Goal: Task Accomplishment & Management: Use online tool/utility

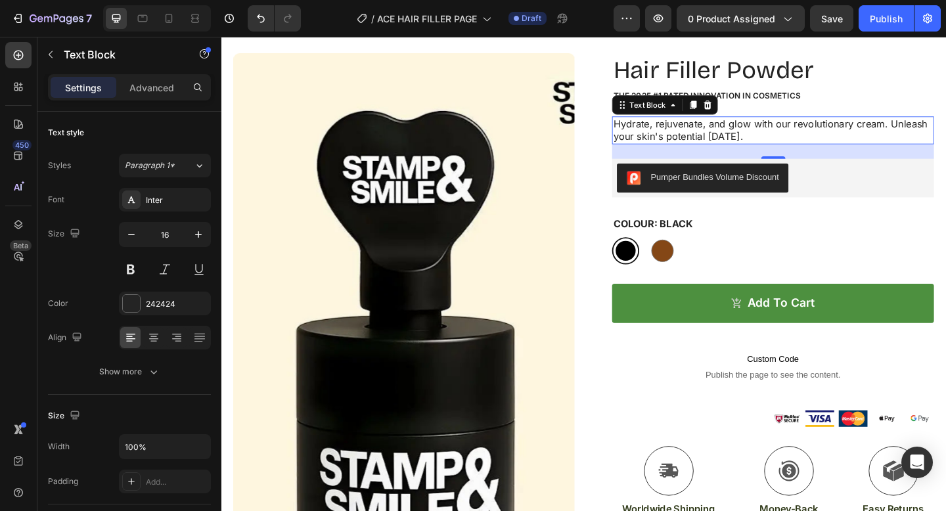
click at [700, 141] on p "Hydrate, rejuvenate, and glow with our revolutionary cream. Unleash your skin's…" at bounding box center [822, 139] width 348 height 28
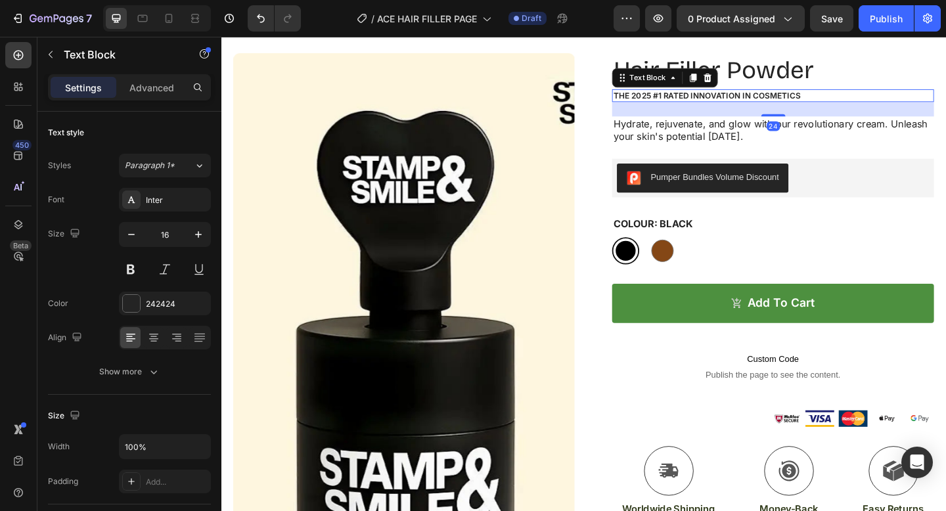
click at [777, 97] on p "The 2025 #1 Rated Innovation in Cosmetics" at bounding box center [822, 100] width 348 height 11
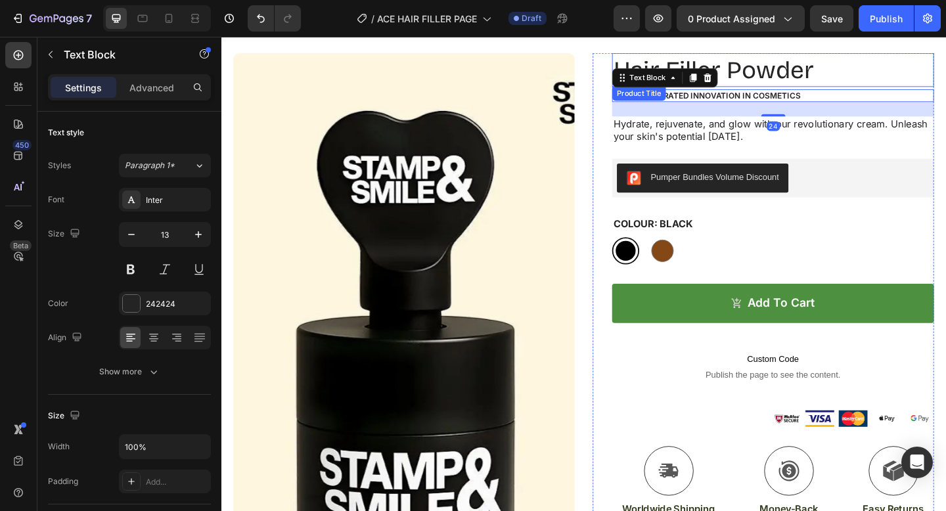
click at [796, 70] on h1 "Hair Filler Powder" at bounding box center [822, 73] width 350 height 37
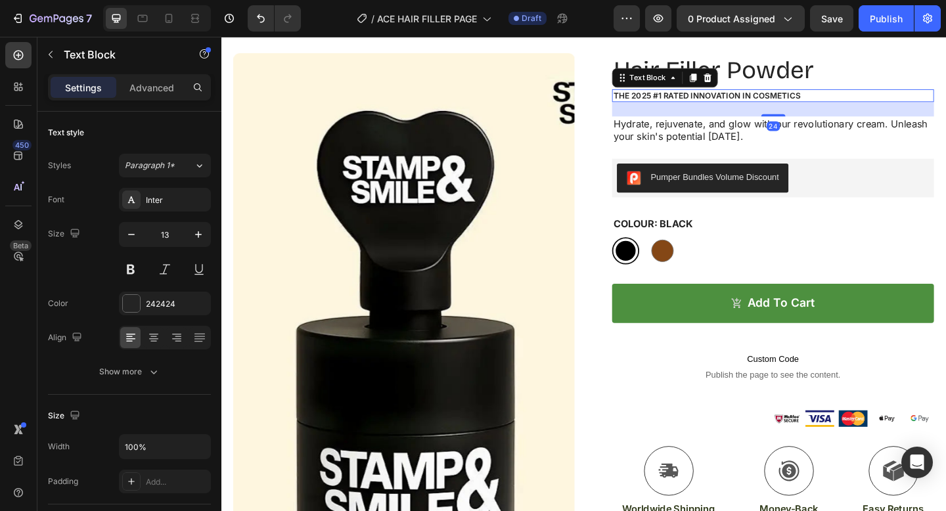
click at [801, 103] on p "The 2025 #1 Rated Innovation in Cosmetics" at bounding box center [822, 100] width 348 height 11
click at [849, 99] on p "The 2025 #1 Rated Innovation in Cosmetics" at bounding box center [822, 100] width 348 height 11
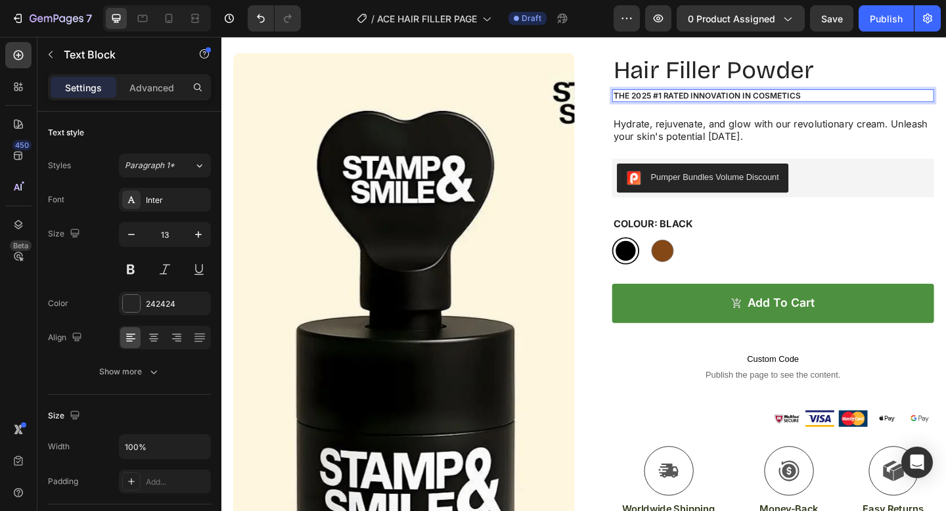
click at [700, 100] on p "The 2025 #1 Rated Innovation in Cosmetics" at bounding box center [822, 100] width 348 height 11
click at [857, 102] on p "The 2025 Top Rated Innovation in Cosmetics" at bounding box center [822, 100] width 348 height 11
click at [788, 14] on icon "button" at bounding box center [787, 18] width 13 height 13
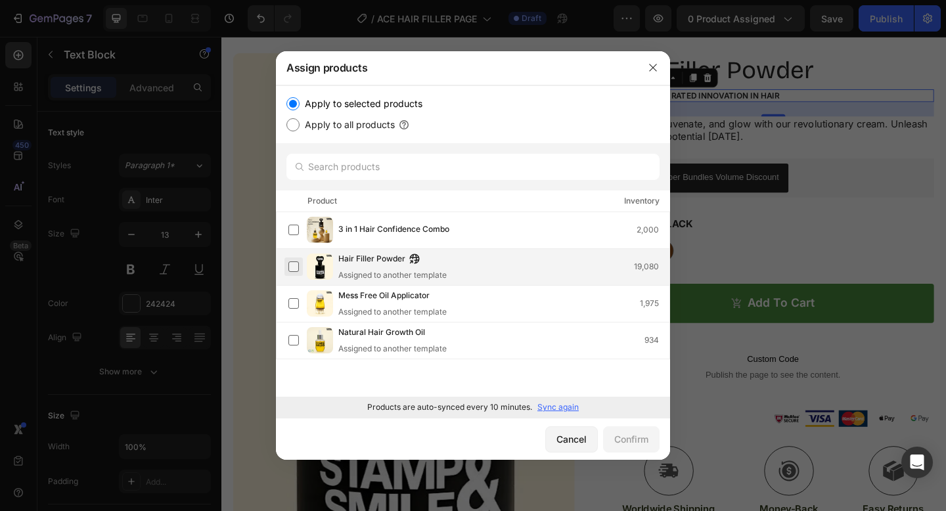
click at [297, 269] on label at bounding box center [293, 266] width 11 height 11
click at [608, 439] on button "Confirm" at bounding box center [631, 439] width 57 height 26
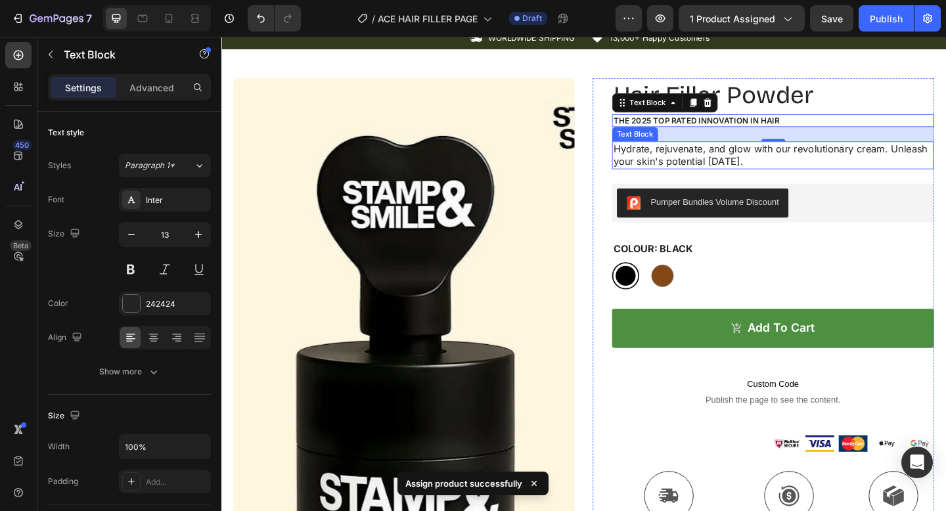
scroll to position [31, 0]
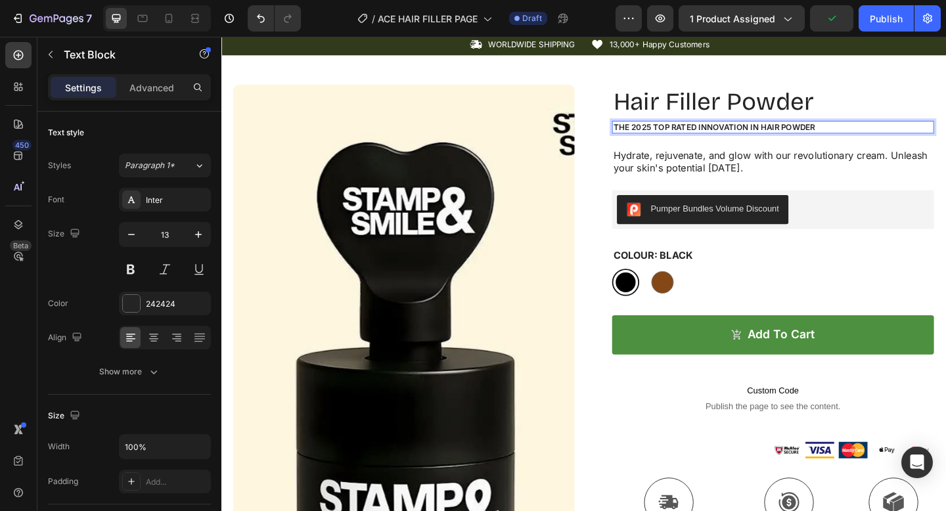
click at [832, 135] on p "The 2025 Top Rated Innovation in hair powder" at bounding box center [822, 134] width 348 height 11
click at [752, 179] on p "Hydrate, rejuvenate, and glow with our revolutionary cream. Unleash your skin's…" at bounding box center [822, 173] width 348 height 28
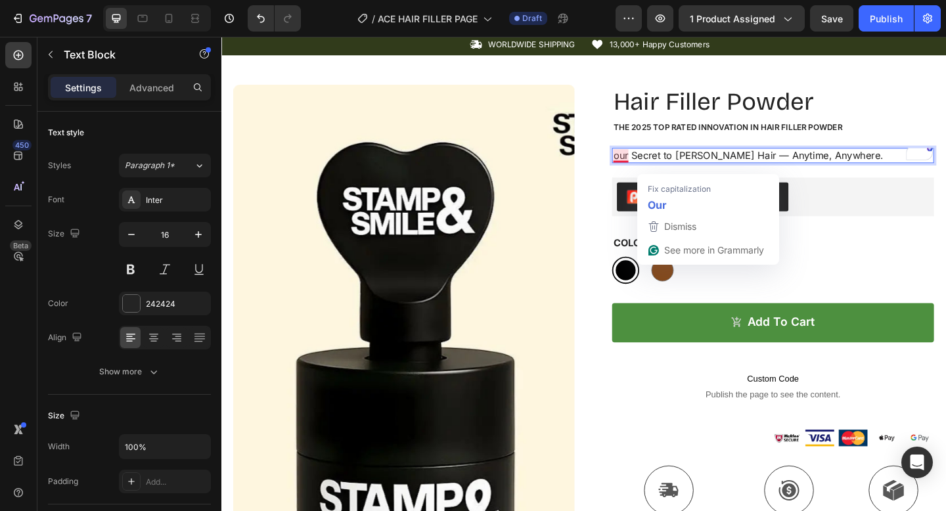
click at [652, 167] on p "our Secret to Fuller Hair — Anytime, Anywhere." at bounding box center [822, 166] width 348 height 14
click at [656, 191] on span "Fix capitalization" at bounding box center [679, 188] width 63 height 13
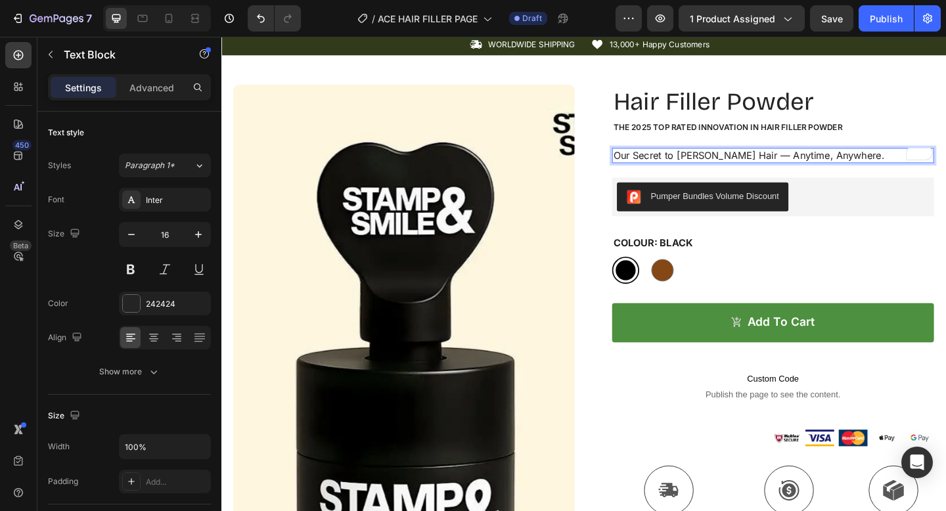
click at [890, 166] on p "Our Secret to [PERSON_NAME] Hair — Anytime, Anywhere." at bounding box center [822, 166] width 348 height 14
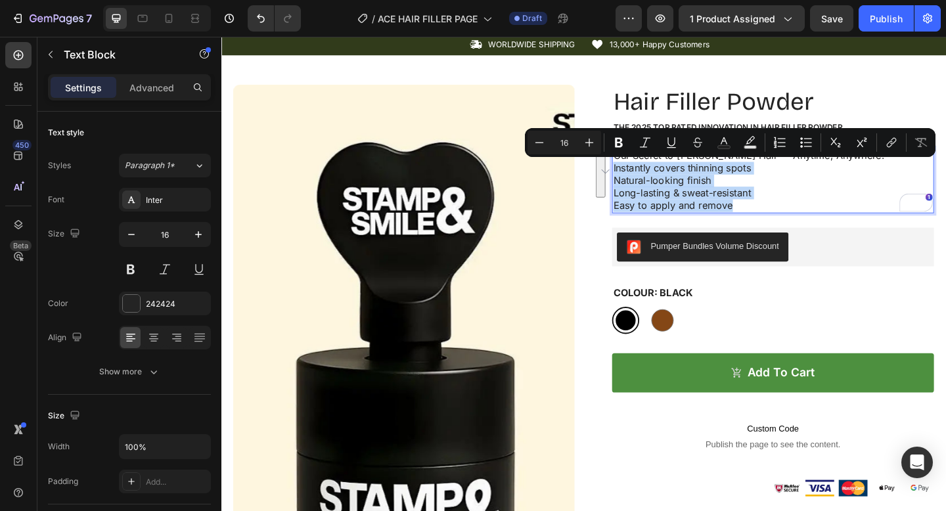
drag, startPoint x: 784, startPoint y: 218, endPoint x: 648, endPoint y: 175, distance: 142.8
click at [648, 175] on div "Our Secret to Fuller Hair — Anytime, Anywhere. Instantly covers thinning spots …" at bounding box center [822, 193] width 350 height 71
click at [802, 144] on icon "Editor contextual toolbar" at bounding box center [806, 142] width 13 height 13
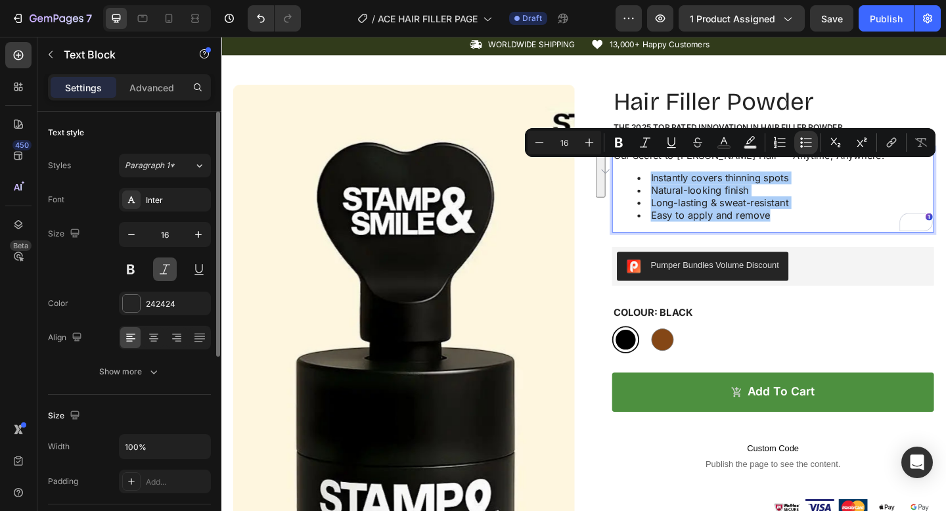
click at [165, 273] on button at bounding box center [165, 270] width 24 height 24
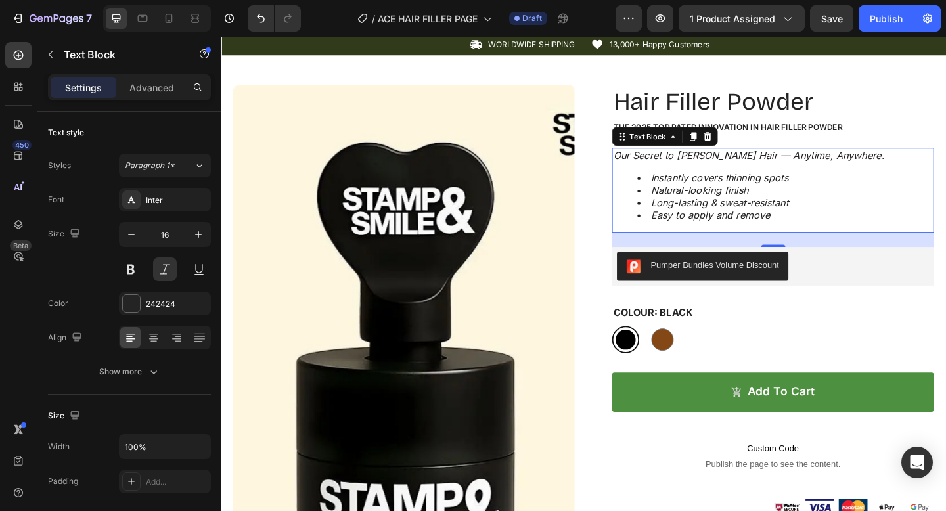
click at [712, 166] on p "Our Secret to [PERSON_NAME] Hair — Anytime, Anywhere." at bounding box center [822, 166] width 348 height 14
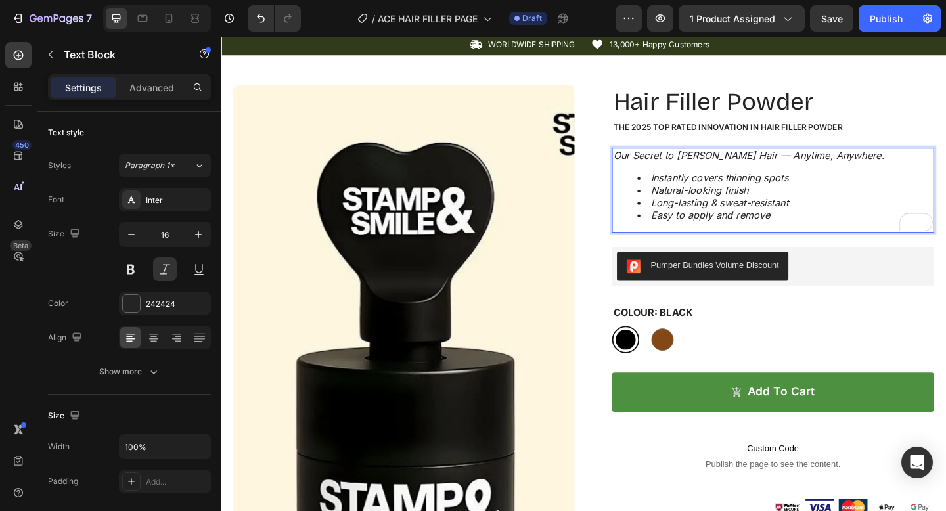
click at [734, 194] on li "Instantly covers thinning spots" at bounding box center [834, 190] width 321 height 14
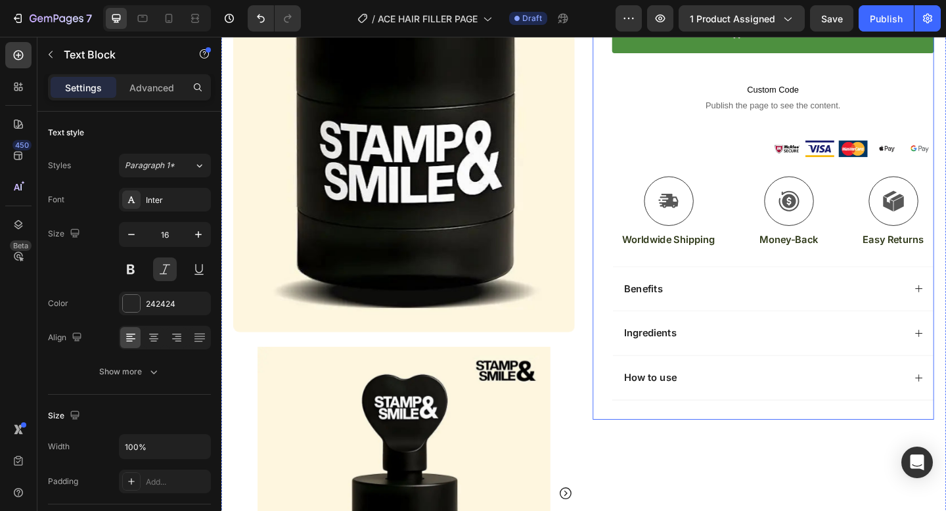
scroll to position [416, 0]
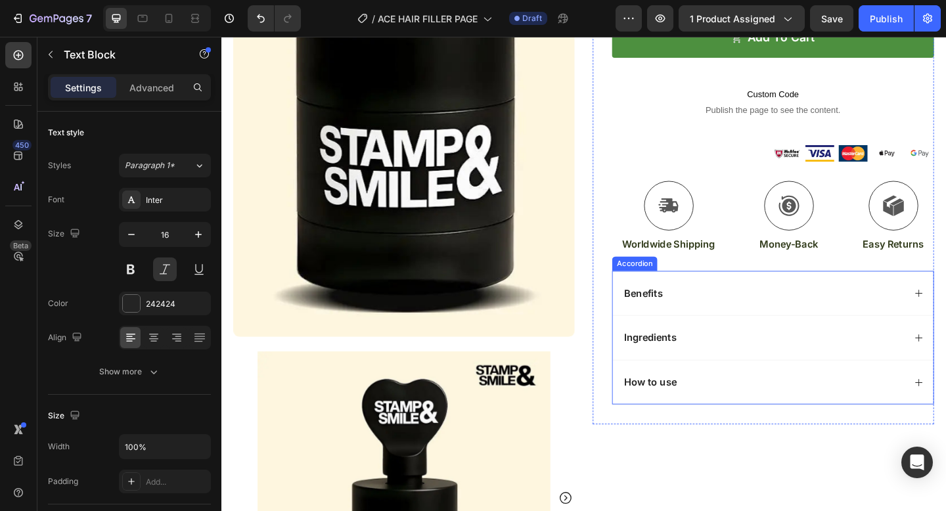
click at [758, 319] on div "Benefits" at bounding box center [811, 316] width 307 height 18
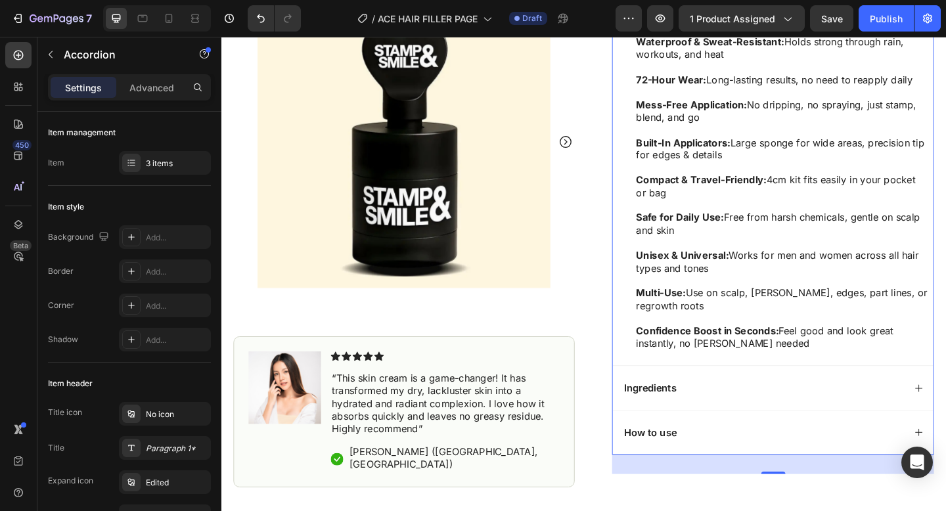
scroll to position [833, 0]
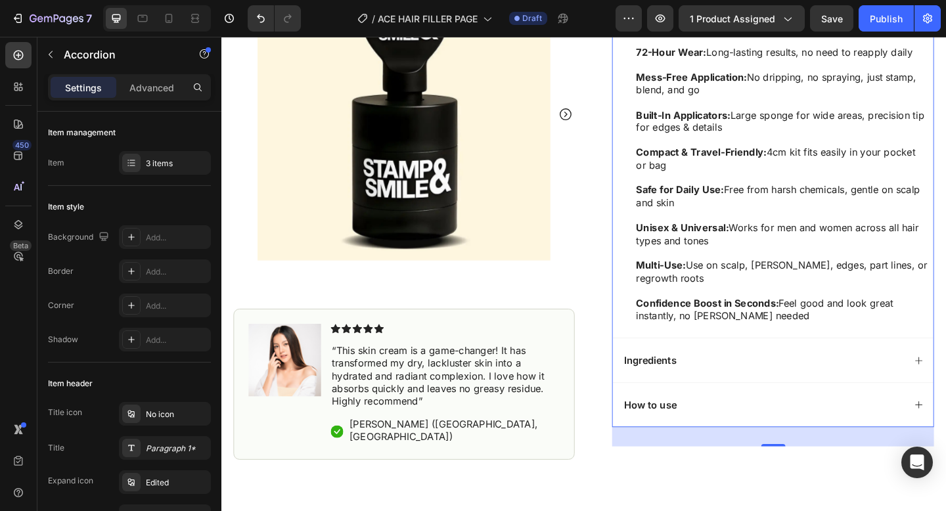
click at [744, 386] on div "Ingredients" at bounding box center [811, 389] width 307 height 18
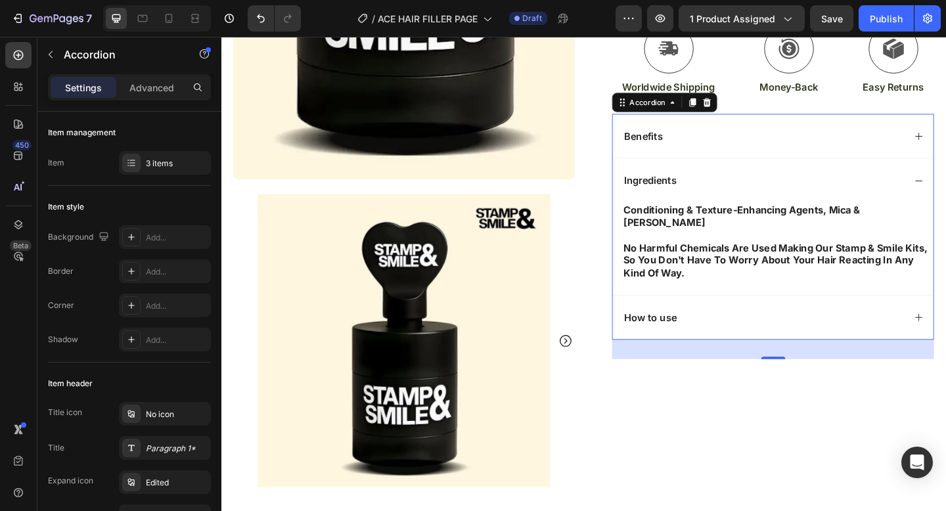
scroll to position [581, 0]
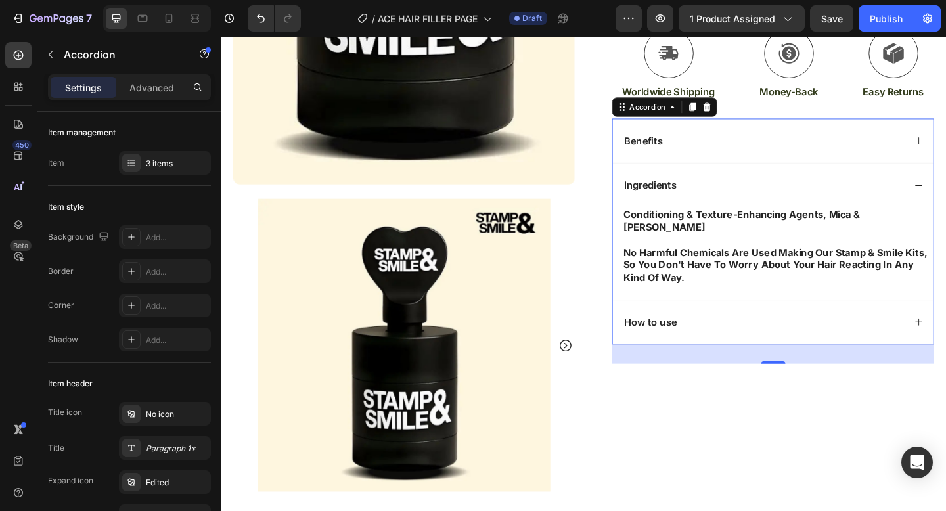
click at [784, 265] on strong "no harmful chemicals are used making our stamp & smile kits, so you don't have …" at bounding box center [824, 285] width 330 height 41
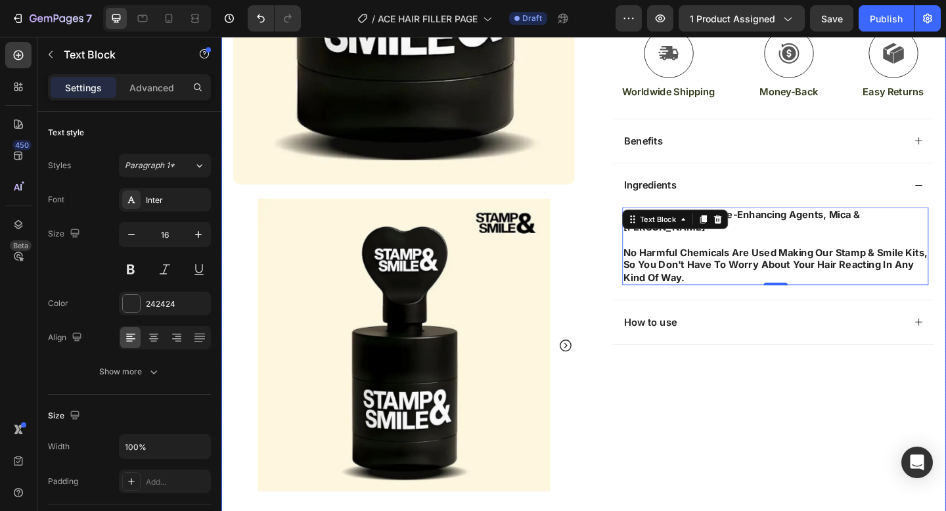
click at [755, 447] on div "Hair Filler Powder Product Title The 2025 Top Rated Innovation in hair filler p…" at bounding box center [810, 143] width 371 height 1211
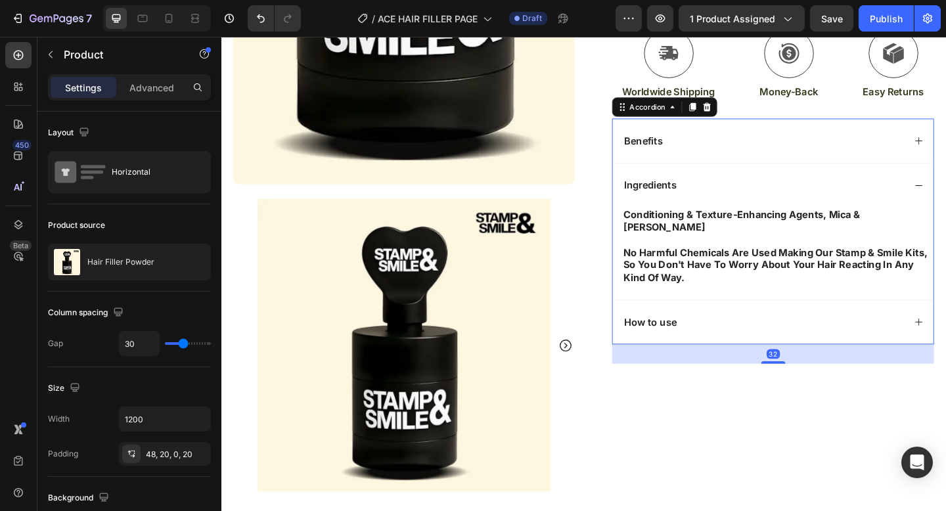
click at [744, 339] on div "How to use" at bounding box center [811, 348] width 307 height 18
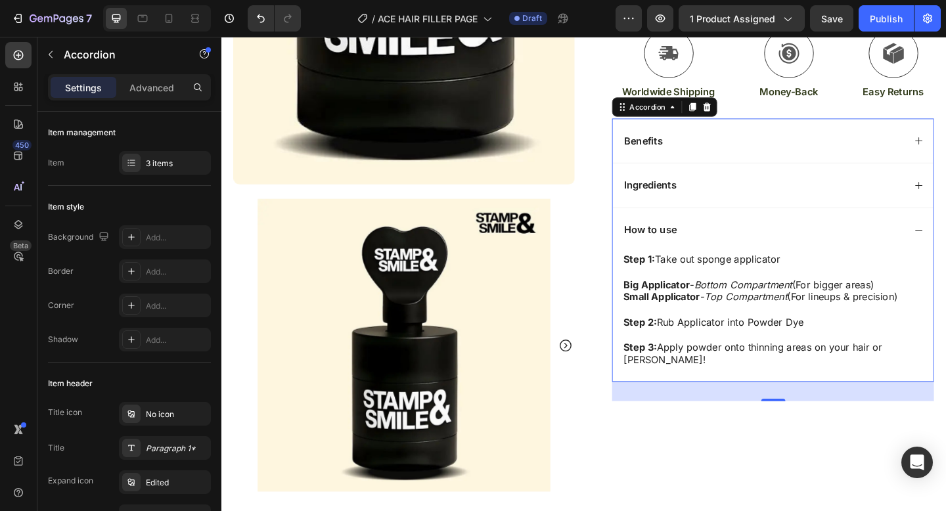
click at [737, 246] on div "How to use" at bounding box center [811, 248] width 307 height 18
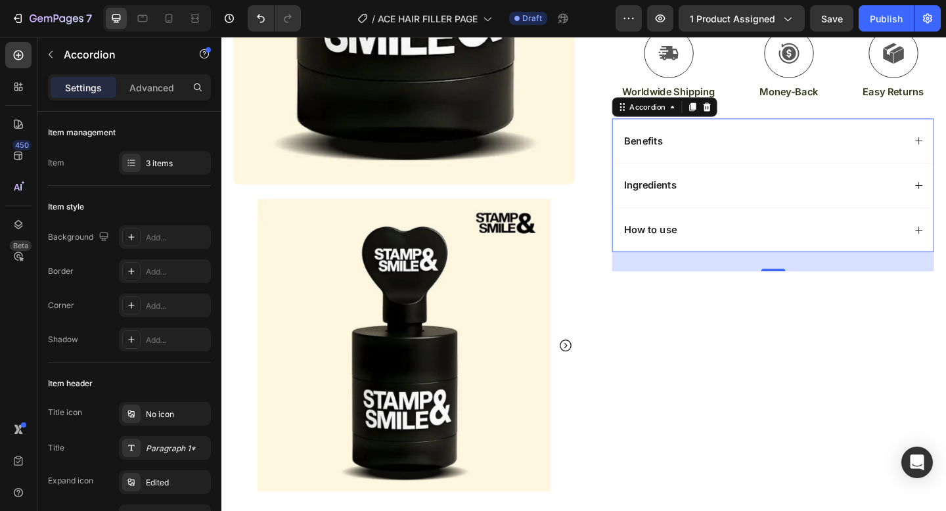
click at [740, 162] on div "Benefits" at bounding box center [821, 150] width 349 height 49
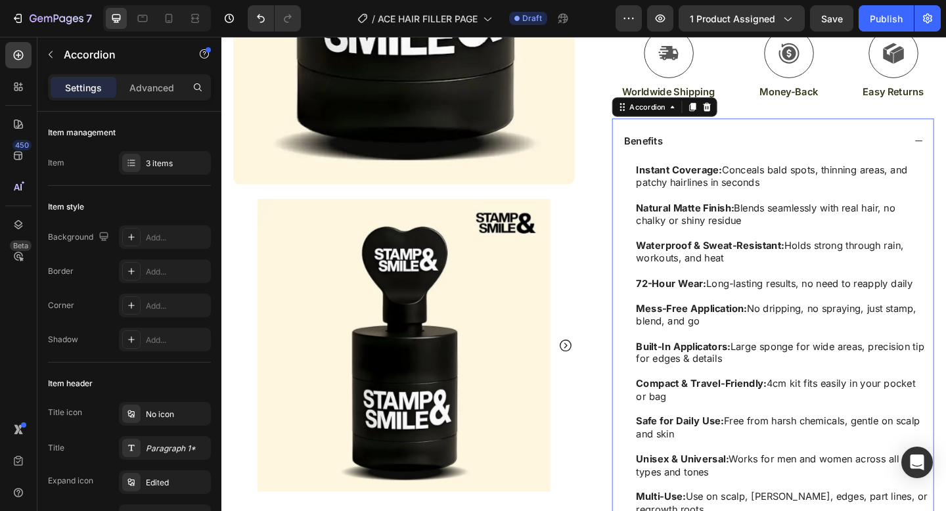
click at [740, 162] on div "Benefits" at bounding box center [821, 150] width 349 height 49
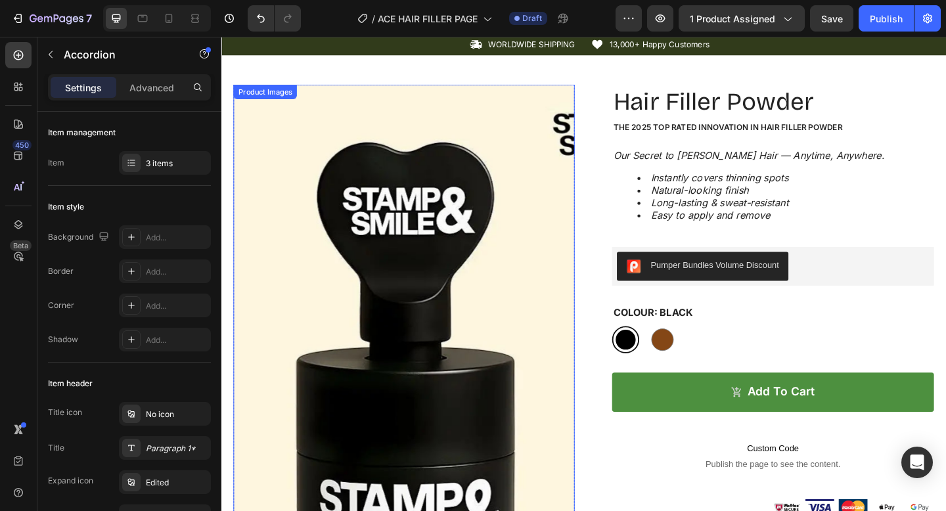
scroll to position [0, 0]
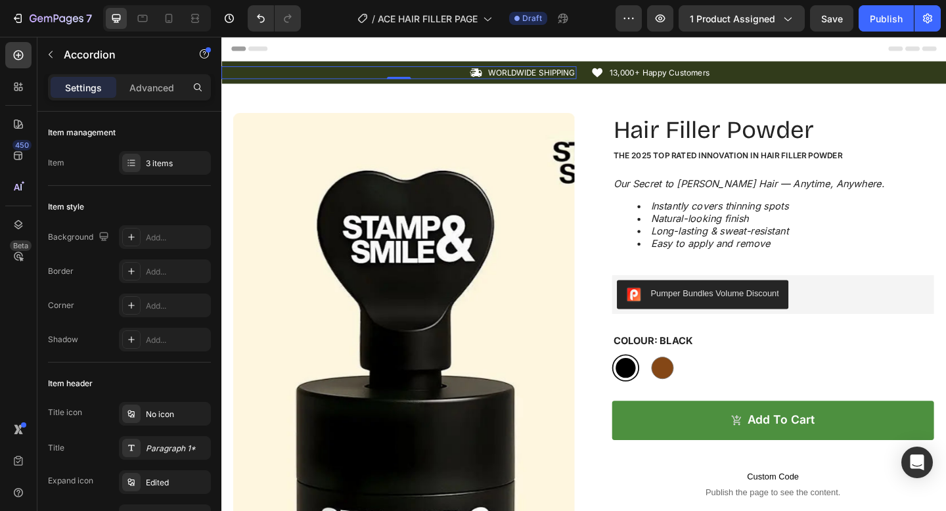
click at [319, 70] on div "Icon WORLDWIDE SHIPPING Text Block Row 0" at bounding box center [414, 76] width 386 height 14
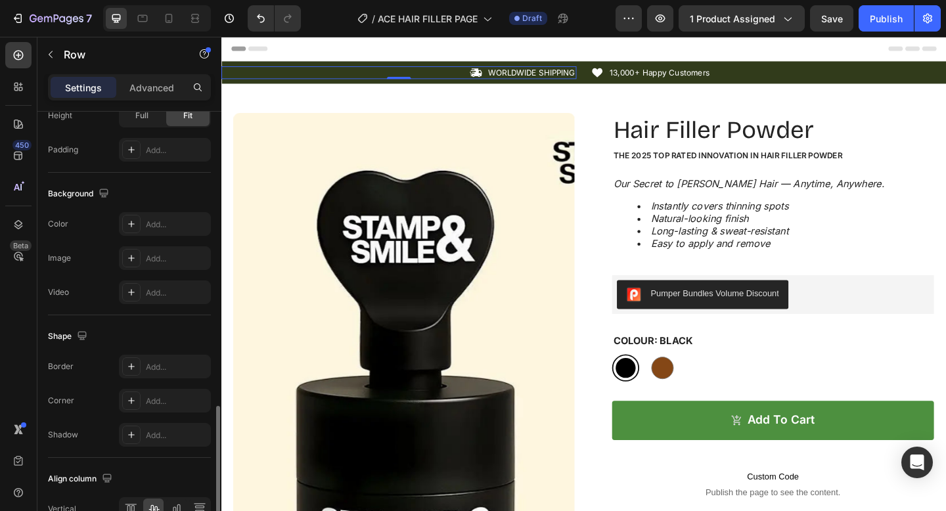
scroll to position [514, 0]
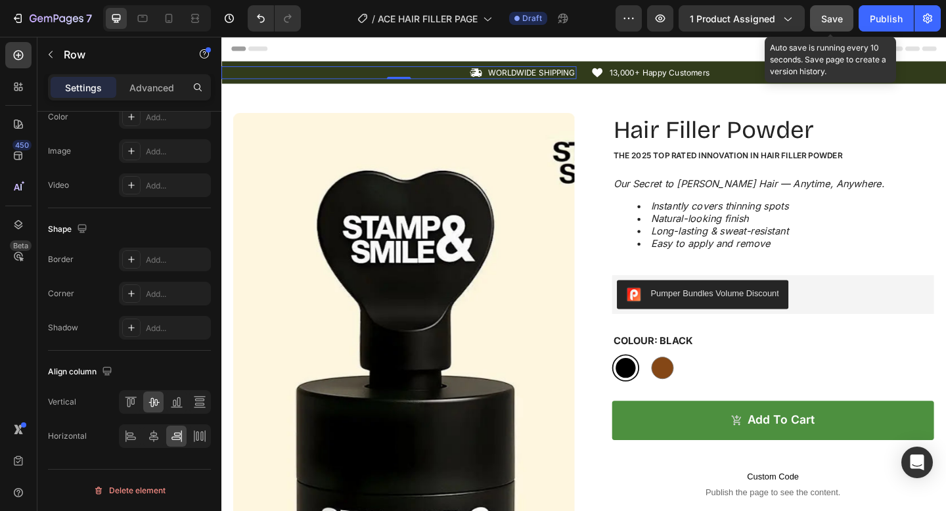
click at [836, 23] on span "Save" at bounding box center [832, 18] width 22 height 11
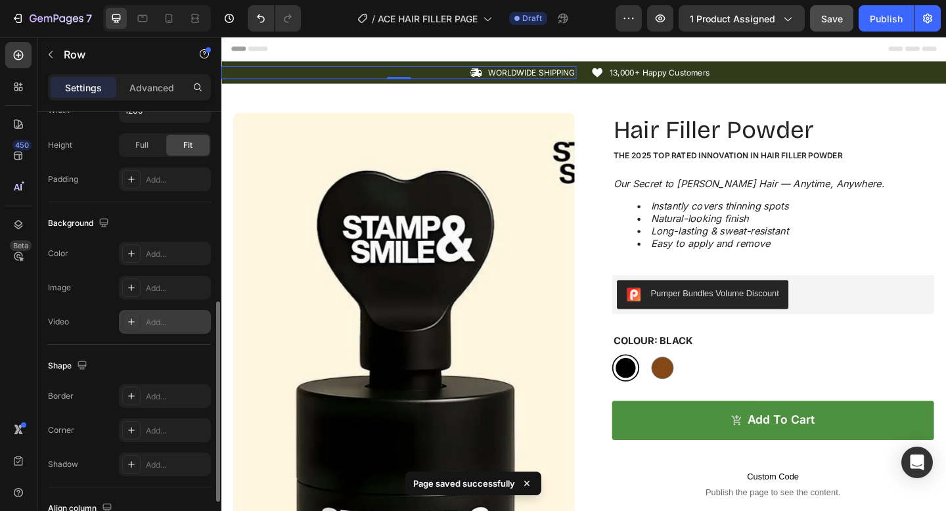
scroll to position [377, 0]
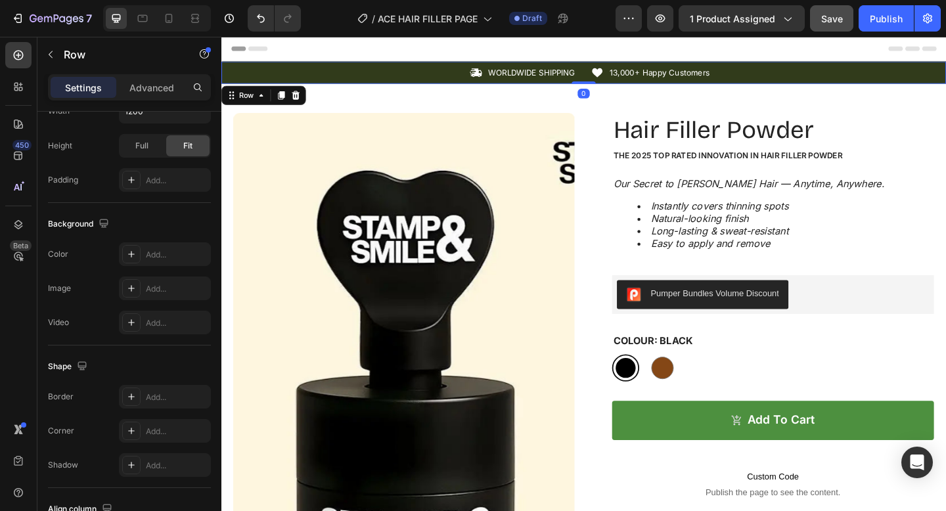
click at [616, 83] on div "Icon WORLDWIDE SHIPPING Text Block Row Icon 13,000+ Happy Customers Text Block …" at bounding box center [615, 76] width 788 height 24
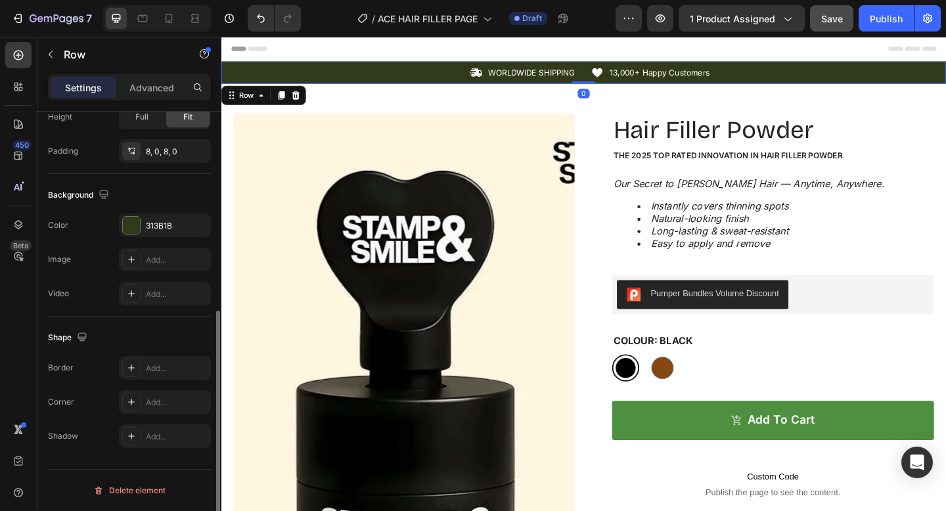
scroll to position [365, 0]
click at [614, 76] on div "Icon WORLDWIDE SHIPPING Text Block Row Icon 13,000+ Happy Customers Text Block …" at bounding box center [615, 76] width 788 height 14
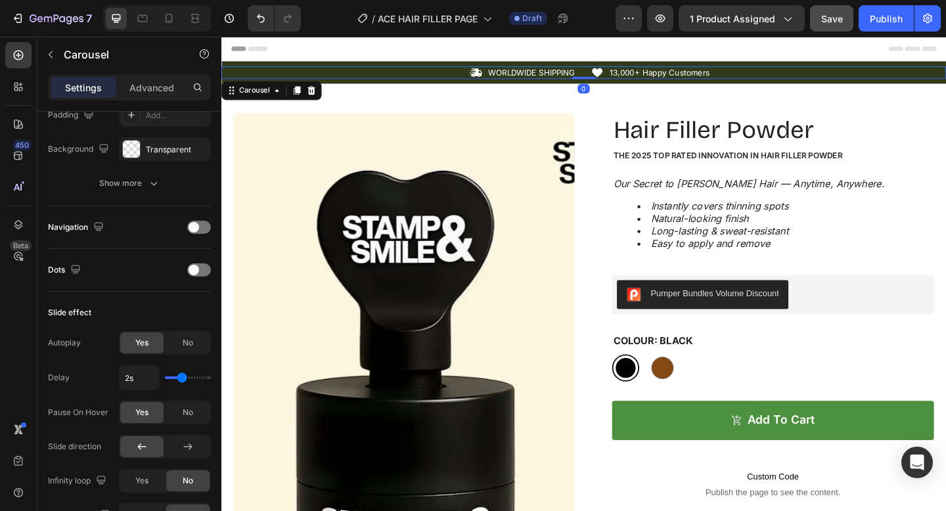
scroll to position [0, 0]
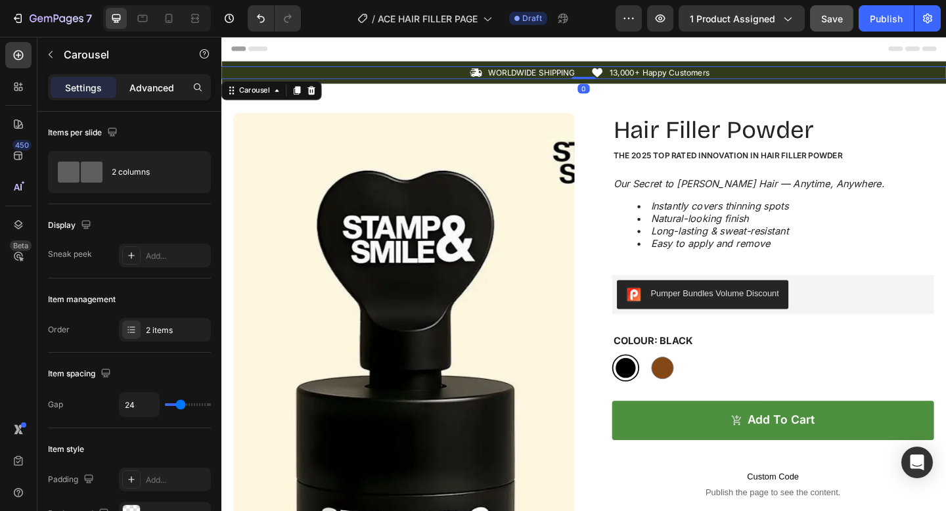
click at [146, 93] on p "Advanced" at bounding box center [151, 88] width 45 height 14
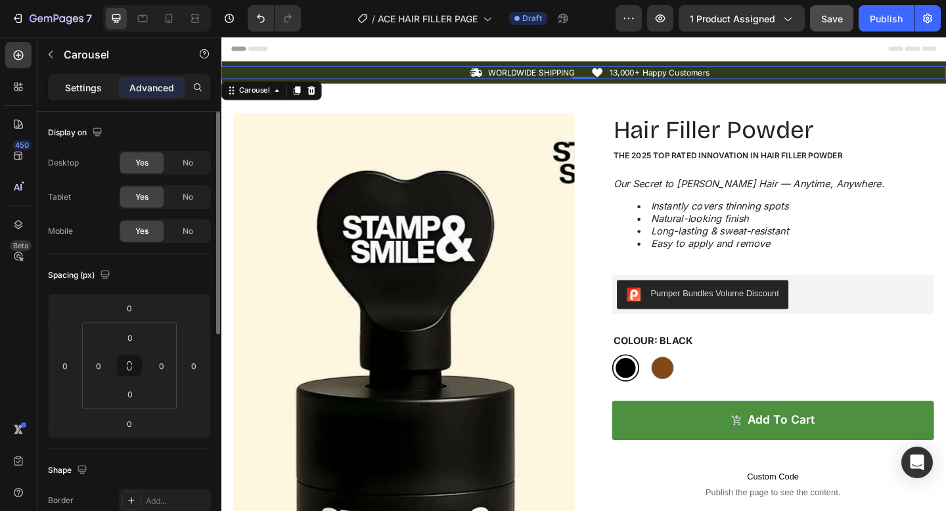
click at [83, 89] on p "Settings" at bounding box center [83, 88] width 37 height 14
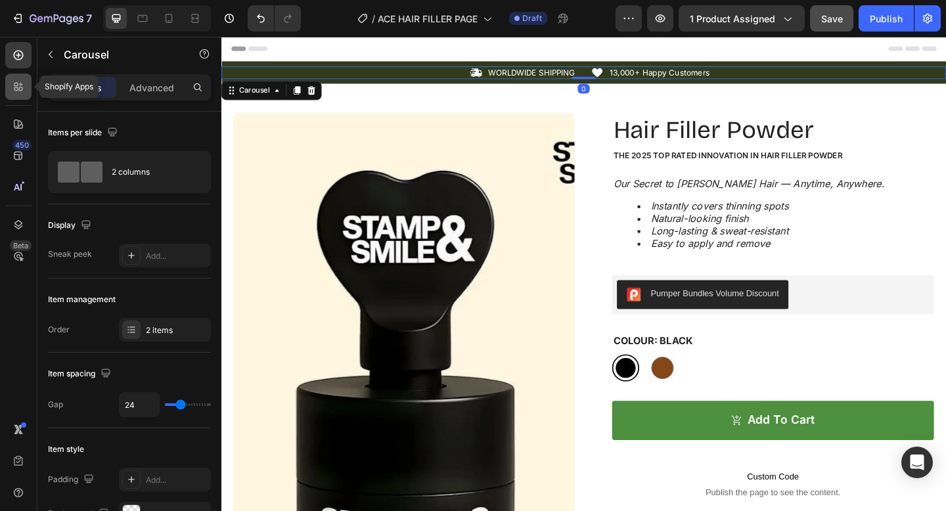
click at [12, 89] on icon at bounding box center [18, 86] width 13 height 13
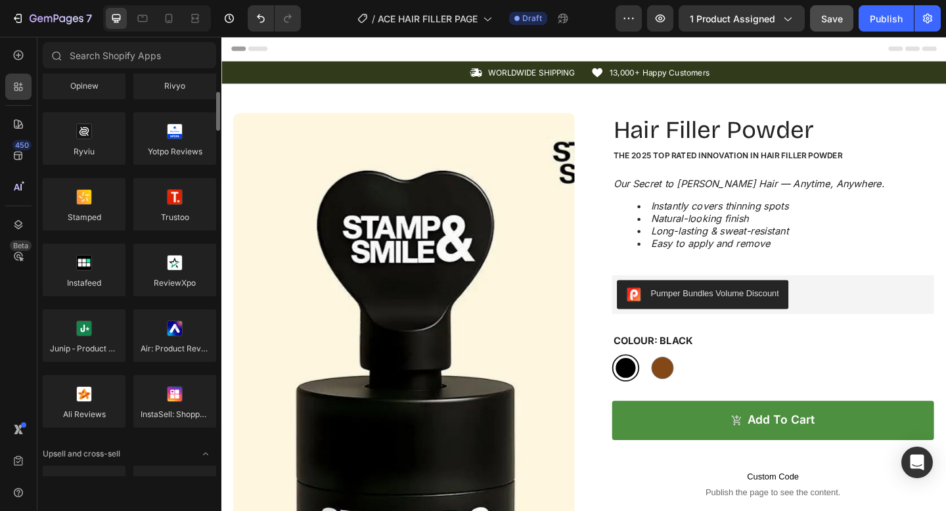
scroll to position [191, 0]
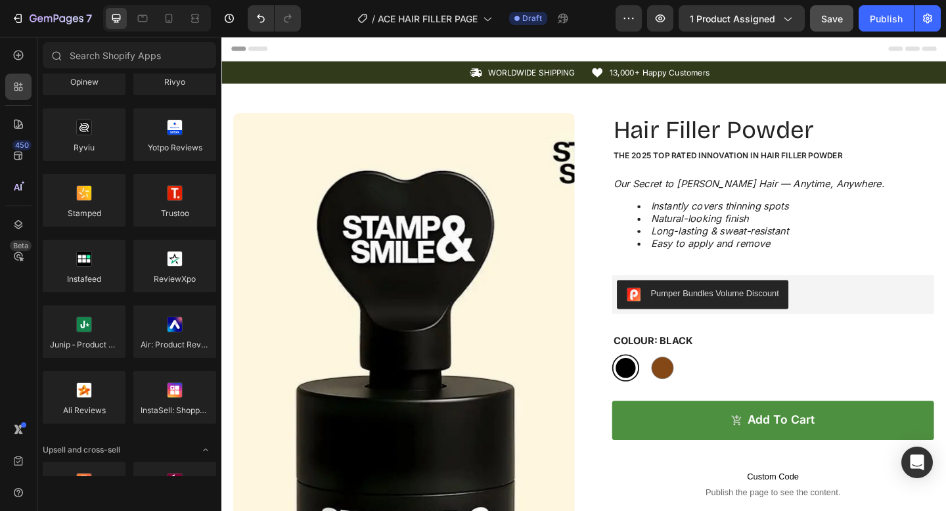
click at [250, 51] on span "Header" at bounding box center [260, 49] width 29 height 13
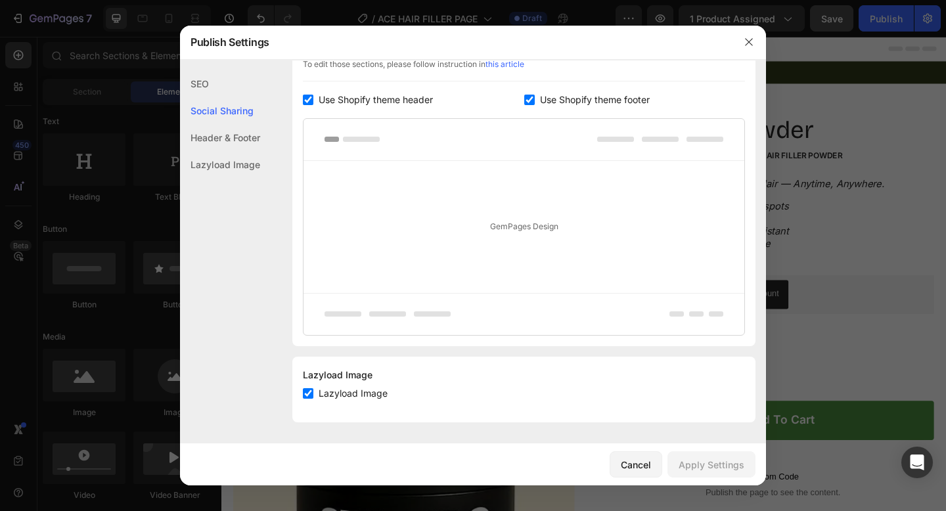
scroll to position [0, 0]
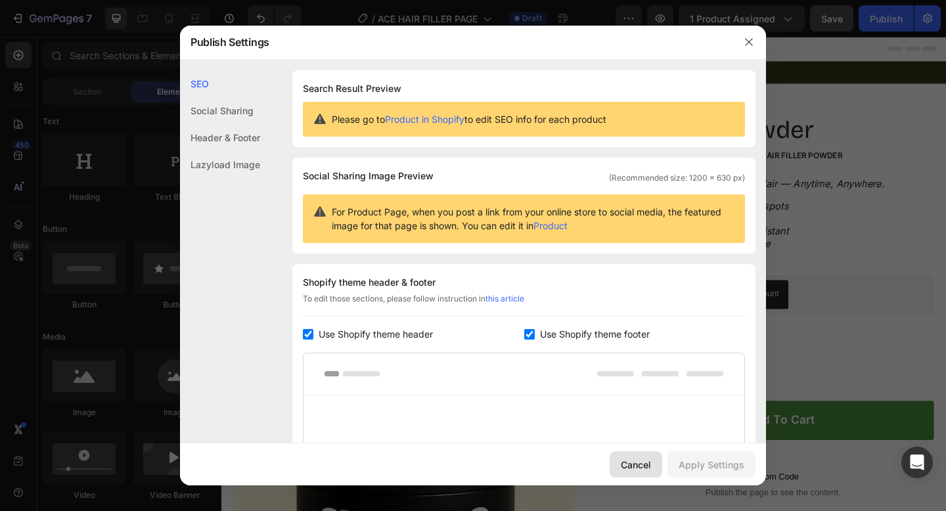
click at [624, 463] on div "Cancel" at bounding box center [636, 465] width 30 height 14
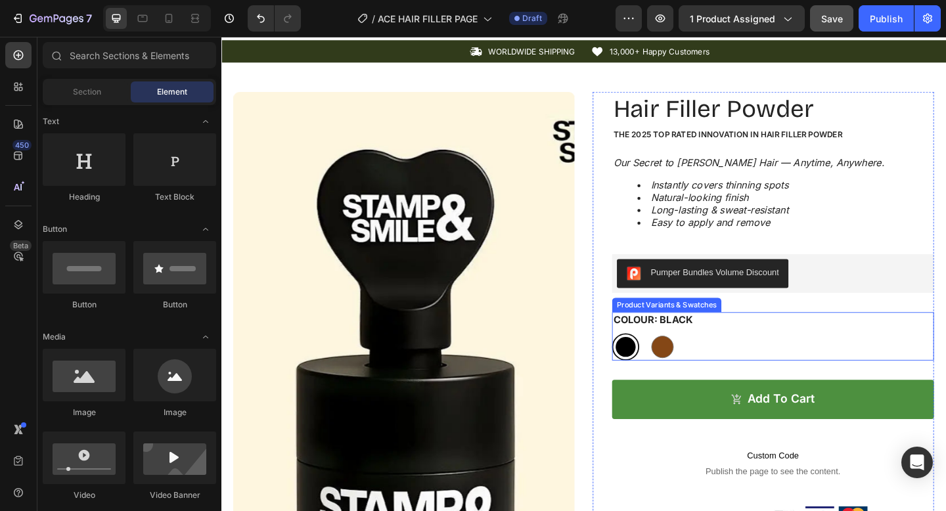
scroll to position [1, 0]
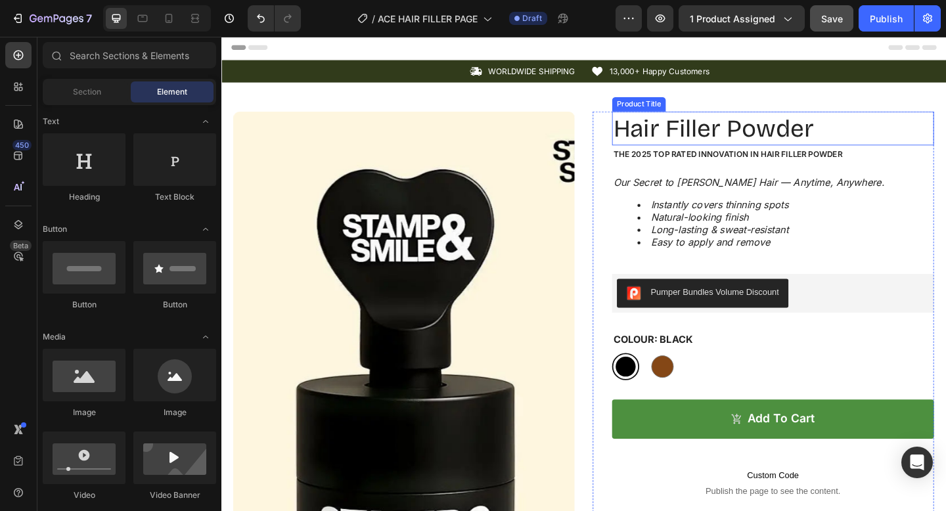
click at [760, 150] on h1 "Hair Filler Powder" at bounding box center [822, 136] width 350 height 37
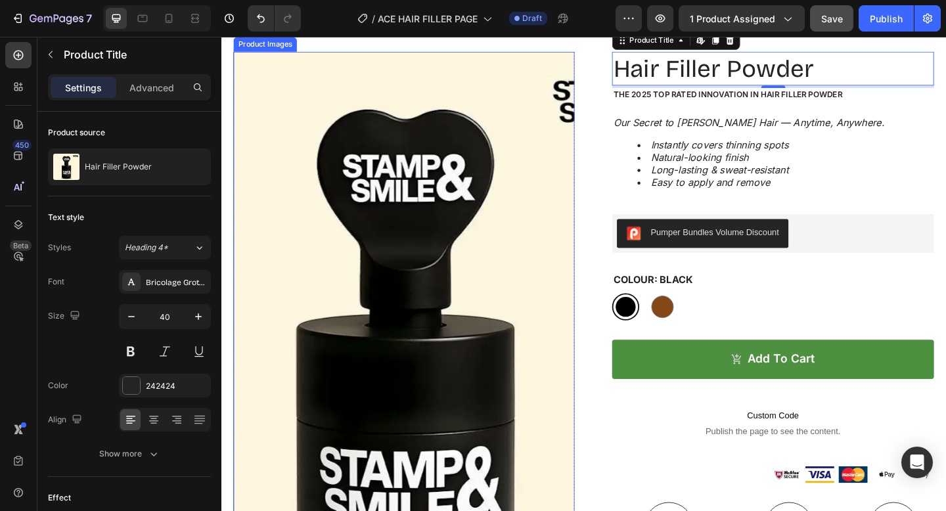
scroll to position [75, 0]
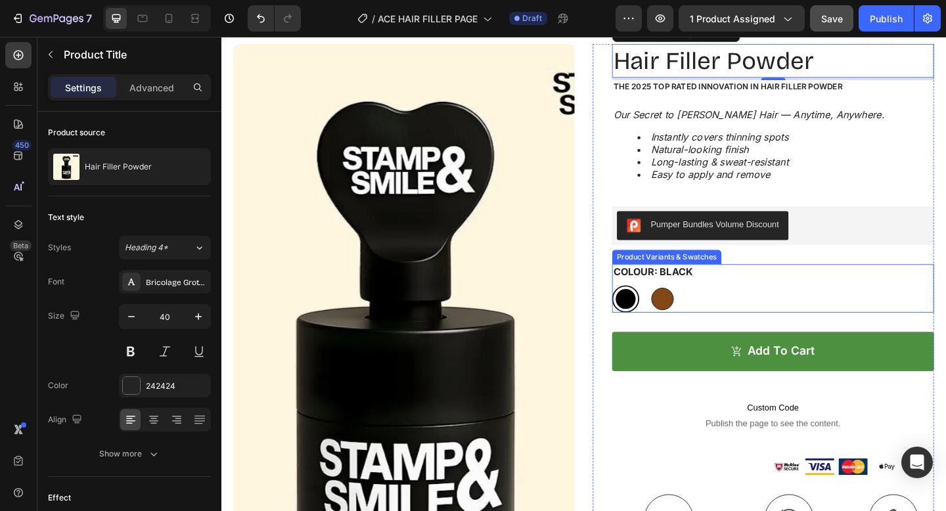
click at [704, 321] on div at bounding box center [701, 322] width 24 height 24
click at [687, 307] on input "Brown Brown" at bounding box center [686, 307] width 1 height 1
radio input "true"
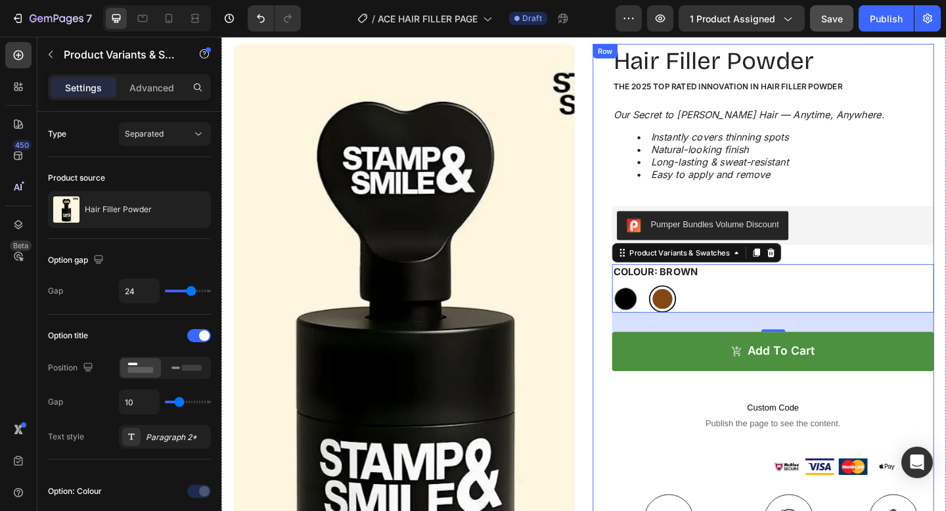
click at [627, 306] on div "Hair Filler Powder Product Title The 2025 Top Rated Innovation in hair filler p…" at bounding box center [810, 422] width 371 height 755
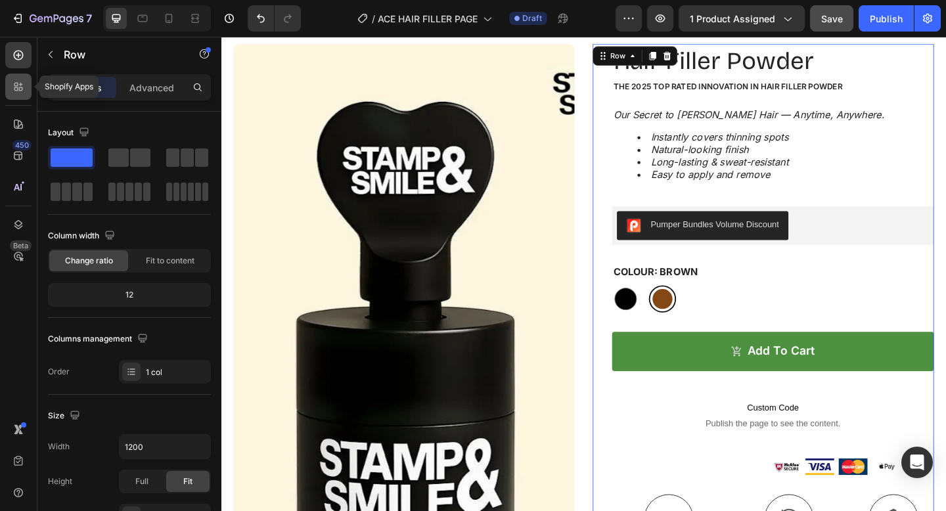
click at [19, 89] on icon at bounding box center [21, 89] width 4 height 4
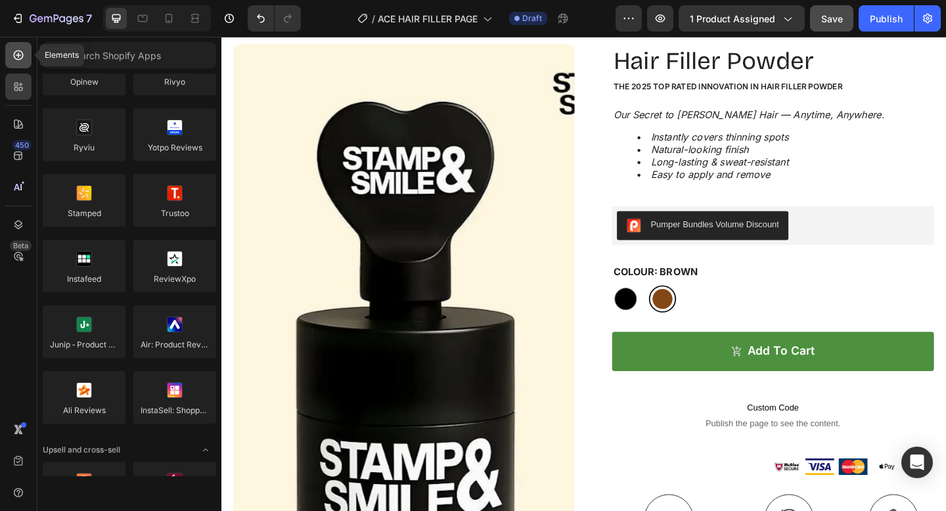
click at [26, 59] on div at bounding box center [18, 55] width 26 height 26
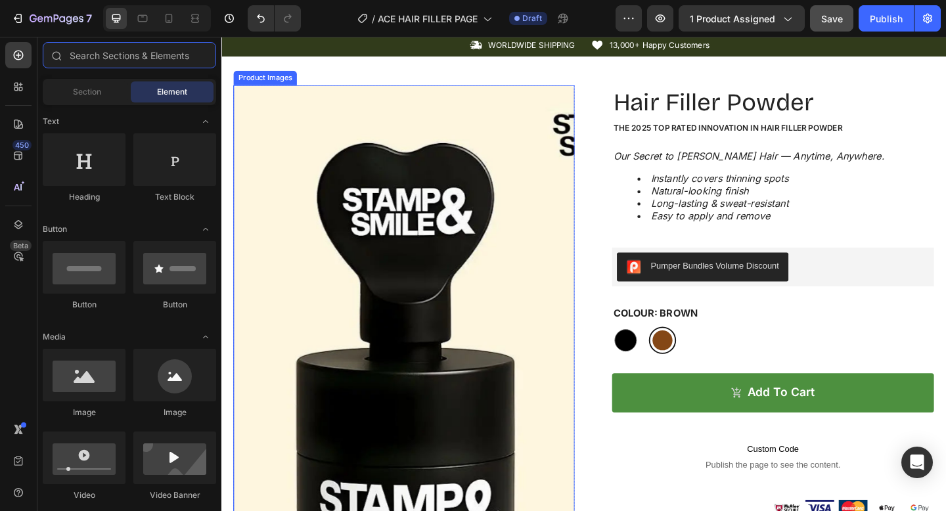
scroll to position [0, 0]
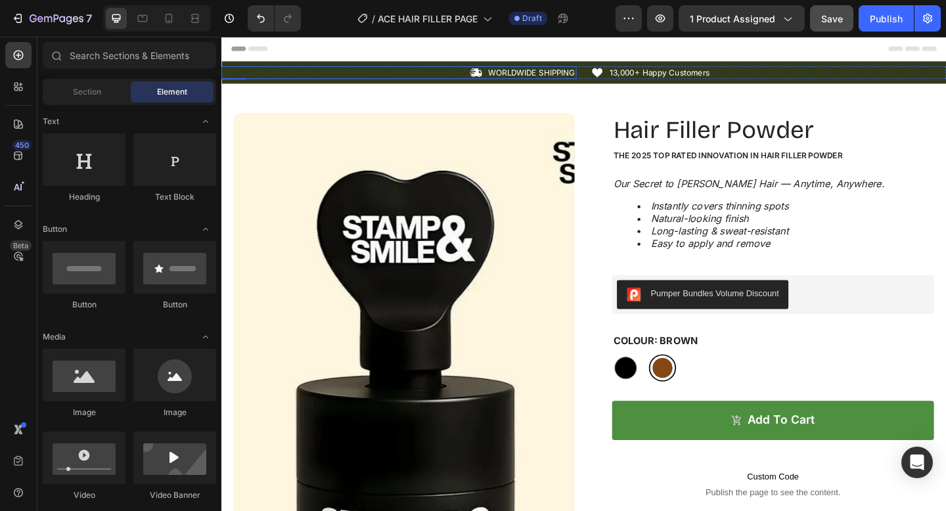
click at [399, 80] on div "Icon WORLDWIDE SHIPPING Text Block Row" at bounding box center [414, 76] width 386 height 14
click at [258, 52] on span "Header" at bounding box center [260, 49] width 29 height 13
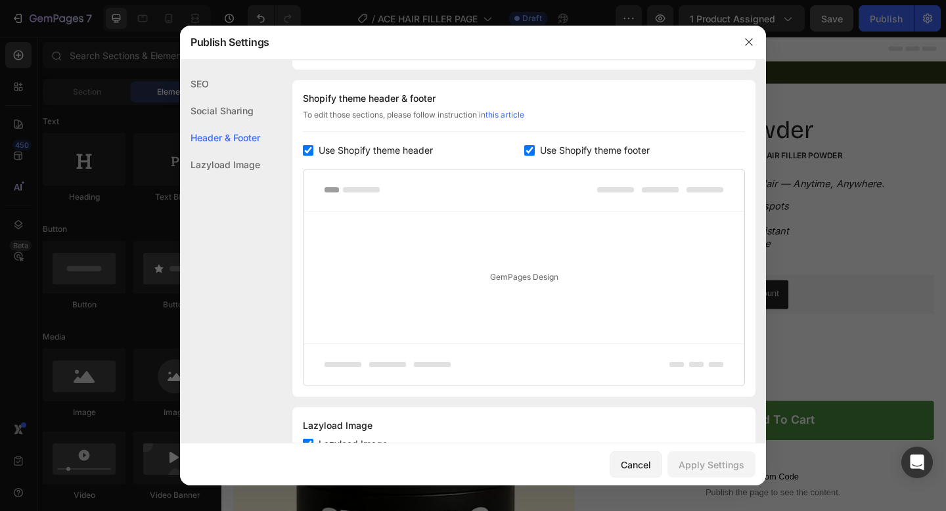
scroll to position [191, 0]
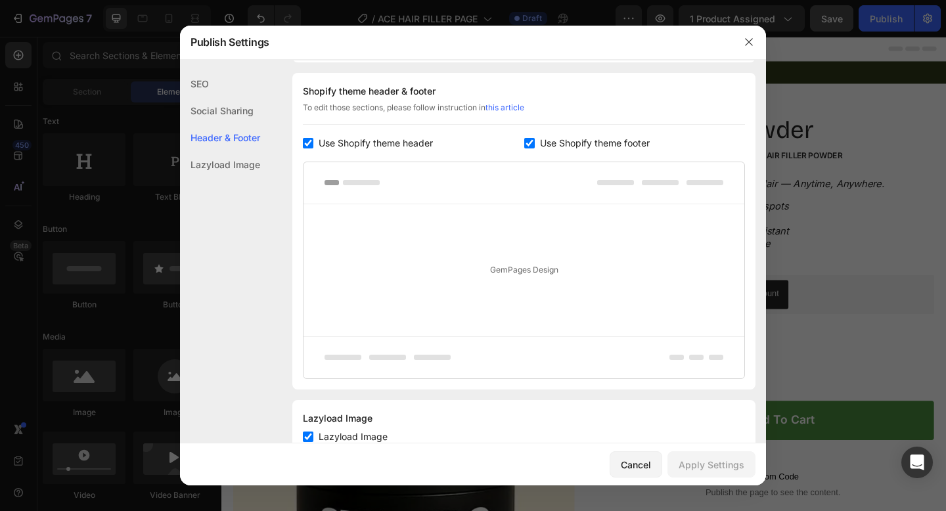
click at [432, 359] on rect at bounding box center [432, 357] width 37 height 5
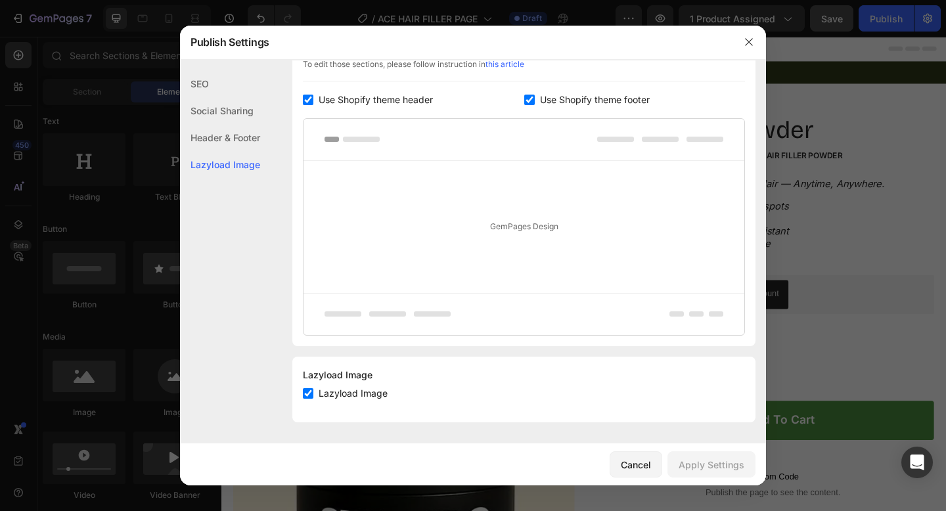
scroll to position [0, 0]
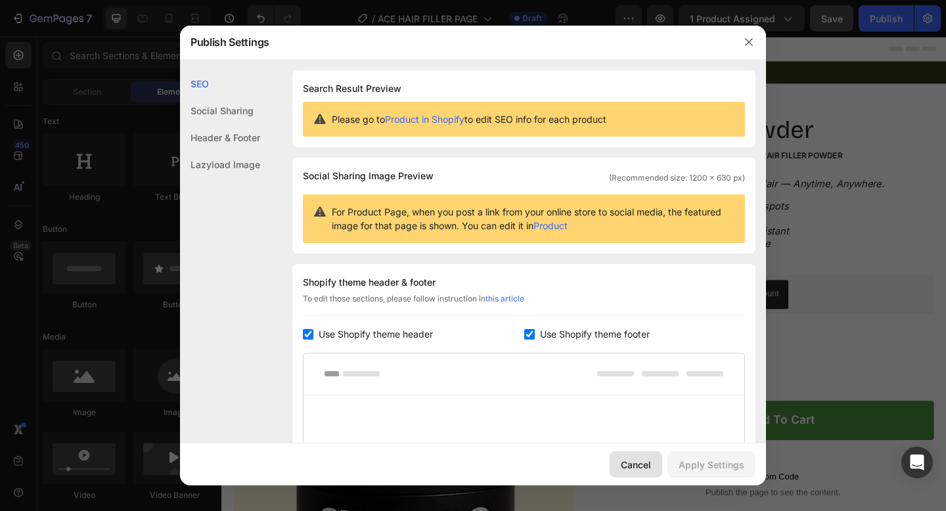
click at [629, 457] on button "Cancel" at bounding box center [636, 464] width 53 height 26
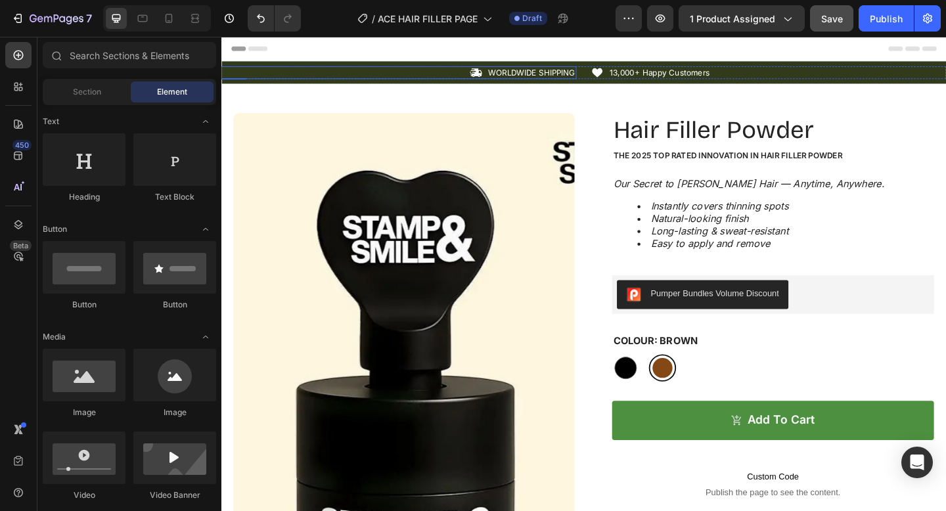
click at [406, 76] on div "Icon WORLDWIDE SHIPPING Text Block Row" at bounding box center [414, 76] width 386 height 14
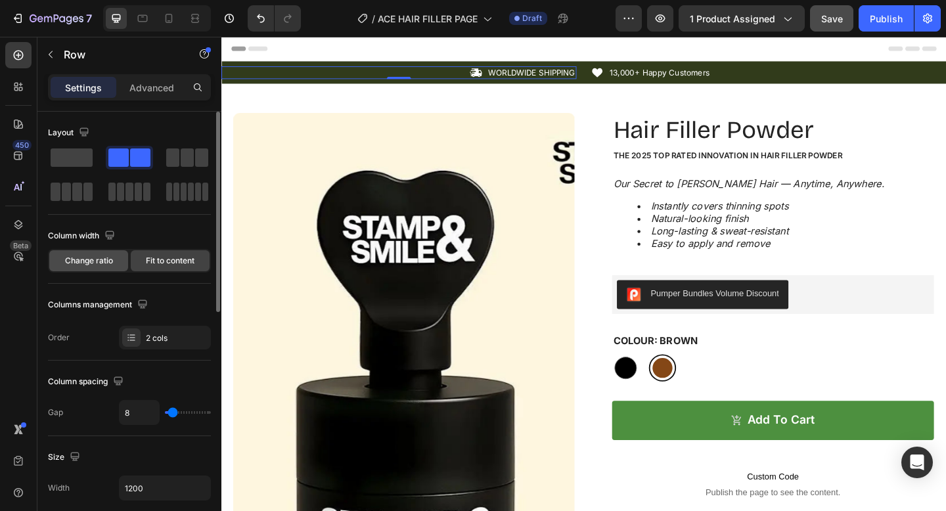
click at [94, 269] on div "Change ratio" at bounding box center [88, 260] width 79 height 21
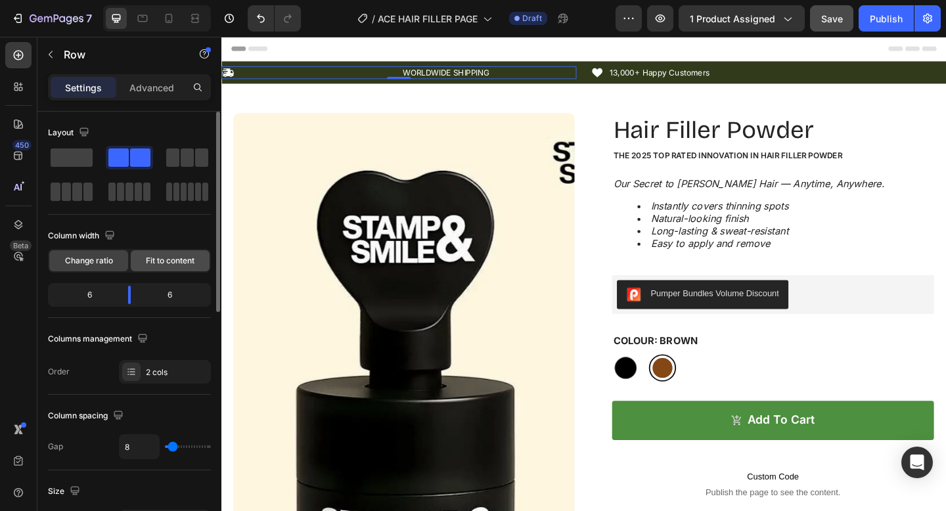
click at [162, 253] on div "Fit to content" at bounding box center [170, 260] width 79 height 21
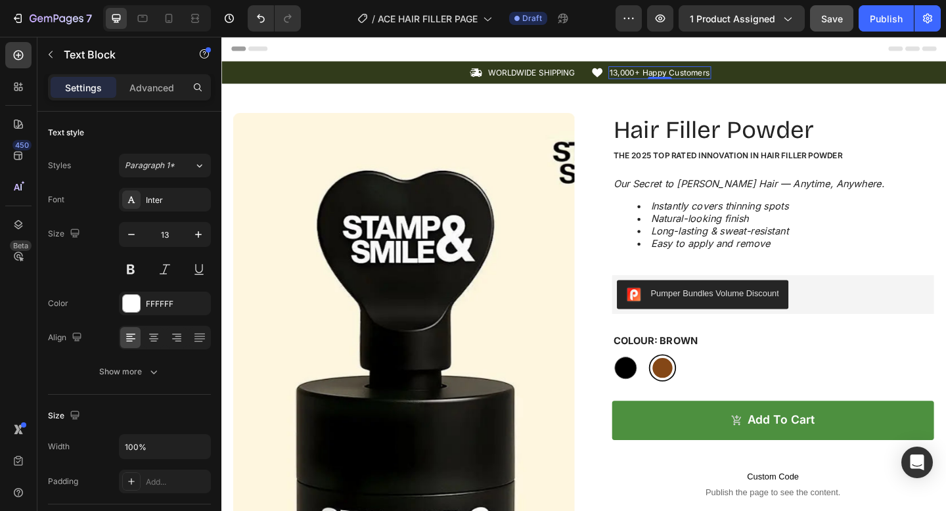
click at [725, 80] on p "13,000+ Happy Customers" at bounding box center [698, 75] width 109 height 11
click at [545, 80] on p "WORLDWIDE SHIPPING" at bounding box center [559, 75] width 95 height 11
click at [534, 75] on p "WORLDWIDE SHIPPING" at bounding box center [559, 75] width 95 height 11
click at [563, 76] on p "WORLDWIDE SHIPPING" at bounding box center [559, 75] width 95 height 11
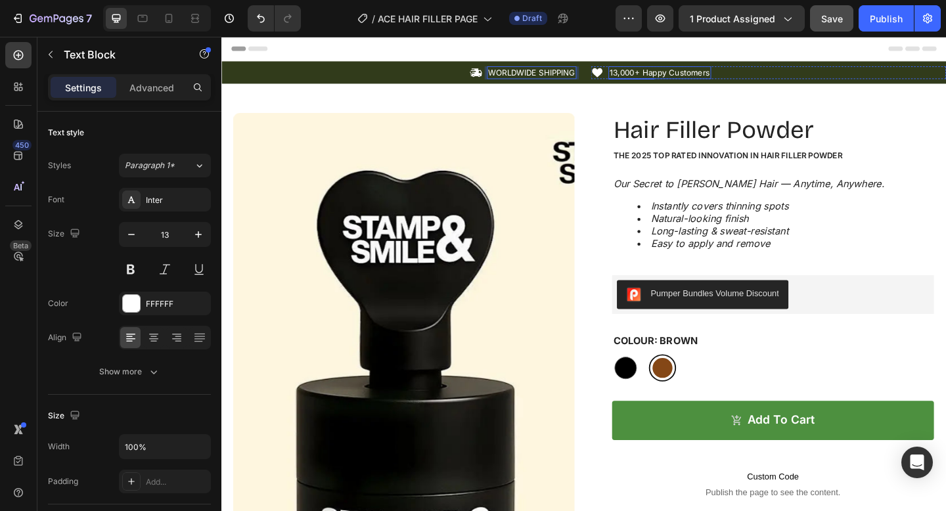
click at [658, 77] on p "13,000+ Happy Customers" at bounding box center [698, 75] width 109 height 11
click at [679, 75] on p "13,000+ Happy Customers" at bounding box center [698, 75] width 109 height 11
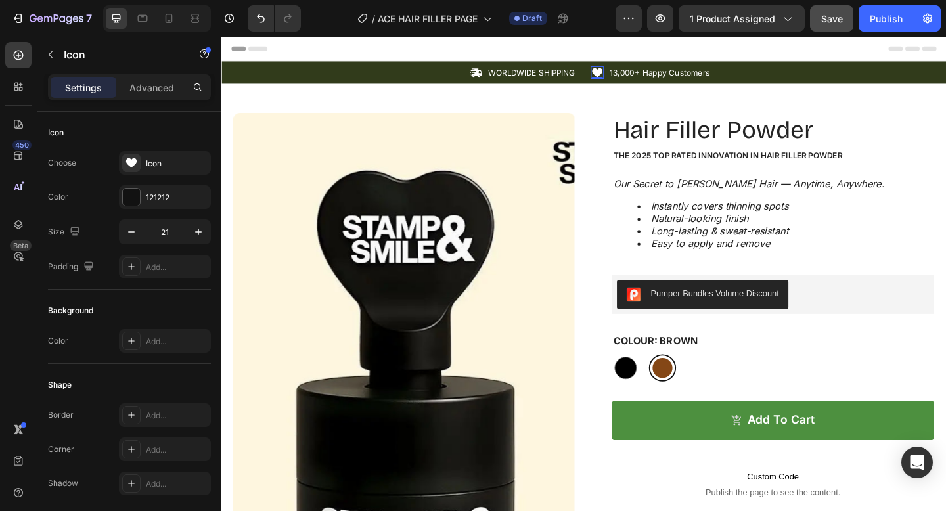
click at [635, 76] on icon at bounding box center [631, 76] width 14 height 14
click at [660, 78] on p "13,000+ Happy Customers" at bounding box center [698, 75] width 109 height 11
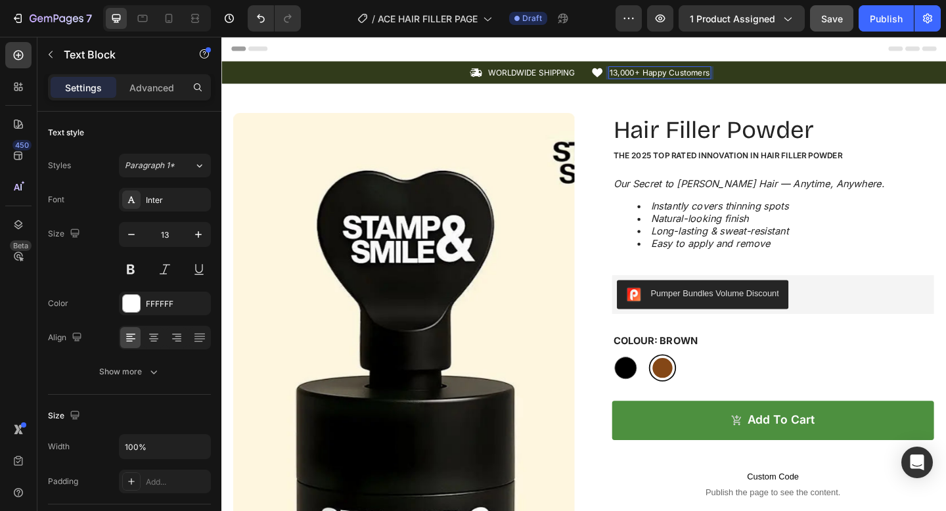
click at [685, 77] on p "13,000+ Happy Customers" at bounding box center [698, 75] width 109 height 11
click at [727, 75] on p "13,000+ Happy Customers" at bounding box center [698, 75] width 109 height 11
click at [748, 77] on p "13,000+ Happy Customers" at bounding box center [698, 75] width 109 height 11
click at [661, 76] on p "13,000+ Happy Customers" at bounding box center [698, 75] width 109 height 11
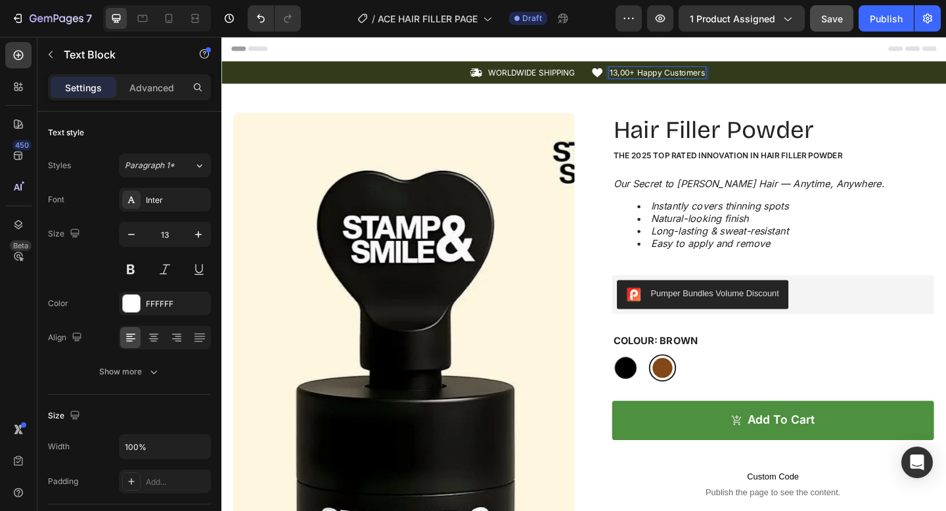
click at [696, 71] on p "13,00+ Happy Customers" at bounding box center [696, 75] width 104 height 11
click at [745, 76] on p "13,00+ Happy Customers" at bounding box center [696, 75] width 104 height 11
click at [748, 75] on div "Icon 13,00+ Happy Customers Text Block Row 0" at bounding box center [817, 76] width 386 height 14
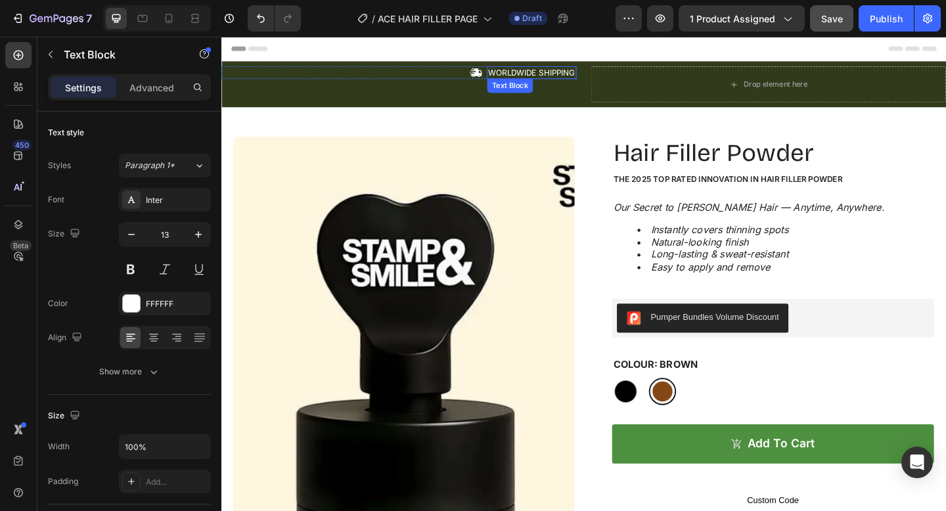
click at [545, 78] on p "WORLDWIDE SHIPPING" at bounding box center [559, 75] width 95 height 11
click at [612, 97] on icon at bounding box center [614, 95] width 9 height 9
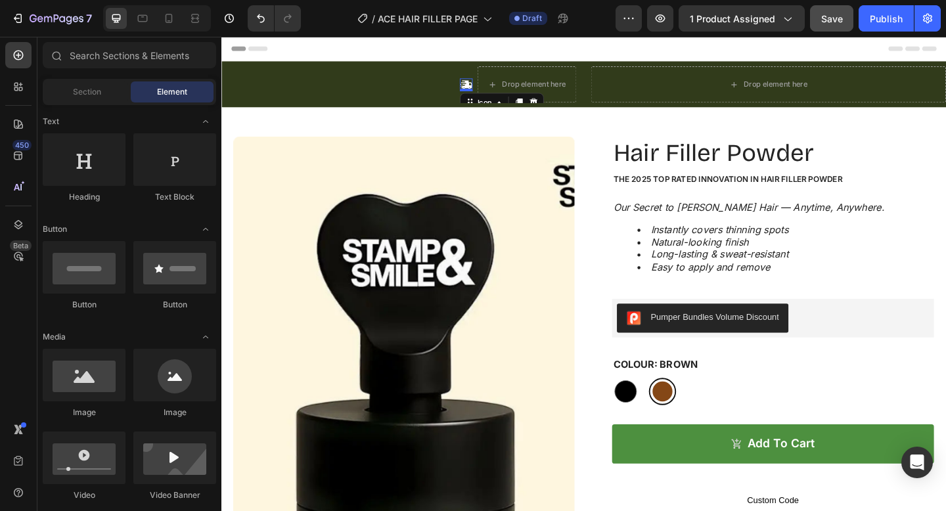
click at [488, 92] on icon at bounding box center [488, 89] width 14 height 14
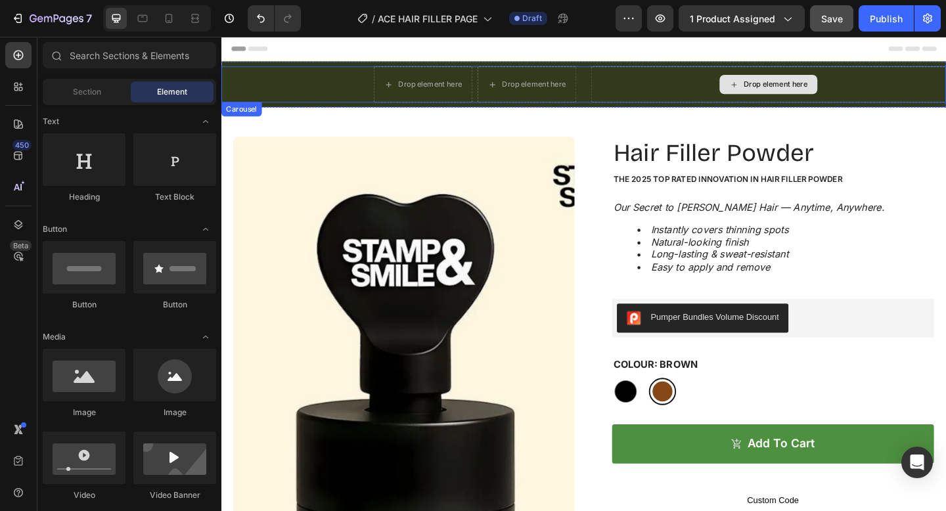
click at [657, 89] on div "Drop element here" at bounding box center [817, 88] width 386 height 39
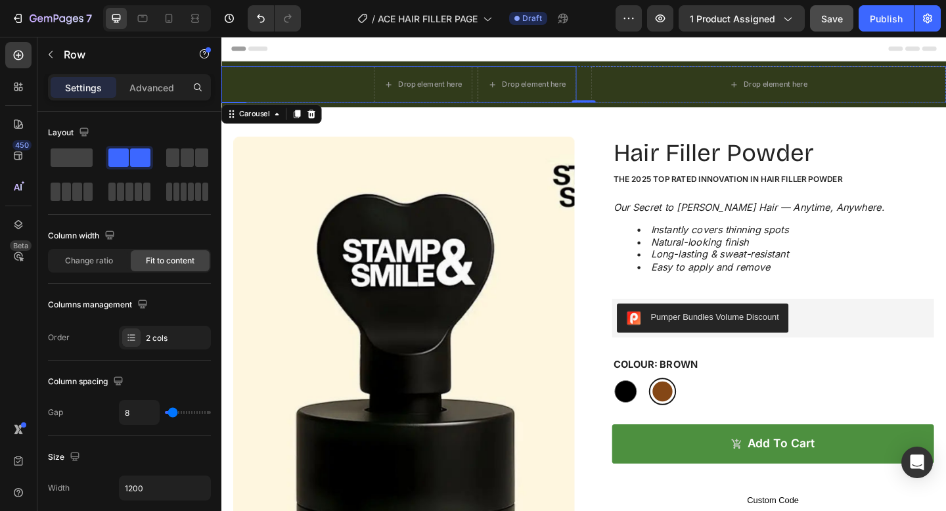
click at [336, 94] on div "Drop element here Drop element here Row" at bounding box center [414, 88] width 386 height 39
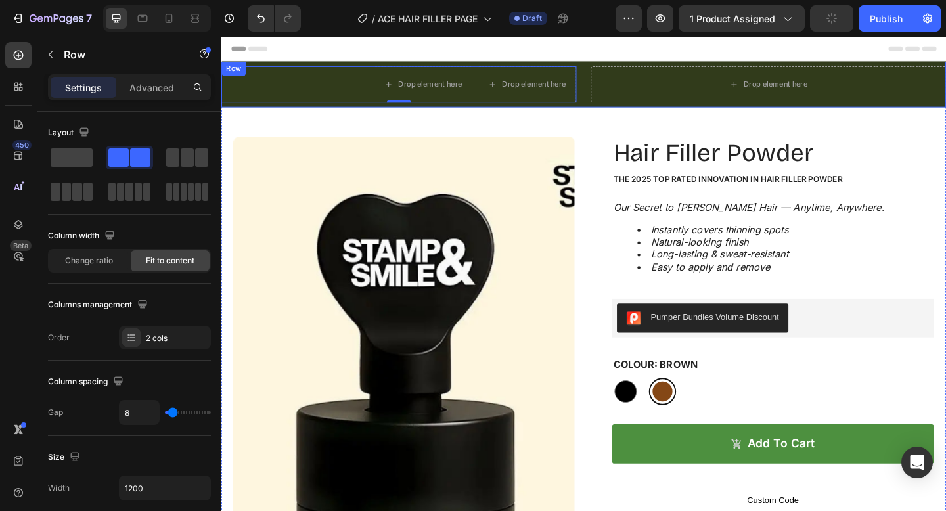
click at [242, 112] on div "Drop element here Drop element here Row 0 Drop element here Carousel Row" at bounding box center [615, 89] width 788 height 50
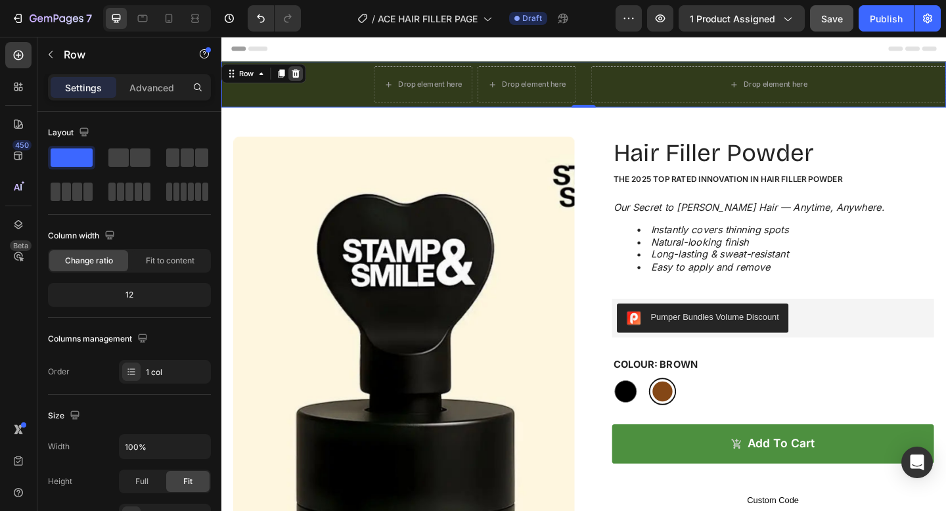
click at [306, 79] on icon at bounding box center [302, 77] width 11 height 11
click at [616, 109] on div "Drop element here Drop element here Row Drop element here Carousel Row" at bounding box center [615, 89] width 788 height 50
click at [370, 50] on div "Header" at bounding box center [615, 50] width 767 height 26
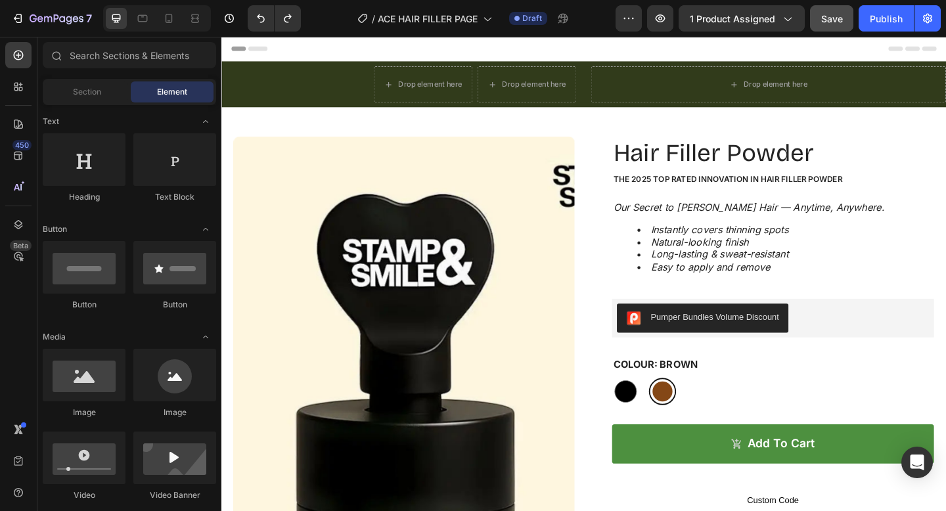
click at [249, 49] on span "Header" at bounding box center [260, 49] width 29 height 13
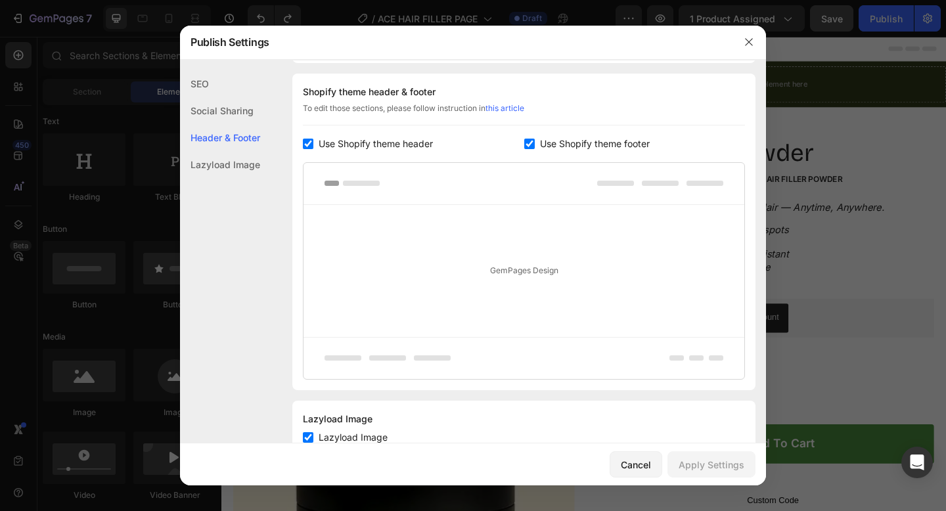
scroll to position [191, 0]
click at [309, 144] on input "checkbox" at bounding box center [308, 143] width 11 height 11
checkbox input "false"
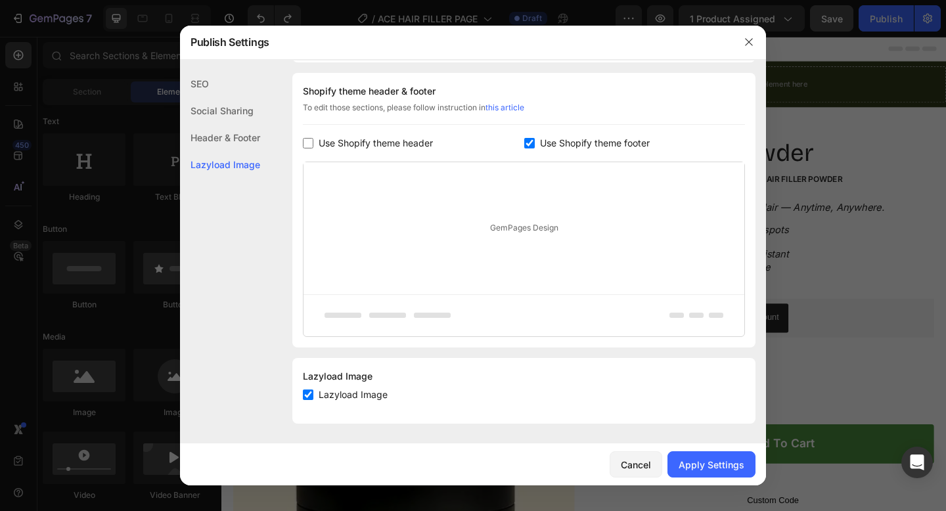
click at [531, 147] on input "checkbox" at bounding box center [529, 143] width 11 height 11
checkbox input "false"
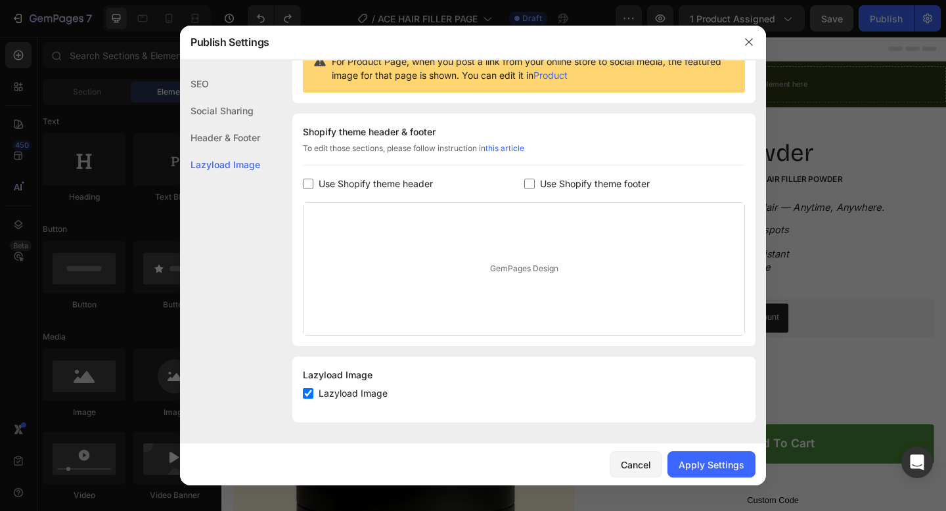
scroll to position [150, 0]
click at [721, 462] on div "Apply Settings" at bounding box center [712, 465] width 66 height 14
click at [643, 454] on button "Cancel" at bounding box center [636, 464] width 53 height 26
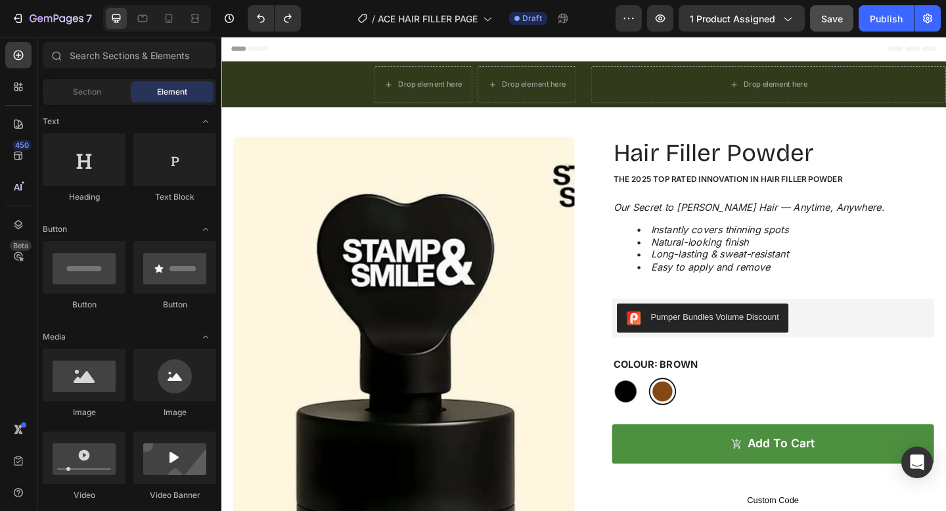
click at [265, 52] on span "Header" at bounding box center [260, 49] width 29 height 13
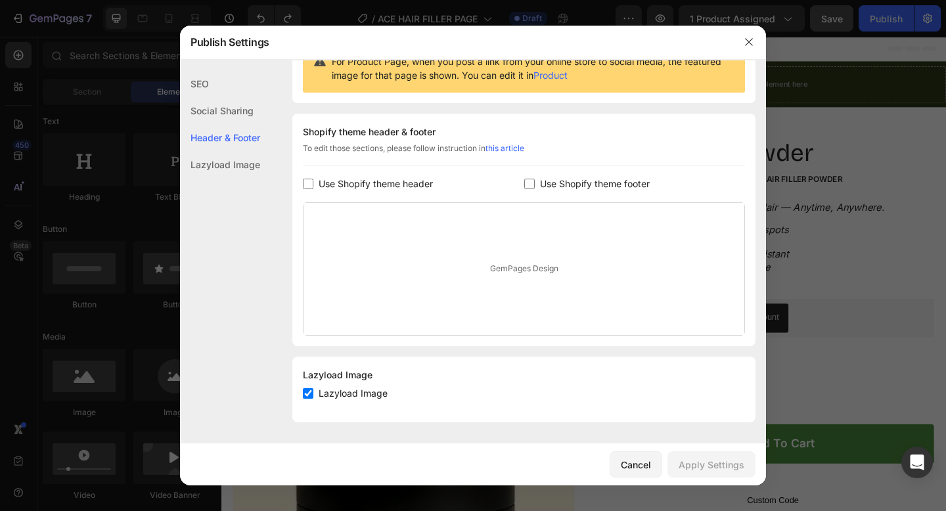
click at [325, 391] on span "Lazyload Image" at bounding box center [353, 394] width 69 height 16
click at [341, 374] on div "Lazyload Image" at bounding box center [524, 375] width 442 height 16
click at [313, 397] on input "checkbox" at bounding box center [308, 393] width 11 height 11
checkbox input "true"
click at [645, 463] on div "Cancel" at bounding box center [636, 465] width 30 height 14
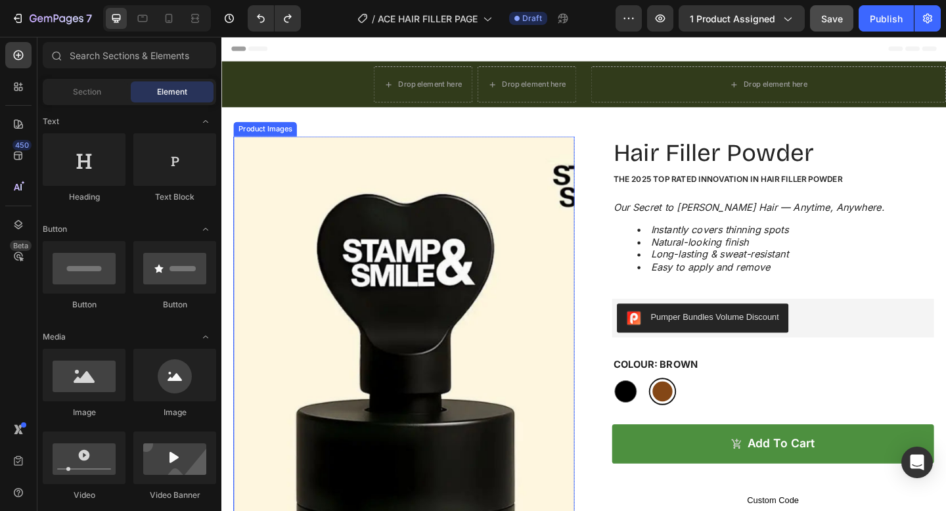
scroll to position [0, 0]
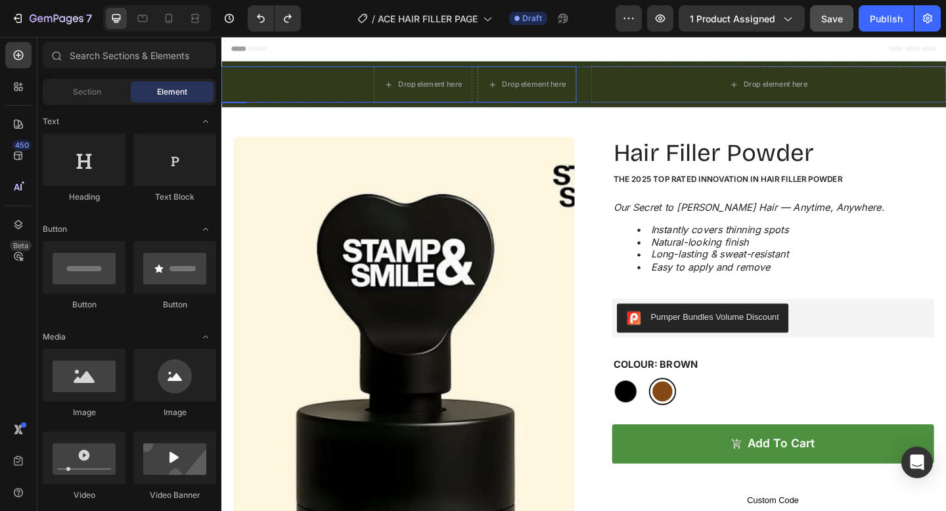
click at [255, 83] on div "Drop element here Drop element here Row" at bounding box center [414, 88] width 386 height 39
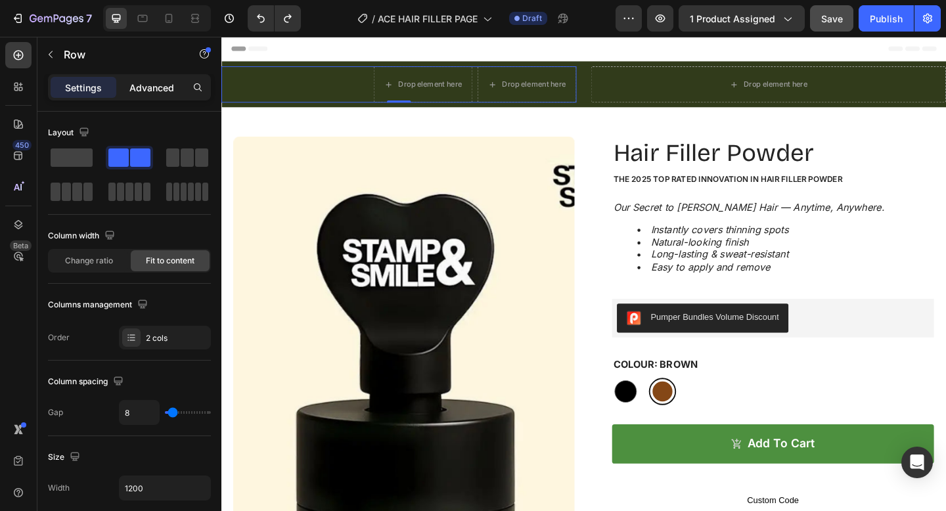
click at [127, 88] on div "Advanced" at bounding box center [152, 87] width 66 height 21
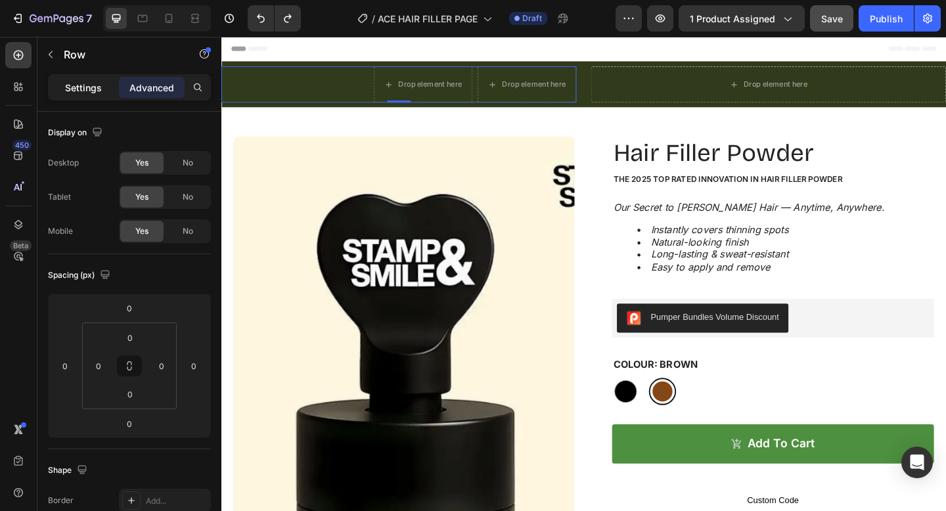
click at [99, 77] on div "Settings" at bounding box center [84, 87] width 66 height 21
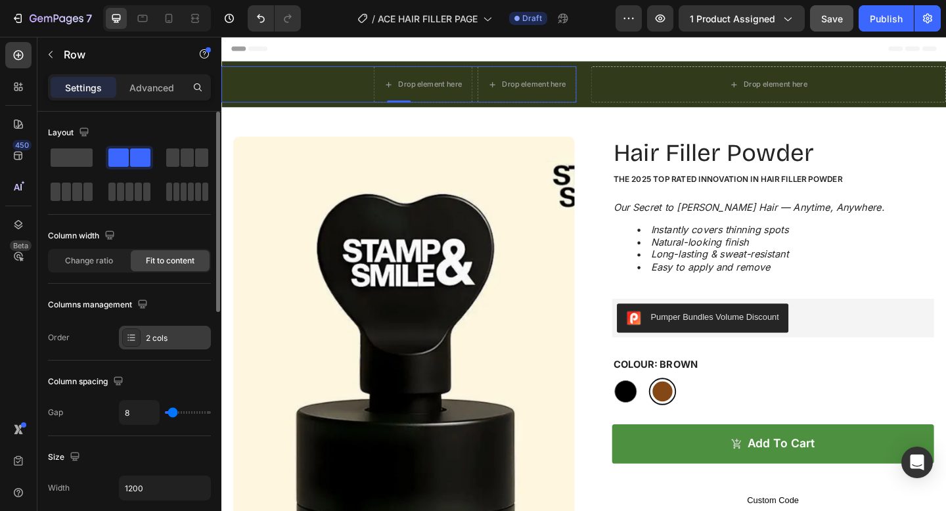
click at [124, 336] on div at bounding box center [131, 338] width 18 height 18
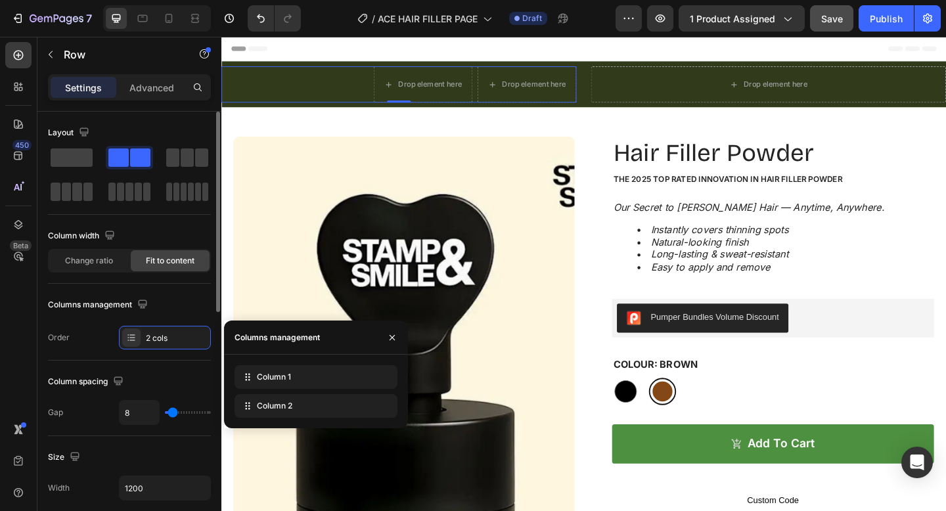
click at [78, 338] on div "Order 2 cols" at bounding box center [129, 338] width 163 height 24
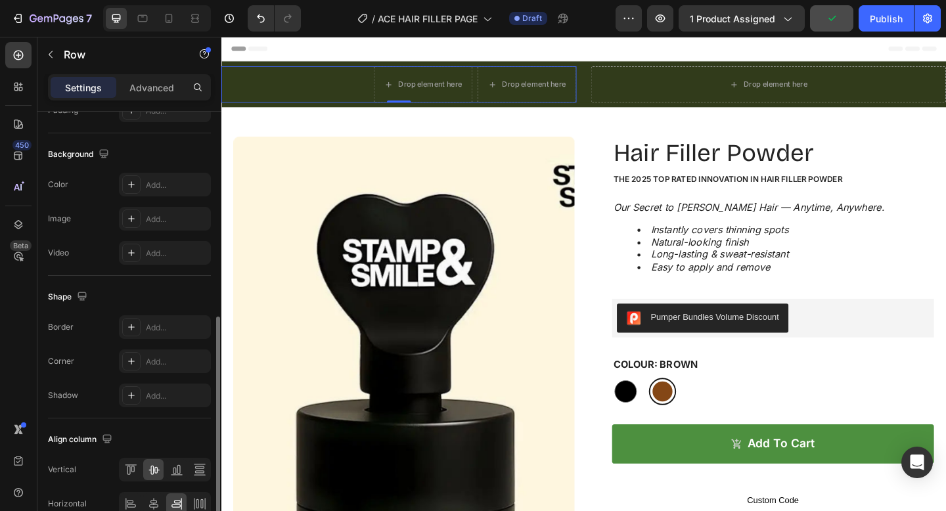
scroll to position [443, 0]
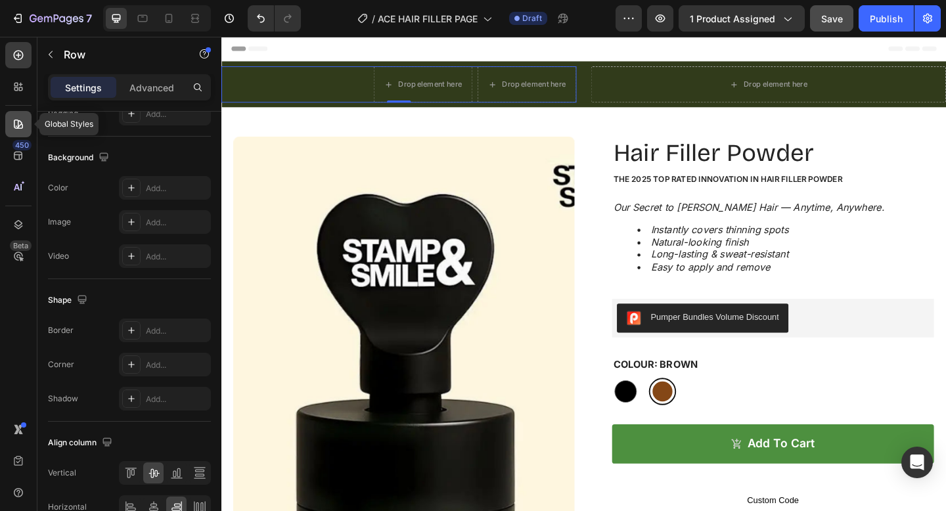
click at [20, 126] on icon at bounding box center [18, 124] width 13 height 13
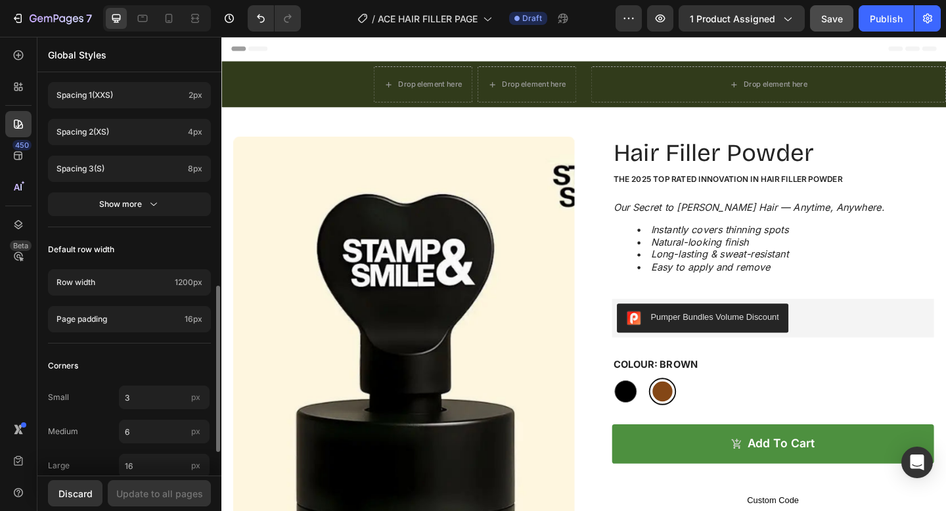
scroll to position [562, 0]
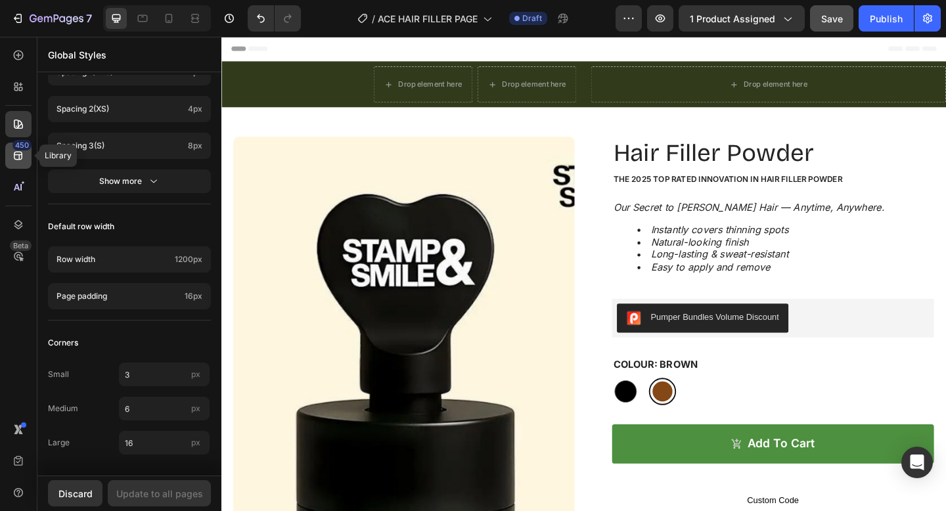
click at [17, 154] on icon at bounding box center [18, 155] width 13 height 13
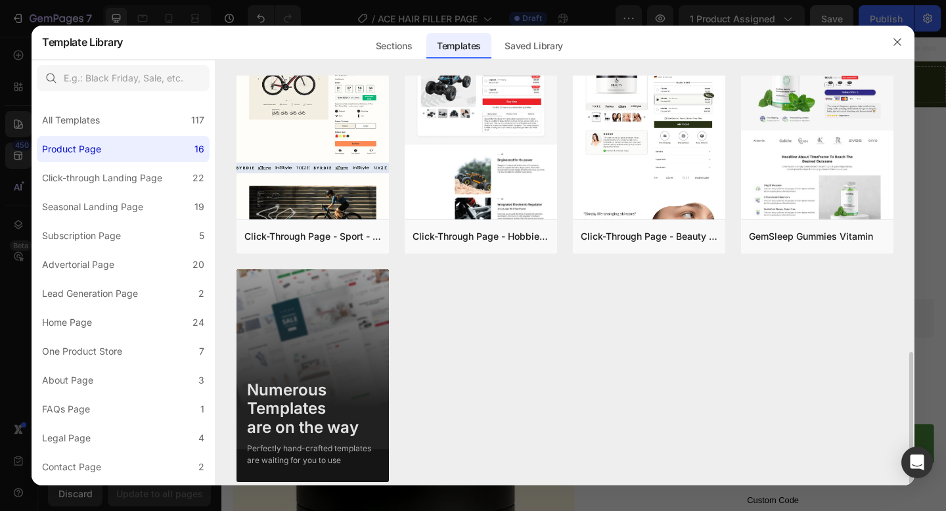
scroll to position [738, 0]
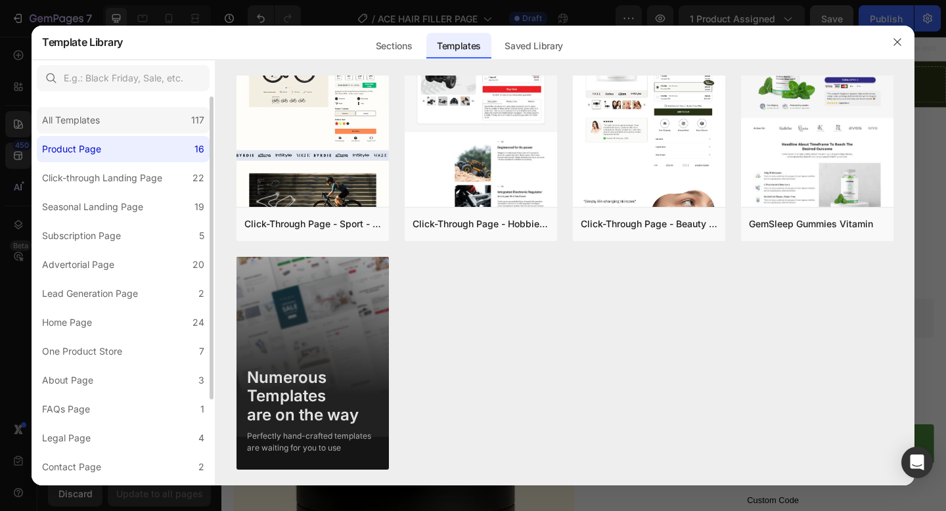
click at [121, 125] on div "All Templates 117" at bounding box center [123, 120] width 173 height 26
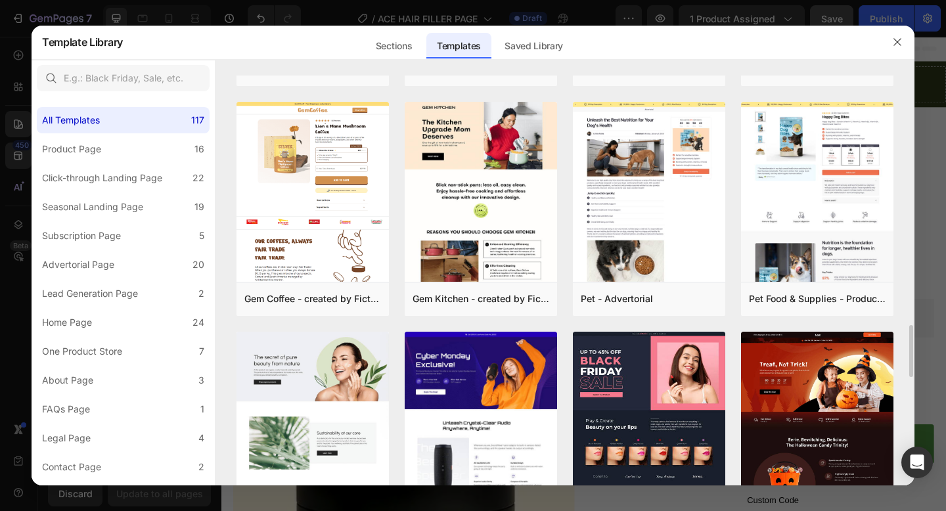
scroll to position [2279, 0]
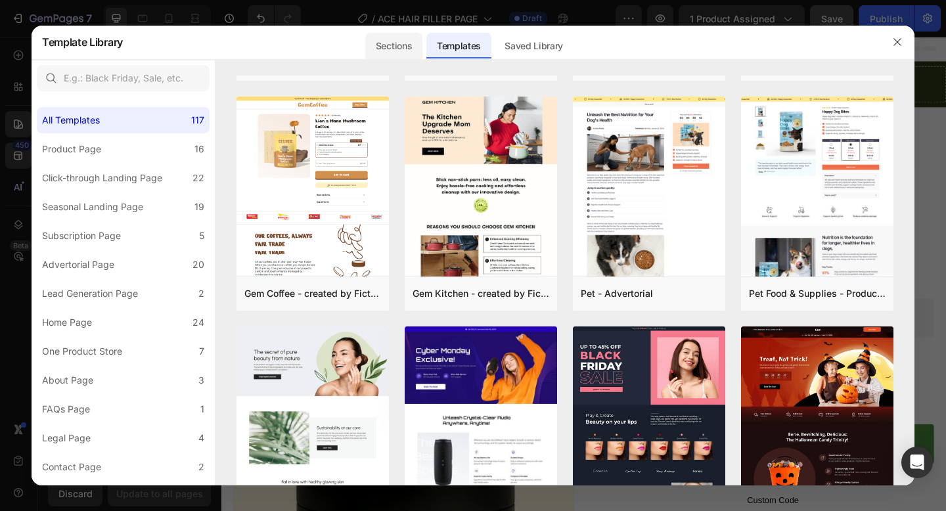
click at [397, 45] on div "Sections" at bounding box center [393, 46] width 57 height 26
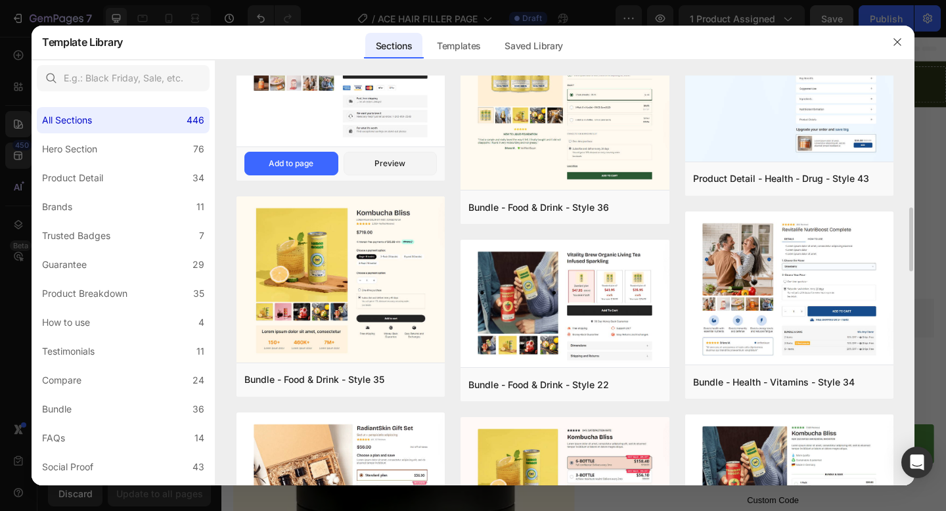
scroll to position [870, 0]
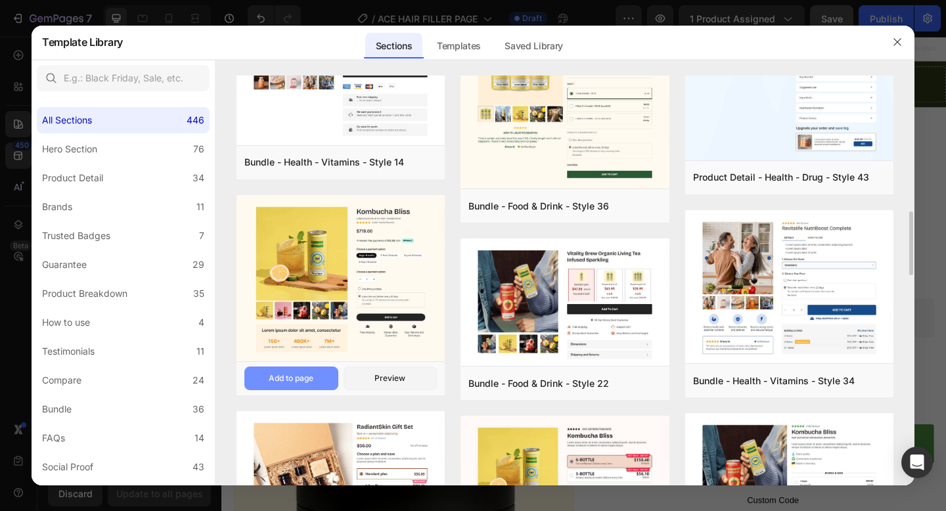
click at [315, 378] on button "Add to page" at bounding box center [291, 379] width 94 height 24
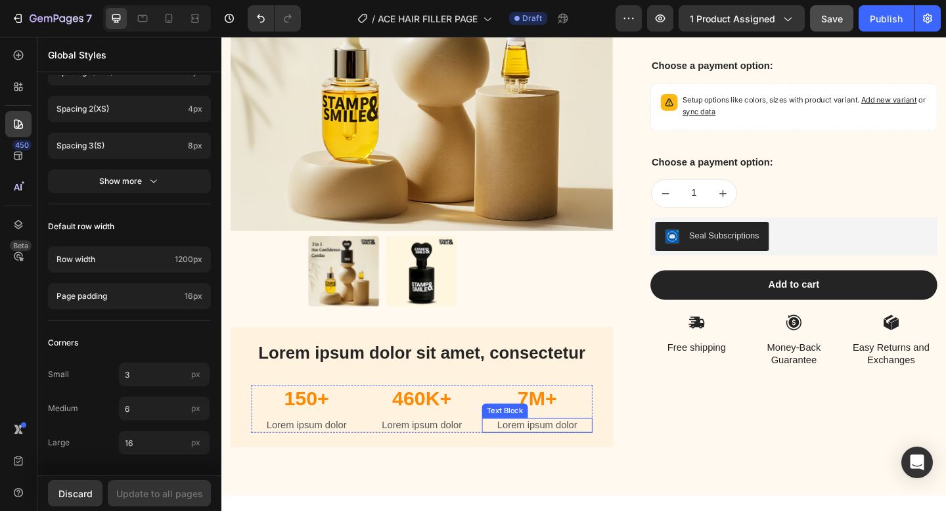
scroll to position [10501, 0]
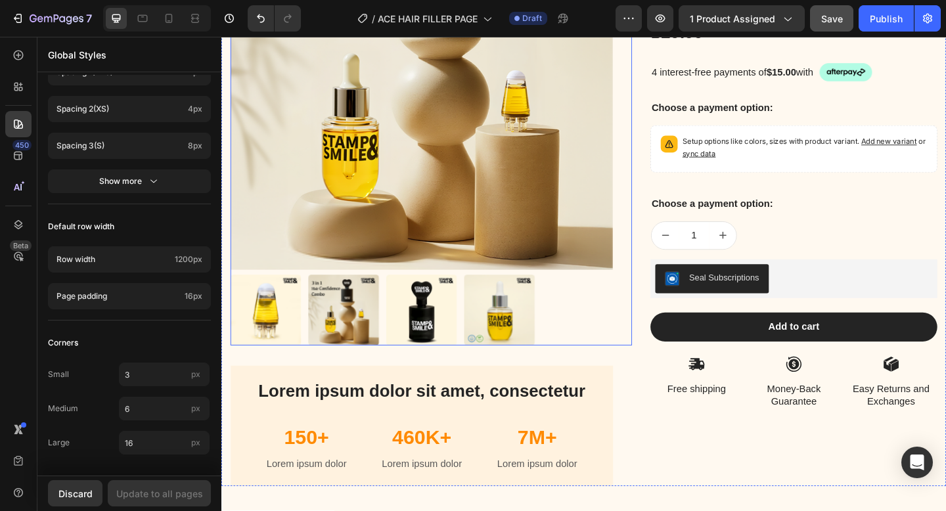
click at [308, 340] on div at bounding box center [439, 334] width 416 height 77
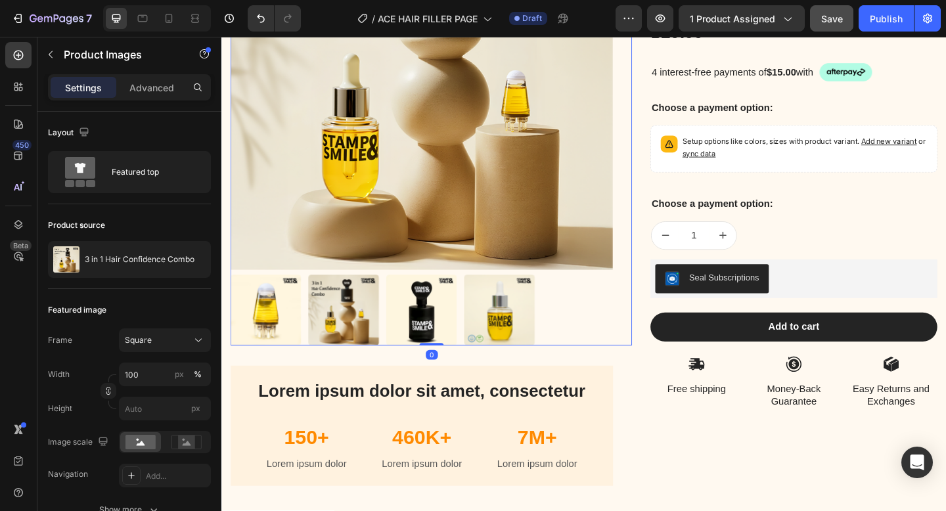
click at [375, 338] on img at bounding box center [354, 334] width 77 height 77
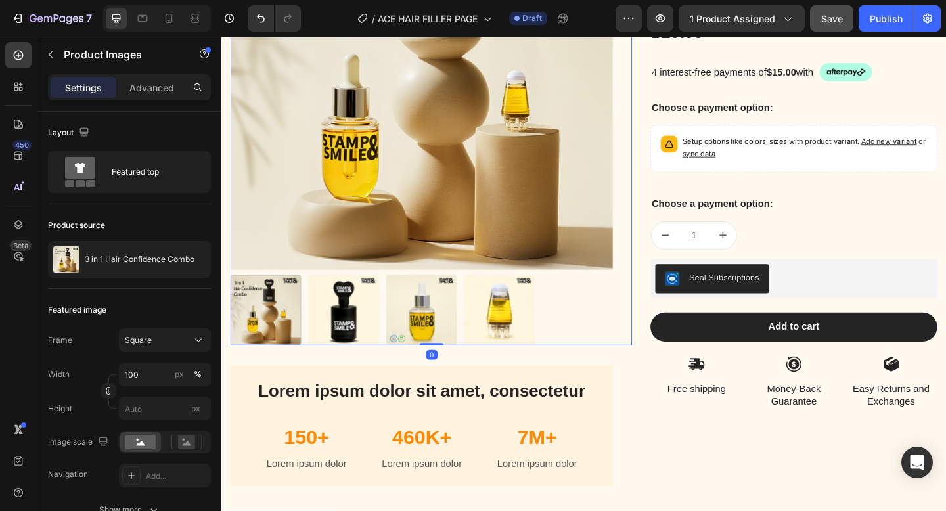
click at [398, 340] on div at bounding box center [439, 334] width 416 height 77
click at [529, 344] on img at bounding box center [524, 334] width 77 height 77
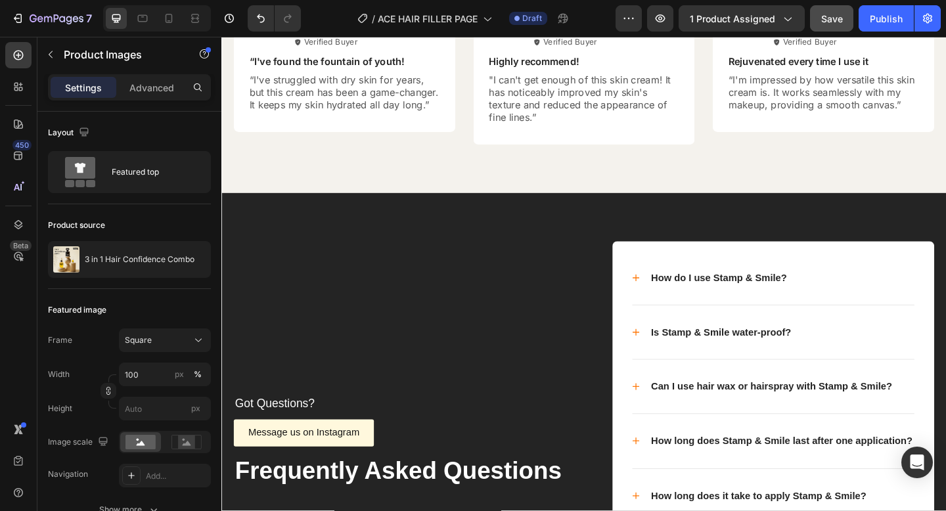
scroll to position [9433, 0]
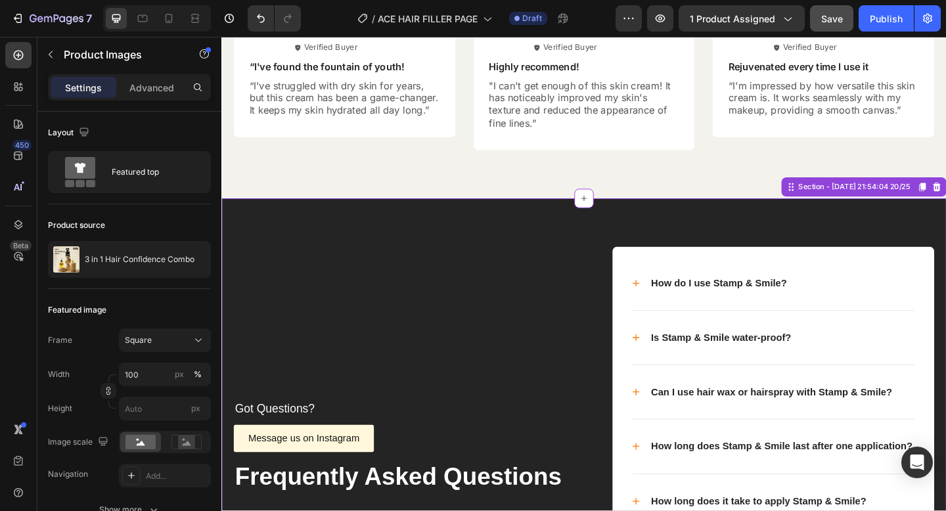
click at [302, 445] on p "Got Questions?" at bounding box center [420, 442] width 369 height 16
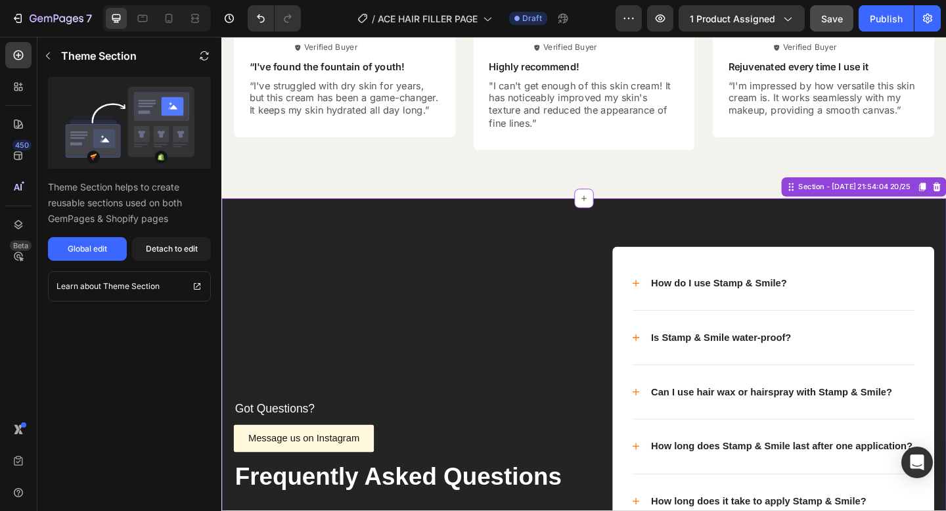
click at [302, 443] on p "Got Questions?" at bounding box center [420, 442] width 369 height 16
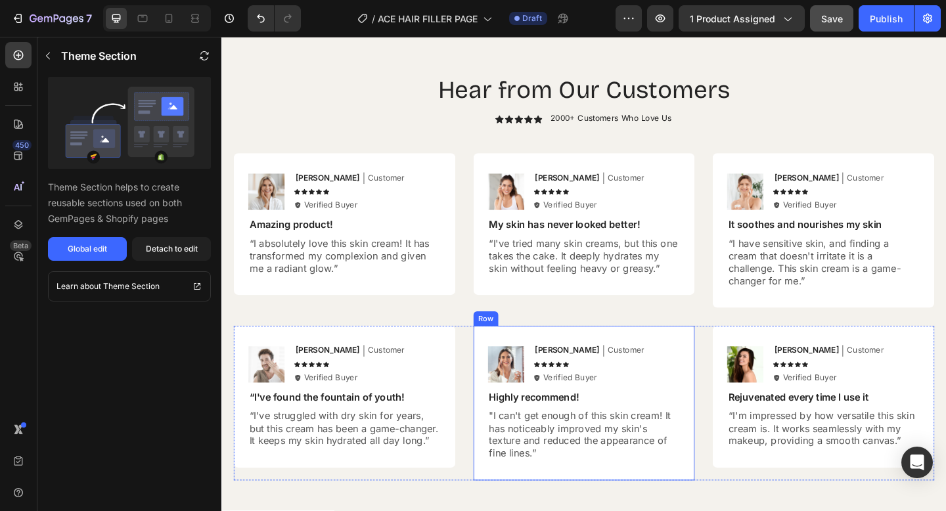
scroll to position [9714, 0]
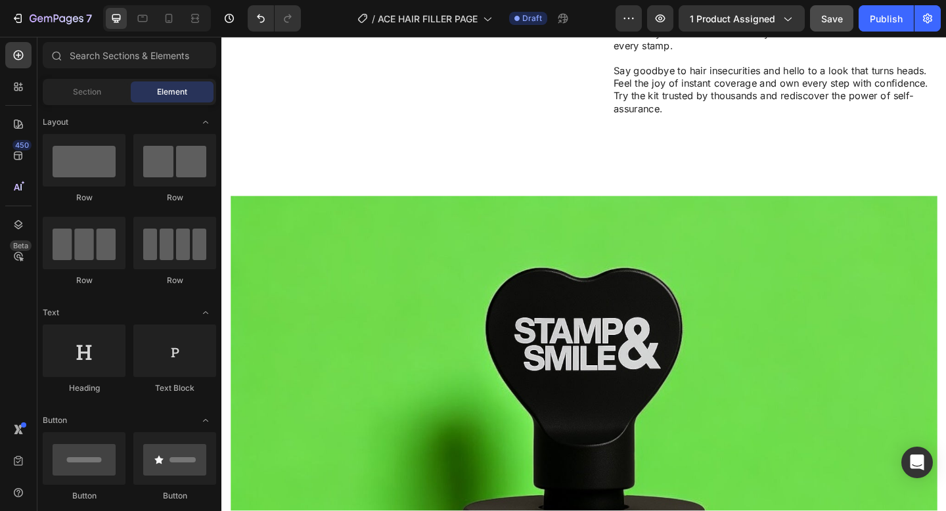
scroll to position [8637, 0]
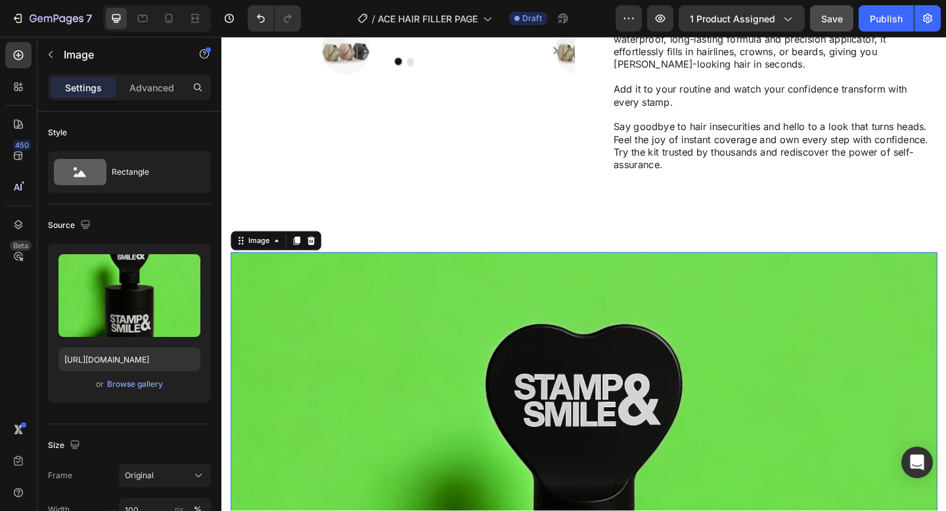
scroll to position [8579, 0]
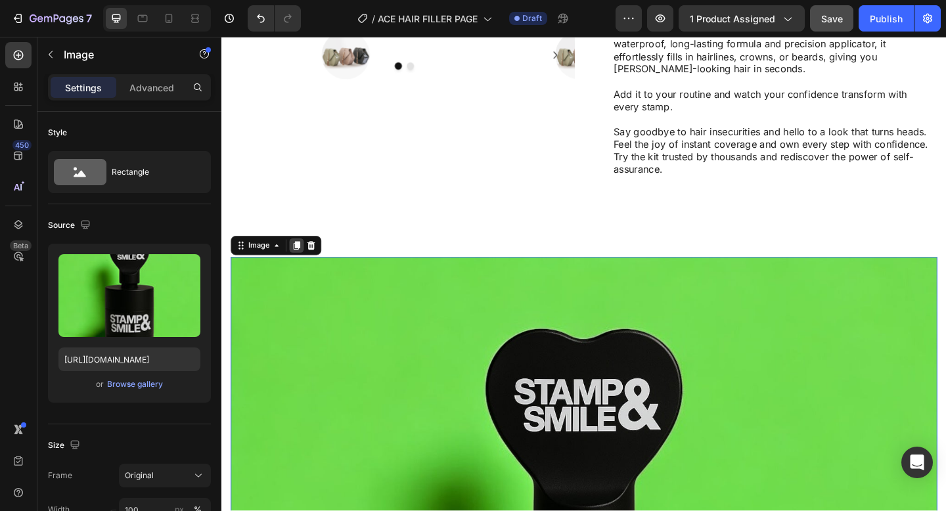
click at [300, 259] on icon at bounding box center [303, 264] width 11 height 11
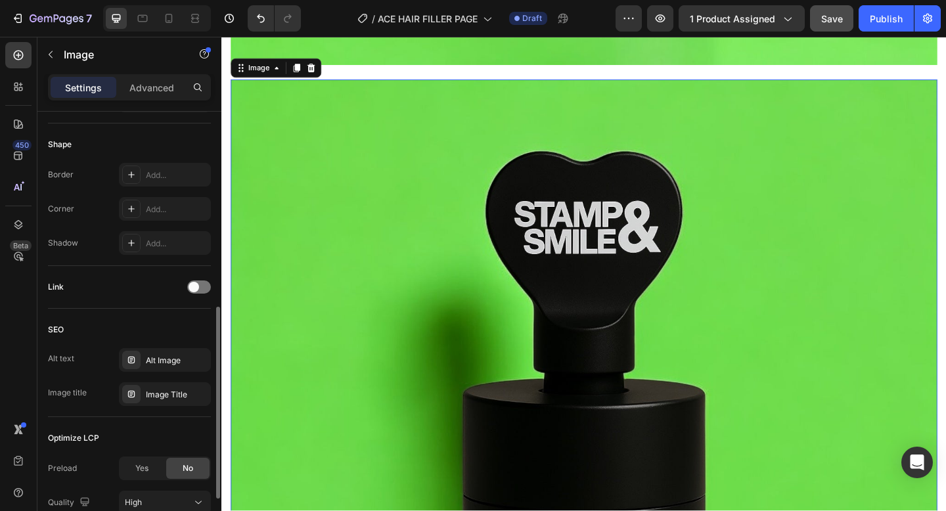
scroll to position [9530, 0]
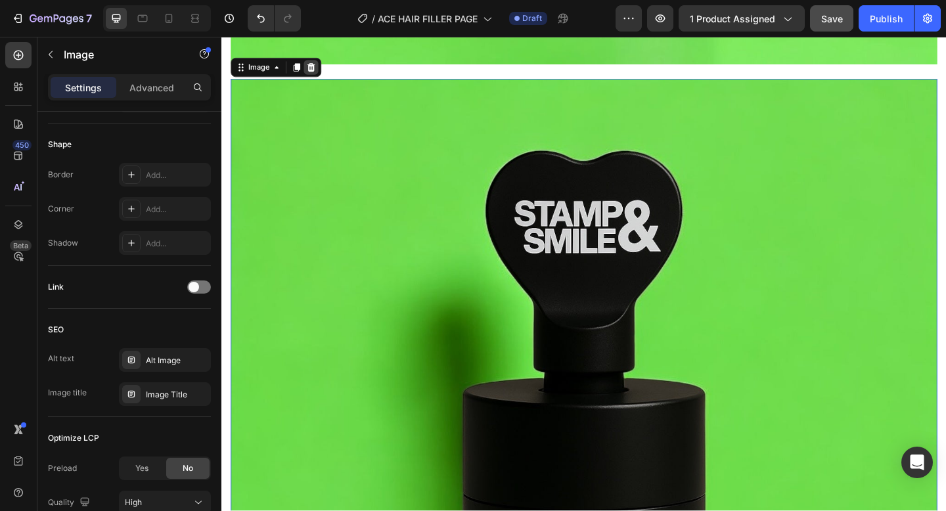
click at [317, 71] on icon at bounding box center [319, 70] width 9 height 9
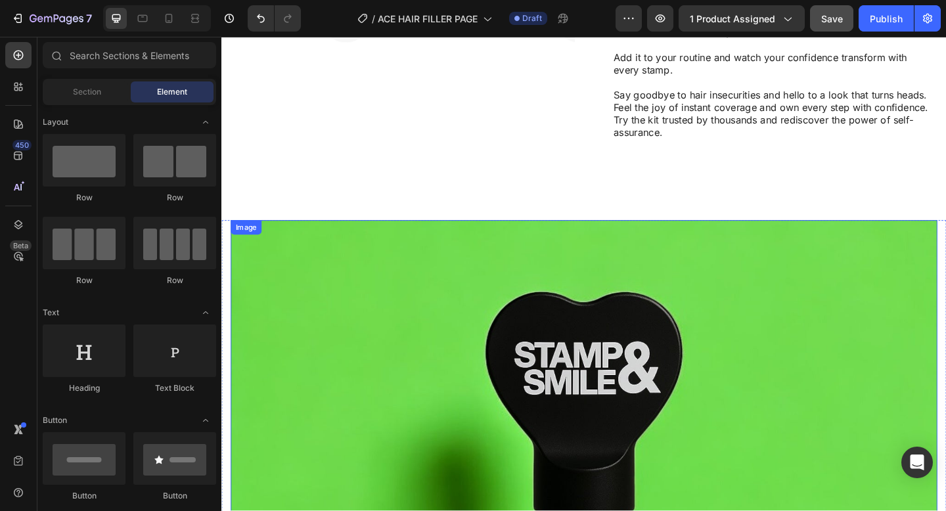
scroll to position [8412, 0]
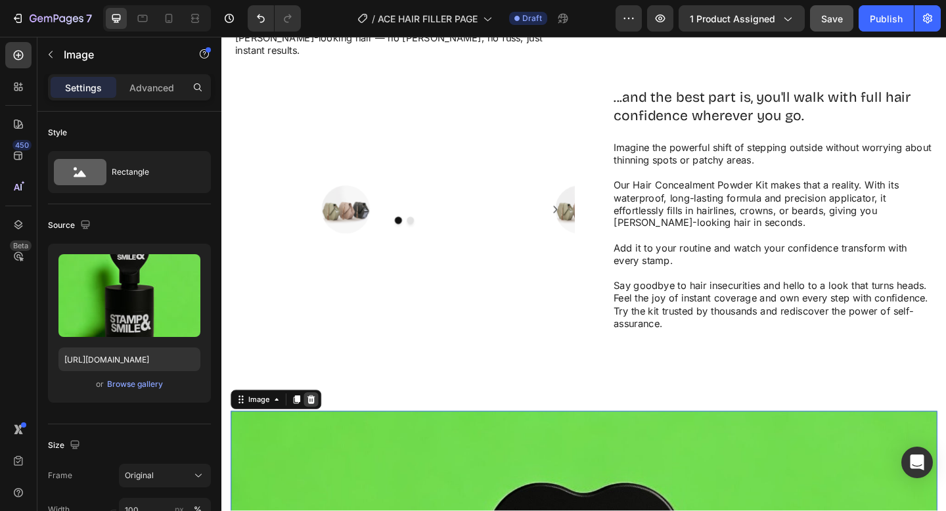
click at [317, 426] on icon at bounding box center [319, 430] width 9 height 9
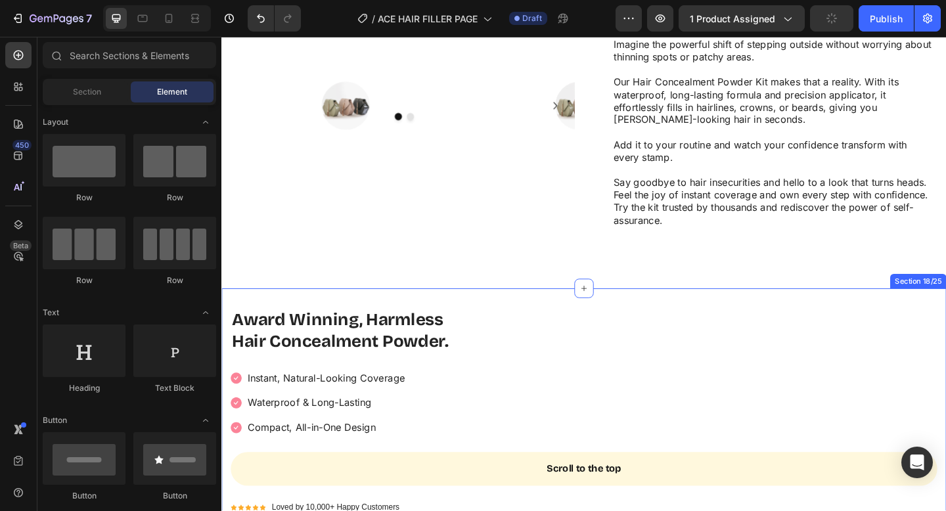
scroll to position [8537, 0]
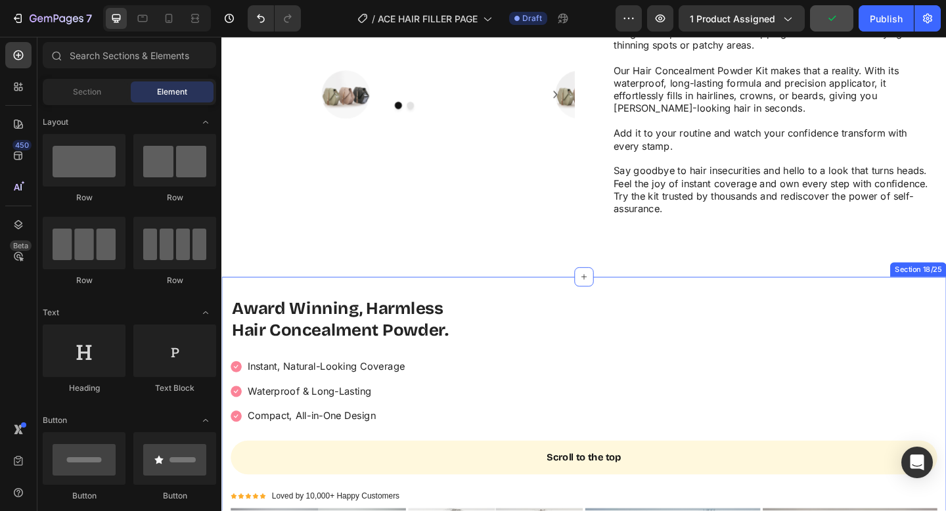
click at [520, 298] on div "Award Winning, Harmless Hair Concealment Powder. Heading Image Instant, Natural…" at bounding box center [615, 486] width 788 height 376
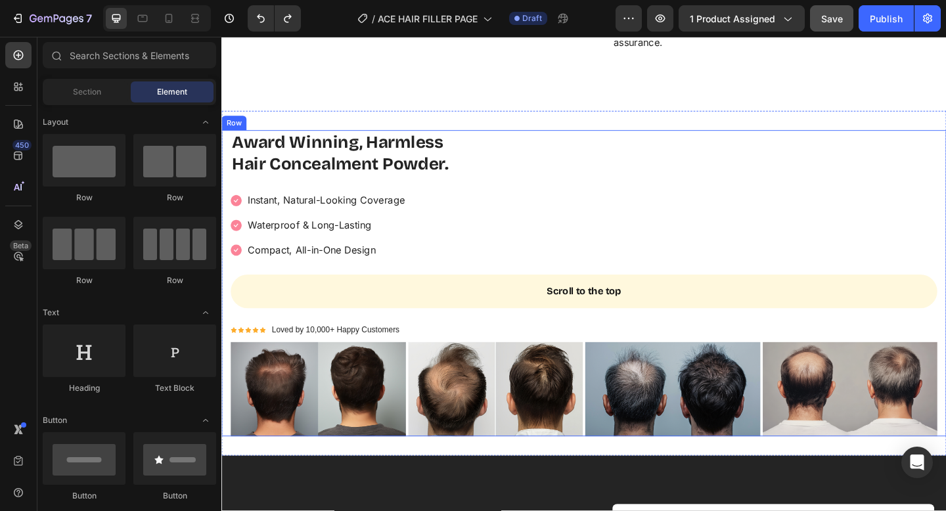
scroll to position [8748, 0]
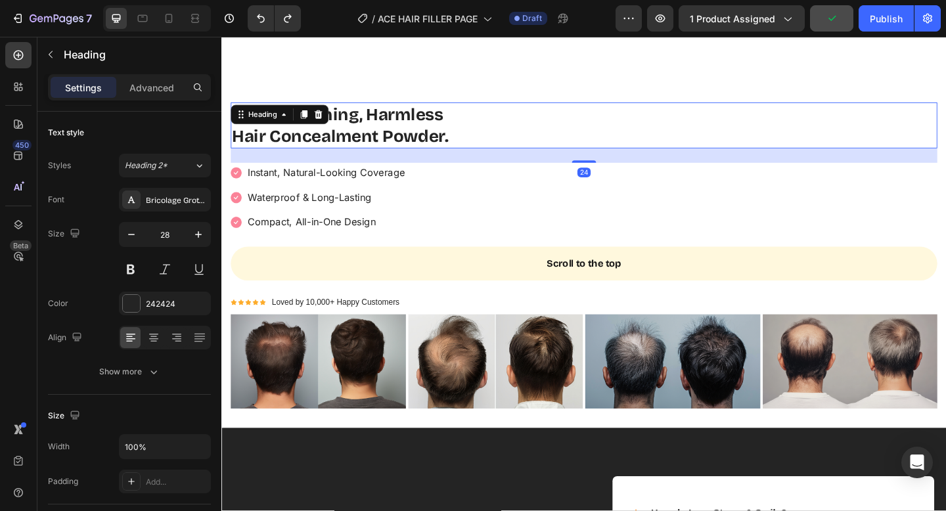
click at [471, 129] on h2 "Award Winning, Harmless Hair Concealment Powder." at bounding box center [615, 133] width 769 height 51
click at [332, 116] on icon at bounding box center [326, 121] width 11 height 11
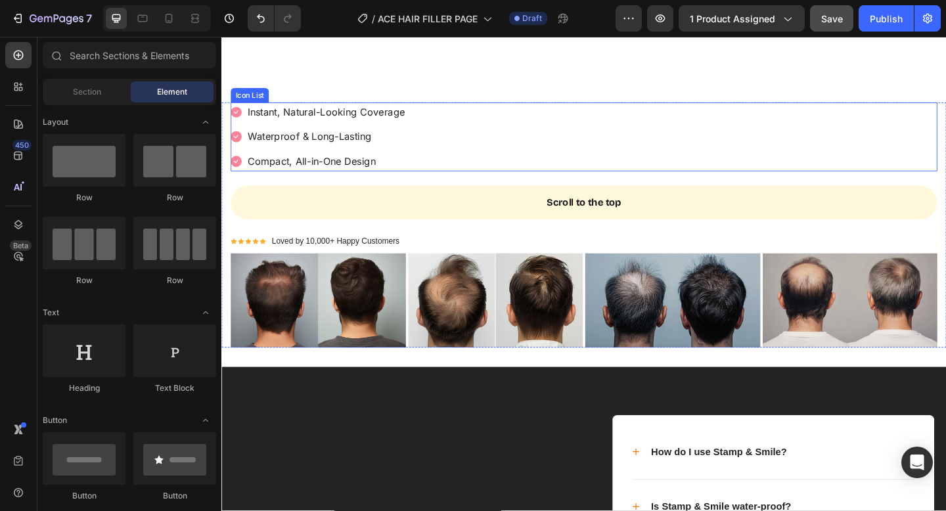
click at [465, 112] on div "Image Instant, Natural-Looking Coverage Text block Image Waterproof & Long-Last…" at bounding box center [615, 145] width 769 height 75
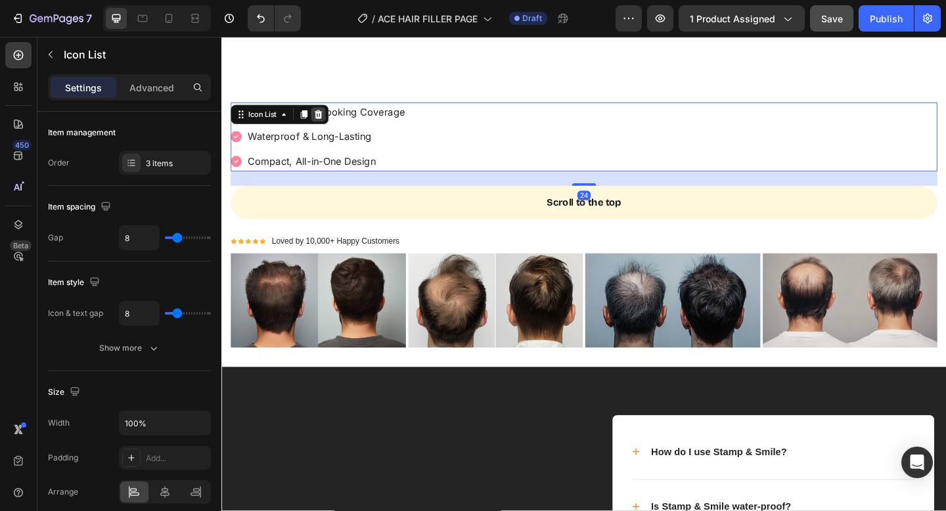
click at [329, 116] on icon at bounding box center [327, 120] width 9 height 9
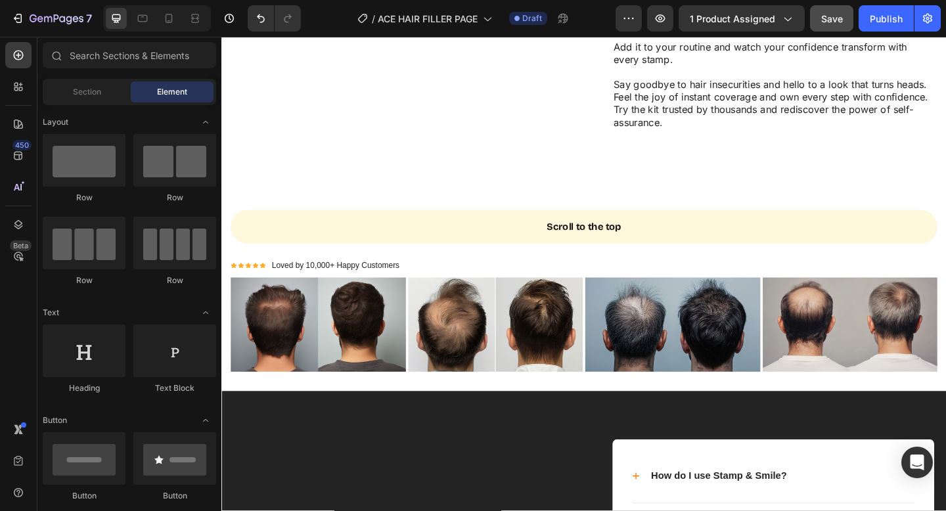
scroll to position [8567, 0]
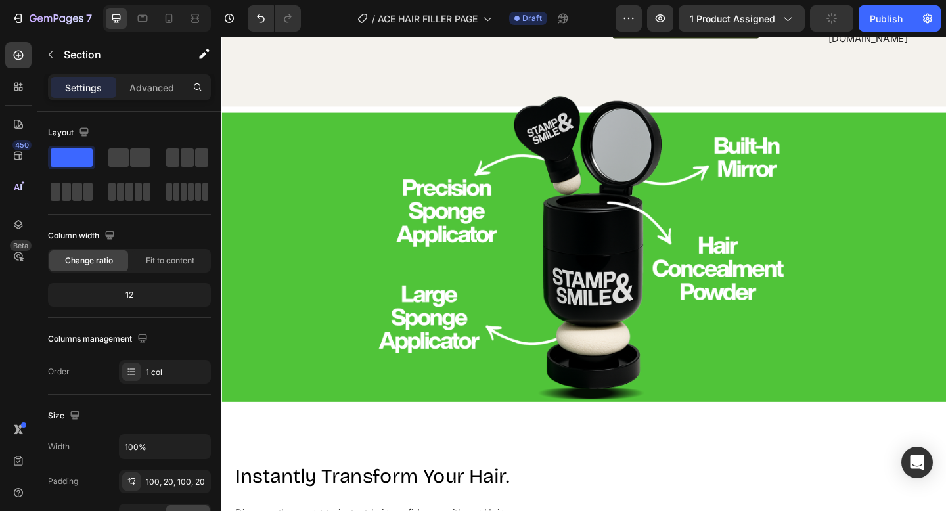
scroll to position [8076, 0]
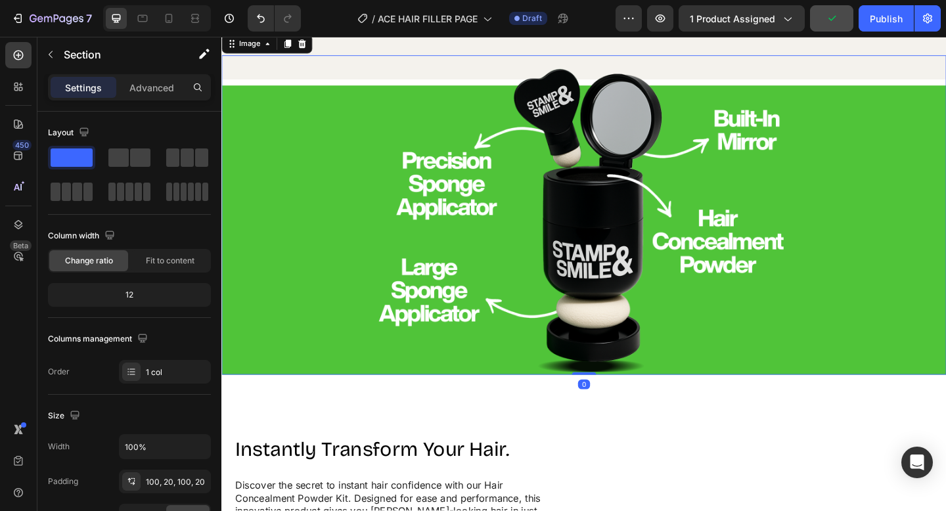
click at [353, 267] on div at bounding box center [615, 231] width 788 height 348
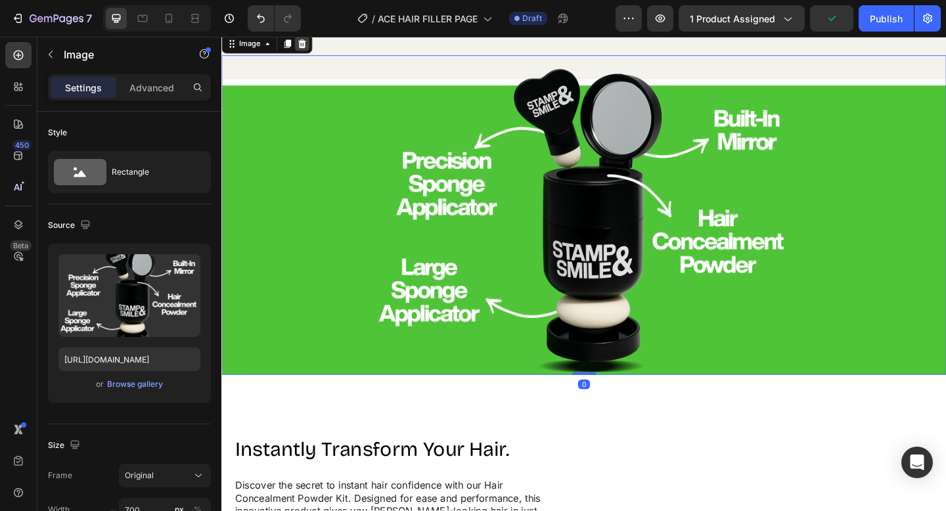
click at [306, 49] on icon at bounding box center [309, 44] width 9 height 9
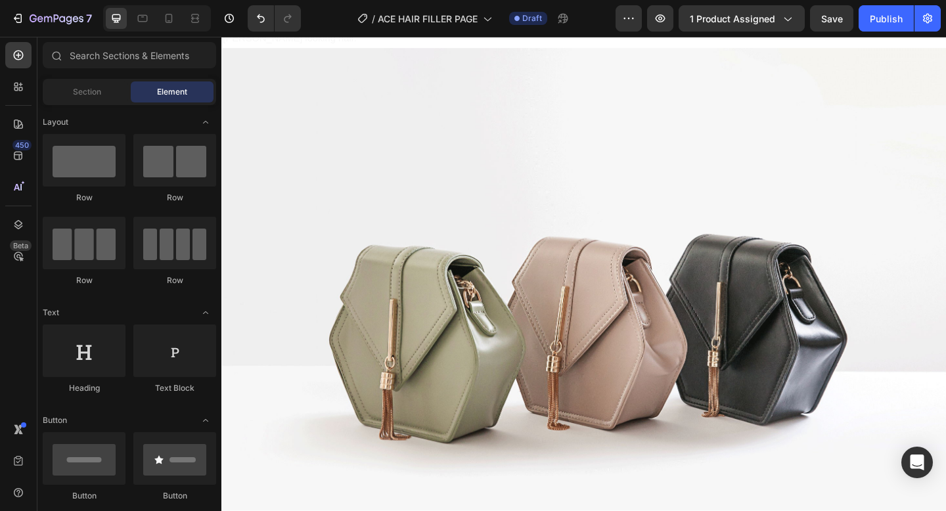
scroll to position [7526, 0]
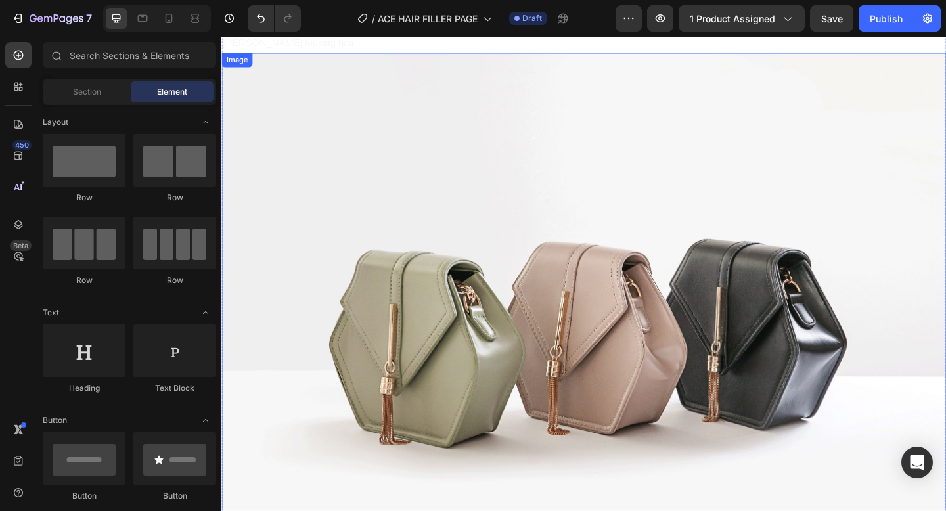
click at [505, 271] on img at bounding box center [615, 350] width 788 height 591
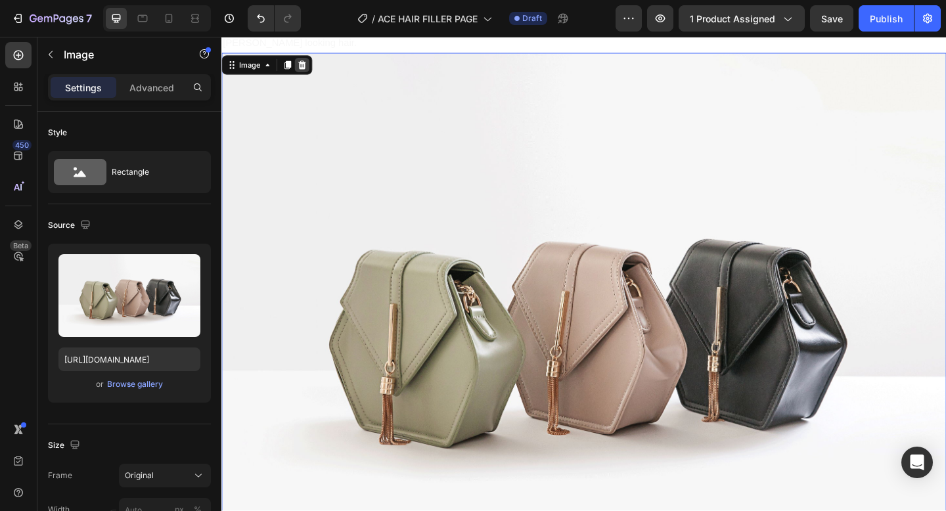
click at [306, 64] on icon at bounding box center [309, 67] width 11 height 11
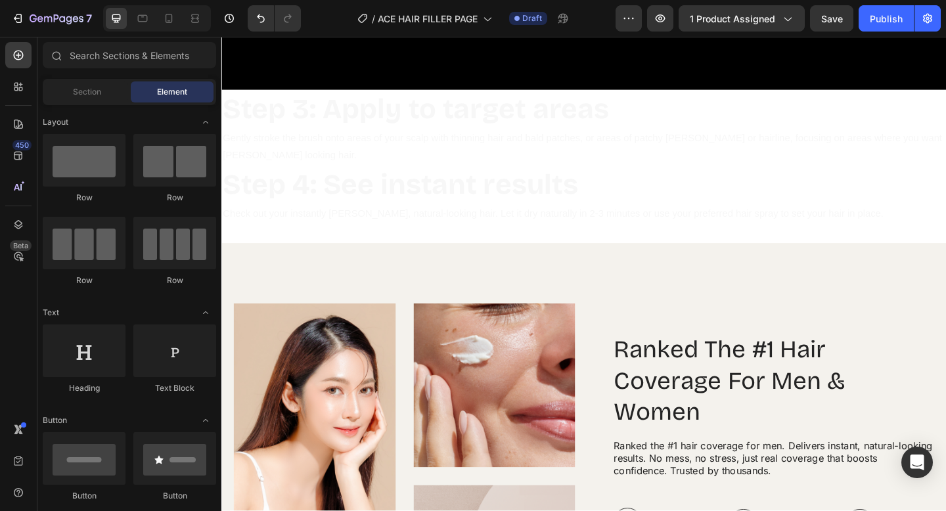
scroll to position [7401, 0]
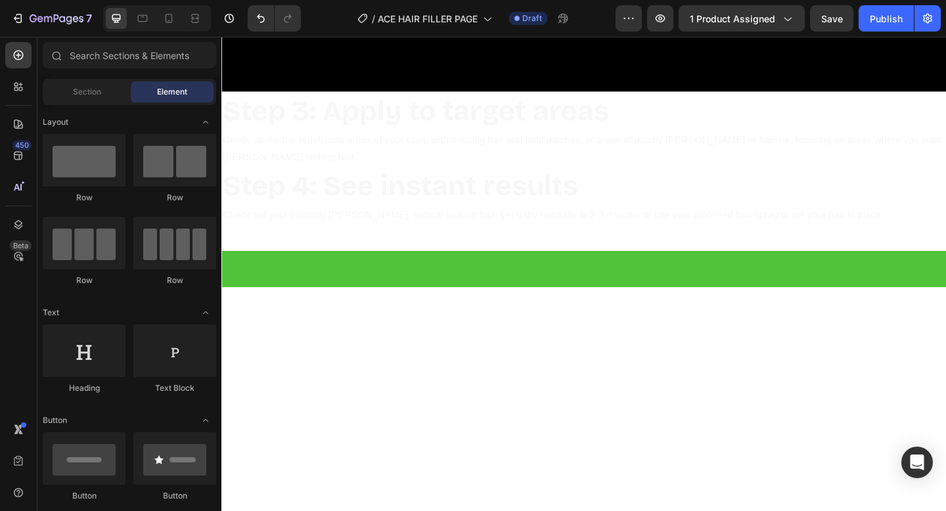
click at [504, 288] on div at bounding box center [615, 289] width 788 height 39
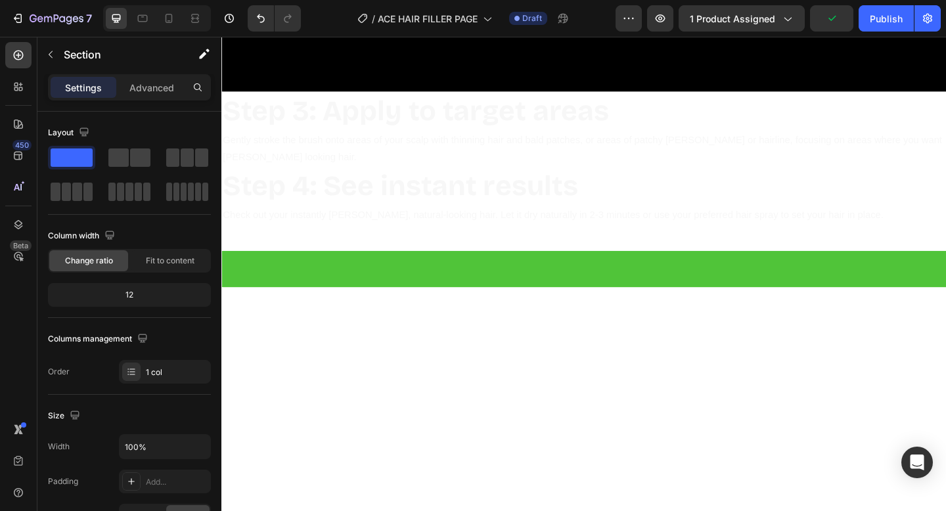
click at [530, 274] on div at bounding box center [615, 289] width 788 height 39
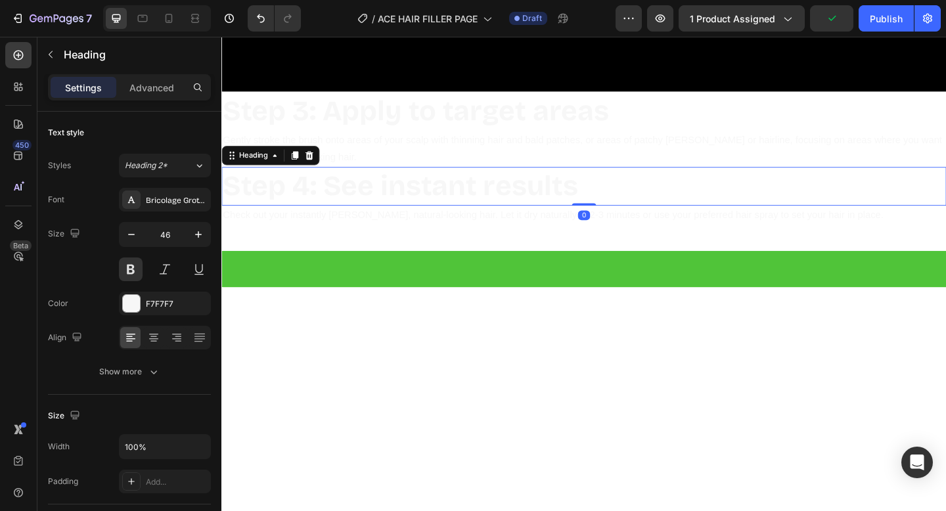
click at [541, 210] on h2 "Step 4: See instant results" at bounding box center [615, 200] width 788 height 42
click at [315, 167] on icon at bounding box center [317, 166] width 9 height 9
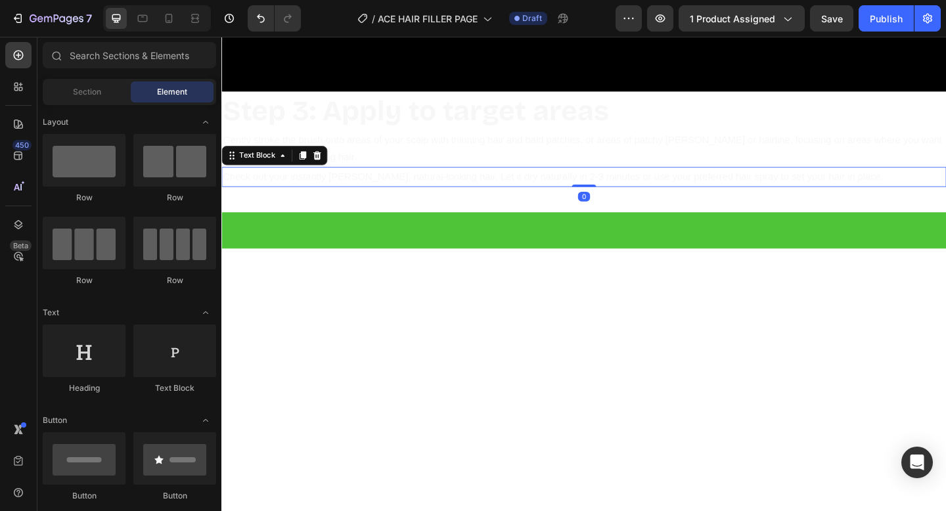
click at [348, 185] on p "Check out your instantly fuller, natural-looking hair. Let it dry naturally in …" at bounding box center [616, 189] width 786 height 19
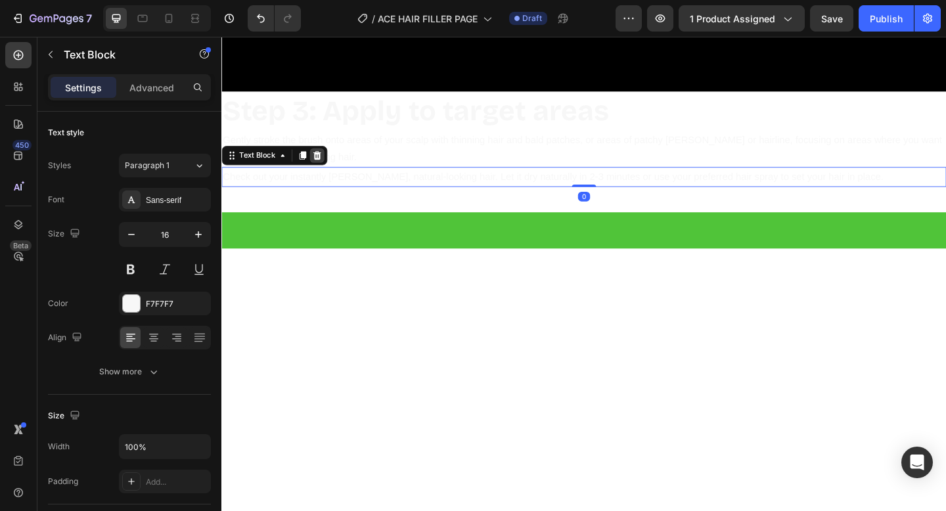
click at [327, 171] on icon at bounding box center [325, 166] width 11 height 11
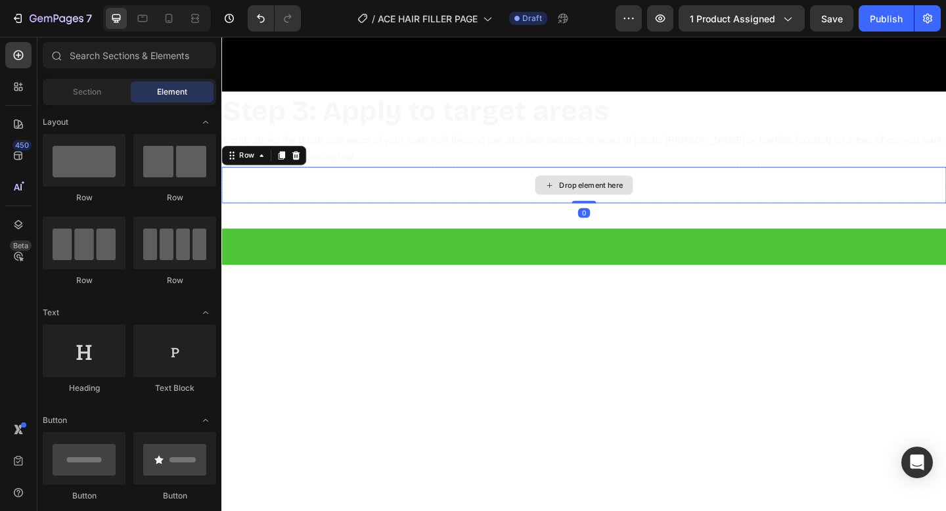
click at [332, 196] on div "Drop element here" at bounding box center [615, 198] width 788 height 39
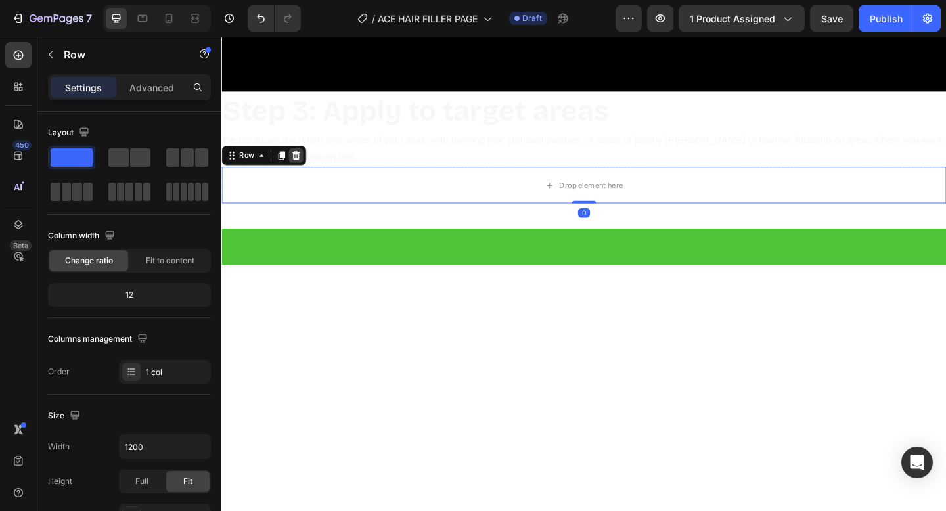
click at [303, 169] on icon at bounding box center [302, 166] width 9 height 9
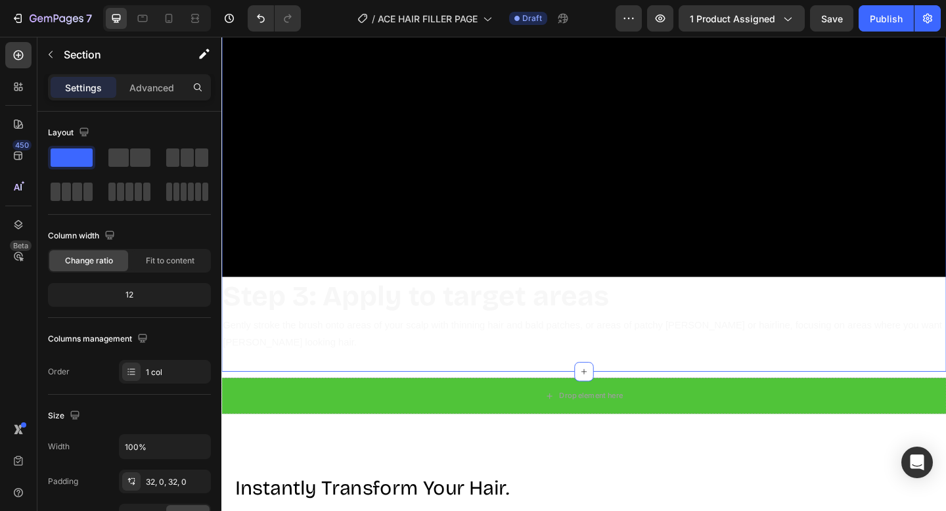
scroll to position [7334, 0]
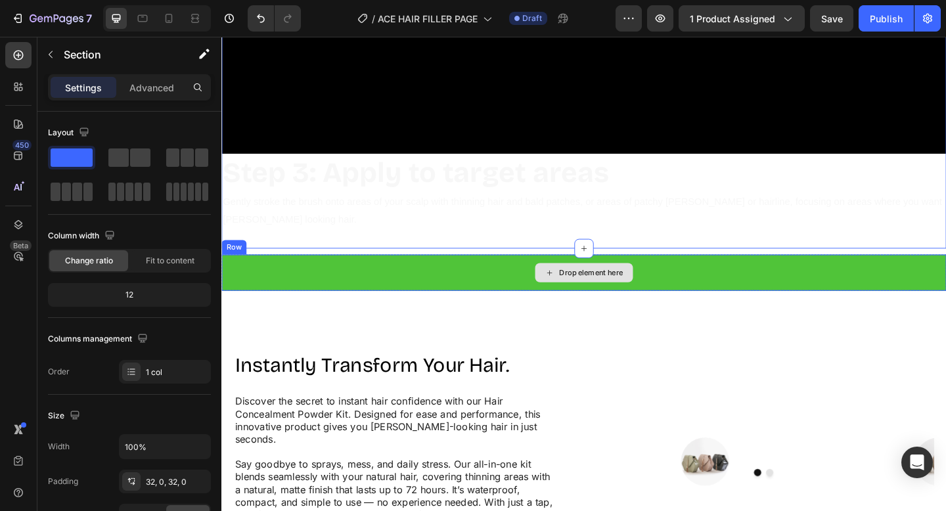
click at [386, 290] on div "Drop element here" at bounding box center [615, 293] width 788 height 39
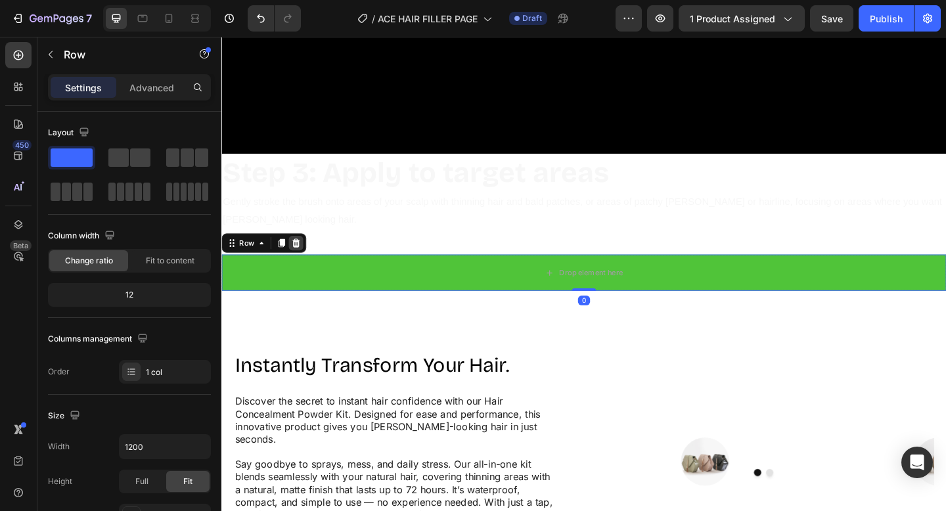
click at [302, 260] on icon at bounding box center [302, 261] width 9 height 9
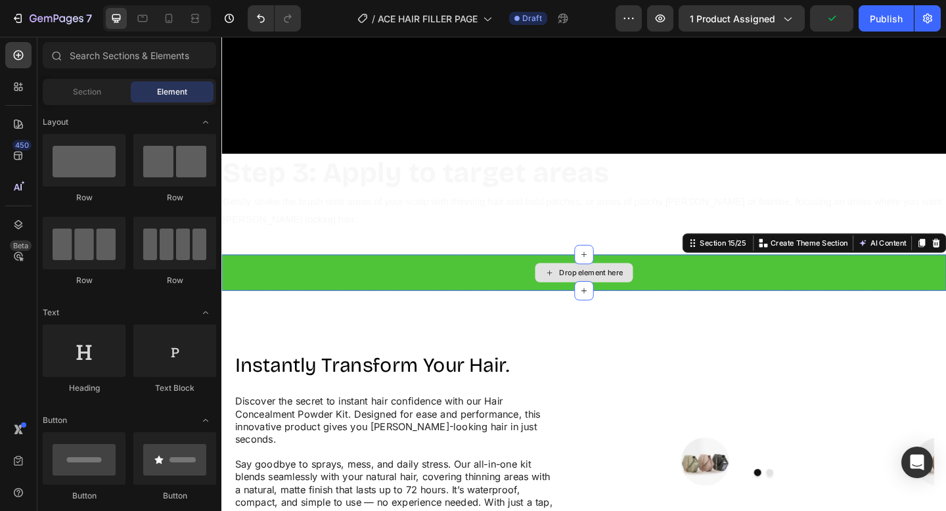
click at [424, 300] on div "Drop element here" at bounding box center [615, 293] width 788 height 39
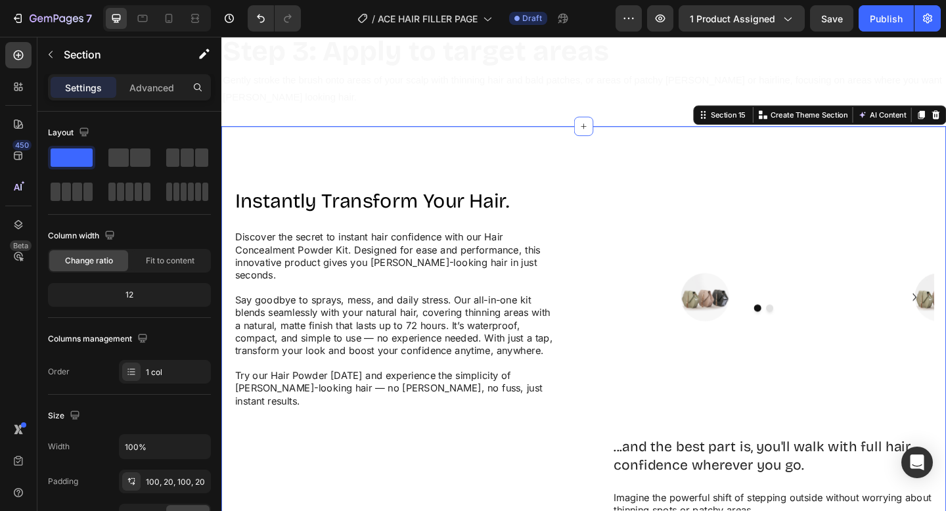
scroll to position [7447, 0]
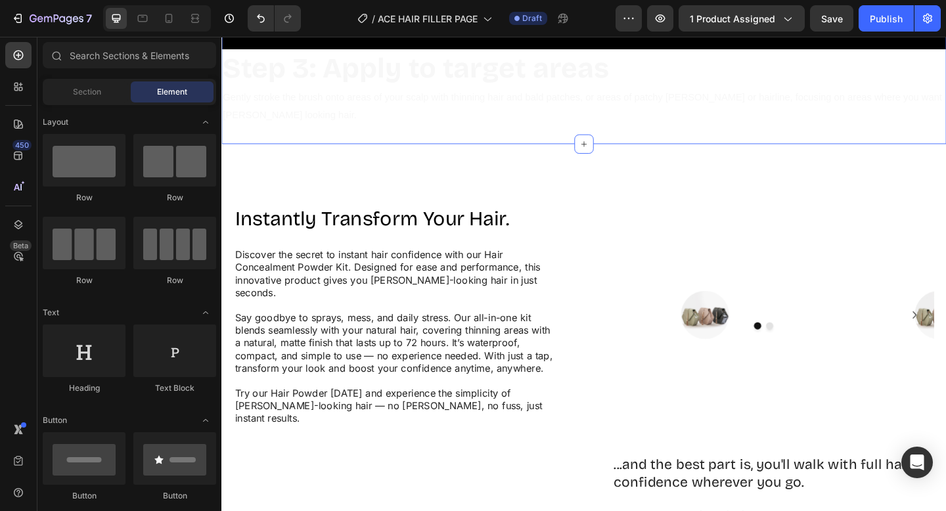
click at [463, 245] on h2 "Instantly Transform Your Hair." at bounding box center [410, 234] width 350 height 31
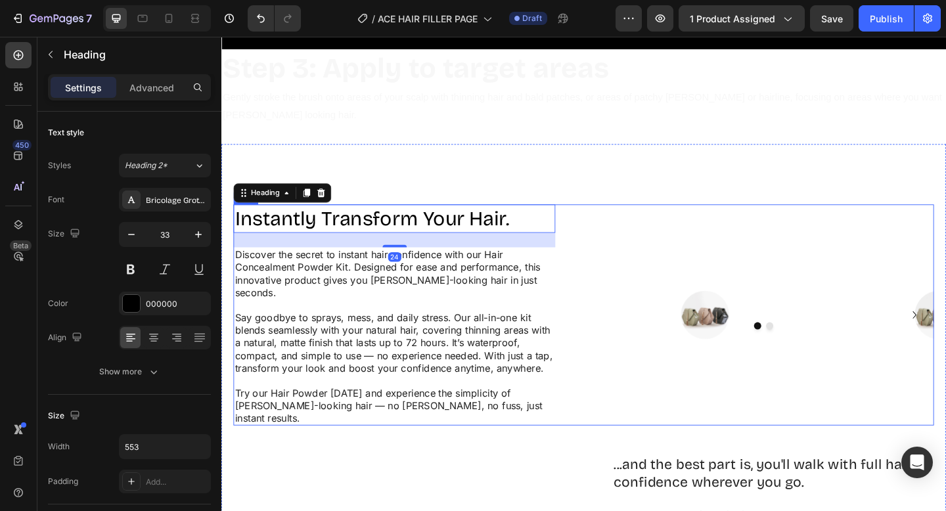
click at [691, 252] on div "Image Image Carousel" at bounding box center [810, 339] width 371 height 240
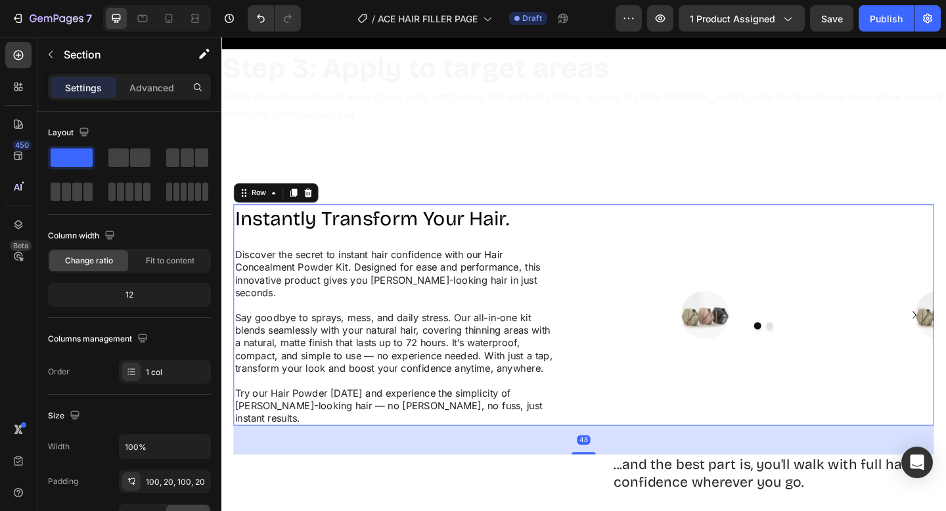
click at [645, 217] on div "Instantly Transform Your Hair. Heading Discover the secret to instant hair conf…" at bounding box center [615, 488] width 788 height 669
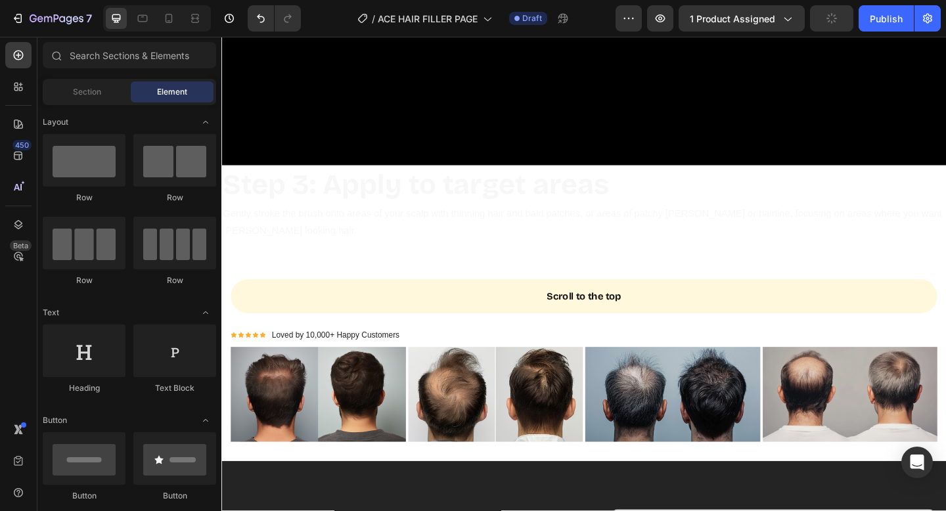
scroll to position [7317, 0]
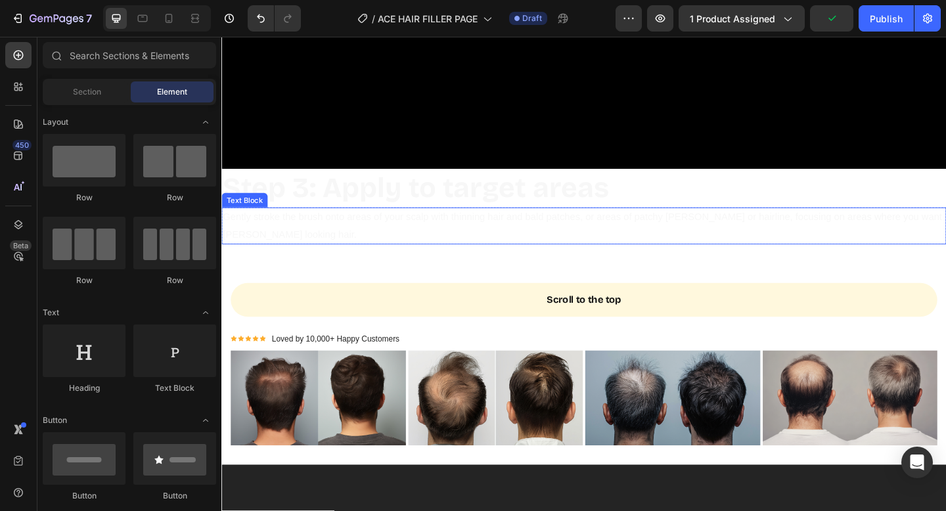
click at [557, 225] on p "Gently stroke the brush onto areas of your scalp with thinning hair and bald pa…" at bounding box center [616, 243] width 786 height 38
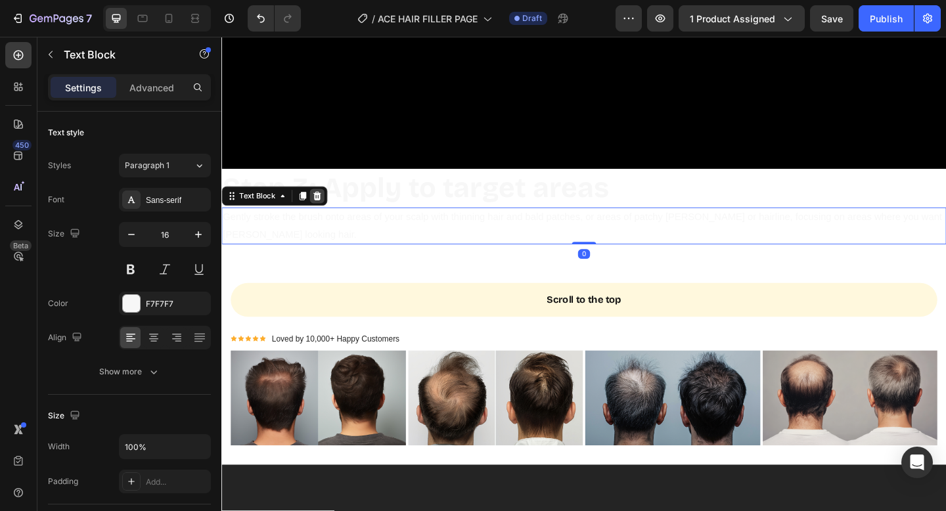
click at [327, 213] on icon at bounding box center [325, 210] width 9 height 9
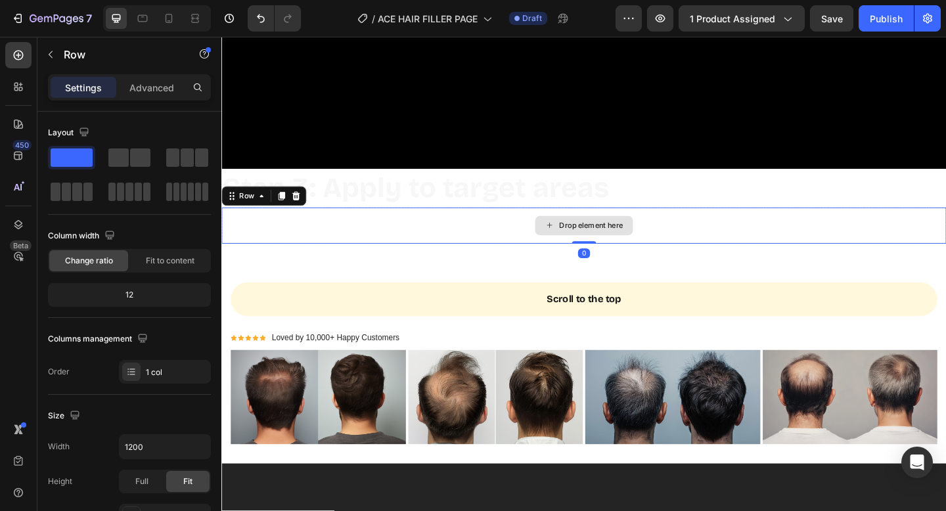
click at [354, 241] on div "Drop element here" at bounding box center [615, 242] width 788 height 39
click at [302, 211] on icon at bounding box center [302, 210] width 9 height 9
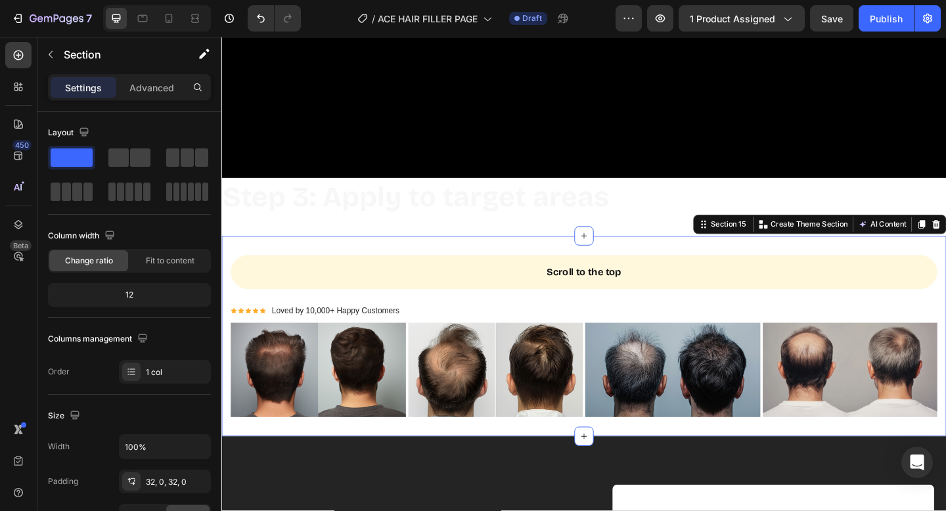
scroll to position [365, 0]
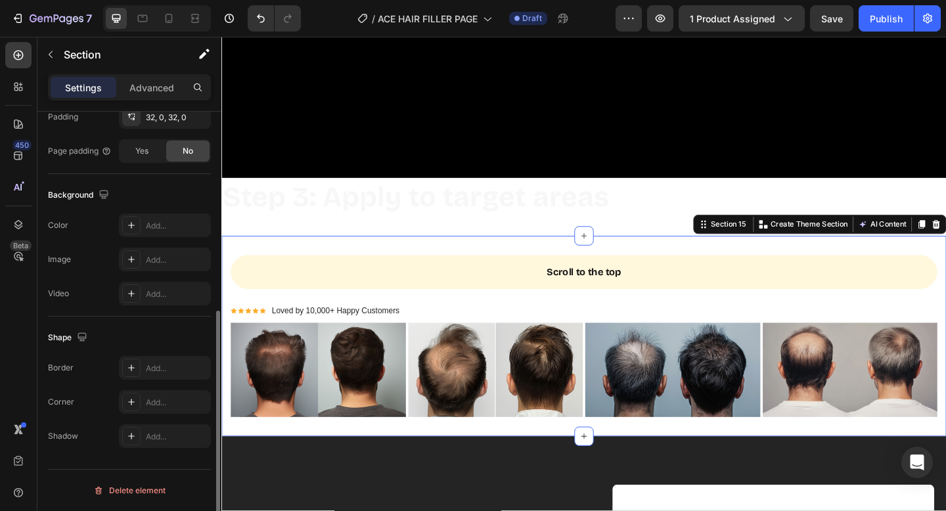
click at [420, 258] on div "Scroll to the top Button Icon Icon Icon Icon Icon Icon List Hoz Loved by 10,000…" at bounding box center [615, 363] width 788 height 218
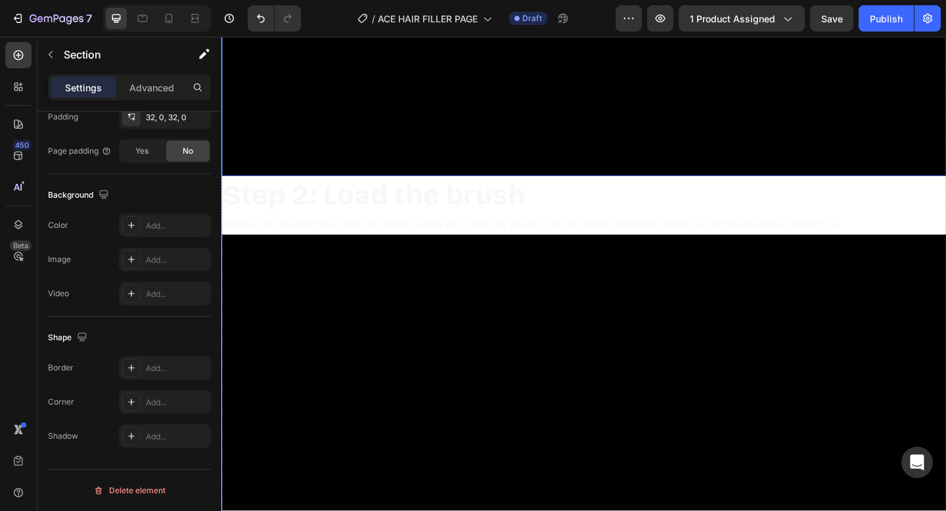
scroll to position [6819, 0]
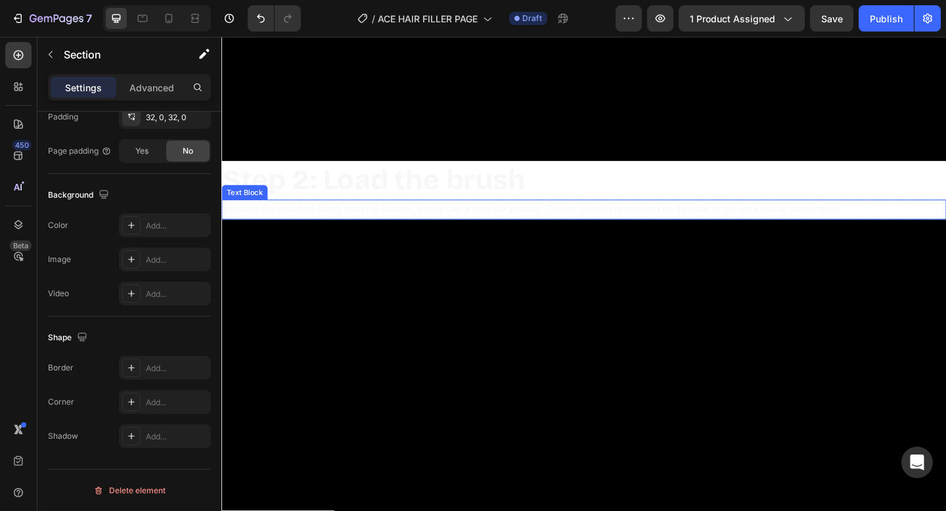
click at [350, 224] on p "Remove the attached brush from the bottom, gently dab it onto the powder. Dab a…" at bounding box center [616, 225] width 786 height 19
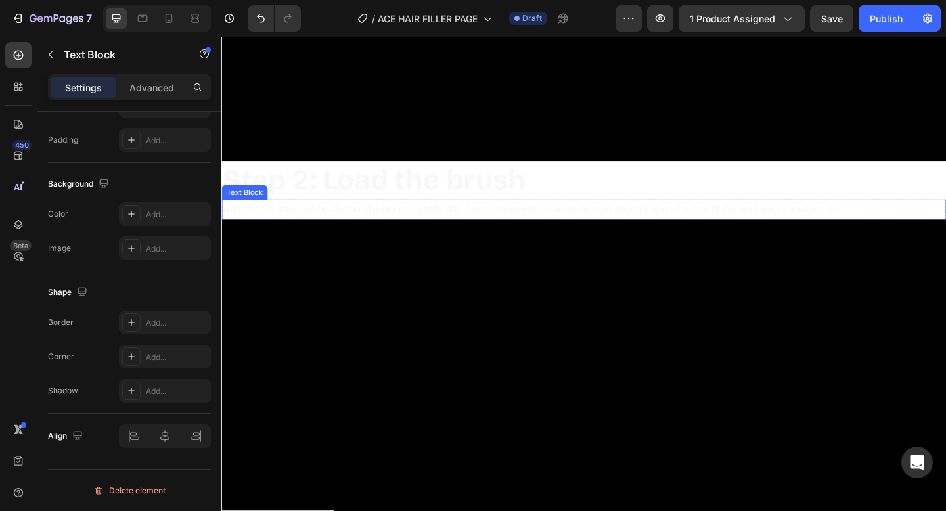
scroll to position [0, 0]
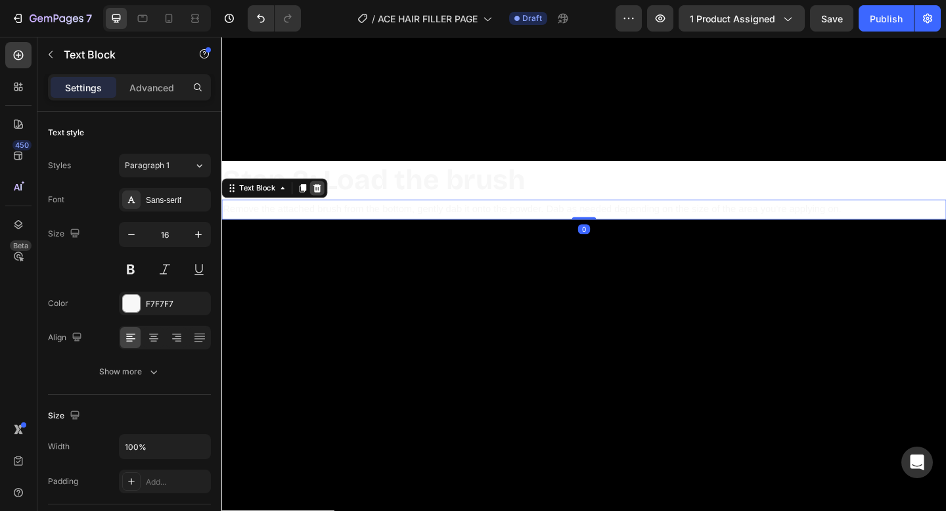
click at [326, 204] on icon at bounding box center [325, 201] width 11 height 11
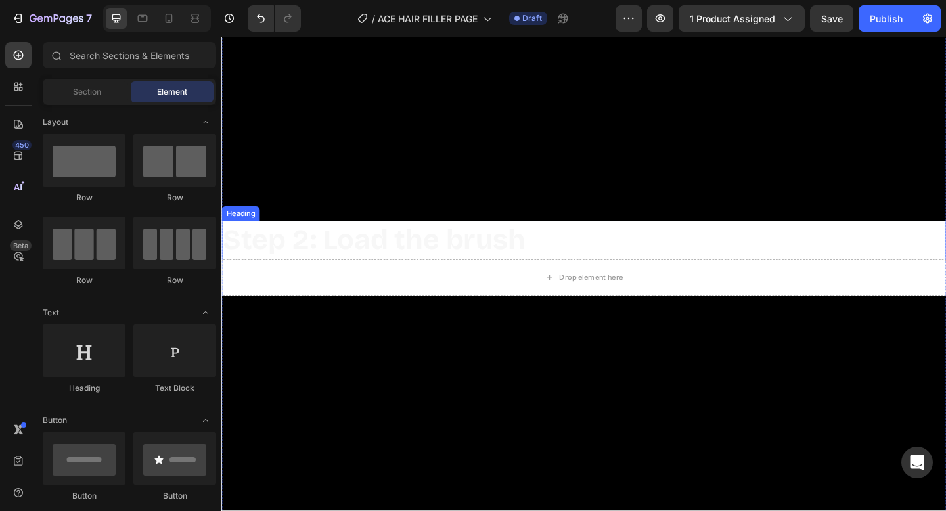
scroll to position [6790, 0]
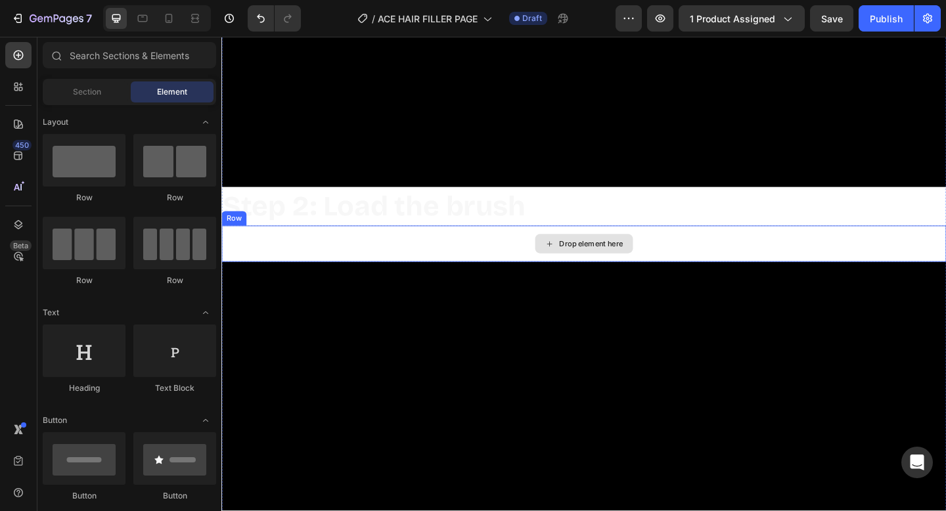
click at [278, 263] on div "Drop element here" at bounding box center [615, 261] width 788 height 39
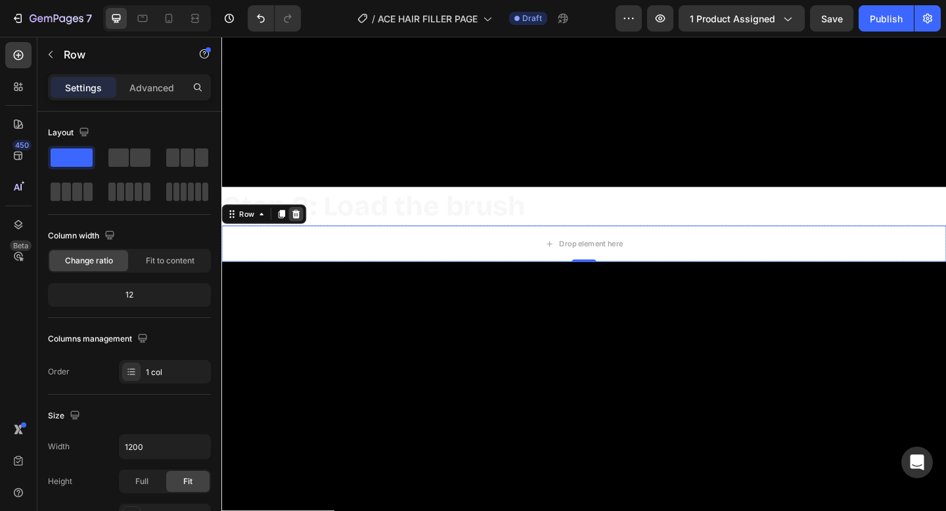
click at [305, 231] on icon at bounding box center [302, 229] width 9 height 9
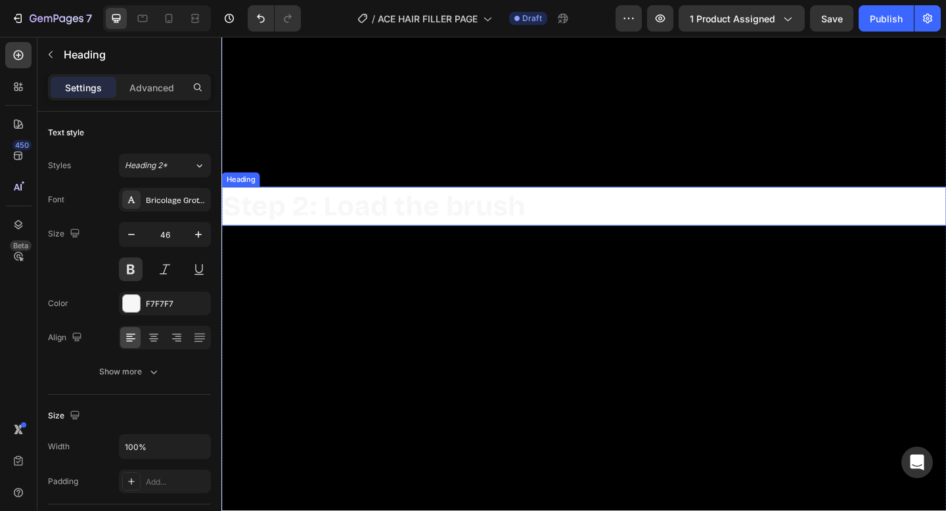
click at [304, 222] on h2 "Step 2: Load the brush" at bounding box center [615, 221] width 788 height 42
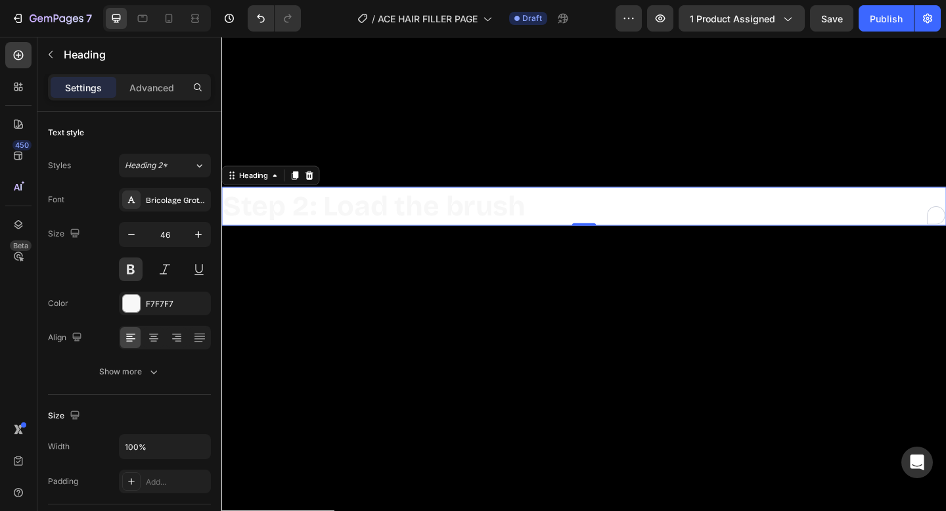
click at [251, 240] on h2 "Step 2: Load the brush" at bounding box center [615, 221] width 788 height 42
click at [256, 226] on p "Step 2: Load the brush" at bounding box center [616, 221] width 786 height 39
click at [270, 235] on p "Step 2: Load the brush" at bounding box center [616, 221] width 786 height 39
click at [323, 223] on p "Step 2: Load the brush" at bounding box center [616, 221] width 786 height 39
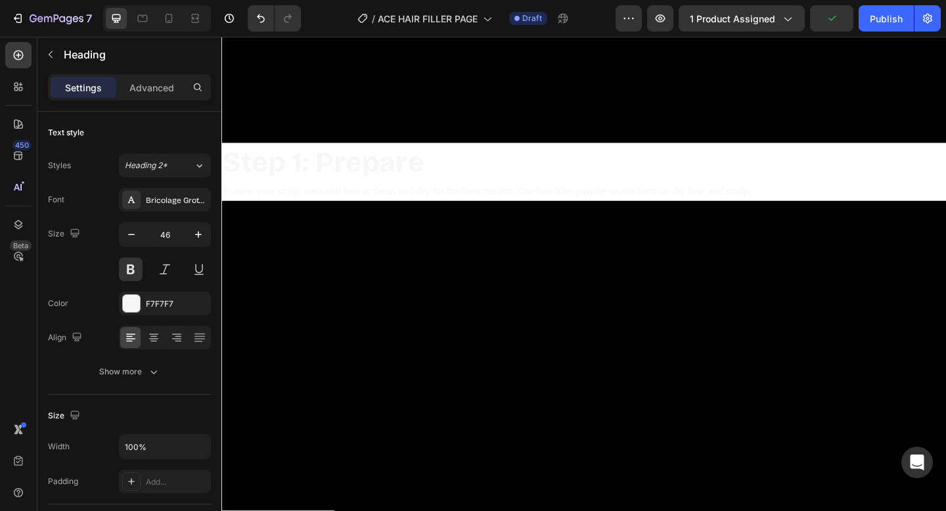
scroll to position [6316, 0]
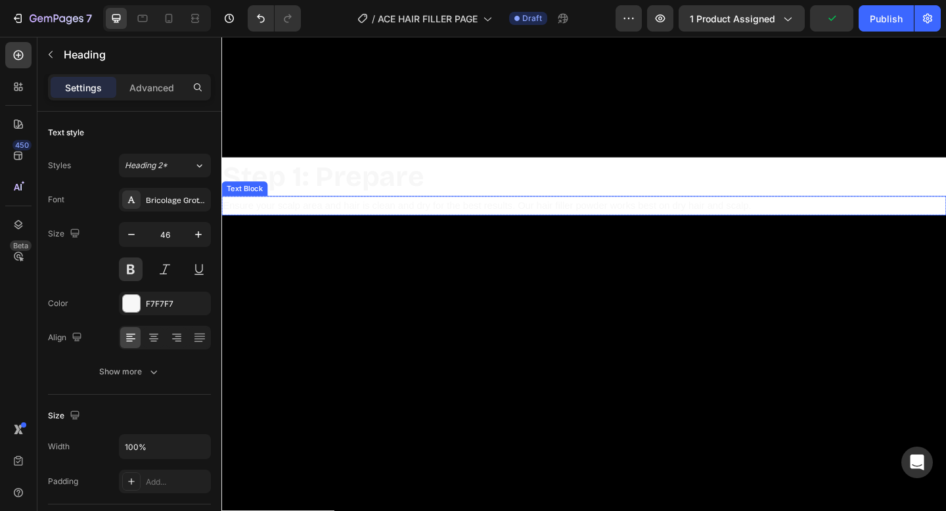
click at [326, 210] on div "Ensure your scalp area and hair is clean and dry for the best results. Our hair…" at bounding box center [615, 221] width 788 height 22
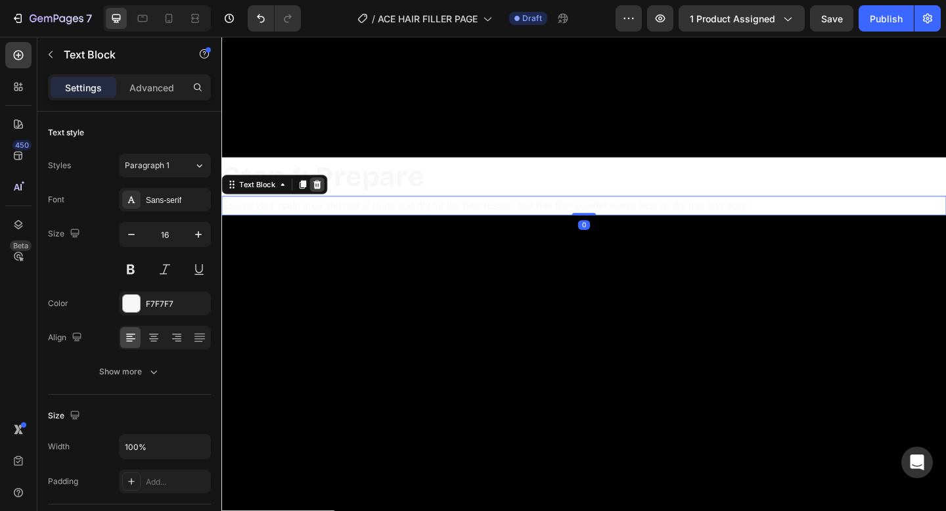
click at [327, 199] on icon at bounding box center [325, 197] width 9 height 9
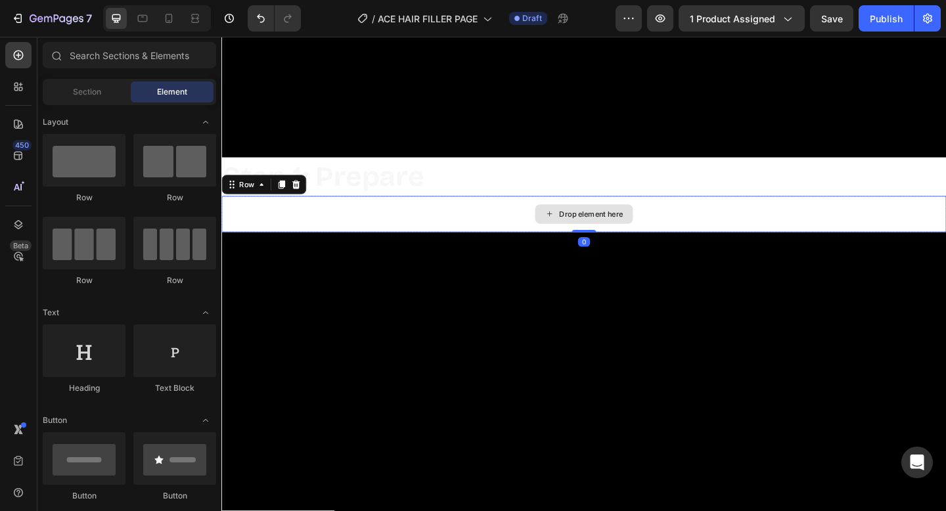
click at [325, 231] on div "Drop element here" at bounding box center [615, 229] width 788 height 39
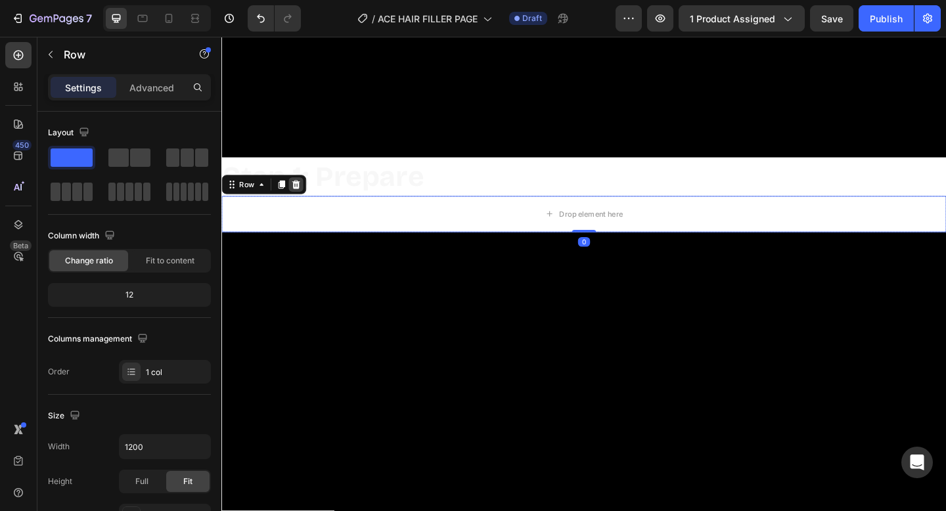
click at [303, 198] on icon at bounding box center [302, 198] width 11 height 11
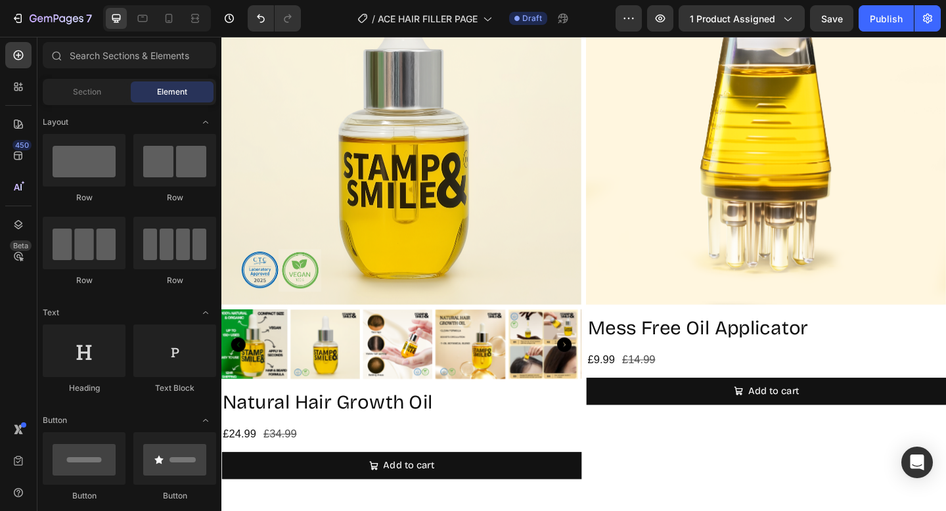
scroll to position [5417, 0]
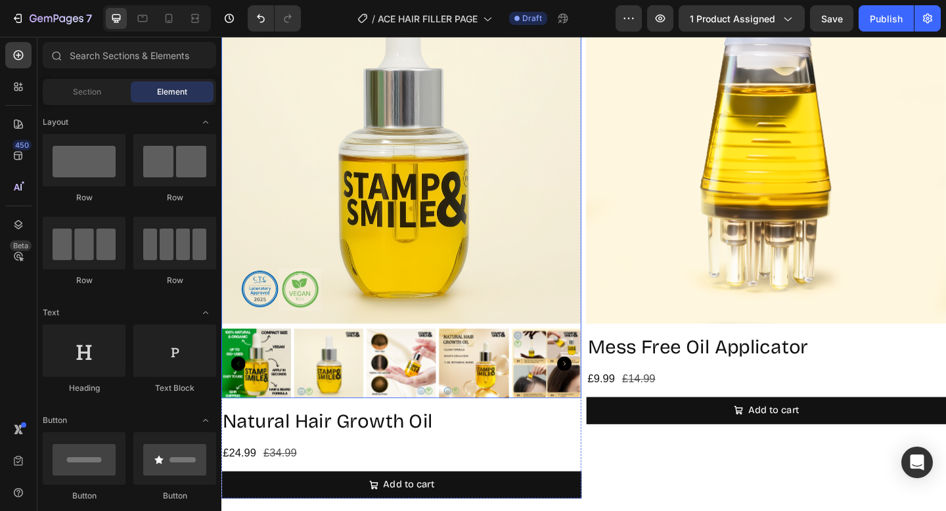
click at [407, 185] on img at bounding box center [417, 154] width 392 height 392
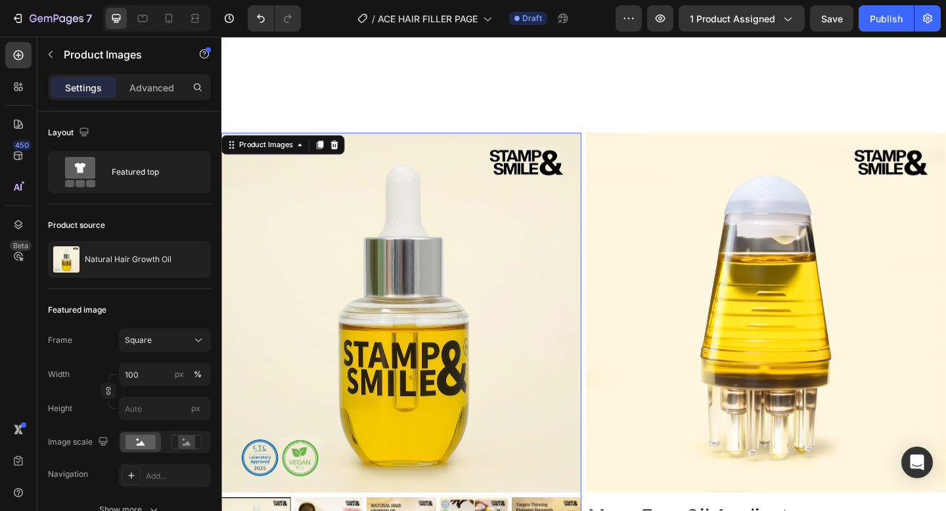
scroll to position [5194, 0]
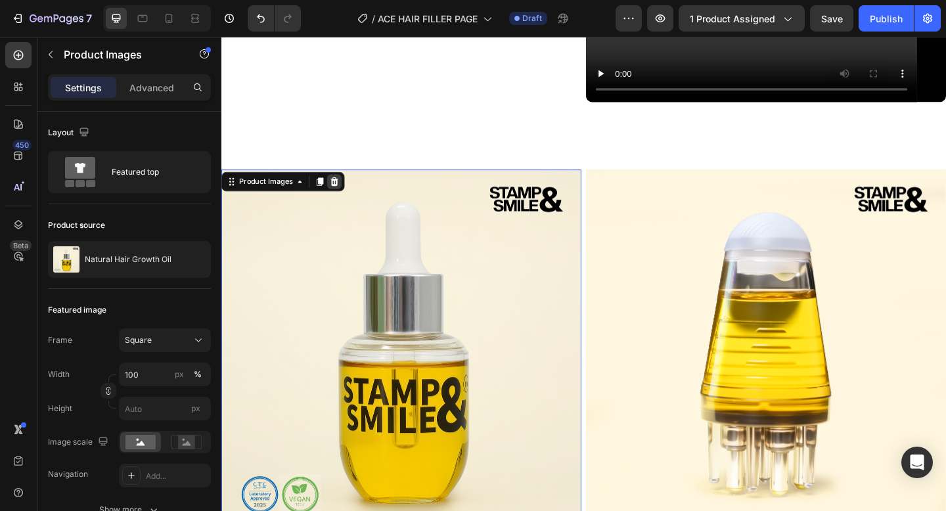
click at [346, 193] on icon at bounding box center [344, 194] width 9 height 9
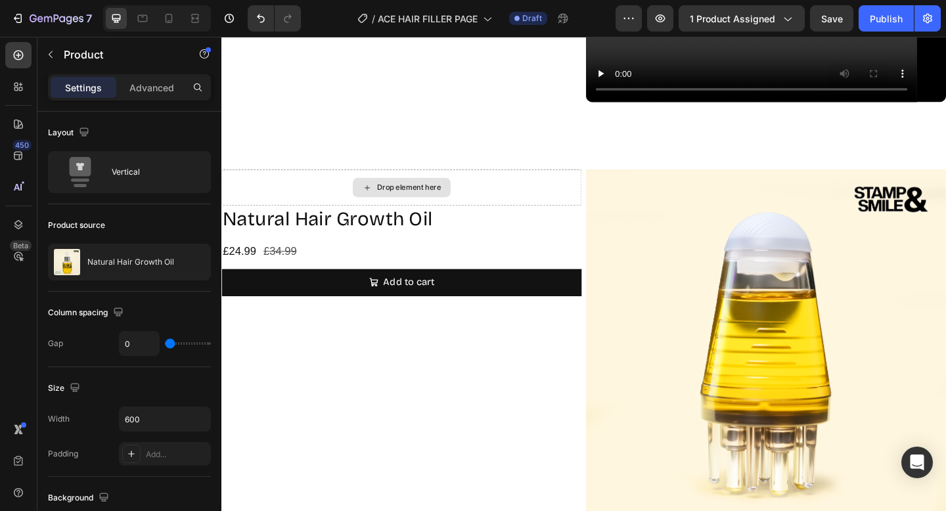
click at [530, 183] on div "Drop element here" at bounding box center [417, 200] width 392 height 39
click at [530, 263] on div "£24.99 Product Price Product Price £34.99 Product Price Product Price Row" at bounding box center [417, 270] width 392 height 18
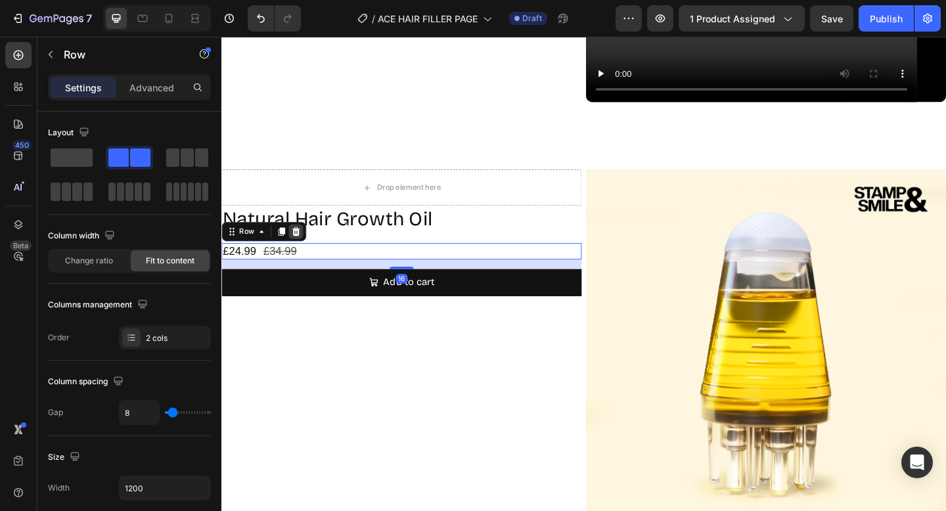
click at [300, 249] on icon at bounding box center [302, 249] width 11 height 11
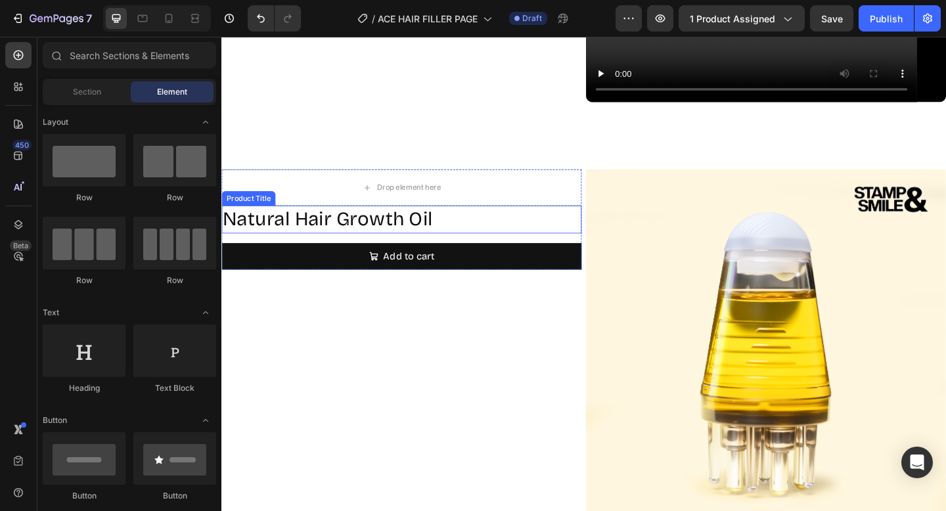
click at [334, 235] on h1 "Natural Hair Growth Oil" at bounding box center [417, 236] width 392 height 30
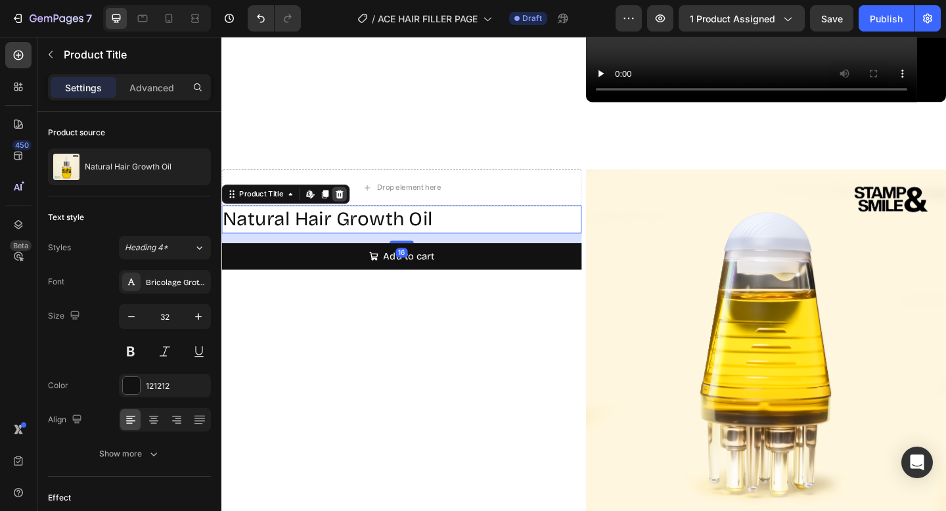
click at [352, 207] on icon at bounding box center [350, 208] width 9 height 9
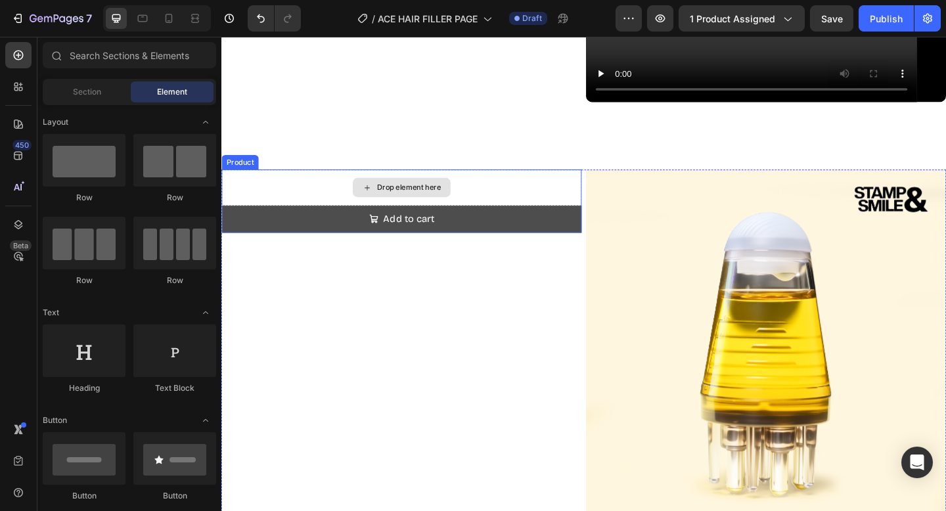
click at [373, 227] on button "Add to cart" at bounding box center [417, 236] width 392 height 30
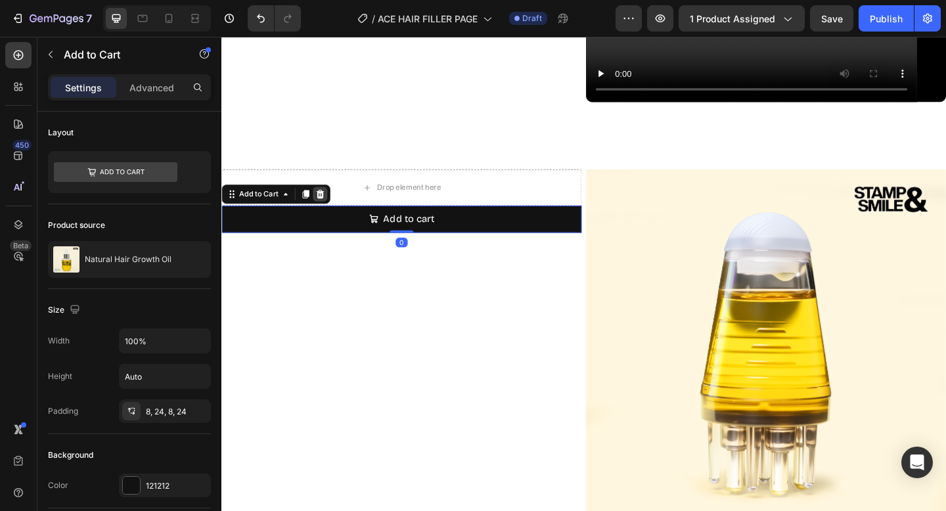
click at [327, 210] on icon at bounding box center [328, 208] width 11 height 11
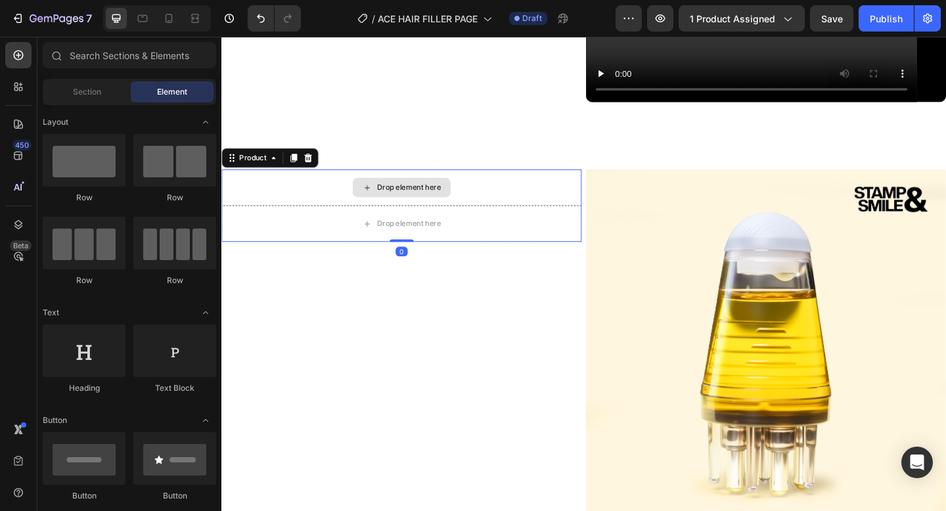
click at [349, 196] on div "Drop element here" at bounding box center [417, 200] width 392 height 39
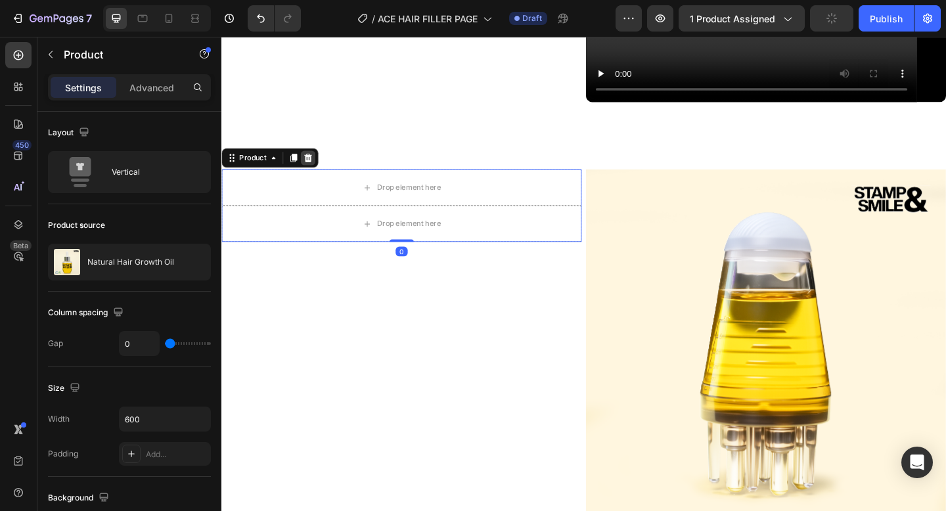
click at [313, 171] on icon at bounding box center [315, 168] width 9 height 9
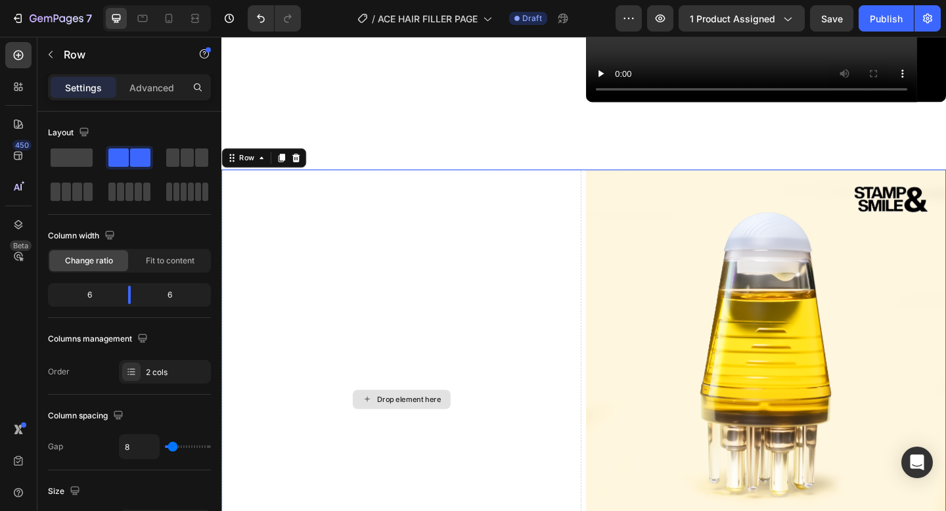
click at [543, 217] on div "Drop element here" at bounding box center [417, 431] width 392 height 501
click at [306, 168] on icon at bounding box center [302, 169] width 11 height 11
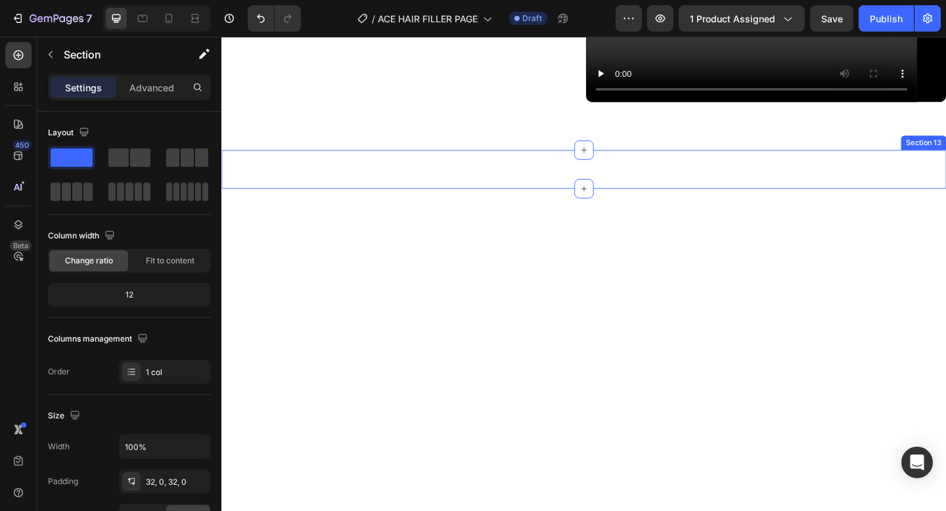
click at [422, 168] on div "Frequently Bought Together Heading Section 13" at bounding box center [615, 181] width 788 height 42
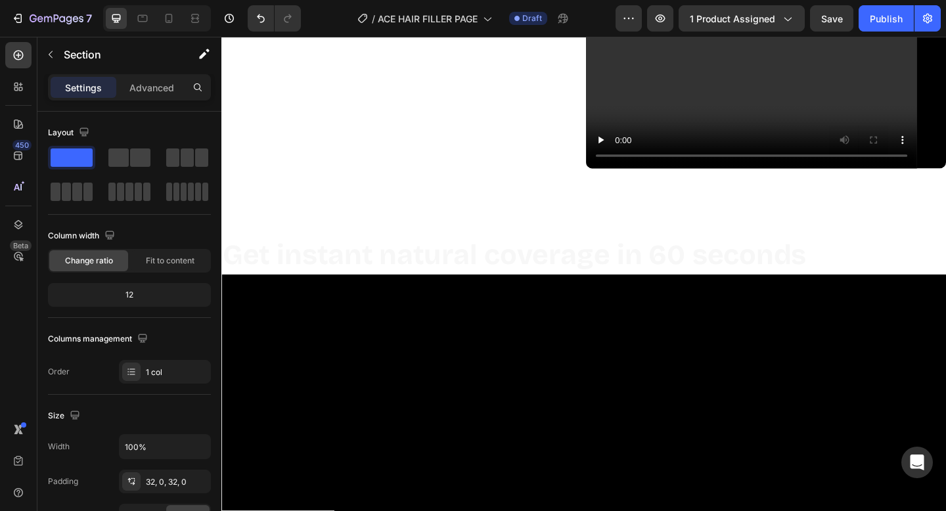
scroll to position [5118, 0]
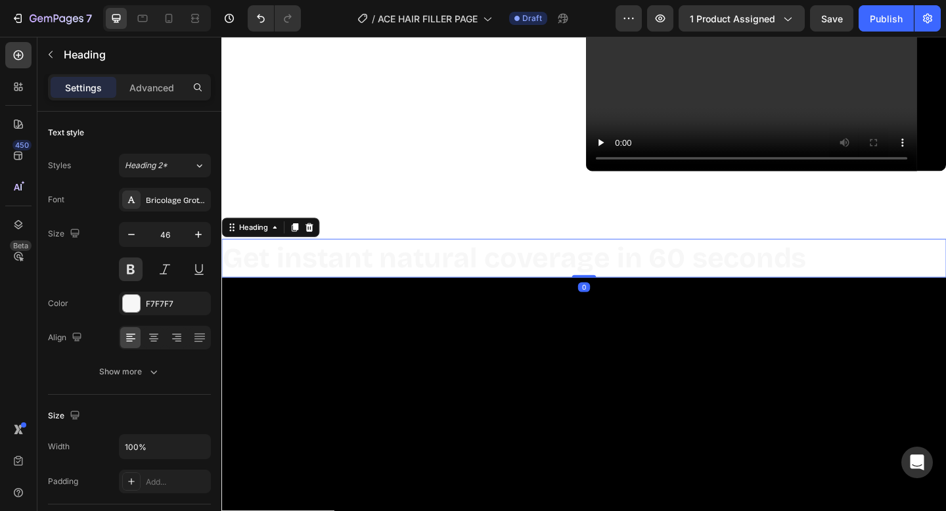
click at [513, 286] on h2 "Get instant natural coverage in 60 seconds" at bounding box center [615, 278] width 788 height 42
click at [525, 269] on h2 "Get instant natural coverage in 60 seconds" at bounding box center [615, 278] width 788 height 42
click at [420, 271] on p "Get instant natural coverage in 60 seconds" at bounding box center [616, 277] width 786 height 39
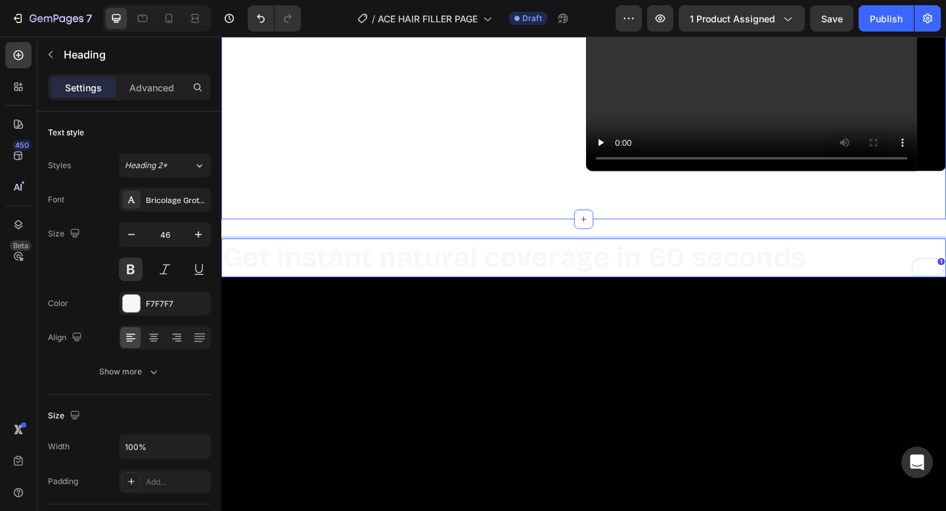
scroll to position [5143, 0]
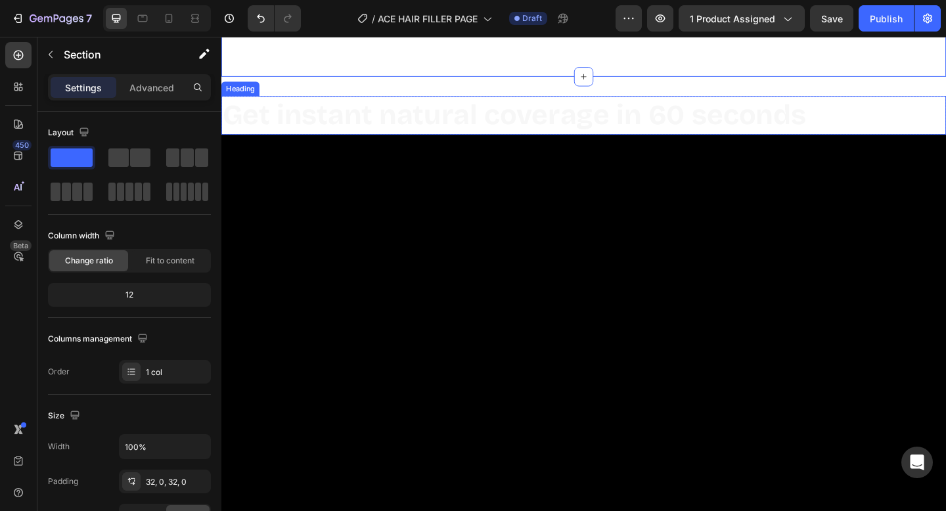
scroll to position [5277, 0]
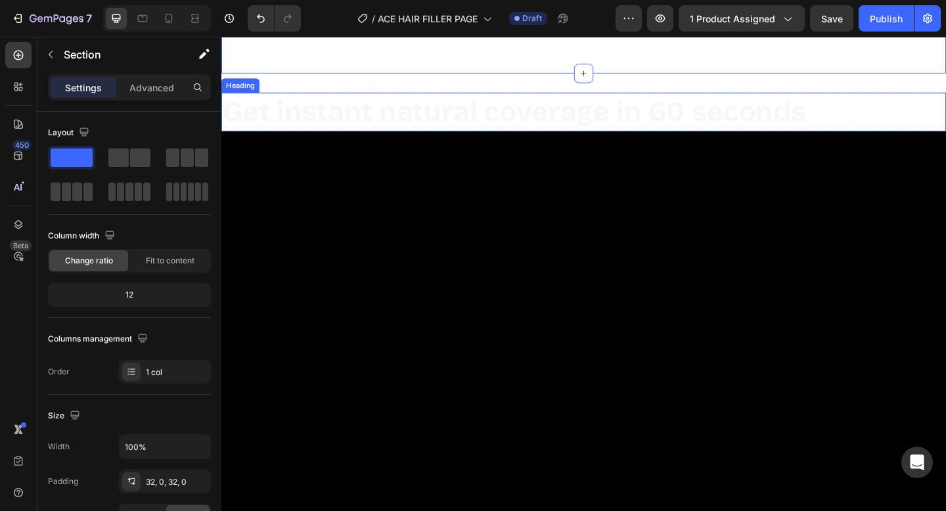
click at [551, 101] on h2 "Get instant natural coverage in 60 seconds" at bounding box center [615, 119] width 788 height 42
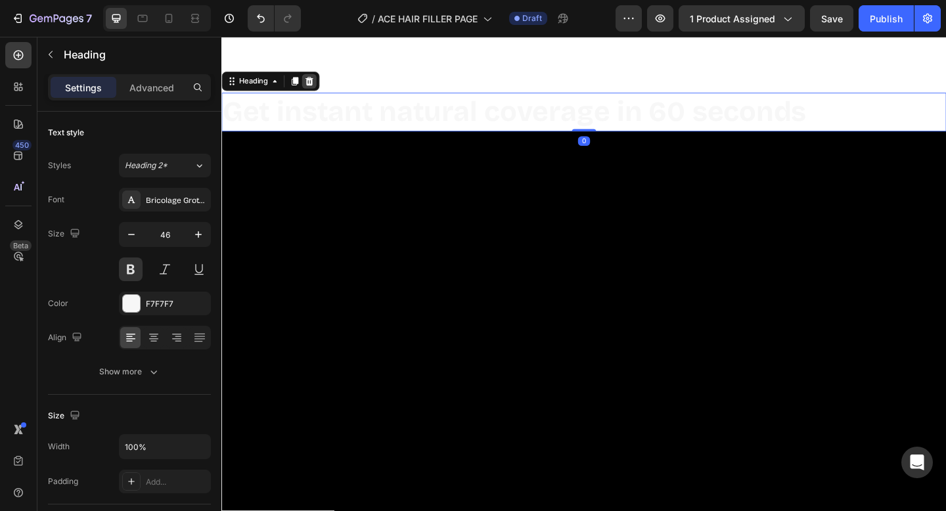
click at [321, 80] on div at bounding box center [317, 86] width 16 height 16
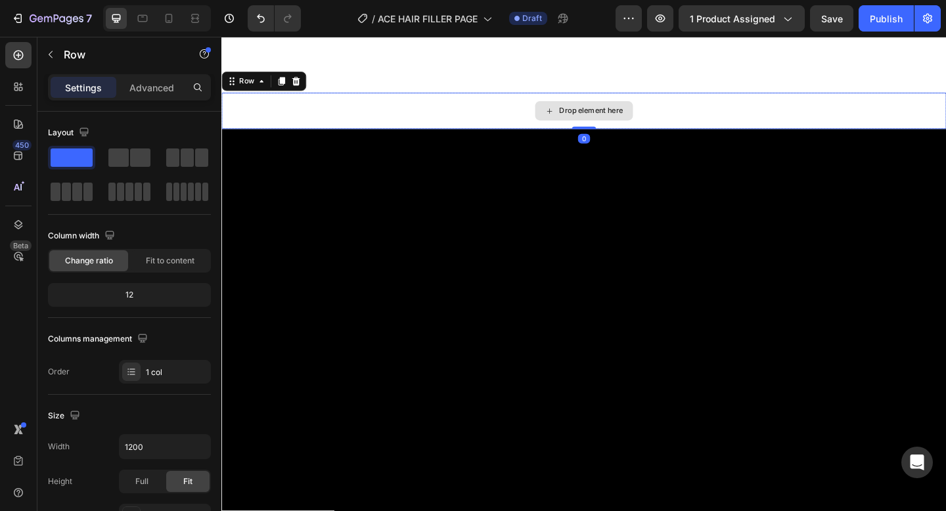
click at [386, 109] on div "Drop element here" at bounding box center [615, 117] width 788 height 39
click at [301, 84] on icon at bounding box center [302, 85] width 9 height 9
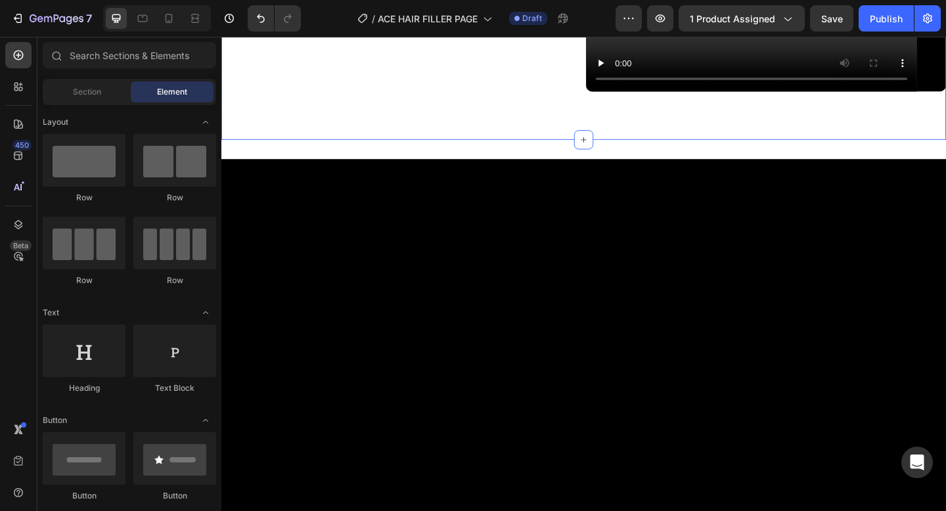
scroll to position [5188, 0]
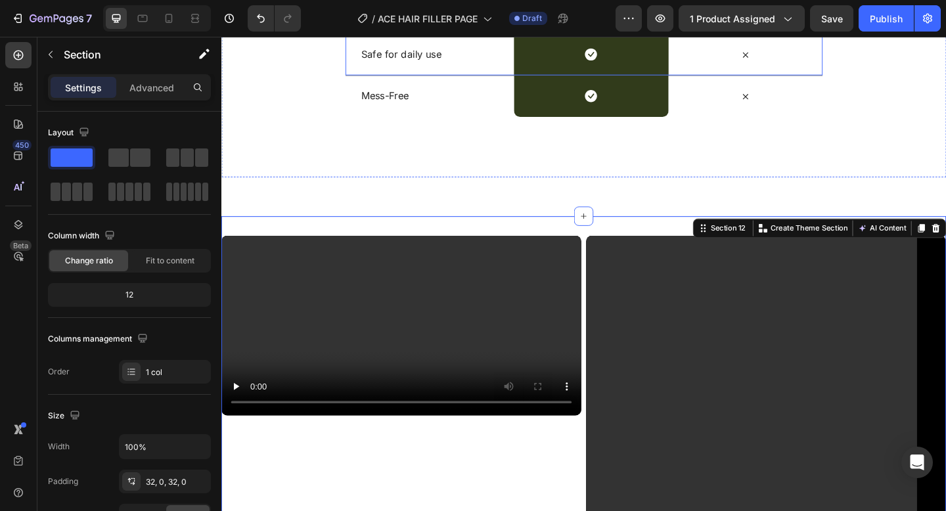
scroll to position [4246, 0]
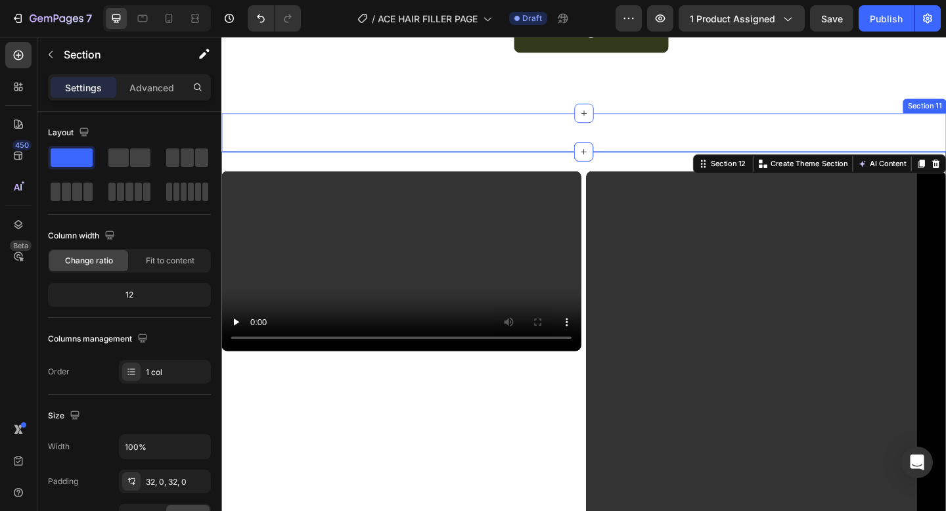
click at [534, 162] on div "Conceal thinning areas instantly Heading Section 11" at bounding box center [615, 141] width 788 height 42
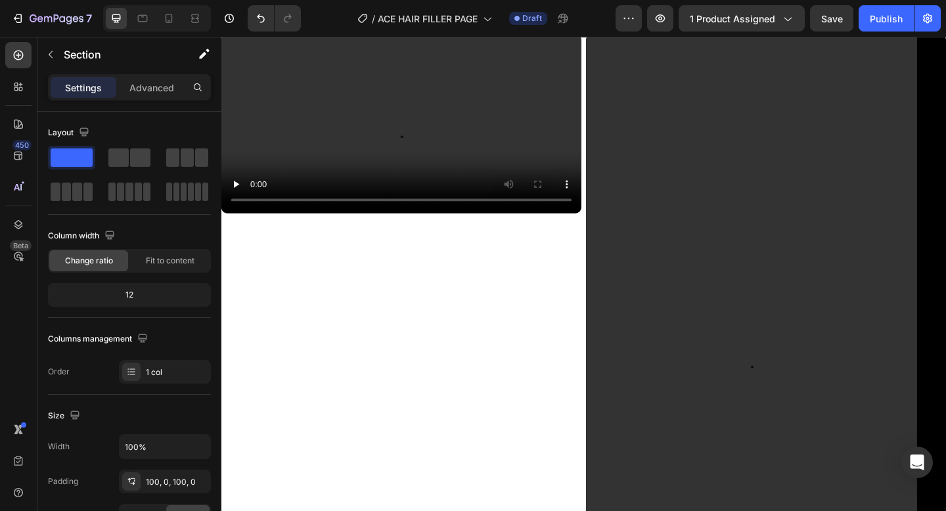
scroll to position [4201, 0]
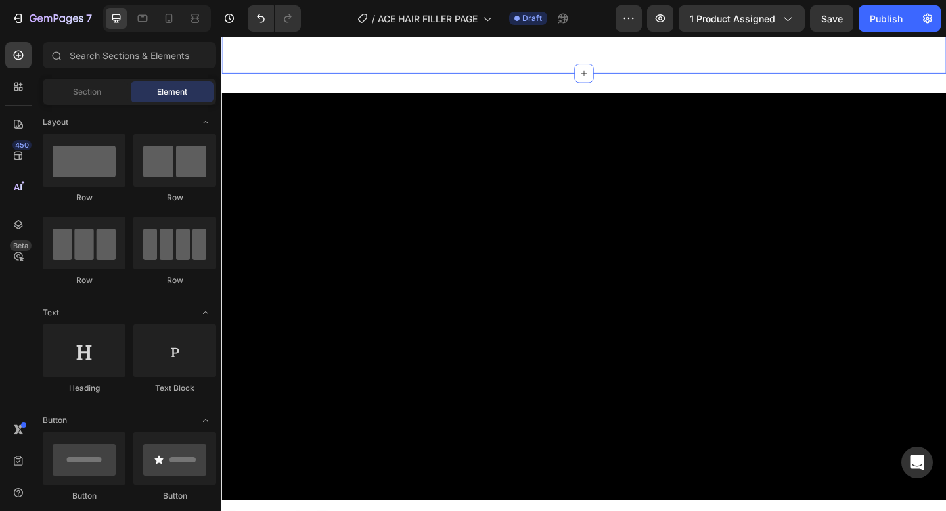
scroll to position [4303, 0]
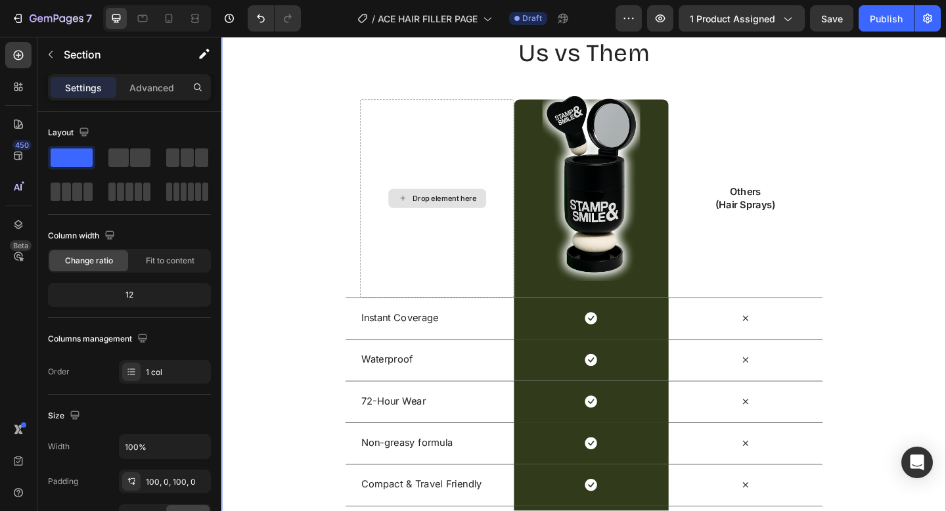
scroll to position [3832, 0]
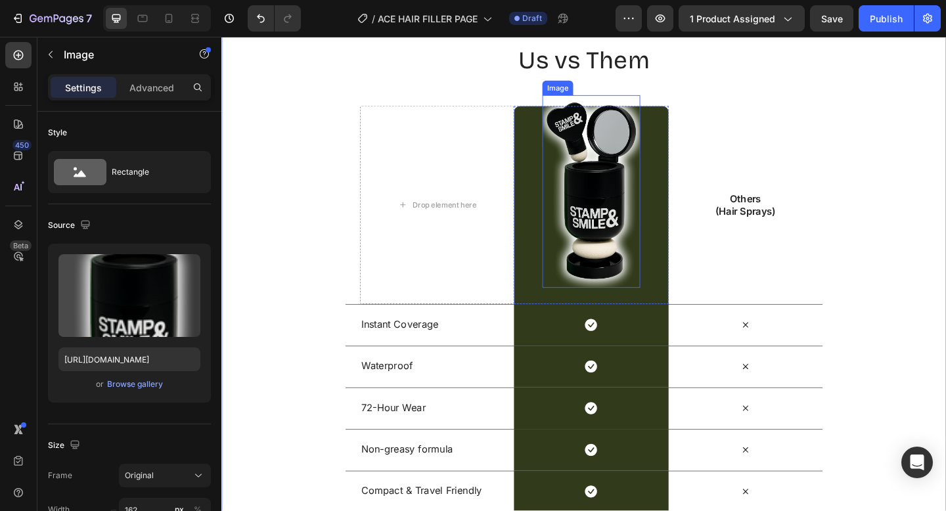
click at [574, 215] on img at bounding box center [623, 205] width 106 height 209
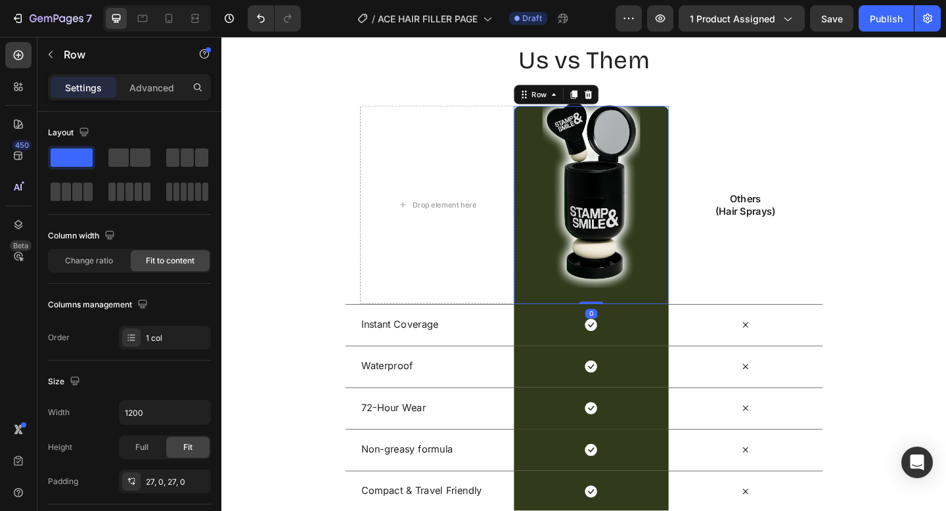
click at [551, 224] on div "Image Row 0" at bounding box center [623, 219] width 168 height 215
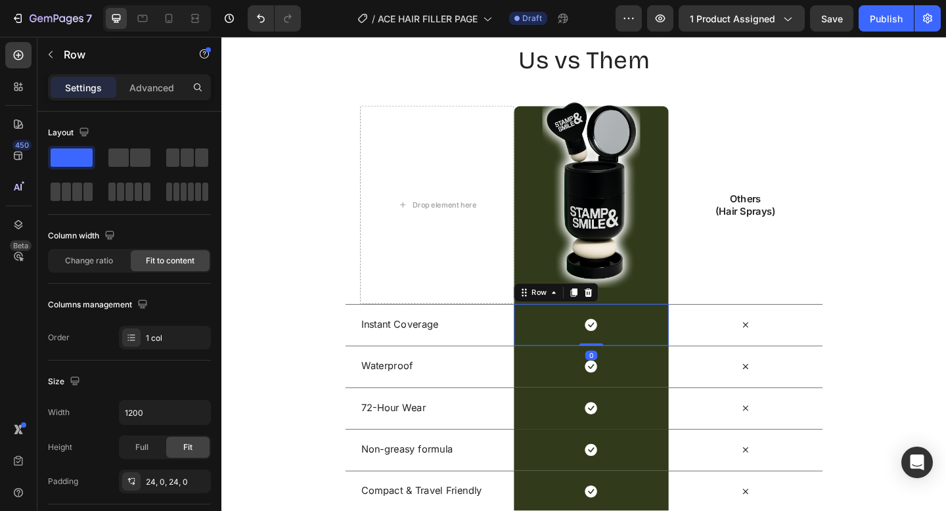
click at [557, 340] on div "Icon Row 0" at bounding box center [623, 350] width 168 height 45
click at [556, 305] on div "Row" at bounding box center [585, 315] width 92 height 21
click at [558, 261] on div "Image Row" at bounding box center [623, 219] width 168 height 215
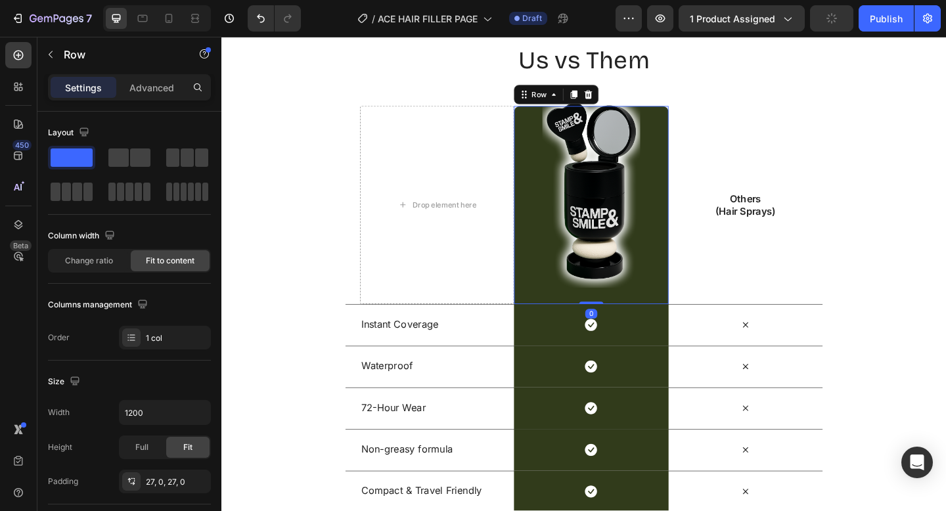
click at [690, 145] on div "Image Row 0" at bounding box center [623, 219] width 168 height 215
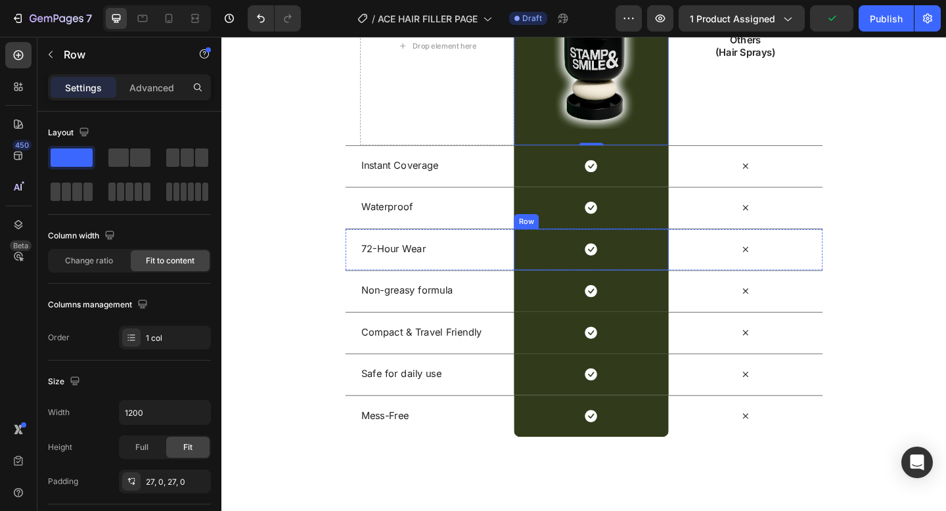
scroll to position [4007, 0]
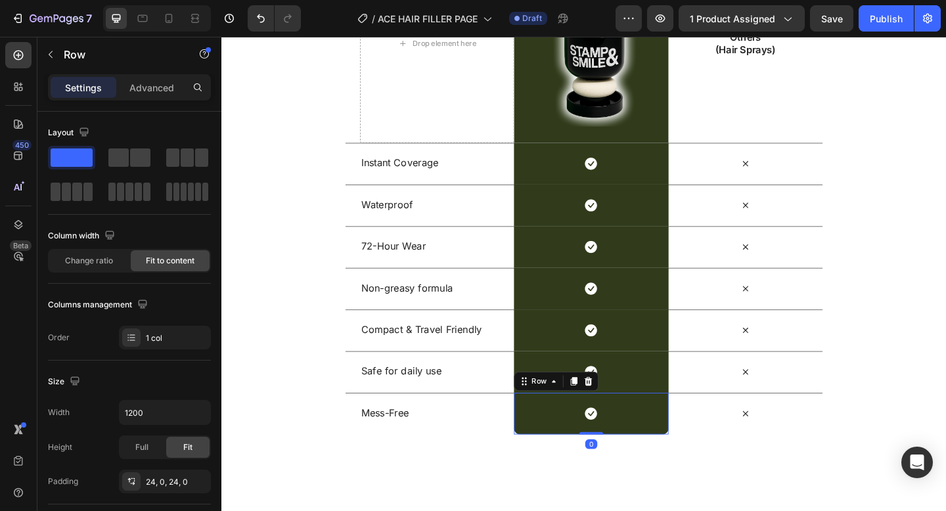
click at [664, 450] on div "Icon Row 0" at bounding box center [623, 446] width 168 height 45
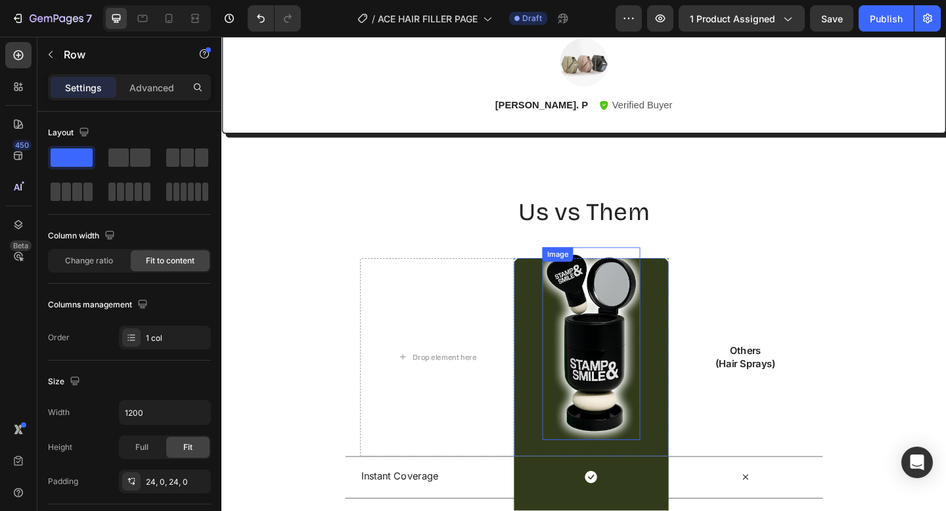
scroll to position [3656, 0]
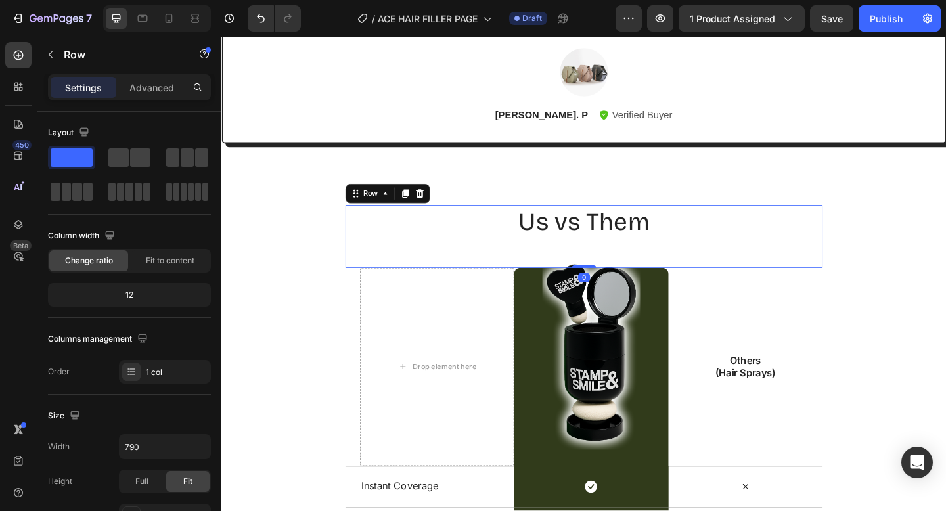
click at [478, 274] on div "Us vs Them Heading" at bounding box center [615, 254] width 519 height 68
click at [438, 209] on icon at bounding box center [437, 207] width 9 height 9
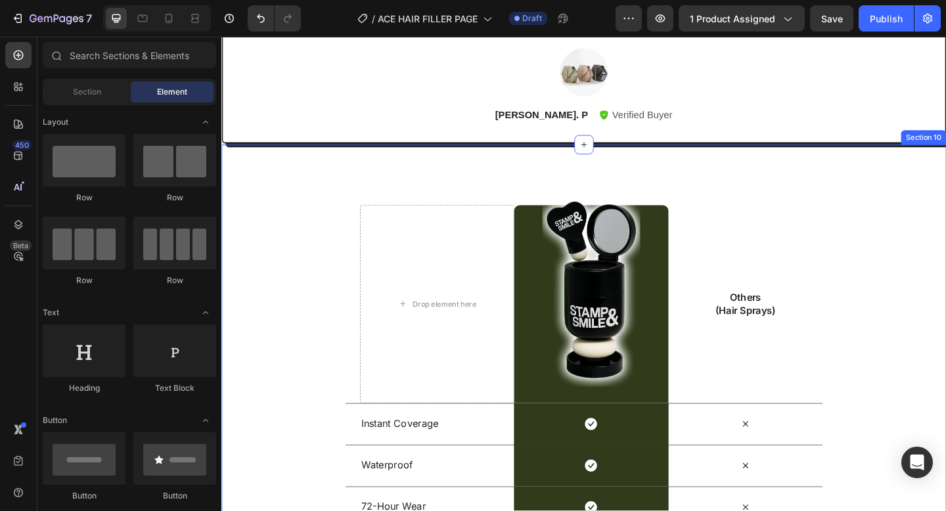
click at [438, 188] on div "Drop element here Image Row Others (Hair Sprays) Text Block Row Instant Coverag…" at bounding box center [615, 486] width 788 height 664
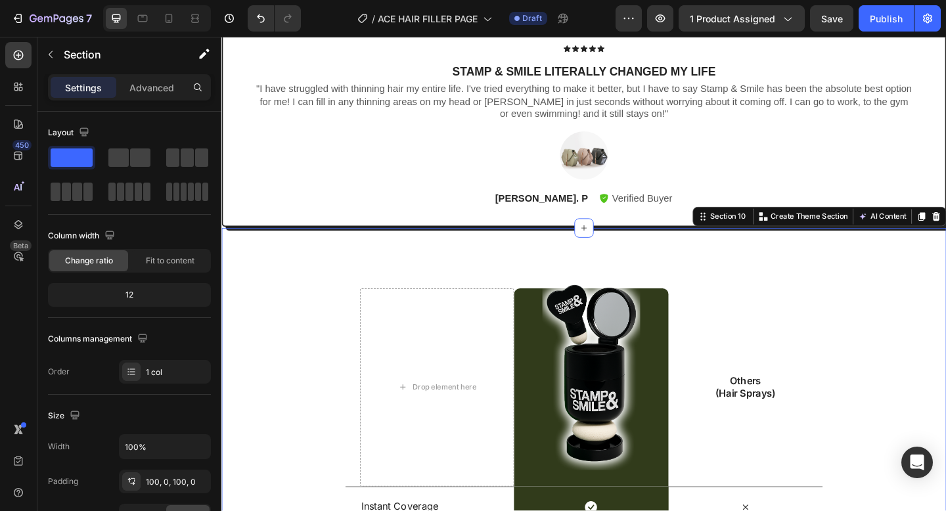
scroll to position [3504, 0]
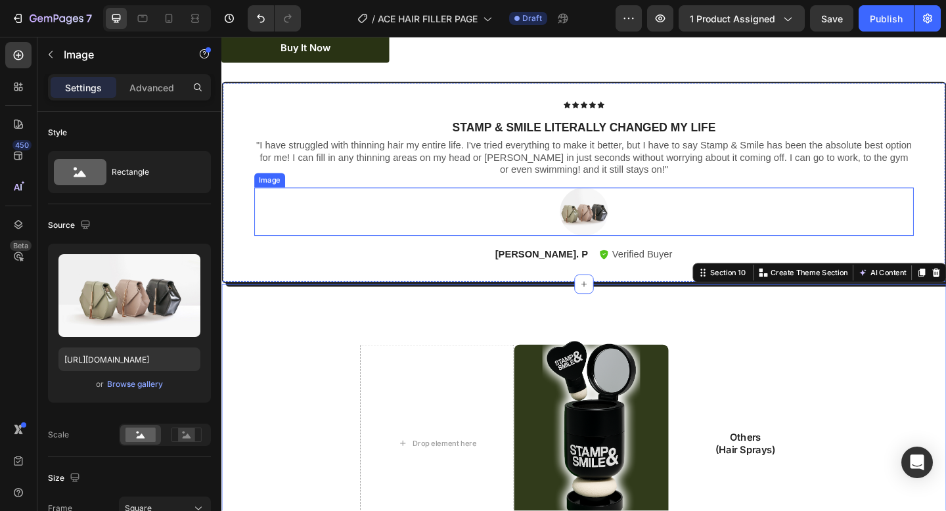
click at [598, 226] on img at bounding box center [615, 227] width 53 height 53
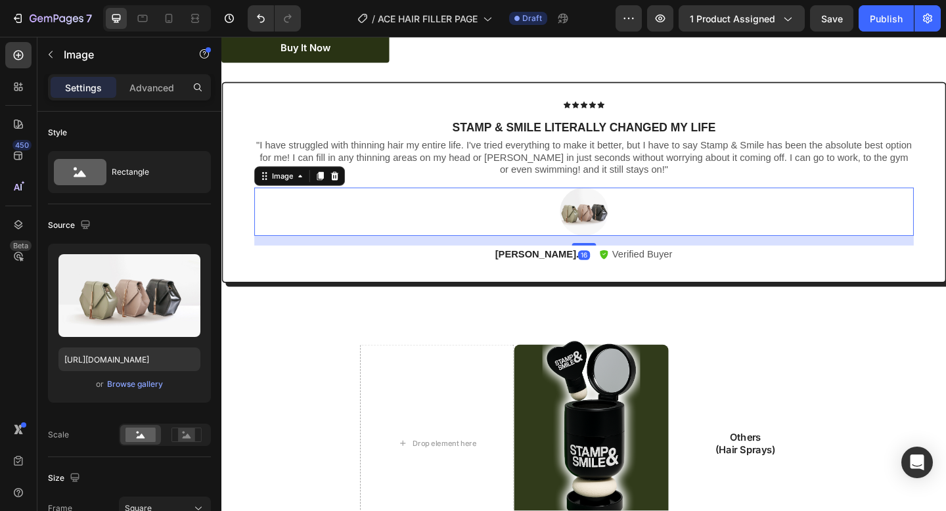
click at [486, 215] on div at bounding box center [615, 227] width 717 height 53
click at [344, 193] on icon at bounding box center [344, 188] width 9 height 9
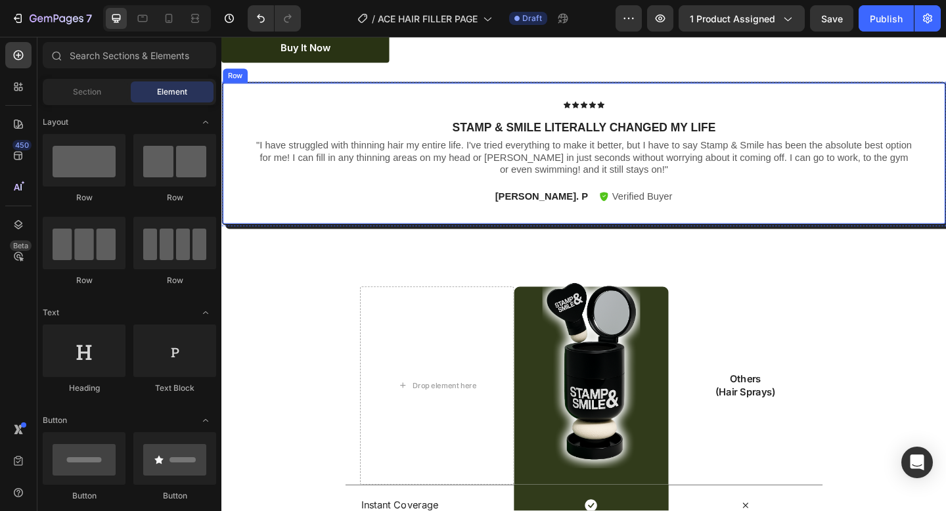
click at [376, 123] on div "Icon Icon Icon Icon Icon Icon List Stamp & Smile literally changed my life Text…" at bounding box center [615, 164] width 717 height 114
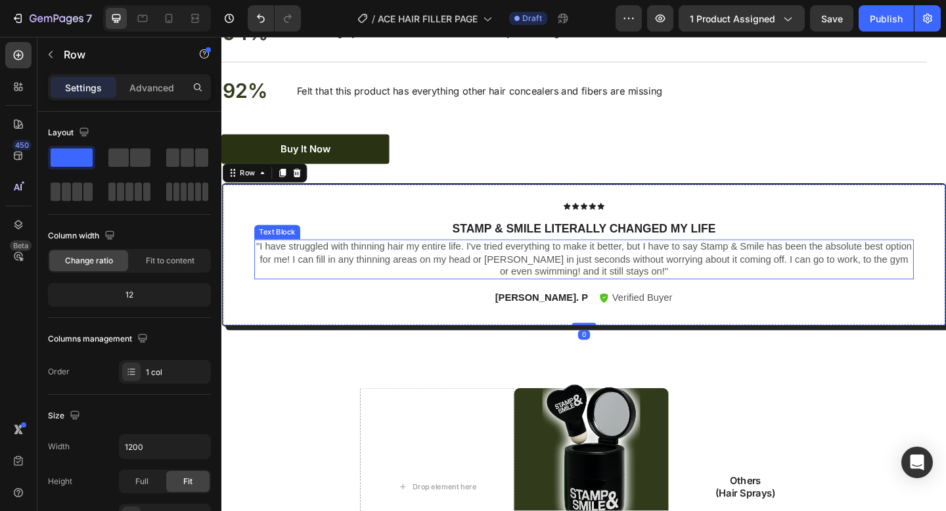
scroll to position [3380, 0]
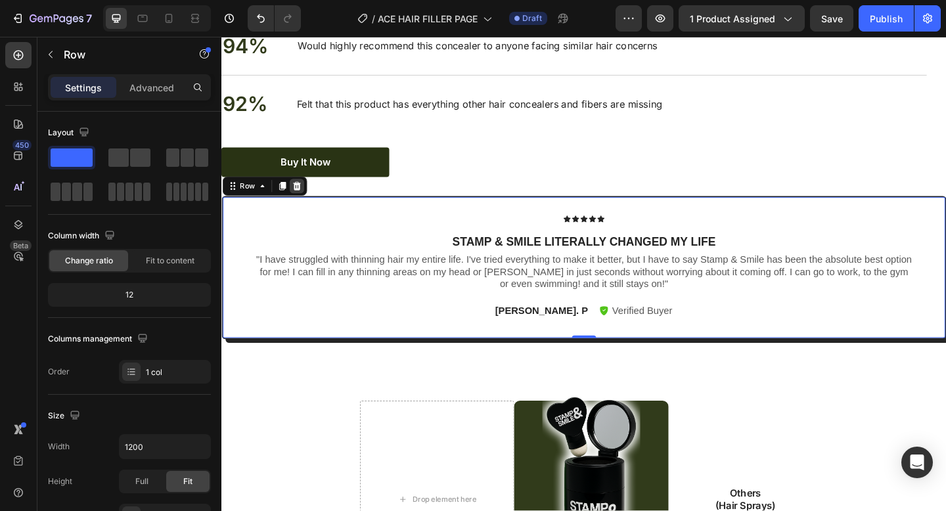
click at [307, 200] on icon at bounding box center [303, 199] width 11 height 11
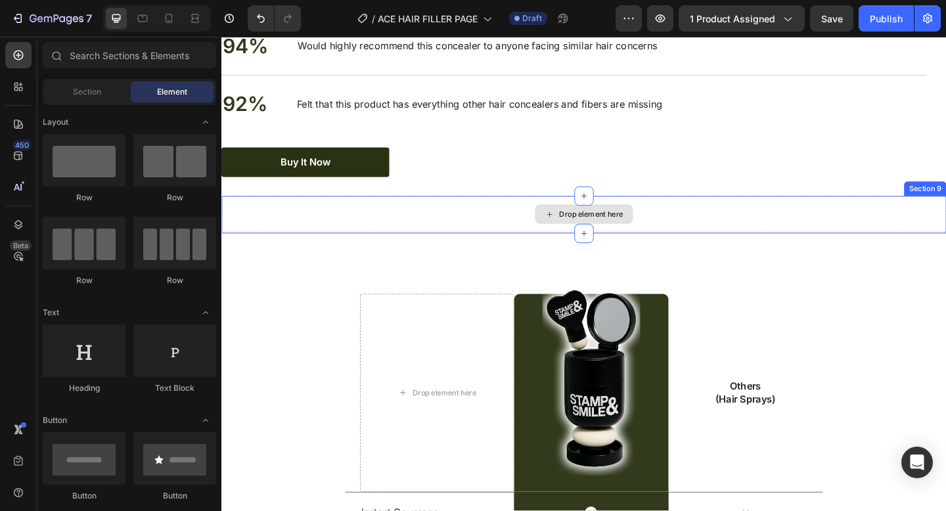
click at [336, 224] on div "Drop element here" at bounding box center [615, 229] width 788 height 39
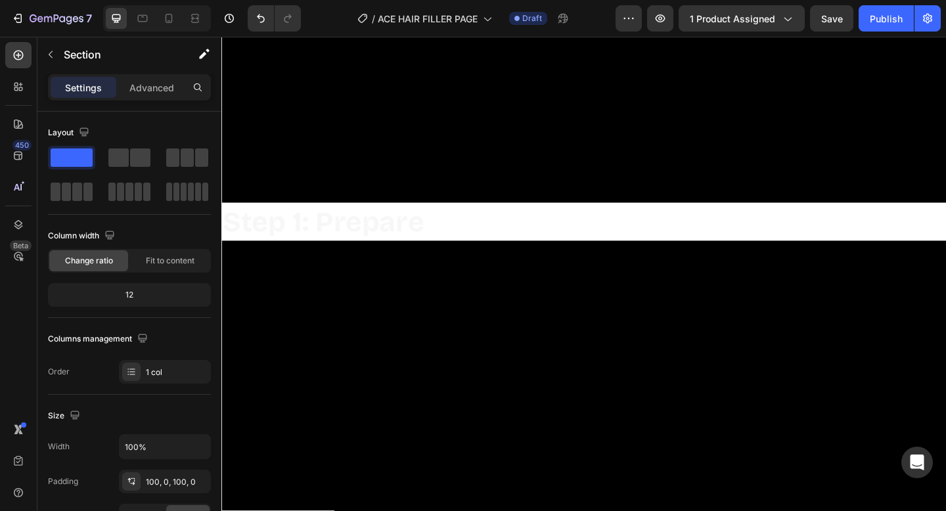
scroll to position [4641, 0]
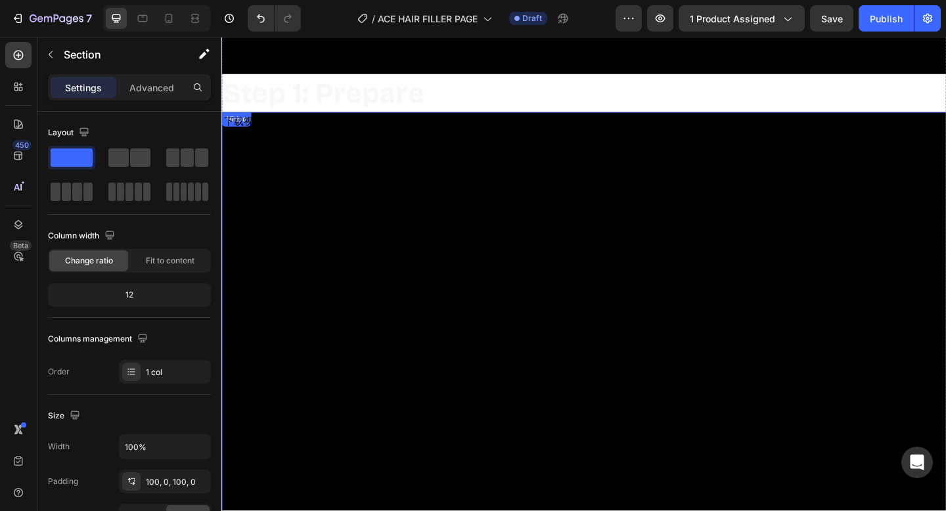
click at [329, 133] on video at bounding box center [615, 340] width 788 height 443
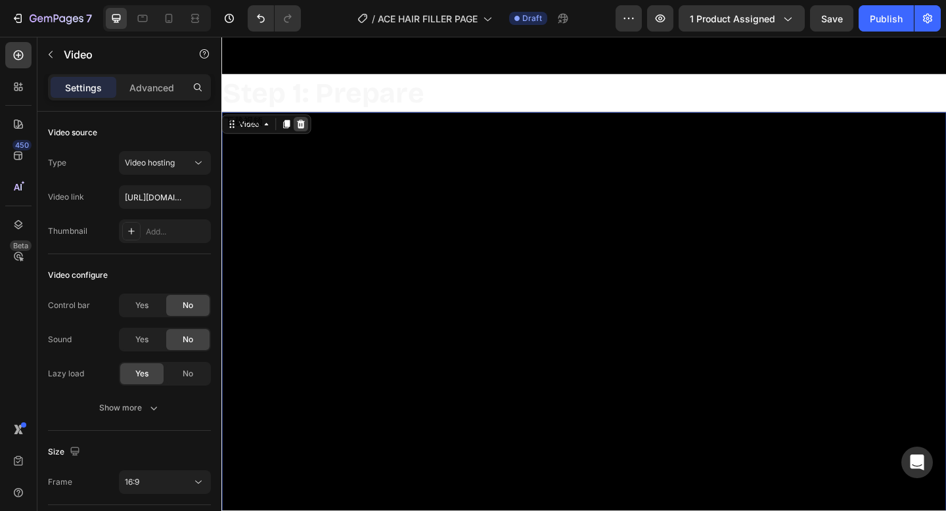
click at [308, 134] on icon at bounding box center [308, 131] width 9 height 9
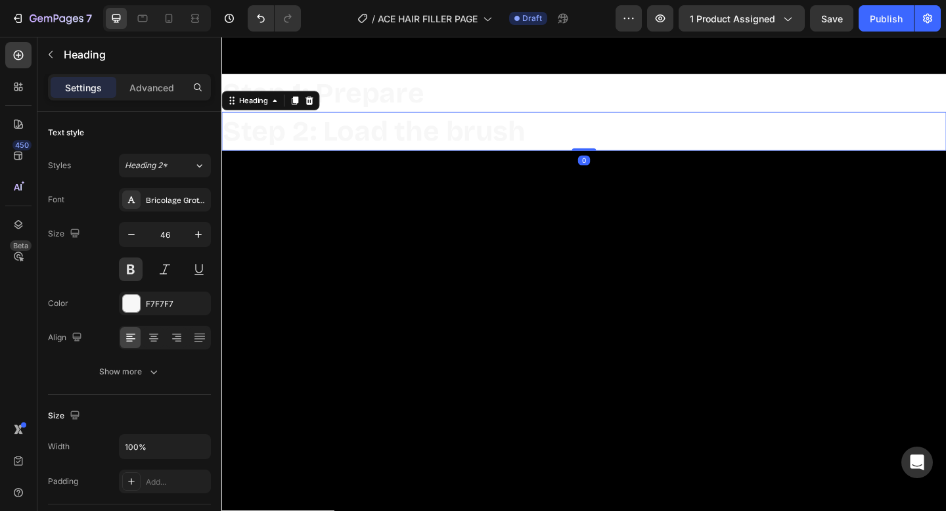
click at [334, 128] on h2 "Step 2: Load the brush" at bounding box center [615, 140] width 788 height 42
click at [316, 107] on icon at bounding box center [316, 106] width 11 height 11
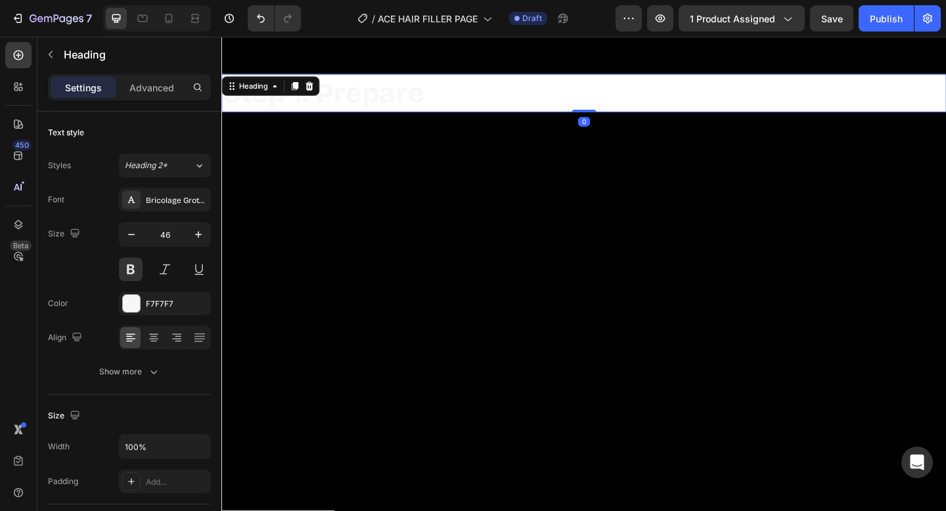
click at [323, 106] on h2 "Step 1: Prepare" at bounding box center [615, 99] width 788 height 42
click at [314, 91] on icon at bounding box center [317, 90] width 9 height 9
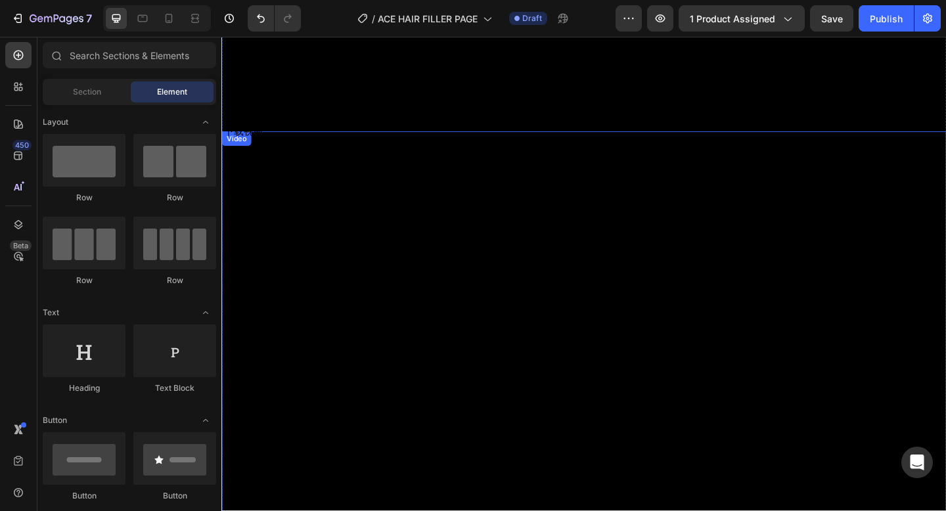
scroll to position [4555, 0]
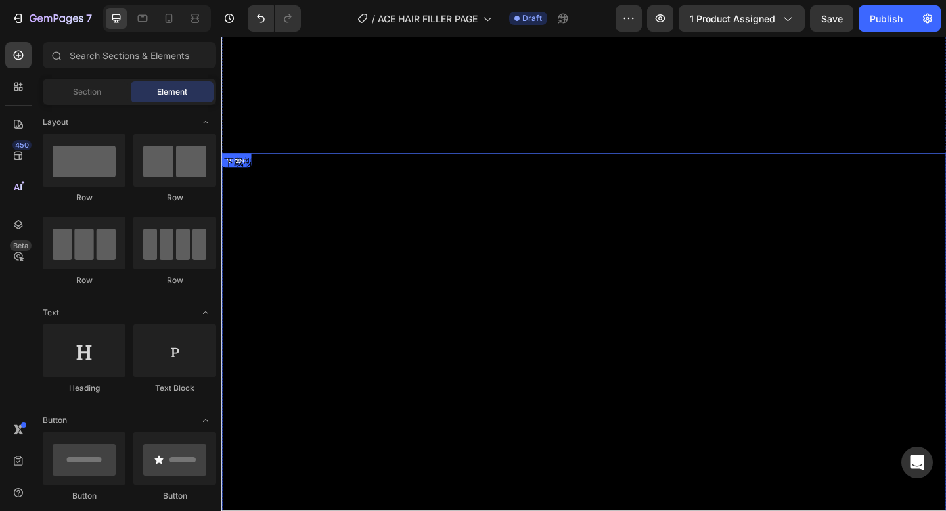
click at [338, 258] on video at bounding box center [615, 385] width 788 height 443
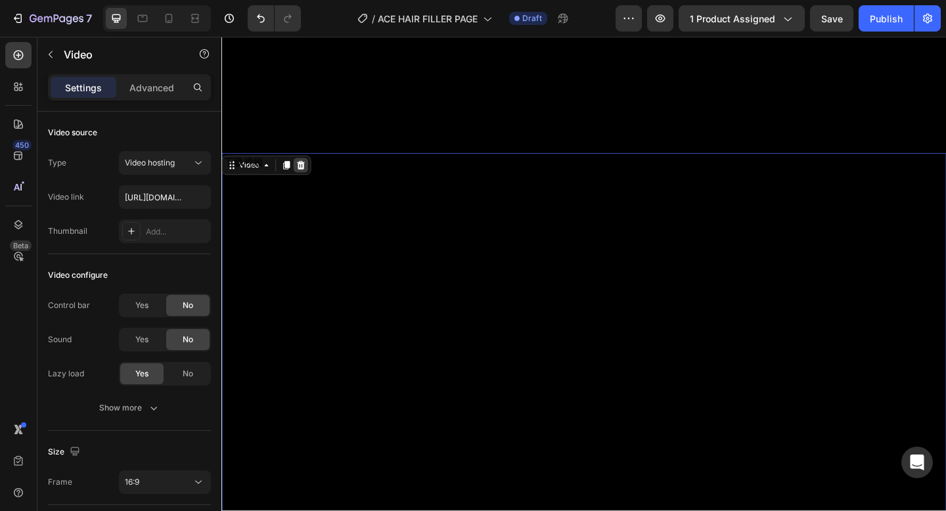
click at [306, 178] on icon at bounding box center [308, 176] width 9 height 9
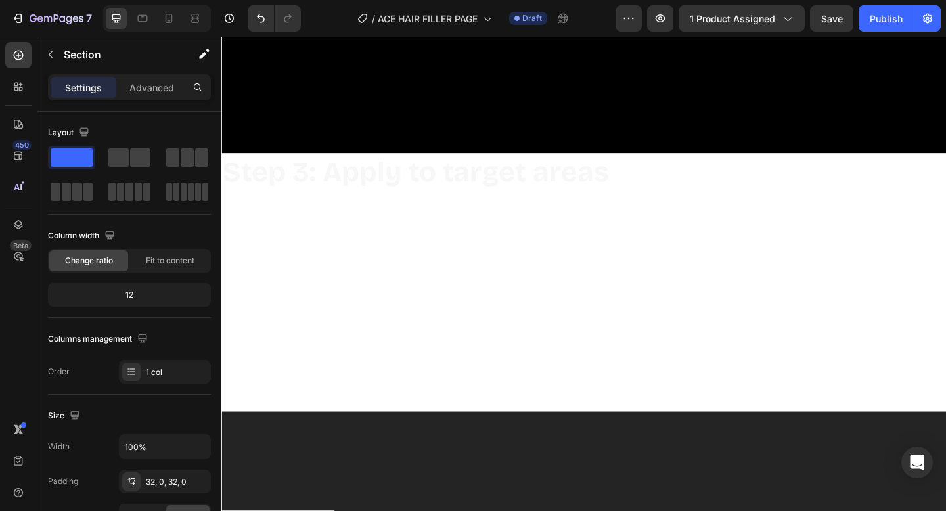
click at [343, 239] on div at bounding box center [615, 335] width 788 height 219
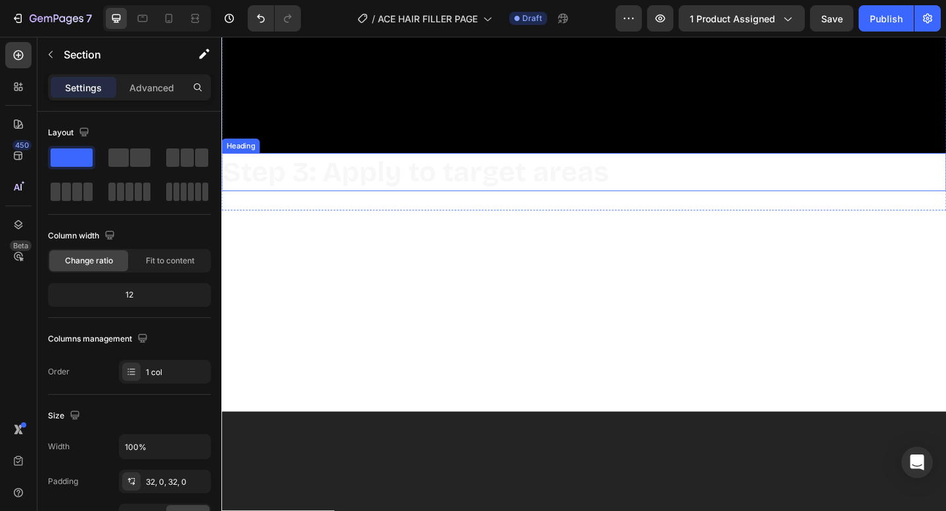
click at [320, 190] on h2 "Step 3: Apply to target areas" at bounding box center [615, 185] width 788 height 42
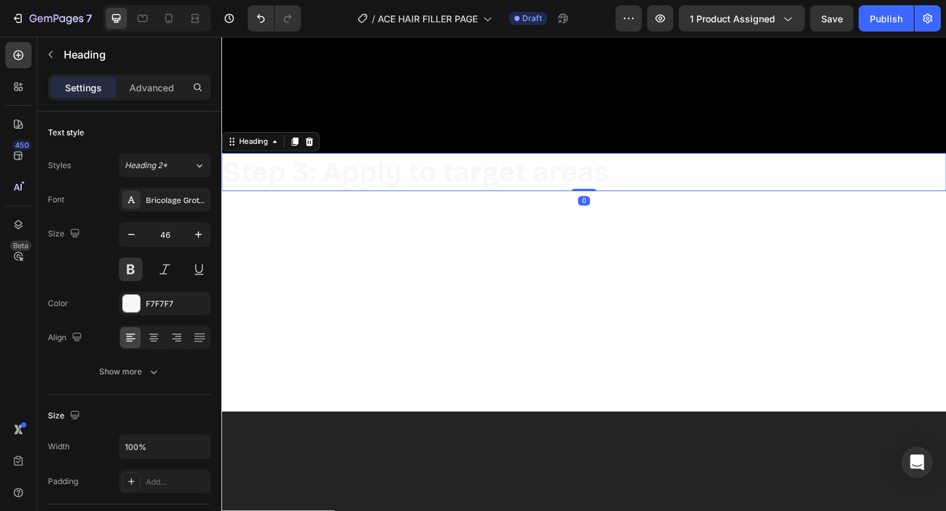
click at [314, 189] on h2 "Step 3: Apply to target areas" at bounding box center [615, 185] width 788 height 42
click at [318, 152] on icon at bounding box center [316, 151] width 11 height 11
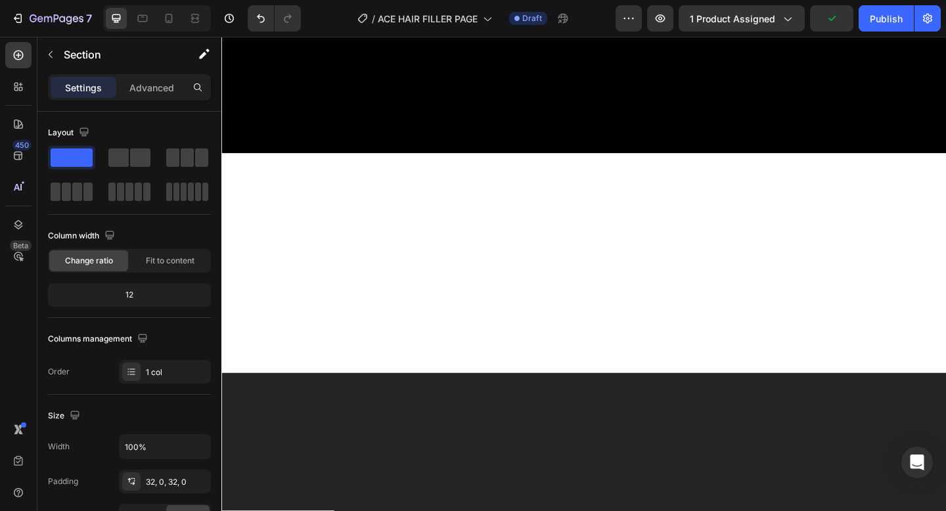
click at [316, 225] on div at bounding box center [615, 294] width 788 height 177
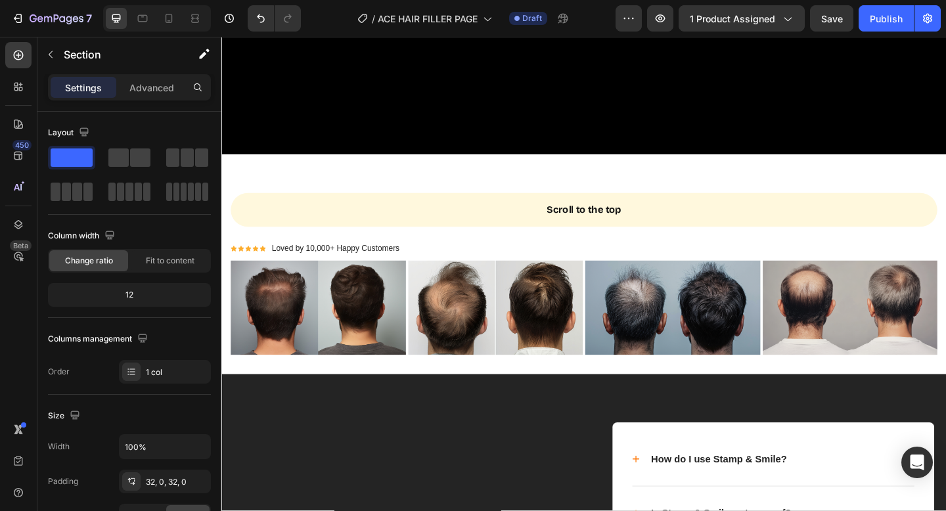
scroll to position [4386, 0]
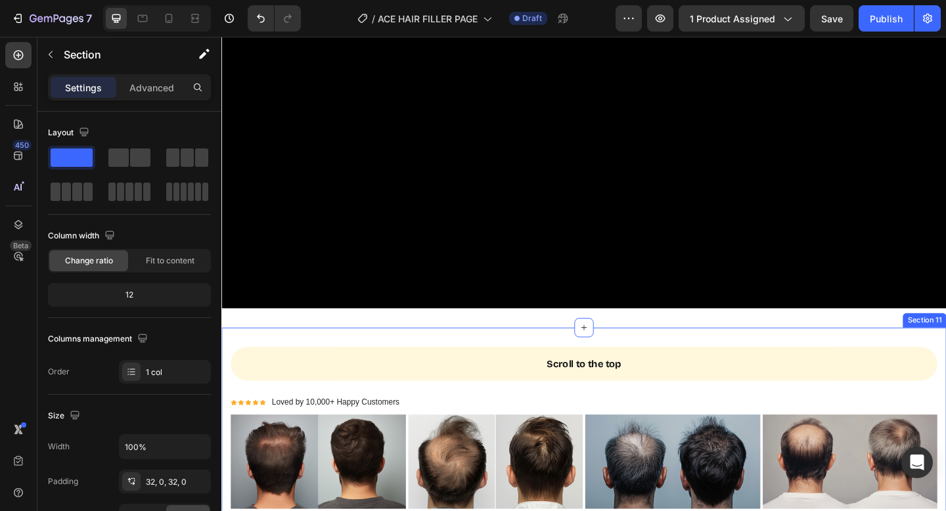
click at [272, 361] on div "Scroll to the top Button Icon Icon Icon Icon Icon Icon List Hoz Loved by 10,000…" at bounding box center [615, 462] width 788 height 218
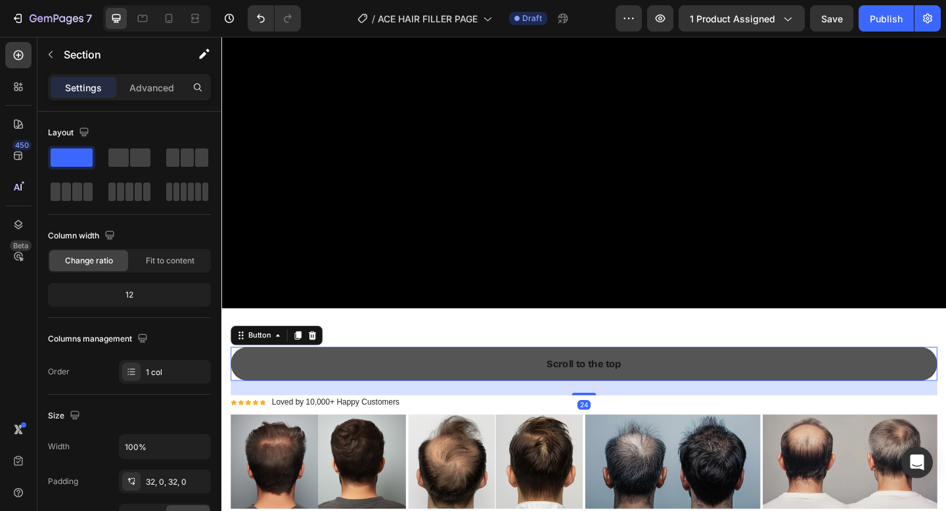
click at [373, 396] on link "Scroll to the top" at bounding box center [615, 393] width 769 height 37
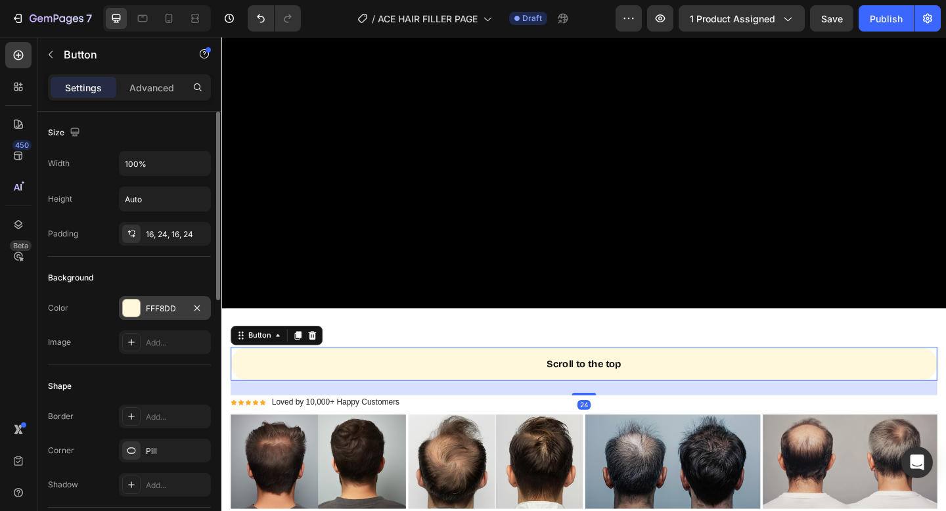
click at [133, 315] on div at bounding box center [131, 308] width 17 height 17
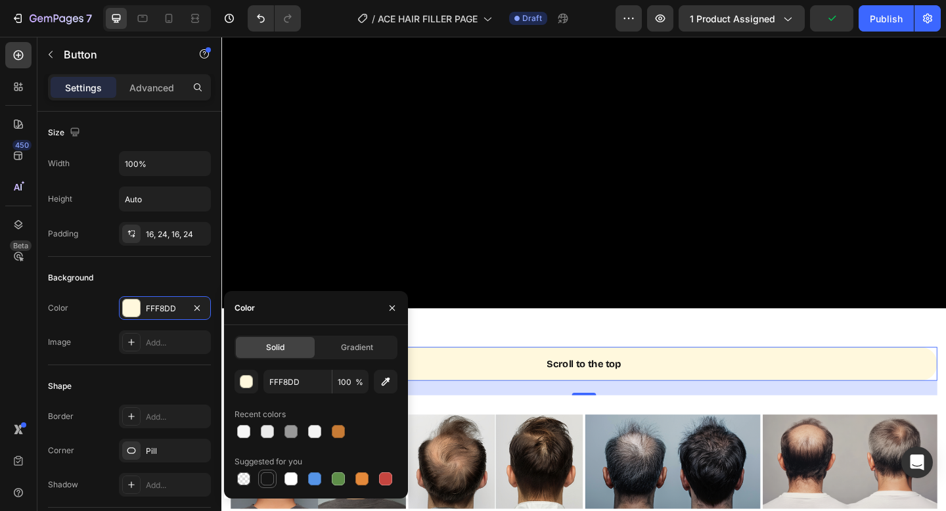
click at [263, 479] on div at bounding box center [267, 478] width 13 height 13
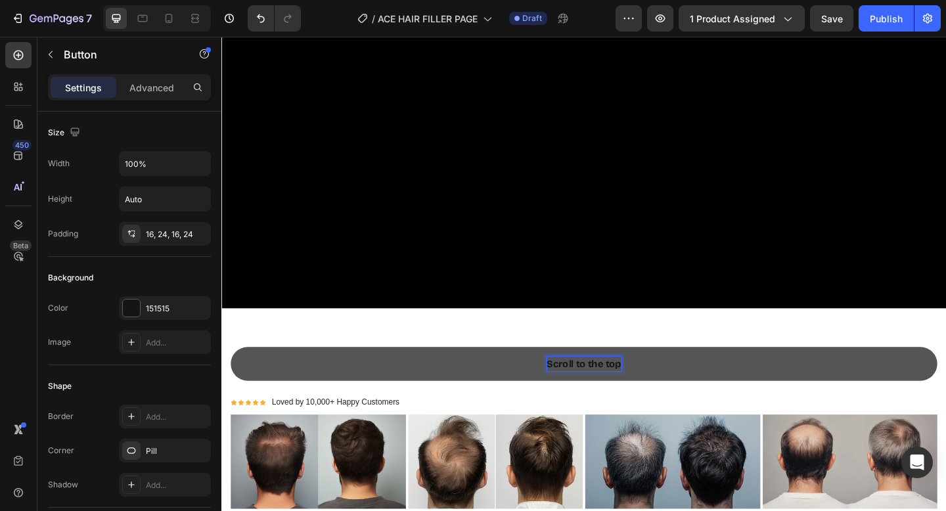
click at [600, 386] on p "Scroll to the top" at bounding box center [616, 393] width 81 height 16
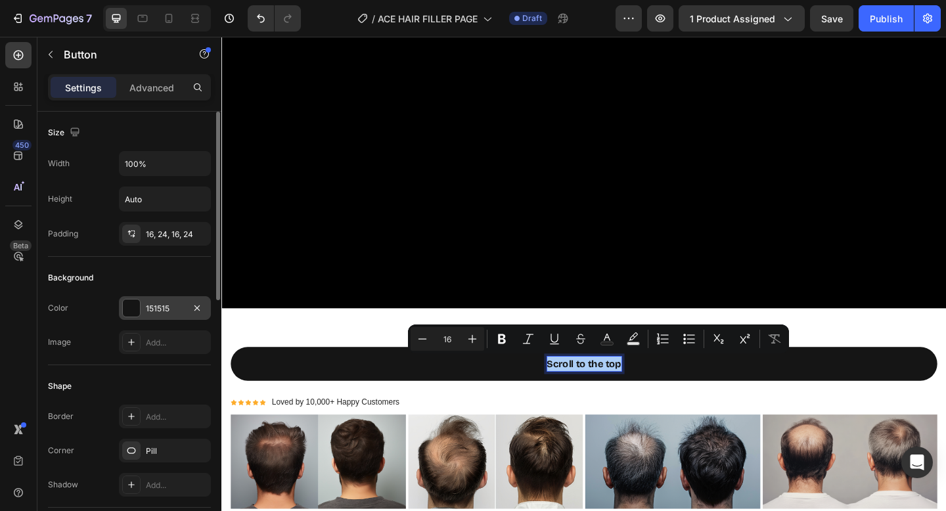
click at [136, 307] on div at bounding box center [131, 308] width 17 height 17
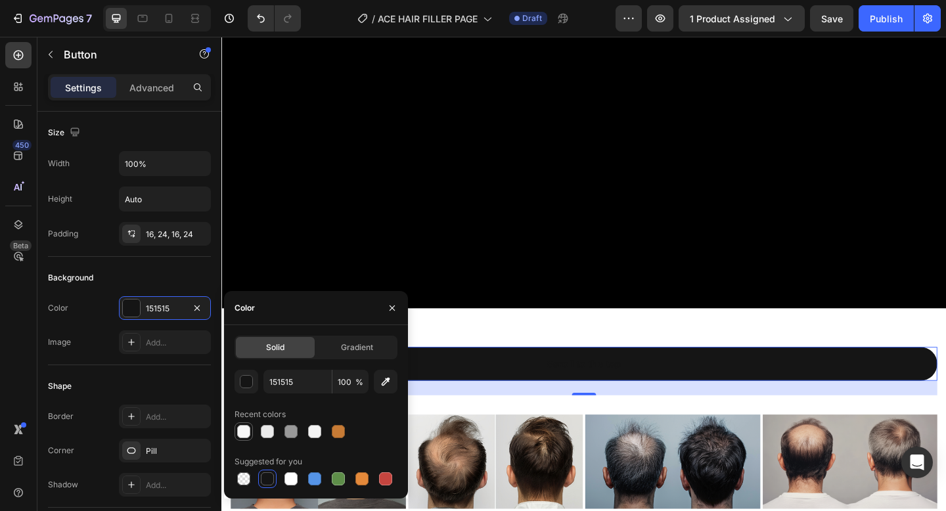
click at [248, 430] on div at bounding box center [243, 431] width 13 height 13
type input "F7F7F7"
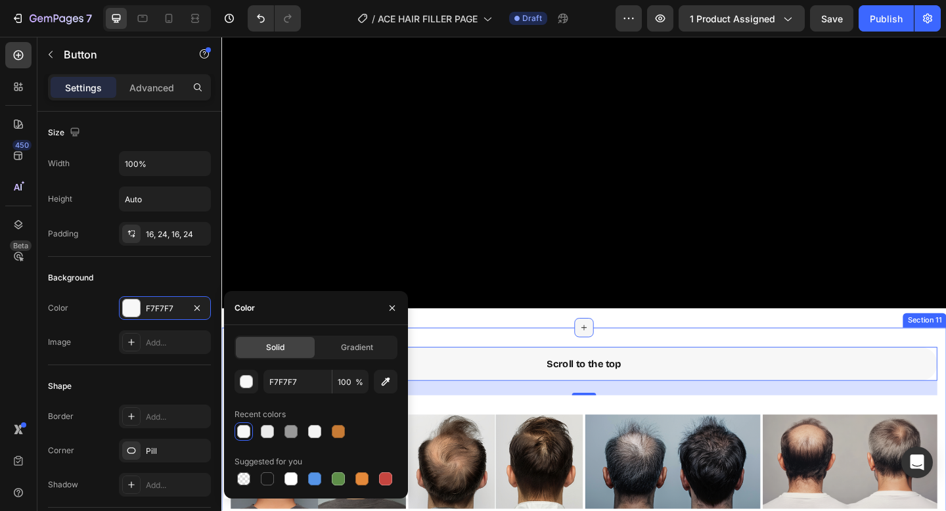
click at [606, 352] on div at bounding box center [615, 353] width 21 height 21
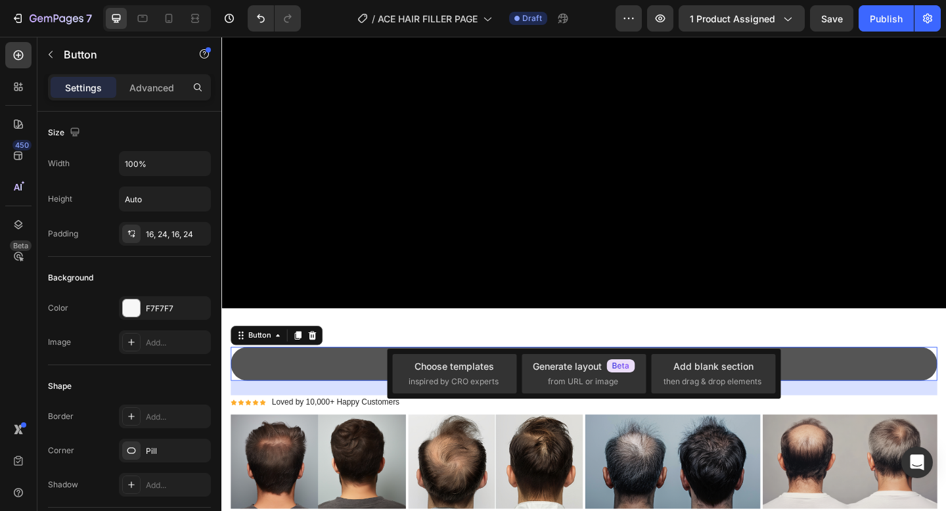
click at [271, 395] on link "Scroll to the top" at bounding box center [615, 393] width 769 height 37
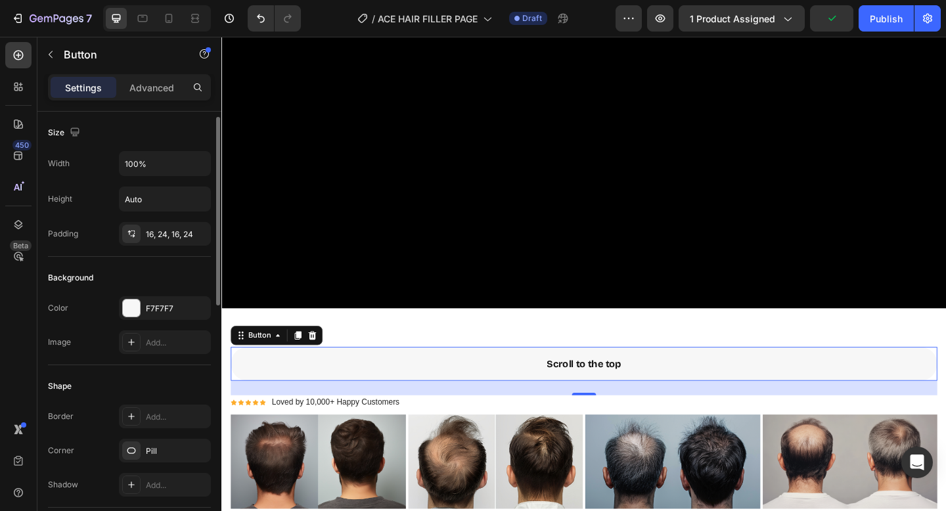
scroll to position [84, 0]
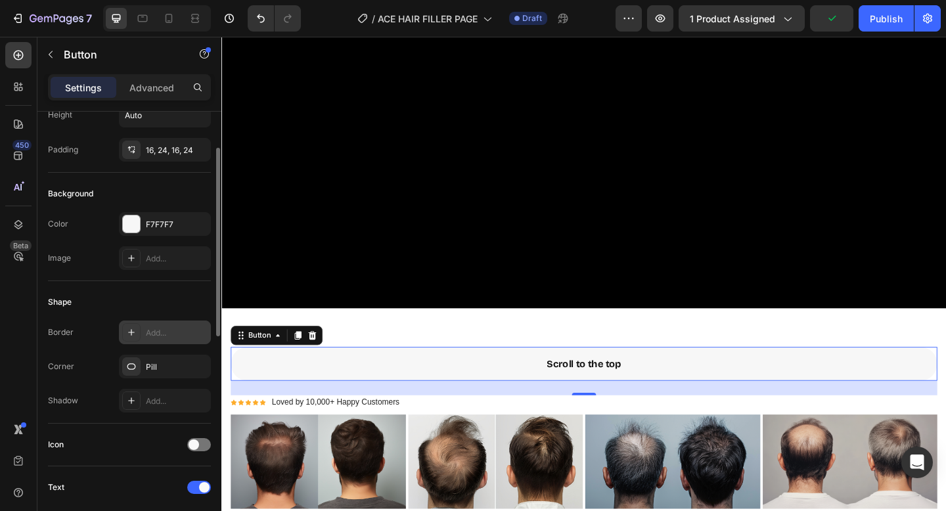
click at [131, 329] on icon at bounding box center [131, 332] width 11 height 11
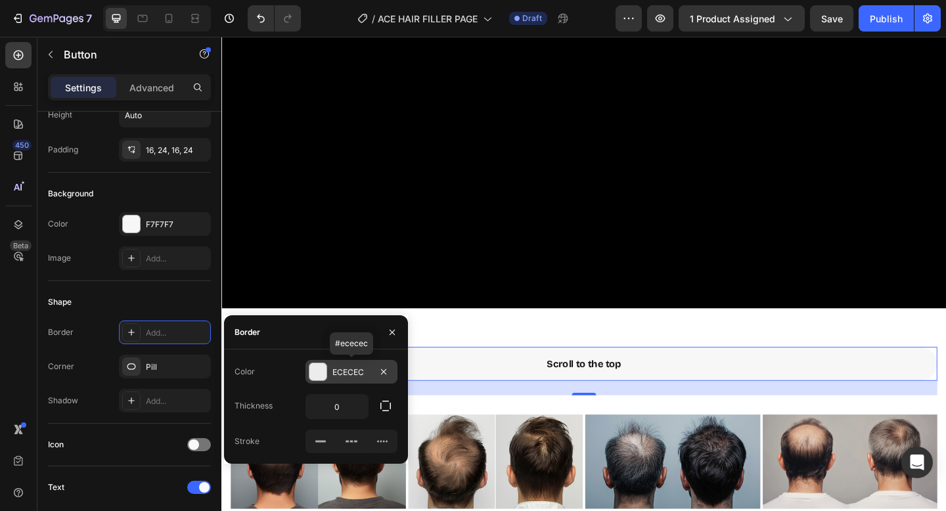
click at [327, 374] on div at bounding box center [318, 372] width 18 height 18
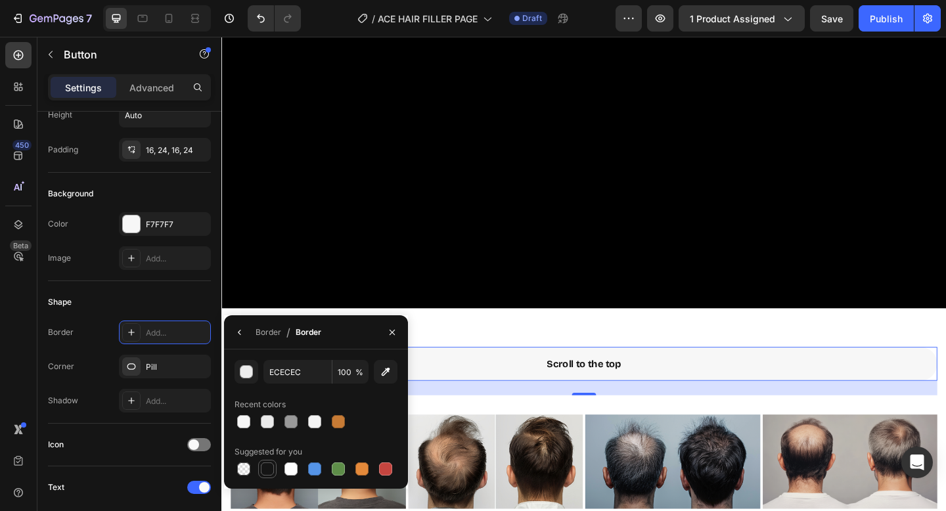
click at [269, 464] on div at bounding box center [267, 469] width 13 height 13
type input "151515"
click at [477, 344] on div "Video Section 10" at bounding box center [615, 111] width 788 height 486
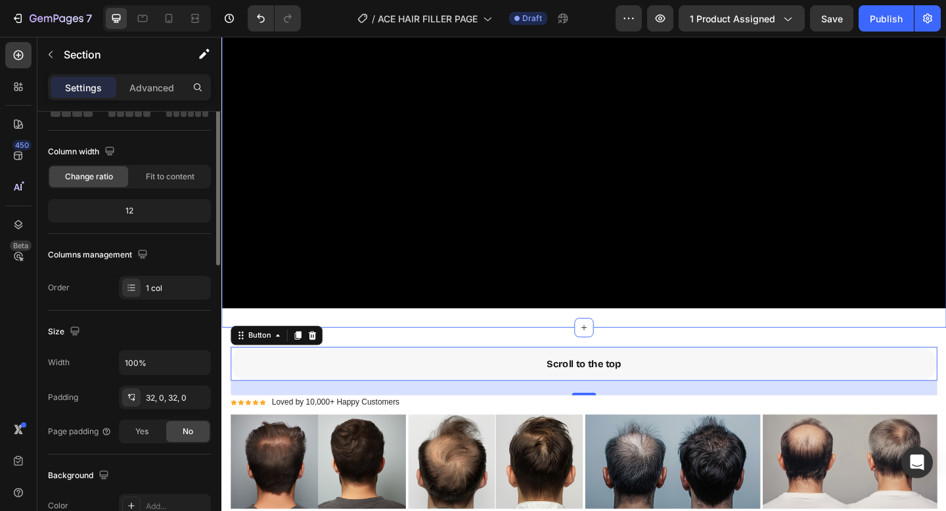
scroll to position [0, 0]
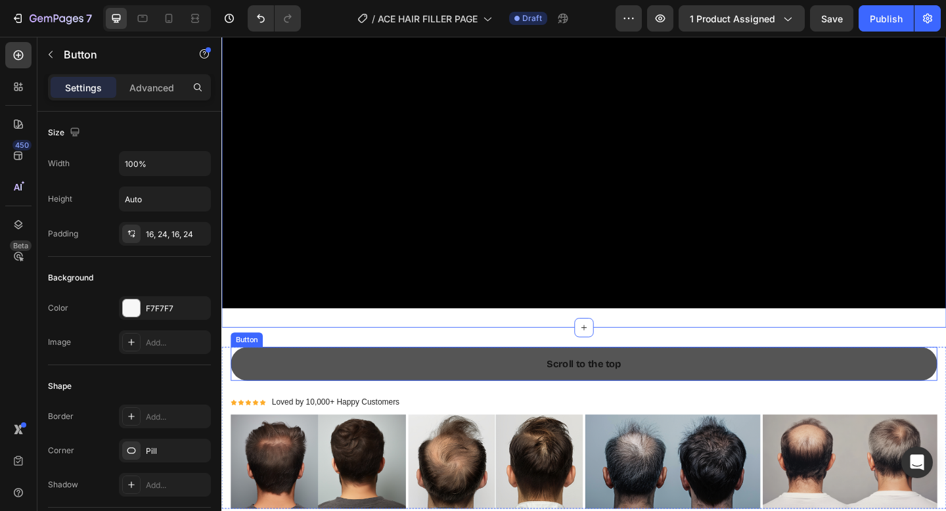
click at [286, 393] on link "Scroll to the top" at bounding box center [615, 393] width 769 height 37
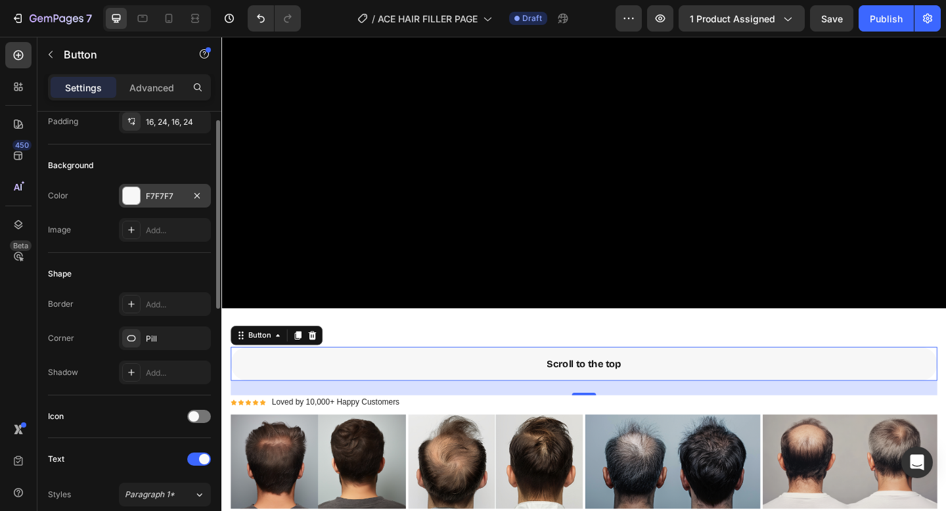
scroll to position [120, 0]
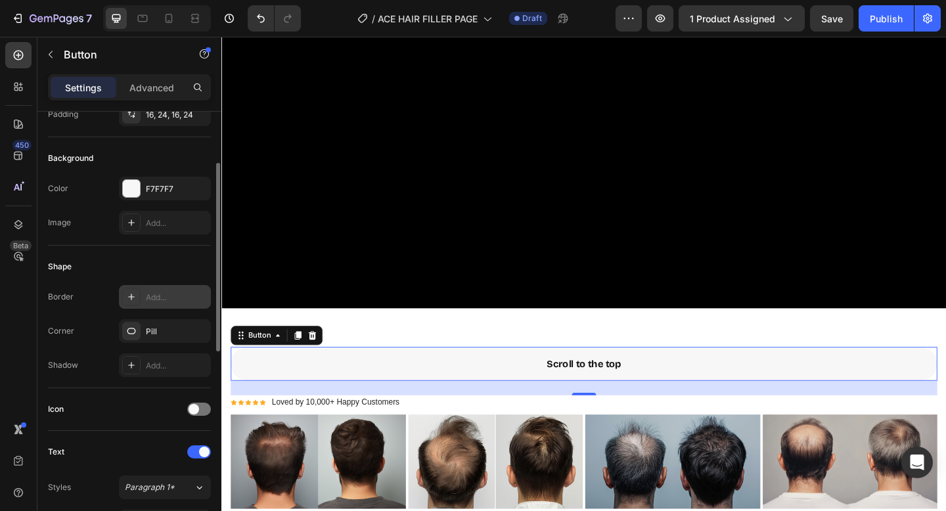
click at [132, 298] on icon at bounding box center [131, 297] width 11 height 11
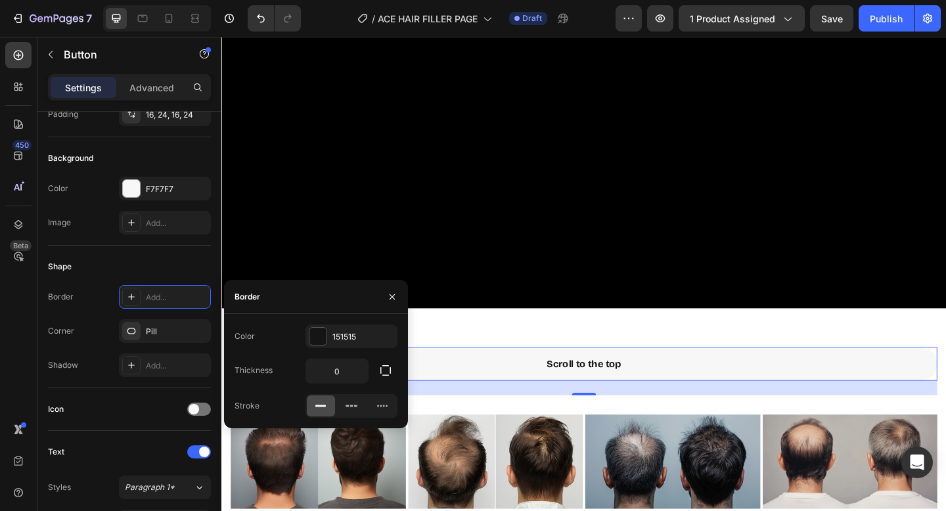
click at [325, 405] on rect at bounding box center [320, 406] width 11 height 2
type input "1"
click at [129, 261] on div "Shape" at bounding box center [129, 266] width 163 height 21
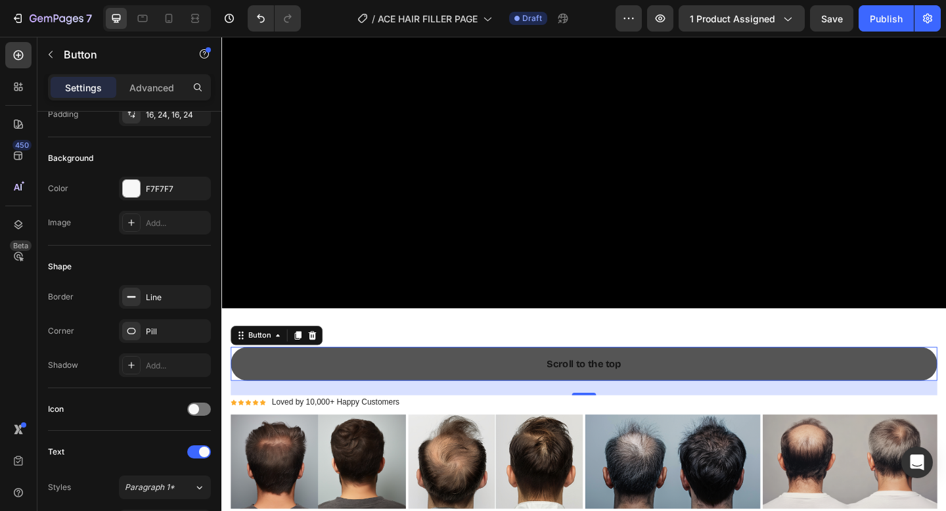
click at [355, 392] on link "Scroll to the top" at bounding box center [615, 393] width 769 height 37
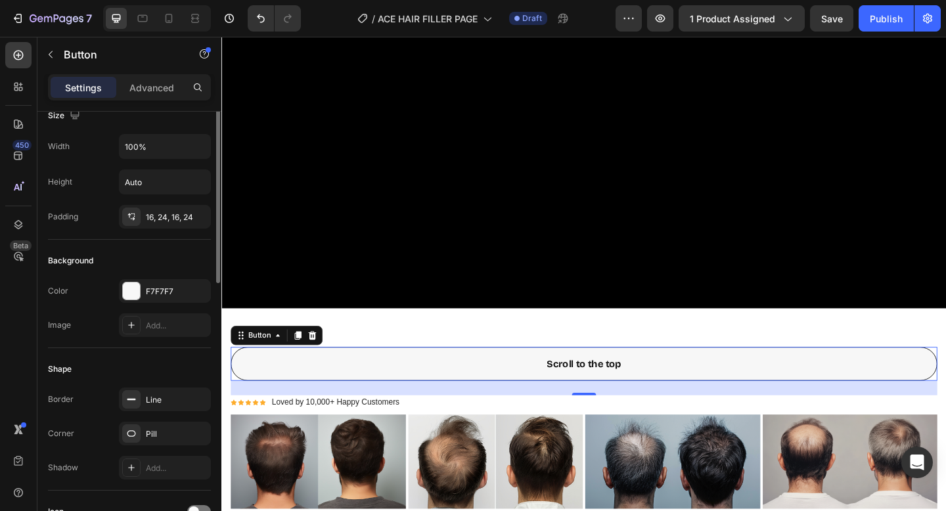
scroll to position [0, 0]
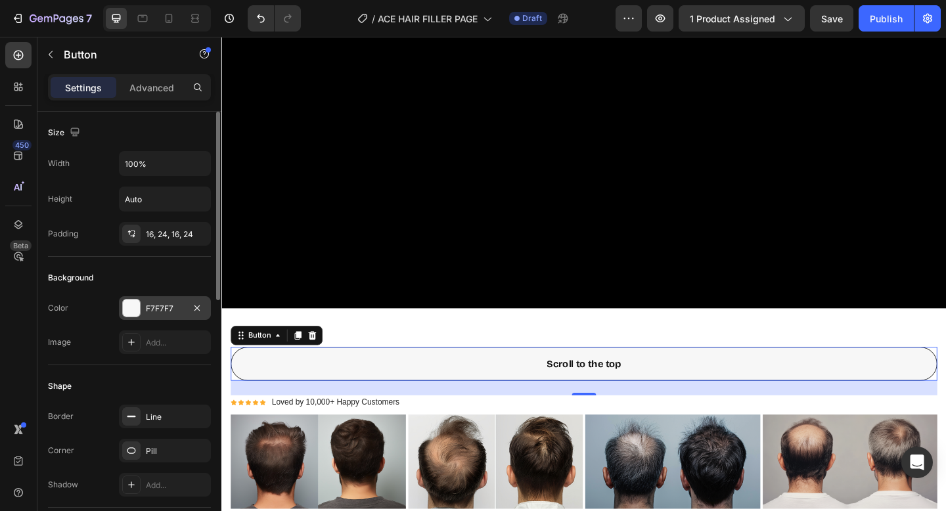
click at [141, 314] on div "F7F7F7" at bounding box center [165, 308] width 92 height 24
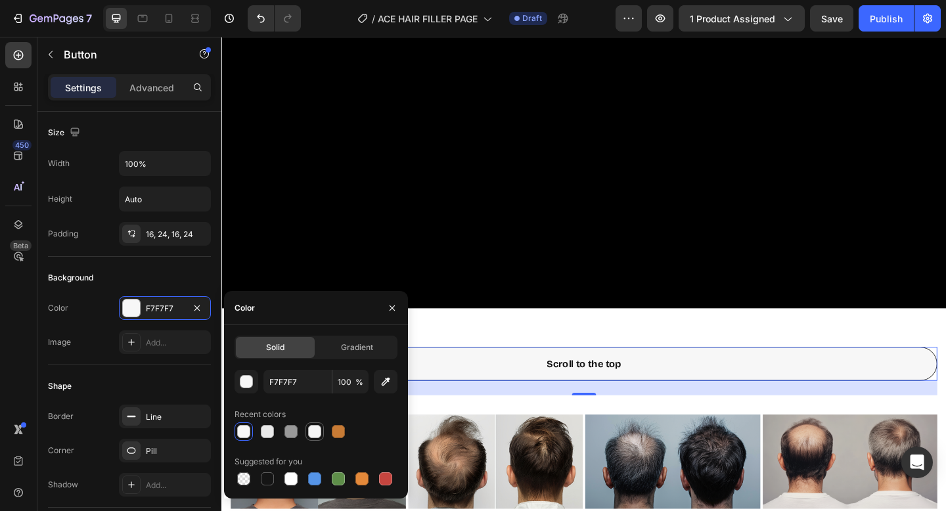
click at [321, 430] on div at bounding box center [315, 432] width 16 height 16
type input "F4F4F4"
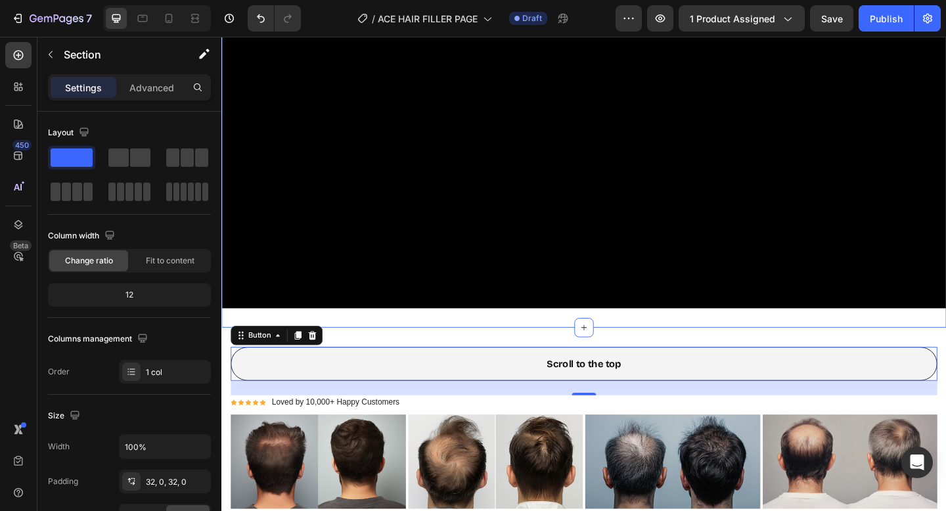
click at [495, 352] on div "Video Section 10" at bounding box center [615, 111] width 788 height 486
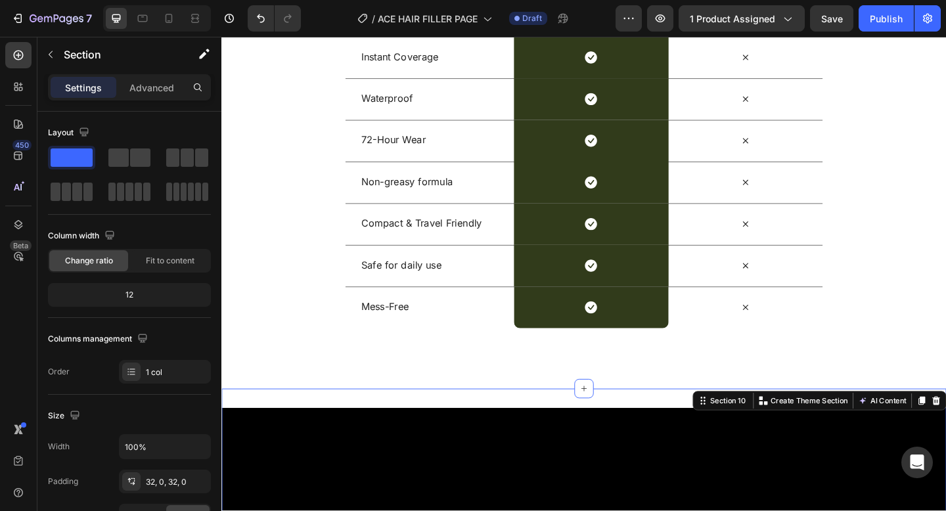
scroll to position [3815, 0]
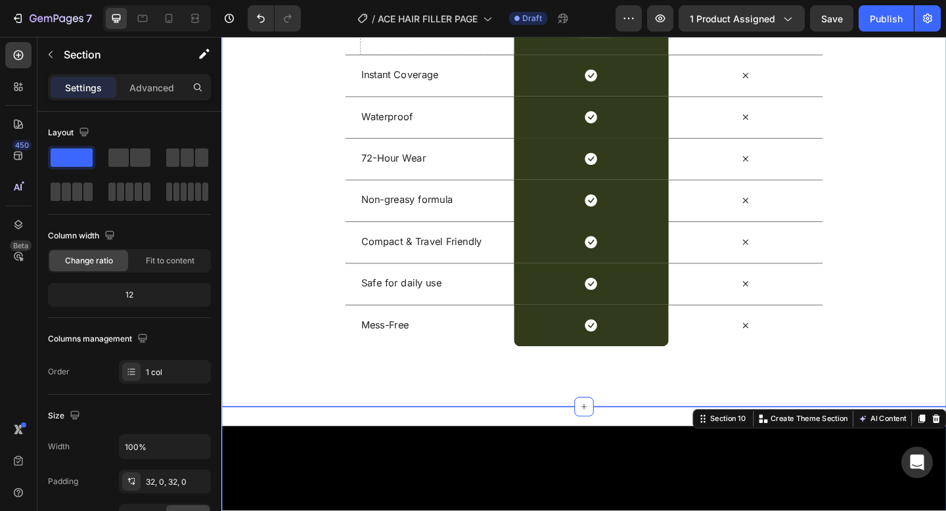
click at [290, 413] on div "Drop element here Image Row Others (Hair Sprays) Text Block Row Instant Coverag…" at bounding box center [615, 107] width 788 height 664
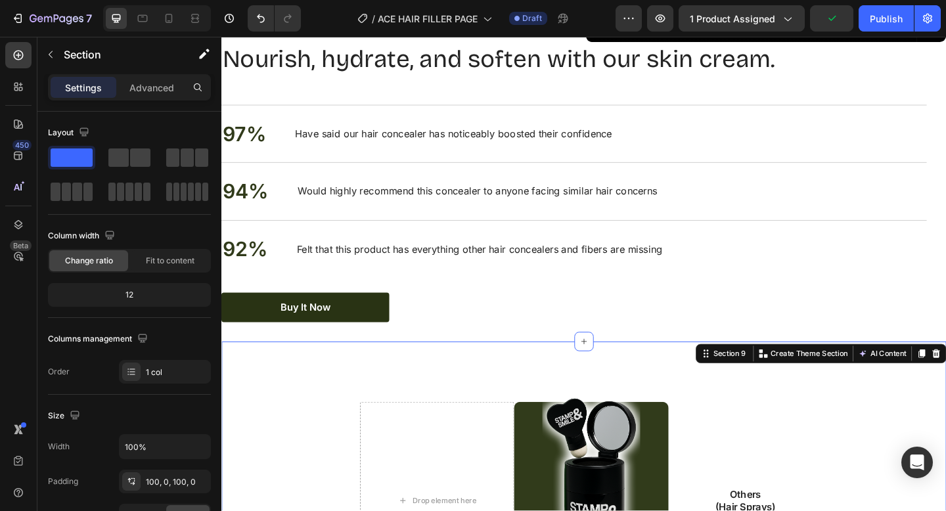
scroll to position [3163, 0]
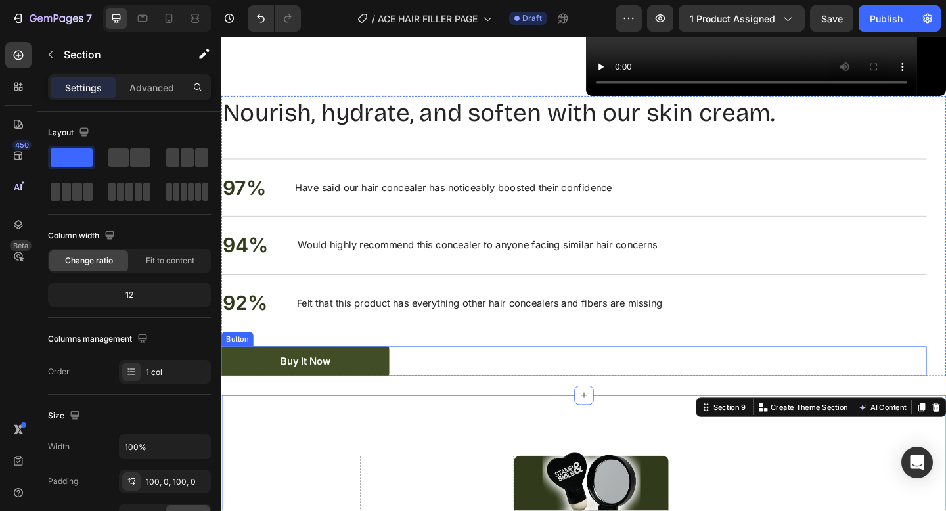
click at [368, 386] on link "Buy It Now" at bounding box center [312, 390] width 183 height 32
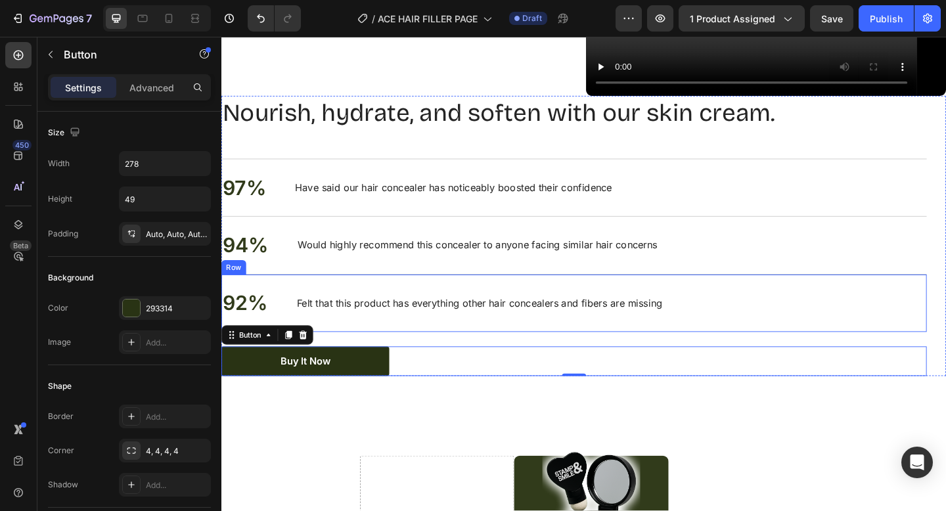
click at [369, 311] on div "92% Text Block Felt that this product has everything other hair concealers and …" at bounding box center [604, 326] width 767 height 63
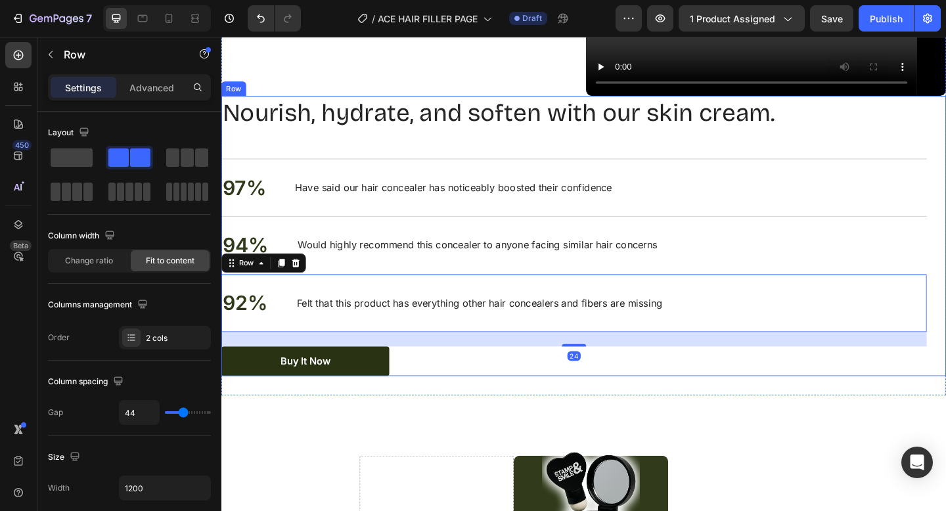
click at [327, 153] on div "Nourish, hydrate, and soften with our skin cream. Heading 97% Text Block Have s…" at bounding box center [604, 254] width 767 height 306
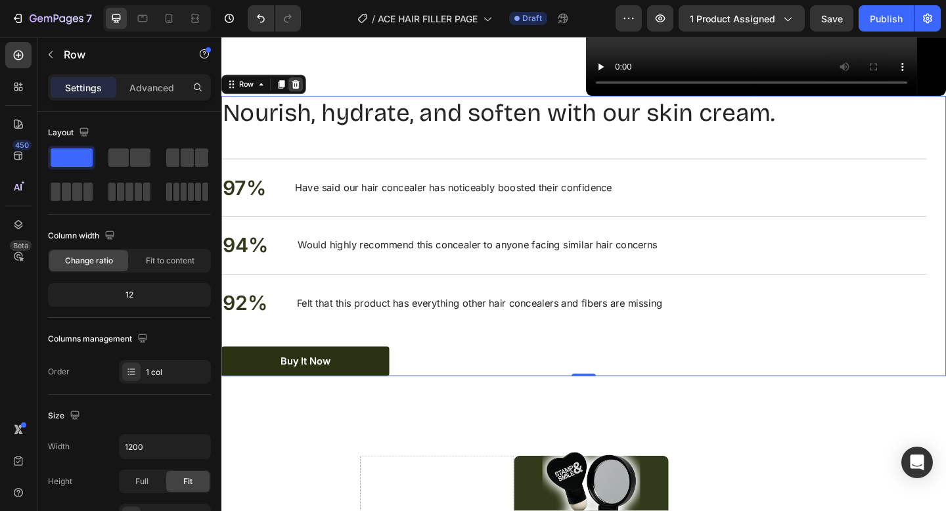
click at [304, 91] on icon at bounding box center [302, 87] width 9 height 9
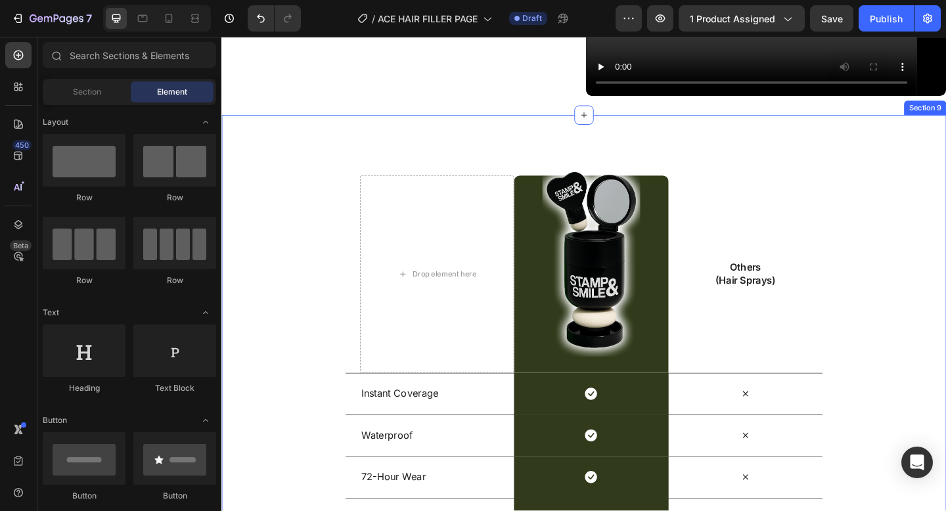
click at [334, 147] on div "Drop element here Image Row Others (Hair Sprays) Text Block Row Instant Coverag…" at bounding box center [615, 454] width 788 height 664
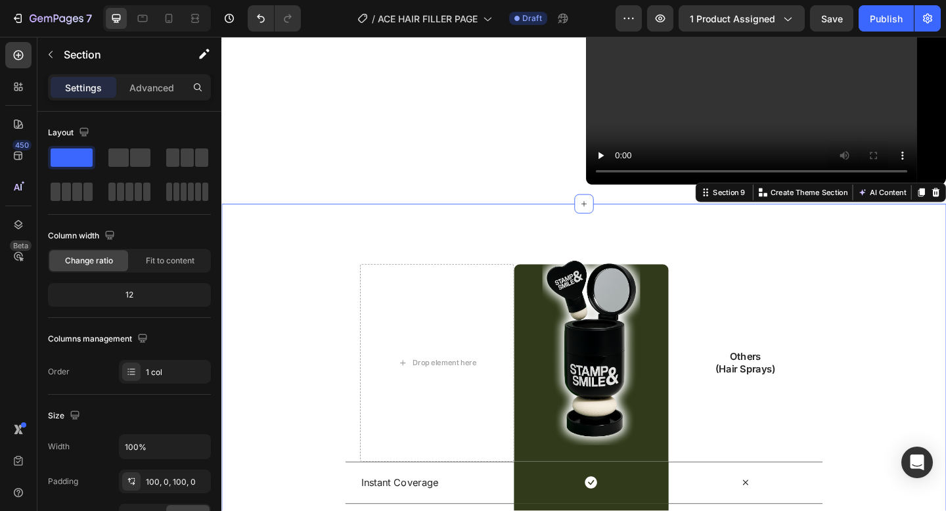
scroll to position [3005, 0]
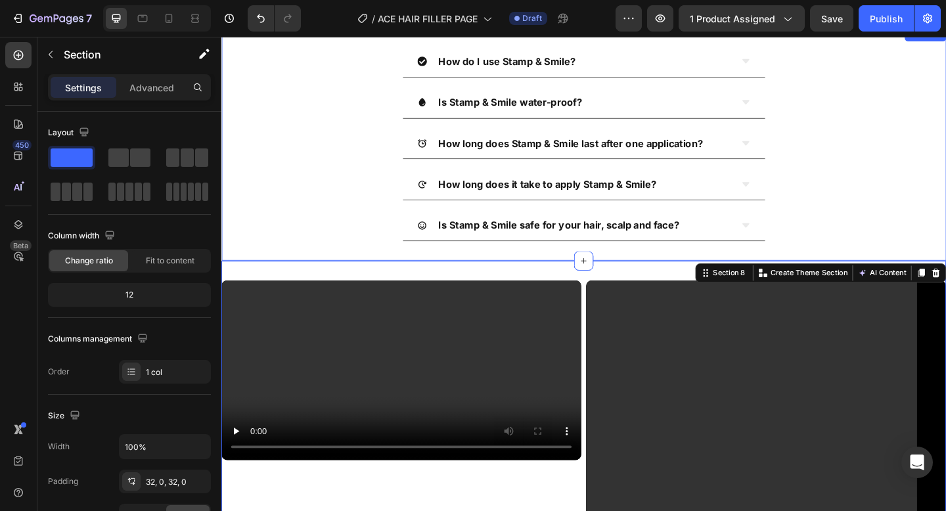
scroll to position [2260, 0]
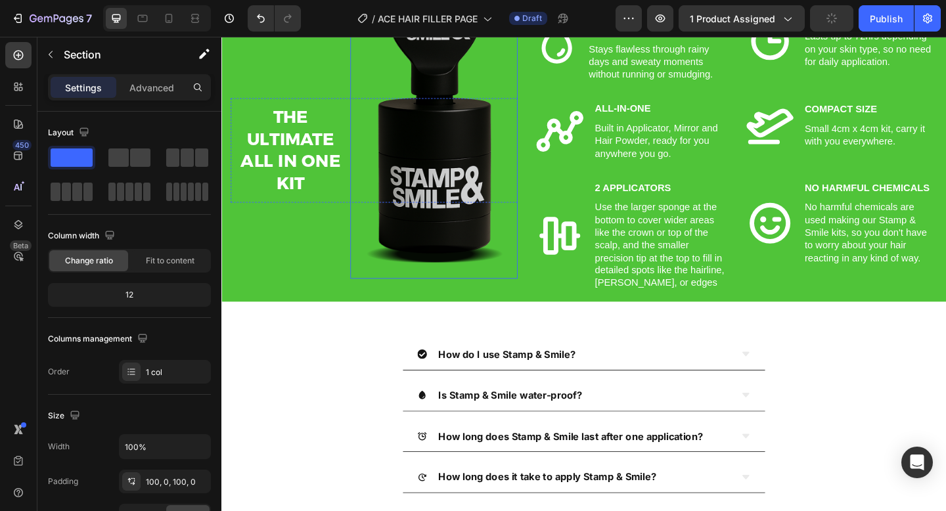
scroll to position [1917, 0]
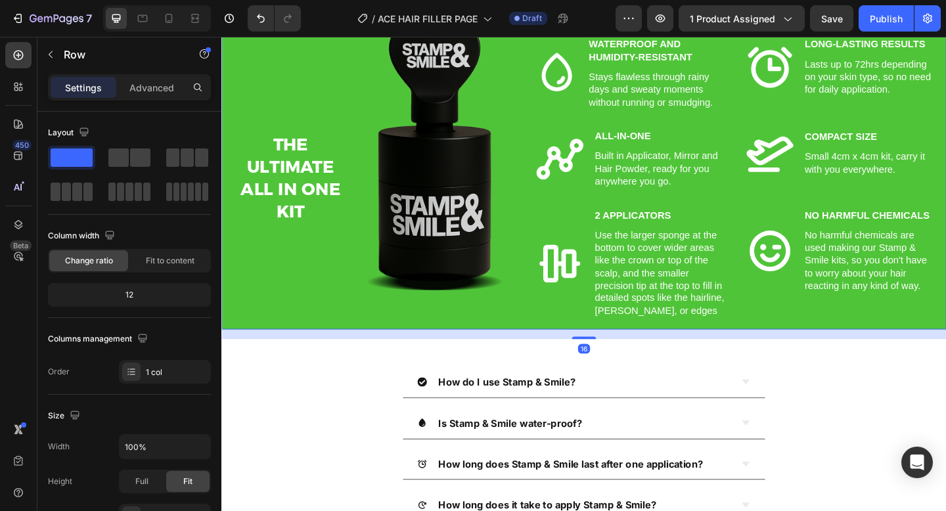
click at [229, 355] on div "THE ULTIMATE ALL IN ONE KIT Heading Image Row Icon Waterproof and Humidity-Resi…" at bounding box center [615, 189] width 788 height 331
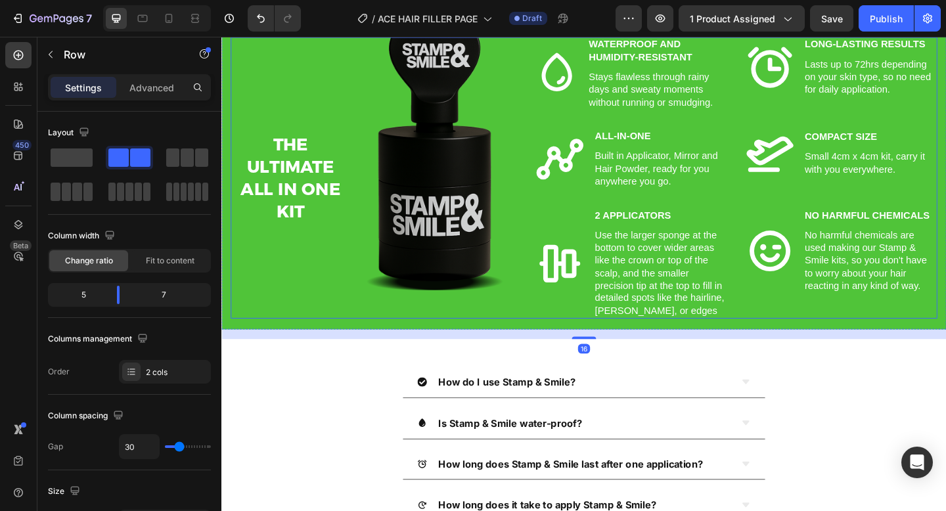
click at [236, 344] on div "THE ULTIMATE ALL IN ONE KIT Heading Image Row" at bounding box center [387, 190] width 312 height 306
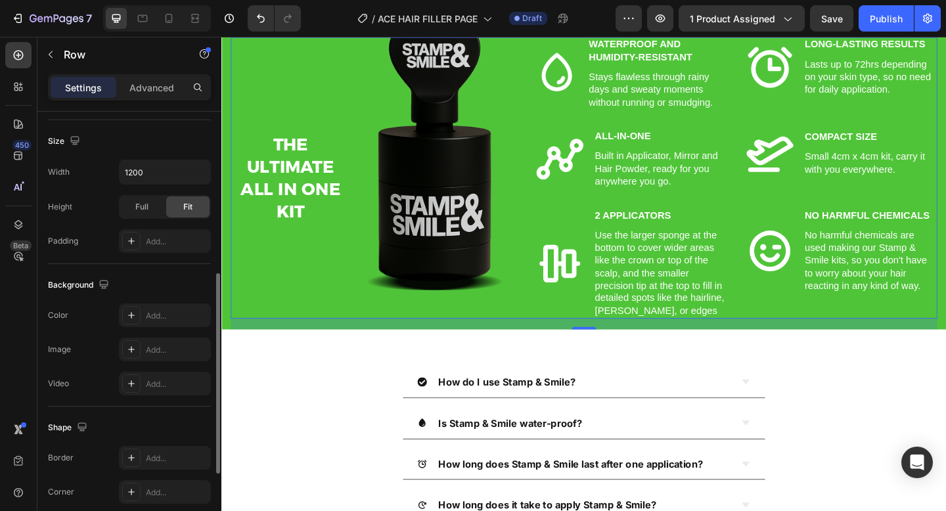
scroll to position [351, 0]
click at [134, 309] on icon at bounding box center [131, 314] width 11 height 11
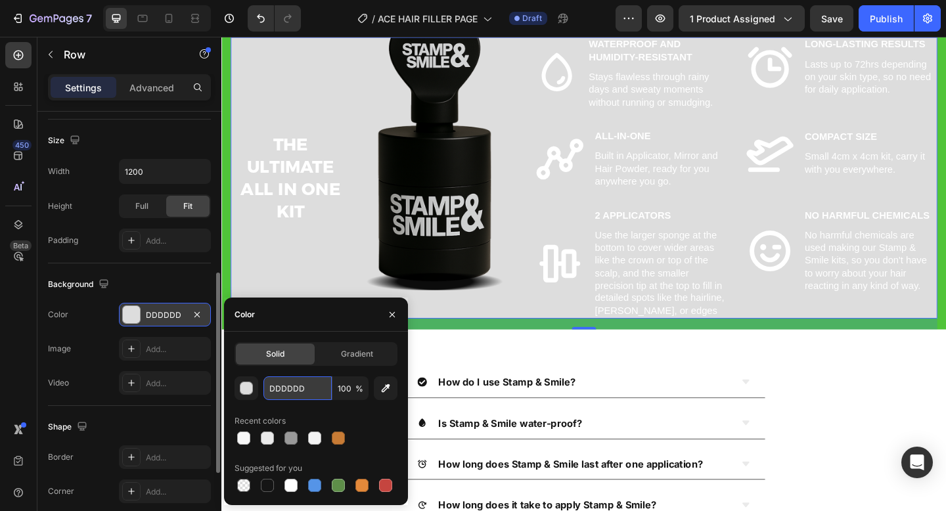
click at [284, 390] on input "DDDDDD" at bounding box center [297, 388] width 68 height 24
click at [313, 442] on div at bounding box center [314, 438] width 13 height 13
type input "F4F4F4"
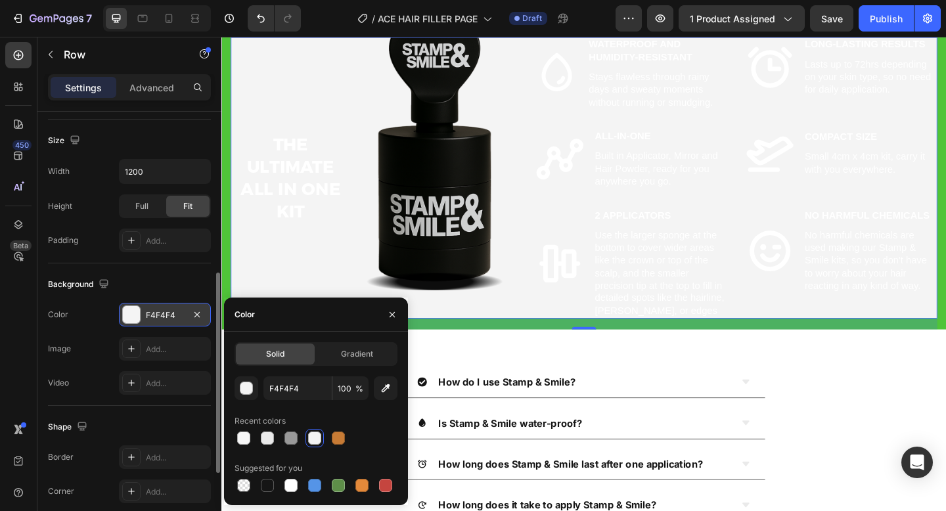
click at [279, 191] on div "THE ULTIMATE ALL IN ONE KIT Heading Image Row" at bounding box center [387, 190] width 312 height 306
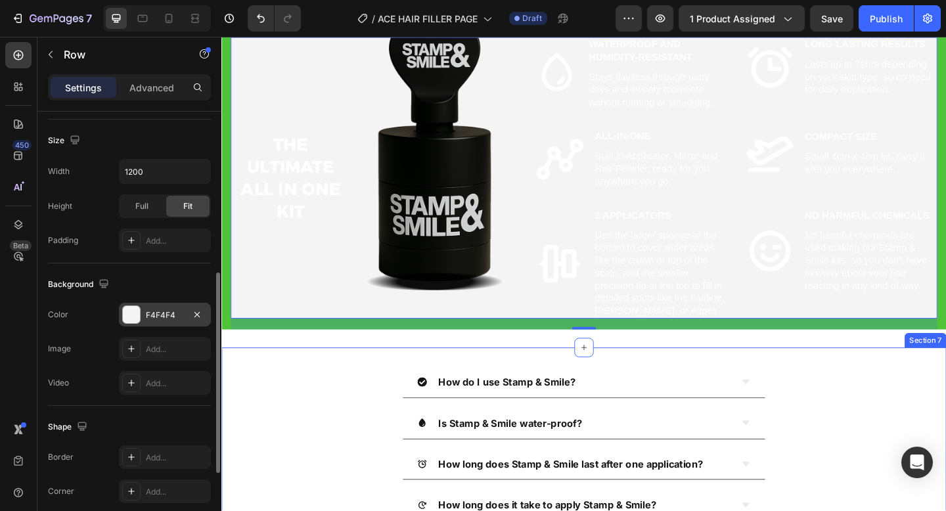
click at [380, 476] on div "How do I use Stamp & Smile? Is Stamp & Smile water-proof? How long does Stamp &…" at bounding box center [615, 502] width 788 height 254
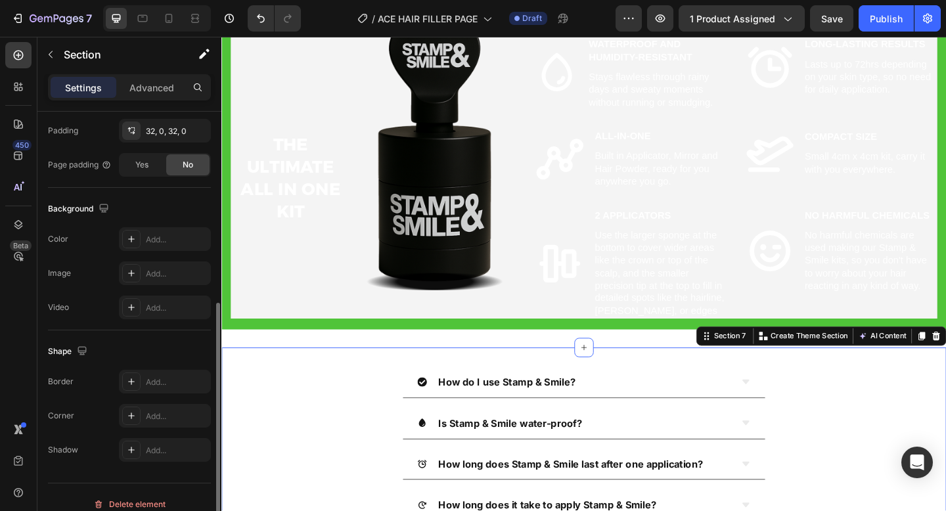
scroll to position [0, 0]
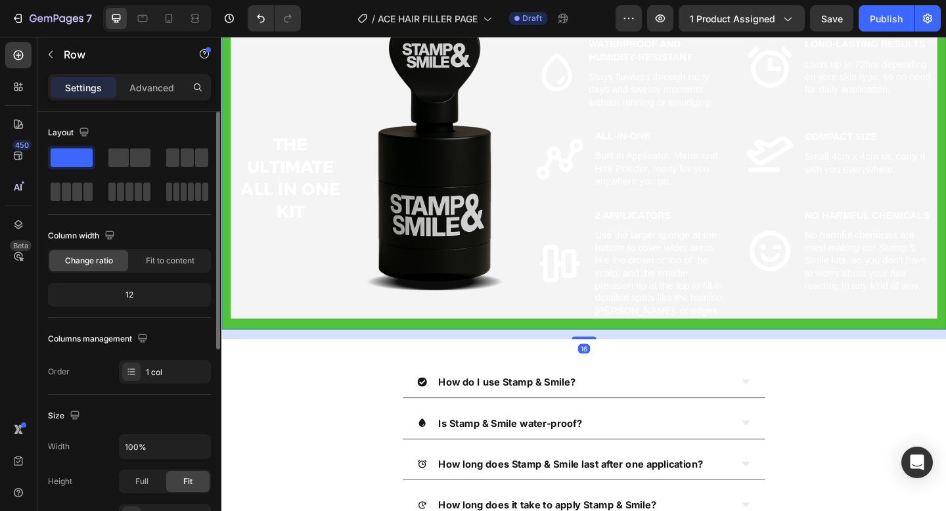
click at [226, 136] on div "THE ULTIMATE ALL IN ONE KIT Heading Image Row Icon Waterproof and Humidity-Resi…" at bounding box center [615, 189] width 788 height 331
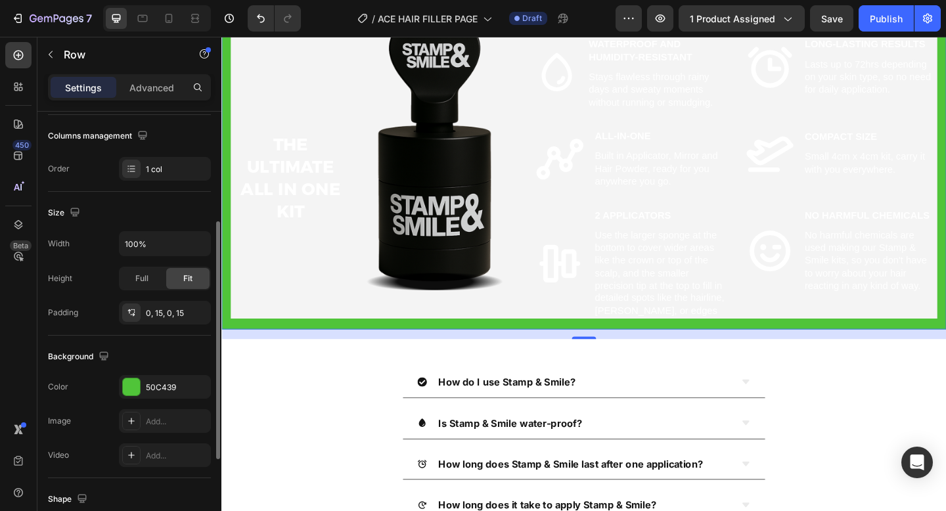
scroll to position [207, 0]
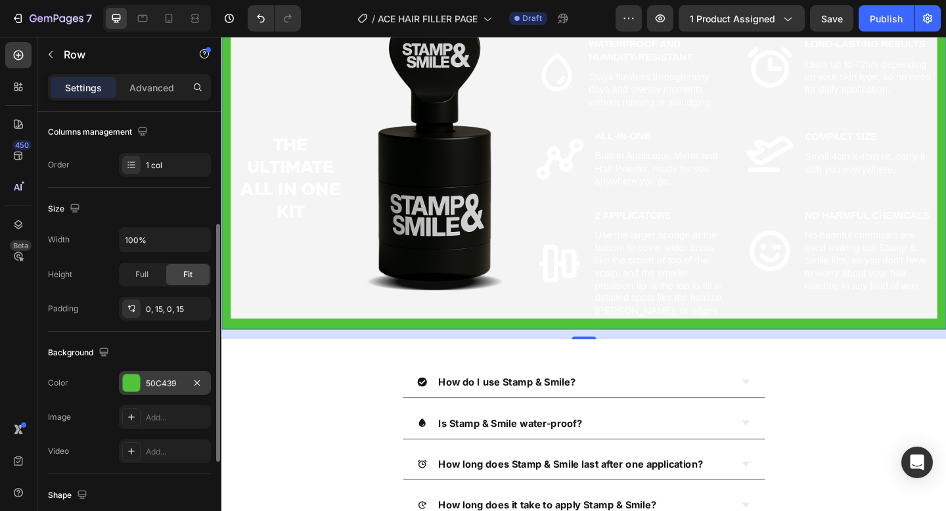
click at [154, 391] on div "50C439" at bounding box center [165, 383] width 92 height 24
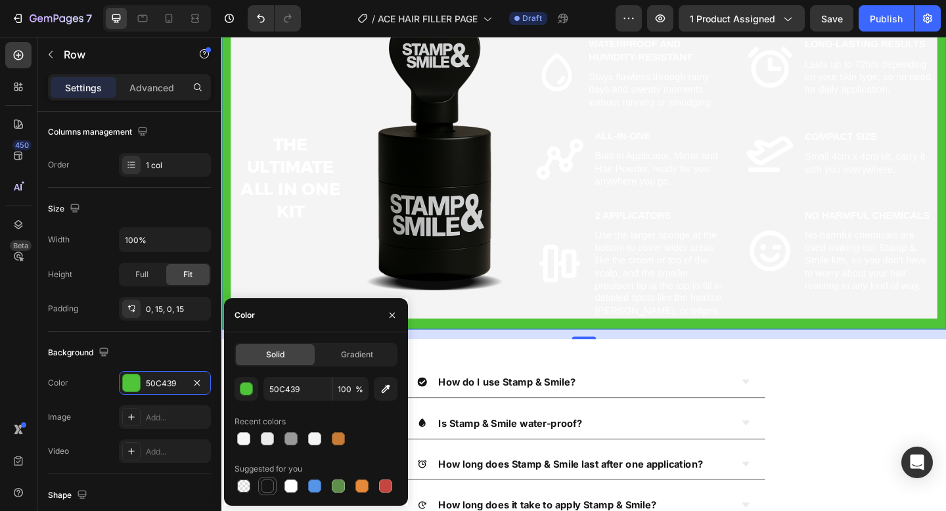
click at [268, 486] on div at bounding box center [267, 486] width 13 height 13
type input "151515"
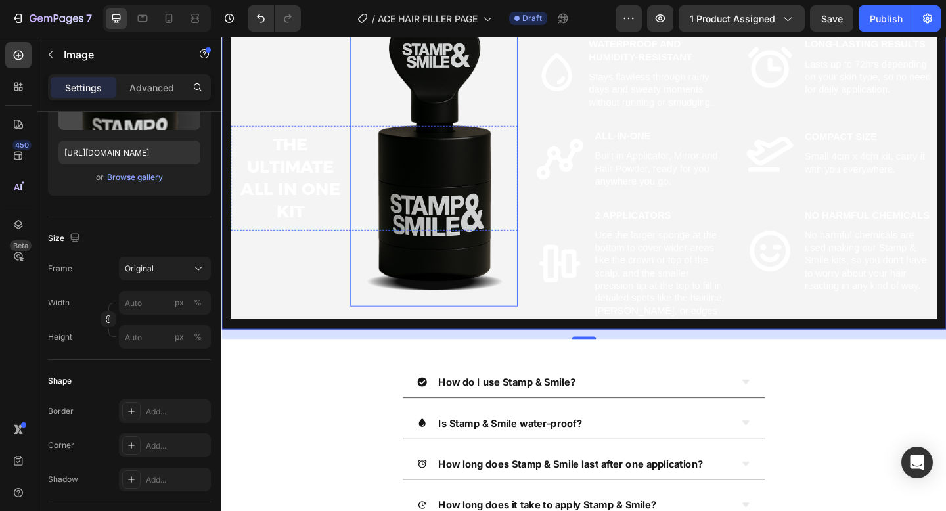
click at [363, 228] on img at bounding box center [452, 171] width 182 height 320
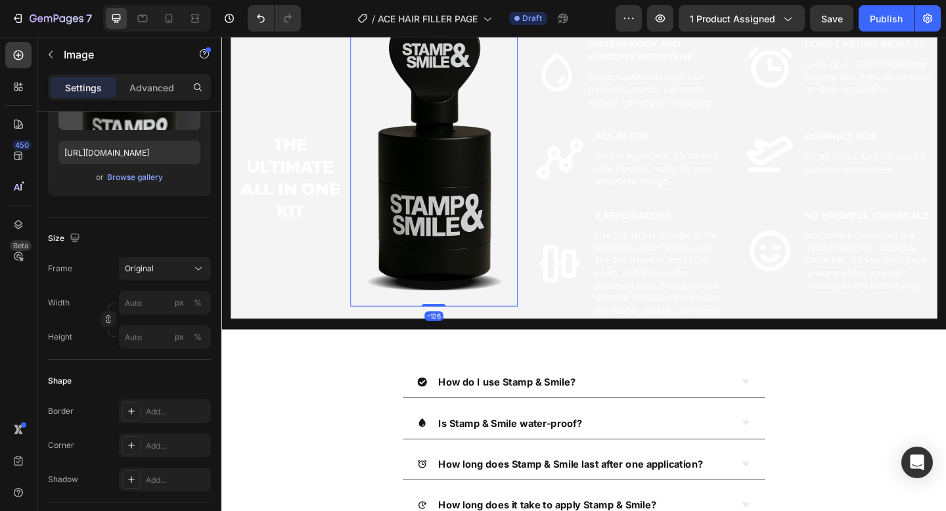
scroll to position [0, 0]
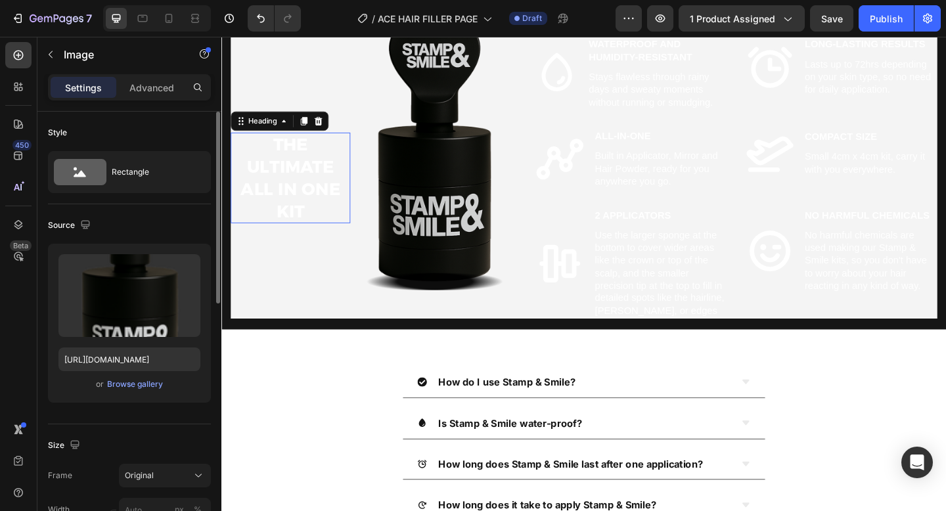
click at [284, 240] on h2 "THE ULTIMATE ALL IN ONE KIT" at bounding box center [296, 190] width 130 height 99
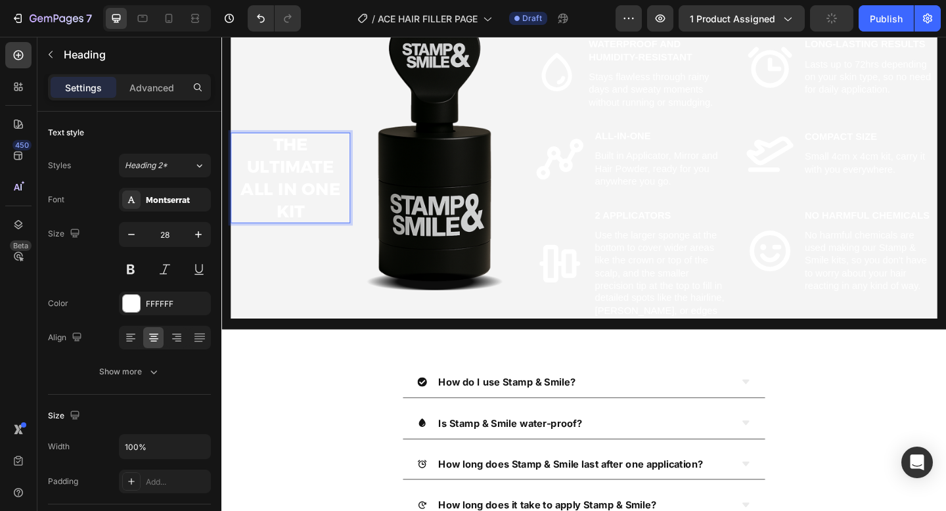
click at [279, 240] on h2 "THE ULTIMATE ALL IN ONE KIT" at bounding box center [296, 190] width 130 height 99
click at [279, 239] on p "THE ULTIMATE ALL IN ONE KIT" at bounding box center [296, 191] width 127 height 96
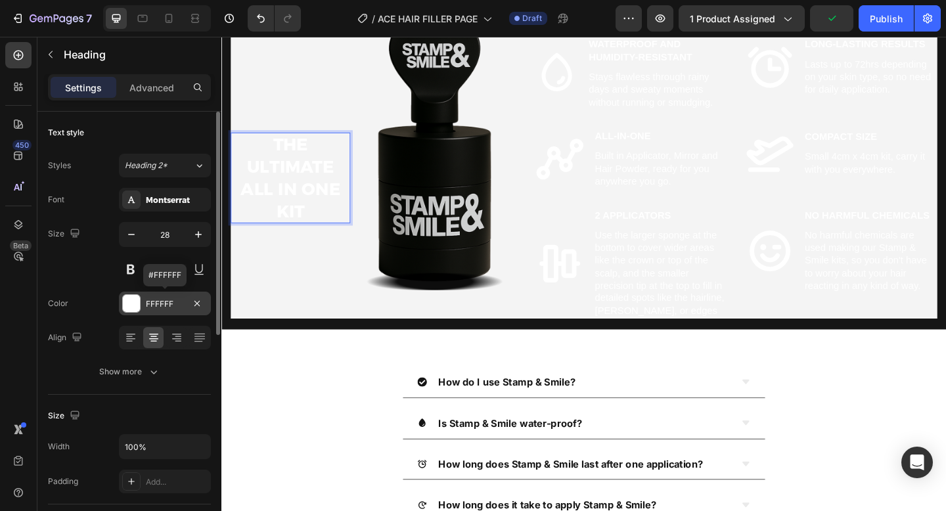
click at [149, 303] on div "FFFFFF" at bounding box center [165, 304] width 38 height 12
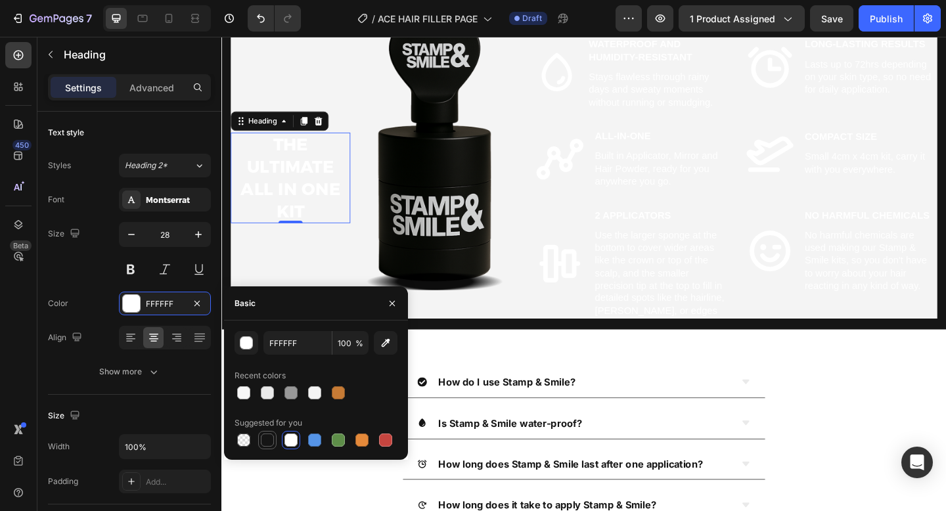
click at [267, 442] on div at bounding box center [267, 440] width 13 height 13
type input "151515"
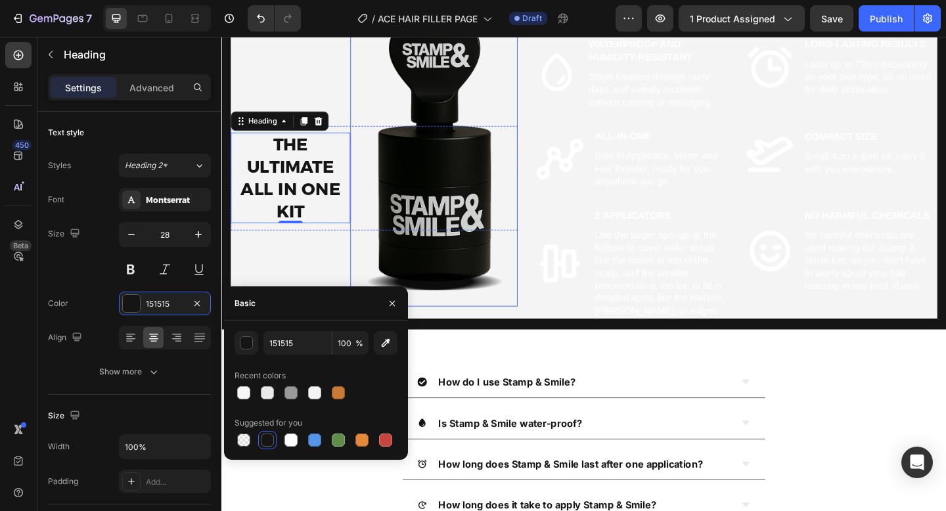
click at [364, 200] on img at bounding box center [452, 171] width 182 height 320
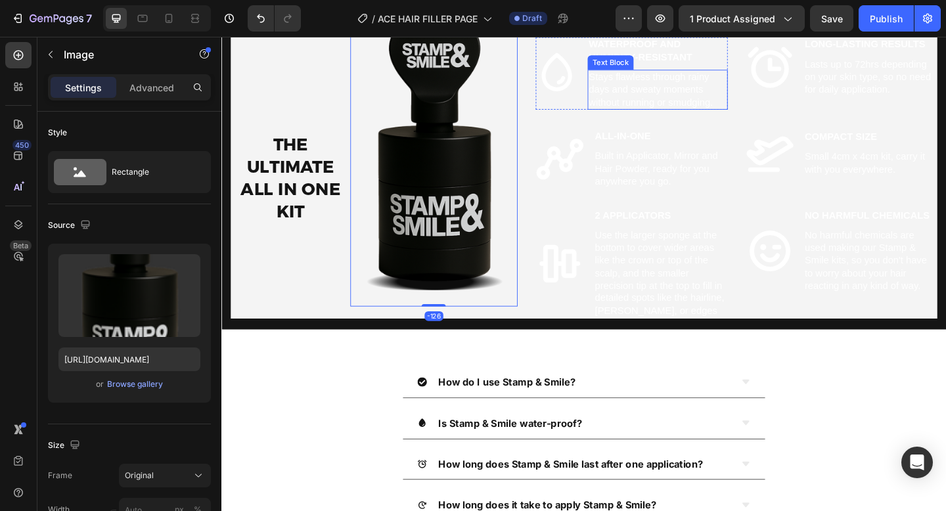
click at [627, 115] on p "Stays flawless through rainy days and sweaty moments without running or smudgin…" at bounding box center [696, 94] width 150 height 41
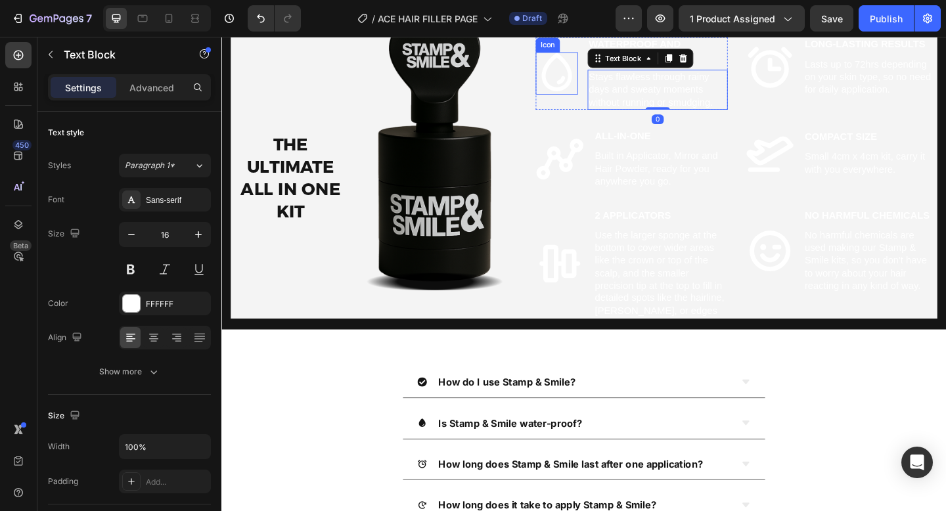
click at [600, 97] on icon at bounding box center [586, 75] width 33 height 41
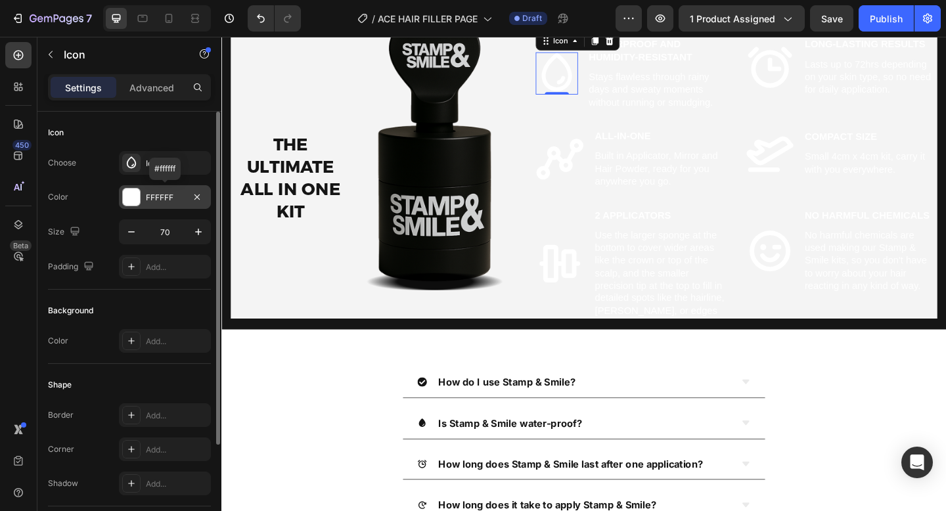
click at [140, 198] on div at bounding box center [131, 197] width 18 height 18
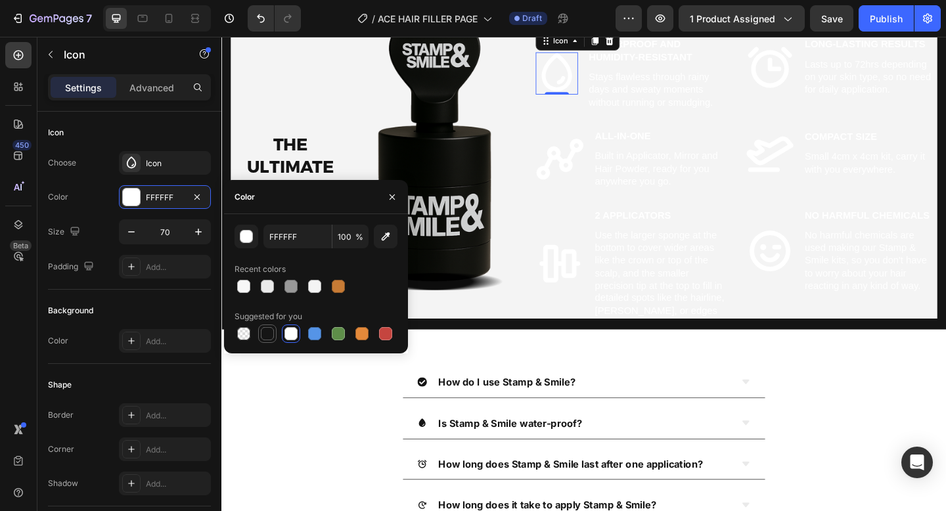
click at [265, 335] on div at bounding box center [267, 333] width 13 height 13
type input "151515"
click at [652, 73] on div "Text Block" at bounding box center [645, 65] width 50 height 16
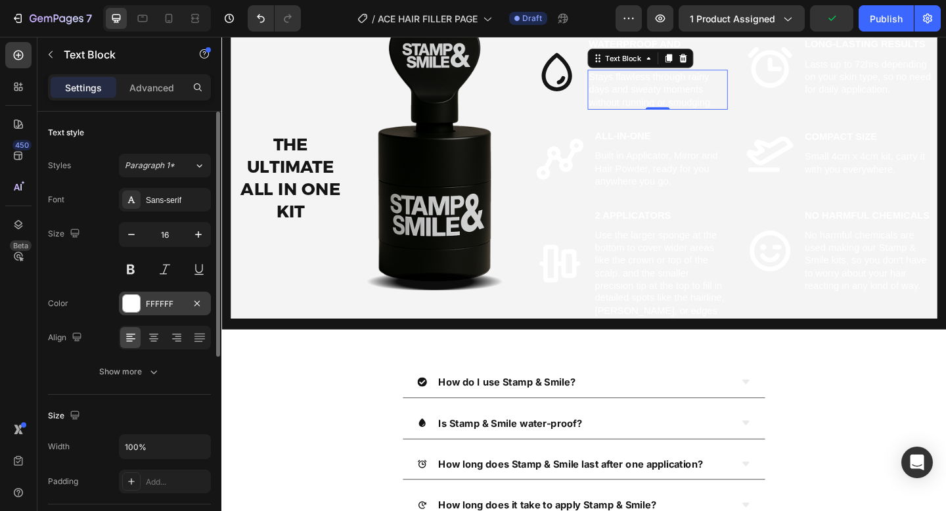
click at [131, 297] on div at bounding box center [131, 303] width 17 height 17
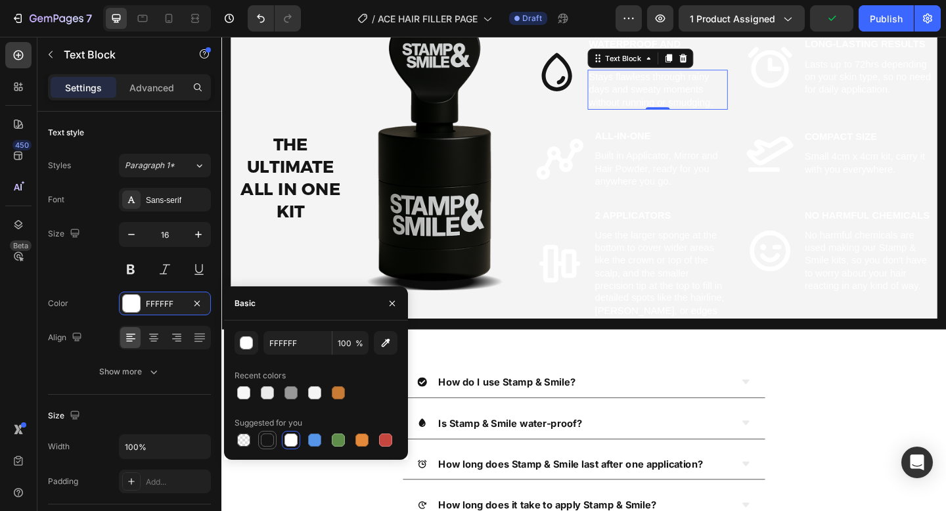
click at [272, 436] on div at bounding box center [267, 440] width 13 height 13
type input "151515"
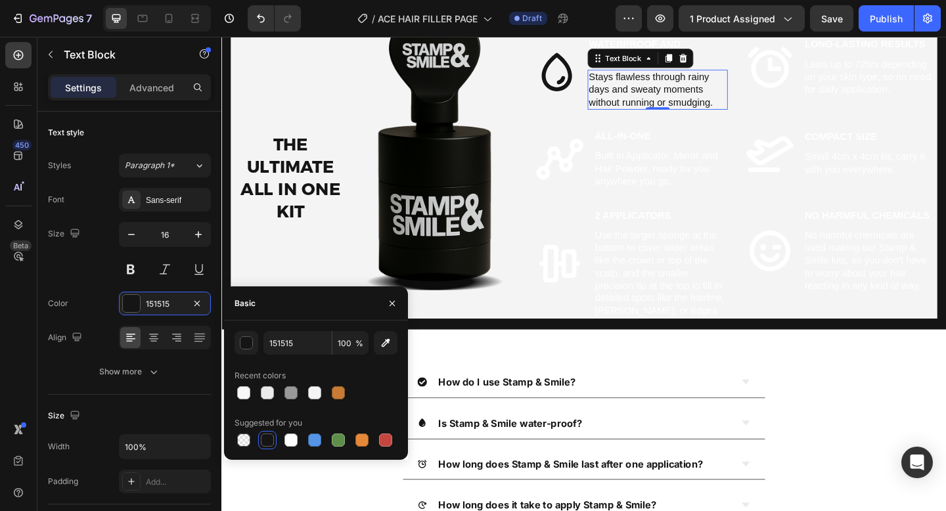
click at [694, 115] on p "Stays flawless through rainy days and sweaty moments without running or smudgin…" at bounding box center [696, 94] width 150 height 41
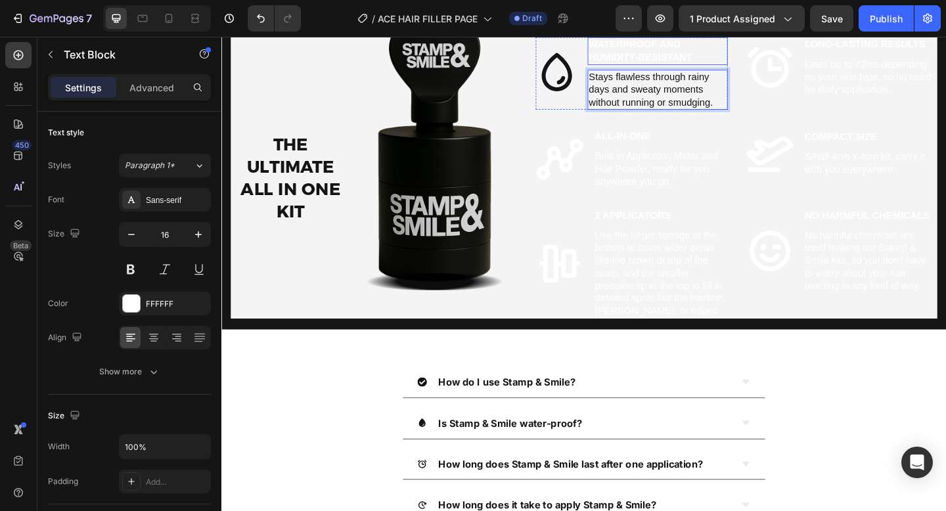
click at [658, 64] on strong "Waterproof and Humidity-Resistant" at bounding box center [677, 51] width 112 height 25
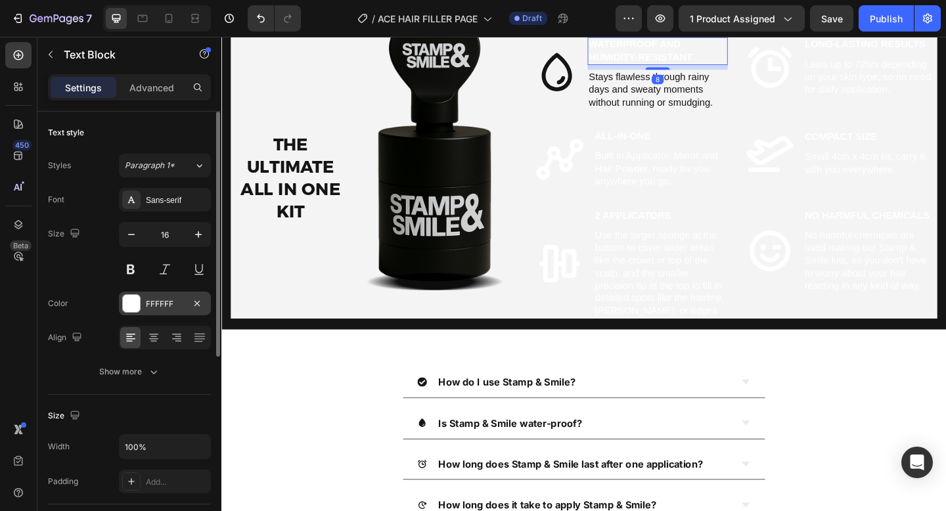
click at [164, 298] on div "FFFFFF" at bounding box center [165, 304] width 38 height 12
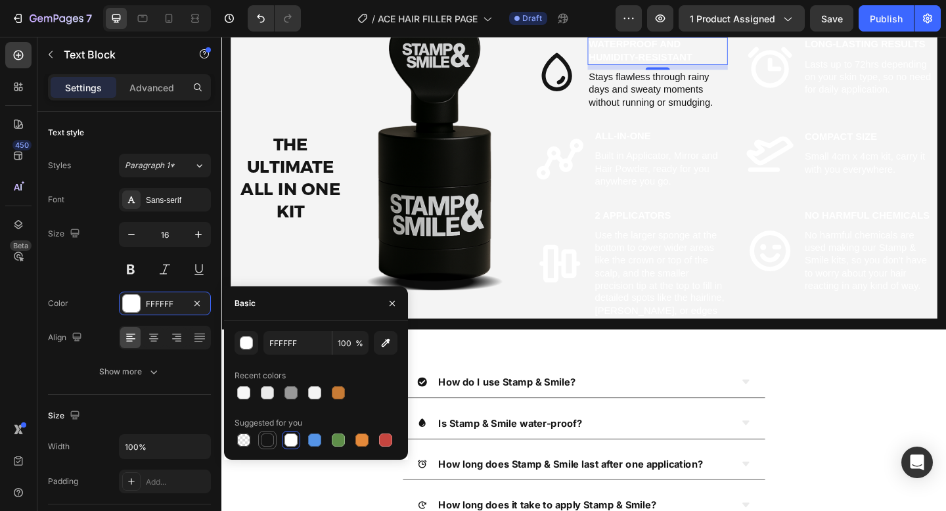
click at [267, 435] on div at bounding box center [267, 440] width 13 height 13
type input "151515"
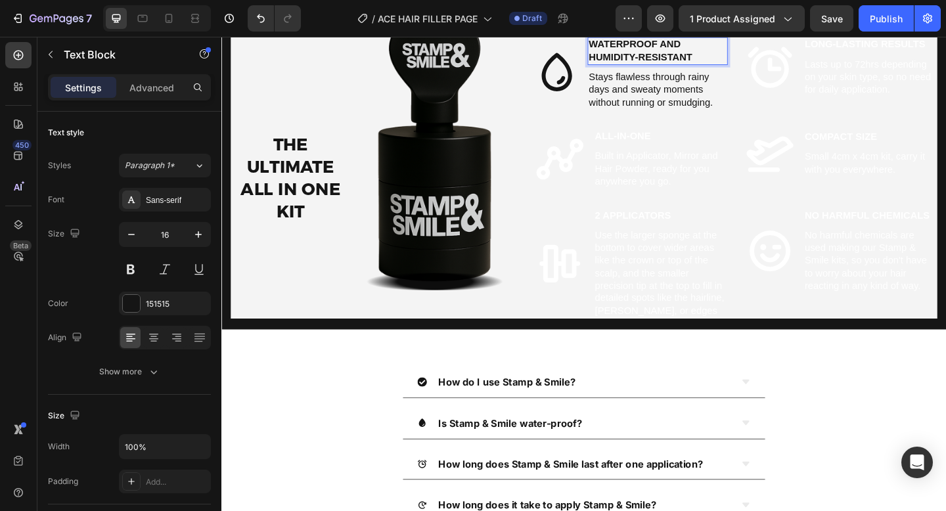
click at [666, 64] on strong "Waterproof and Humidity-Resistant" at bounding box center [677, 51] width 112 height 25
click at [325, 239] on p "THE ULTIMATE ALL IN ONE KIT" at bounding box center [296, 191] width 127 height 96
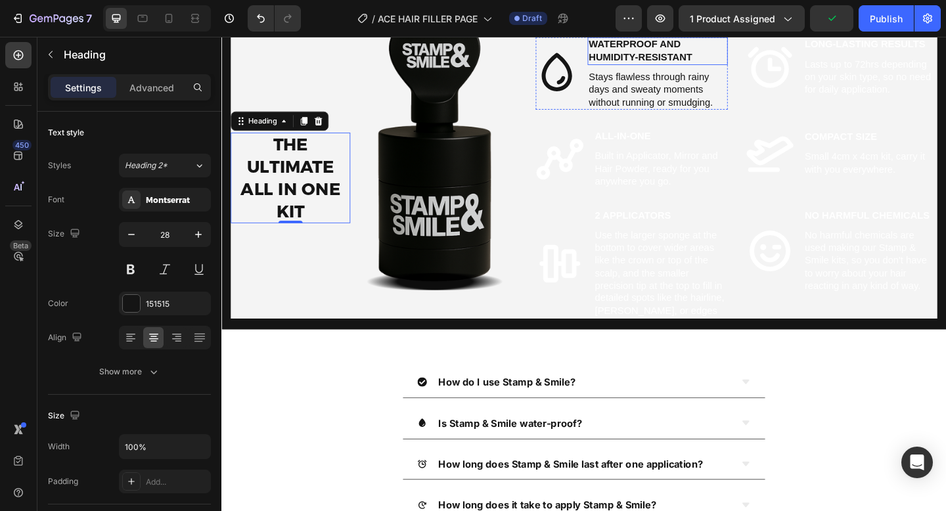
click at [677, 64] on strong "Waterproof and Humidity-Resistant" at bounding box center [677, 51] width 112 height 25
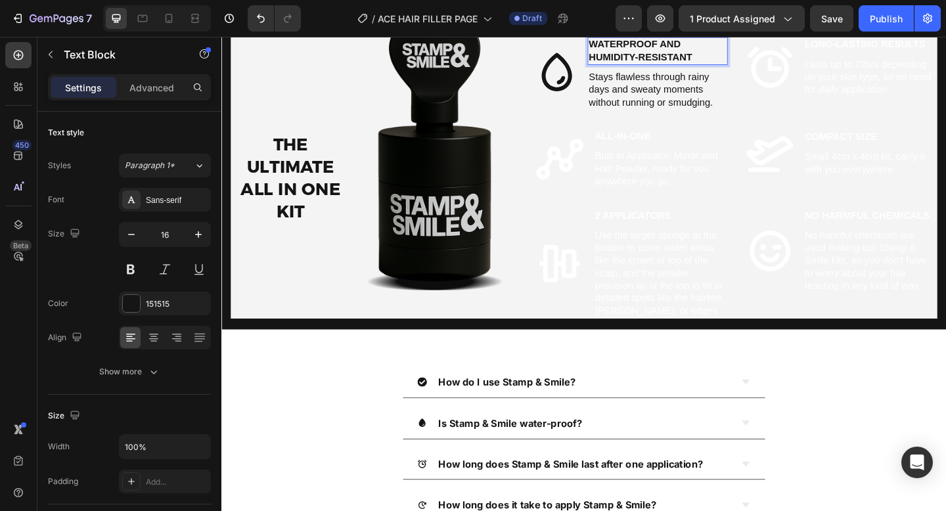
click at [665, 66] on p "Waterproof and Humidity-Resistant" at bounding box center [696, 53] width 150 height 28
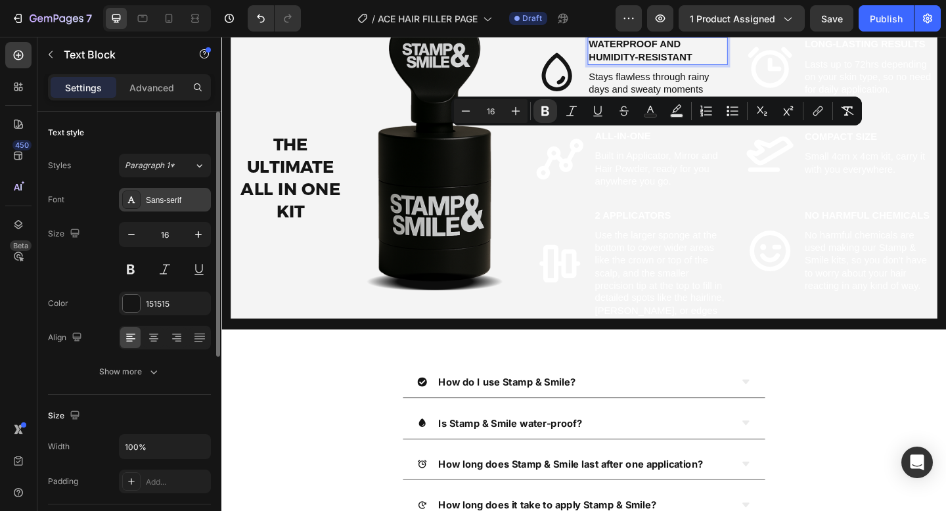
click at [179, 195] on div "Sans-serif" at bounding box center [177, 200] width 62 height 12
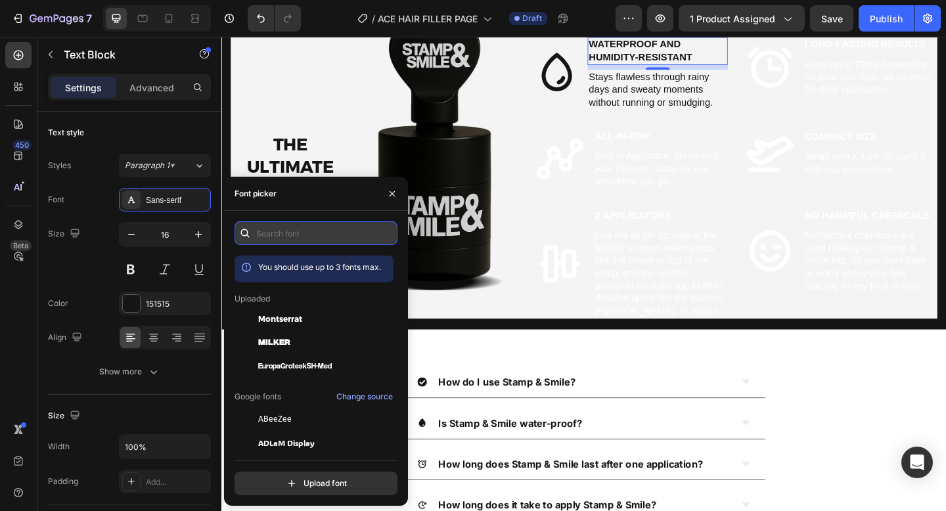
click at [289, 236] on input "text" at bounding box center [316, 233] width 163 height 24
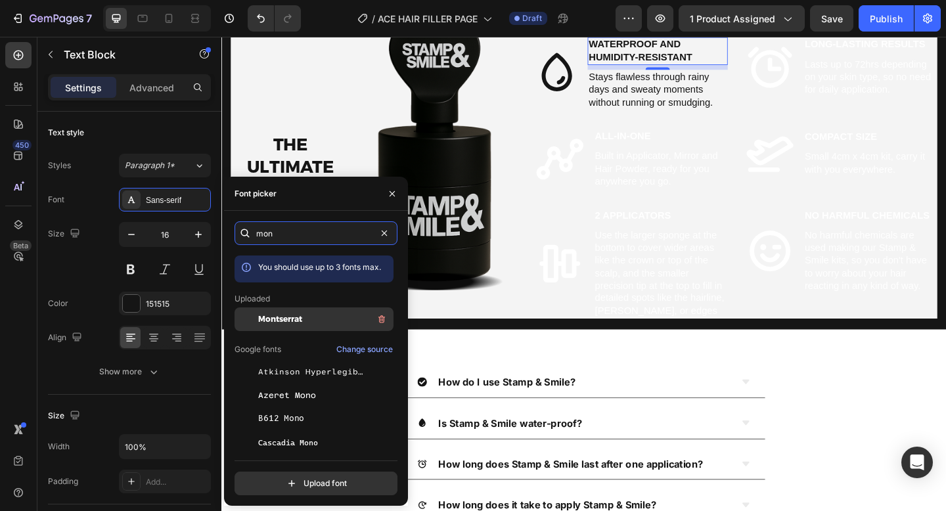
type input "mon"
click at [289, 319] on span "Montserrat" at bounding box center [280, 319] width 44 height 12
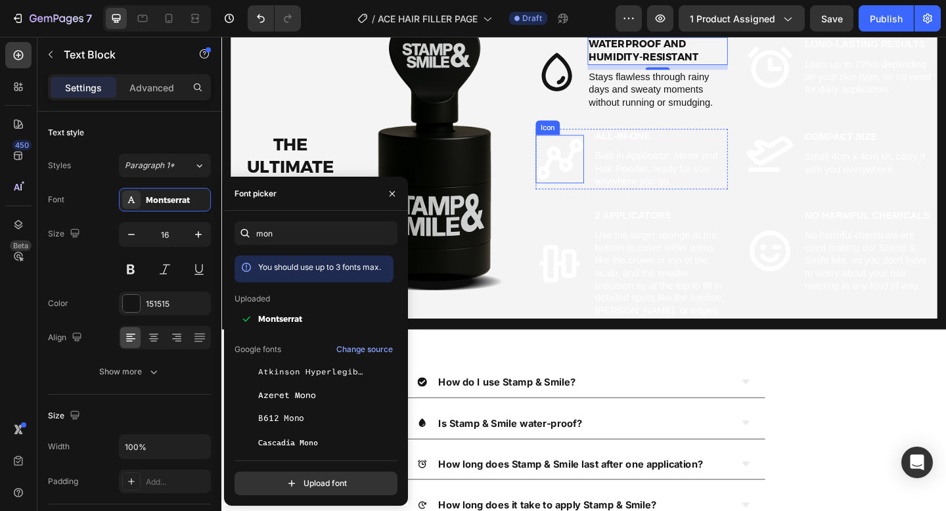
click at [597, 196] on icon at bounding box center [589, 170] width 53 height 53
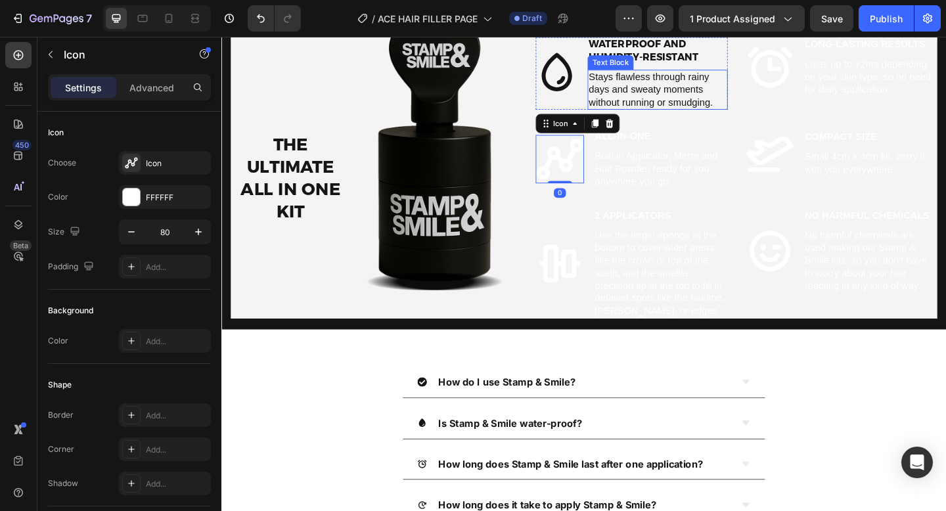
click at [694, 115] on p "Stays flawless through rainy days and sweaty moments without running or smudgin…" at bounding box center [696, 94] width 150 height 41
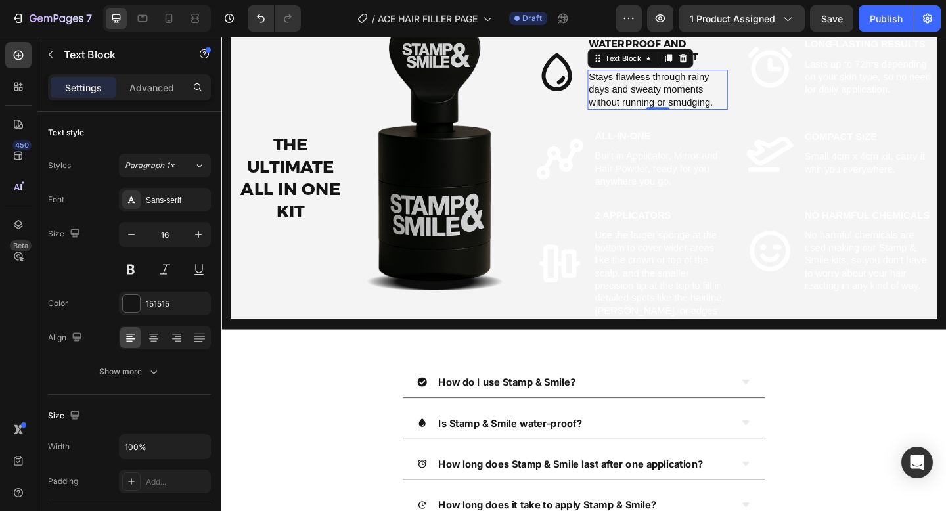
click at [647, 115] on p "Stays flawless through rainy days and sweaty moments without running or smudgin…" at bounding box center [696, 94] width 150 height 41
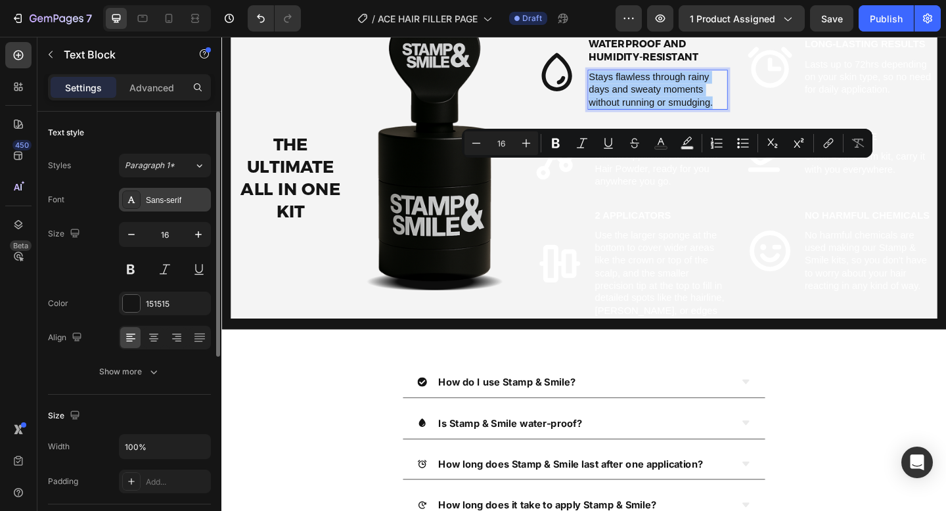
click at [183, 200] on div "Sans-serif" at bounding box center [177, 200] width 62 height 12
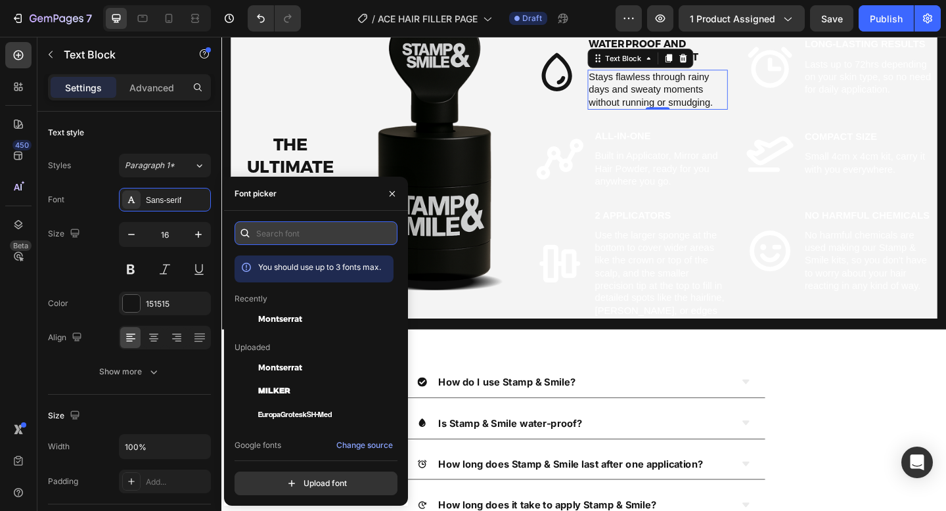
click at [294, 235] on input "text" at bounding box center [316, 233] width 163 height 24
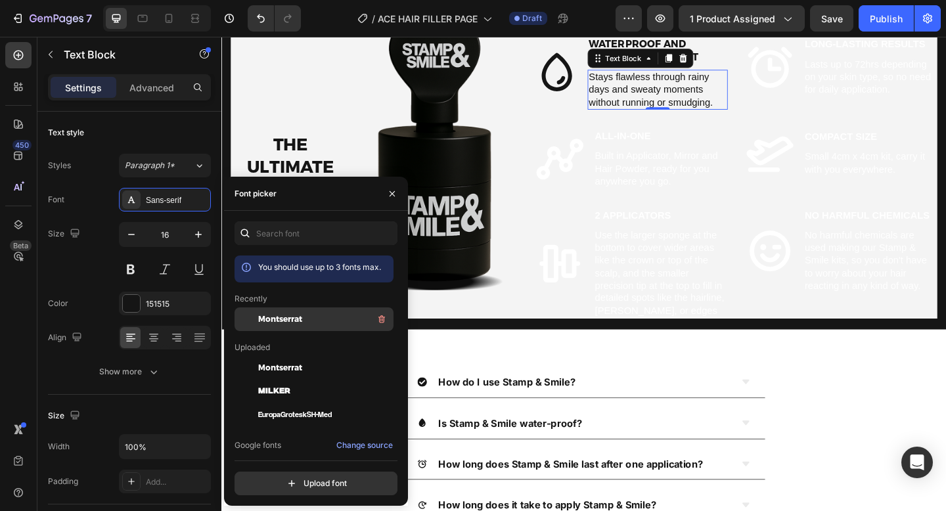
click at [269, 323] on span "Montserrat" at bounding box center [280, 319] width 44 height 12
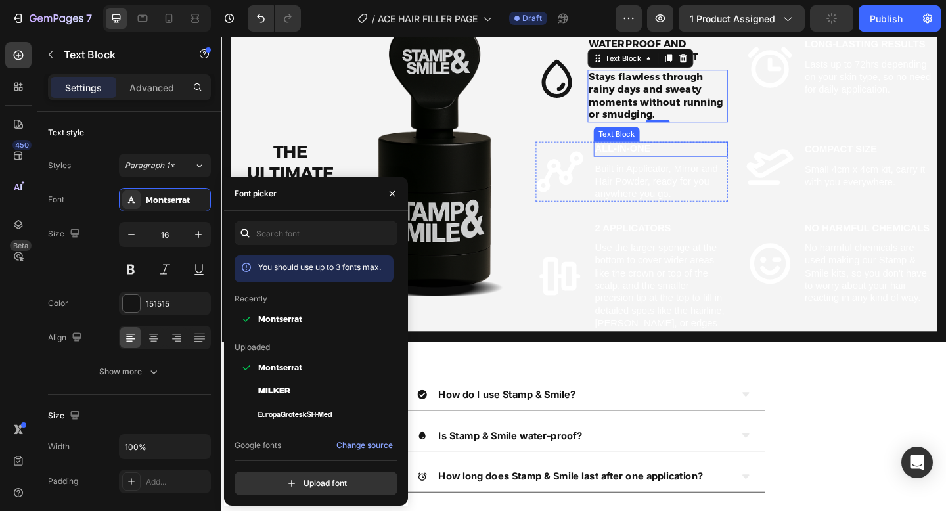
click at [657, 166] on p "ALL-IN-ONE" at bounding box center [698, 159] width 143 height 14
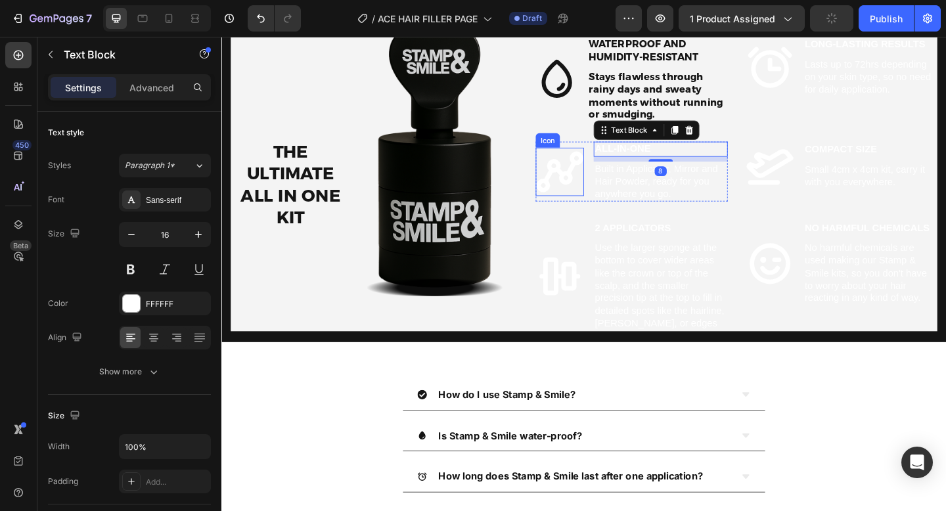
click at [584, 210] on icon at bounding box center [589, 184] width 53 height 53
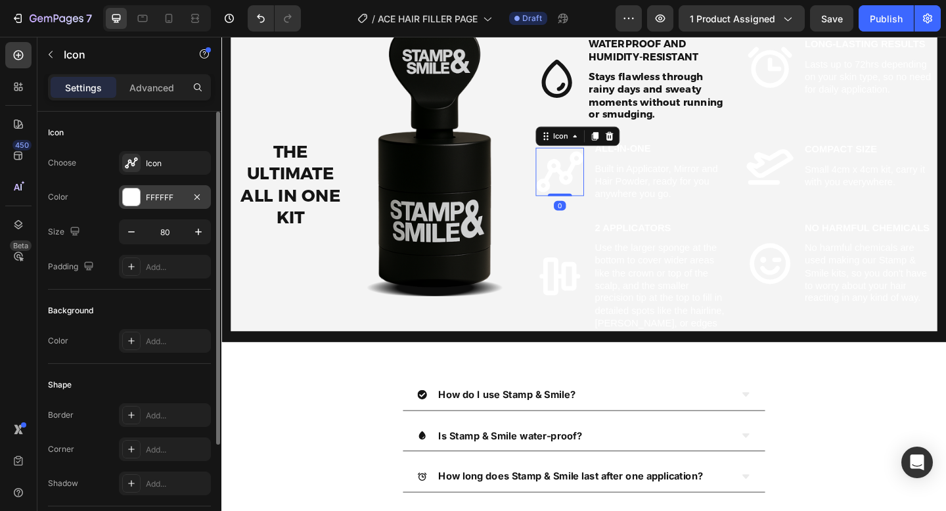
click at [187, 194] on div "FFFFFF" at bounding box center [165, 197] width 92 height 24
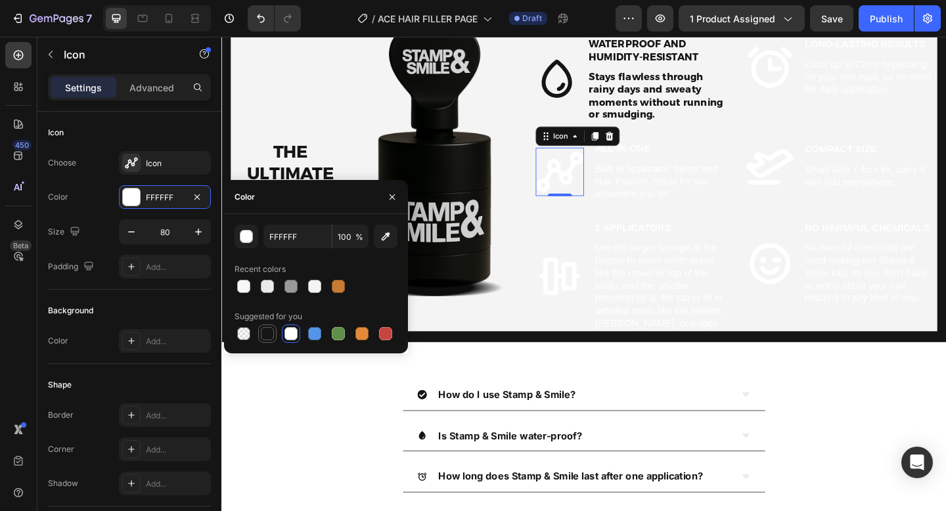
click at [272, 332] on div at bounding box center [267, 333] width 13 height 13
type input "151515"
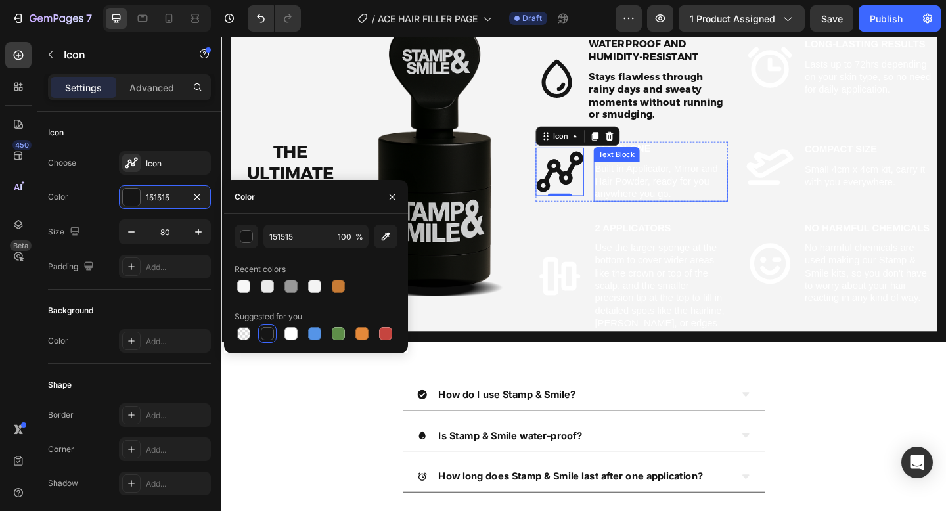
click at [678, 215] on p "Built in Applicator, Mirror and Hair Powder, ready for you anywhere you go." at bounding box center [698, 194] width 143 height 41
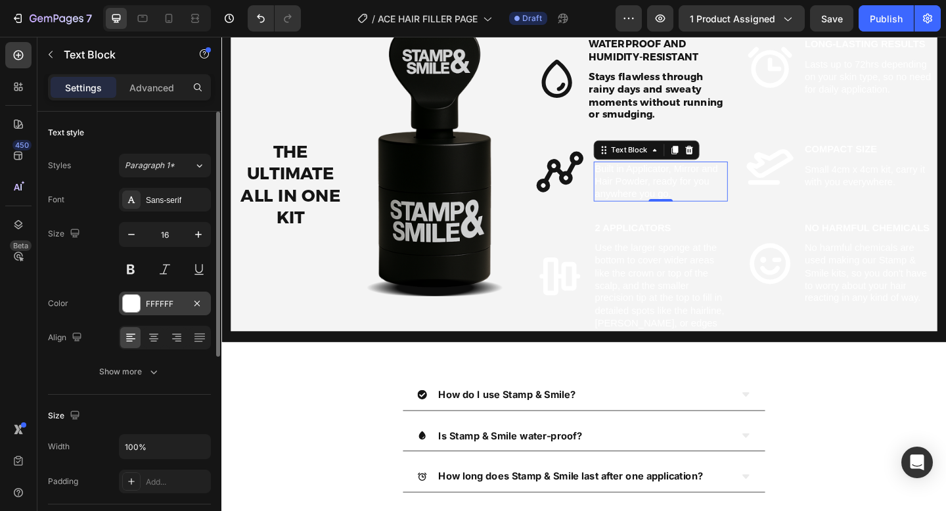
click at [143, 302] on div "FFFFFF" at bounding box center [165, 304] width 92 height 24
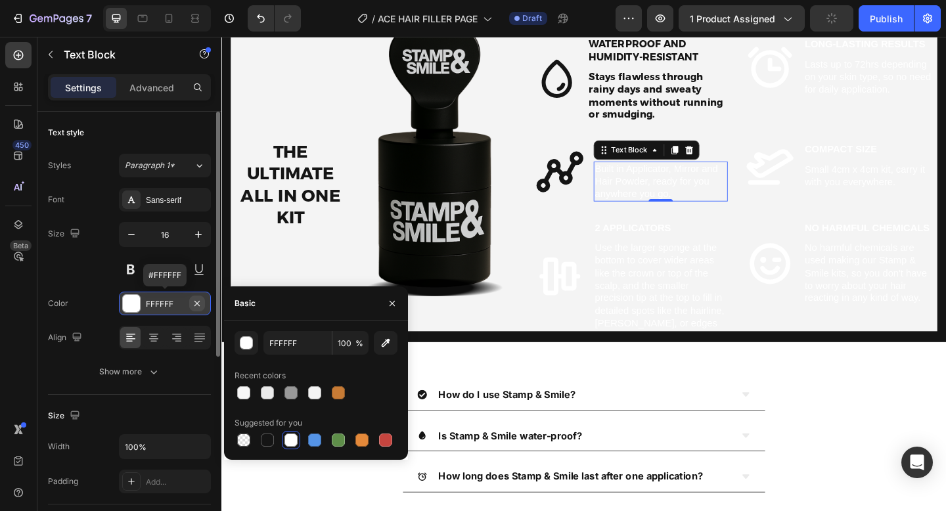
click at [200, 302] on icon "button" at bounding box center [197, 303] width 11 height 11
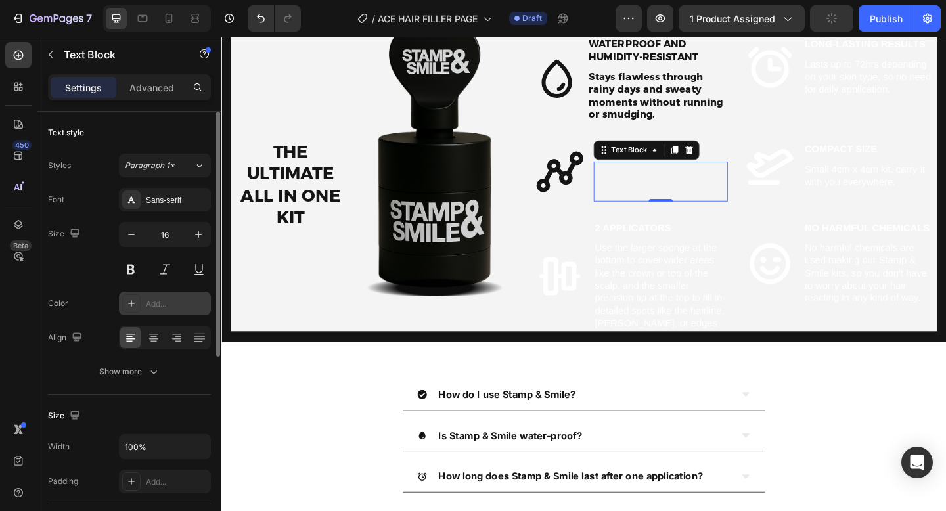
click at [162, 311] on div "Add..." at bounding box center [165, 304] width 92 height 24
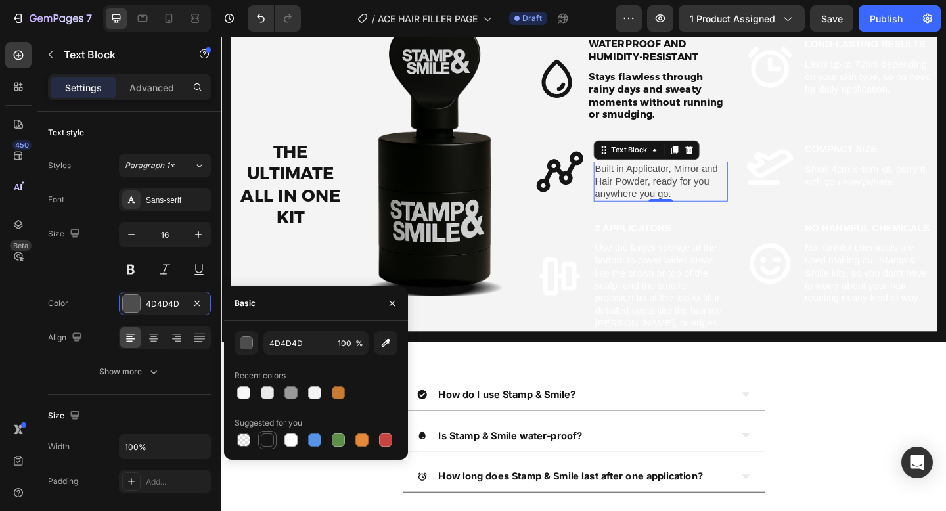
click at [267, 438] on div at bounding box center [267, 440] width 13 height 13
type input "151515"
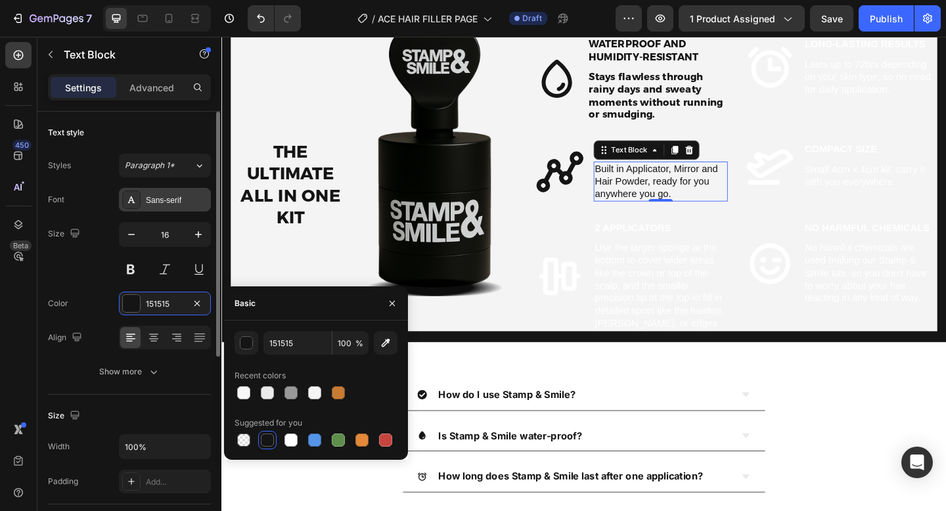
click at [178, 194] on div "Sans-serif" at bounding box center [177, 200] width 62 height 12
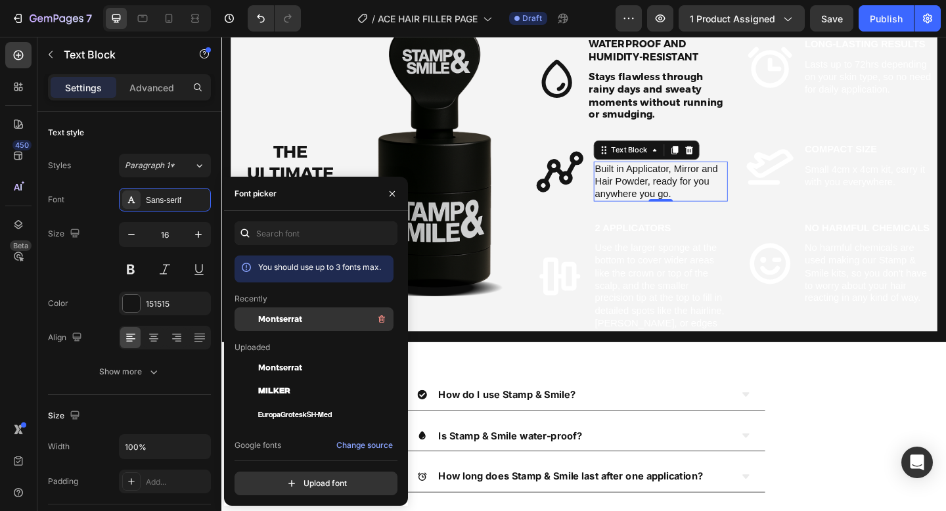
click at [294, 316] on span "Montserrat" at bounding box center [280, 319] width 44 height 12
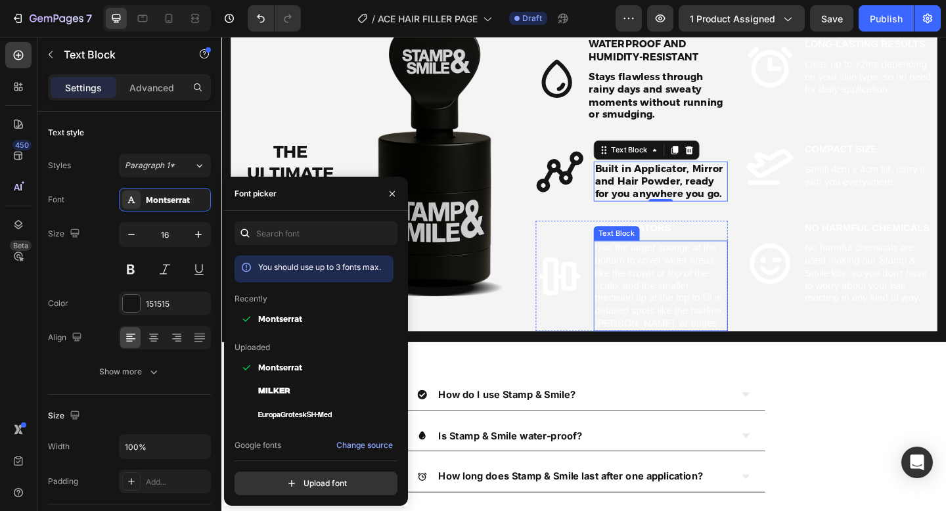
click at [665, 356] on p "Use the larger sponge at the bottom to cover wider areas like the crown or top …" at bounding box center [698, 308] width 143 height 96
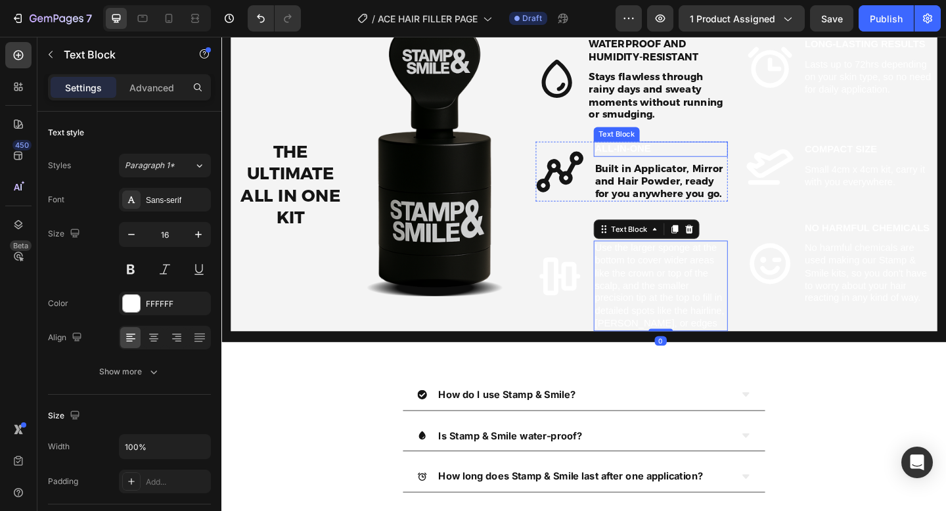
click at [677, 166] on p "ALL-IN-ONE" at bounding box center [698, 159] width 143 height 14
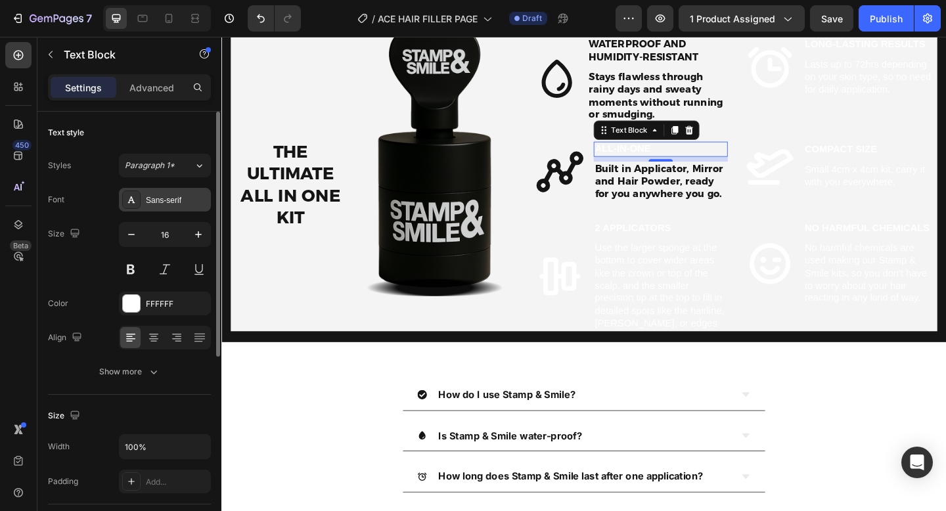
click at [165, 193] on div "Sans-serif" at bounding box center [165, 200] width 92 height 24
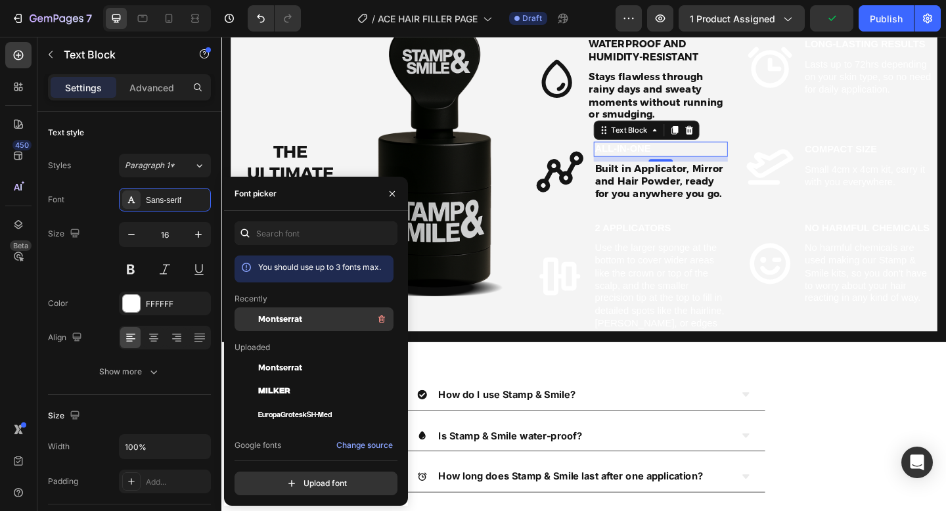
click at [279, 321] on span "Montserrat" at bounding box center [280, 319] width 44 height 12
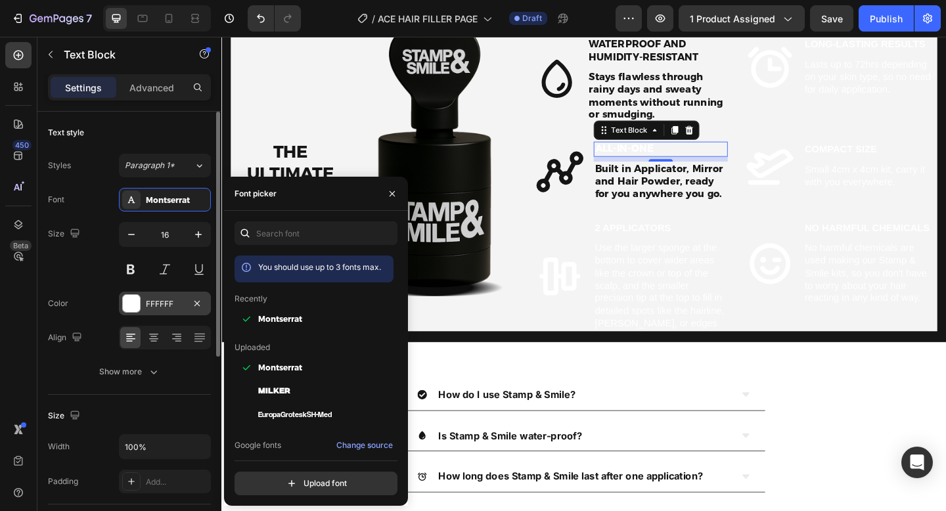
click at [153, 305] on div "FFFFFF" at bounding box center [165, 304] width 38 height 12
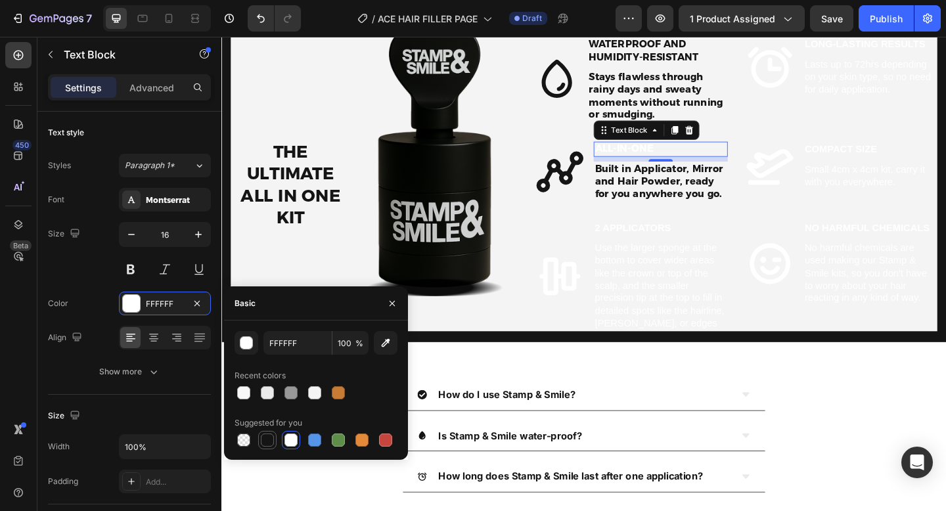
click at [270, 434] on div at bounding box center [267, 440] width 13 height 13
type input "151515"
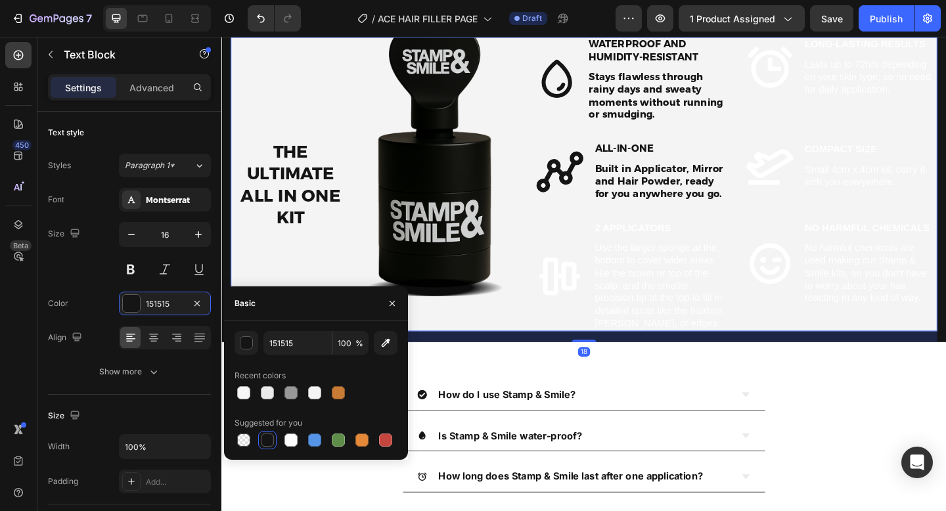
click at [708, 325] on div "Icon Waterproof and Humidity-Resistant Text Block Stays flawless through rainy …" at bounding box center [781, 196] width 437 height 319
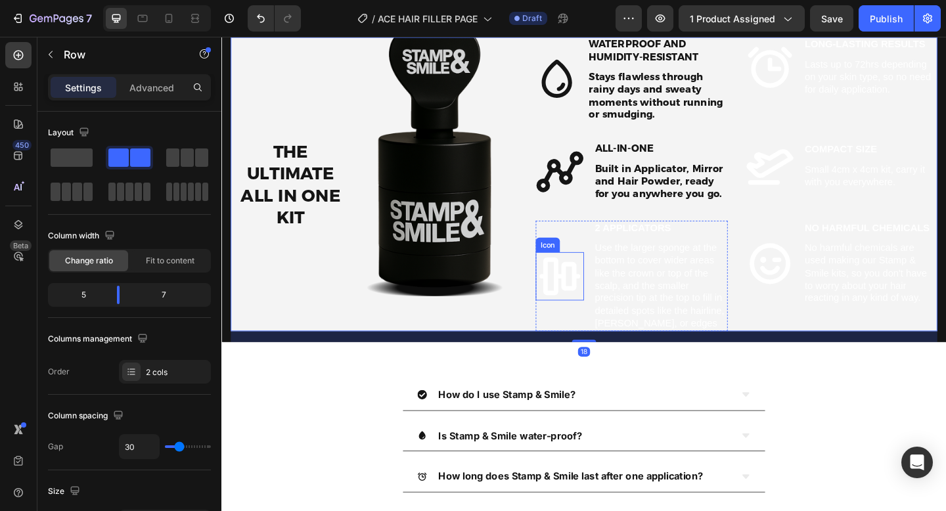
click at [587, 318] on icon at bounding box center [589, 297] width 45 height 41
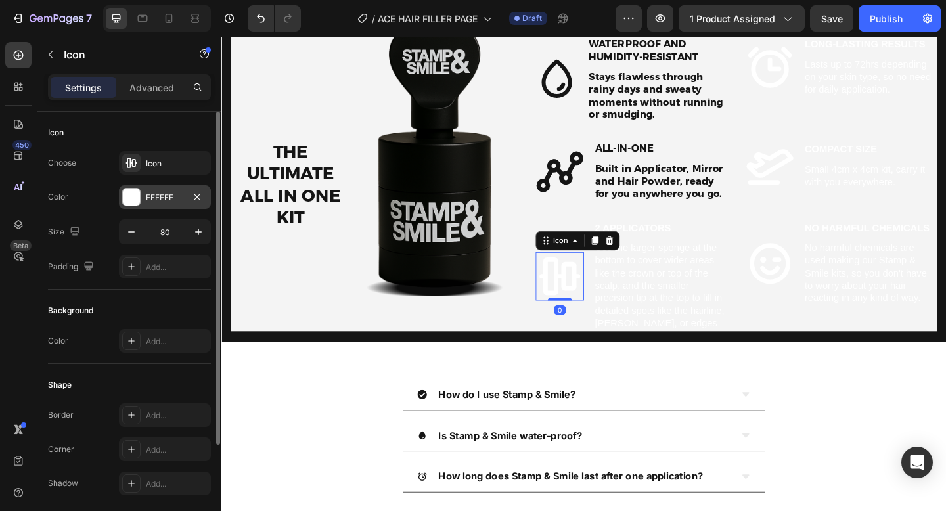
click at [146, 201] on div "FFFFFF" at bounding box center [165, 198] width 38 height 12
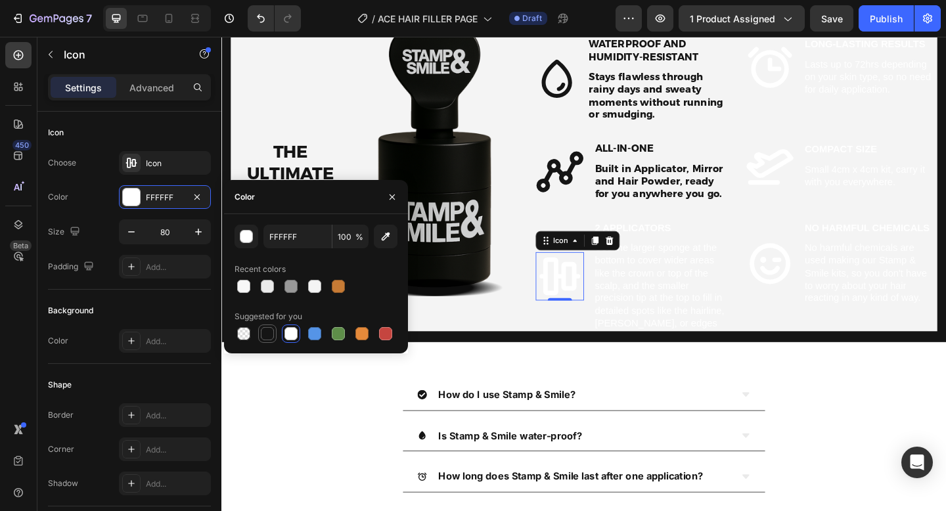
click at [267, 336] on div at bounding box center [267, 333] width 13 height 13
type input "151515"
click at [684, 250] on strong "2 Applicators" at bounding box center [668, 244] width 83 height 11
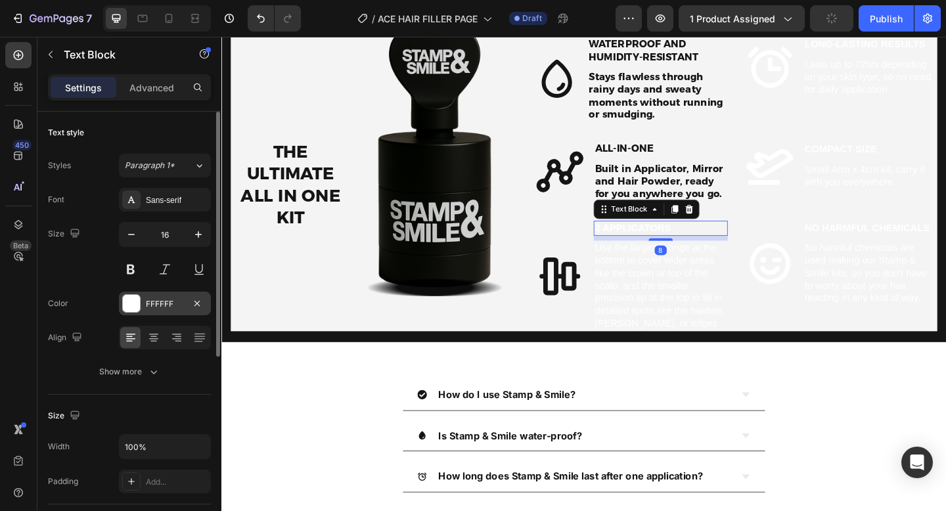
click at [143, 309] on div "FFFFFF" at bounding box center [165, 304] width 92 height 24
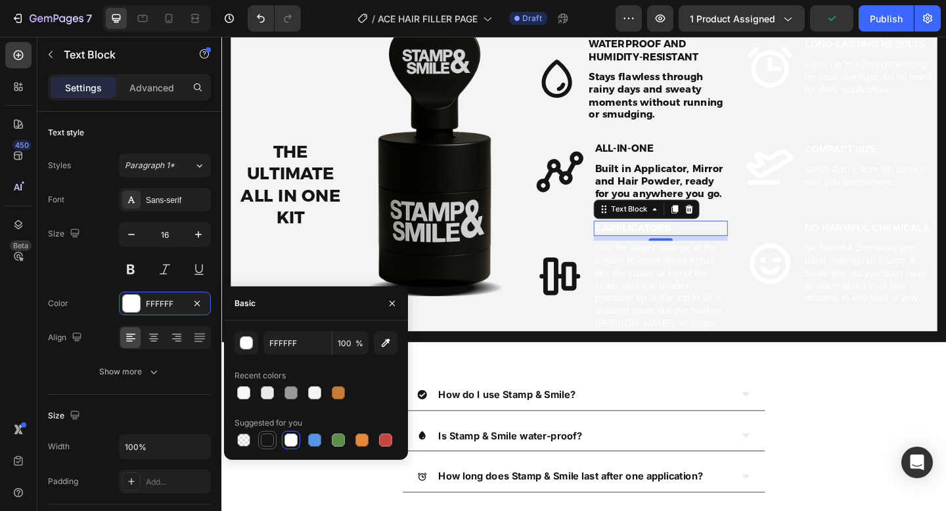
click at [269, 442] on div at bounding box center [267, 440] width 13 height 13
type input "151515"
click at [665, 356] on p "Use the larger sponge at the bottom to cover wider areas like the crown or top …" at bounding box center [698, 308] width 143 height 96
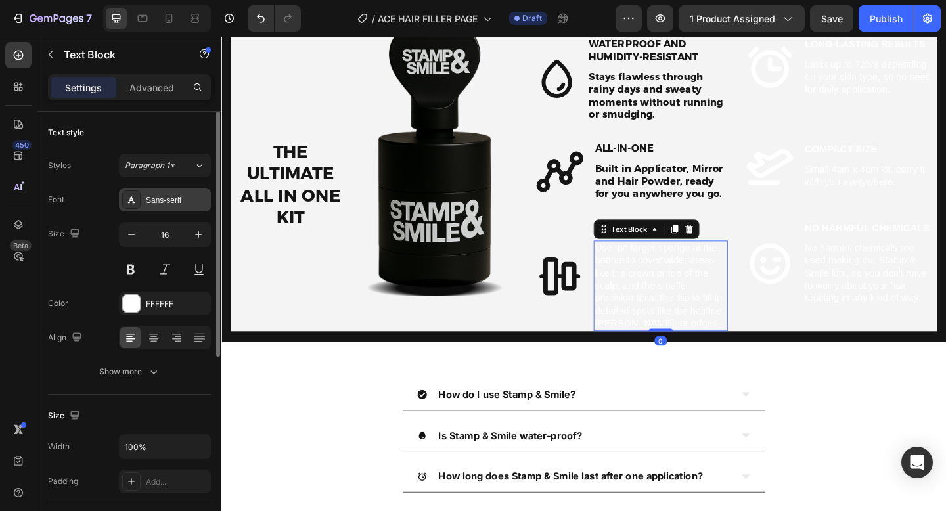
click at [166, 197] on div "Sans-serif" at bounding box center [177, 200] width 62 height 12
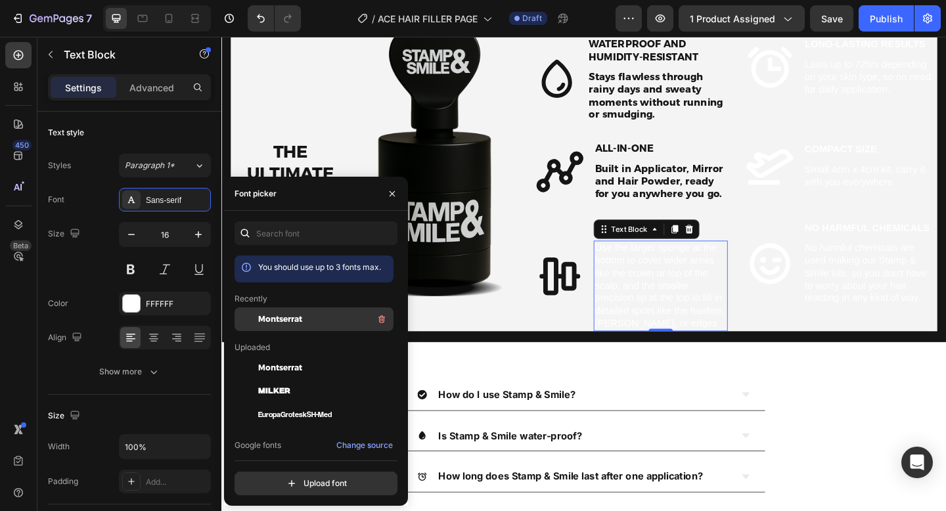
click at [311, 318] on div "Montserrat" at bounding box center [324, 319] width 133 height 16
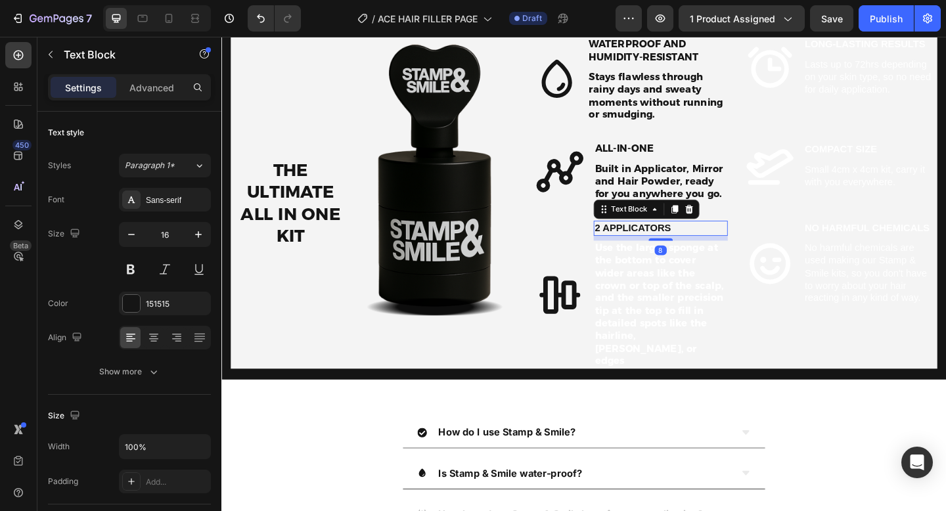
click at [754, 252] on p "2 Applicators" at bounding box center [698, 246] width 143 height 14
click at [160, 199] on div "Sans-serif" at bounding box center [177, 200] width 62 height 12
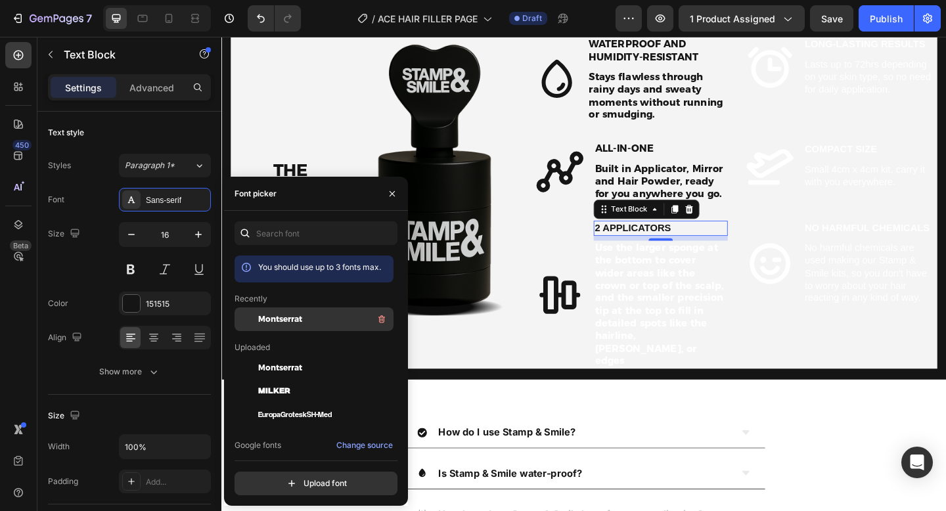
click at [274, 324] on span "Montserrat" at bounding box center [280, 319] width 44 height 12
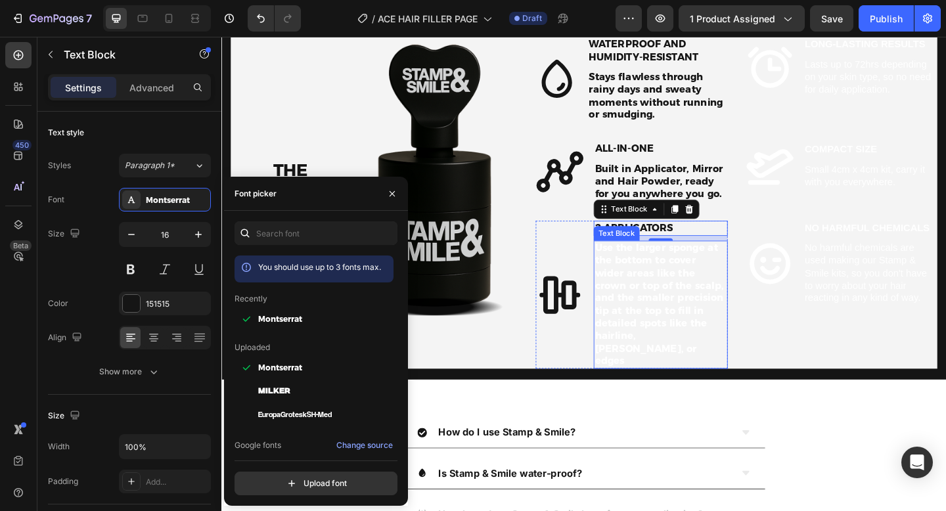
click at [673, 392] on p "Use the larger sponge at the bottom to cover wider areas like the crown or top …" at bounding box center [698, 328] width 143 height 137
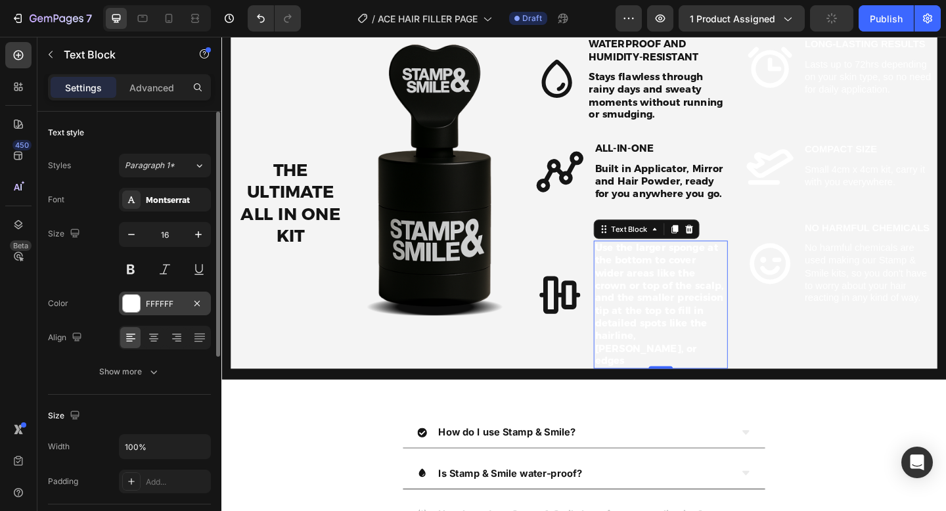
click at [148, 313] on div "FFFFFF" at bounding box center [165, 304] width 92 height 24
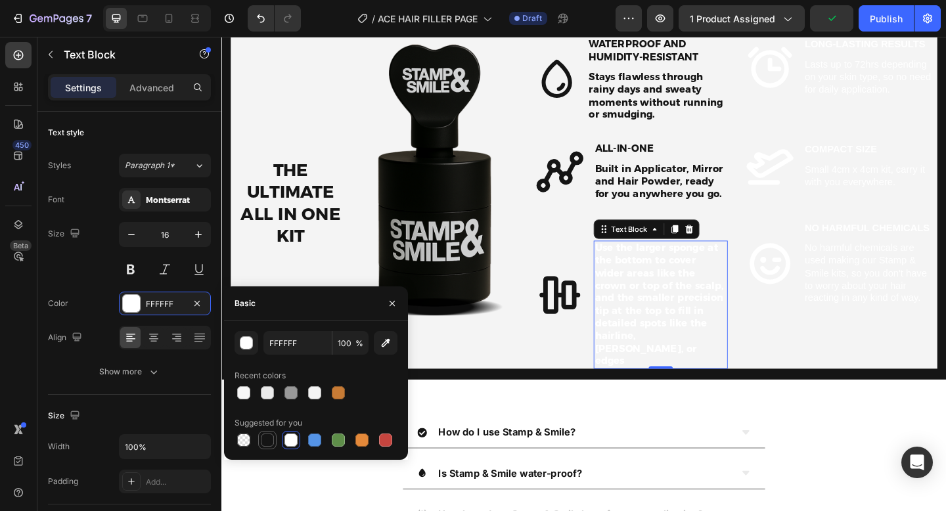
click at [262, 443] on div at bounding box center [267, 440] width 13 height 13
type input "151515"
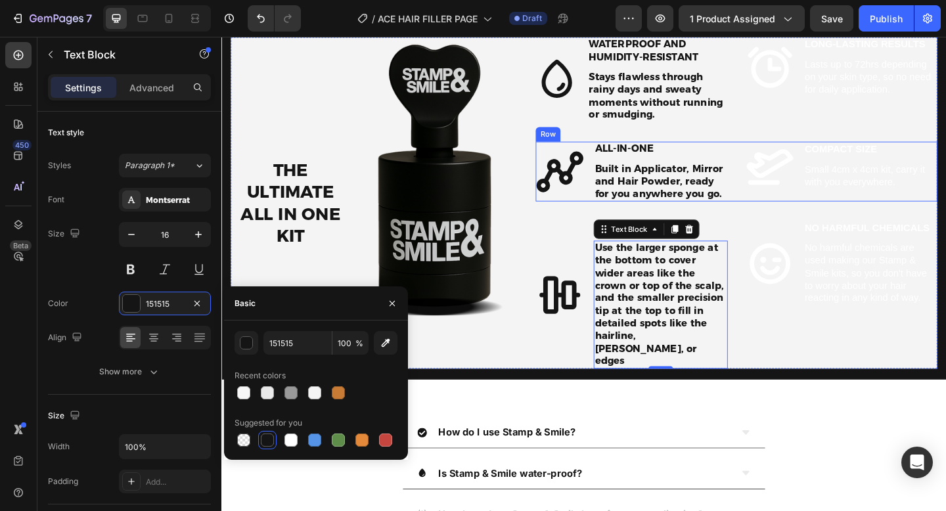
click at [775, 216] on div "Icon ALL-IN-ONE Text Block Built in Applicator, Mirror and Hair Powder, ready f…" at bounding box center [781, 183] width 437 height 65
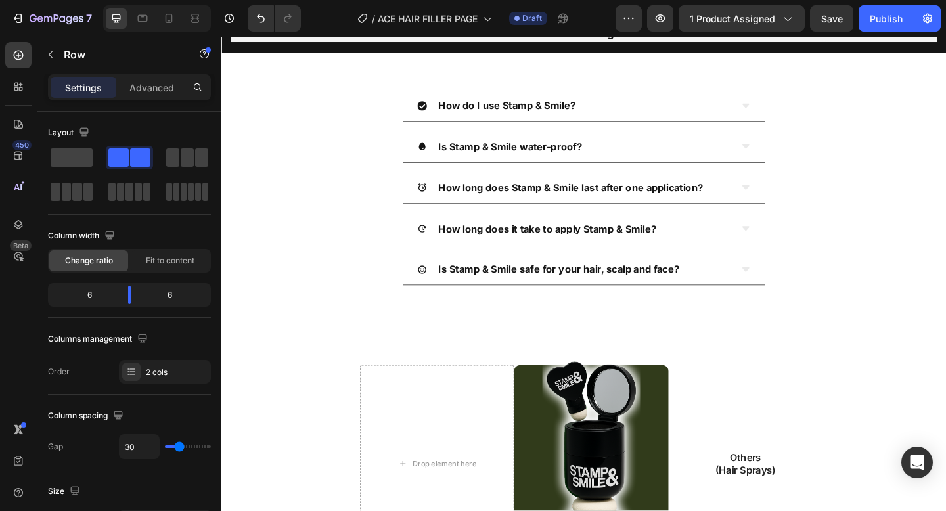
scroll to position [2269, 0]
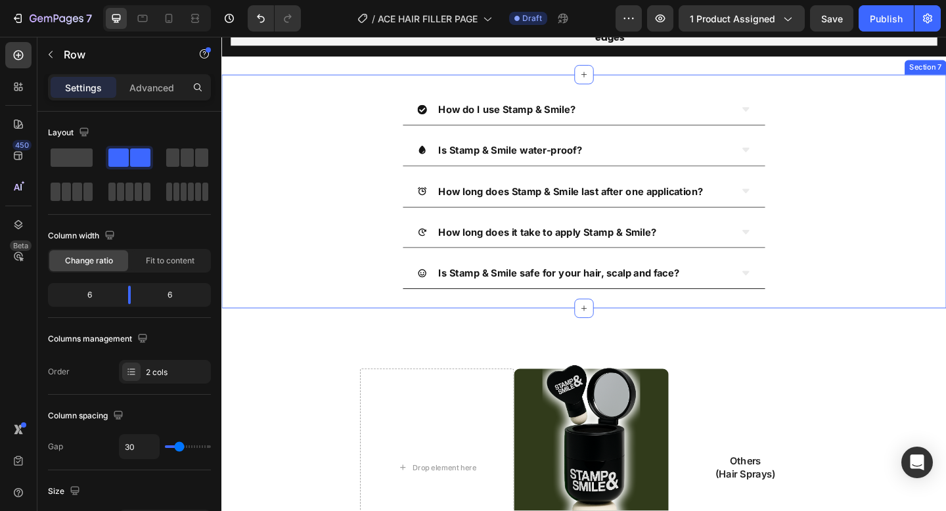
click at [499, 155] on div "How do I use Stamp & Smile? Is Stamp & Smile water-proof? How long does Stamp &…" at bounding box center [615, 205] width 788 height 254
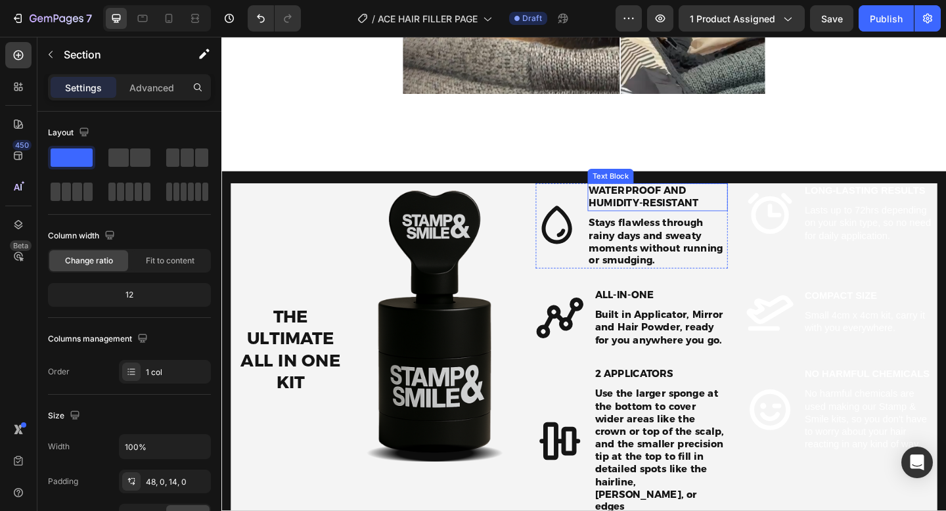
scroll to position [2030, 0]
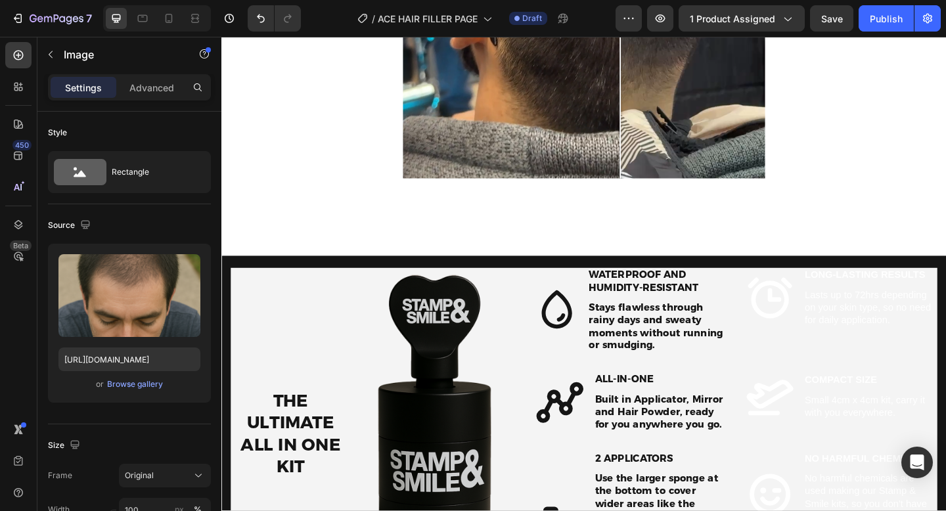
click at [284, 265] on img at bounding box center [270, 265] width 99 height 0
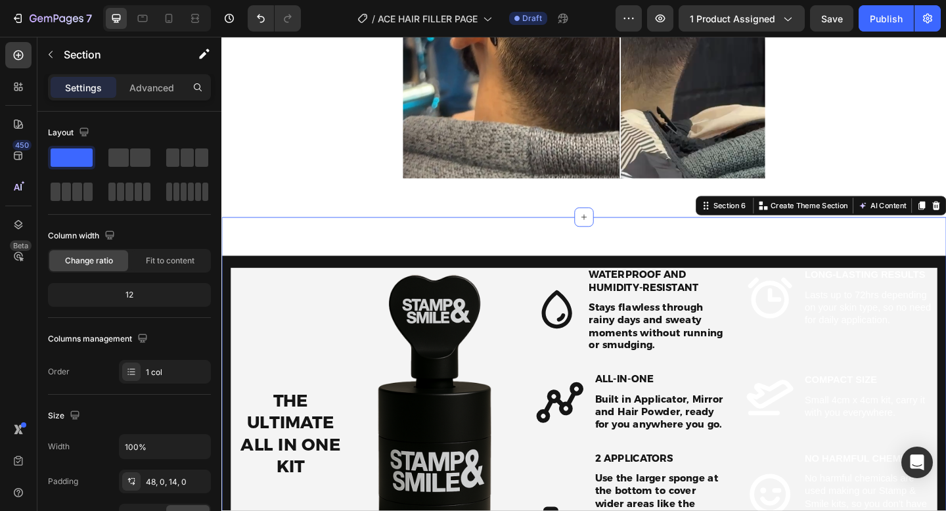
click at [344, 257] on div "Image Image Image Image Image Image Image Image Carousel THE ULTIMATE ALL IN ON…" at bounding box center [615, 456] width 788 height 447
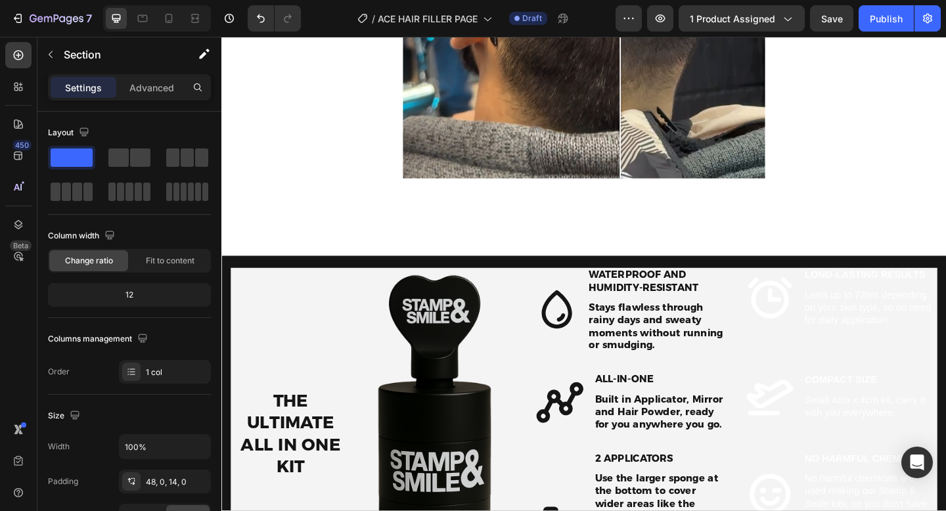
click at [296, 265] on div "Image 0" at bounding box center [270, 265] width 99 height 0
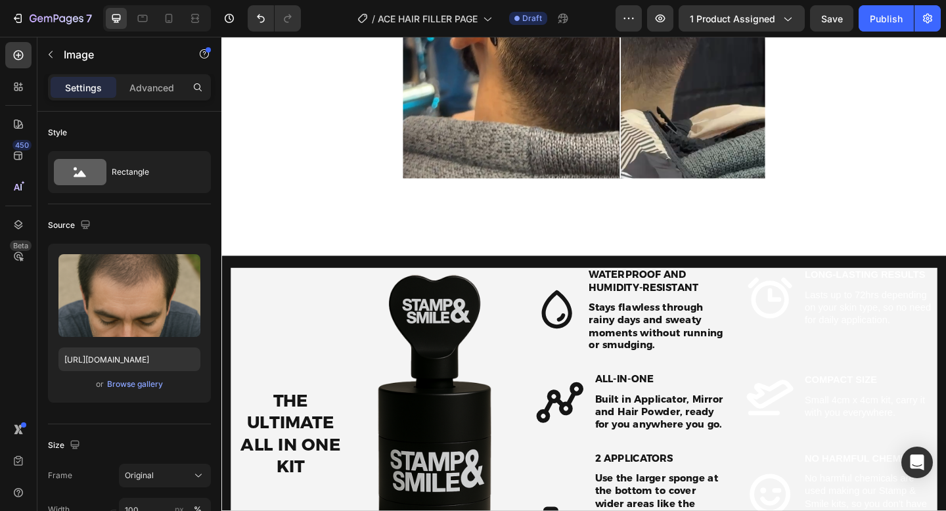
click at [306, 277] on icon at bounding box center [309, 277] width 9 height 9
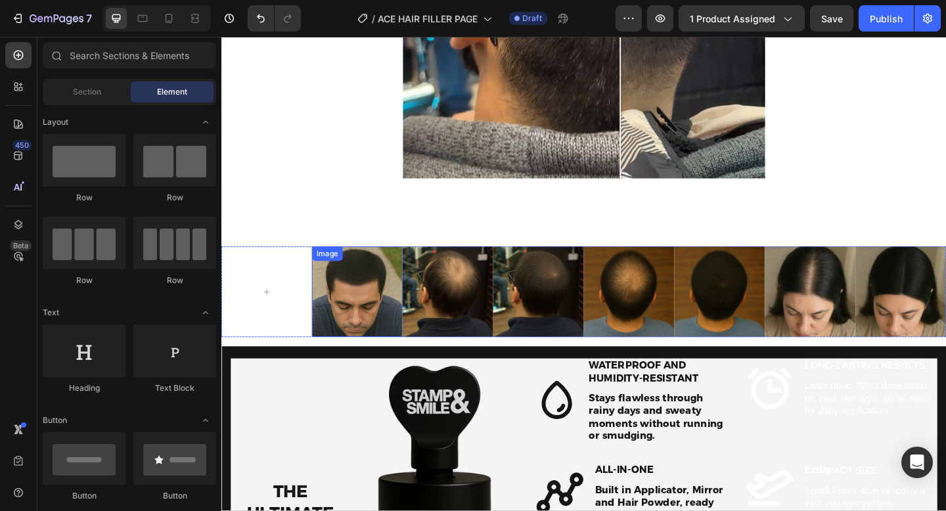
click at [353, 297] on img at bounding box center [369, 314] width 99 height 99
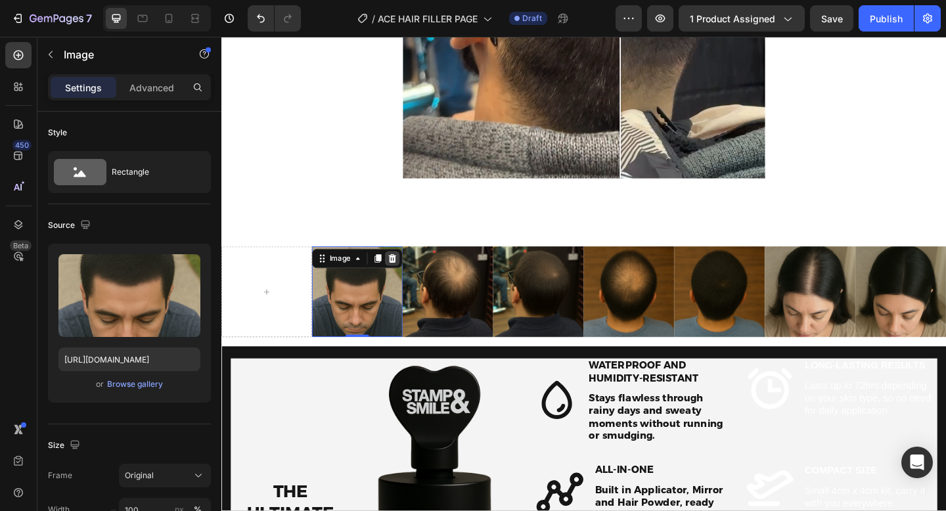
click at [413, 276] on icon at bounding box center [407, 278] width 11 height 11
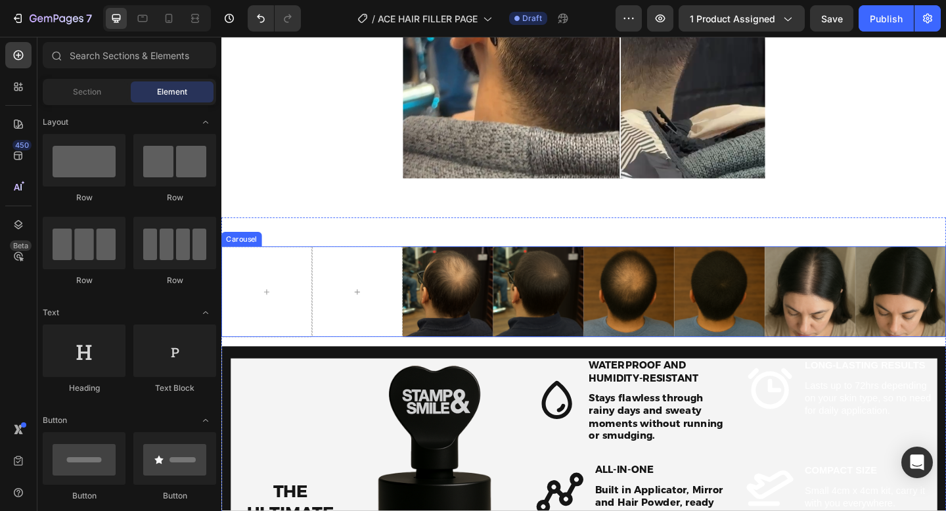
click at [256, 256] on div "Carousel" at bounding box center [243, 257] width 39 height 12
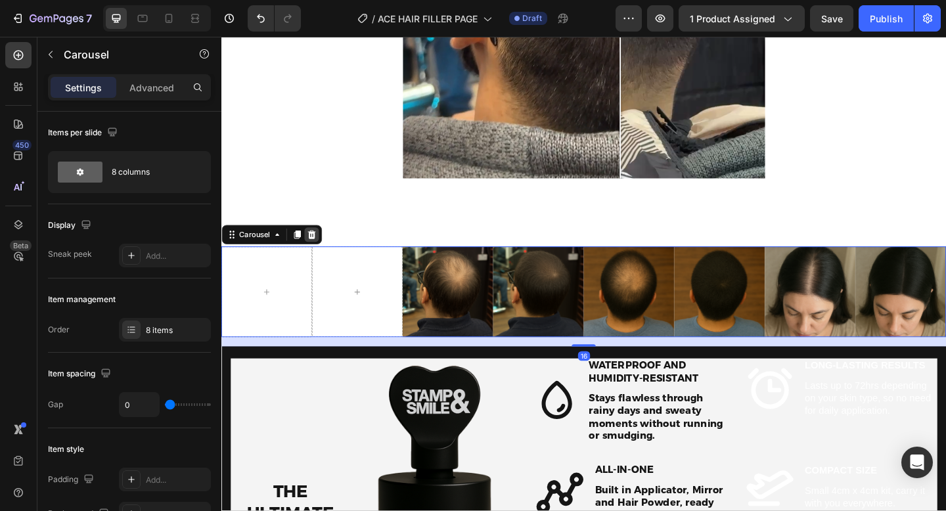
click at [315, 254] on icon at bounding box center [319, 252] width 11 height 11
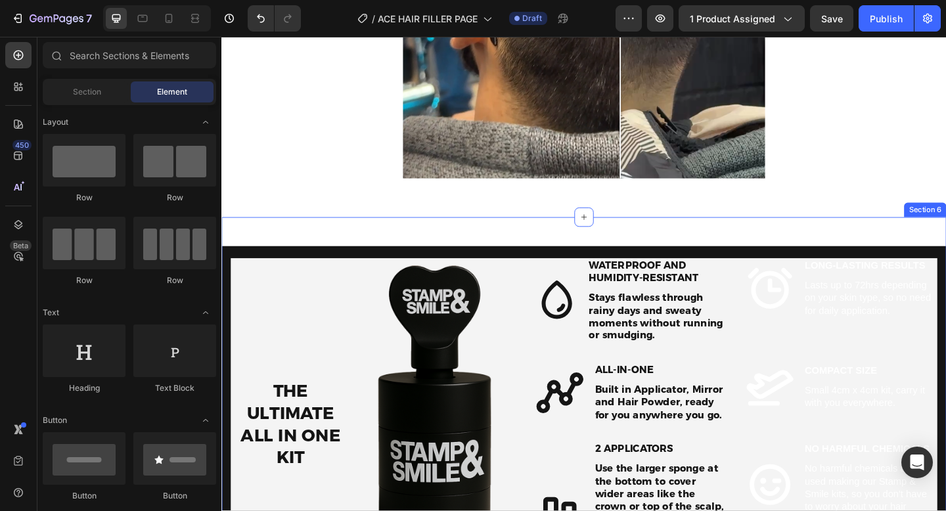
click at [394, 240] on div "THE ULTIMATE ALL IN ONE KIT Heading Image Row Icon Waterproof and Humidity-Resi…" at bounding box center [615, 451] width 788 height 437
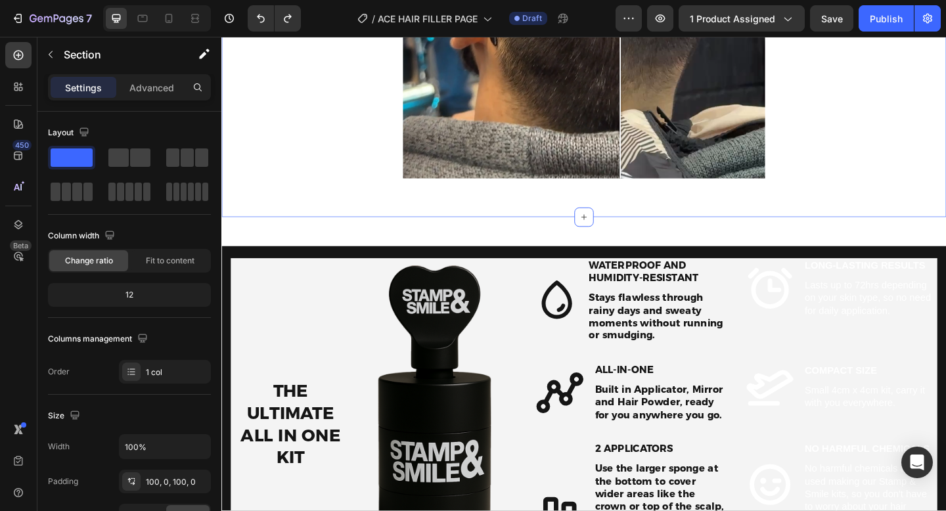
click at [524, 231] on div "Before After Image Comparison Row Section 5 Create Theme Section AI Content Wri…" at bounding box center [615, 30] width 788 height 406
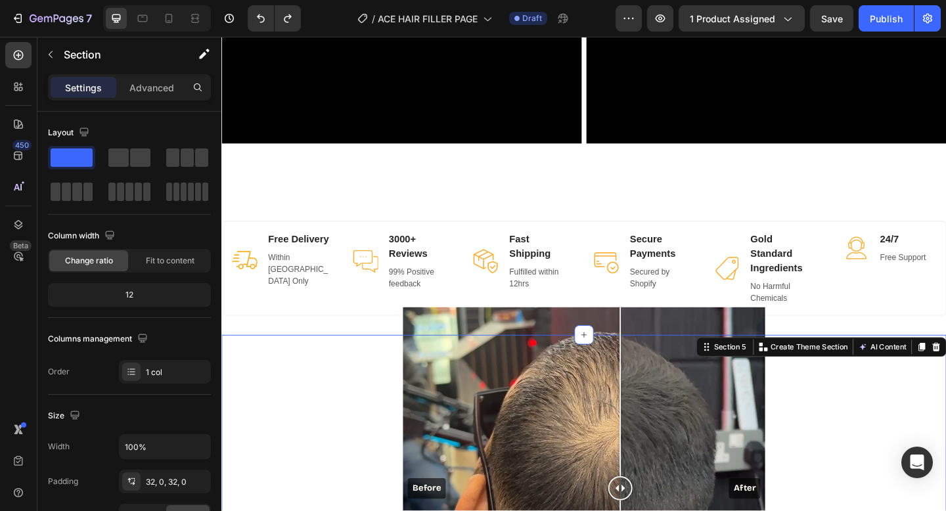
scroll to position [1491, 0]
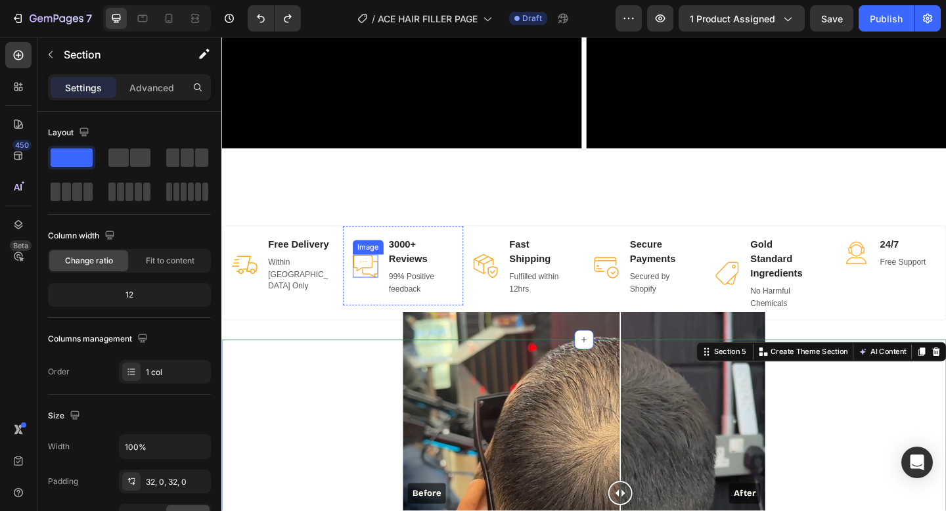
click at [373, 279] on img at bounding box center [378, 287] width 28 height 26
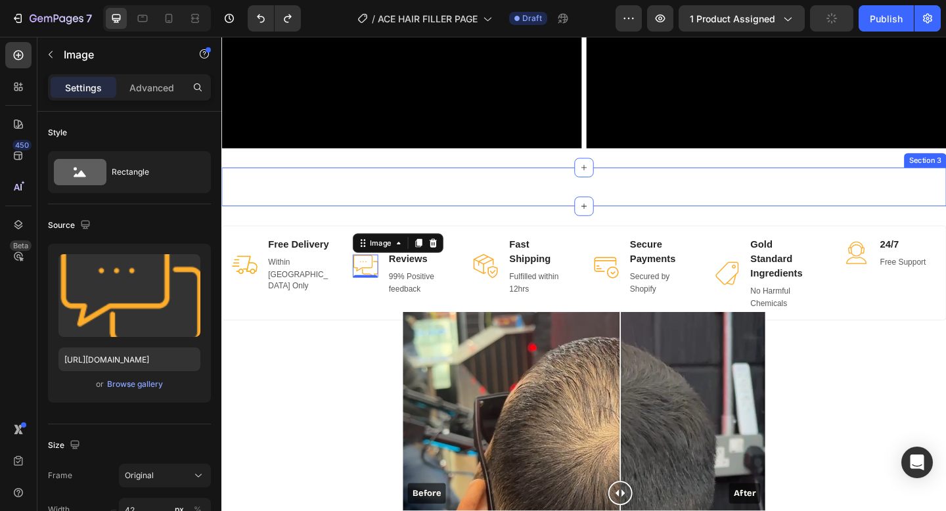
click at [323, 208] on div "Image Icon Icon Icon Icon Icon Icon List this hair powder is a game-changer! i …" at bounding box center [615, 200] width 788 height 42
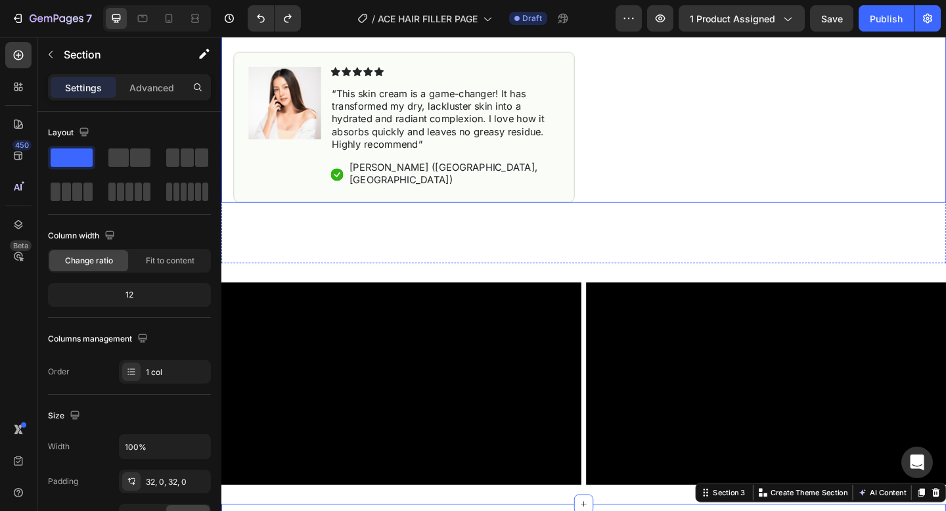
scroll to position [1120, 0]
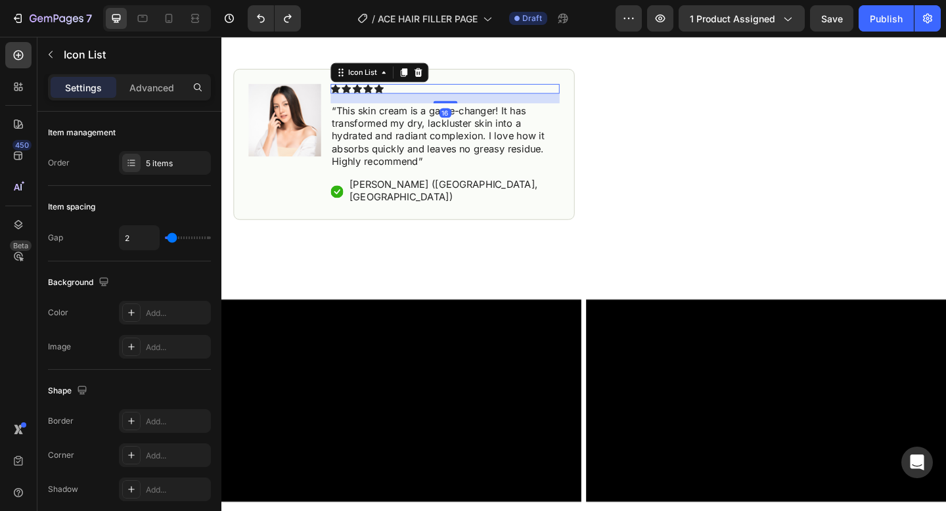
click at [528, 89] on div "Icon Icon Icon Icon Icon" at bounding box center [464, 94] width 249 height 11
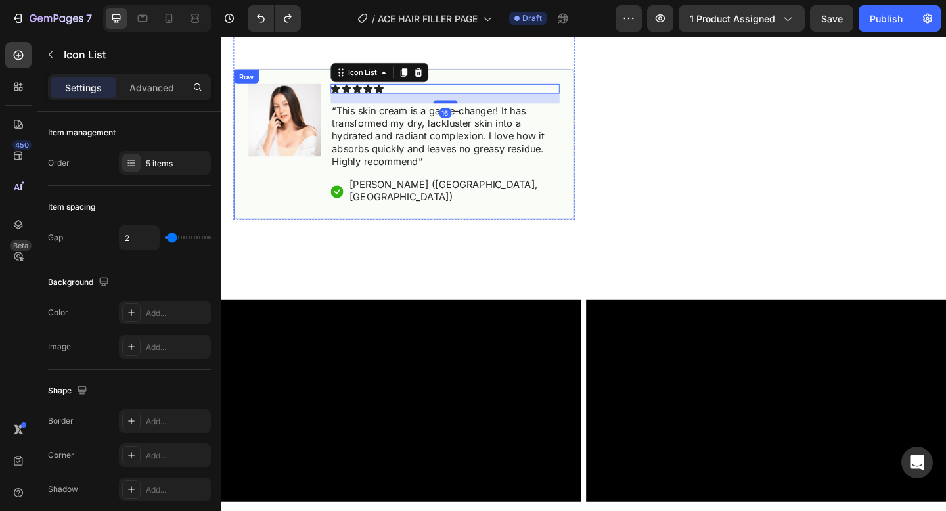
click at [522, 76] on div "Image Icon Icon Icon Icon Icon Icon List 16 “This skin cream is a game-changer!…" at bounding box center [420, 154] width 371 height 164
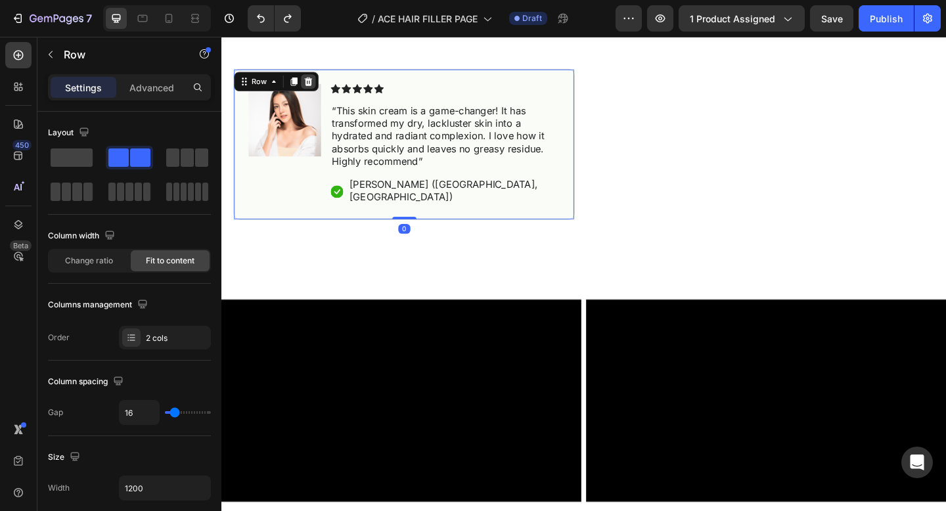
click at [315, 87] on icon at bounding box center [316, 85] width 9 height 9
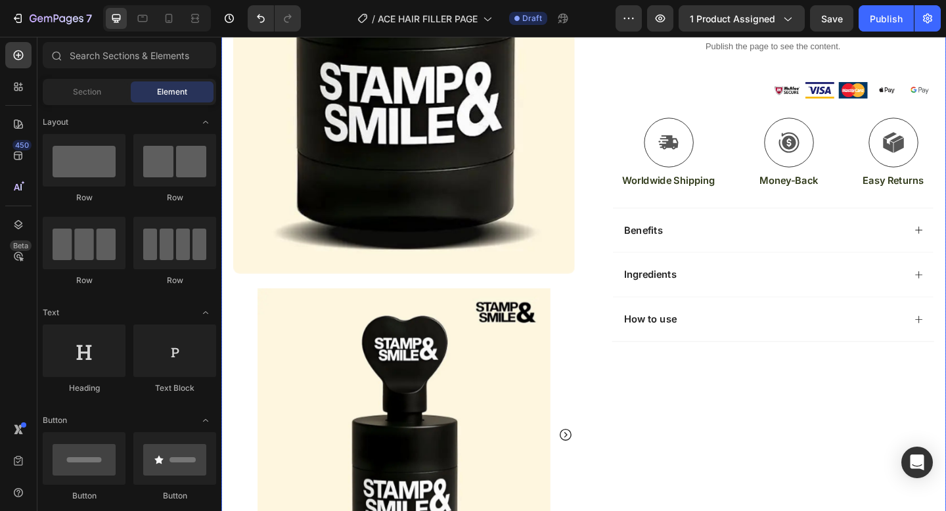
scroll to position [509, 0]
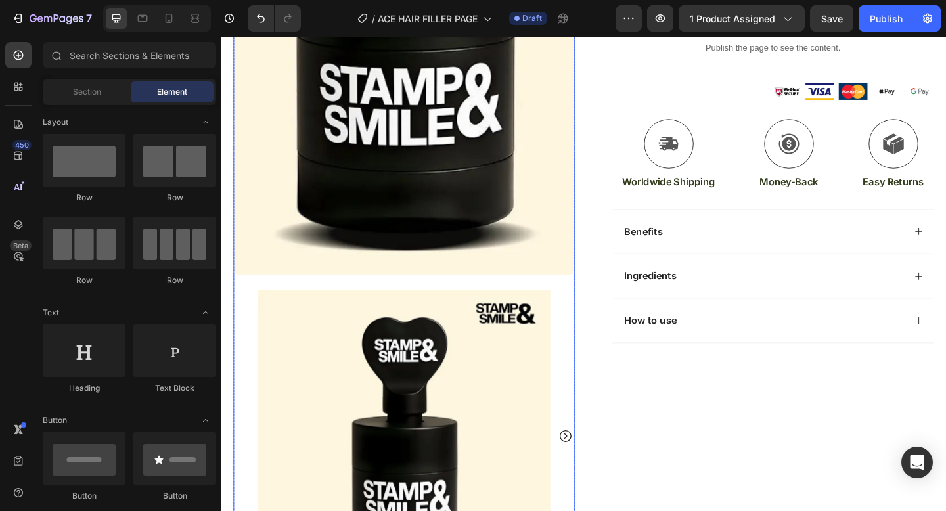
click at [482, 369] on img at bounding box center [420, 471] width 319 height 319
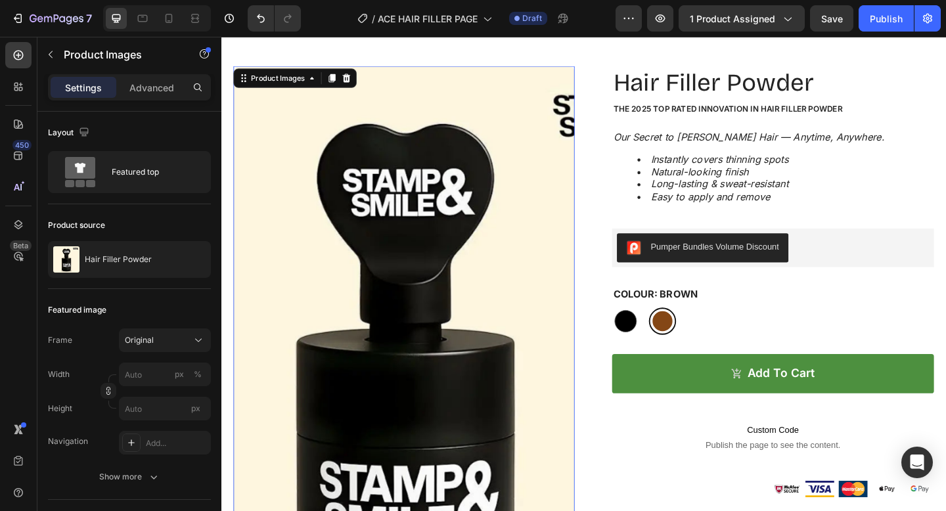
scroll to position [60, 0]
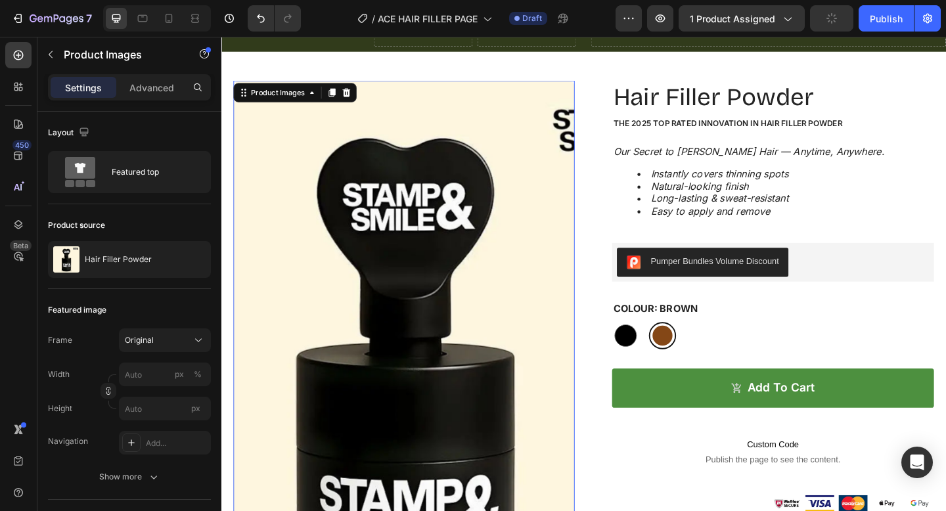
click at [478, 234] on img at bounding box center [420, 415] width 371 height 660
click at [294, 97] on div "Product Images" at bounding box center [283, 98] width 64 height 12
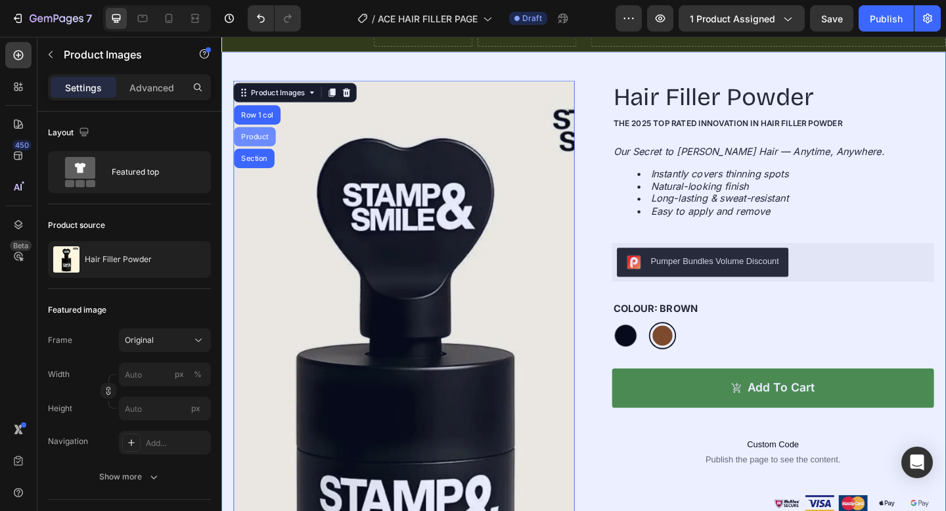
click at [260, 145] on div "Product" at bounding box center [257, 146] width 35 height 8
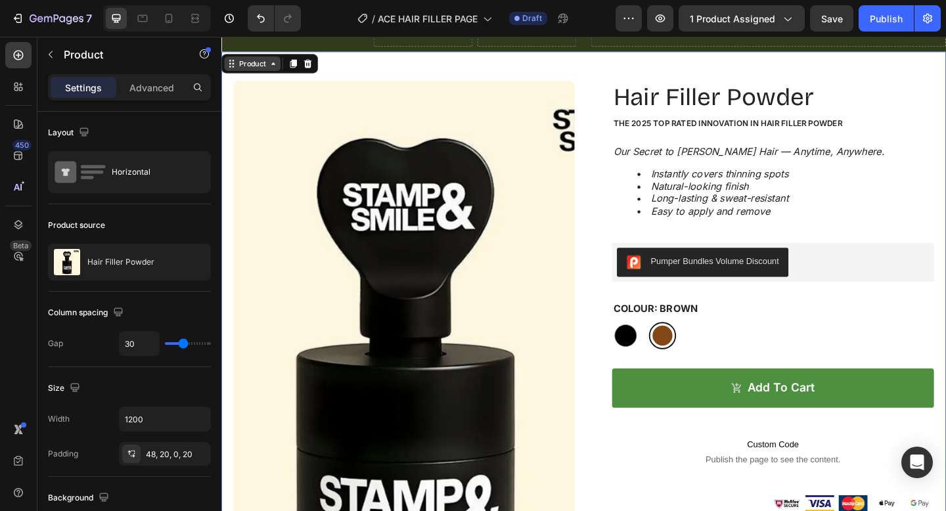
click at [275, 66] on icon at bounding box center [278, 66] width 11 height 11
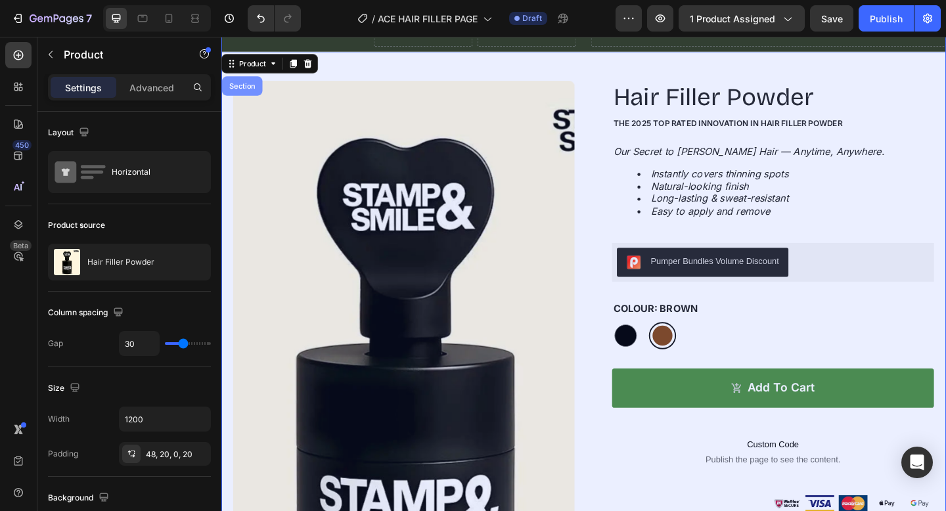
click at [255, 90] on div "Section" at bounding box center [244, 91] width 34 height 8
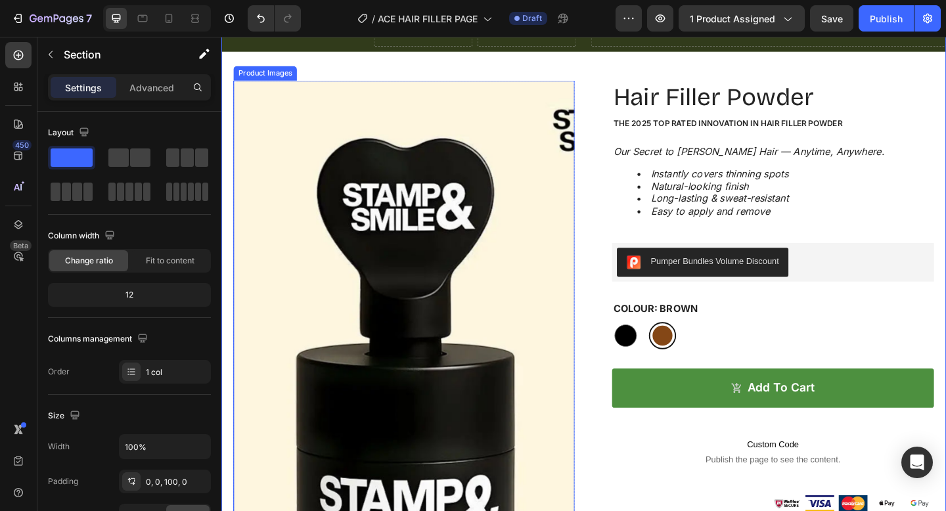
click at [357, 171] on img at bounding box center [420, 415] width 371 height 660
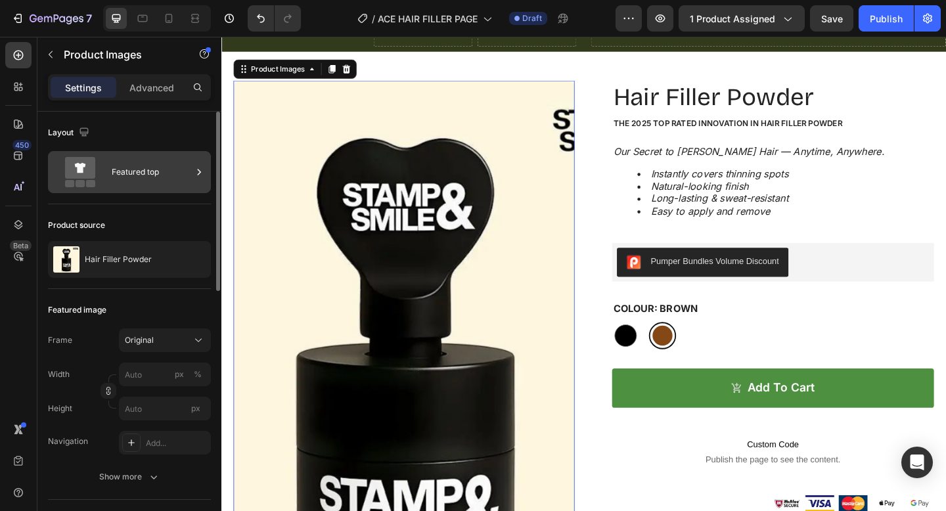
click at [127, 164] on div "Featured top" at bounding box center [152, 172] width 80 height 30
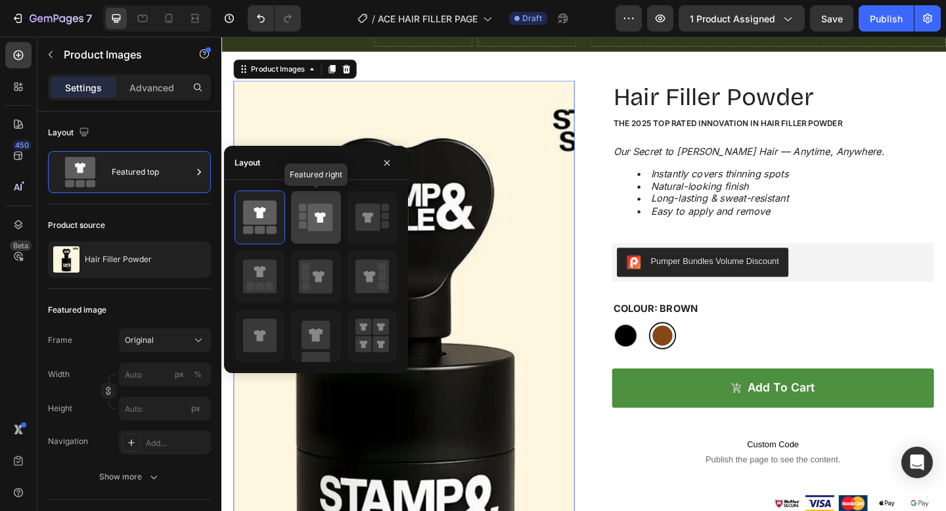
click at [308, 227] on icon at bounding box center [320, 218] width 25 height 28
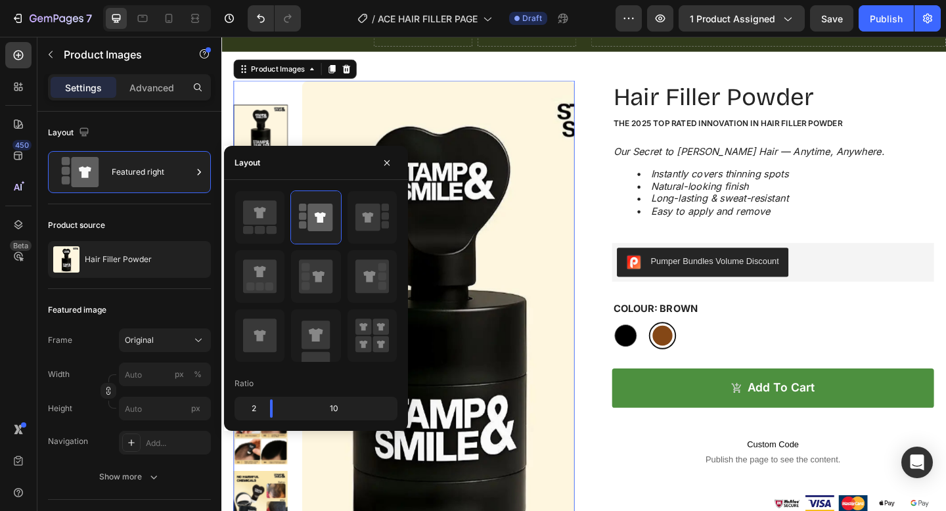
click at [565, 381] on img at bounding box center [457, 348] width 296 height 526
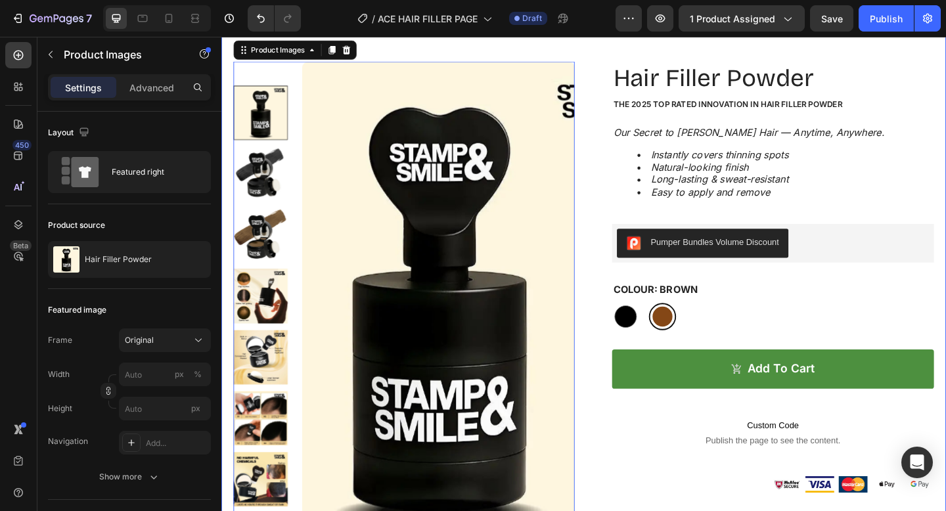
scroll to position [57, 0]
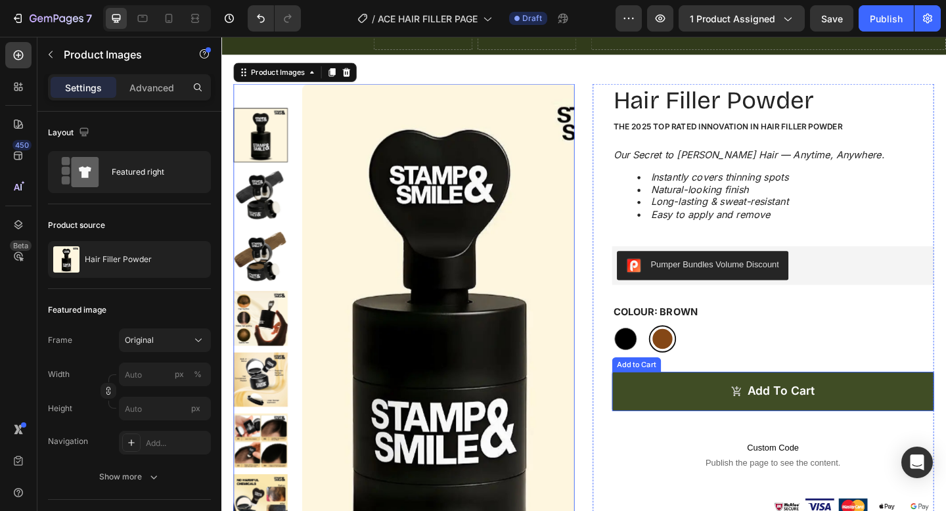
click at [754, 422] on button "Add to cart" at bounding box center [822, 422] width 350 height 43
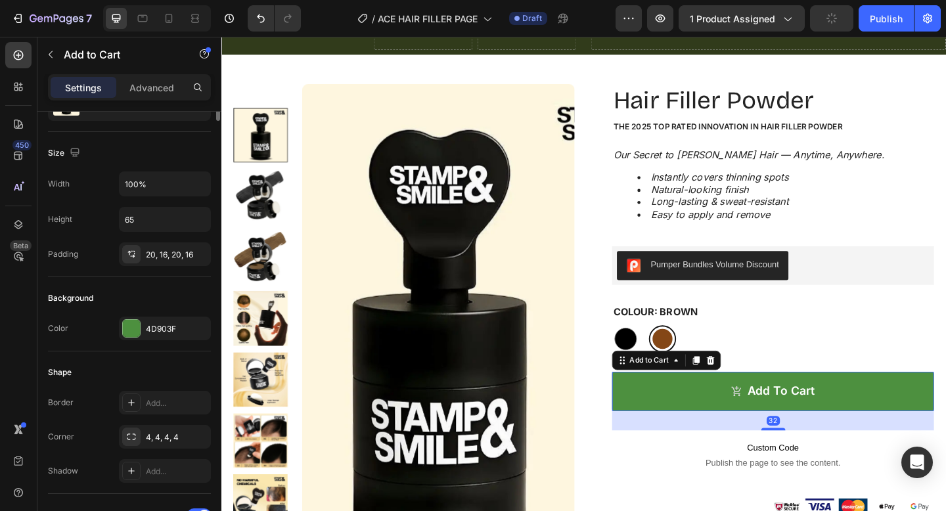
scroll to position [175, 0]
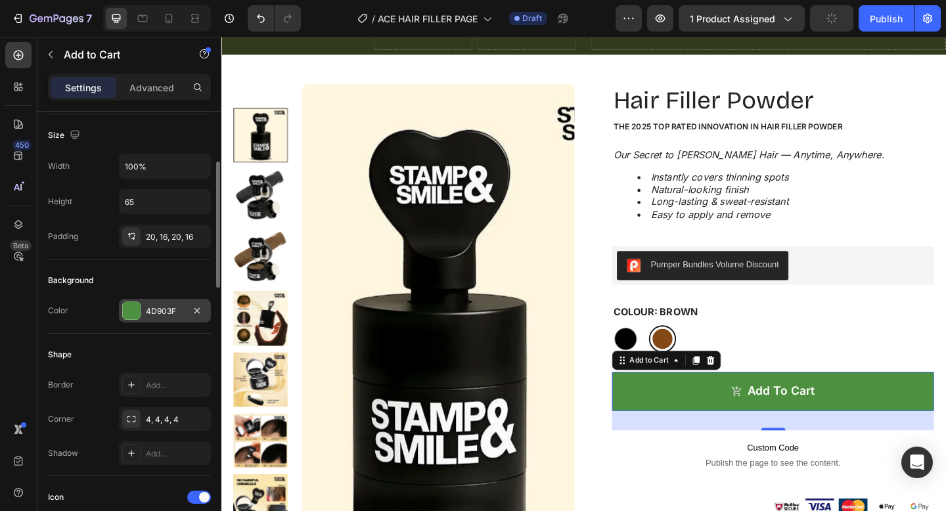
click at [153, 299] on div "4D903F" at bounding box center [165, 311] width 92 height 24
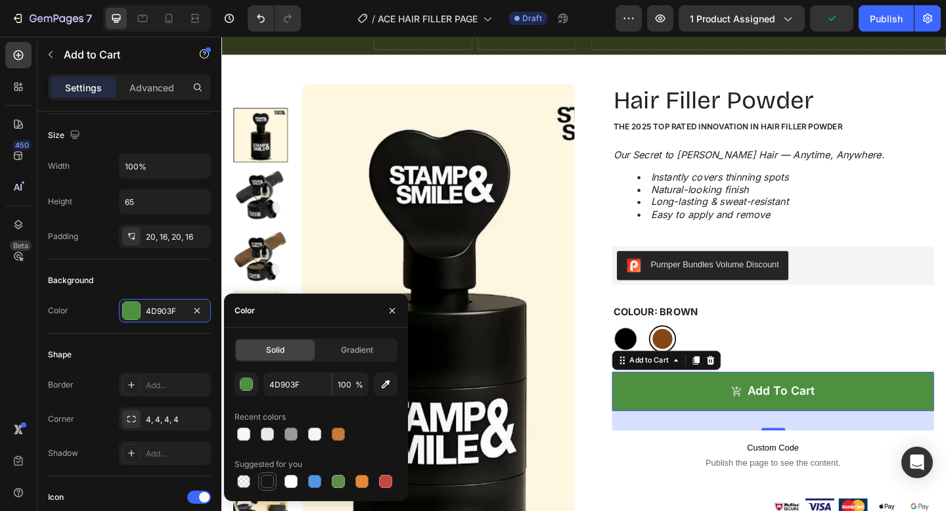
click at [275, 476] on div at bounding box center [268, 482] width 16 height 16
type input "151515"
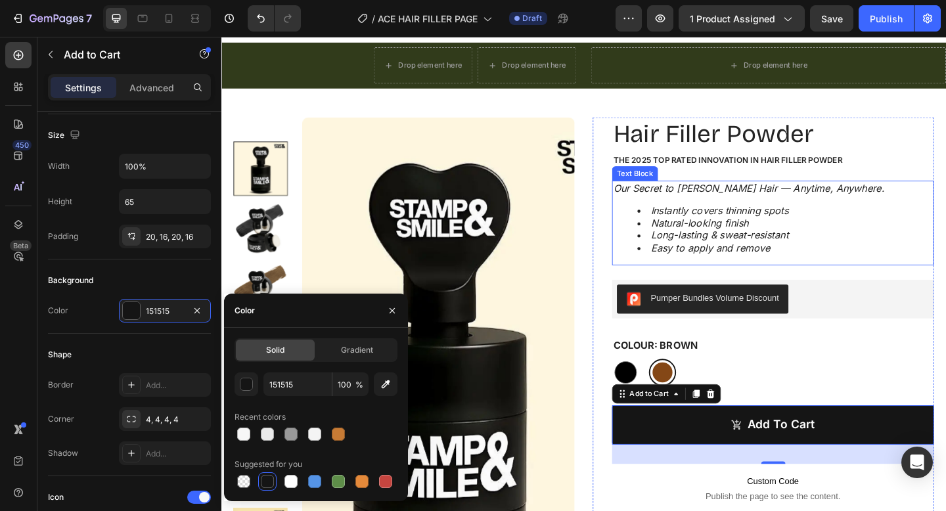
scroll to position [0, 0]
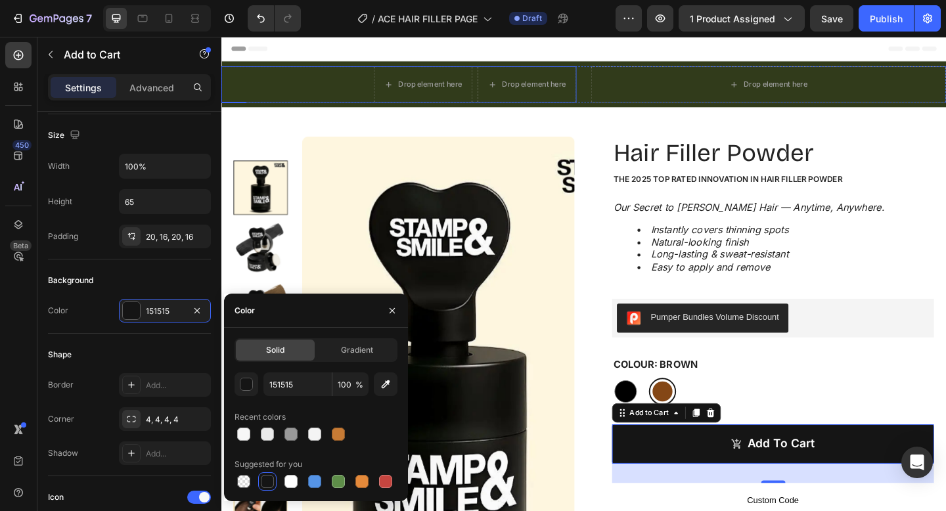
click at [261, 82] on div "Drop element here Drop element here Row" at bounding box center [414, 88] width 386 height 39
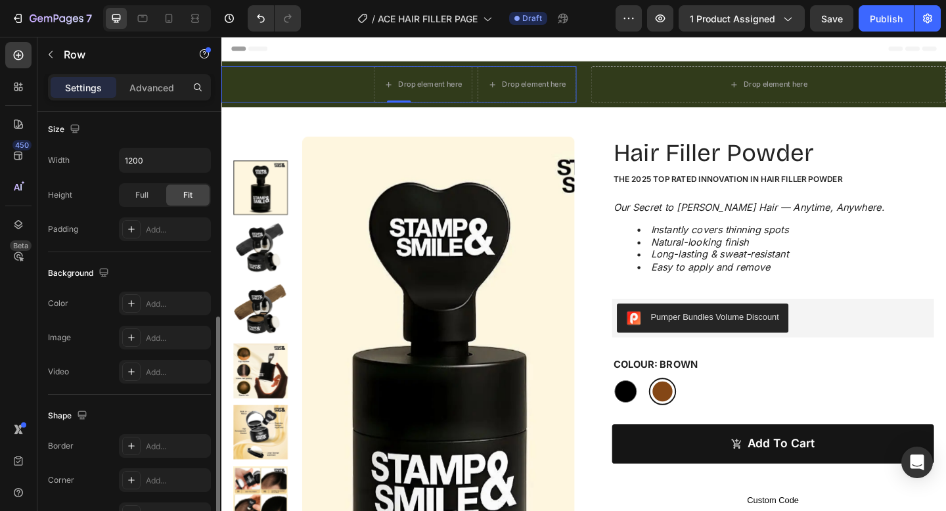
scroll to position [324, 0]
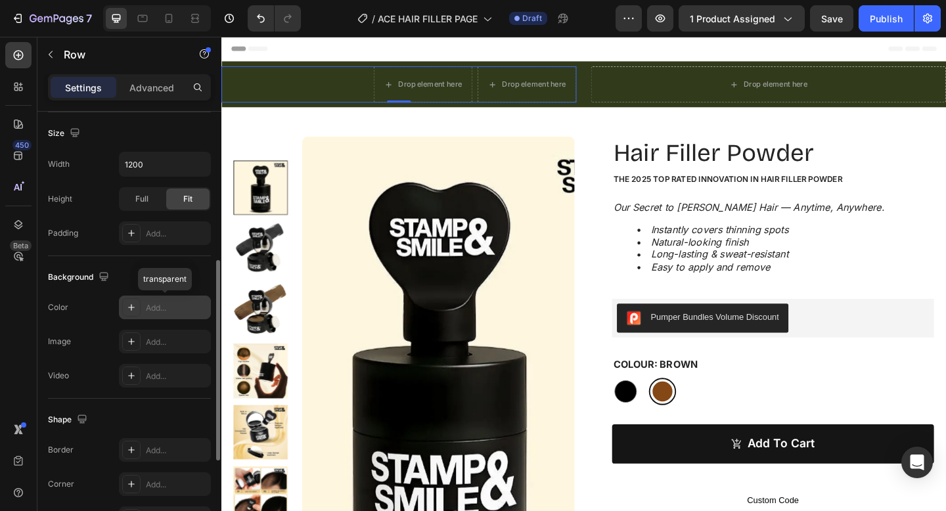
click at [129, 306] on icon at bounding box center [131, 307] width 11 height 11
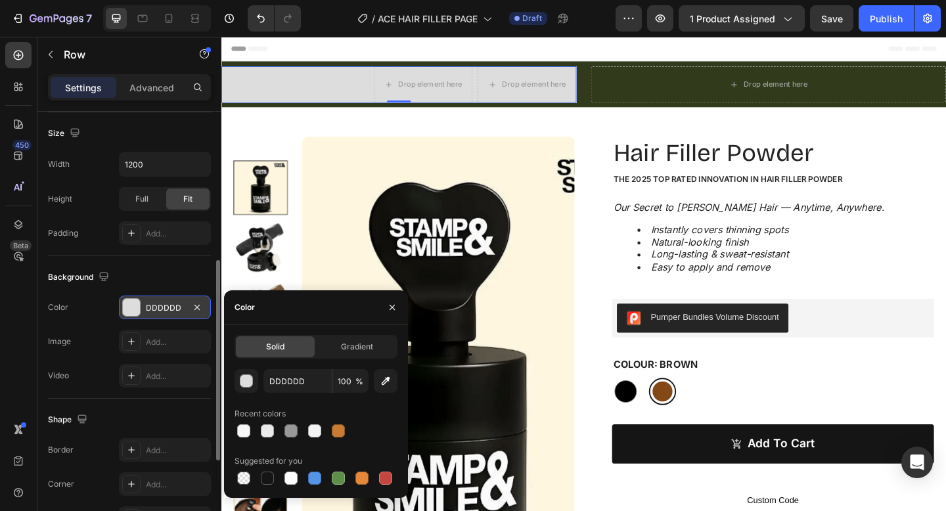
click at [352, 75] on div "Drop element here Drop element here Row 0" at bounding box center [414, 88] width 386 height 39
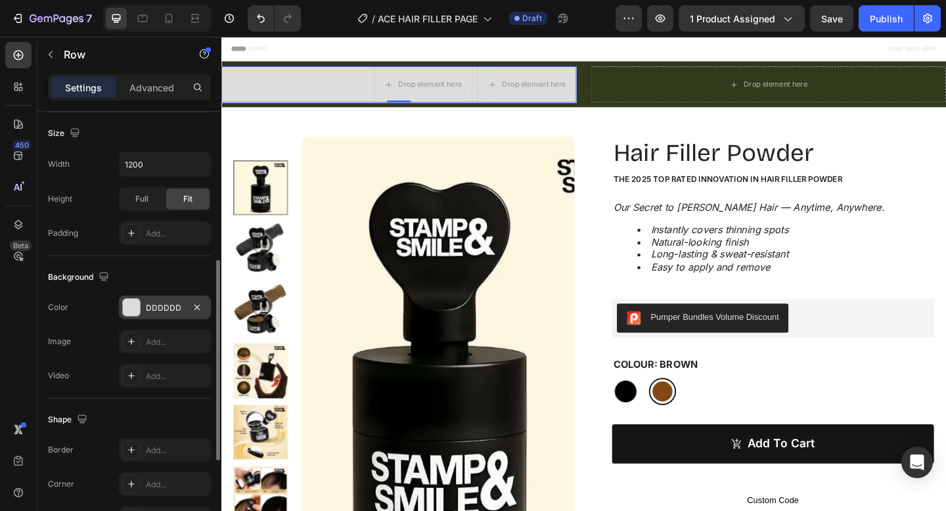
click at [238, 76] on div "Drop element here Drop element here Row 0" at bounding box center [414, 88] width 386 height 39
click at [426, 73] on div "Drop element here" at bounding box center [441, 88] width 108 height 39
click at [302, 73] on div "Drop element here Drop element here Row 0" at bounding box center [414, 88] width 386 height 39
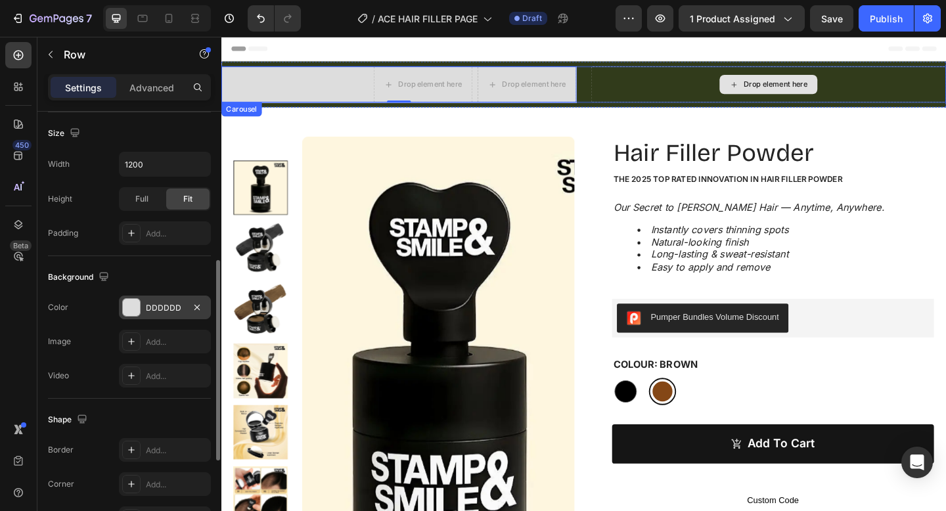
click at [637, 72] on div "Drop element here" at bounding box center [817, 88] width 386 height 39
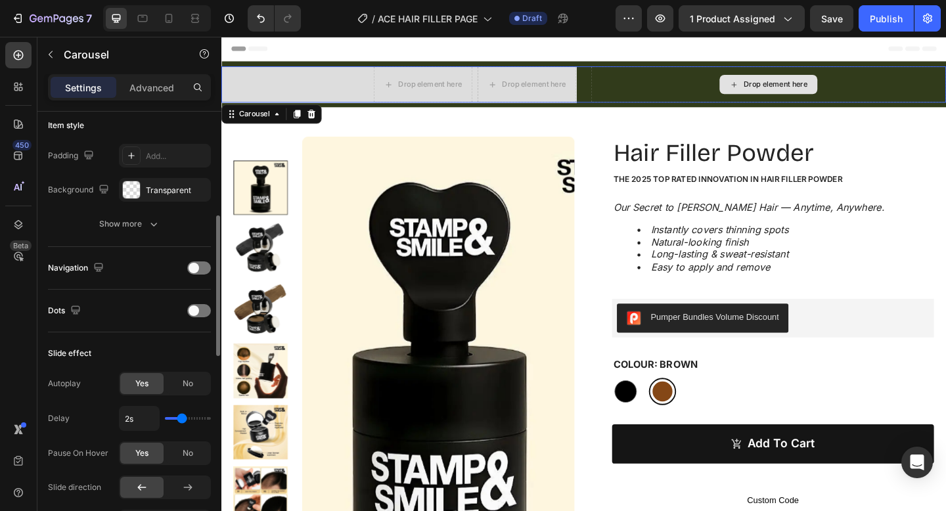
scroll to position [0, 0]
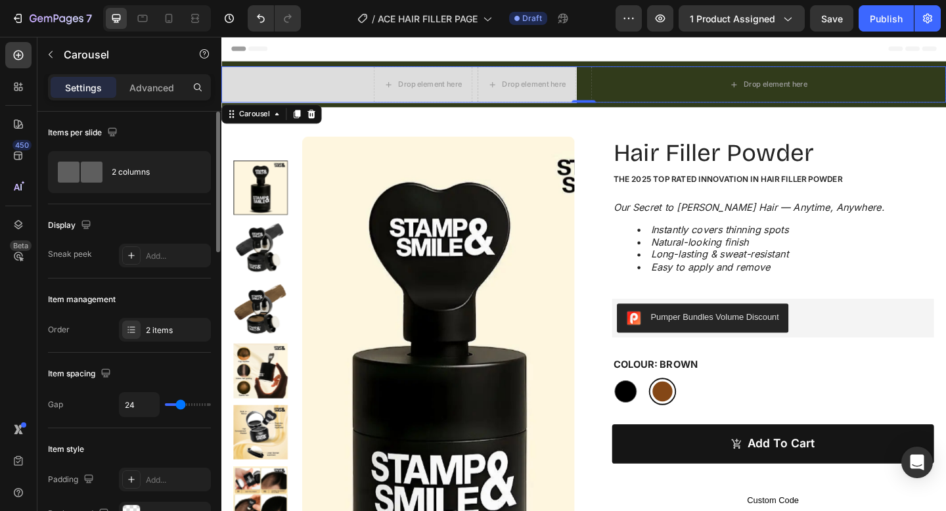
click at [327, 116] on div "Carousel" at bounding box center [275, 120] width 109 height 21
click at [320, 120] on icon at bounding box center [319, 121] width 11 height 11
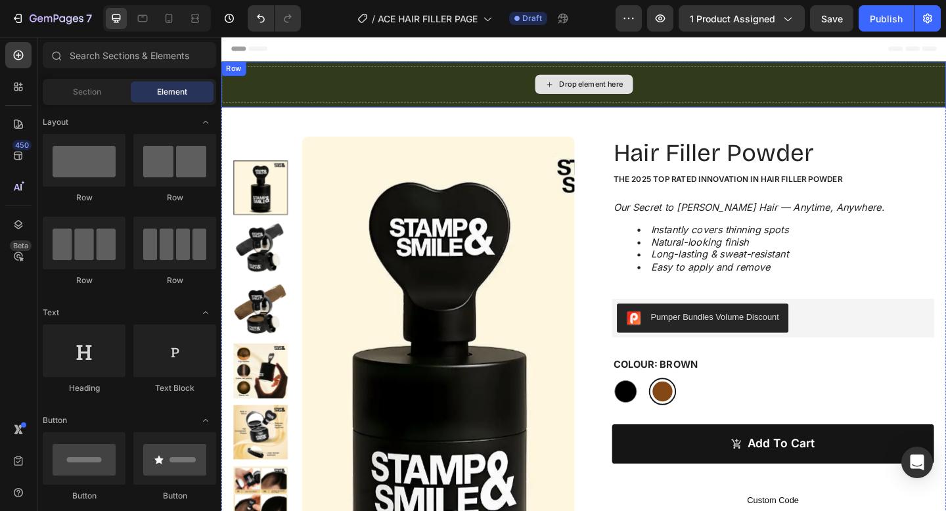
click at [267, 91] on div "Drop element here" at bounding box center [615, 88] width 788 height 39
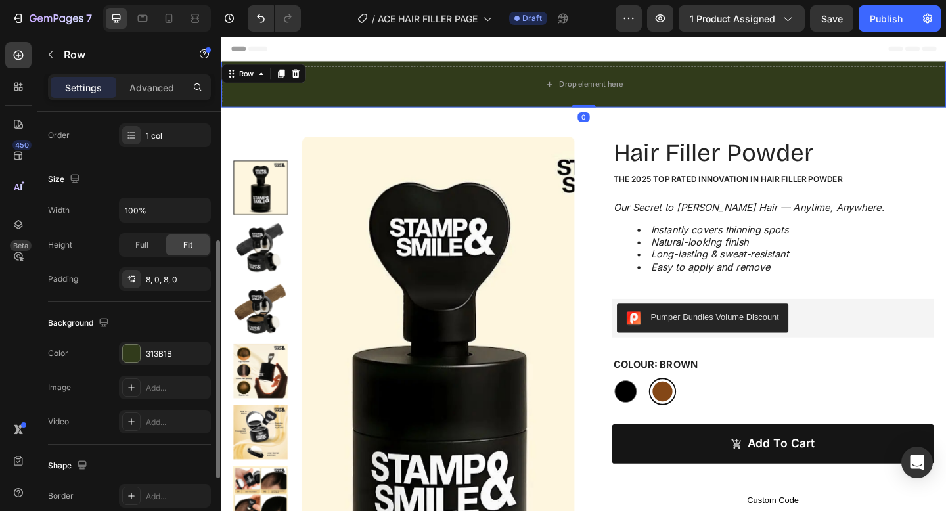
scroll to position [242, 0]
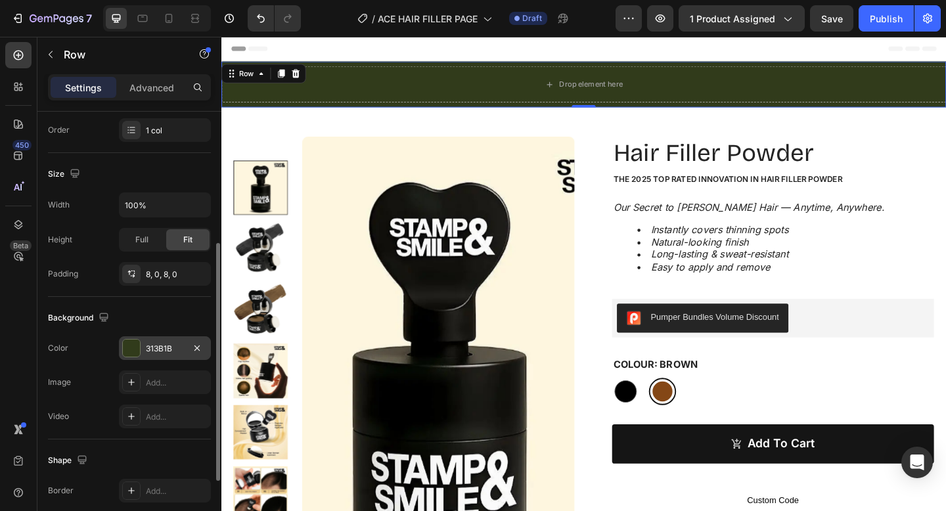
click at [147, 351] on div "313B1B" at bounding box center [165, 349] width 38 height 12
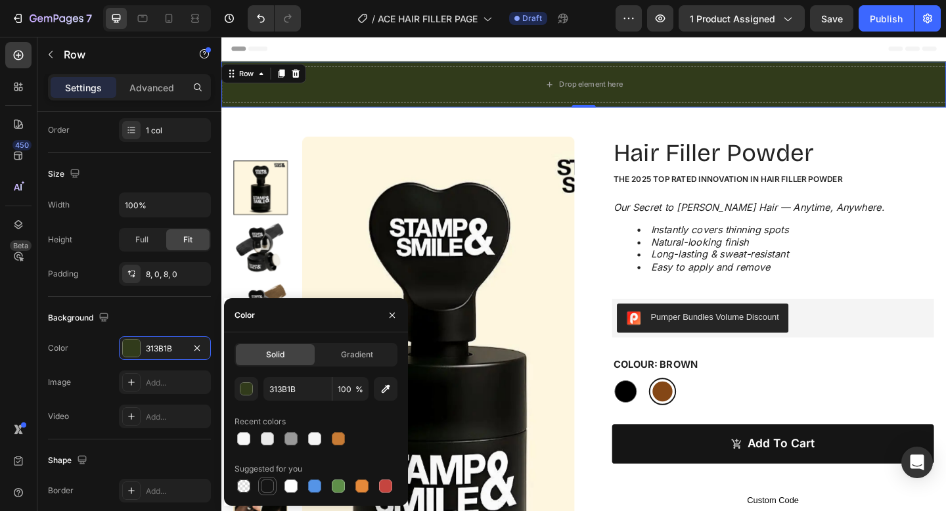
click at [266, 482] on div at bounding box center [267, 486] width 13 height 13
type input "151515"
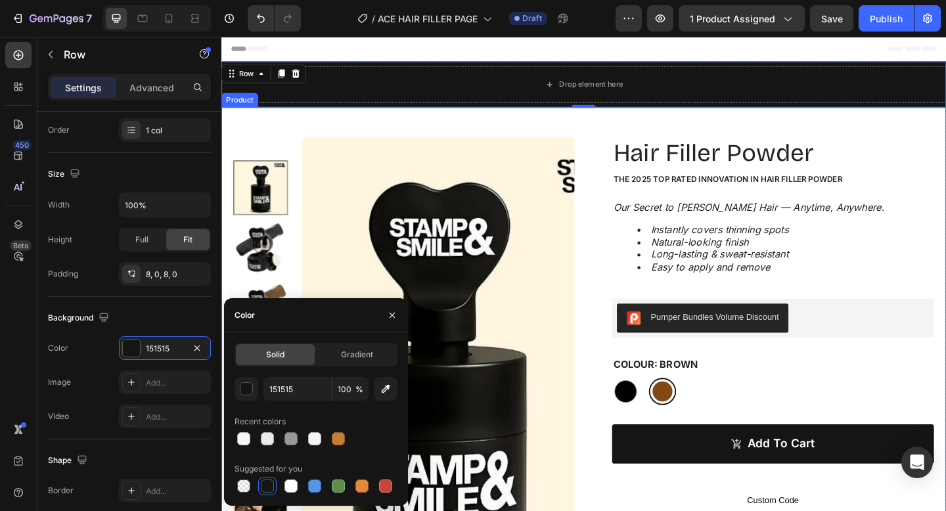
click at [508, 131] on div "Product Images Row Hair Filler Powder Product Title The 2025 Top Rated Innovati…" at bounding box center [615, 507] width 788 height 786
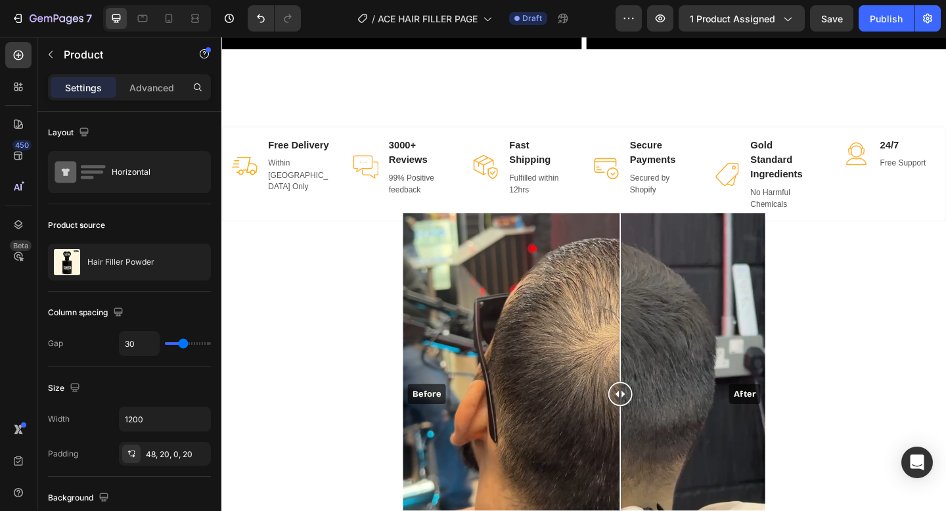
scroll to position [1172, 0]
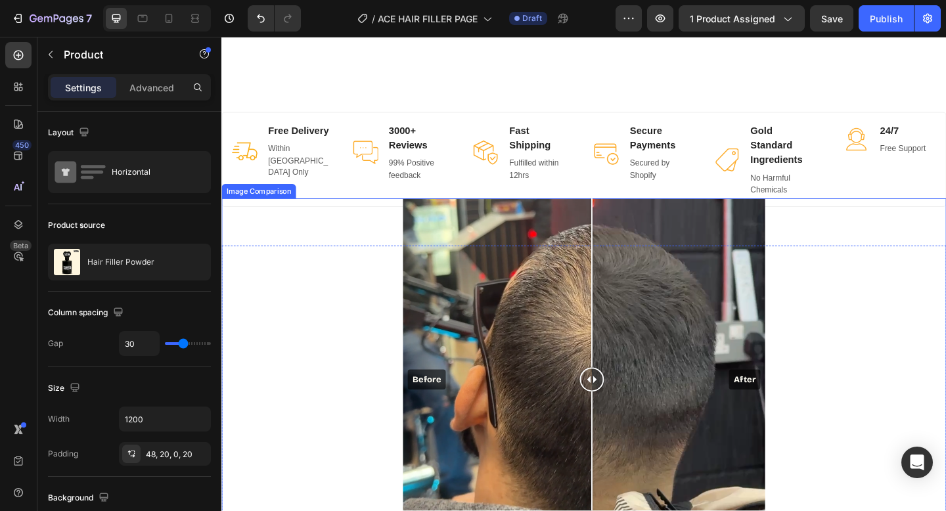
drag, startPoint x: 658, startPoint y: 413, endPoint x: 622, endPoint y: 413, distance: 36.1
click at [622, 413] on div at bounding box center [624, 410] width 26 height 26
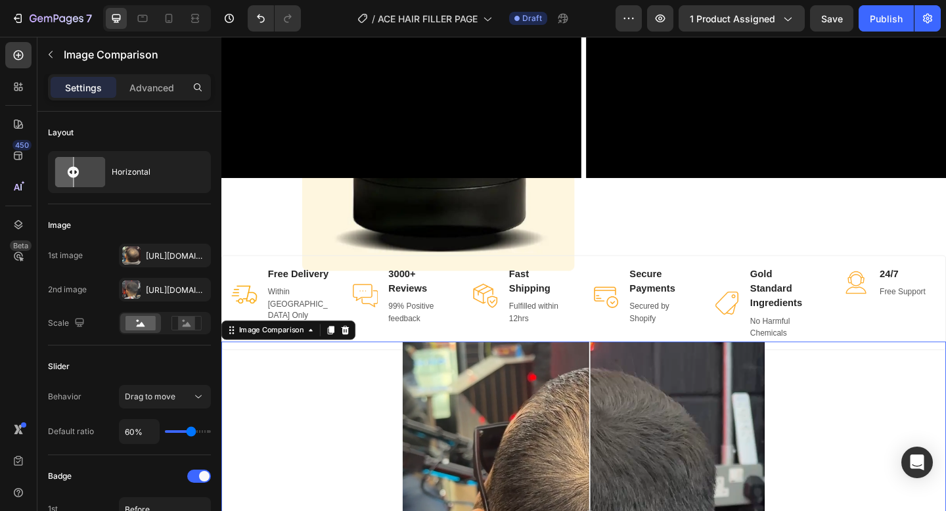
scroll to position [860, 0]
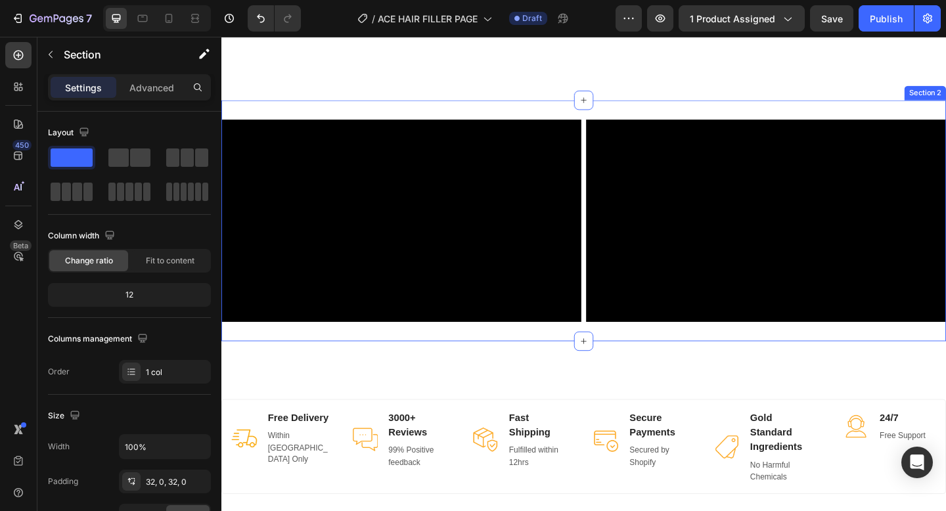
click at [386, 112] on div "Video Video Row Section 2" at bounding box center [615, 237] width 788 height 262
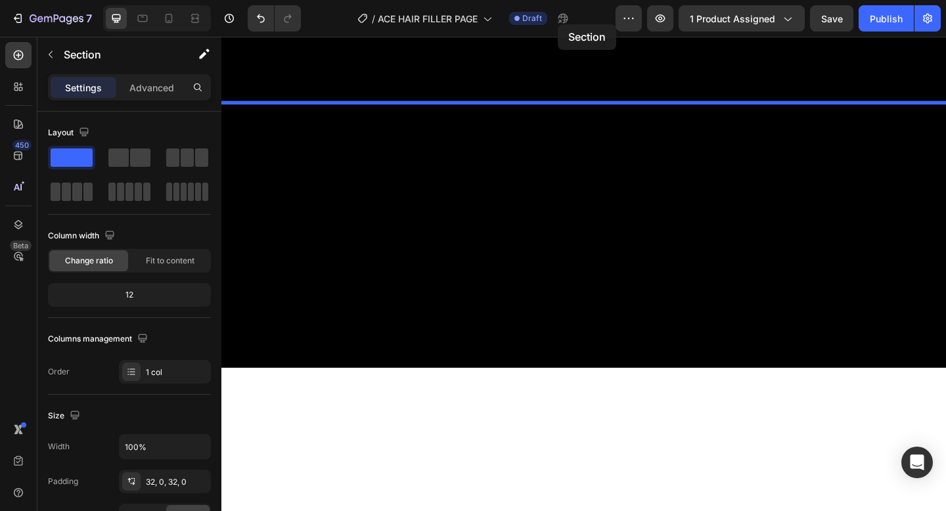
scroll to position [2631, 0]
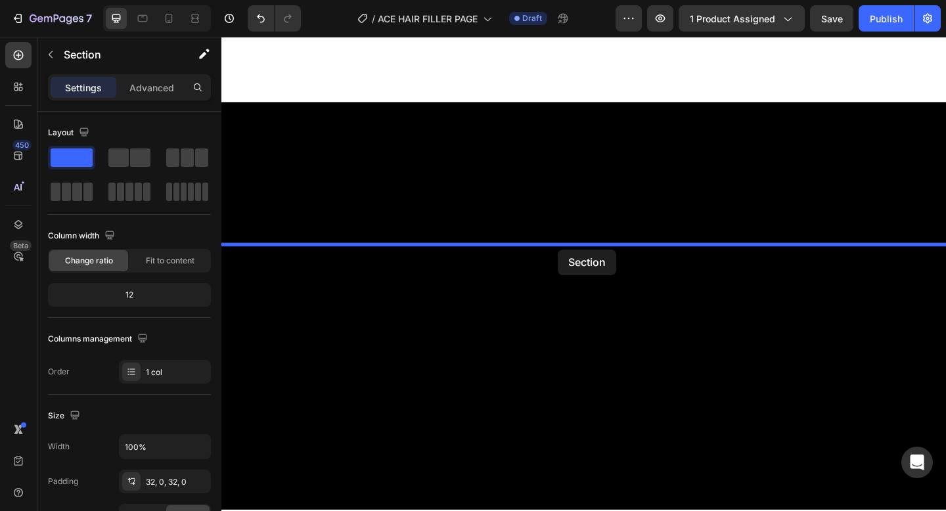
drag, startPoint x: 554, startPoint y: 116, endPoint x: 587, endPoint y: 268, distance: 156.1
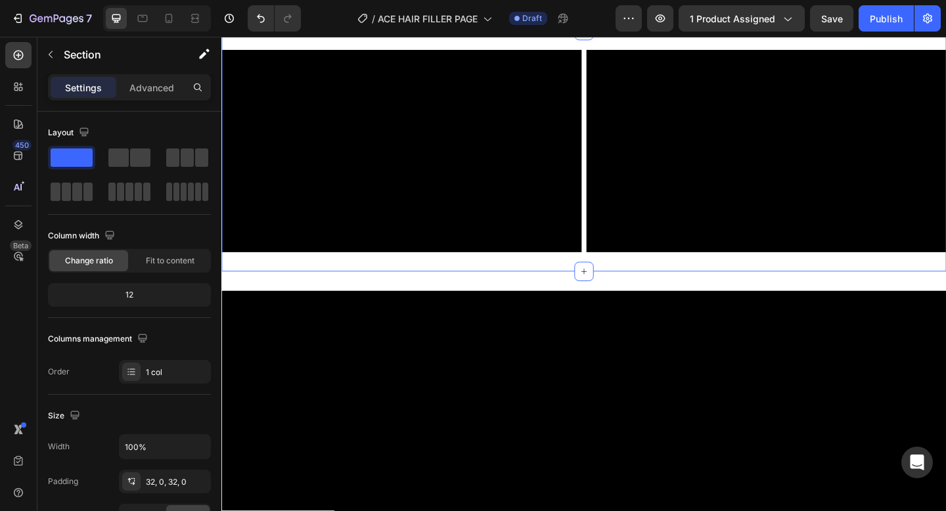
scroll to position [2607, 0]
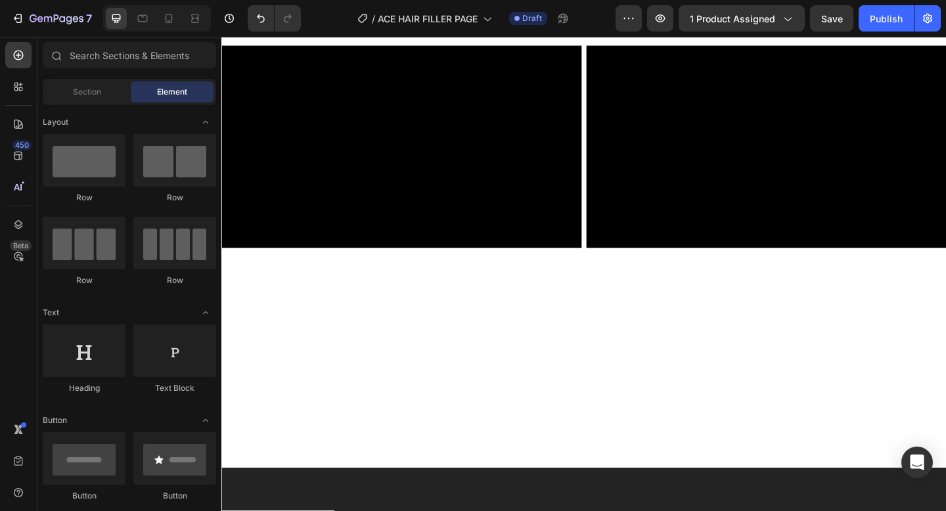
click at [618, 344] on div at bounding box center [615, 397] width 788 height 177
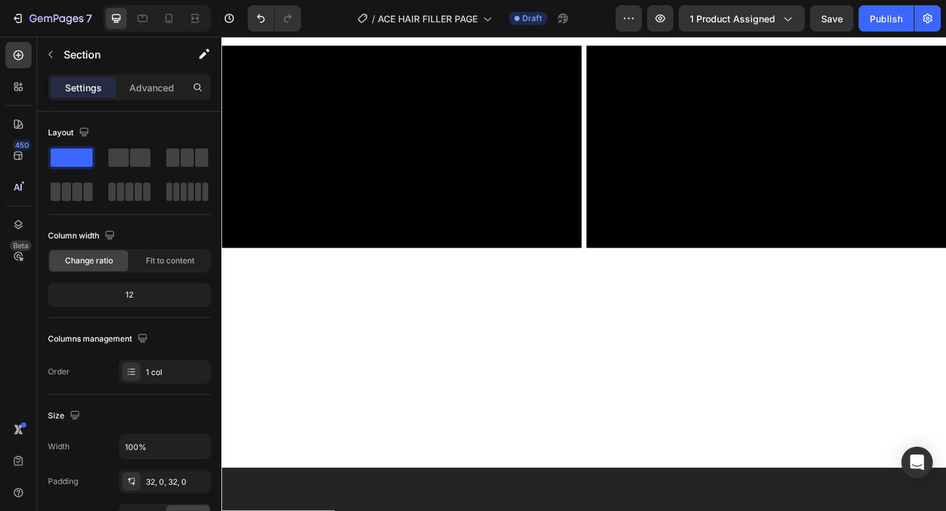
click at [473, 322] on div at bounding box center [615, 397] width 788 height 177
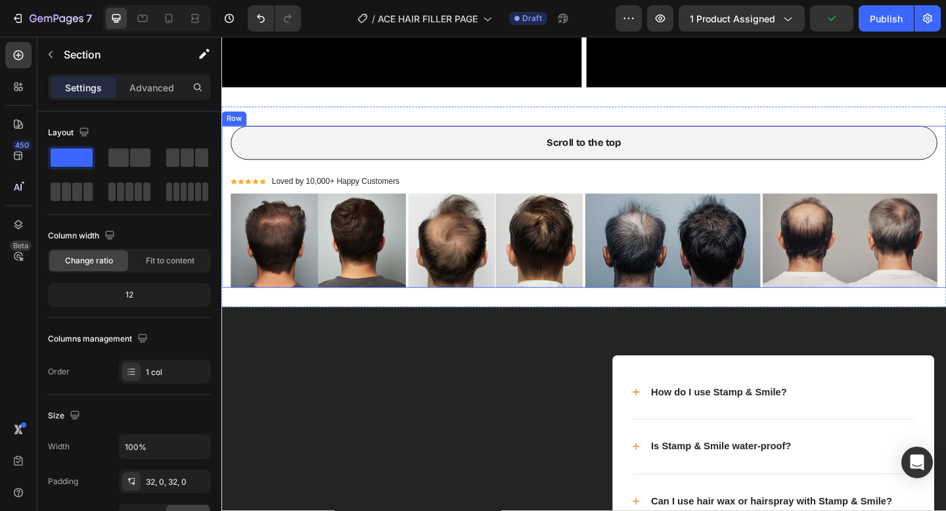
scroll to position [2761, 0]
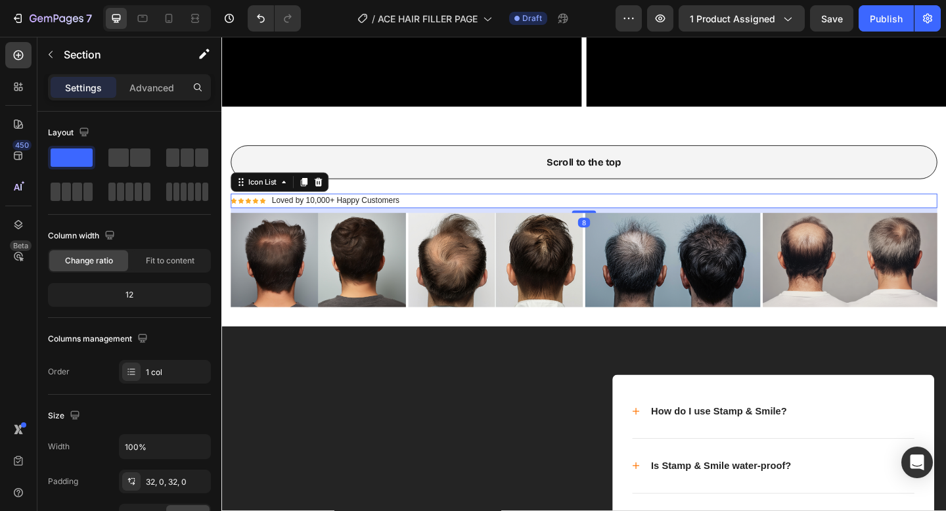
click at [520, 215] on div "Icon Icon Icon Icon Icon Icon List Hoz Loved by 10,000+ Happy Customers Text bl…" at bounding box center [615, 216] width 769 height 16
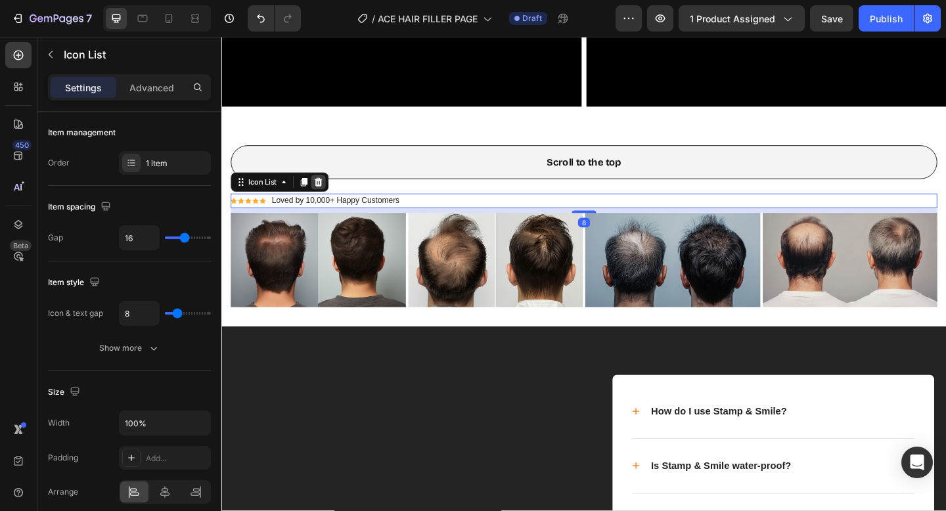
click at [329, 191] on icon at bounding box center [327, 195] width 9 height 9
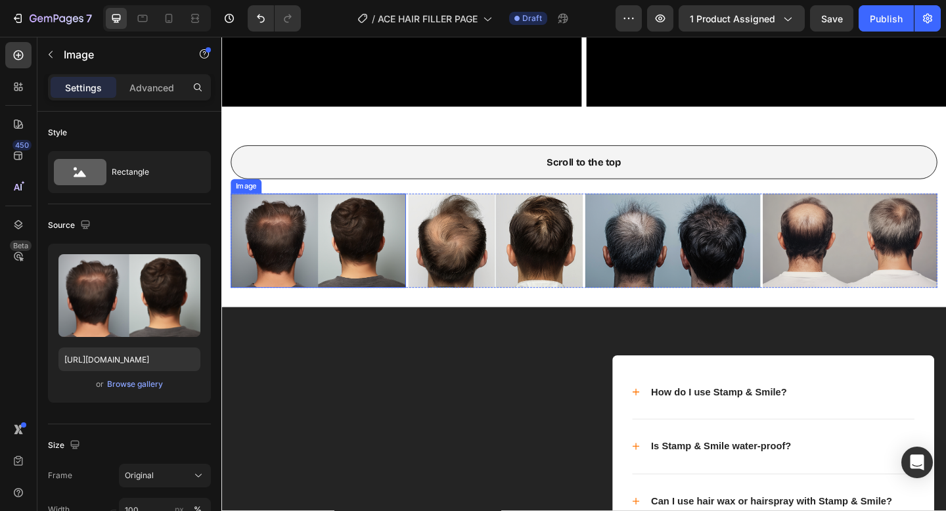
click at [342, 213] on img at bounding box center [326, 259] width 191 height 102
click at [313, 196] on icon at bounding box center [318, 195] width 11 height 11
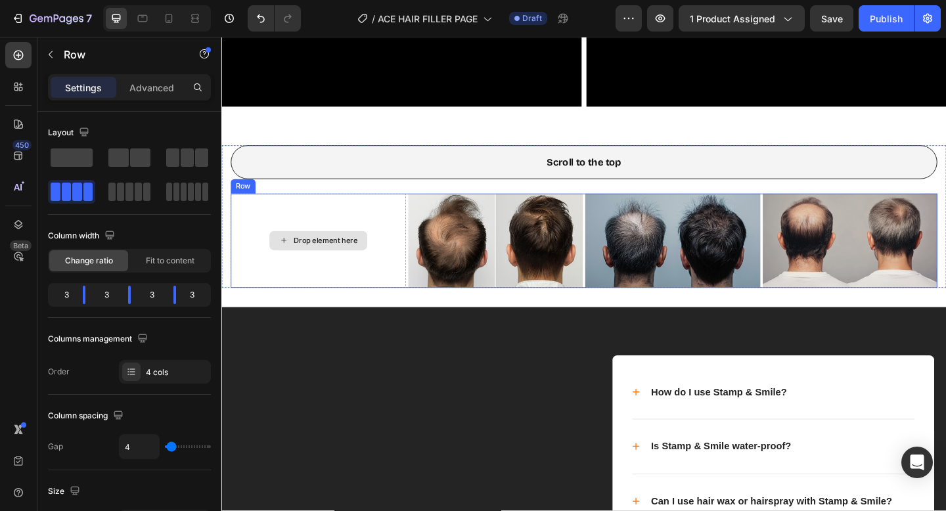
click at [346, 208] on div "Drop element here" at bounding box center [326, 259] width 191 height 102
click at [311, 198] on icon at bounding box center [312, 195] width 9 height 9
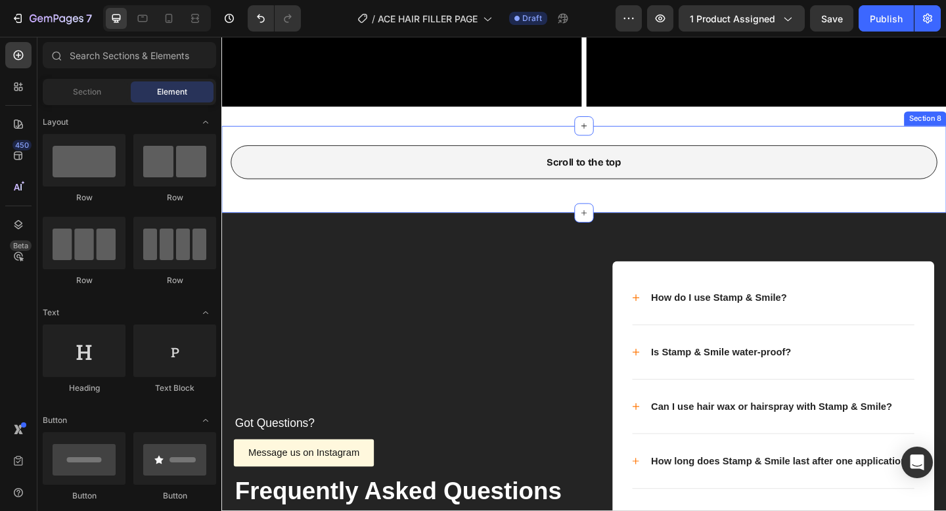
click at [326, 208] on div "Scroll to the top Button Row Section 8" at bounding box center [615, 181] width 788 height 95
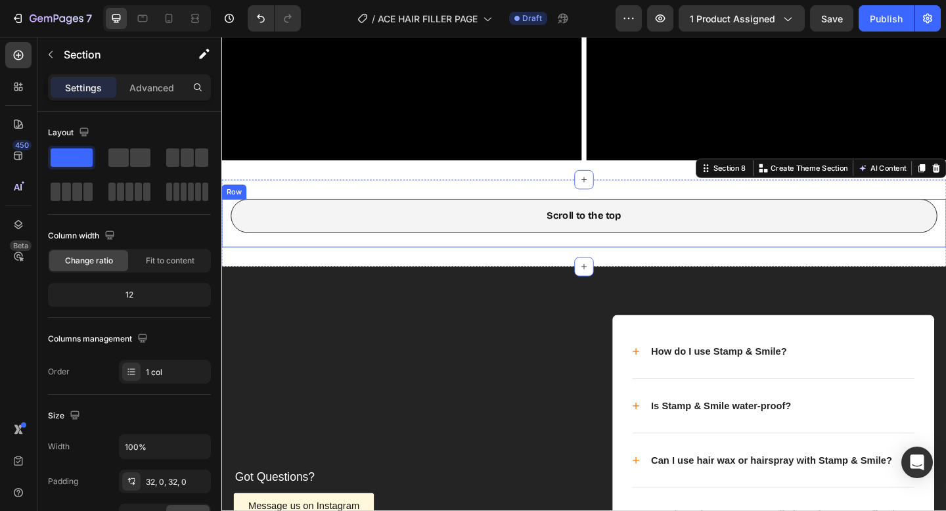
scroll to position [2674, 0]
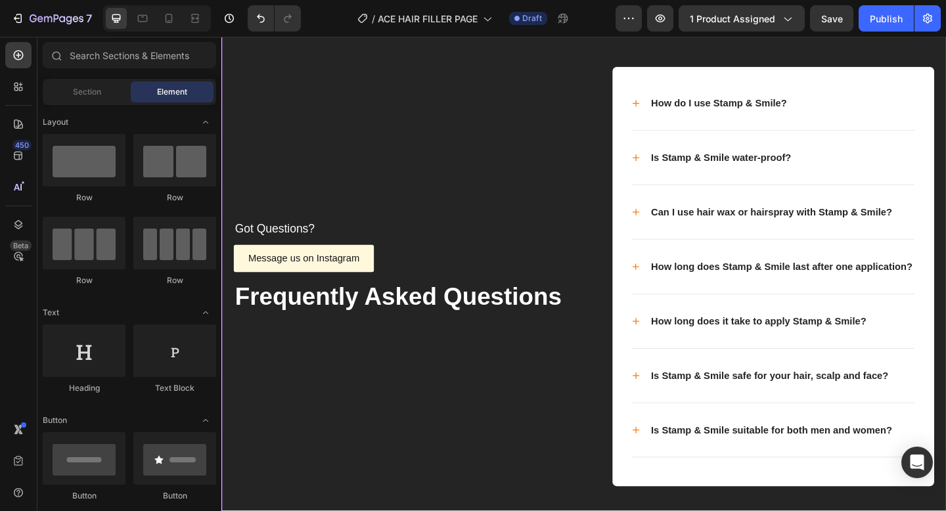
scroll to position [2896, 0]
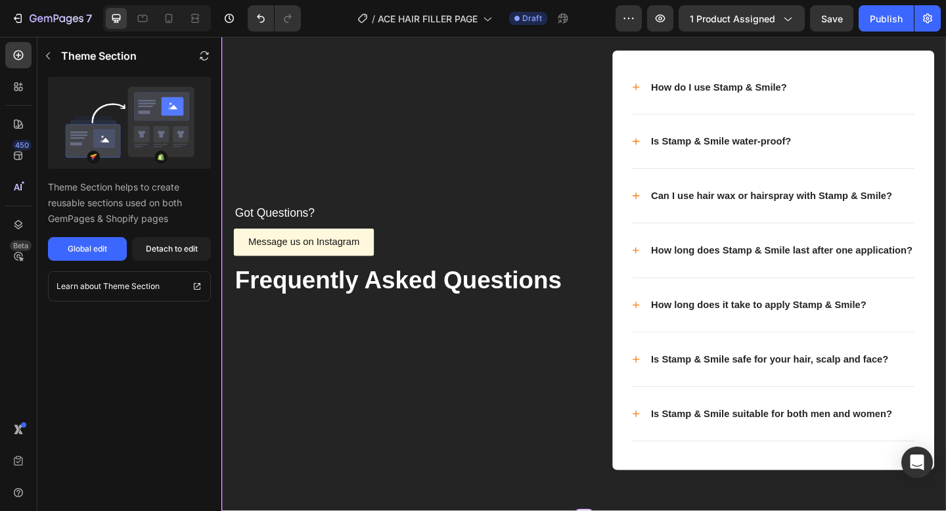
click at [284, 226] on p "Got Questions?" at bounding box center [420, 229] width 369 height 16
click at [311, 227] on p "Got Questions?" at bounding box center [420, 229] width 369 height 16
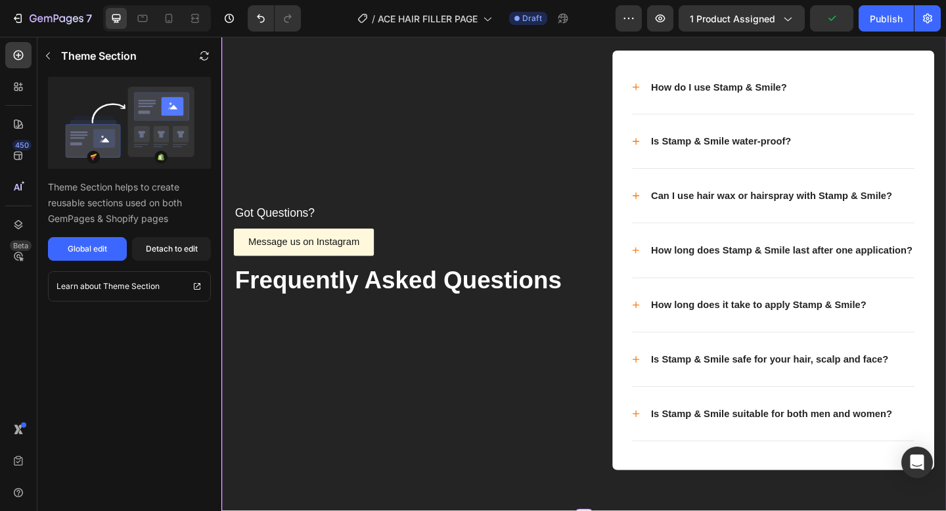
click at [311, 227] on p "Got Questions?" at bounding box center [420, 229] width 369 height 16
click at [103, 255] on button "Global edit" at bounding box center [87, 249] width 79 height 24
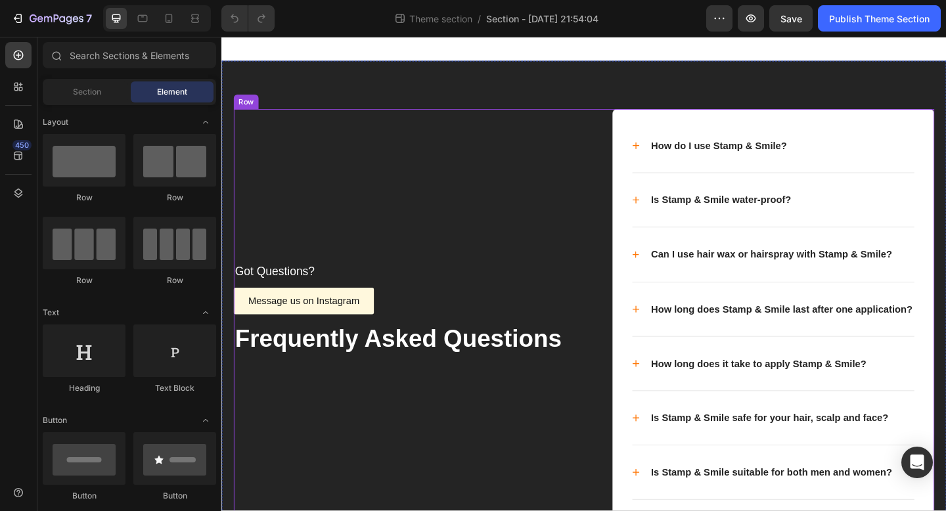
click at [303, 198] on div "Got Questions? Text block Message us on Instagram Button Frequently Asked Quest…" at bounding box center [420, 344] width 371 height 457
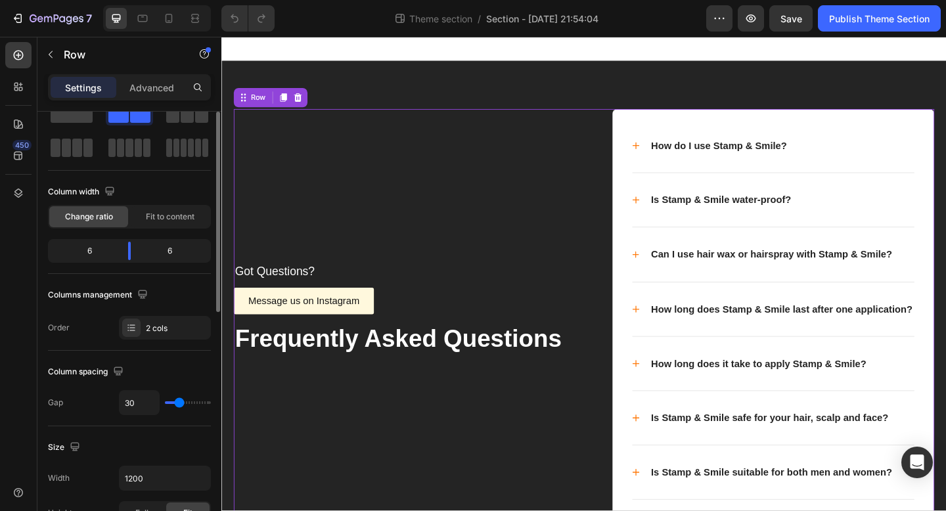
scroll to position [71, 0]
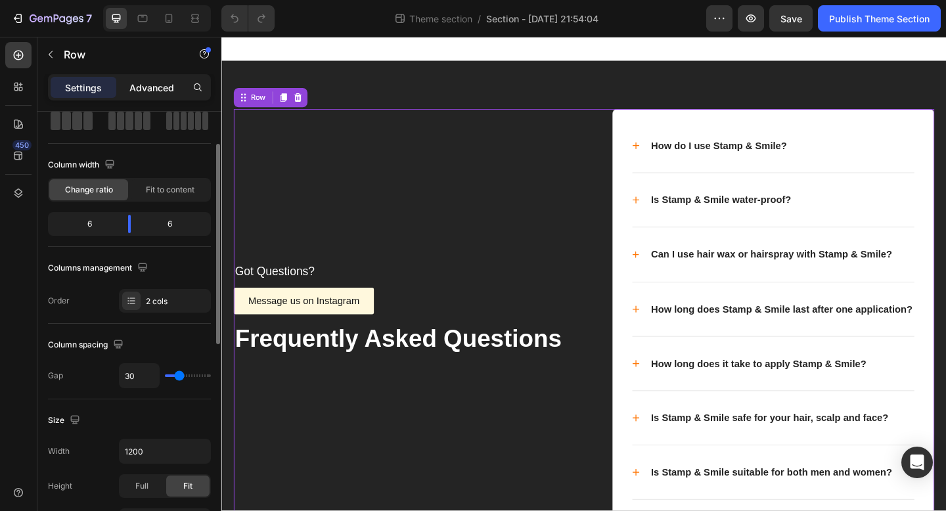
click at [150, 81] on p "Advanced" at bounding box center [151, 88] width 45 height 14
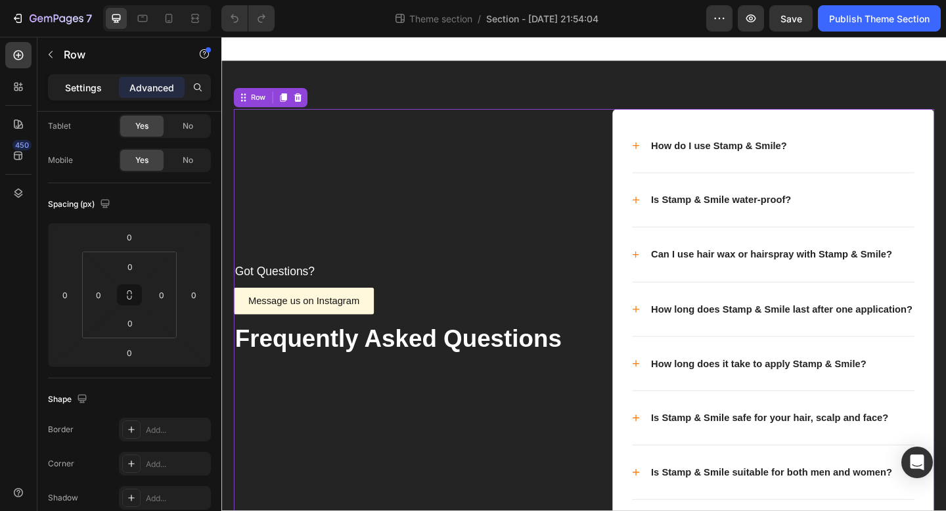
click at [99, 88] on p "Settings" at bounding box center [83, 88] width 37 height 14
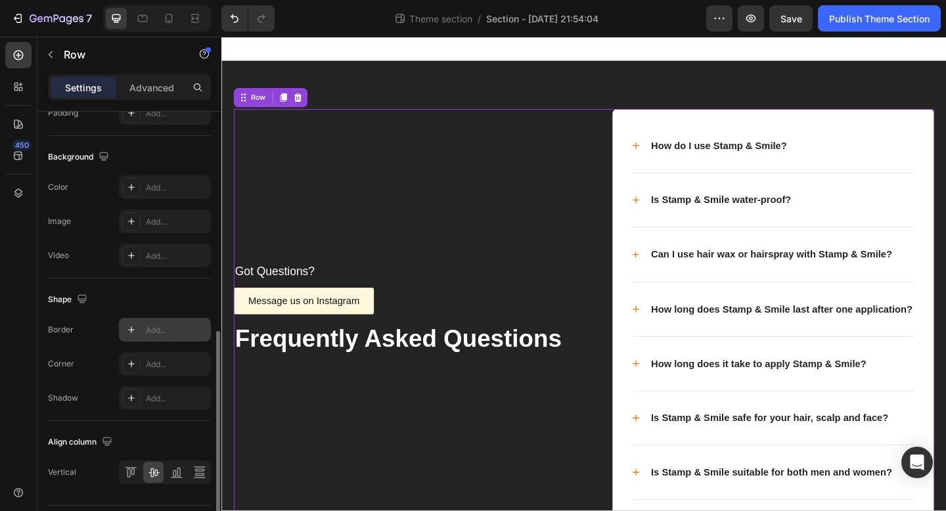
scroll to position [514, 0]
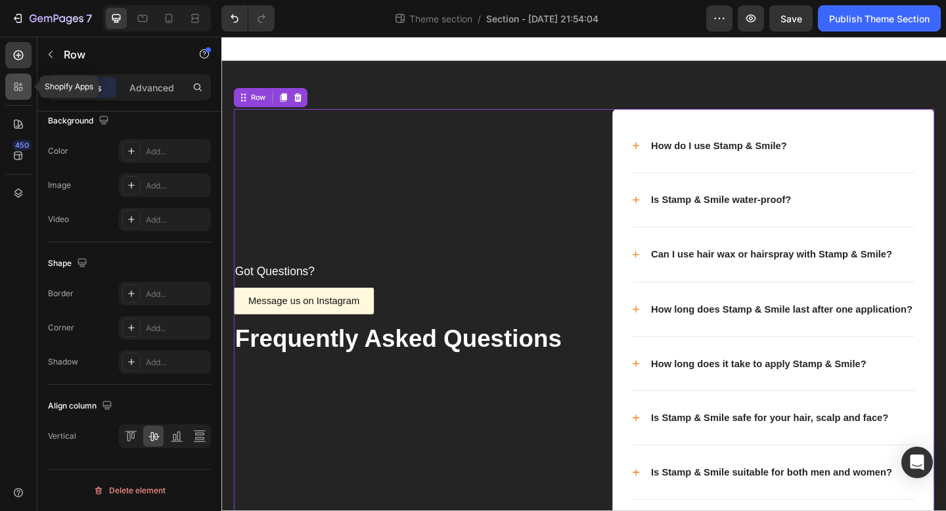
click at [22, 83] on icon at bounding box center [18, 86] width 13 height 13
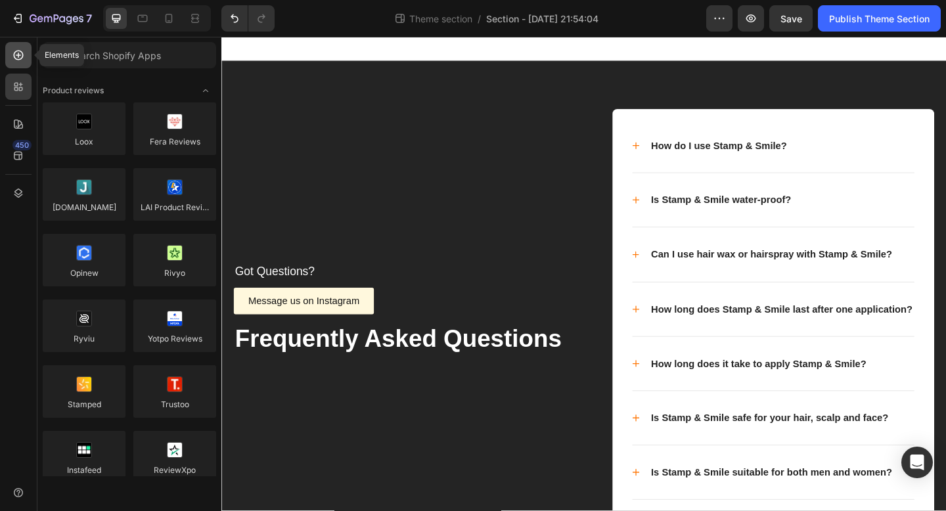
click at [16, 53] on icon at bounding box center [18, 55] width 13 height 13
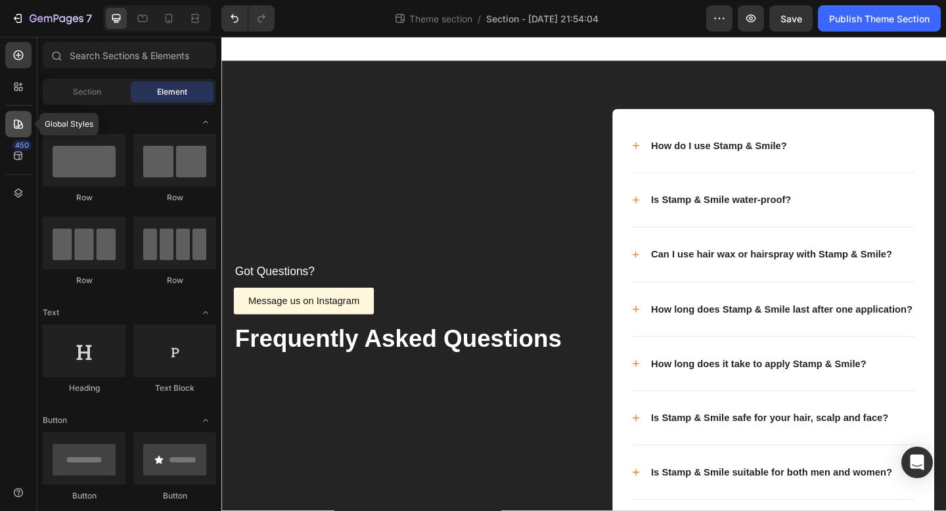
click at [18, 134] on div at bounding box center [18, 124] width 26 height 26
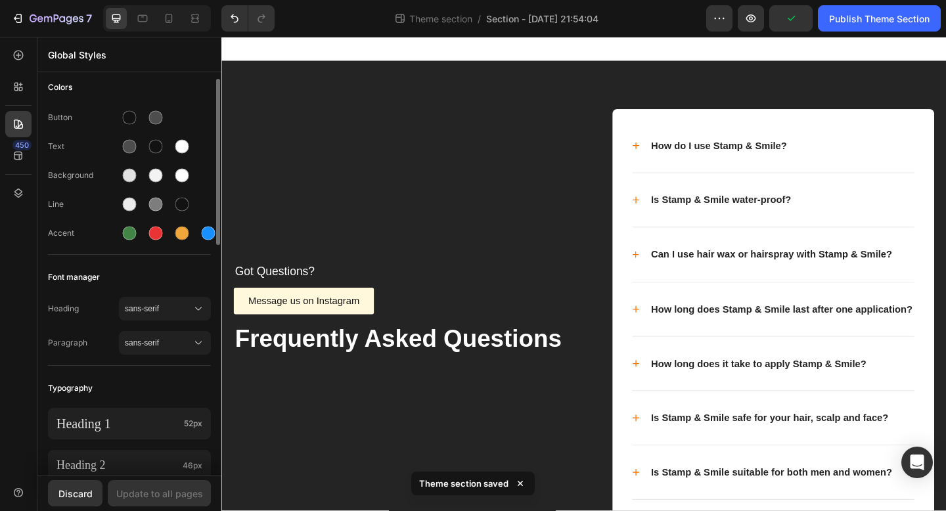
scroll to position [12, 0]
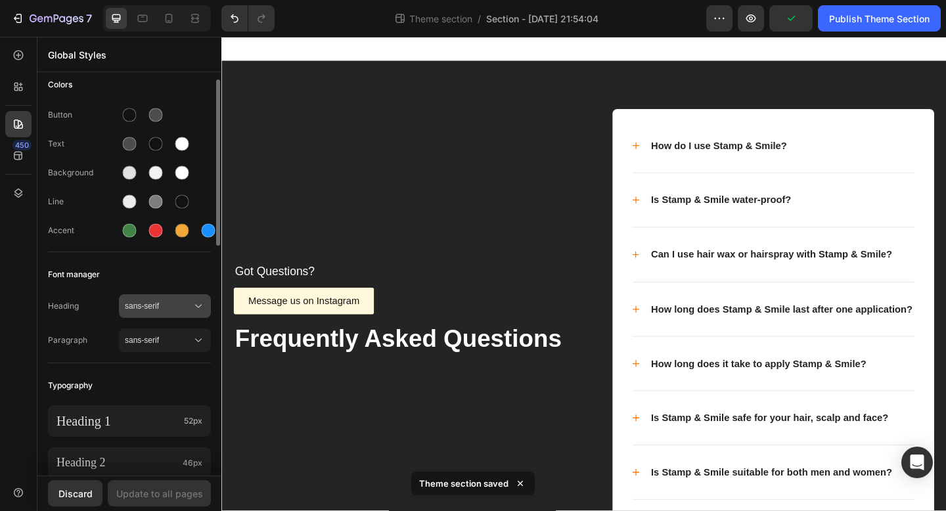
click at [148, 303] on span "sans-serif" at bounding box center [158, 306] width 67 height 12
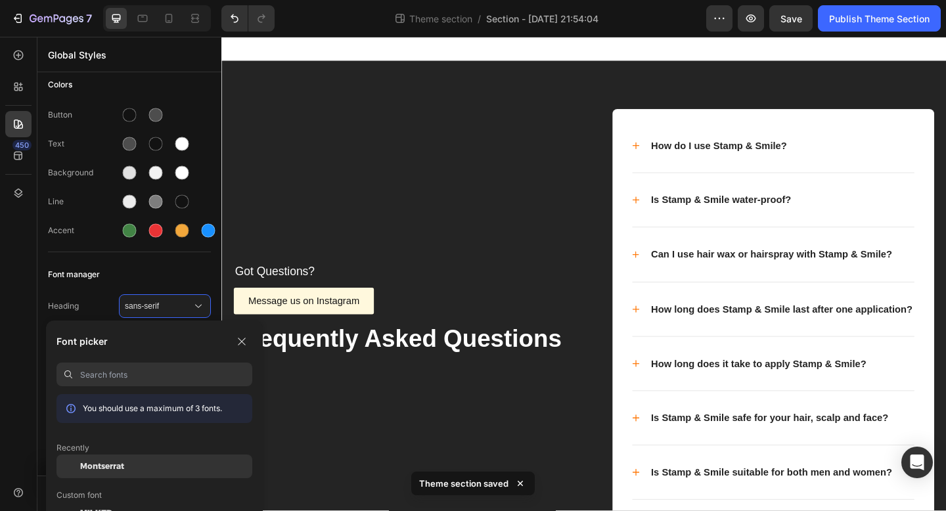
click at [104, 464] on span "Montserrat" at bounding box center [102, 467] width 44 height 12
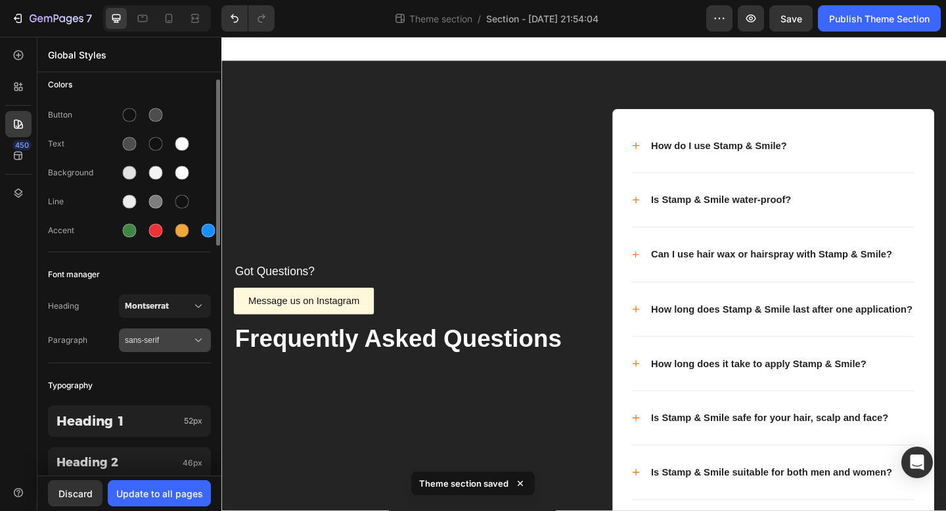
click at [139, 334] on div "sans-serif" at bounding box center [165, 340] width 80 height 13
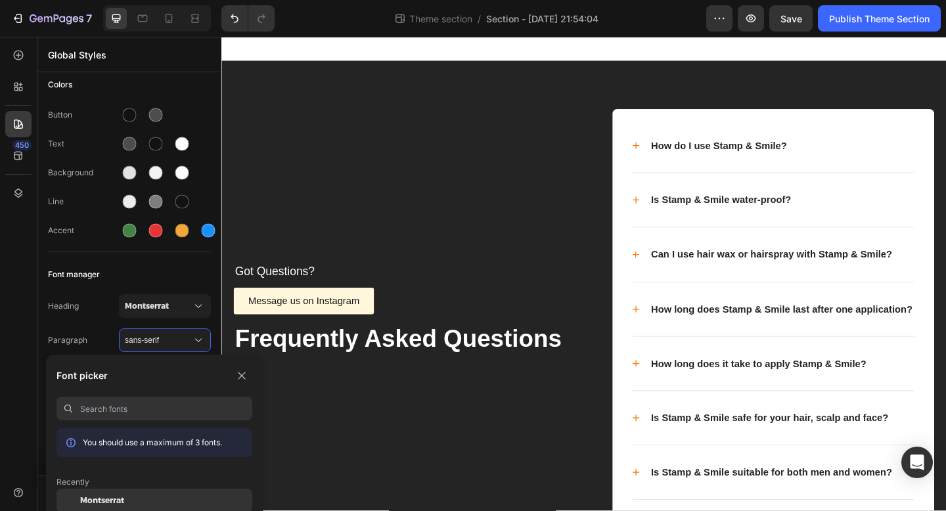
click at [119, 493] on div "Montserrat" at bounding box center [155, 501] width 196 height 24
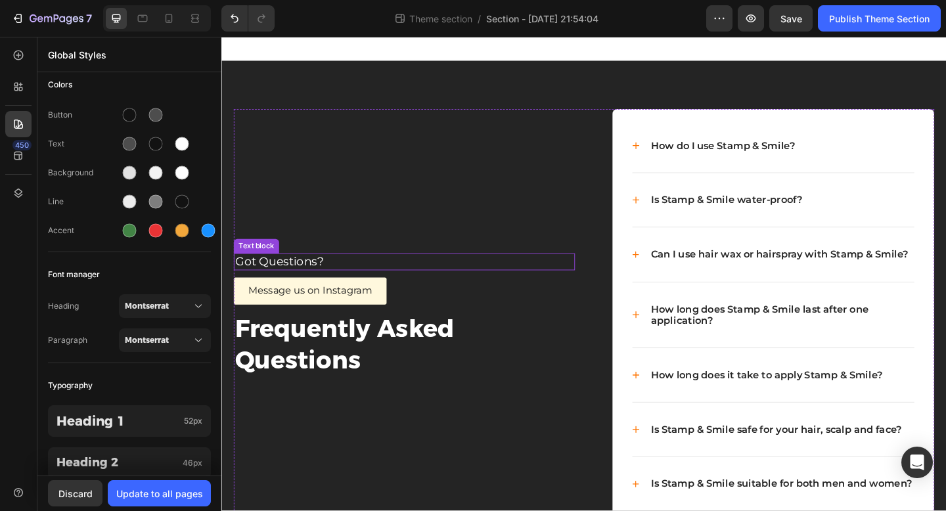
click at [267, 283] on p "Got Questions?" at bounding box center [420, 282] width 369 height 16
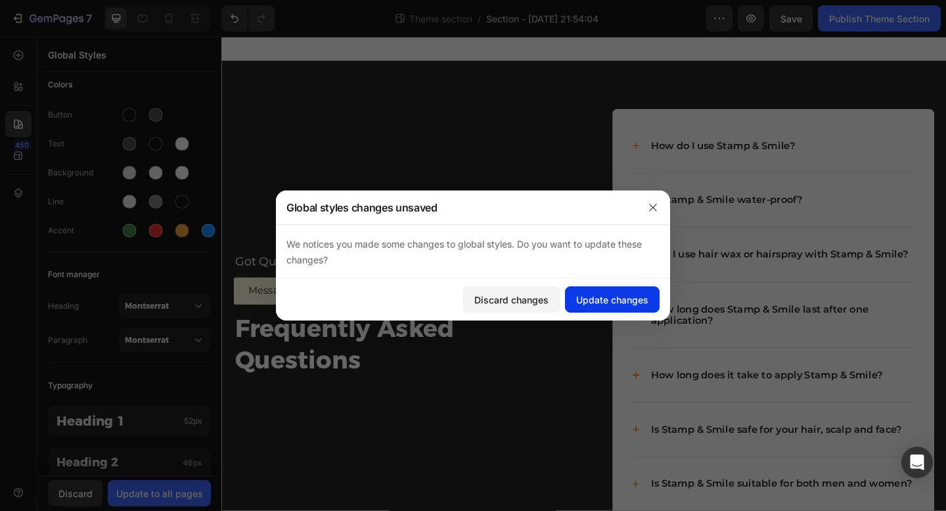
click at [590, 299] on div "Update changes" at bounding box center [612, 300] width 72 height 14
click at [329, 316] on p "Message us on Instagram" at bounding box center [317, 313] width 135 height 19
click at [639, 296] on div "Update changes" at bounding box center [612, 300] width 72 height 14
click at [330, 353] on p "Frequently Asked Questions" at bounding box center [420, 372] width 369 height 68
click at [606, 300] on div "Update changes" at bounding box center [612, 300] width 72 height 14
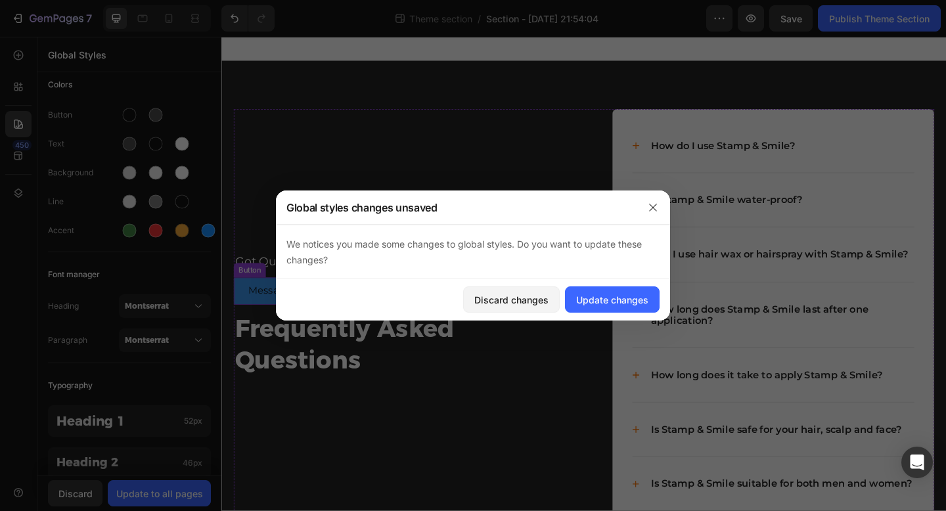
click at [395, 306] on link "Message us on Instagram" at bounding box center [318, 314] width 166 height 30
click at [606, 302] on div "Update changes" at bounding box center [612, 300] width 72 height 14
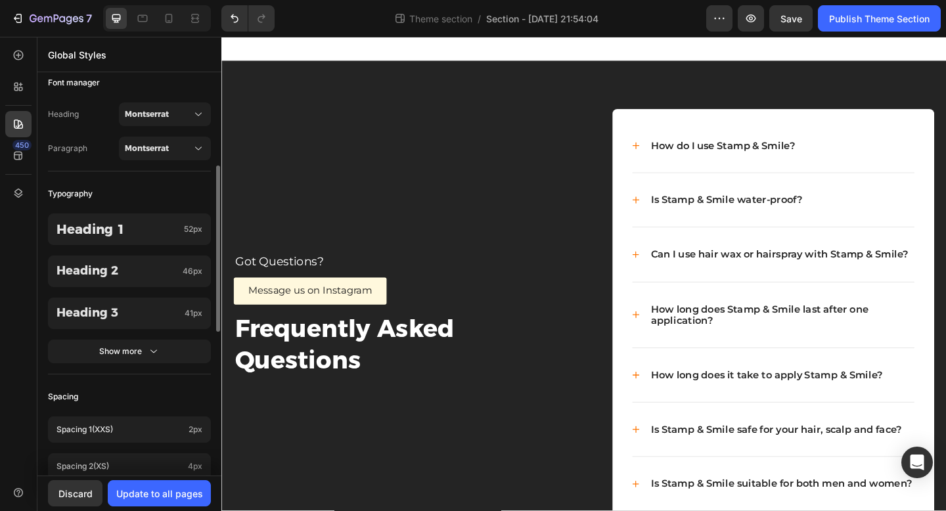
scroll to position [208, 0]
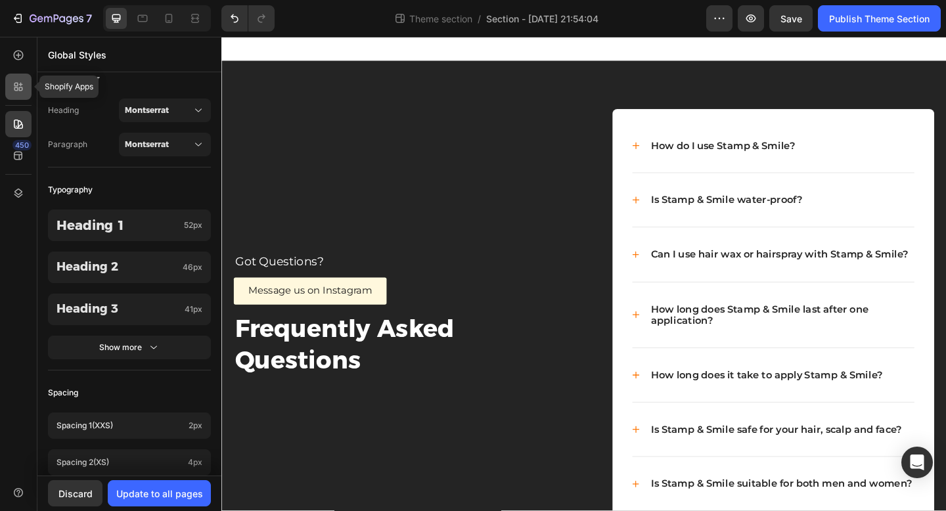
click at [18, 80] on div at bounding box center [18, 87] width 26 height 26
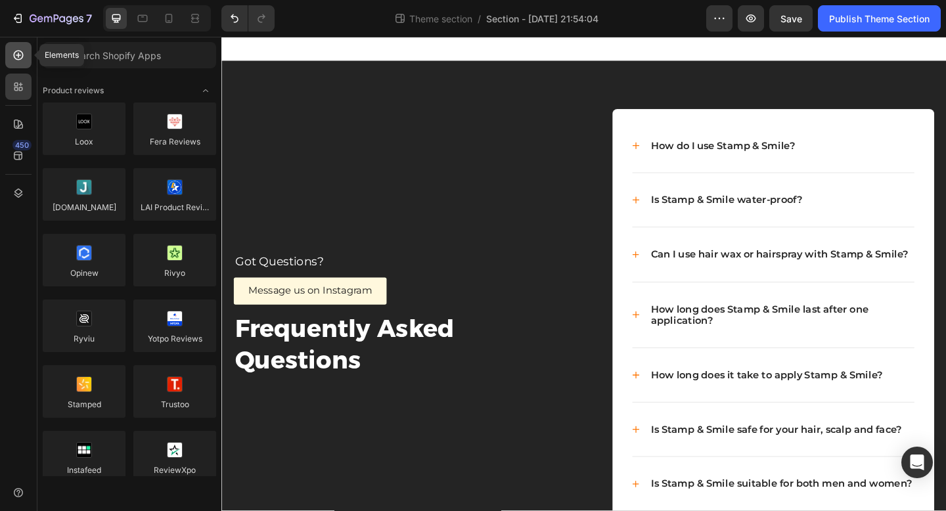
click at [18, 56] on icon at bounding box center [18, 55] width 5 height 5
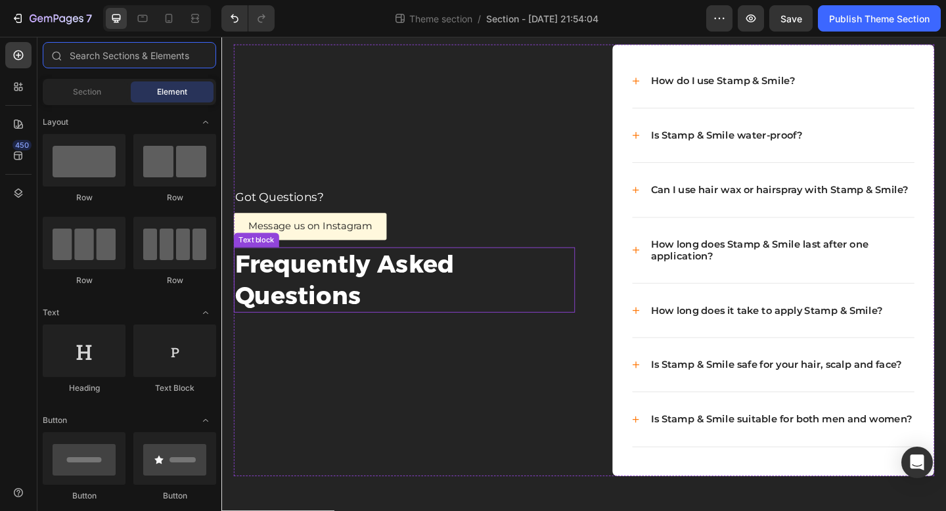
scroll to position [85, 0]
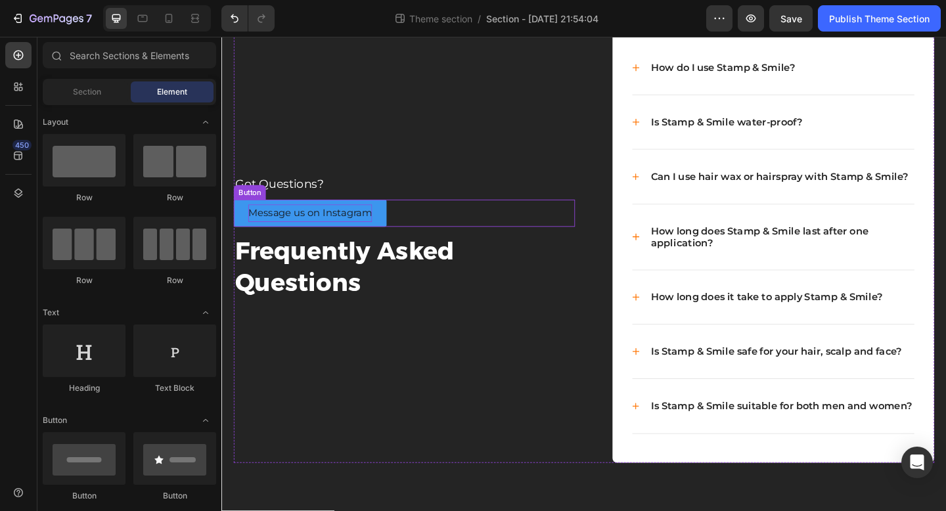
click at [267, 231] on p "Message us on Instagram" at bounding box center [317, 228] width 135 height 19
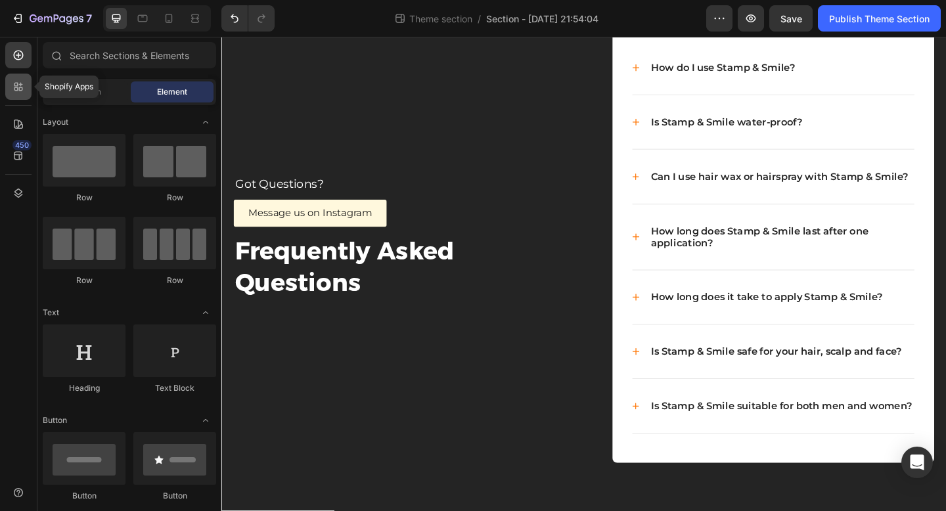
click at [12, 85] on icon at bounding box center [18, 86] width 13 height 13
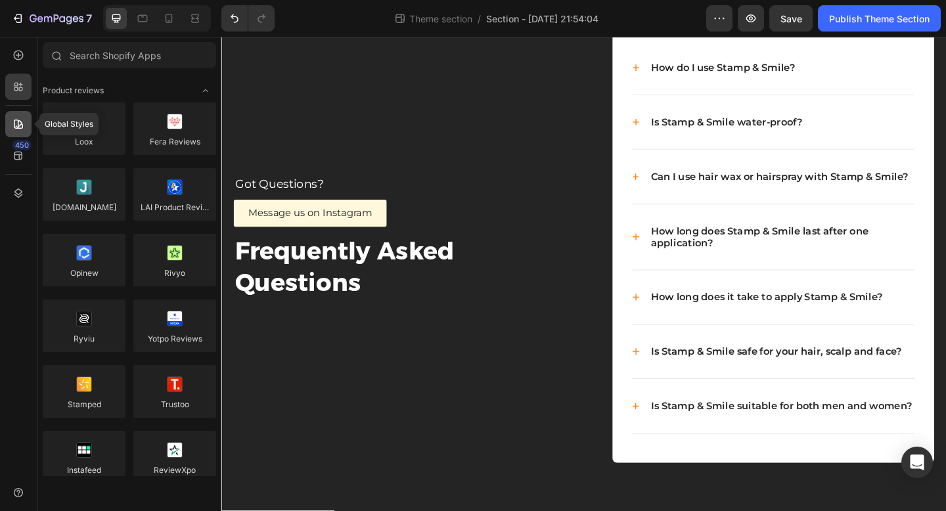
click at [16, 126] on icon at bounding box center [18, 124] width 13 height 13
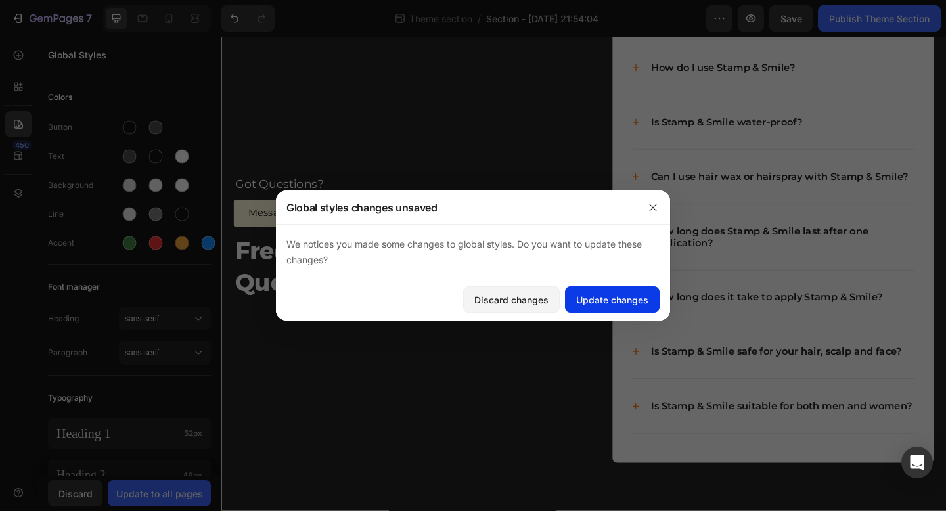
click at [618, 303] on div "Update changes" at bounding box center [612, 300] width 72 height 14
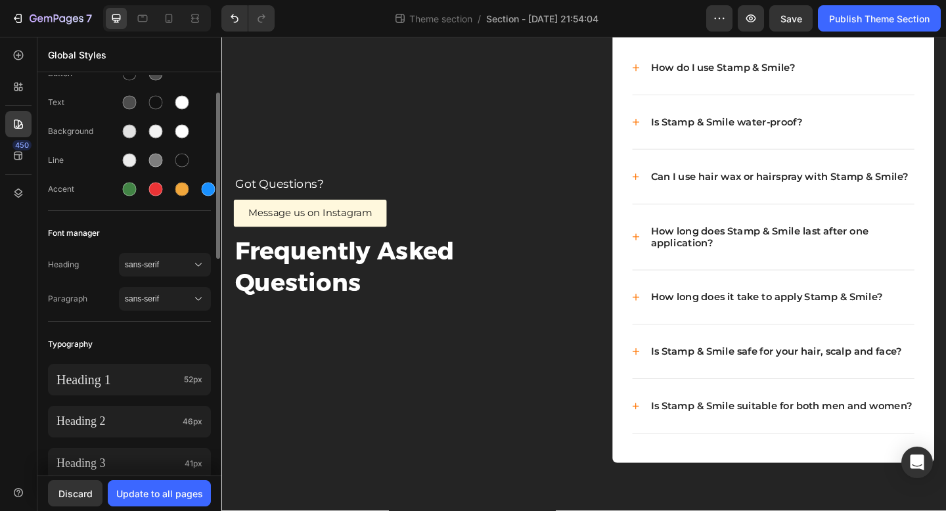
scroll to position [67, 0]
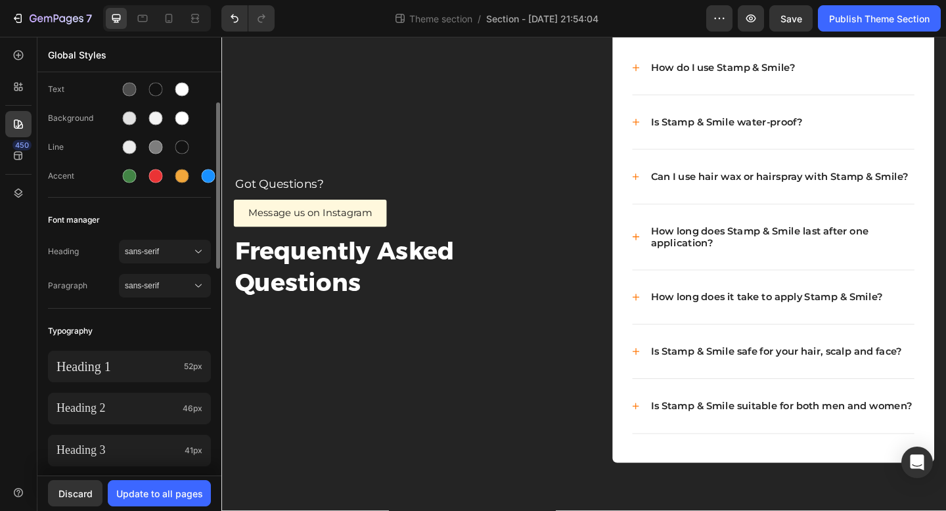
click at [149, 264] on div "Heading sans-serif Paragraph sans-serif" at bounding box center [129, 270] width 163 height 76
click at [150, 259] on button "sans-serif" at bounding box center [165, 252] width 92 height 24
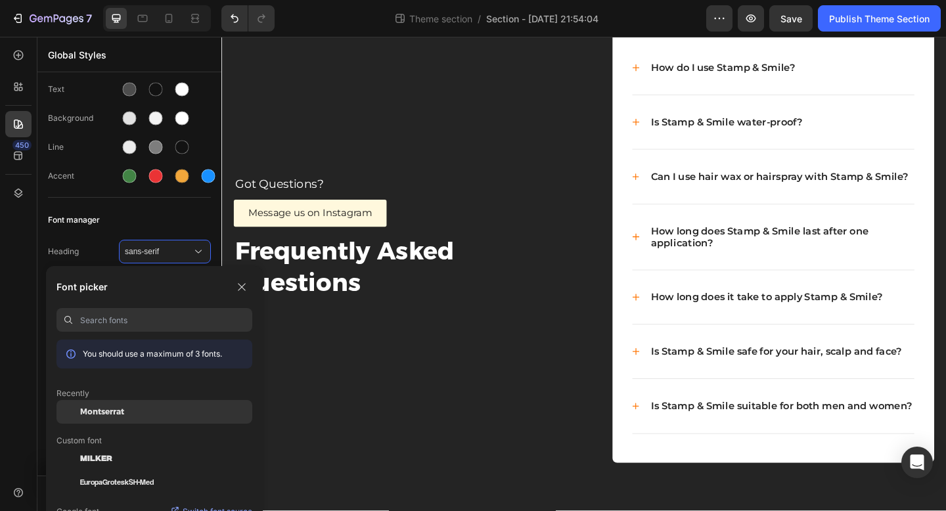
click at [132, 412] on div "Montserrat" at bounding box center [166, 412] width 172 height 12
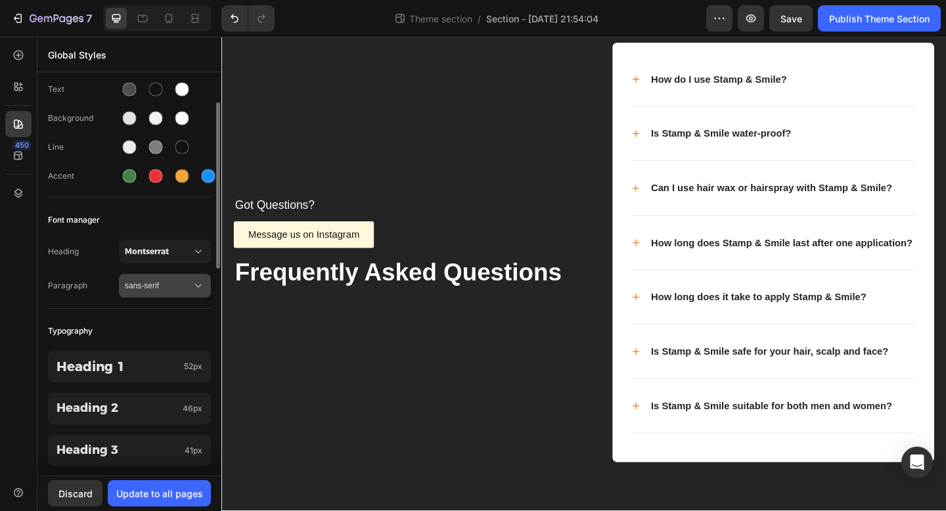
click at [148, 280] on span "sans-serif" at bounding box center [158, 286] width 67 height 12
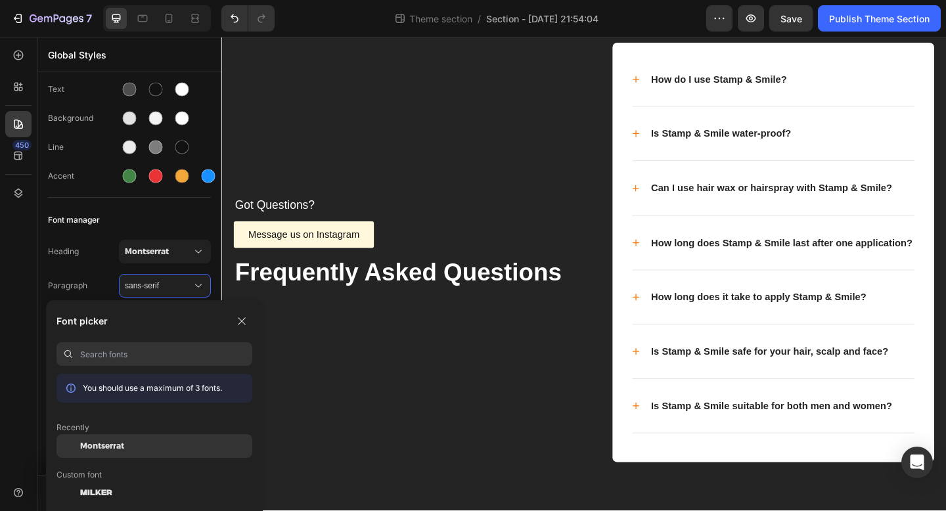
click at [127, 445] on div "Montserrat" at bounding box center [166, 446] width 172 height 12
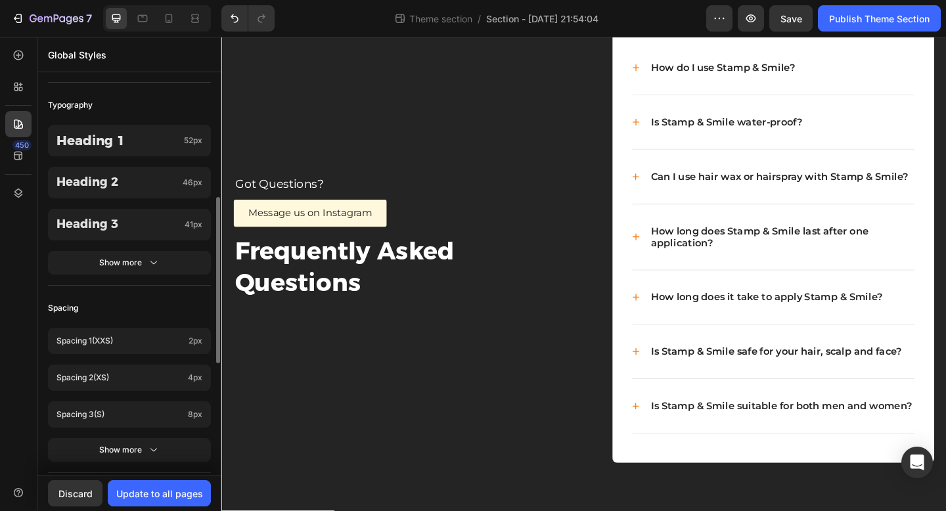
scroll to position [306, 0]
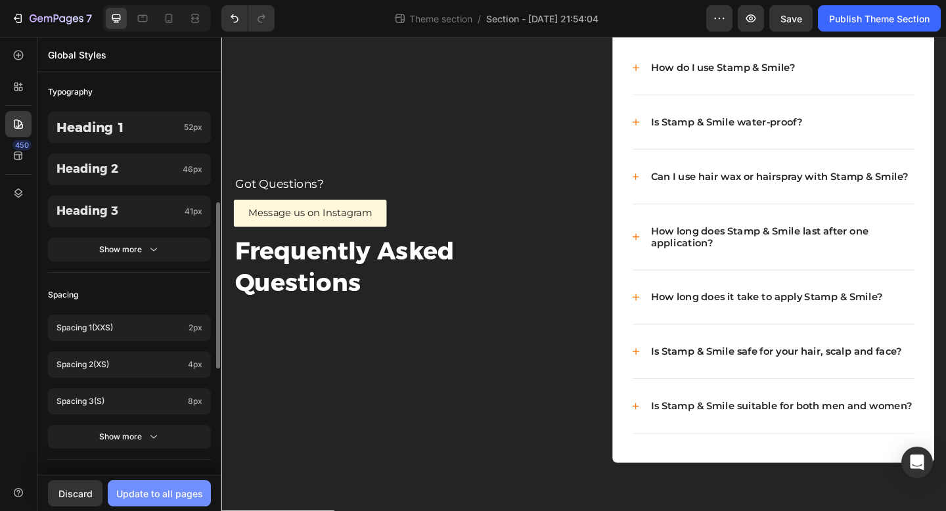
click at [133, 498] on div "Update to all pages" at bounding box center [159, 494] width 87 height 14
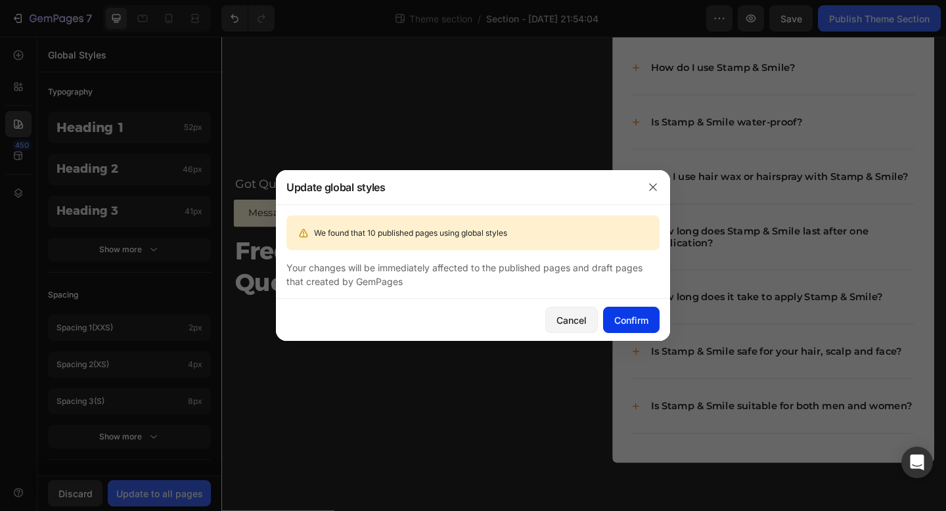
click at [619, 322] on div "Confirm" at bounding box center [631, 320] width 34 height 14
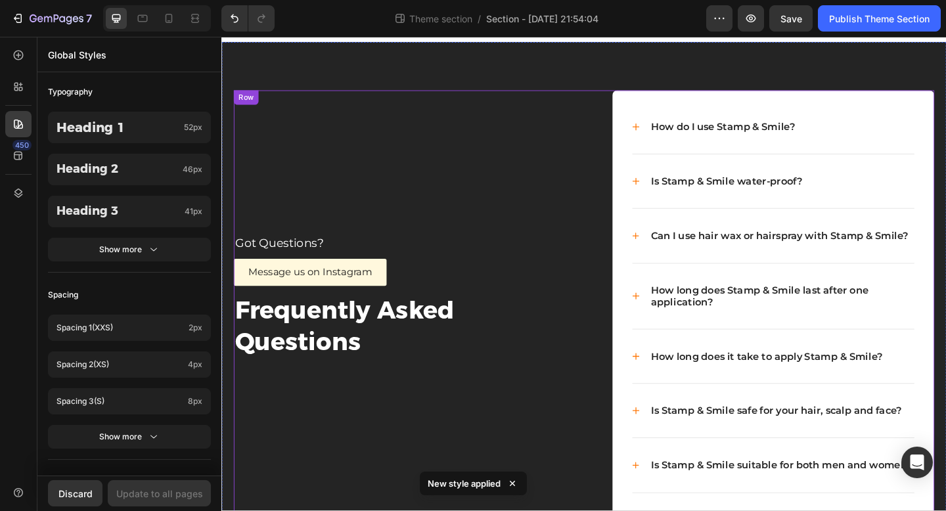
scroll to position [0, 0]
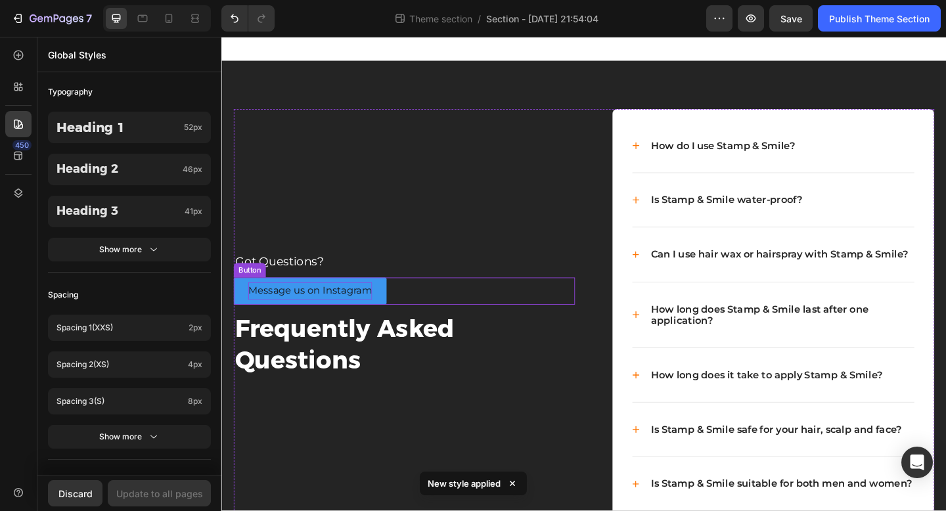
click at [353, 315] on p "Message us on Instagram" at bounding box center [317, 313] width 135 height 19
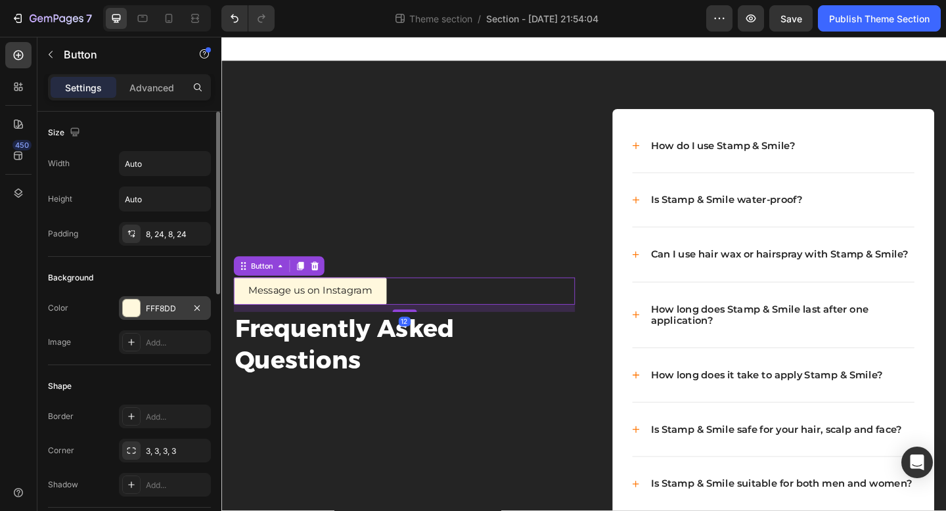
click at [181, 309] on div "FFF8DD" at bounding box center [165, 309] width 38 height 12
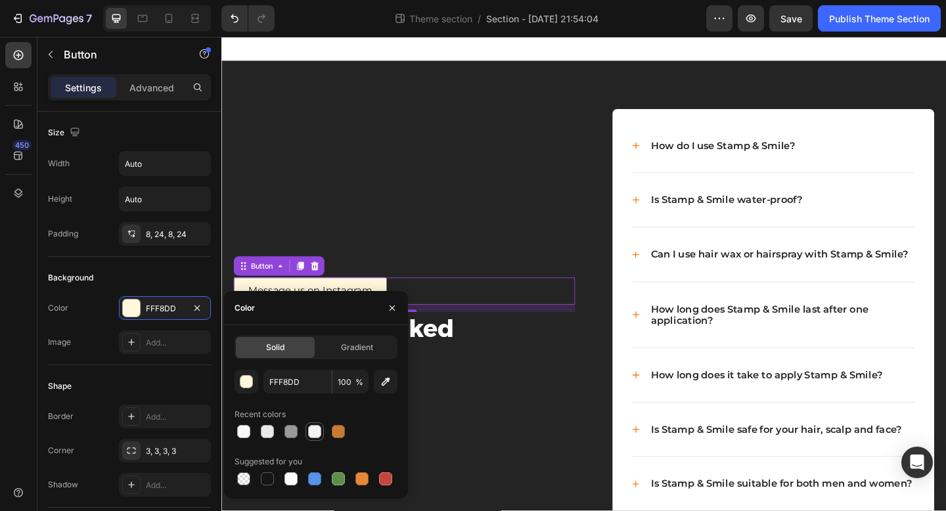
click at [311, 431] on div at bounding box center [314, 431] width 13 height 13
type input "F4F4F4"
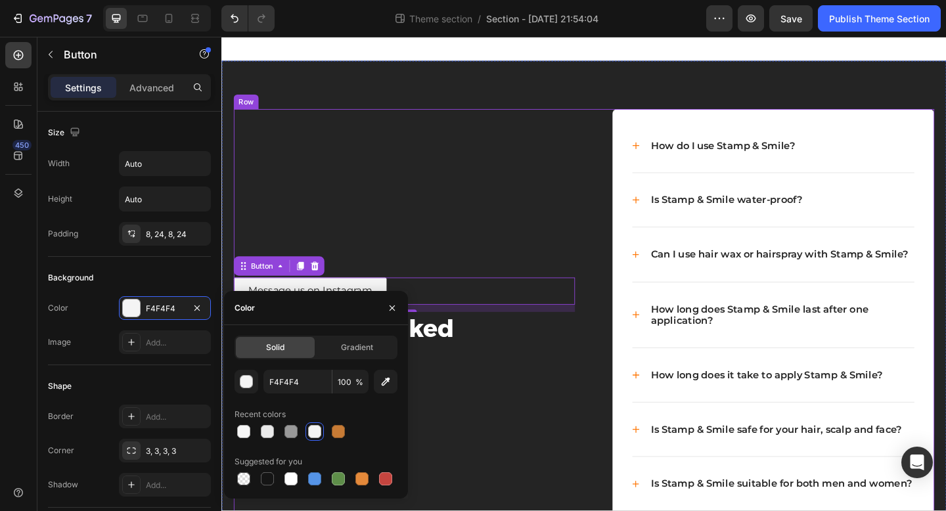
click at [466, 218] on div "Got Questions? Text block Message us on Instagram Button 12 Frequently Asked Qu…" at bounding box center [420, 351] width 371 height 470
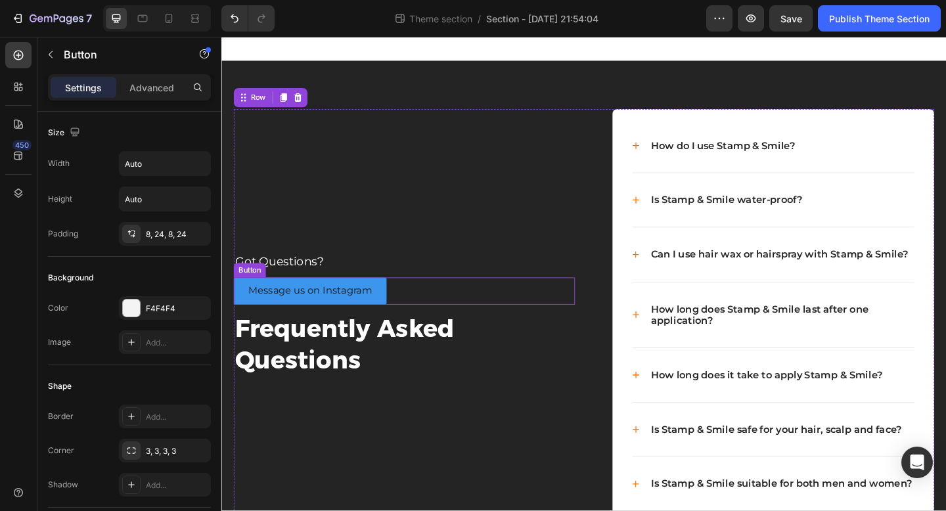
click at [399, 311] on link "Message us on Instagram" at bounding box center [318, 314] width 166 height 30
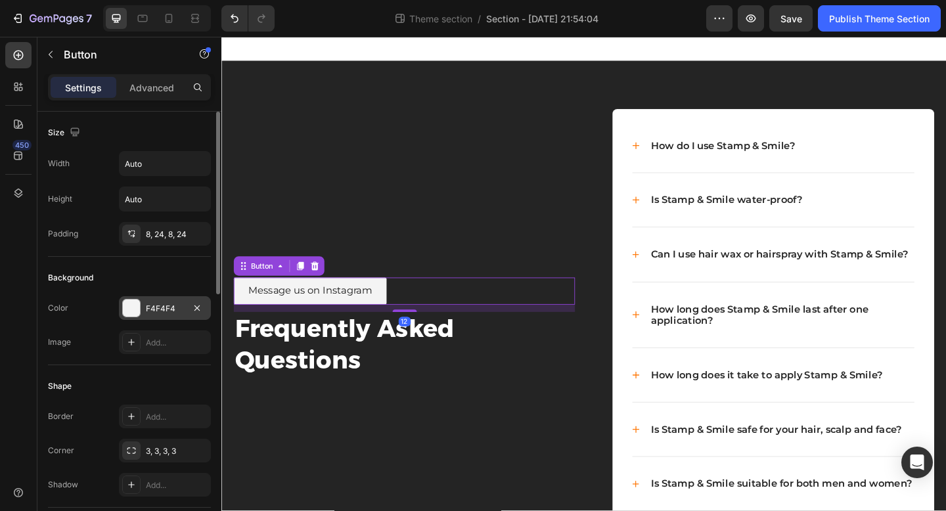
click at [138, 306] on div at bounding box center [131, 308] width 17 height 17
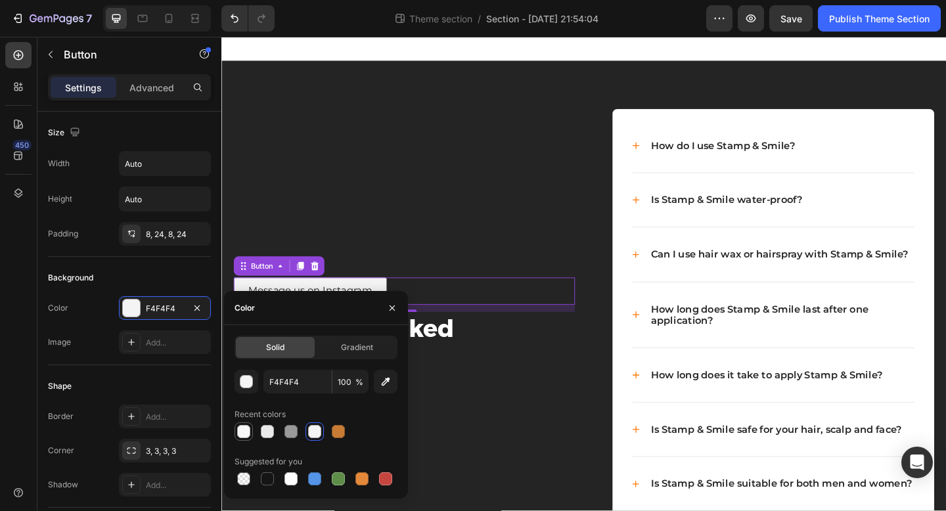
click at [245, 436] on div at bounding box center [243, 431] width 13 height 13
click at [292, 486] on div at bounding box center [291, 479] width 16 height 16
click at [267, 478] on div at bounding box center [267, 478] width 13 height 13
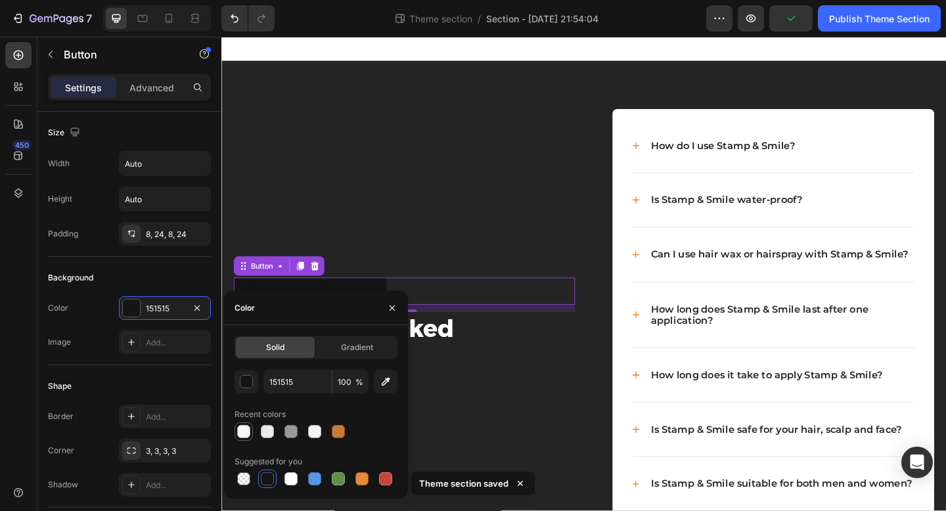
click at [246, 433] on div at bounding box center [243, 431] width 13 height 13
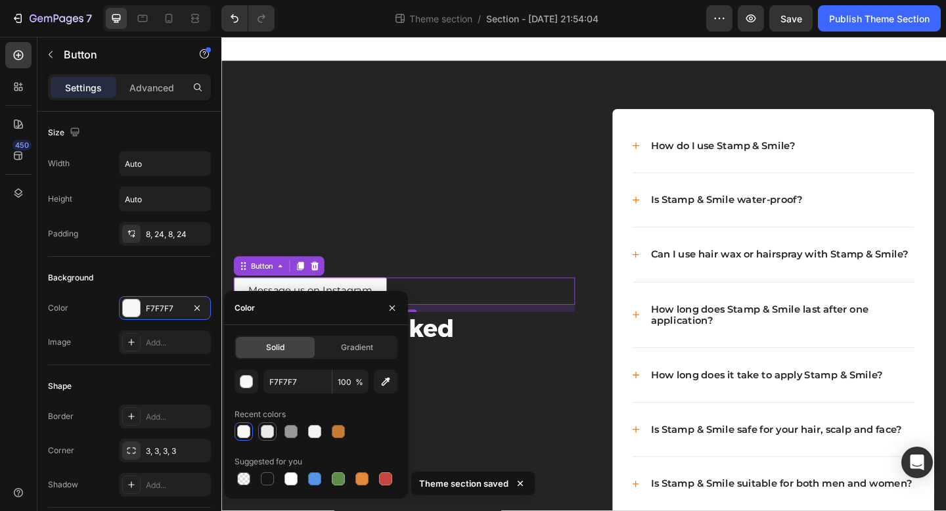
click at [262, 436] on div at bounding box center [267, 431] width 13 height 13
click at [246, 434] on div at bounding box center [243, 431] width 13 height 13
click at [320, 434] on div at bounding box center [314, 431] width 13 height 13
type input "F4F4F4"
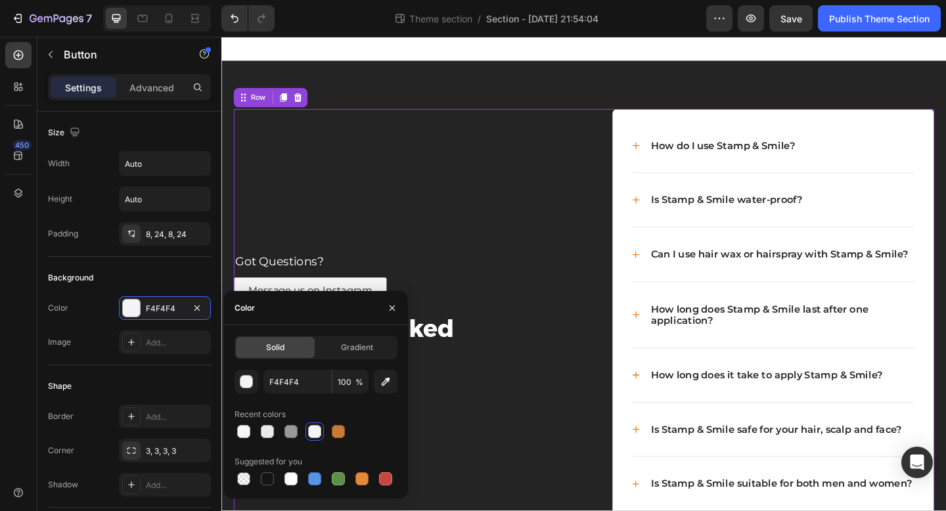
click at [386, 175] on div "Got Questions? Text block Message us on Instagram Button Frequently Asked Quest…" at bounding box center [420, 351] width 371 height 470
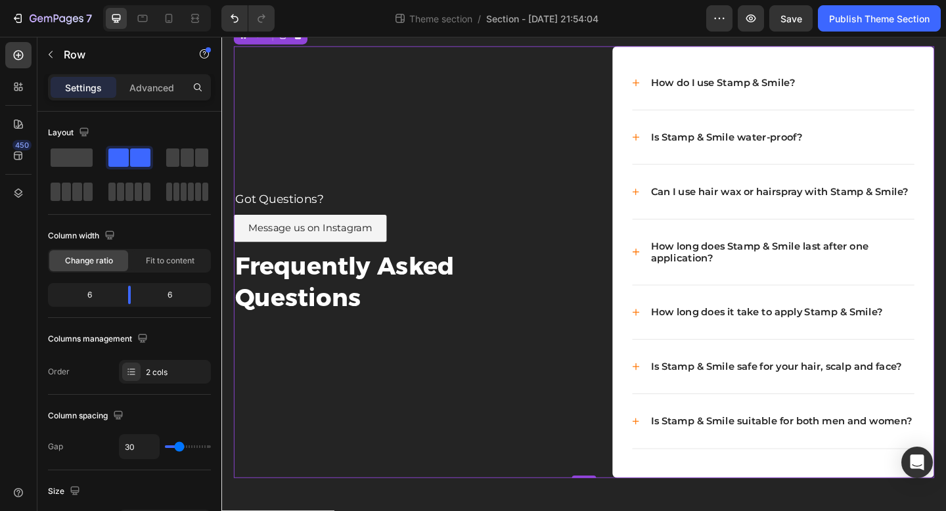
scroll to position [65, 0]
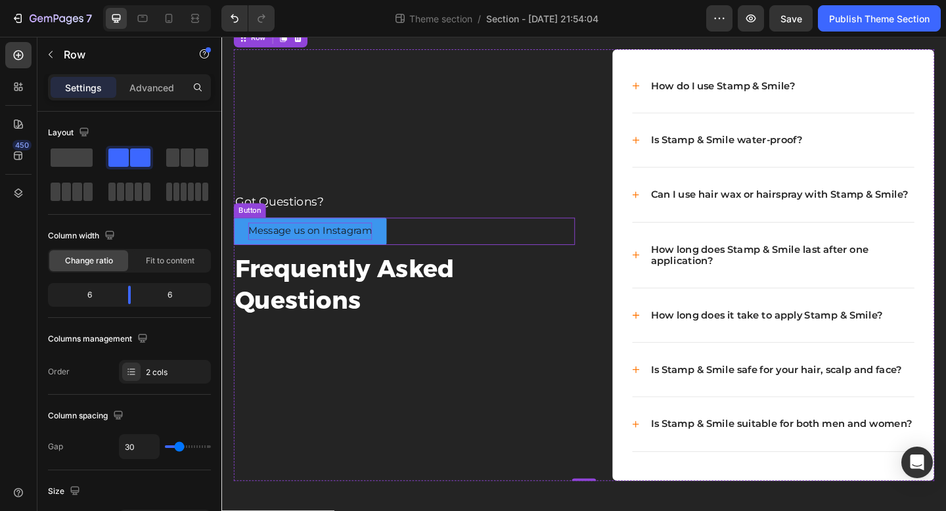
click at [315, 250] on p "Message us on Instagram" at bounding box center [317, 248] width 135 height 19
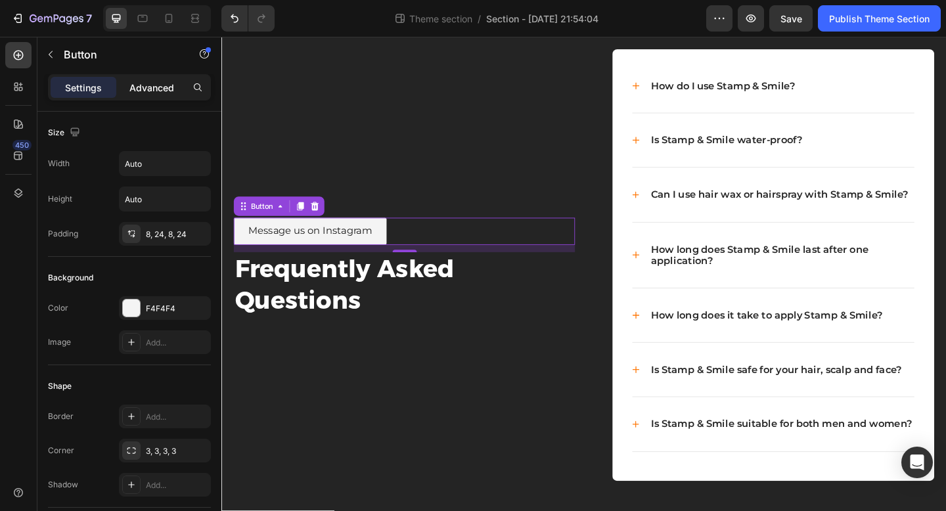
click at [158, 85] on p "Advanced" at bounding box center [151, 88] width 45 height 14
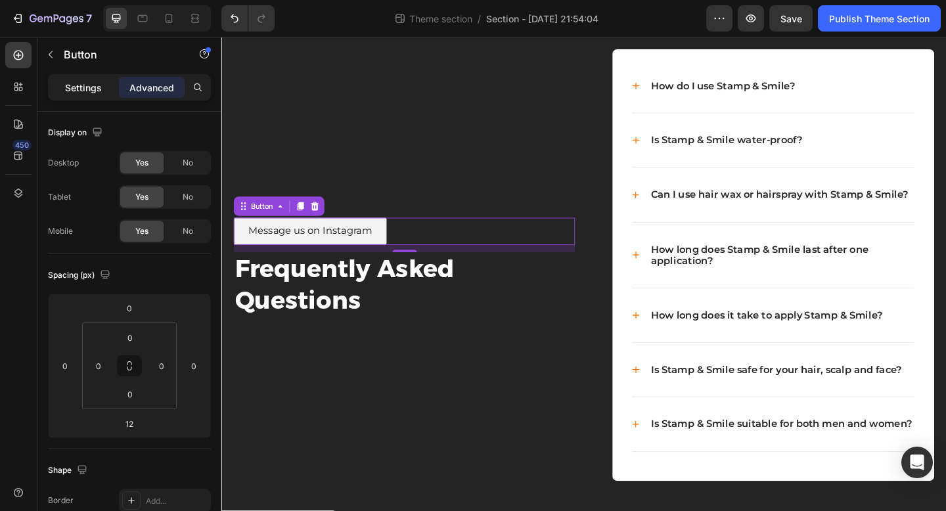
click at [89, 89] on p "Settings" at bounding box center [83, 88] width 37 height 14
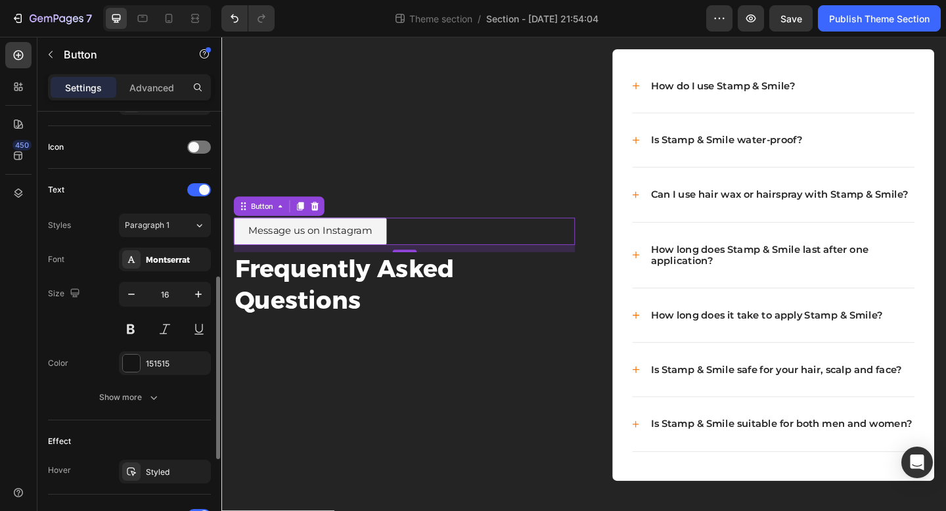
scroll to position [386, 0]
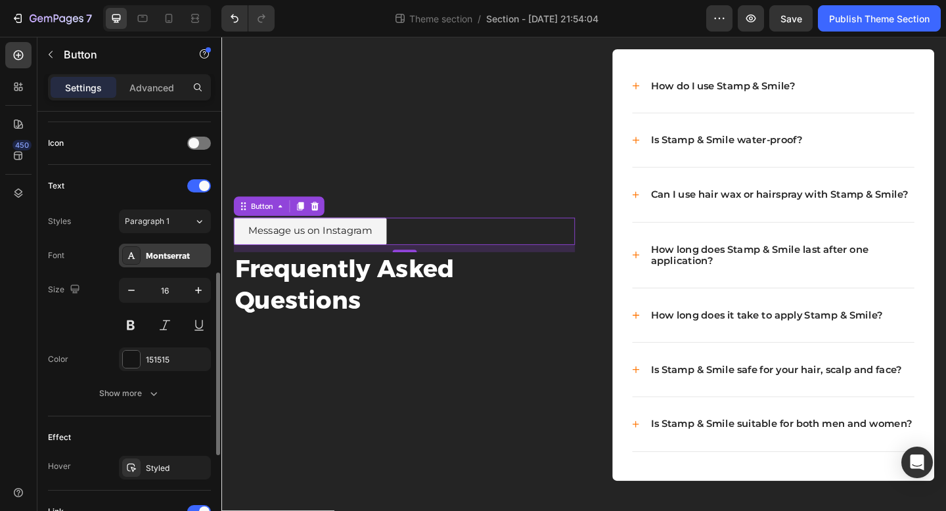
click at [161, 257] on div "Montserrat" at bounding box center [177, 256] width 62 height 12
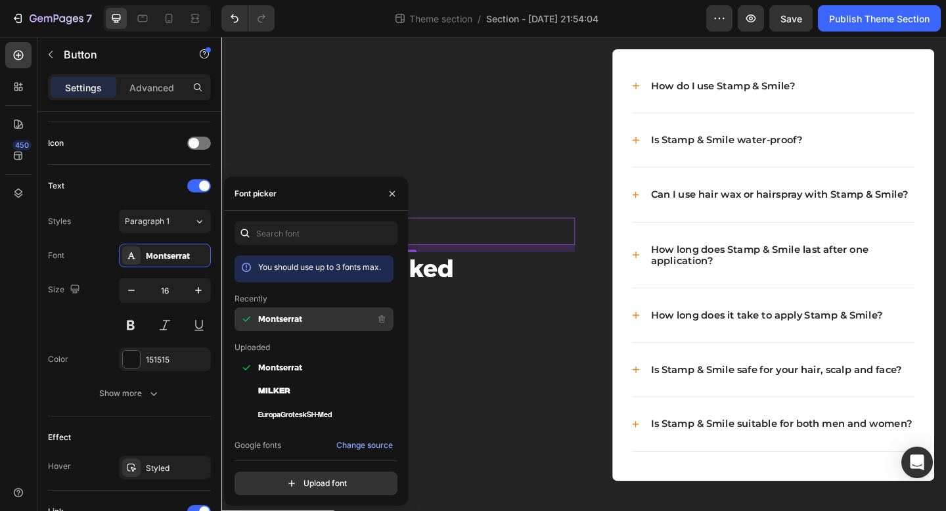
click at [281, 403] on div "Montserrat" at bounding box center [314, 415] width 159 height 24
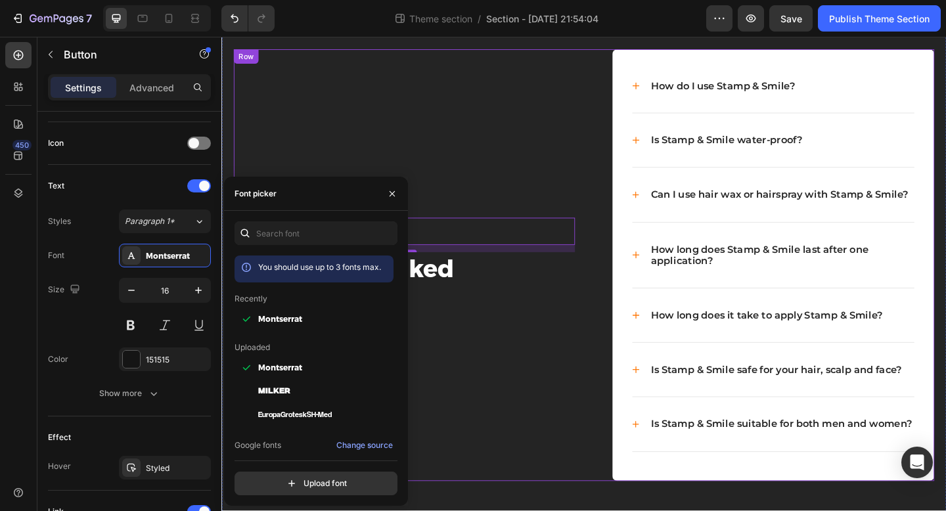
click at [344, 131] on div "Got Questions? Text block Message us on Instagram Button 12 Frequently Asked Qu…" at bounding box center [420, 286] width 371 height 470
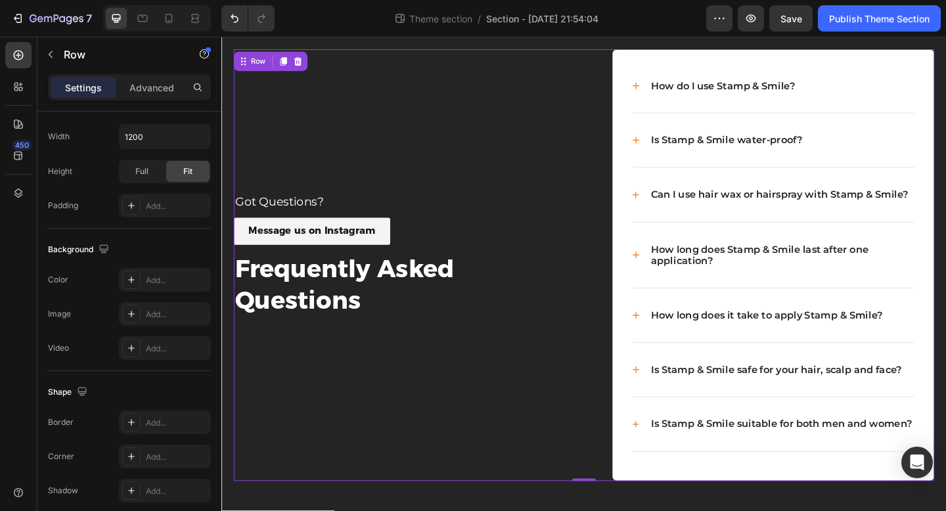
scroll to position [0, 0]
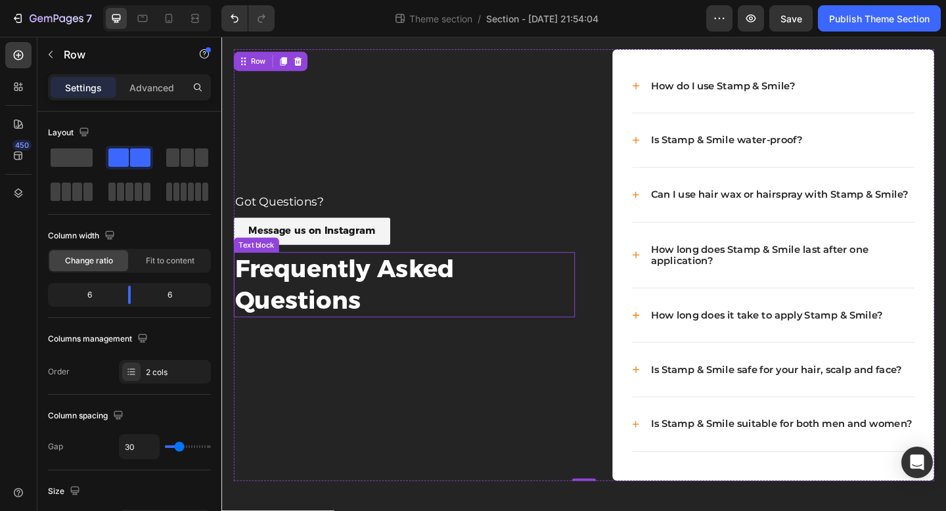
click at [284, 301] on p "Frequently Asked Questions" at bounding box center [420, 307] width 369 height 68
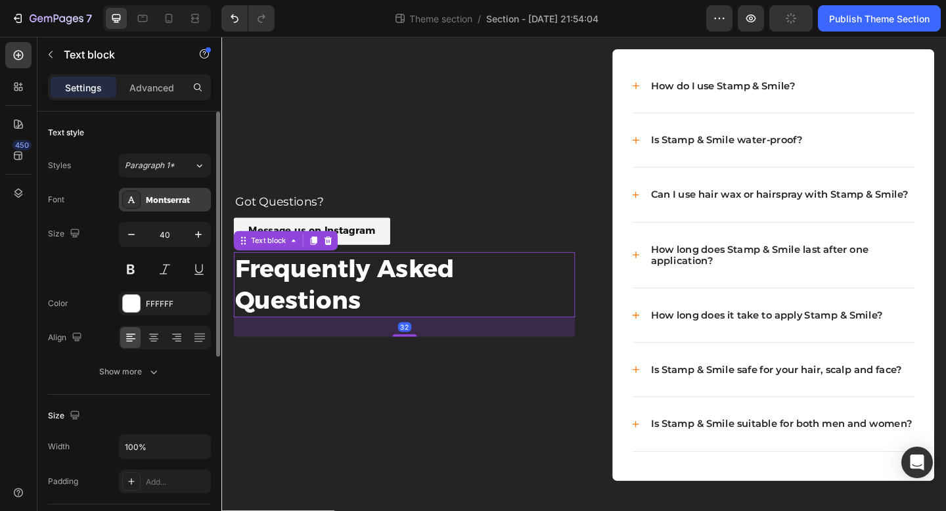
click at [160, 200] on div "Montserrat" at bounding box center [177, 200] width 62 height 12
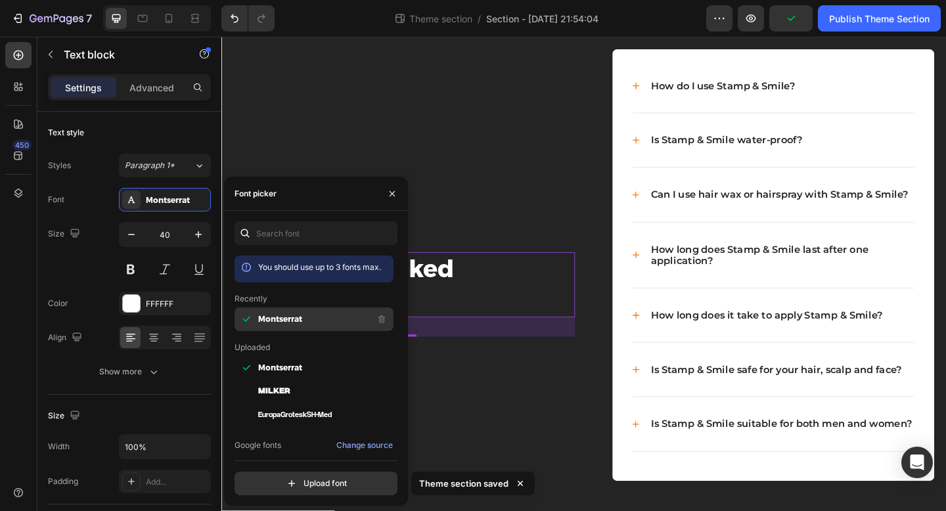
click at [284, 325] on span "Montserrat" at bounding box center [280, 319] width 44 height 12
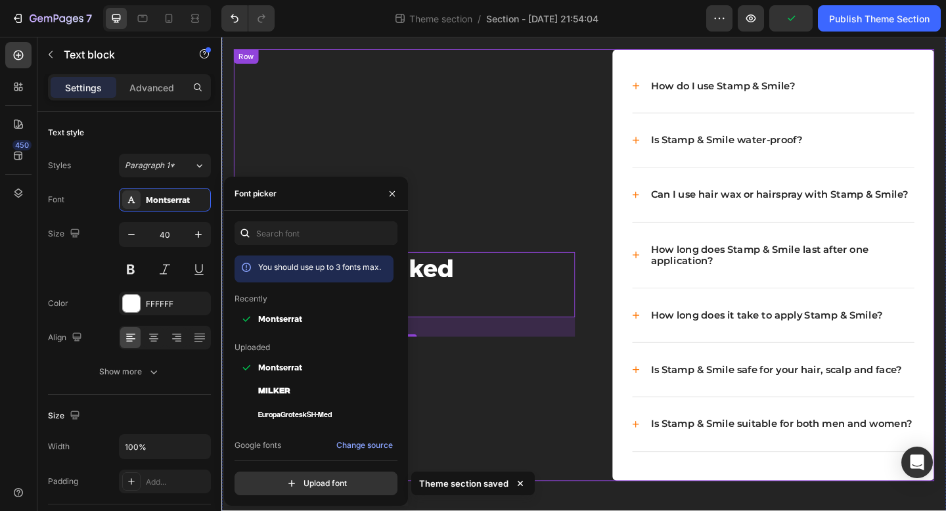
click at [432, 91] on div "Got Questions? Text block Message us on Instagram Button Frequently Asked Quest…" at bounding box center [420, 286] width 371 height 470
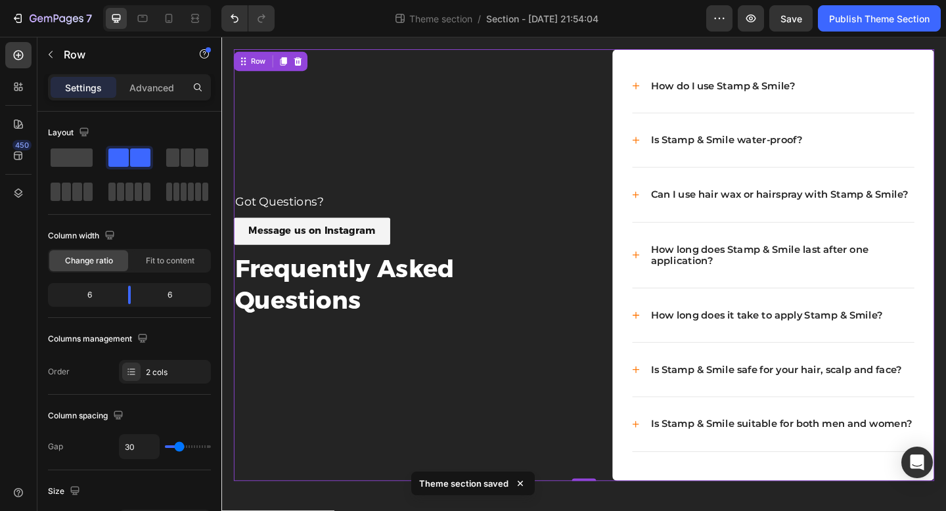
click at [298, 223] on p "Got Questions?" at bounding box center [420, 217] width 369 height 16
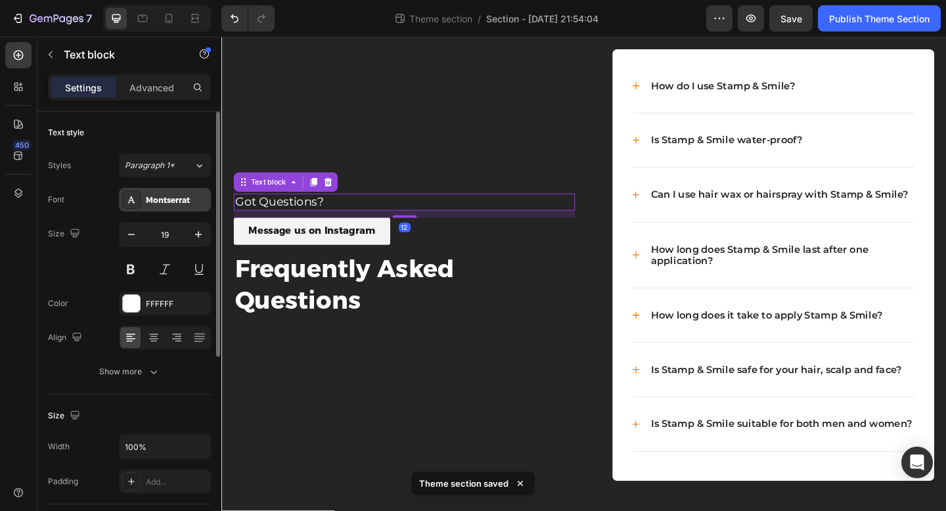
click at [162, 208] on div "Montserrat" at bounding box center [165, 200] width 92 height 24
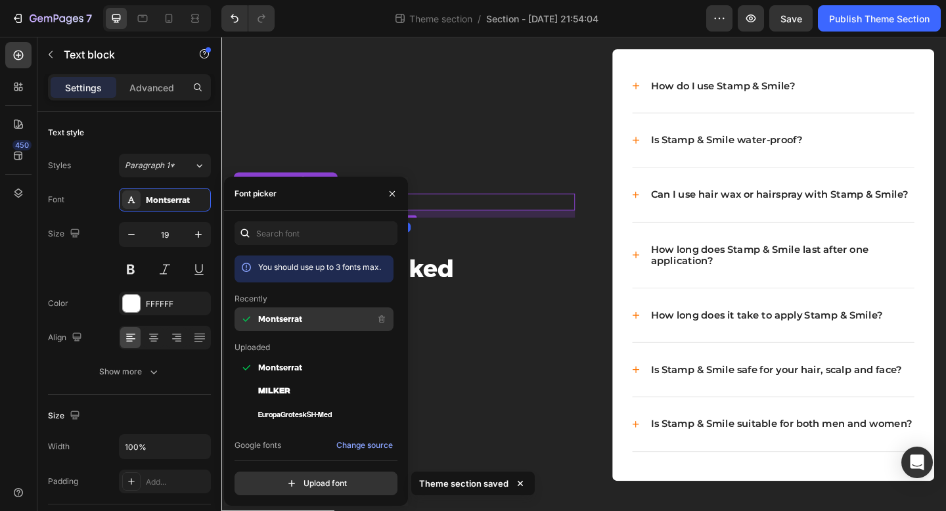
click at [273, 322] on span "Montserrat" at bounding box center [280, 319] width 44 height 12
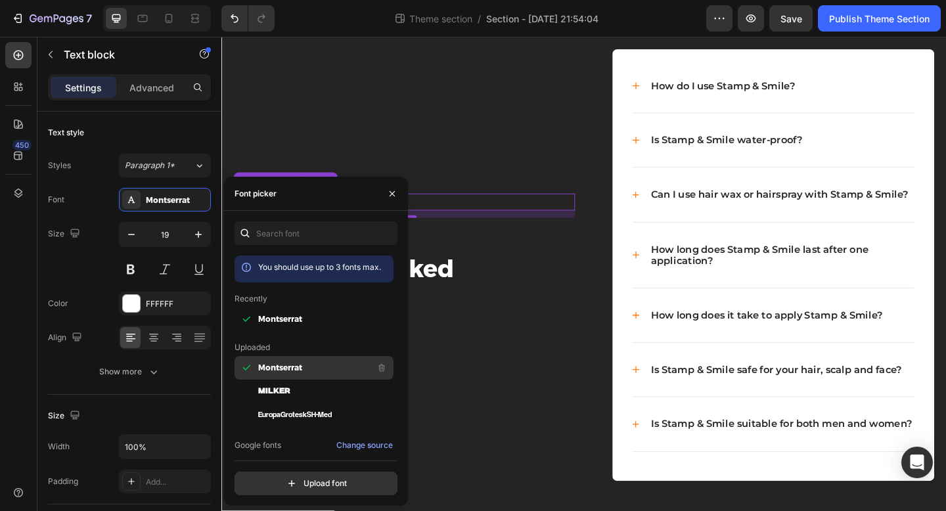
click at [275, 367] on span "Montserrat" at bounding box center [280, 368] width 44 height 12
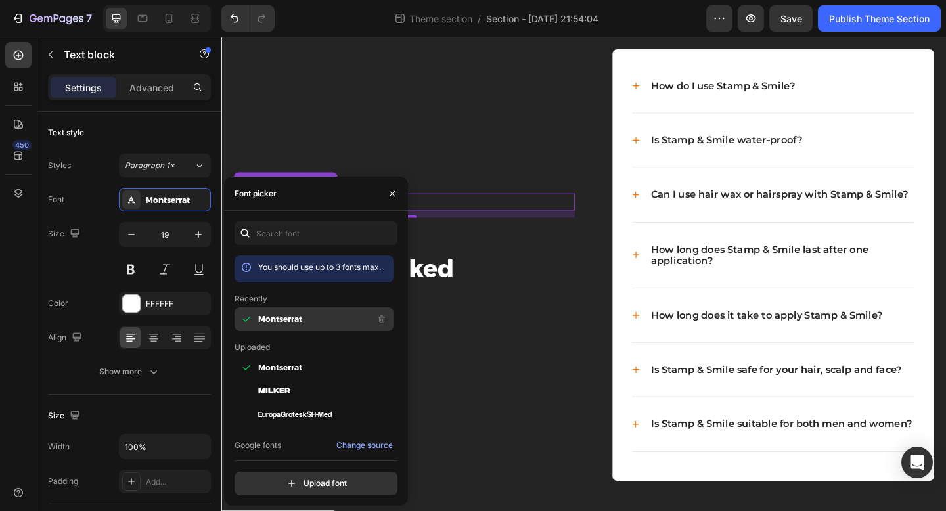
click at [283, 316] on span "Montserrat" at bounding box center [280, 319] width 44 height 12
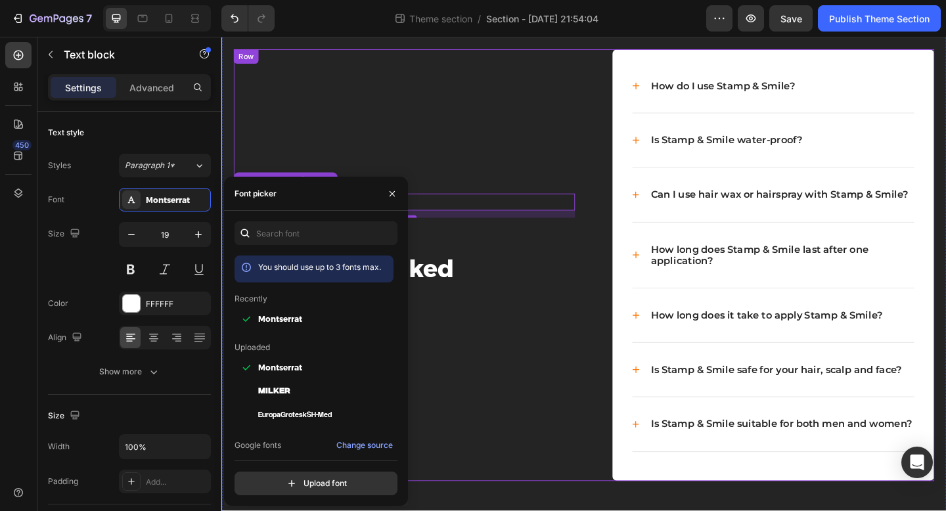
click at [319, 130] on div "Got Questions? Text block 12 Message us on Instagram Button Frequently Asked Qu…" at bounding box center [420, 286] width 371 height 470
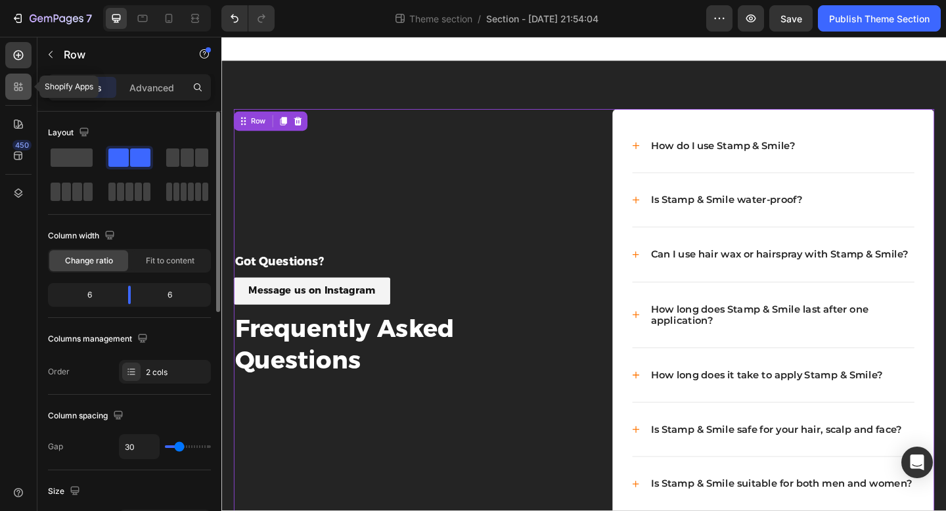
click at [25, 97] on div at bounding box center [18, 87] width 26 height 26
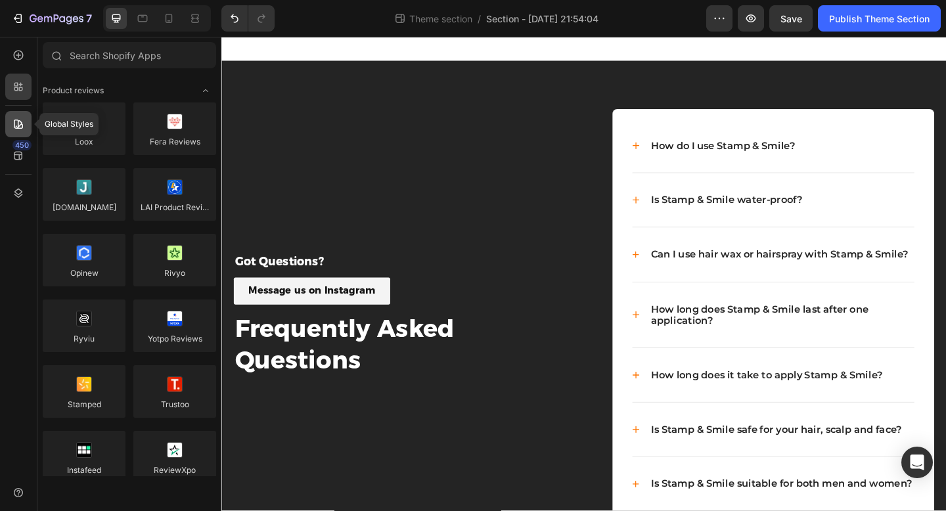
click at [18, 115] on div at bounding box center [18, 124] width 26 height 26
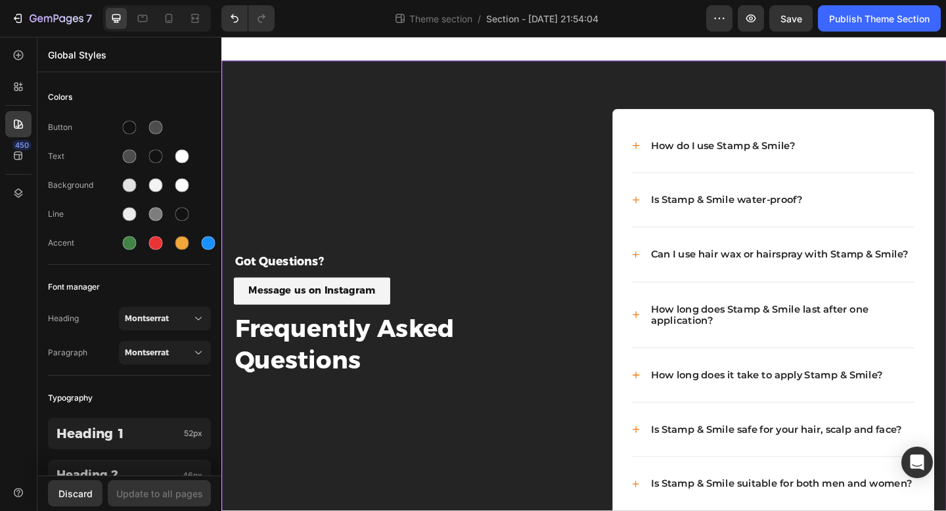
scroll to position [85, 0]
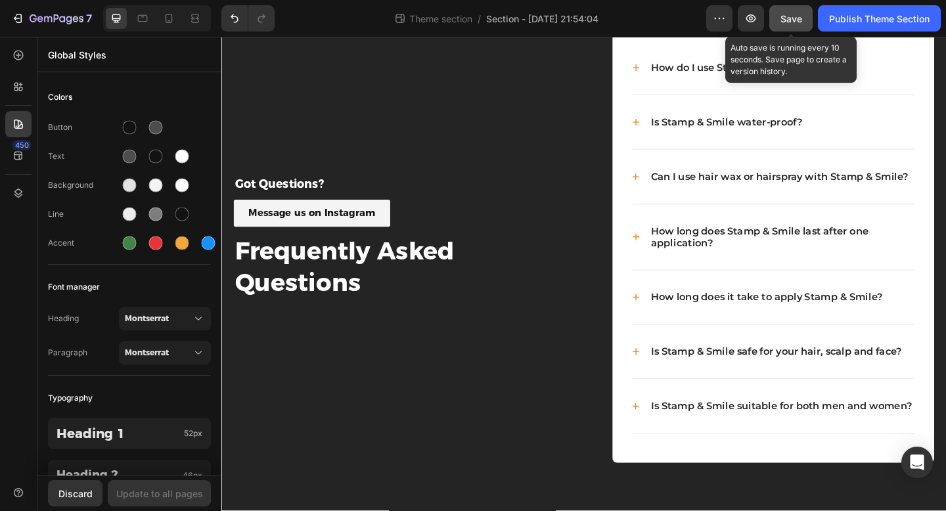
click at [779, 22] on button "Save" at bounding box center [790, 18] width 43 height 26
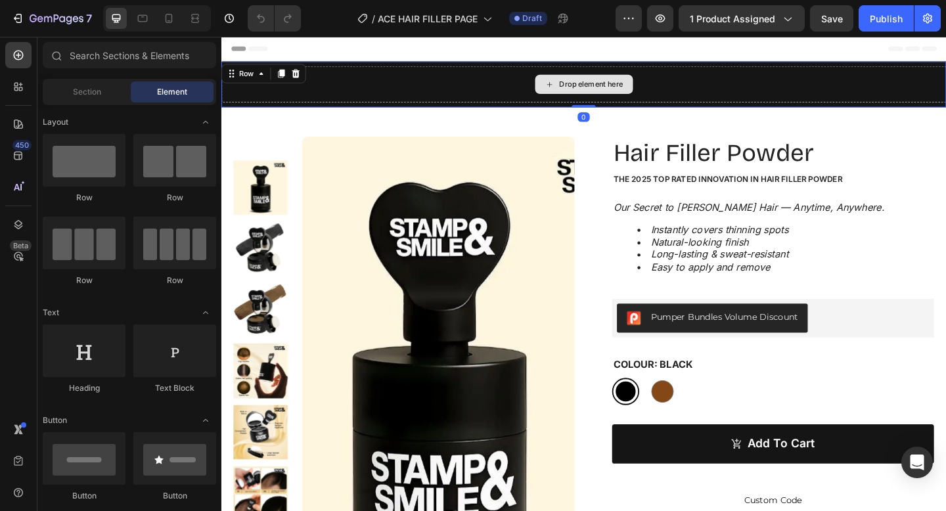
click at [369, 77] on div "Drop element here" at bounding box center [615, 88] width 788 height 39
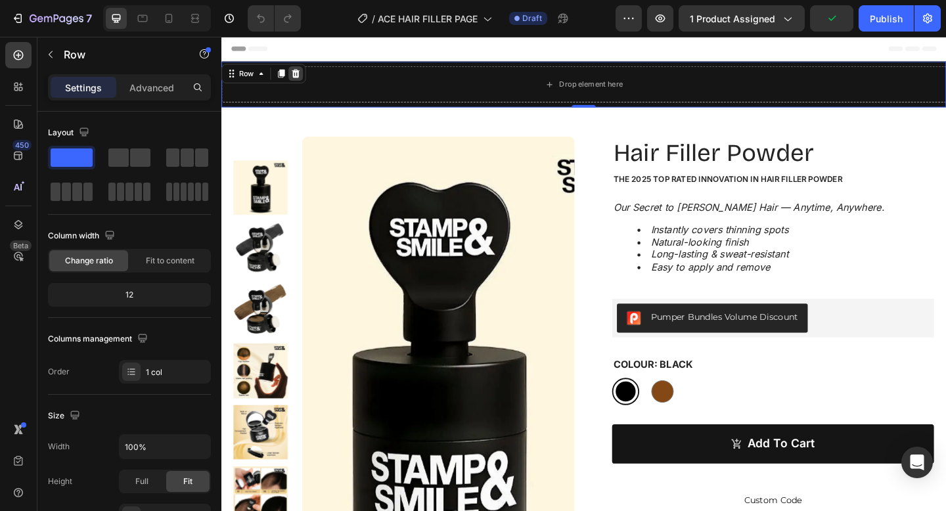
click at [303, 74] on icon at bounding box center [302, 76] width 9 height 9
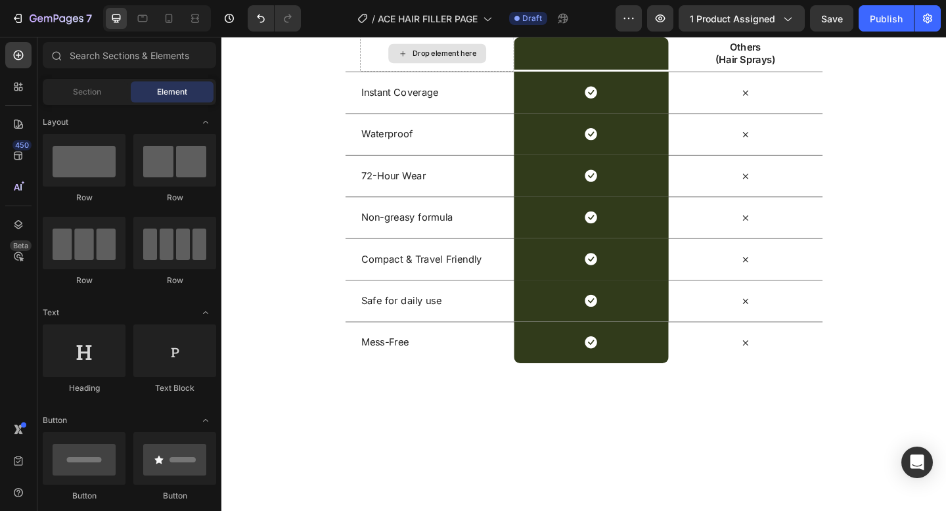
scroll to position [1936, 0]
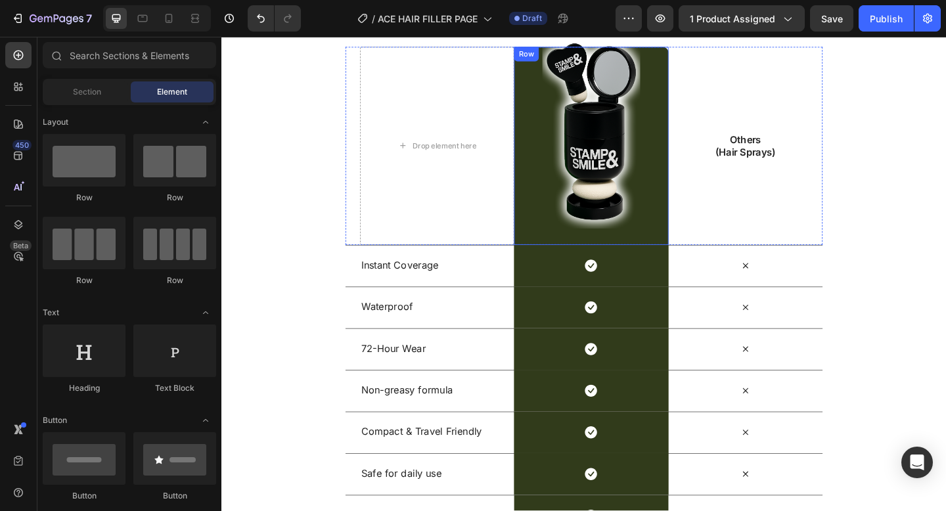
click at [566, 185] on div "Image Row" at bounding box center [623, 155] width 168 height 215
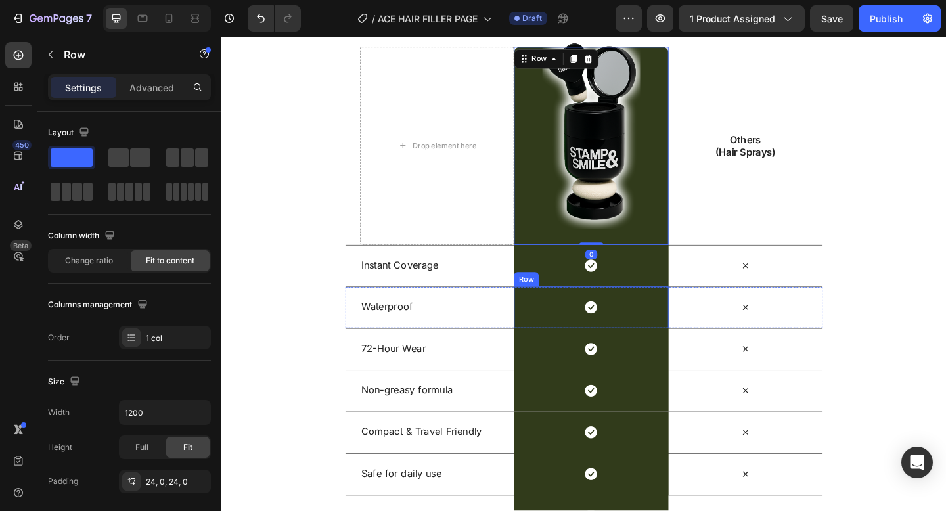
click at [559, 327] on div "Icon Row" at bounding box center [623, 331] width 168 height 45
click at [548, 294] on icon at bounding box center [550, 296] width 11 height 11
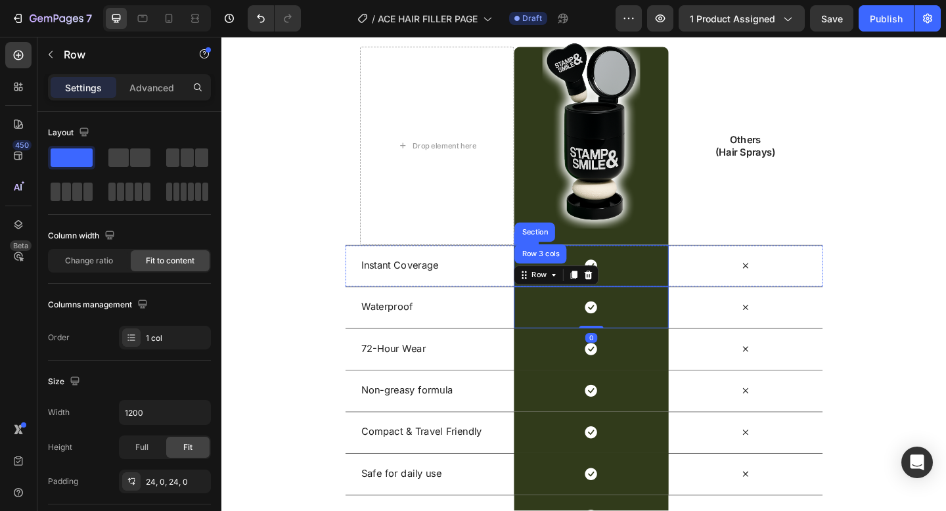
click at [650, 267] on div "Icon Row" at bounding box center [623, 285] width 168 height 45
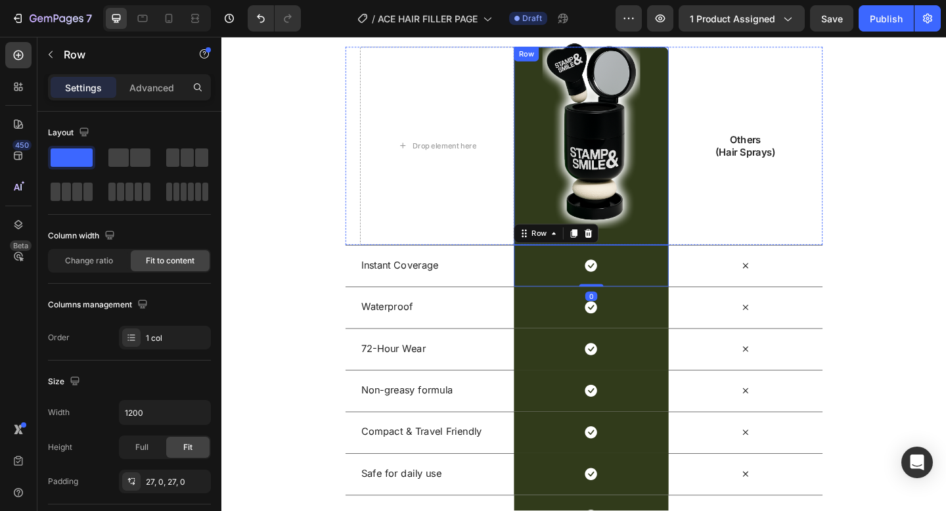
click at [689, 62] on div "Image Row" at bounding box center [623, 155] width 168 height 215
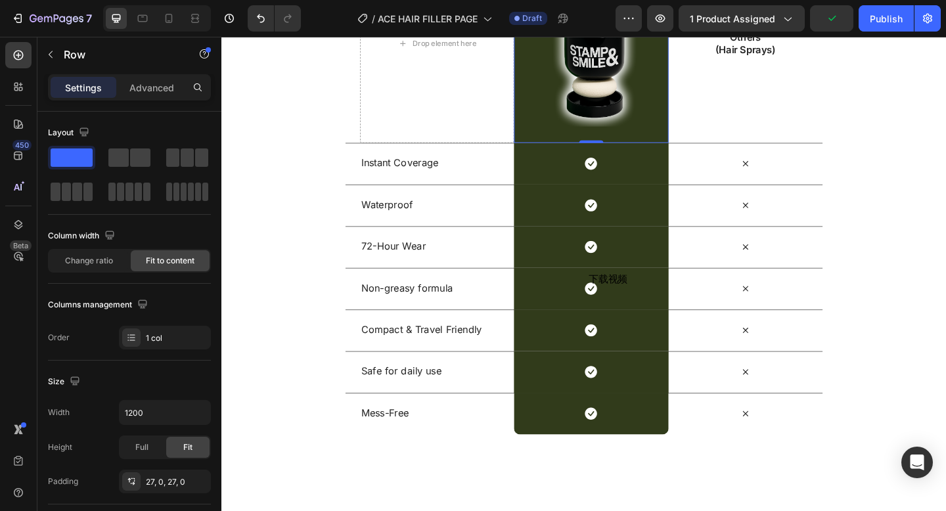
scroll to position [2313, 0]
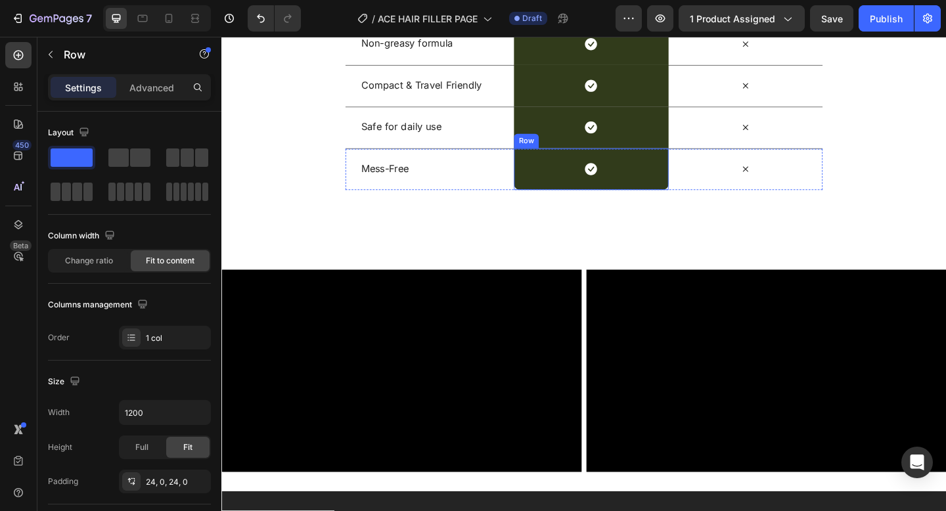
click at [559, 189] on div "Icon Row" at bounding box center [623, 180] width 168 height 45
click at [559, 189] on div "Icon Row 0" at bounding box center [623, 180] width 168 height 45
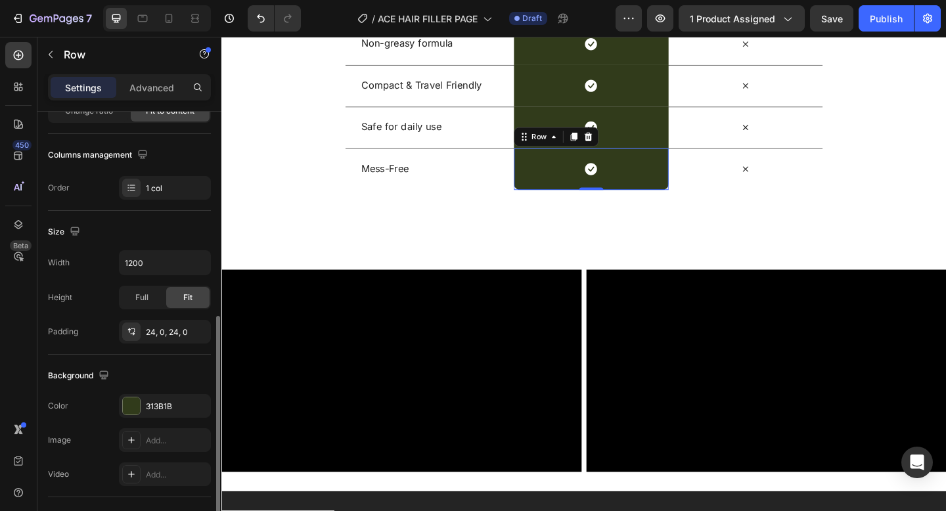
scroll to position [283, 0]
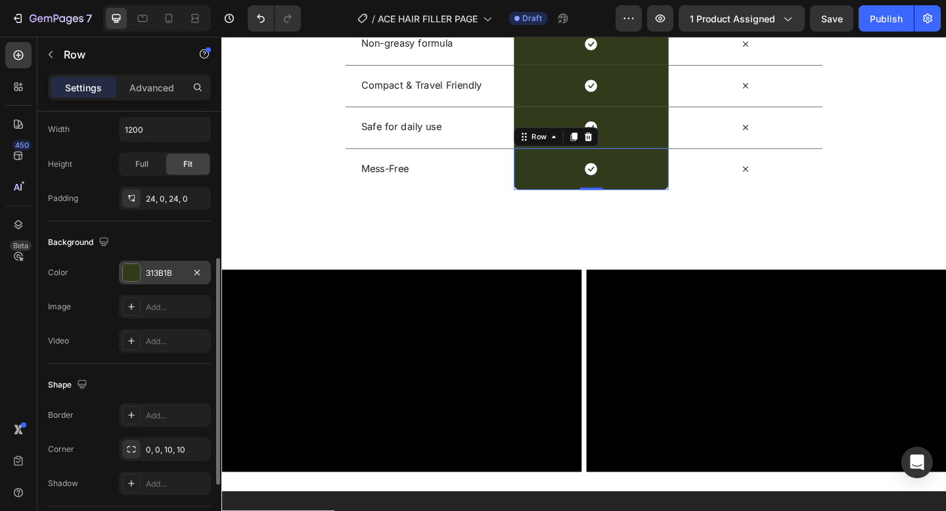
click at [135, 271] on div at bounding box center [131, 272] width 17 height 17
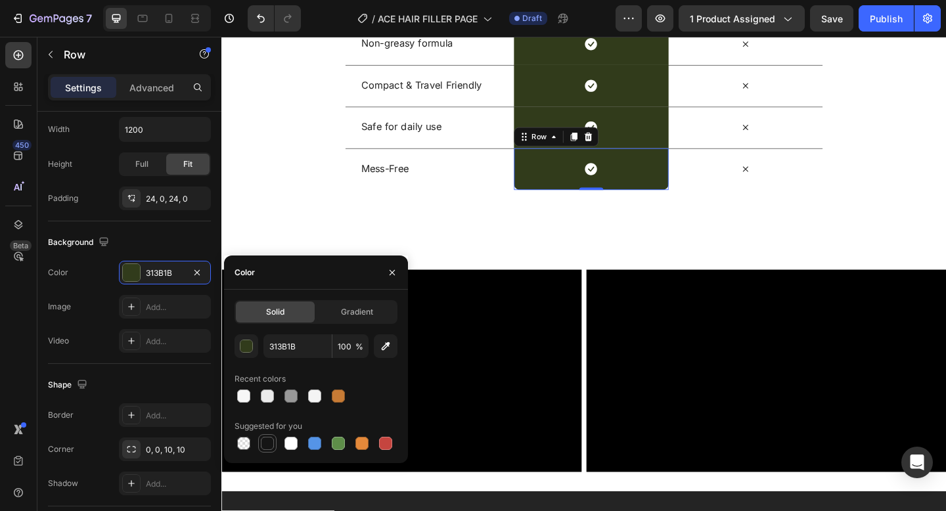
click at [269, 442] on div at bounding box center [267, 443] width 13 height 13
type input "151515"
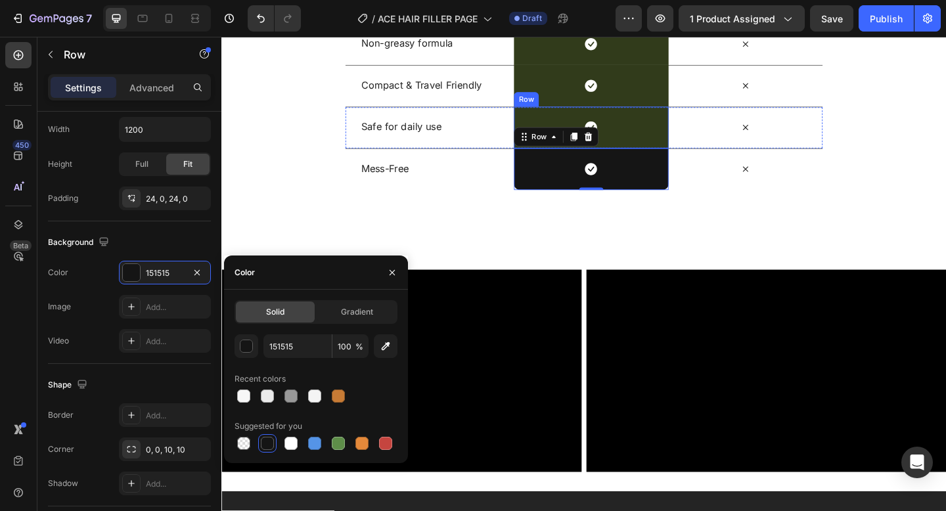
click at [668, 145] on div "Icon Row" at bounding box center [623, 135] width 168 height 45
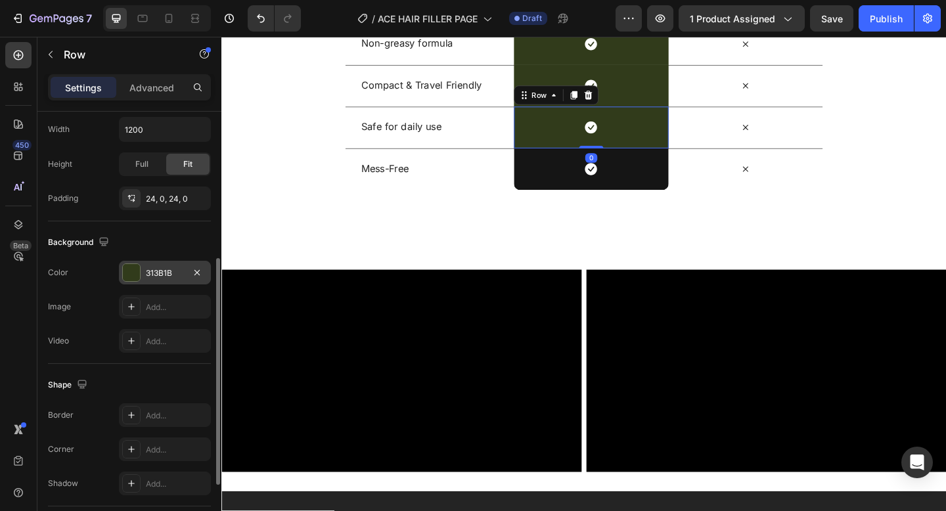
click at [173, 265] on div "313B1B" at bounding box center [165, 273] width 92 height 24
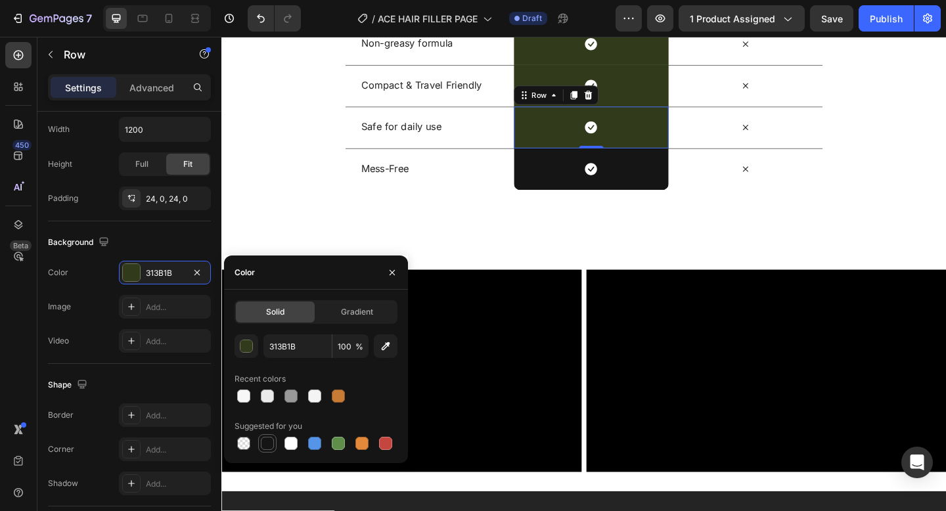
click at [271, 443] on div at bounding box center [267, 443] width 13 height 13
type input "151515"
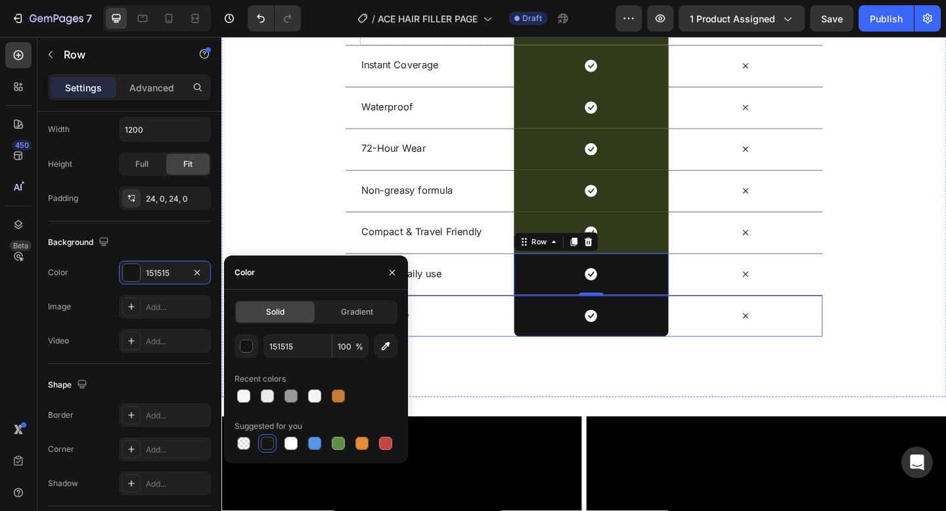
scroll to position [2092, 0]
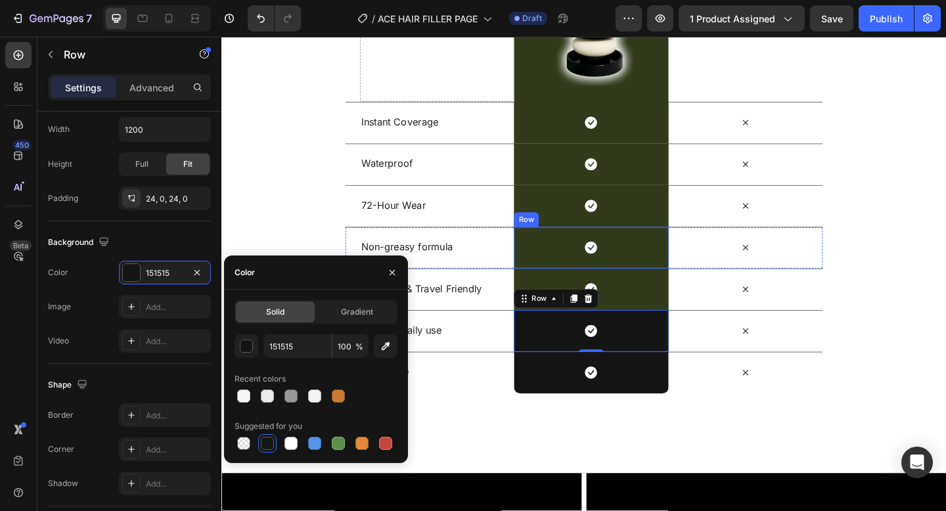
click at [659, 265] on div "Icon Row" at bounding box center [623, 266] width 168 height 45
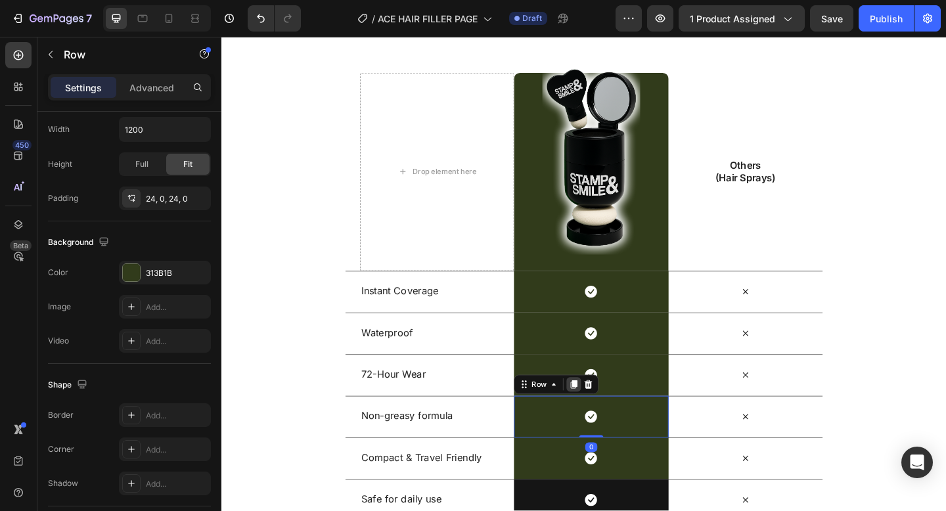
scroll to position [1905, 0]
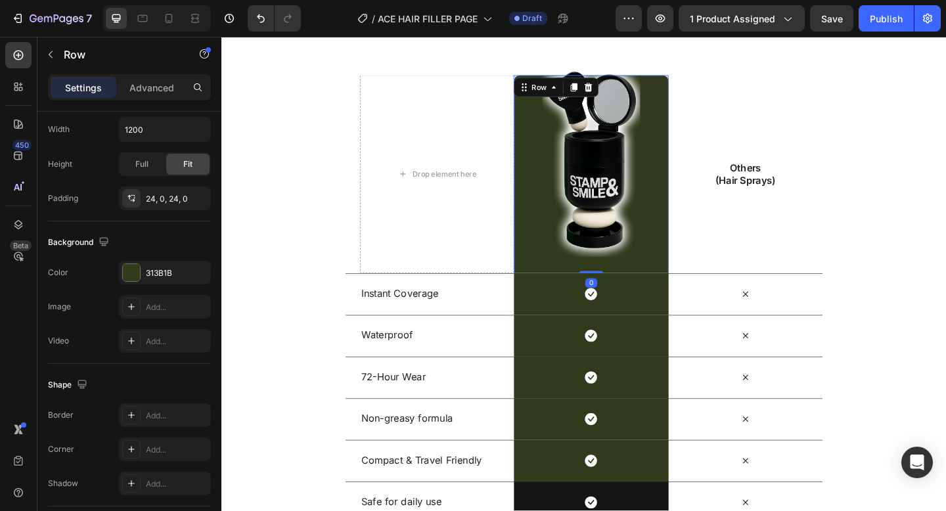
click at [693, 212] on div "Image Row 0" at bounding box center [623, 186] width 168 height 215
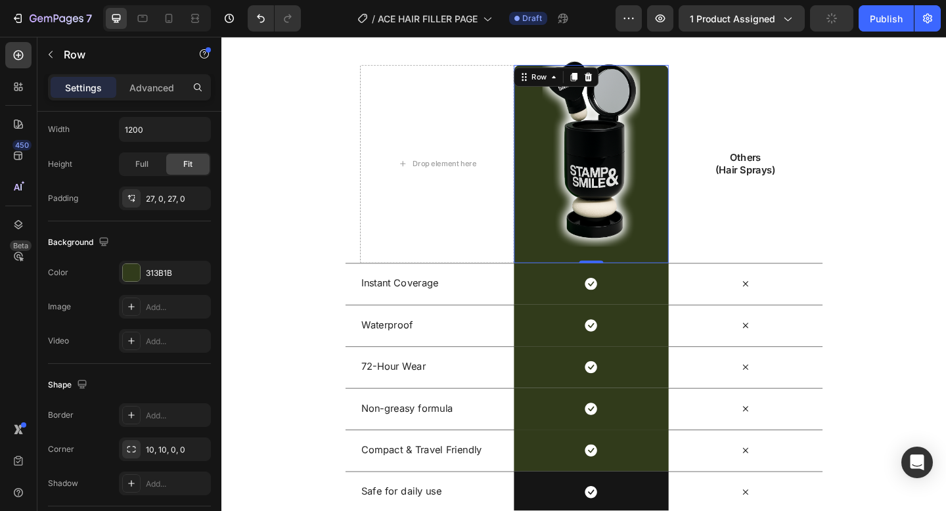
scroll to position [1934, 0]
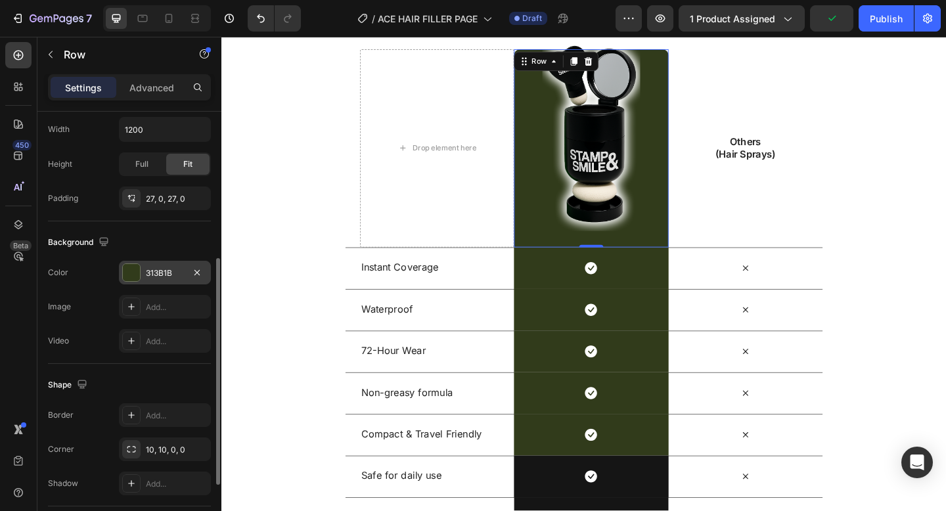
click at [168, 278] on div "313B1B" at bounding box center [165, 273] width 38 height 12
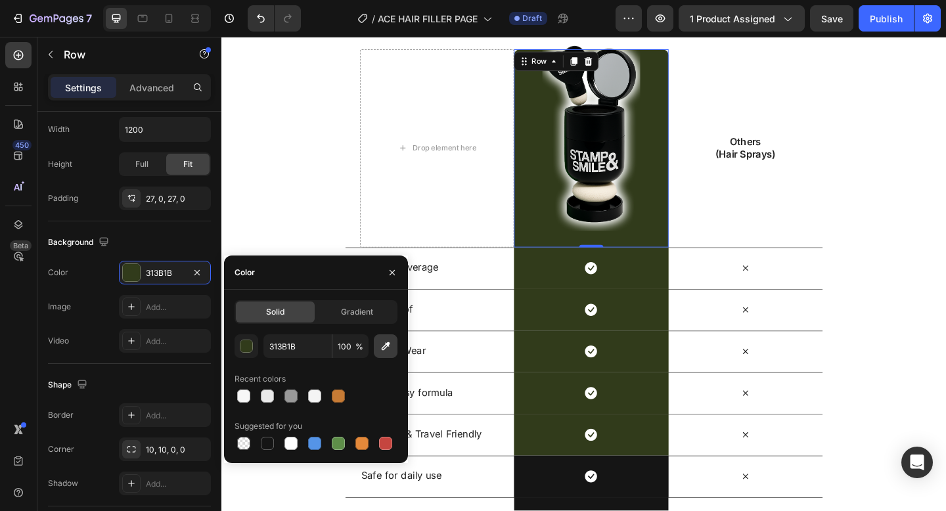
click at [388, 348] on icon "button" at bounding box center [385, 346] width 13 height 13
paste input "#E6C67C"
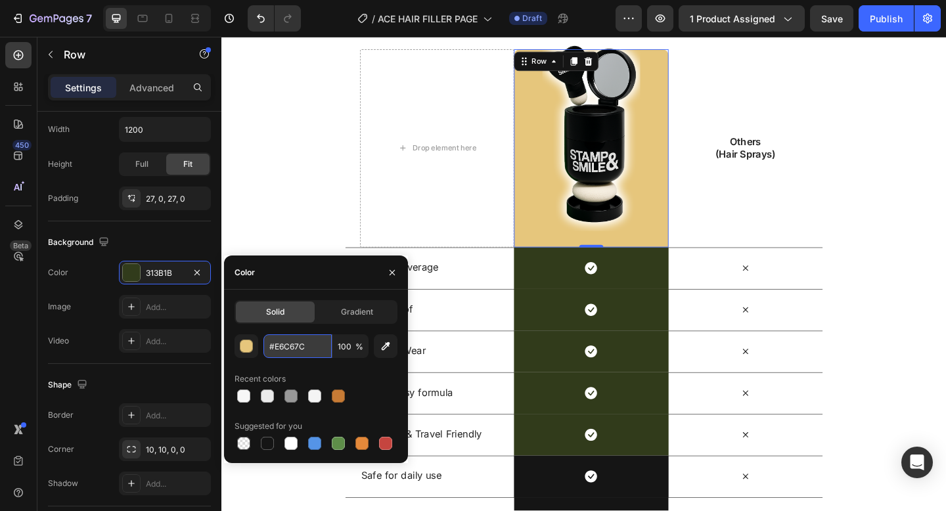
click at [275, 345] on input "#E6C67C" at bounding box center [297, 346] width 68 height 24
type input "E6C67C"
click at [352, 365] on div "E6C67C 100 % Recent colors Suggested for you" at bounding box center [316, 393] width 163 height 118
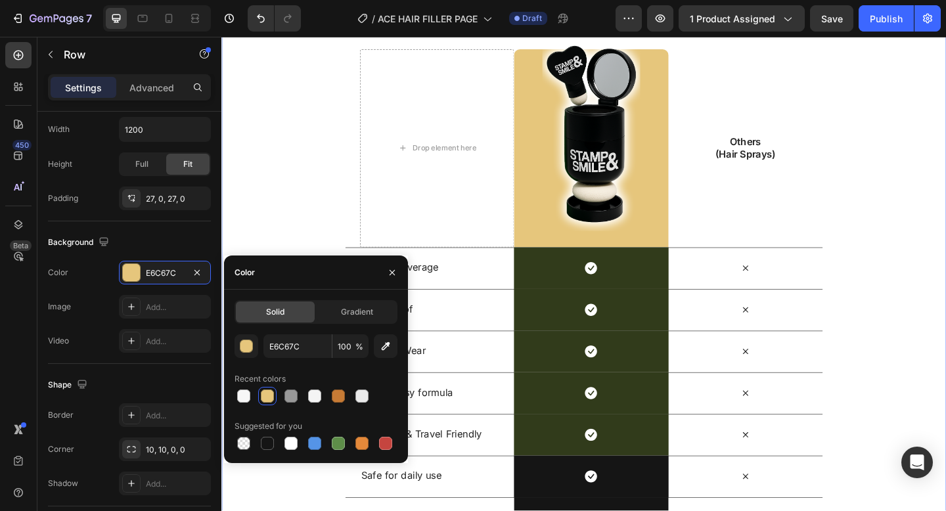
click at [301, 185] on div "Drop element here Image Row Others (Hair Sprays) Text Block Row Instant Coverag…" at bounding box center [615, 317] width 788 height 532
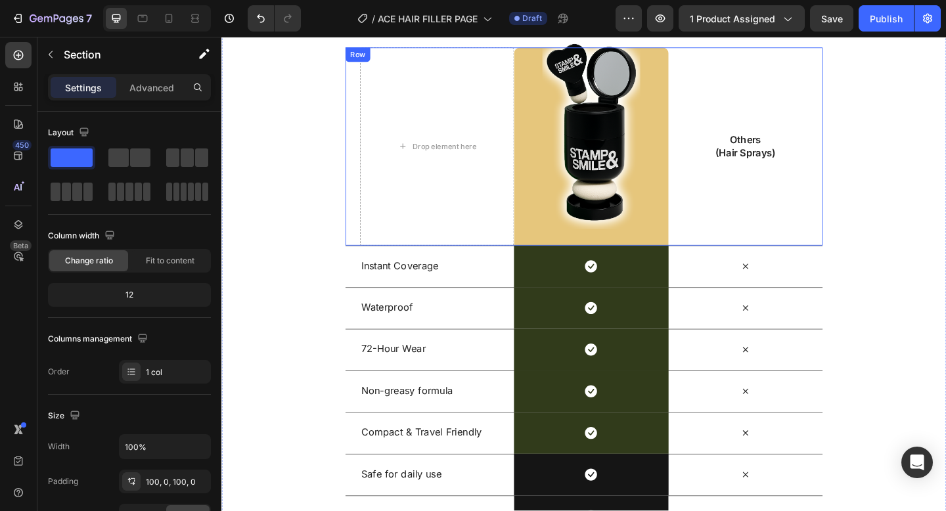
scroll to position [1964, 0]
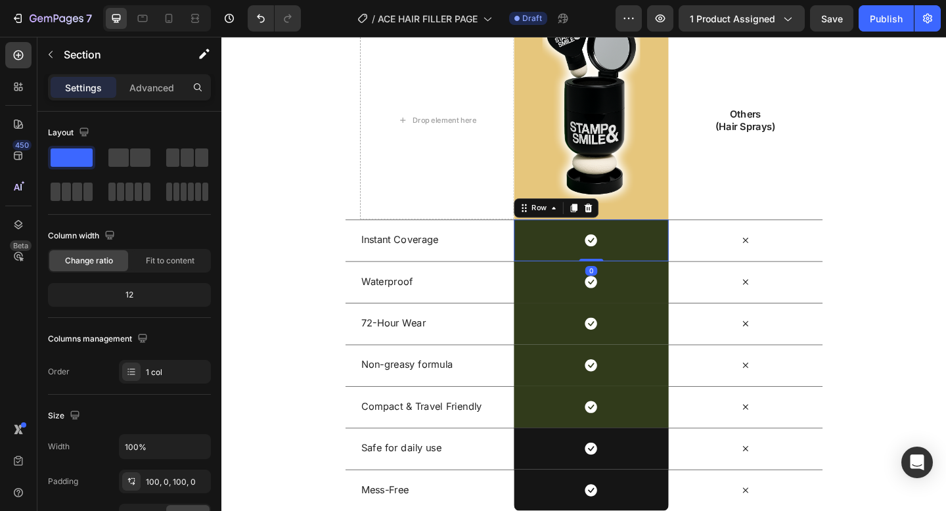
click at [675, 258] on div "Icon Row 0" at bounding box center [623, 258] width 168 height 45
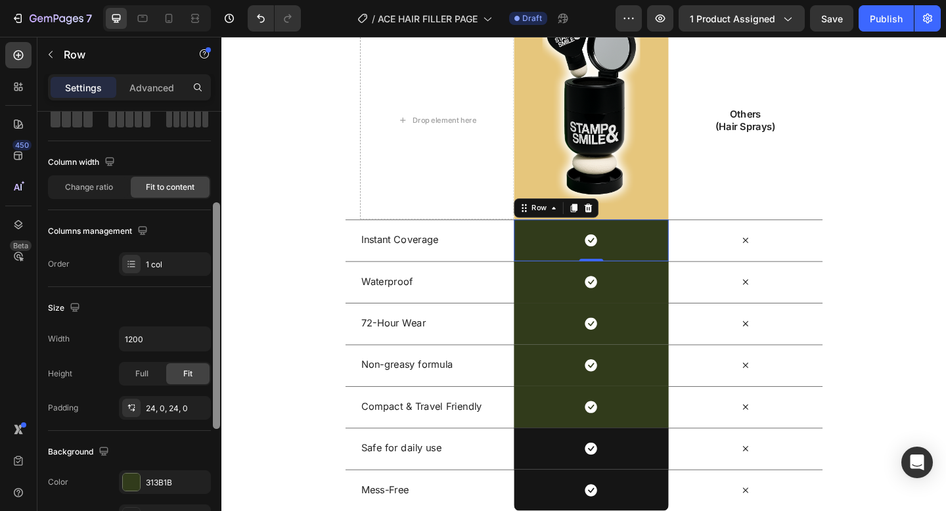
scroll to position [108, 0]
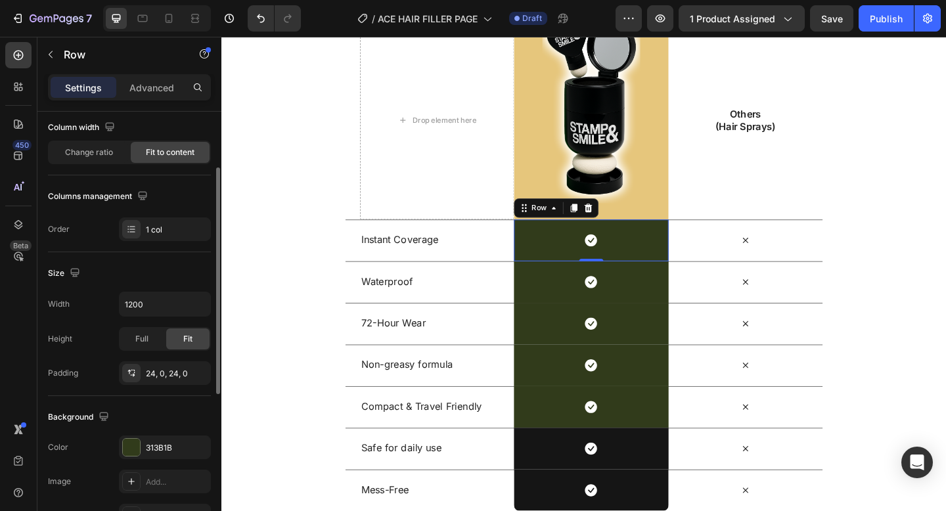
click at [587, 256] on div "Icon Row 0" at bounding box center [623, 258] width 168 height 45
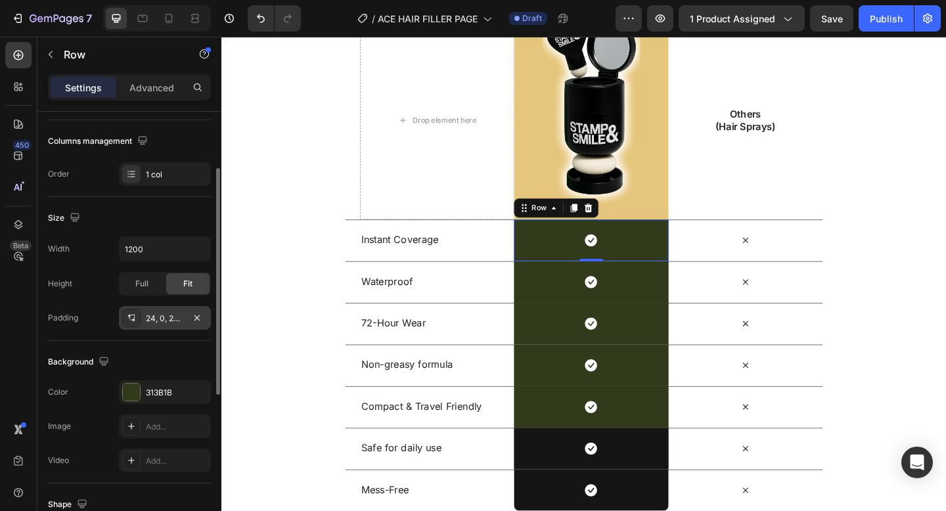
scroll to position [168, 0]
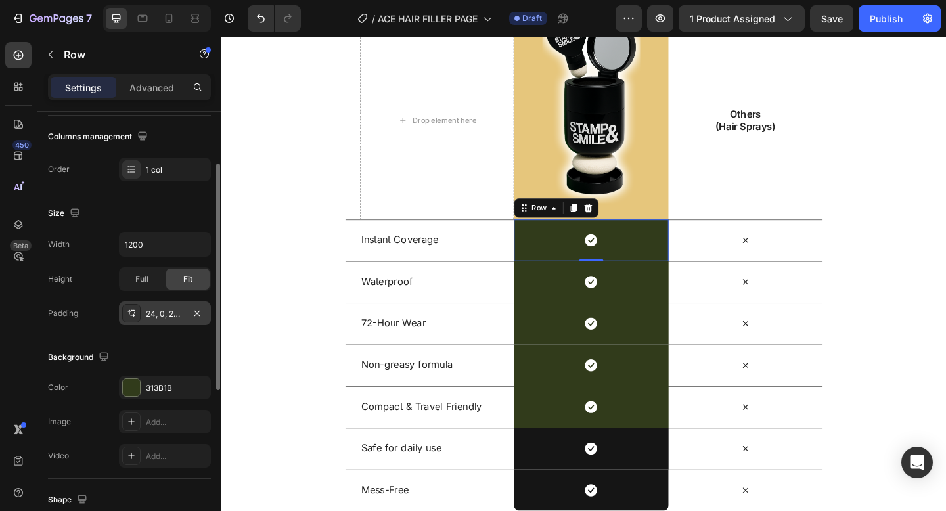
click at [140, 376] on div "313B1B" at bounding box center [165, 388] width 92 height 24
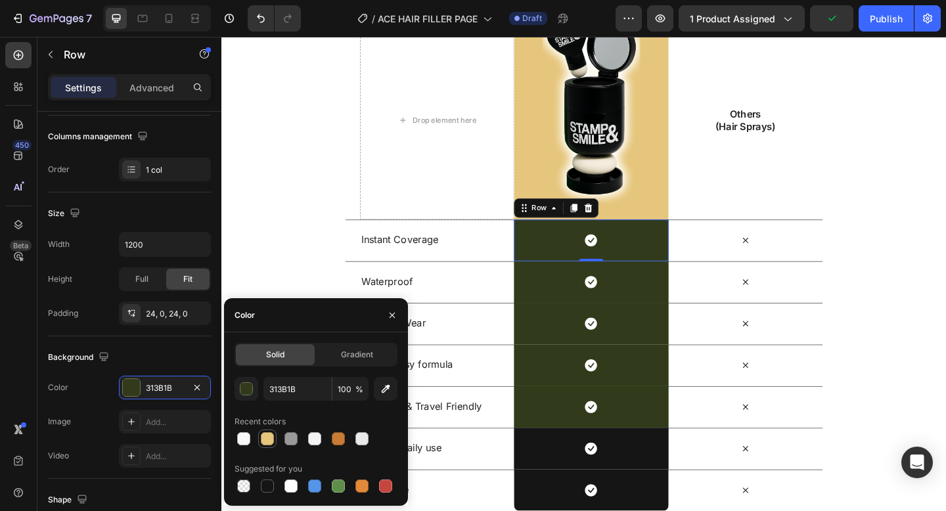
click at [269, 442] on div at bounding box center [267, 438] width 13 height 13
type input "E6C67C"
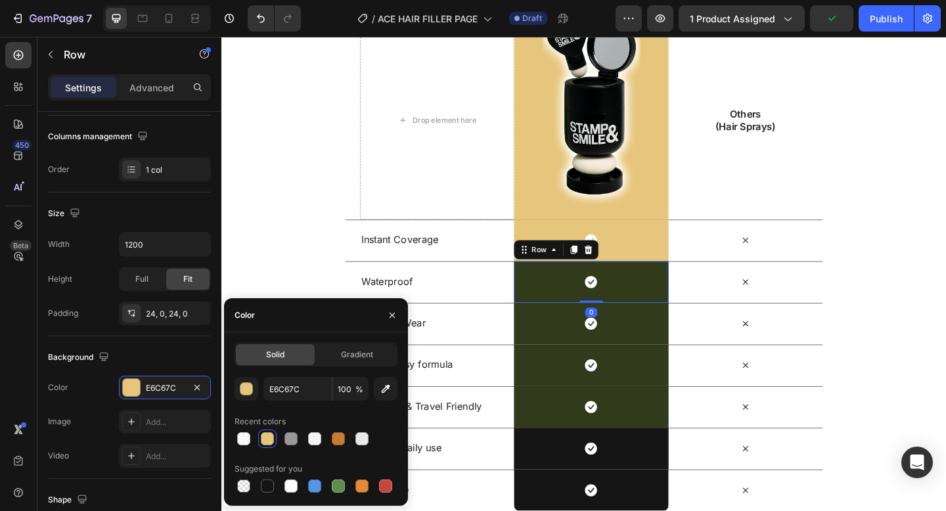
click at [593, 307] on div "Icon Row 0" at bounding box center [623, 303] width 168 height 45
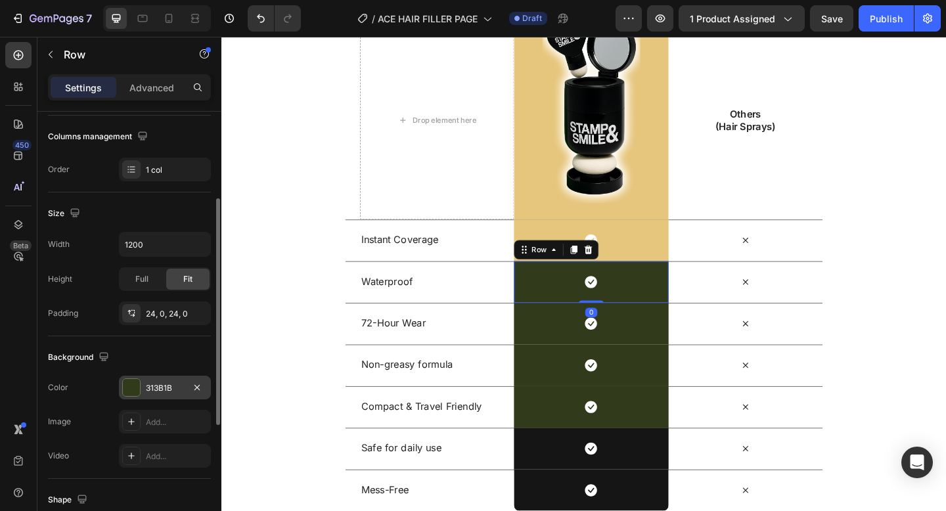
click at [153, 391] on div "313B1B" at bounding box center [165, 388] width 38 height 12
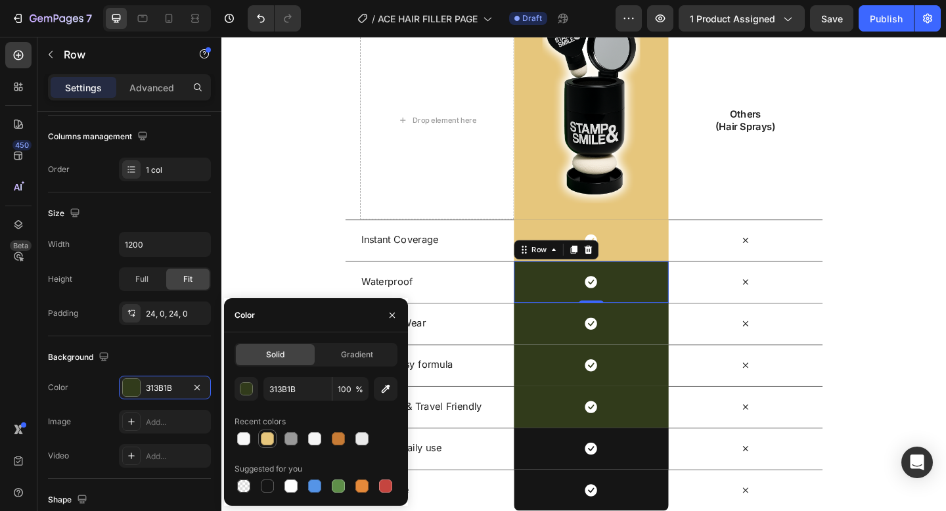
click at [267, 441] on div at bounding box center [267, 438] width 13 height 13
type input "E6C67C"
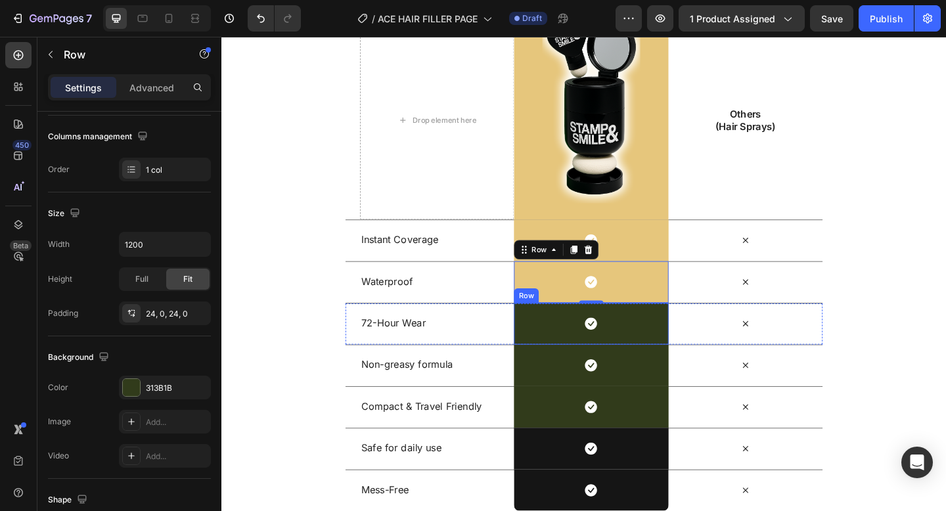
click at [594, 350] on div "Icon Row" at bounding box center [623, 349] width 168 height 45
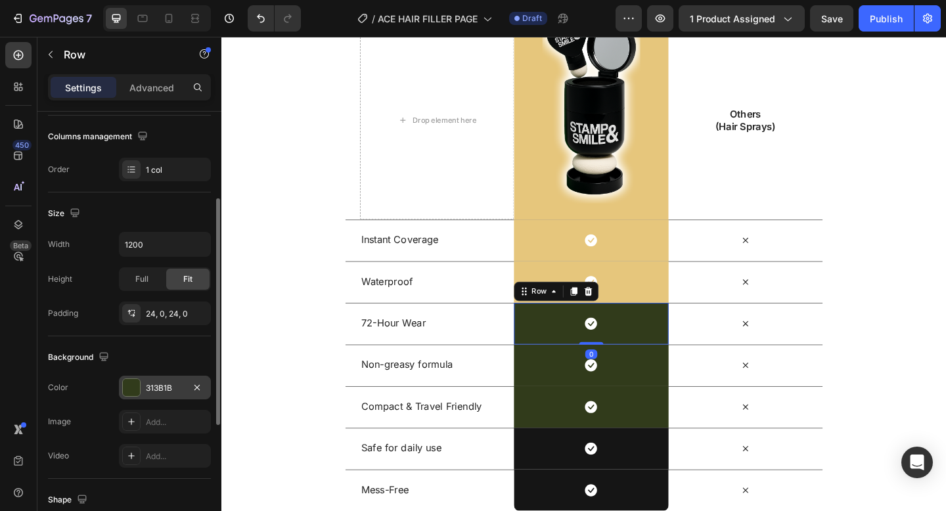
click at [134, 392] on div at bounding box center [131, 387] width 17 height 17
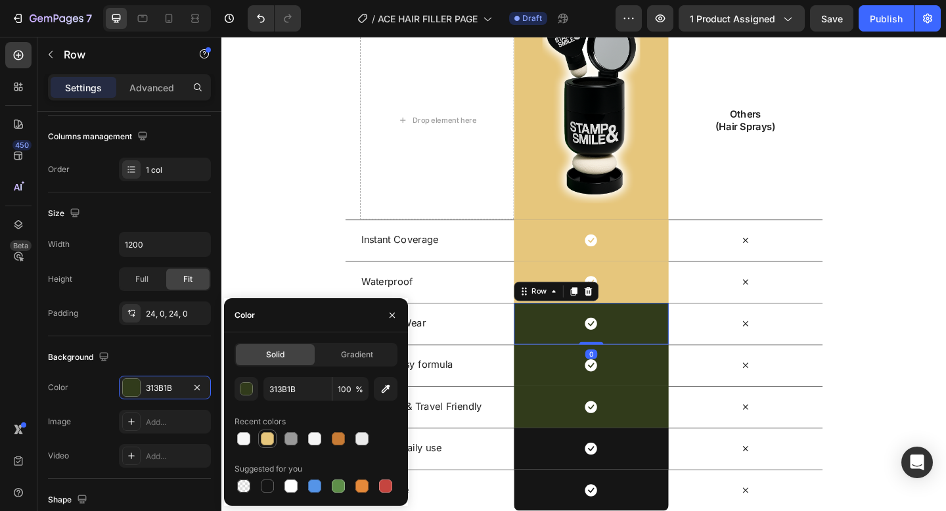
click at [268, 440] on div at bounding box center [267, 438] width 13 height 13
type input "E6C67C"
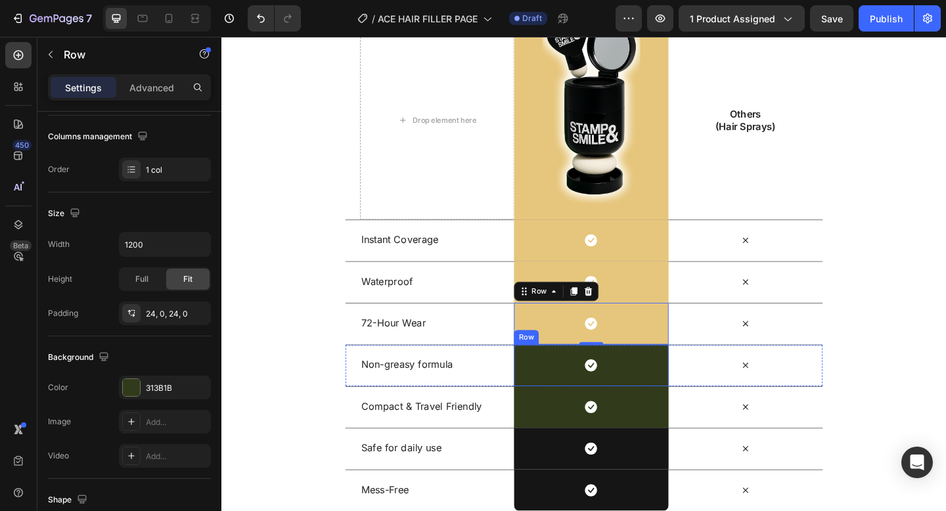
click at [593, 388] on div "Icon Row" at bounding box center [623, 394] width 168 height 45
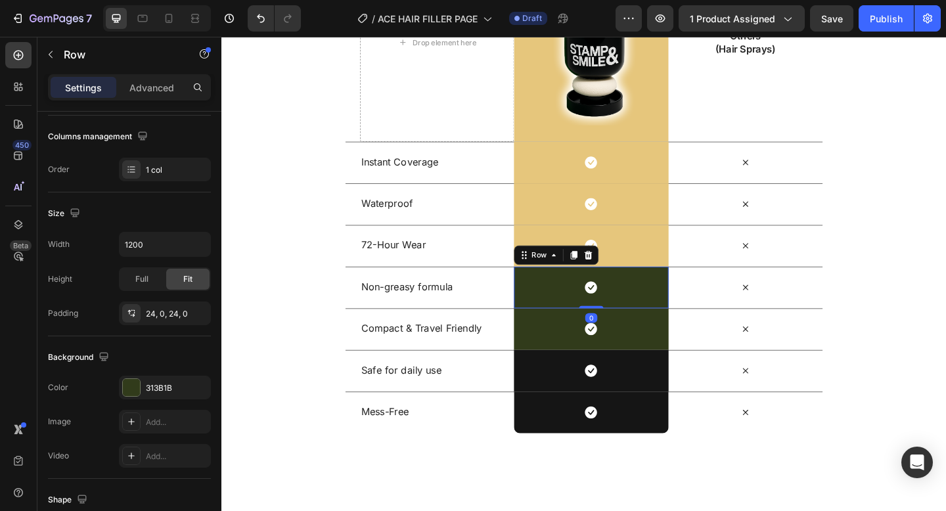
scroll to position [2056, 0]
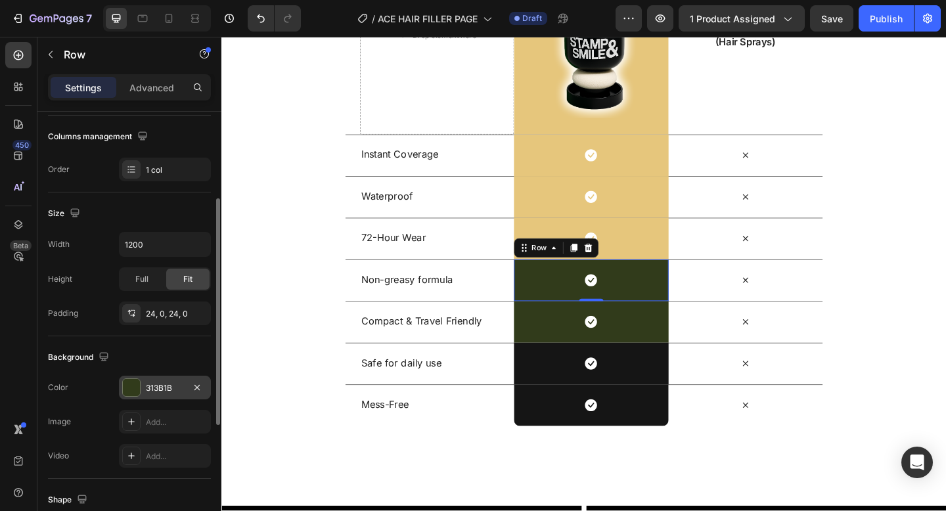
click at [143, 387] on div "313B1B" at bounding box center [165, 388] width 92 height 24
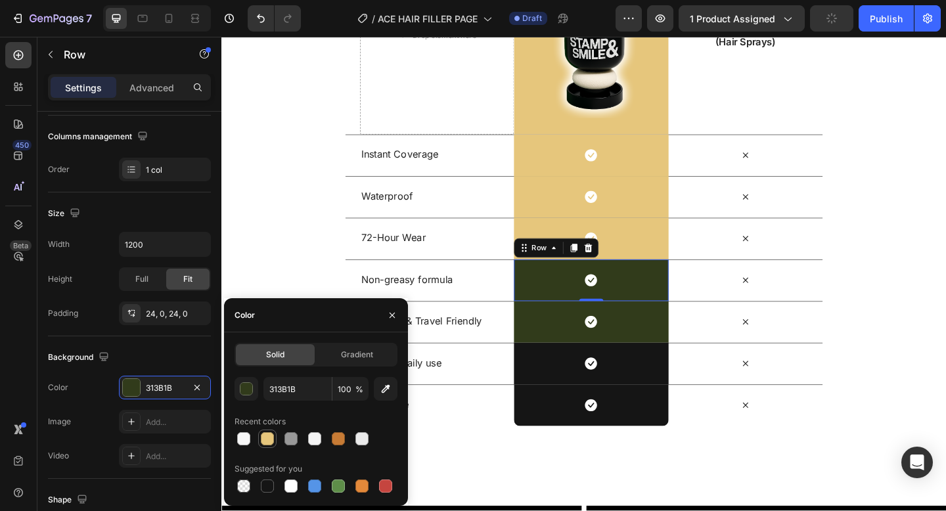
click at [269, 439] on div at bounding box center [267, 438] width 13 height 13
type input "E6C67C"
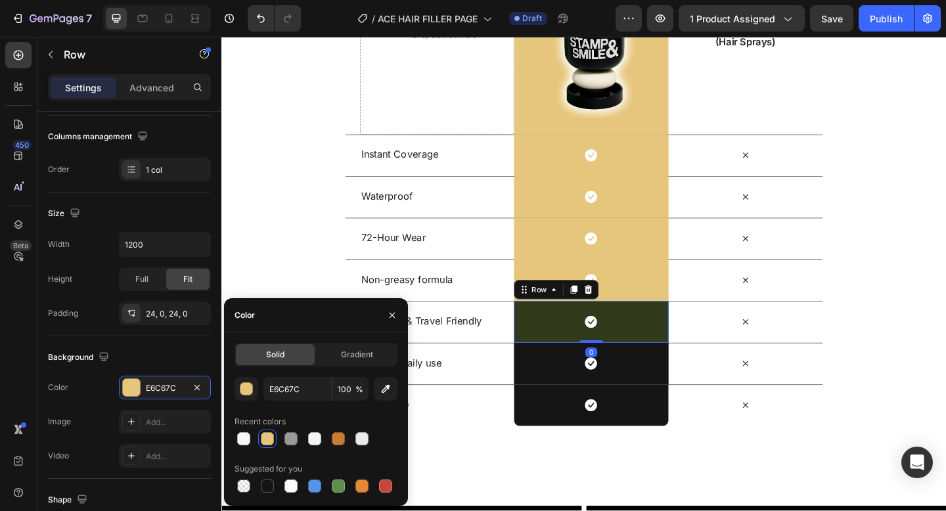
click at [587, 358] on div "Icon Row 0" at bounding box center [623, 347] width 168 height 45
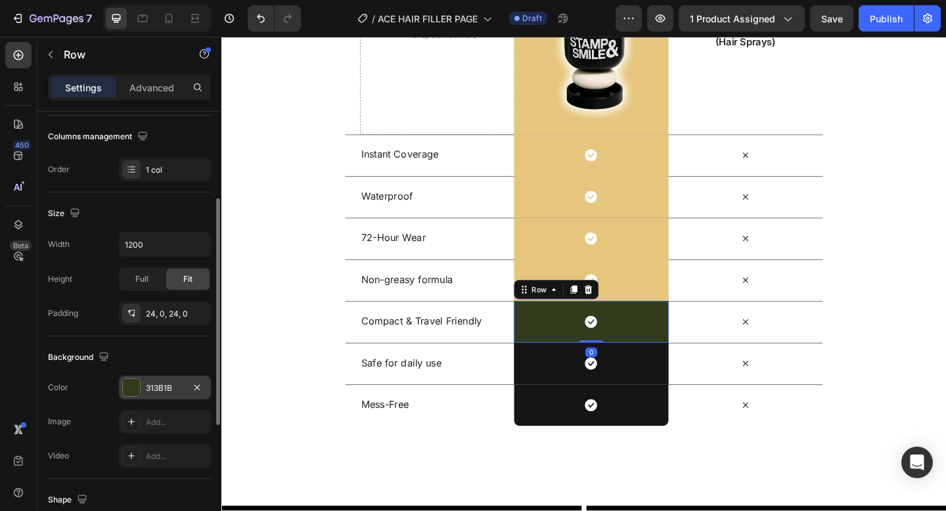
click at [145, 394] on div "313B1B" at bounding box center [165, 388] width 92 height 24
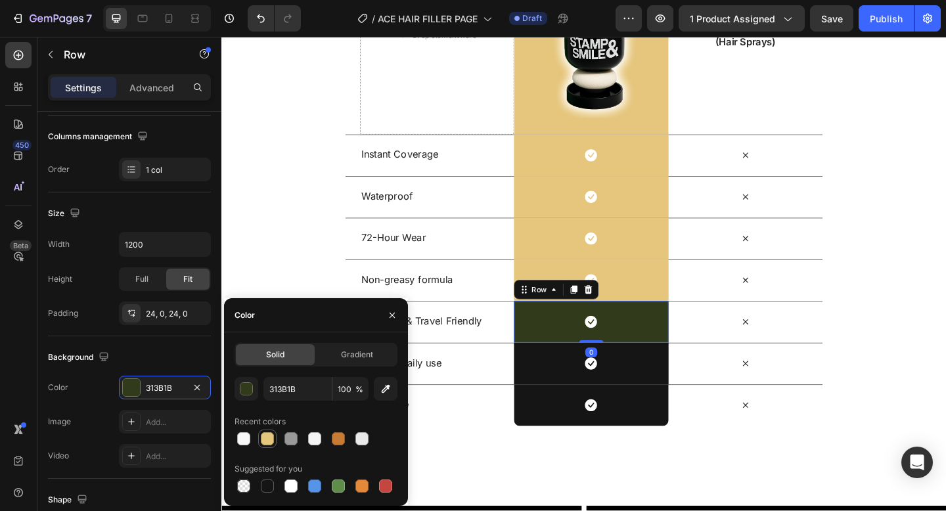
click at [264, 440] on div at bounding box center [267, 438] width 13 height 13
type input "E6C67C"
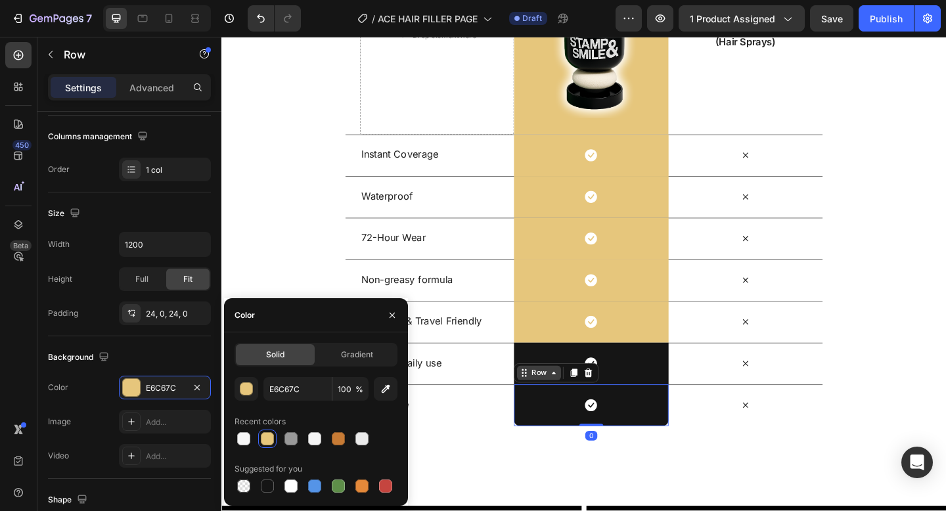
click at [565, 400] on div "Row" at bounding box center [585, 402] width 92 height 21
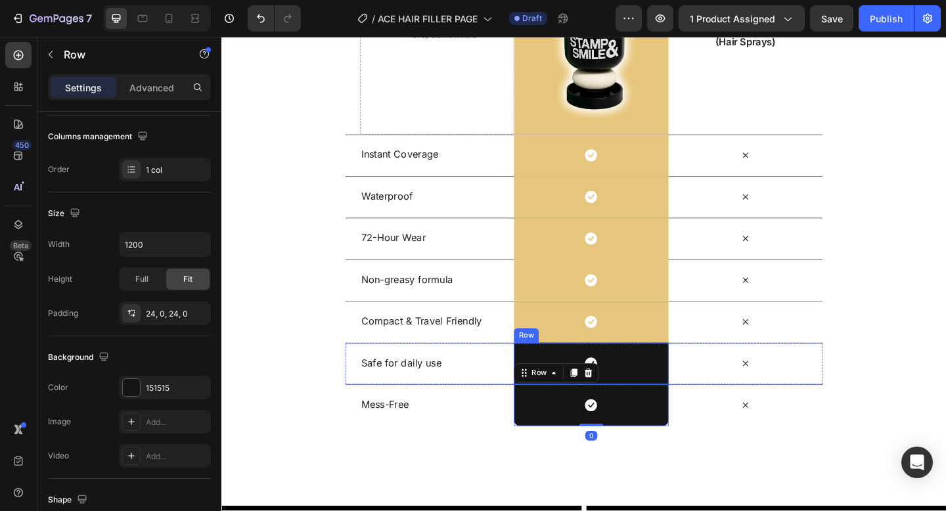
click at [562, 382] on div "Icon Row" at bounding box center [623, 392] width 168 height 45
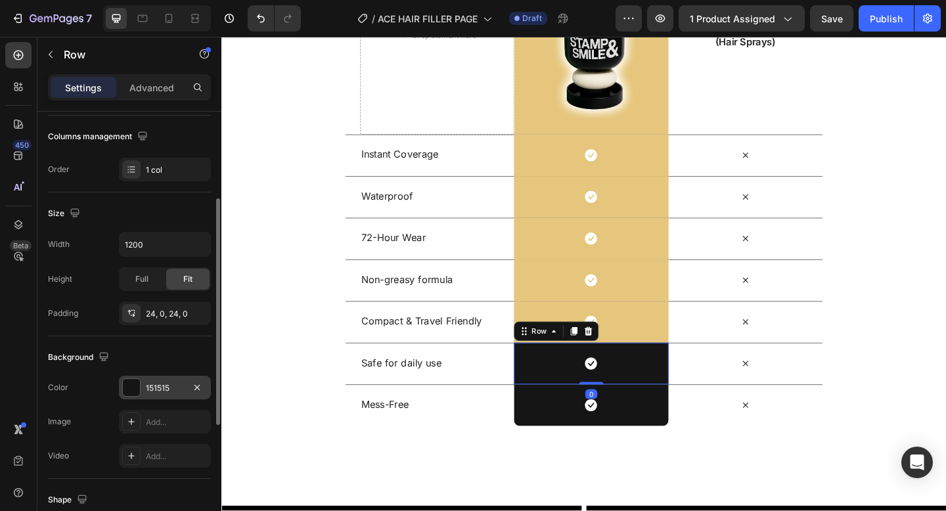
click at [143, 382] on div "151515" at bounding box center [165, 388] width 92 height 24
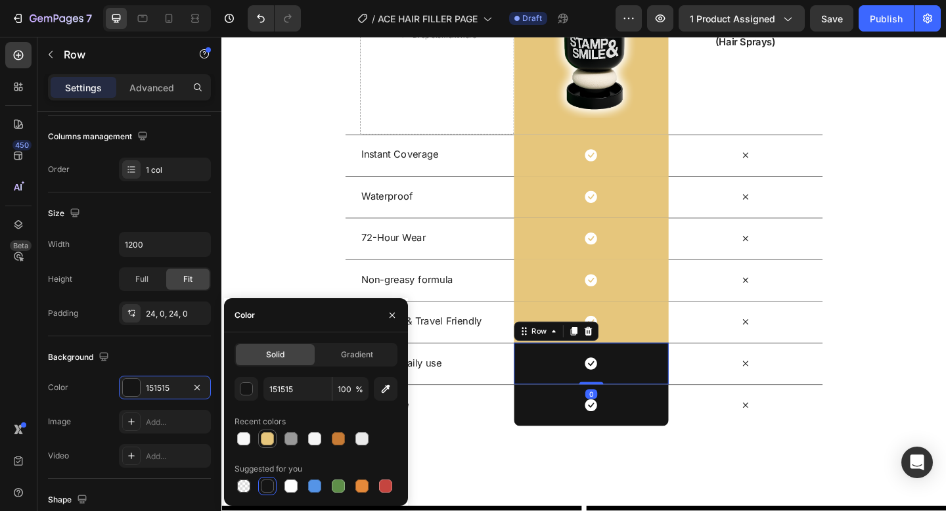
click at [269, 440] on div at bounding box center [267, 438] width 13 height 13
type input "E6C67C"
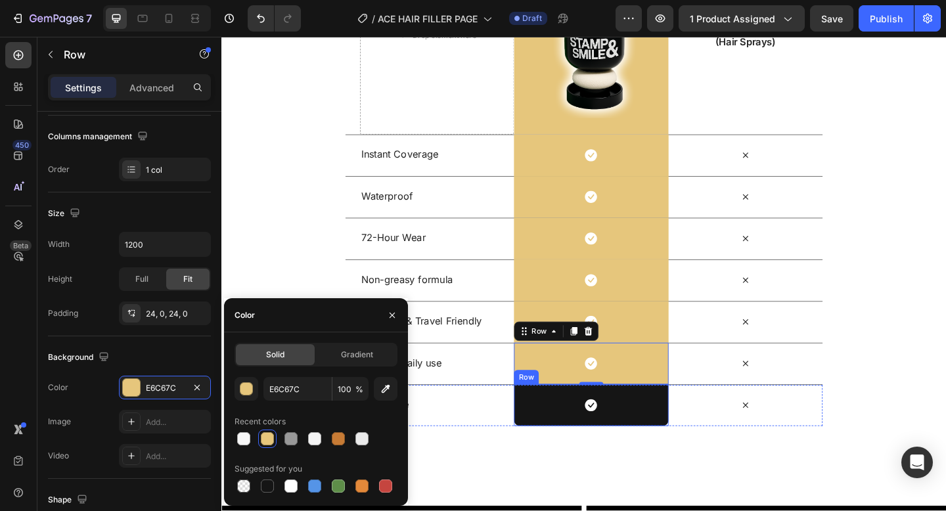
click at [590, 437] on div "Icon Row" at bounding box center [623, 437] width 168 height 45
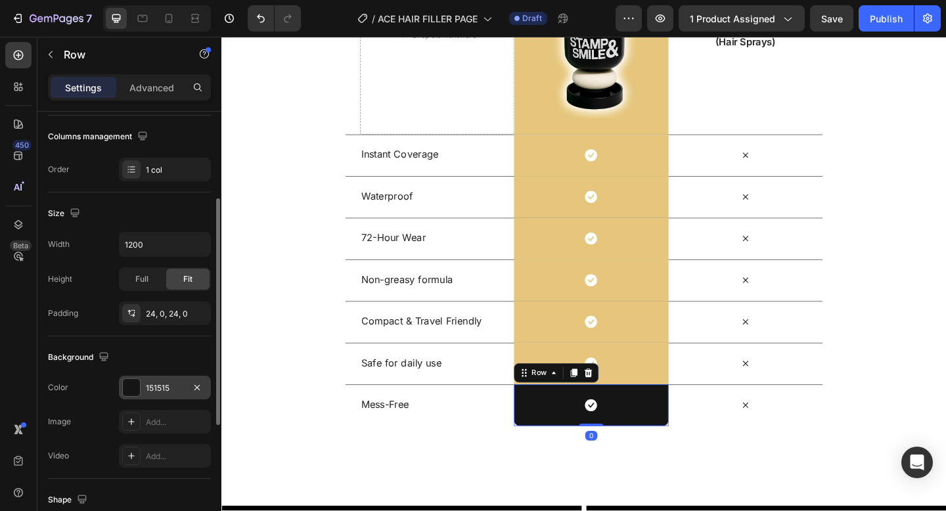
click at [168, 386] on div "151515" at bounding box center [165, 388] width 38 height 12
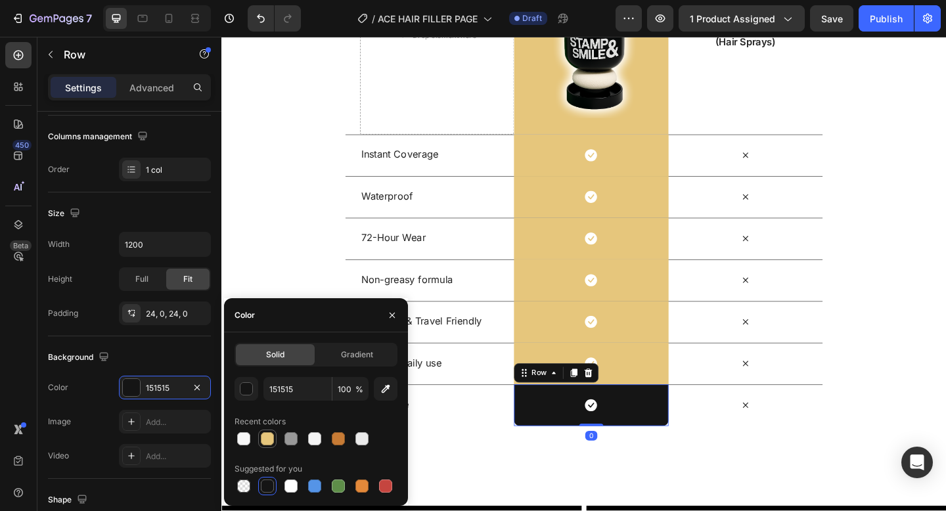
click at [273, 436] on div at bounding box center [267, 438] width 13 height 13
type input "E6C67C"
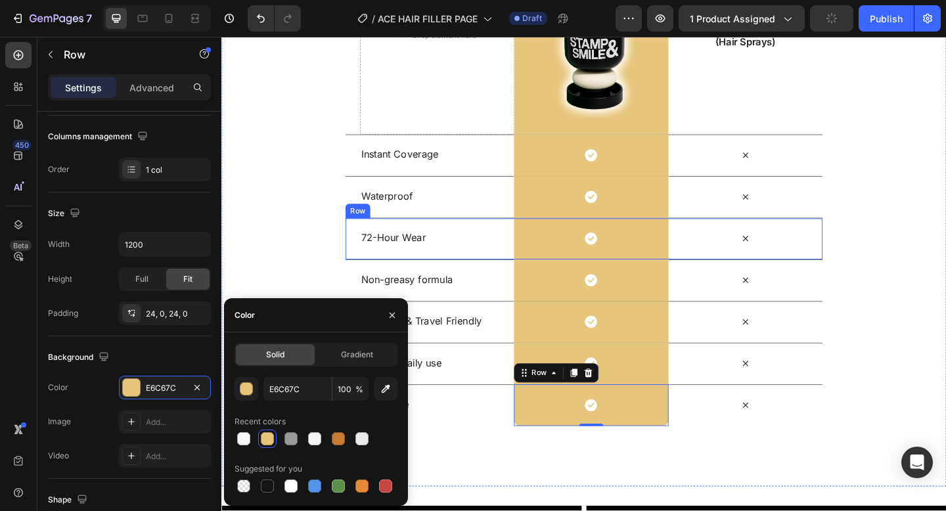
click at [501, 274] on div "72-Hour Wear Text Block" at bounding box center [456, 257] width 168 height 45
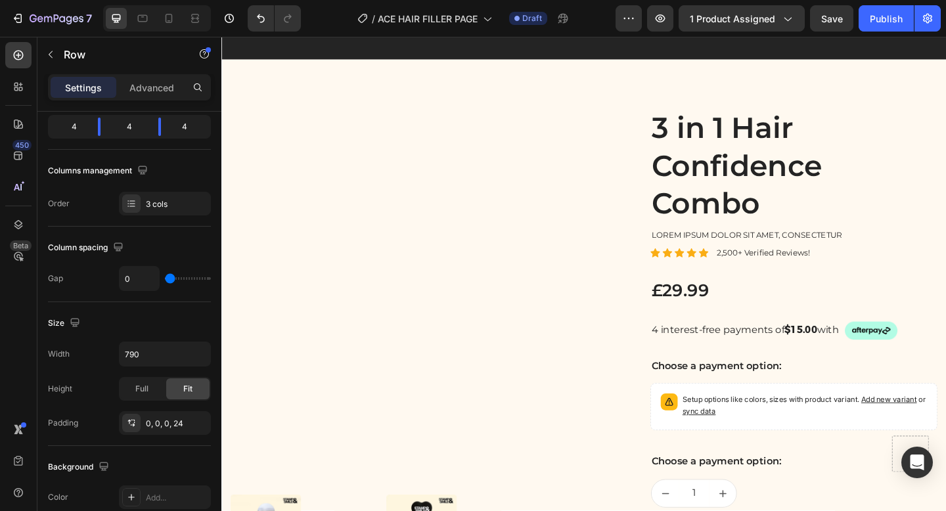
scroll to position [3147, 0]
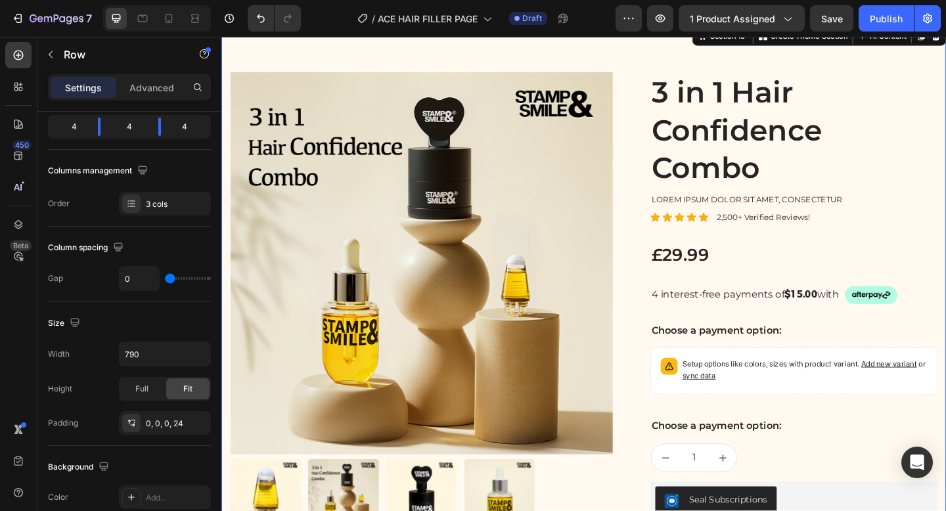
click at [702, 68] on div "Product Images Lorem ipsum dolor sit amet, consectetur Text Block 150+ Text Blo…" at bounding box center [615, 412] width 788 height 779
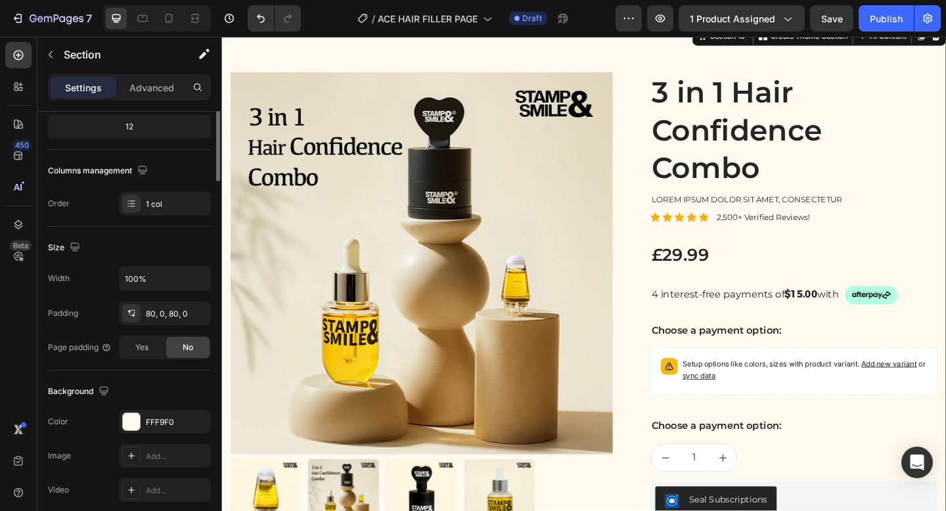
scroll to position [0, 0]
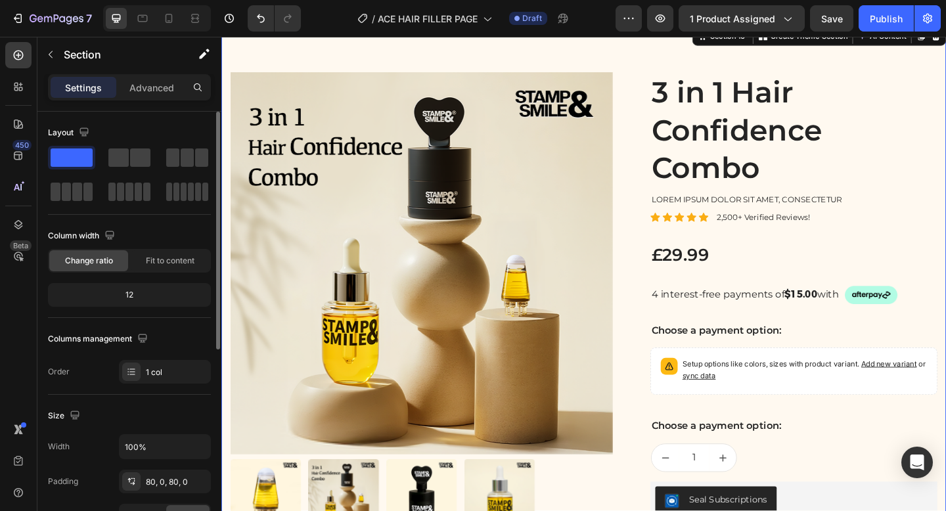
click at [667, 70] on div "Product Images Lorem ipsum dolor sit amet, consectetur Text Block 150+ Text Blo…" at bounding box center [615, 412] width 788 height 779
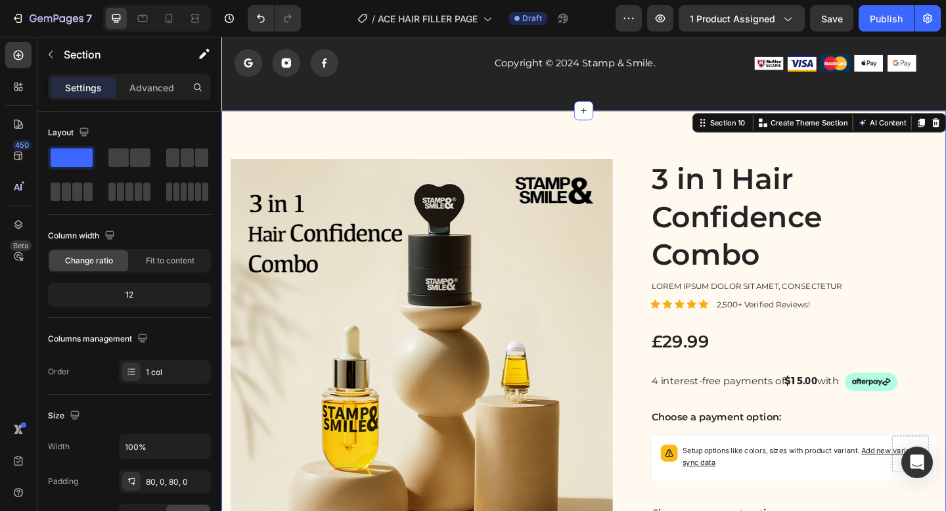
scroll to position [3043, 0]
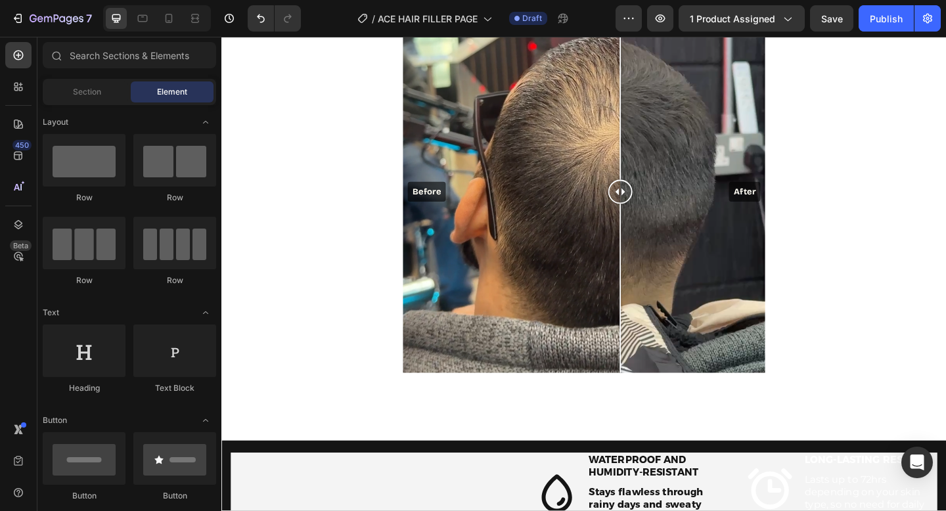
scroll to position [1051, 0]
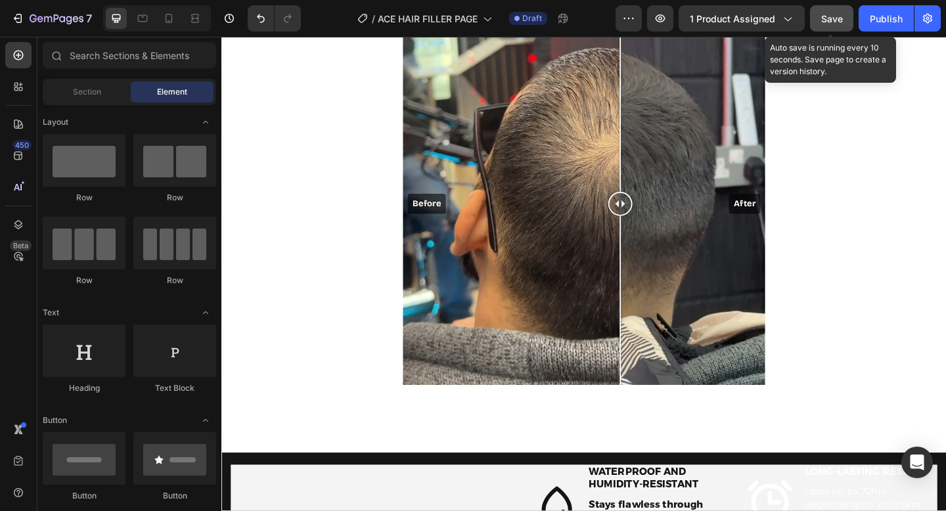
click at [835, 14] on span "Save" at bounding box center [832, 18] width 22 height 11
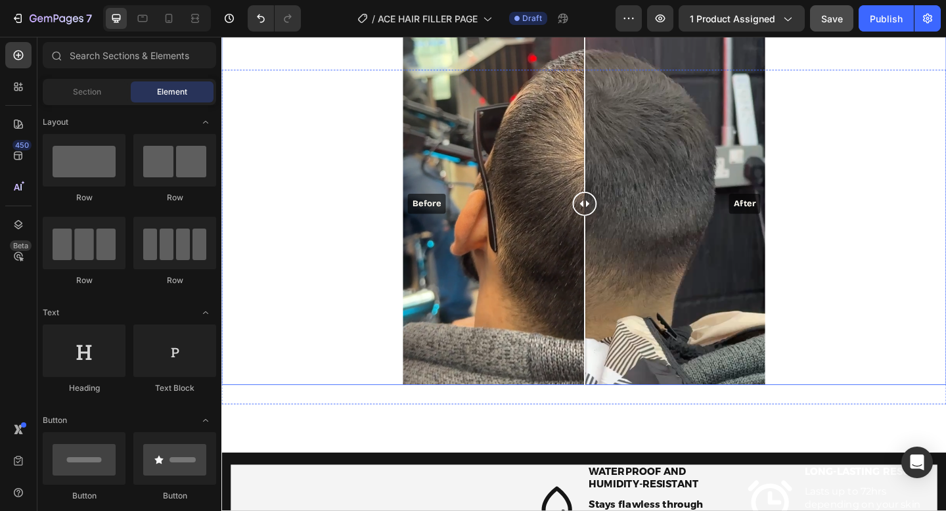
drag, startPoint x: 656, startPoint y: 221, endPoint x: 616, endPoint y: 251, distance: 49.7
click at [616, 251] on div at bounding box center [616, 219] width 26 height 394
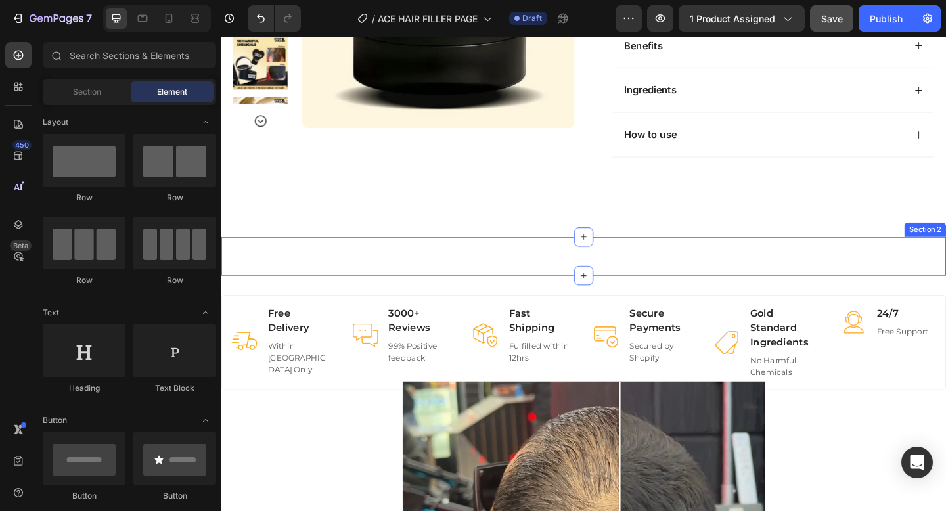
scroll to position [646, 0]
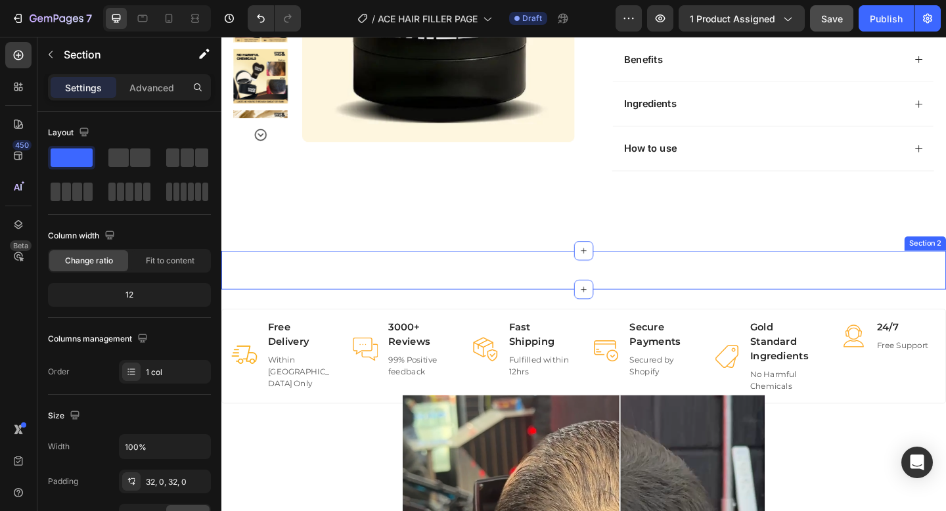
click at [495, 273] on div "Image Icon Icon Icon Icon Icon Icon List this hair powder is a game-changer! i …" at bounding box center [615, 291] width 788 height 42
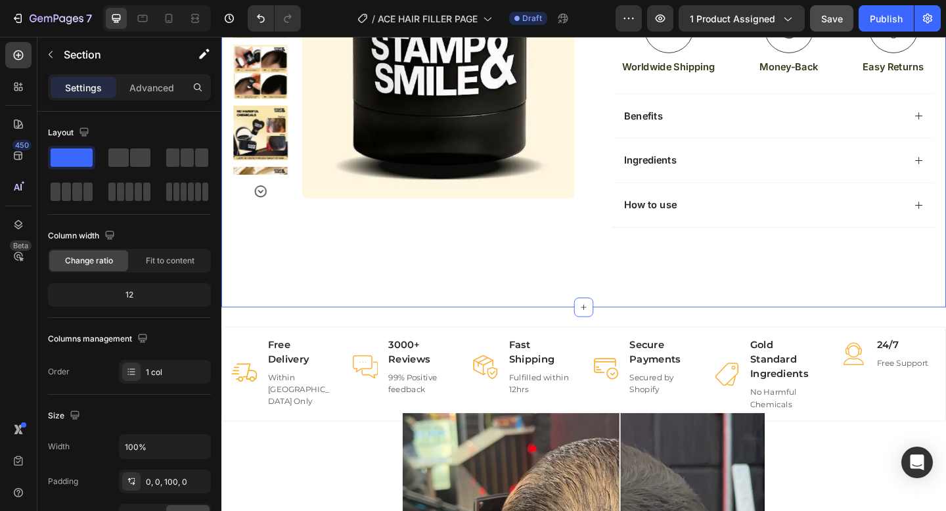
scroll to position [569, 0]
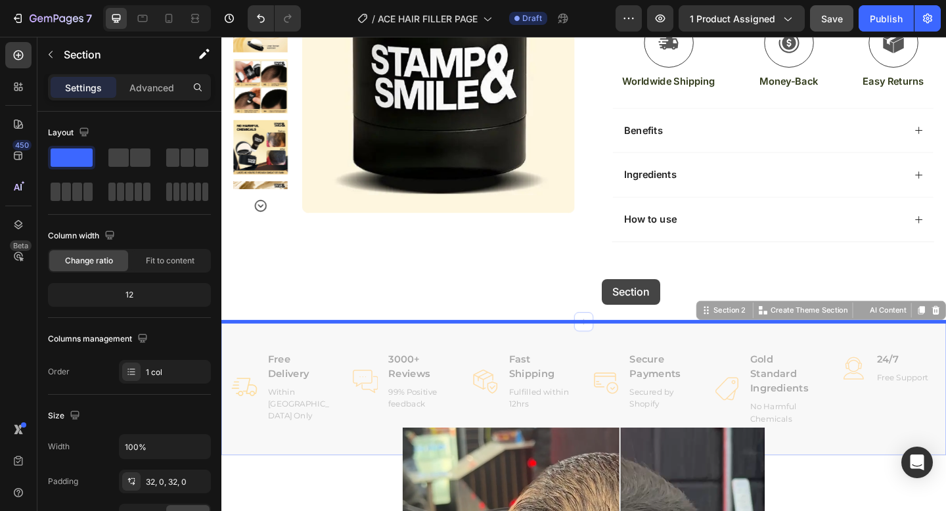
drag, startPoint x: 637, startPoint y: 346, endPoint x: 635, endPoint y: 300, distance: 46.0
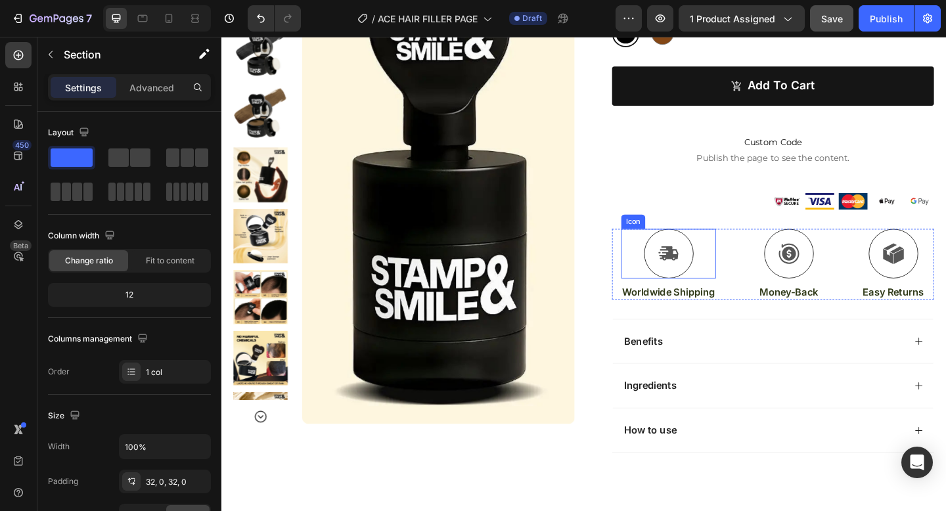
scroll to position [384, 0]
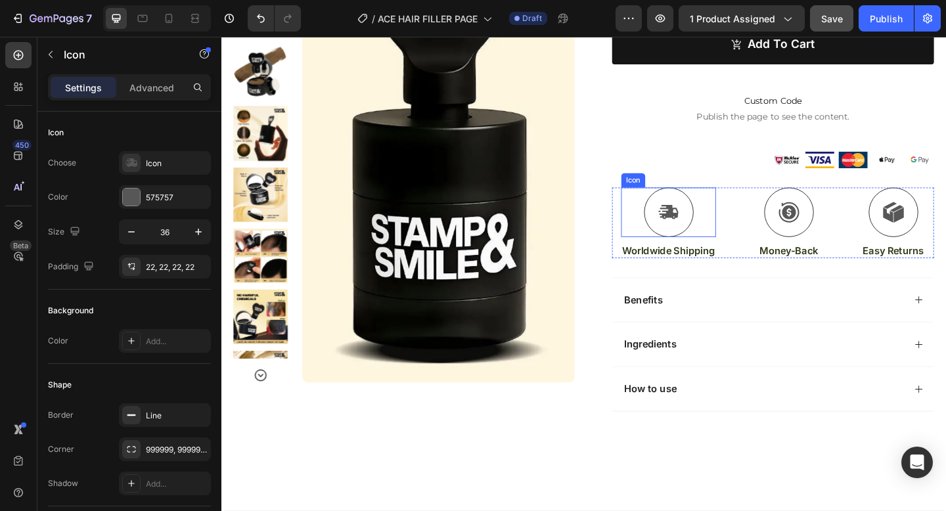
click at [744, 221] on div "Icon" at bounding box center [707, 228] width 103 height 54
click at [737, 190] on icon at bounding box center [736, 188] width 11 height 11
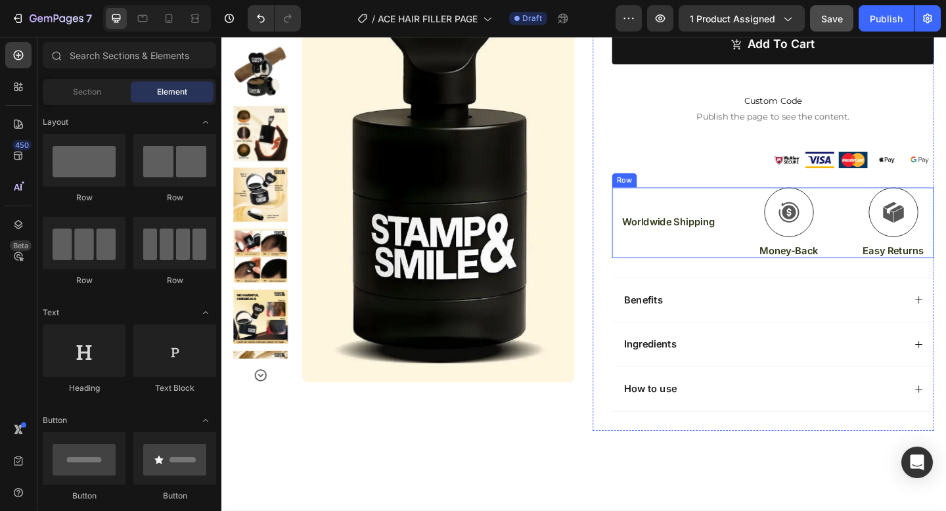
click at [722, 240] on p "Worldwide Shipping" at bounding box center [708, 239] width 101 height 14
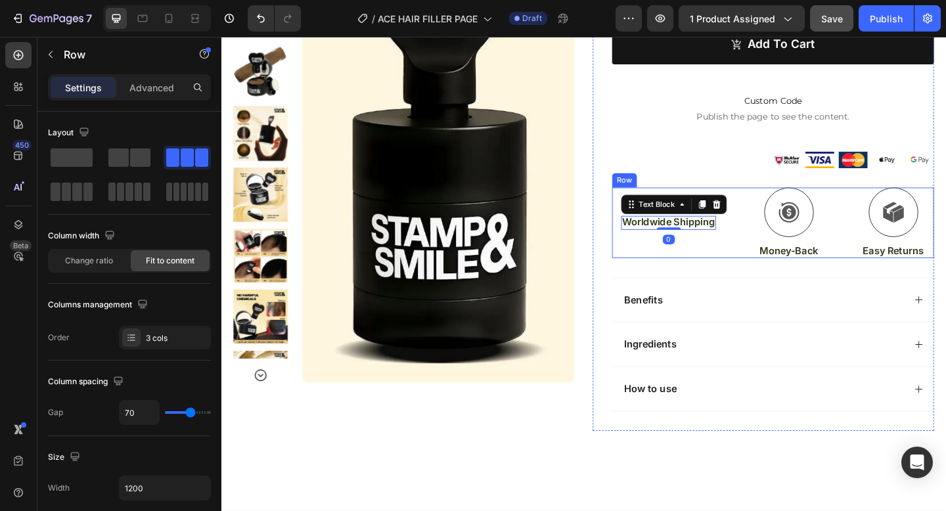
click at [785, 204] on div "Worldwide Shipping Text Block 0 Icon Money-Back Text Block Icon Easy Returns Te…" at bounding box center [822, 239] width 350 height 77
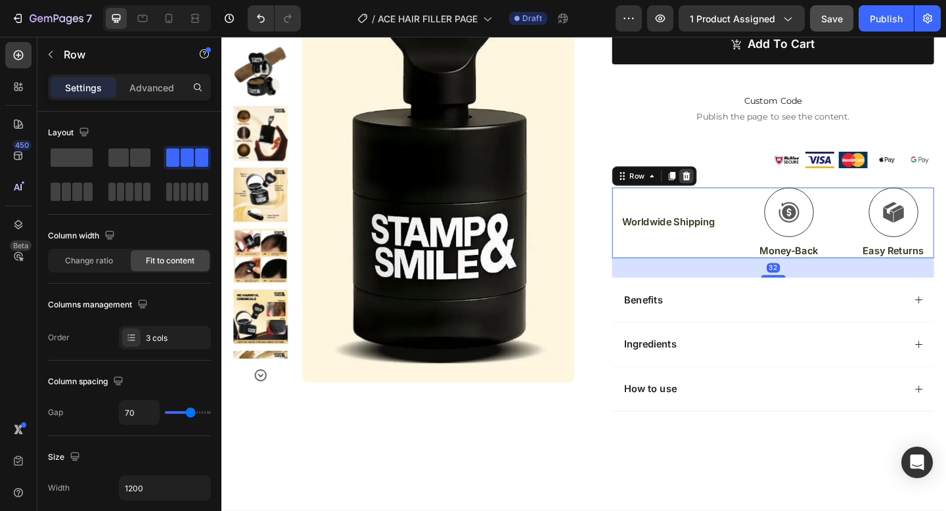
click at [723, 188] on icon at bounding box center [727, 188] width 11 height 11
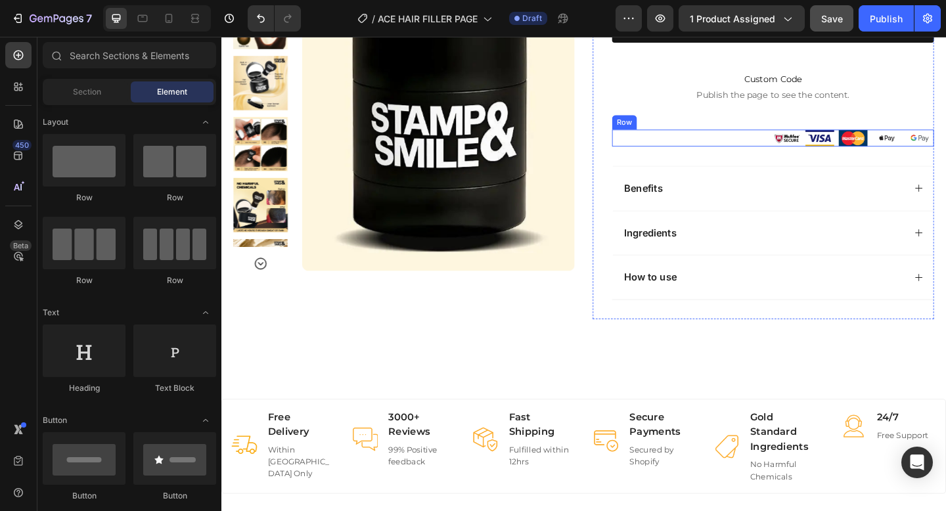
scroll to position [495, 0]
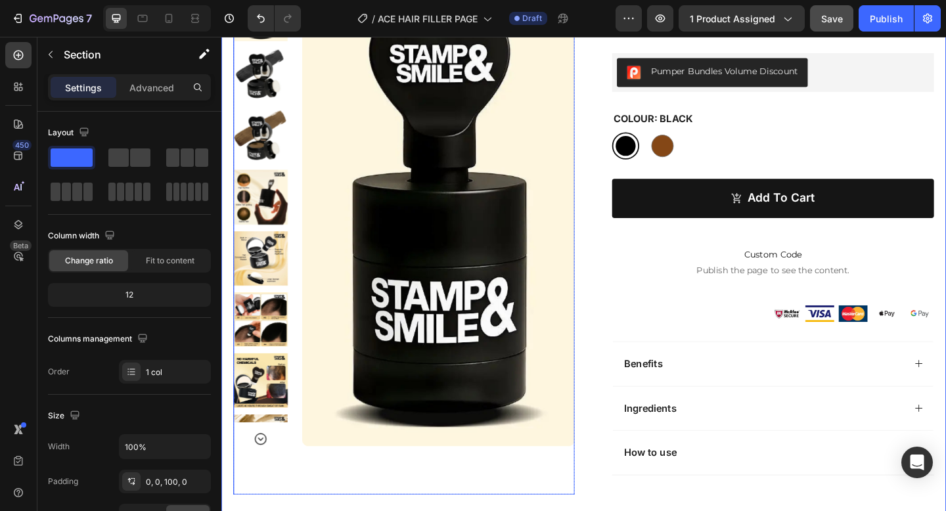
scroll to position [224, 0]
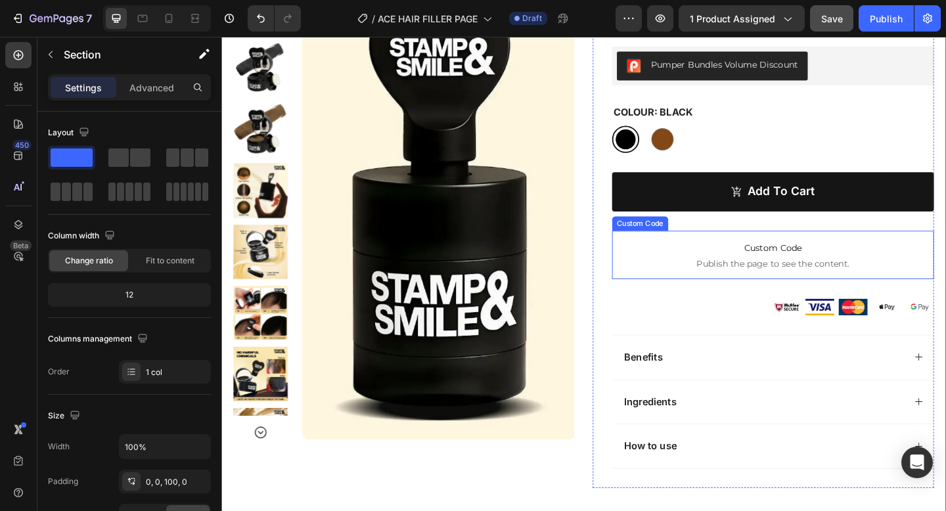
click at [813, 284] on span "Publish the page to see the content." at bounding box center [822, 283] width 350 height 13
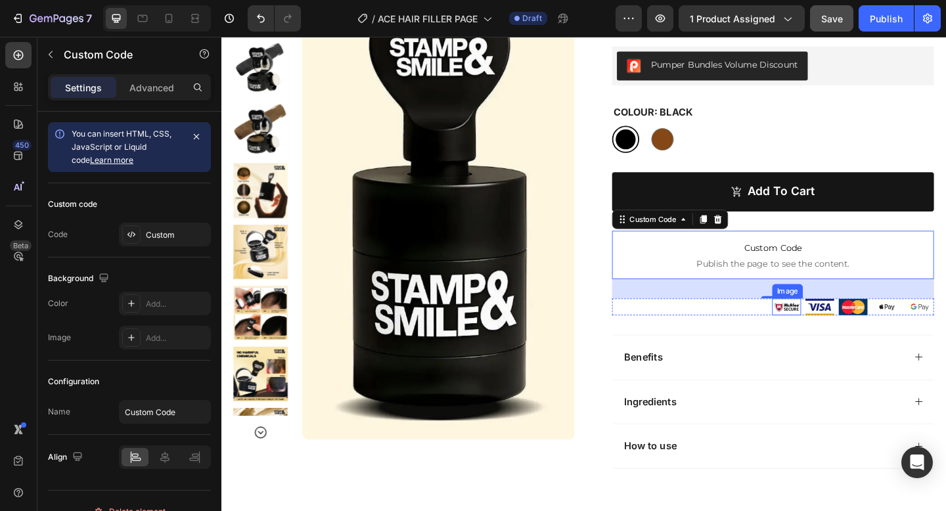
click at [838, 335] on img at bounding box center [837, 331] width 32 height 18
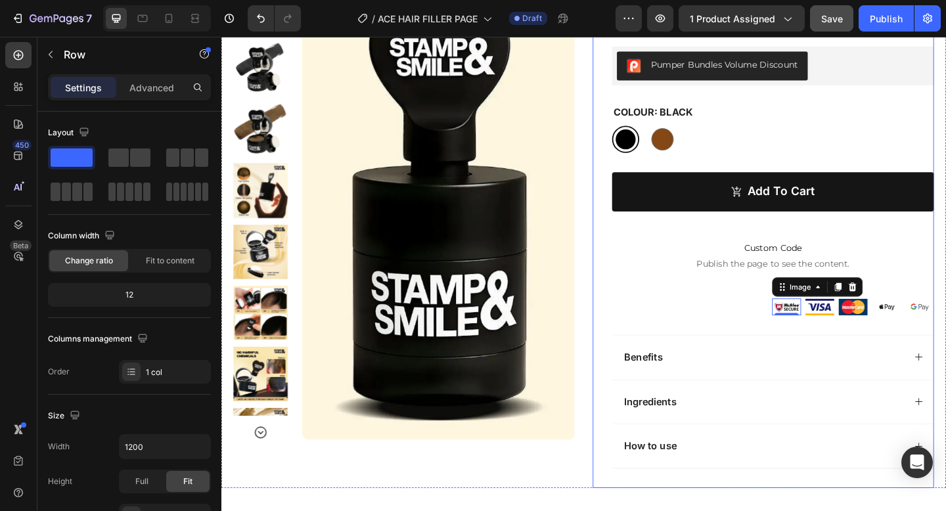
click at [635, 279] on div "Hair Filler Powder Product Title The 2025 Top Rated Innovation in hair filler p…" at bounding box center [810, 199] width 371 height 657
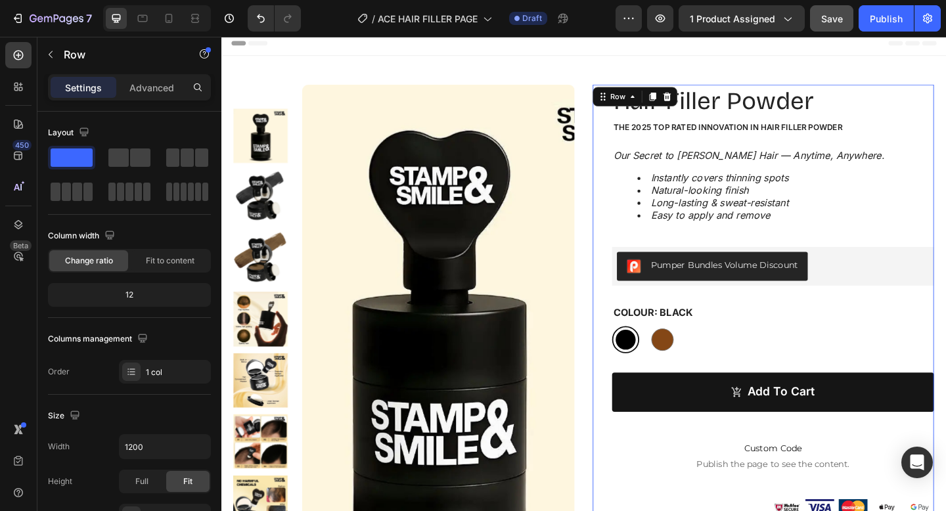
scroll to position [0, 0]
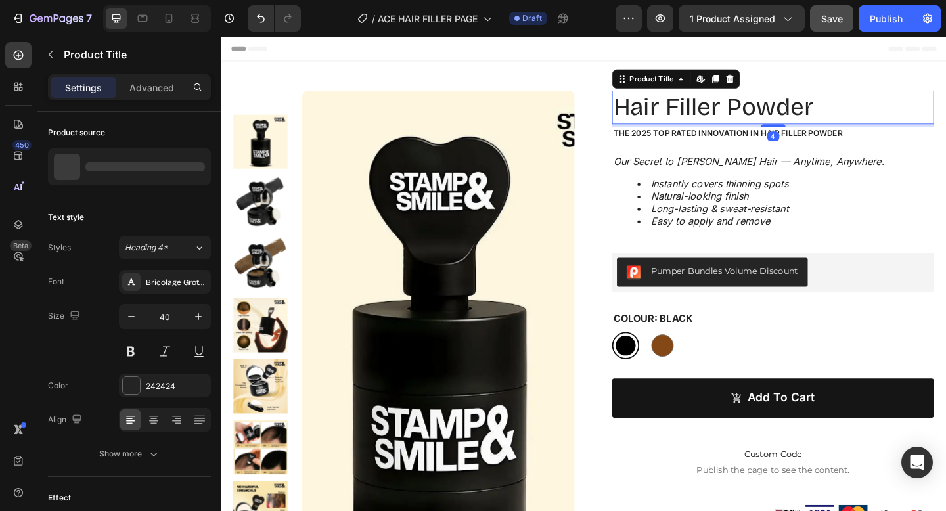
click at [757, 118] on h1 "Hair Filler Powder" at bounding box center [822, 113] width 350 height 37
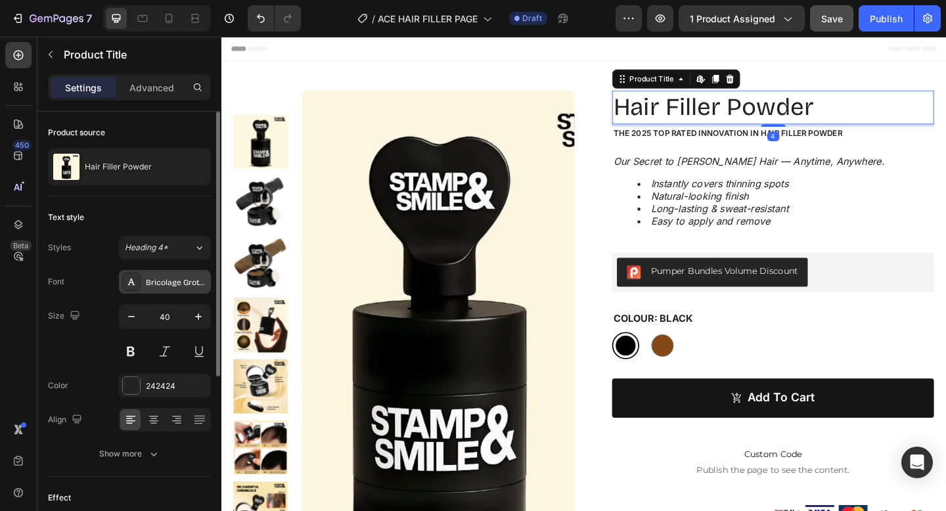
click at [168, 292] on div "Bricolage Grotesque" at bounding box center [165, 282] width 92 height 24
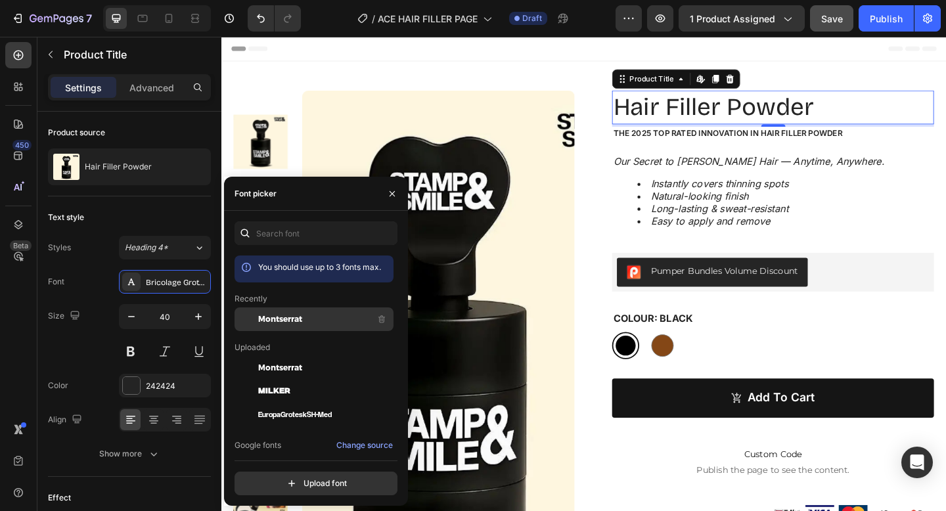
click at [297, 313] on span "Montserrat" at bounding box center [280, 319] width 44 height 12
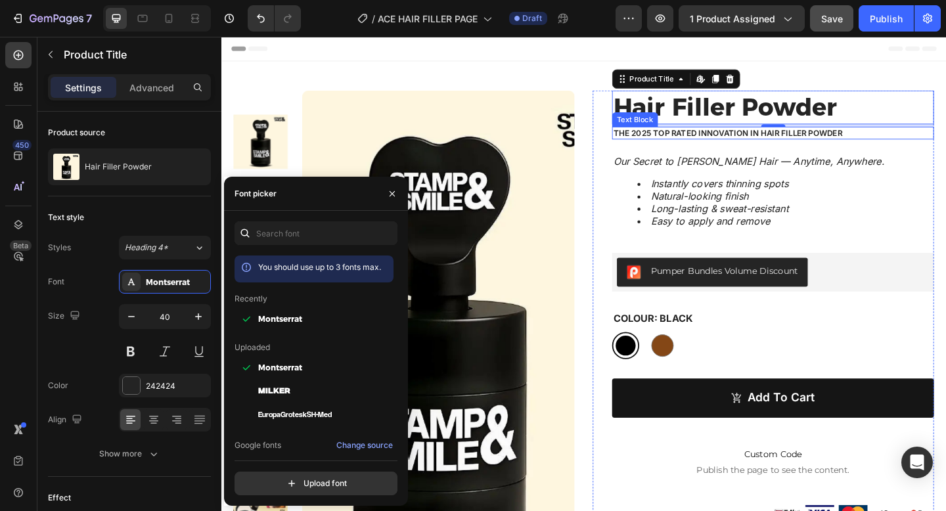
click at [777, 141] on p "The 2025 Top Rated Innovation in hair filler powder" at bounding box center [822, 141] width 348 height 11
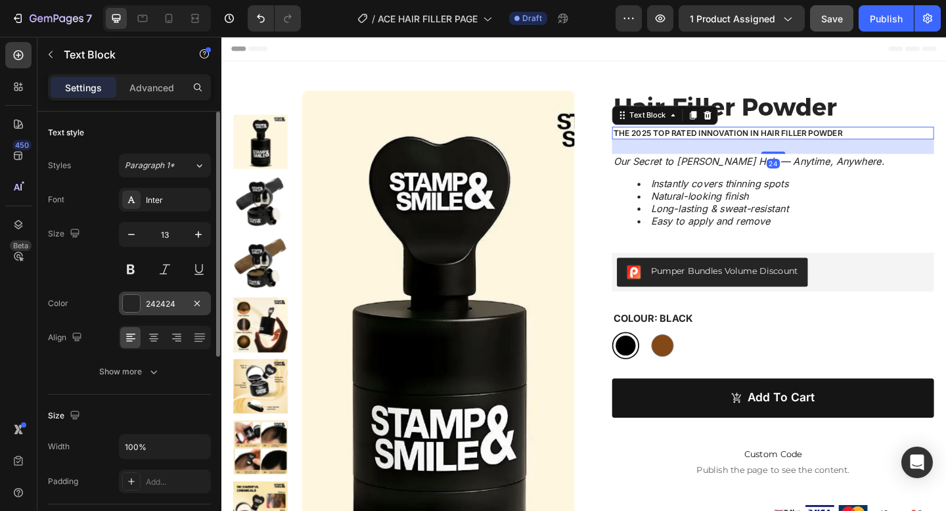
click at [182, 304] on div "242424" at bounding box center [165, 304] width 38 height 12
click at [168, 189] on div "Inter" at bounding box center [165, 200] width 92 height 24
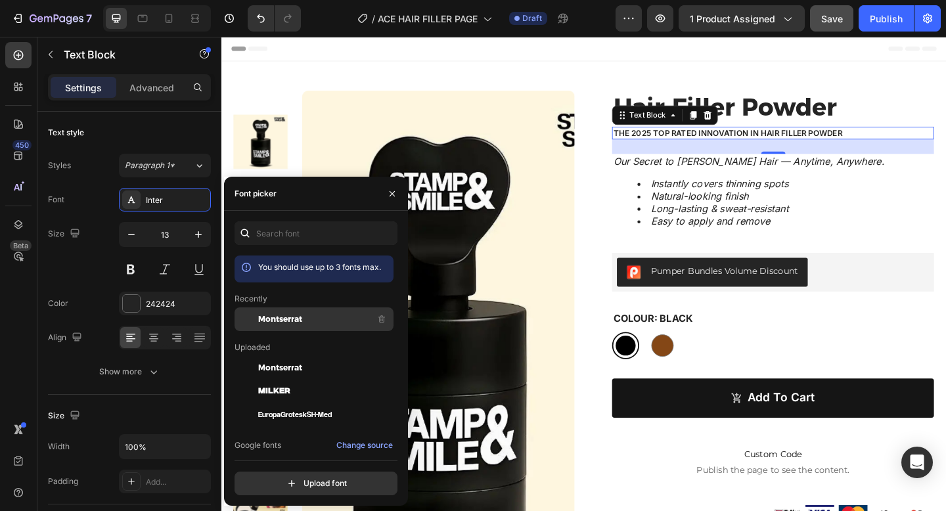
click at [286, 317] on span "Montserrat" at bounding box center [280, 319] width 44 height 12
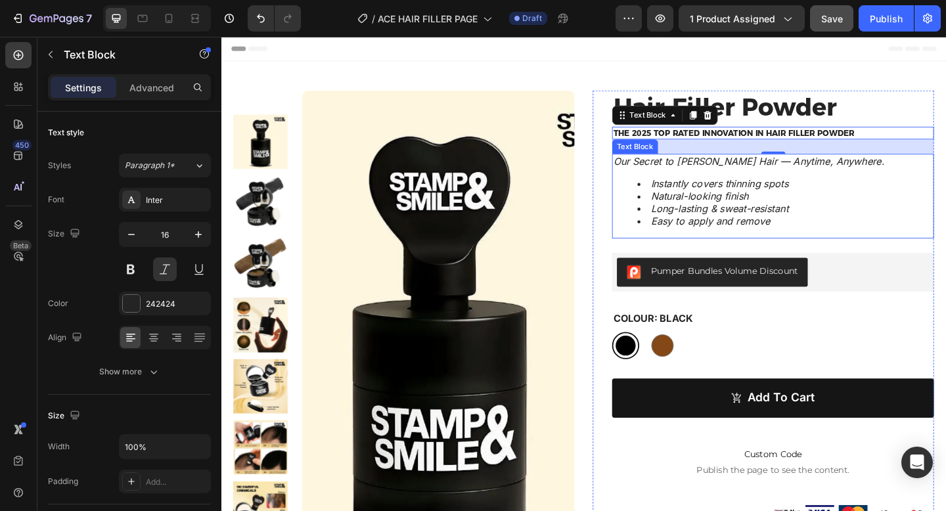
click at [759, 181] on div "Our Secret to Fuller Hair — Anytime, Anywhere. Instantly covers thinning spots …" at bounding box center [822, 210] width 350 height 92
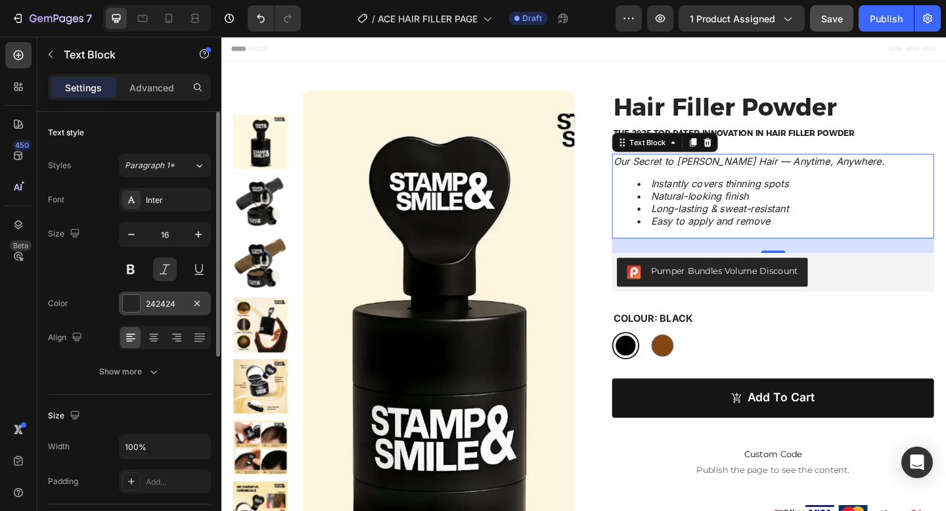
click at [160, 307] on div "242424" at bounding box center [165, 304] width 38 height 12
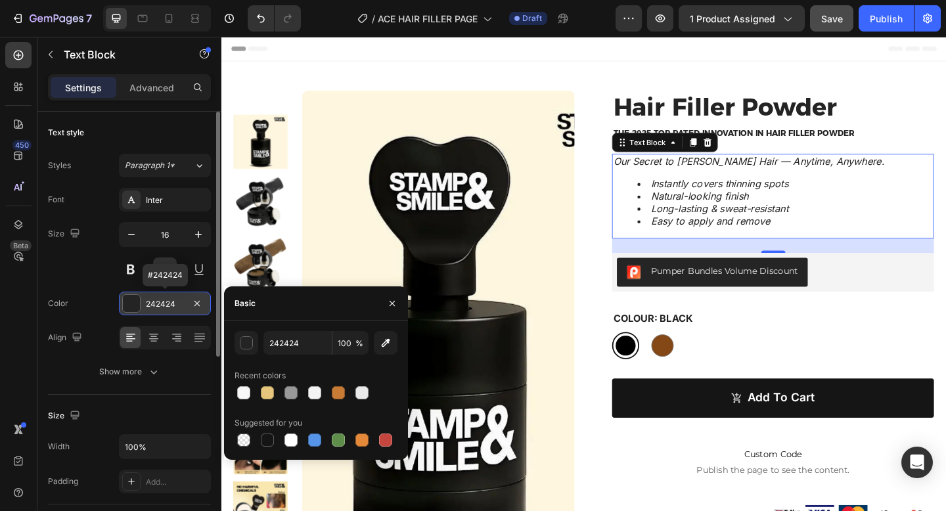
click at [160, 307] on div "242424" at bounding box center [165, 304] width 38 height 12
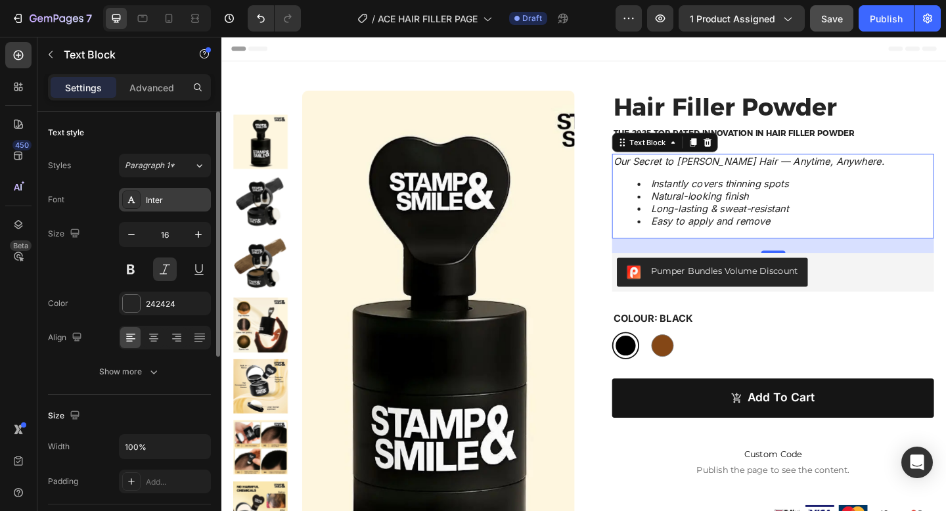
click at [165, 198] on div "Inter" at bounding box center [177, 200] width 62 height 12
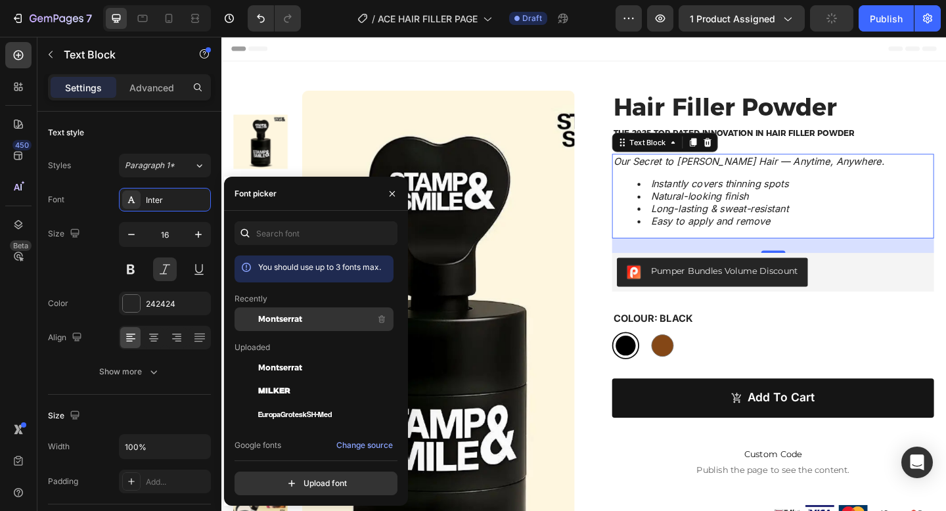
click at [279, 311] on div "Montserrat" at bounding box center [324, 319] width 133 height 16
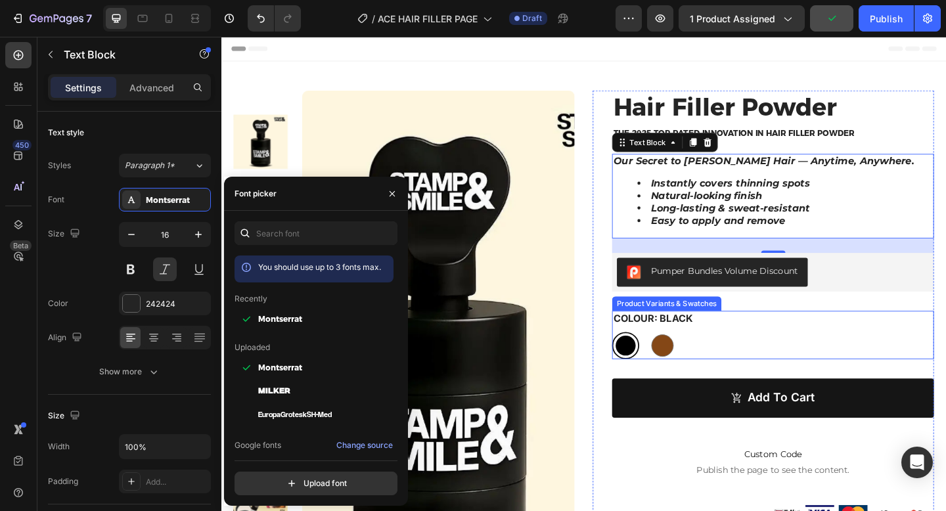
click at [830, 348] on div "Colour: Black Black Black Brown Brown" at bounding box center [822, 361] width 350 height 53
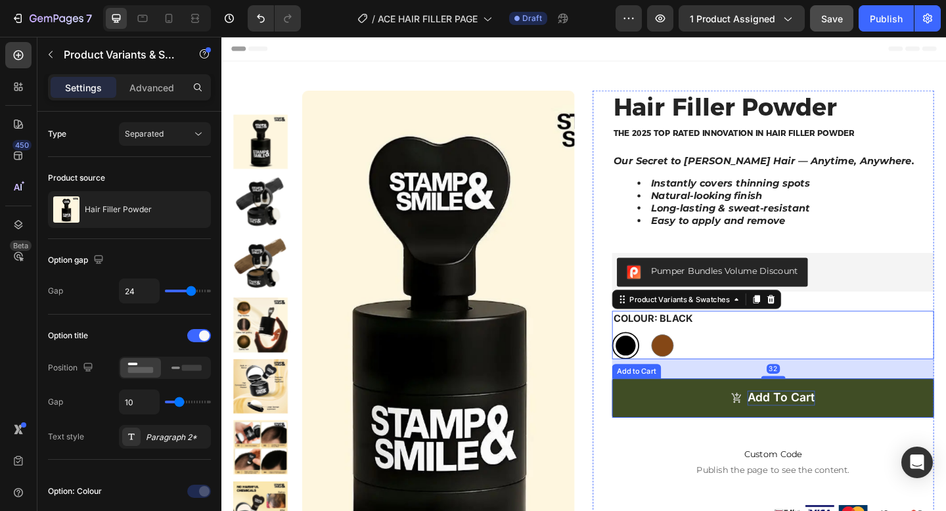
click at [807, 426] on div "Add to cart" at bounding box center [831, 430] width 74 height 16
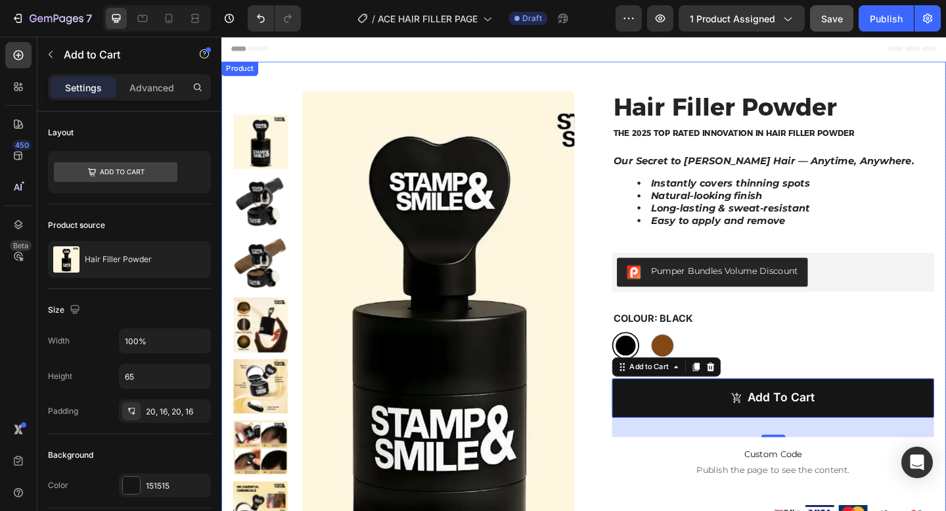
click at [618, 476] on div "Product Images Row Hair Filler Powder Product Title The 2025 Top Rated Innovati…" at bounding box center [615, 408] width 788 height 689
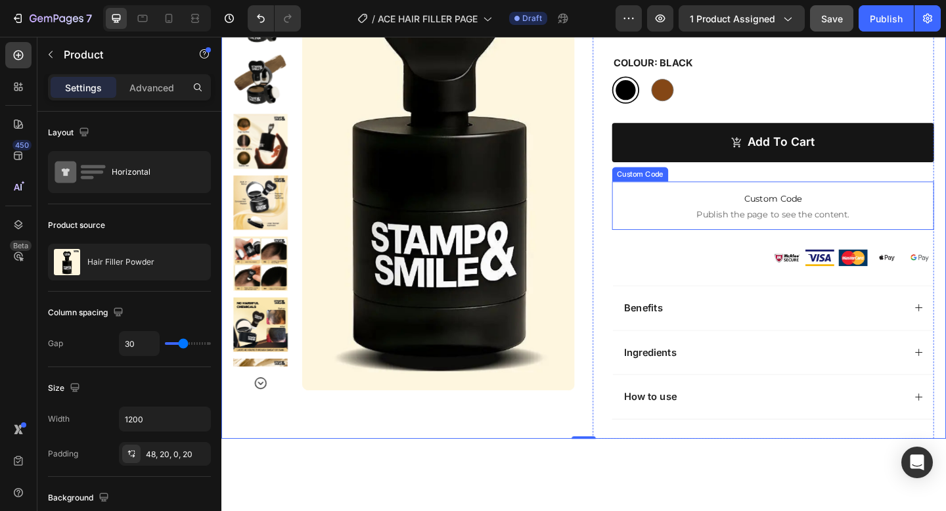
scroll to position [300, 0]
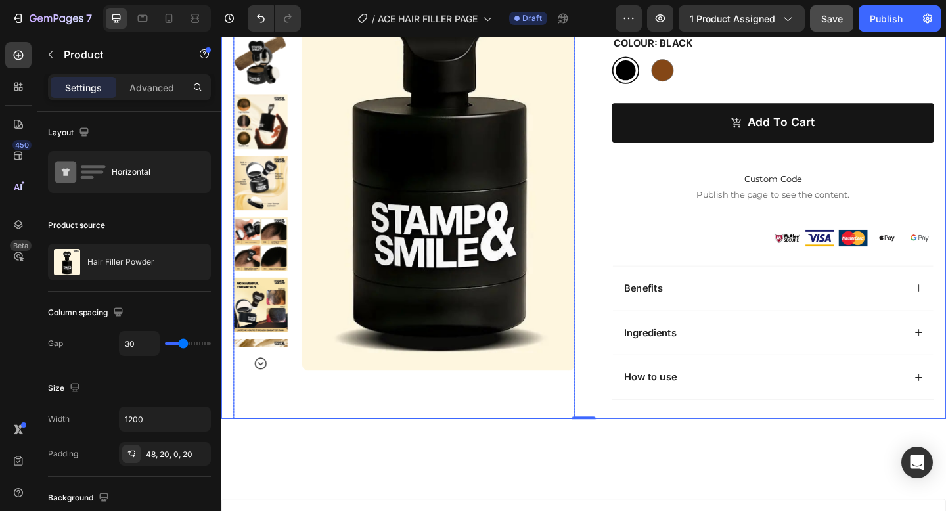
click at [267, 394] on icon "Carousel Next Arrow" at bounding box center [264, 392] width 16 height 16
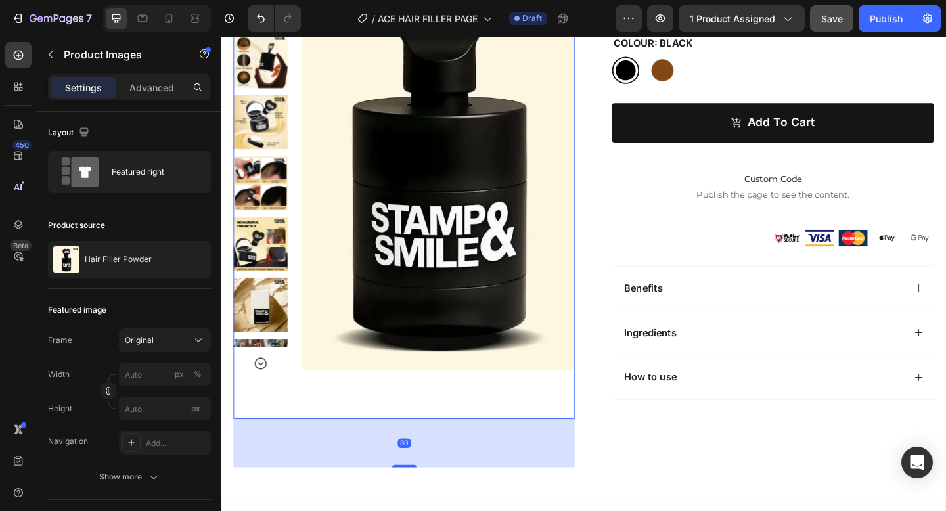
click at [267, 394] on icon "Carousel Next Arrow" at bounding box center [264, 392] width 16 height 16
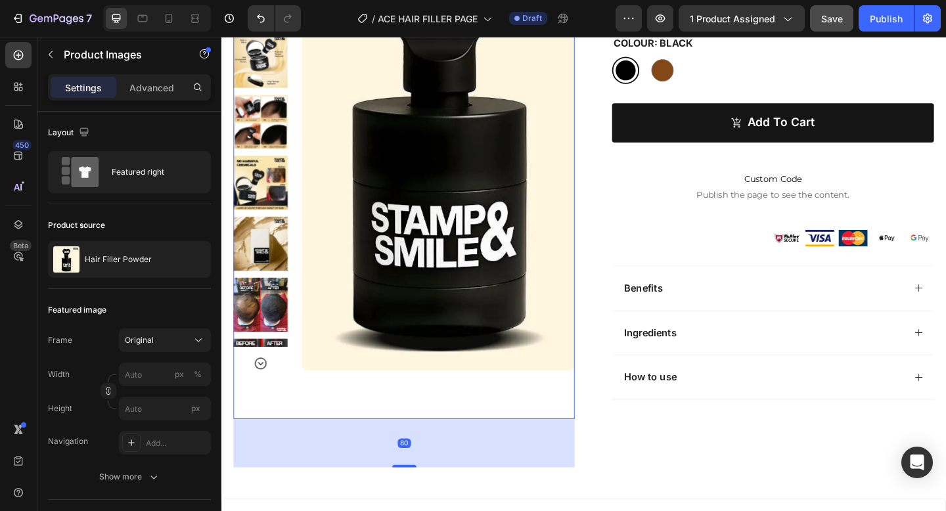
click at [424, 471] on div "80" at bounding box center [420, 479] width 371 height 53
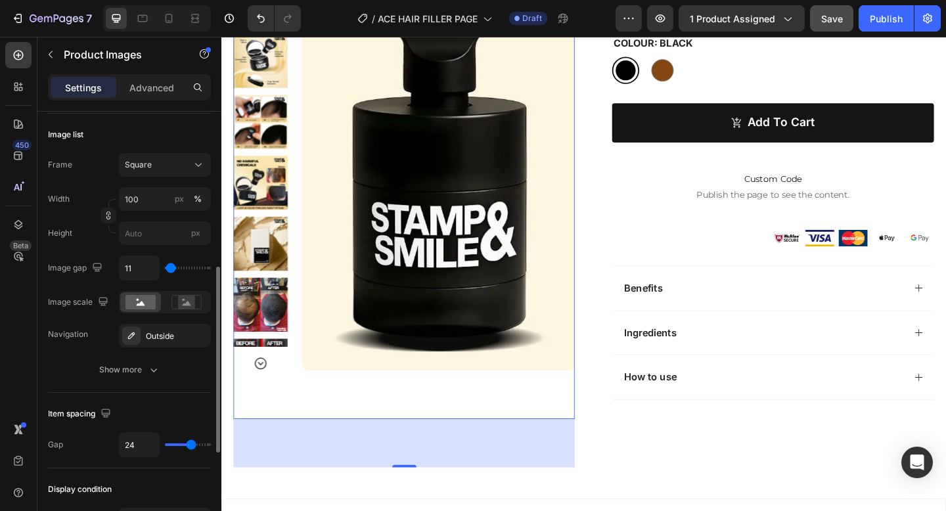
scroll to position [389, 0]
click at [190, 171] on button "Square" at bounding box center [165, 162] width 92 height 24
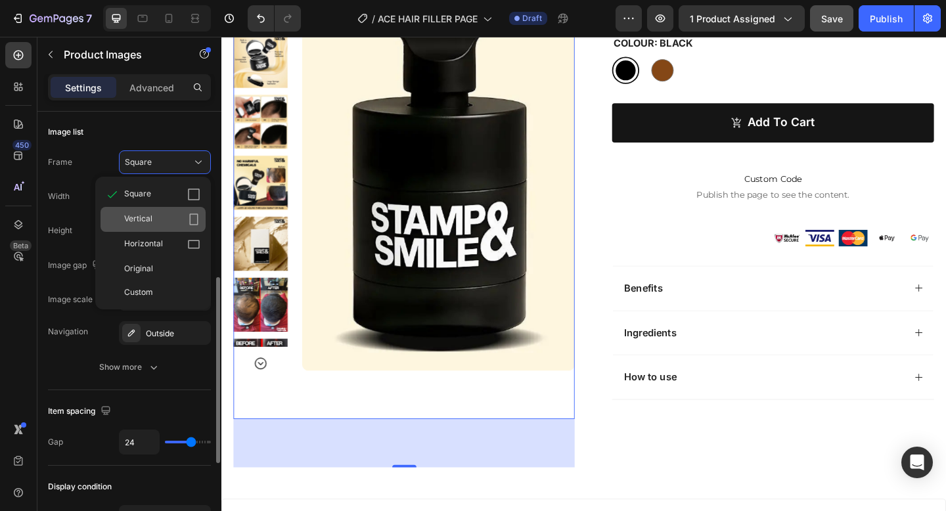
click at [160, 219] on div "Vertical" at bounding box center [162, 219] width 76 height 13
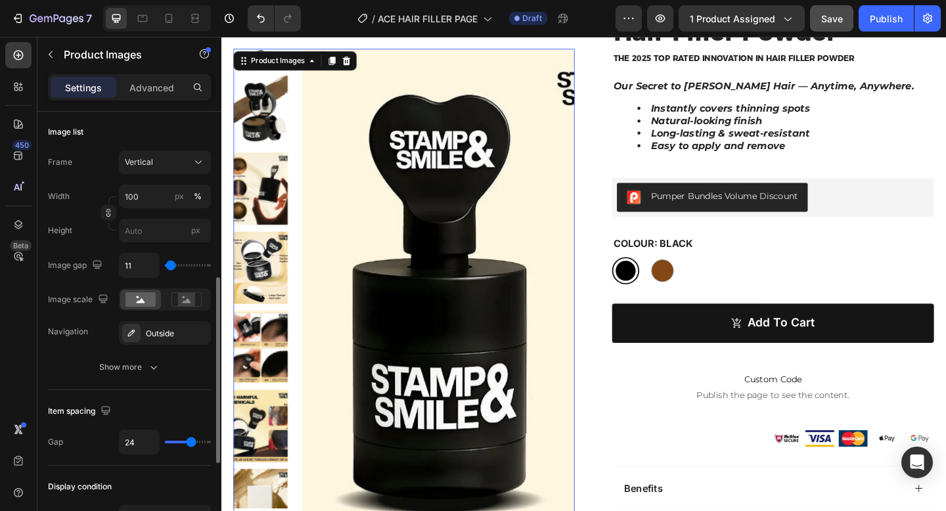
scroll to position [138, 0]
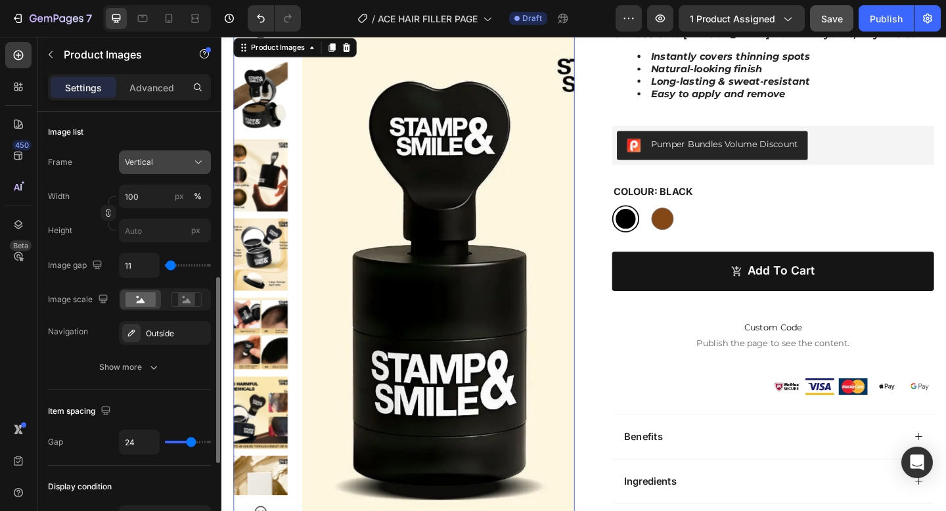
click at [182, 168] on div "Vertical" at bounding box center [165, 162] width 80 height 13
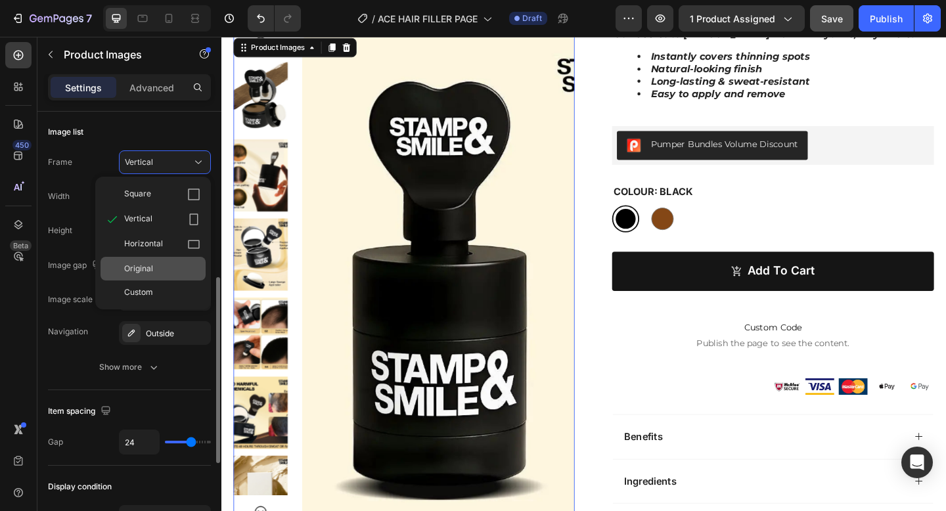
click at [168, 274] on div "Original" at bounding box center [162, 269] width 76 height 12
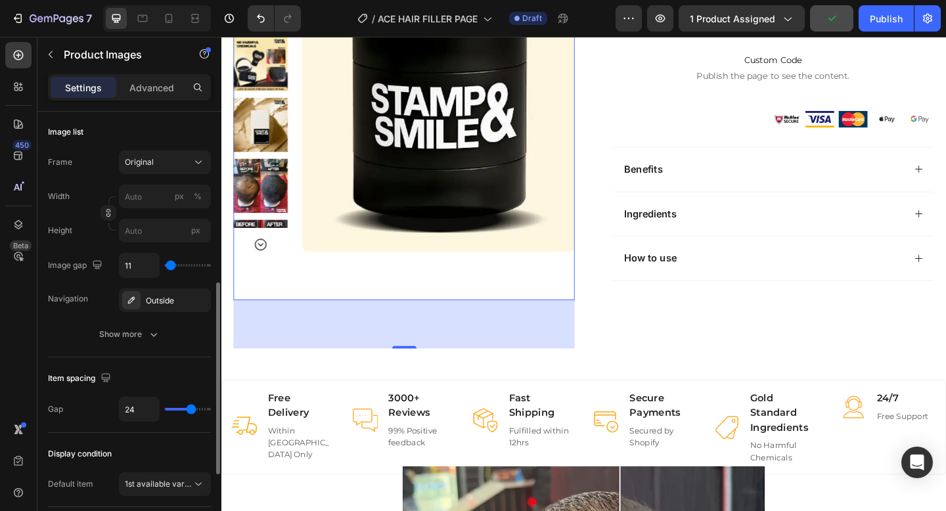
scroll to position [432, 0]
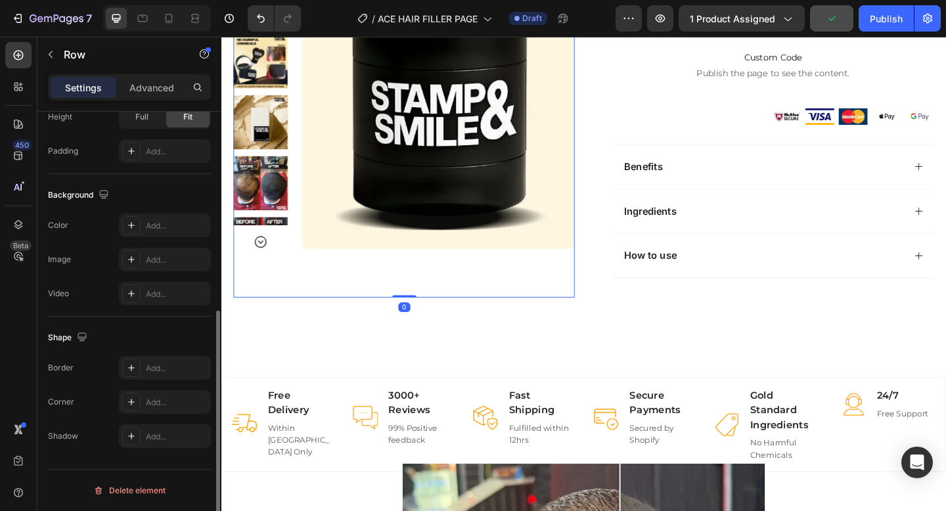
click at [263, 268] on div "Product Images" at bounding box center [420, 31] width 371 height 579
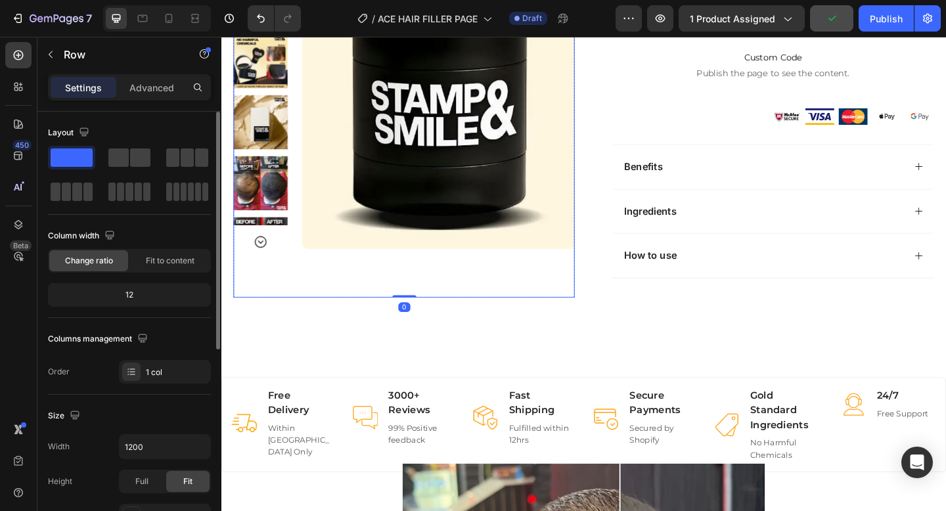
click at [265, 259] on icon "Carousel Next Arrow" at bounding box center [264, 260] width 13 height 13
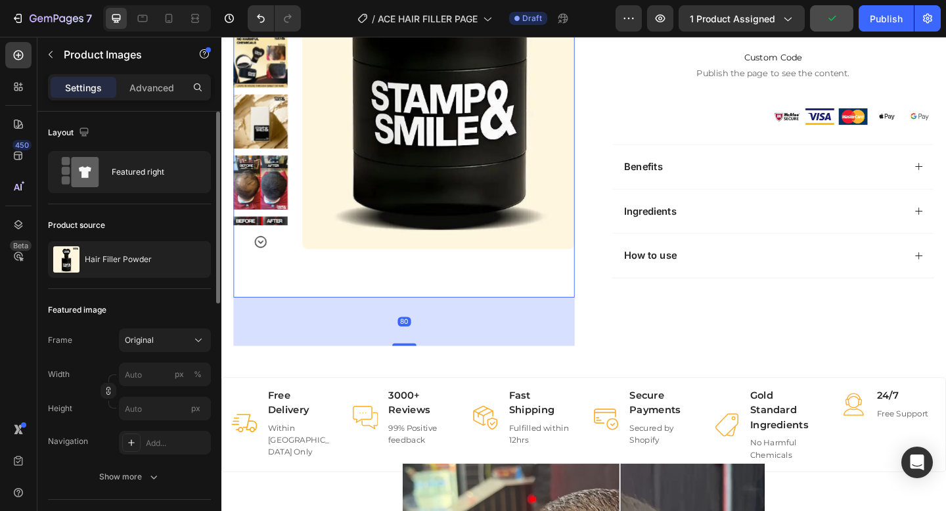
click at [265, 259] on icon "Carousel Next Arrow" at bounding box center [264, 260] width 13 height 13
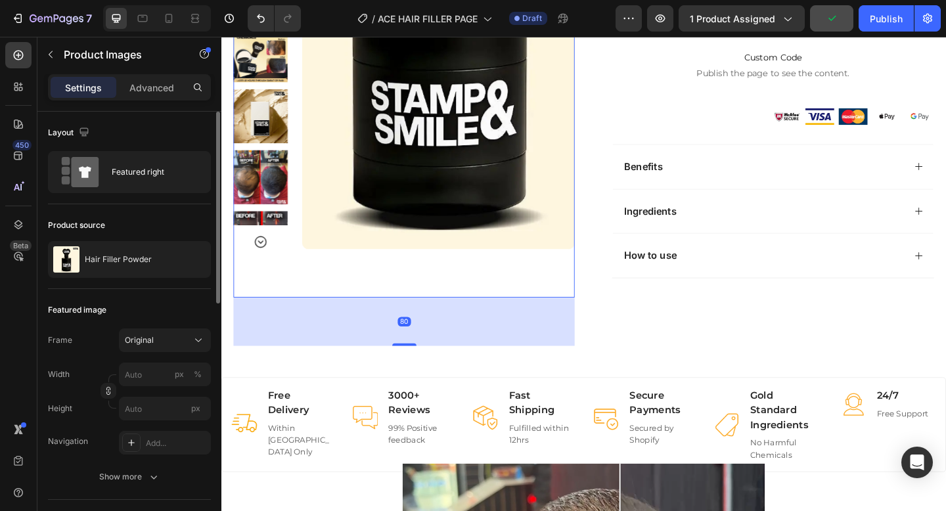
click at [265, 259] on icon "Carousel Next Arrow" at bounding box center [264, 260] width 13 height 13
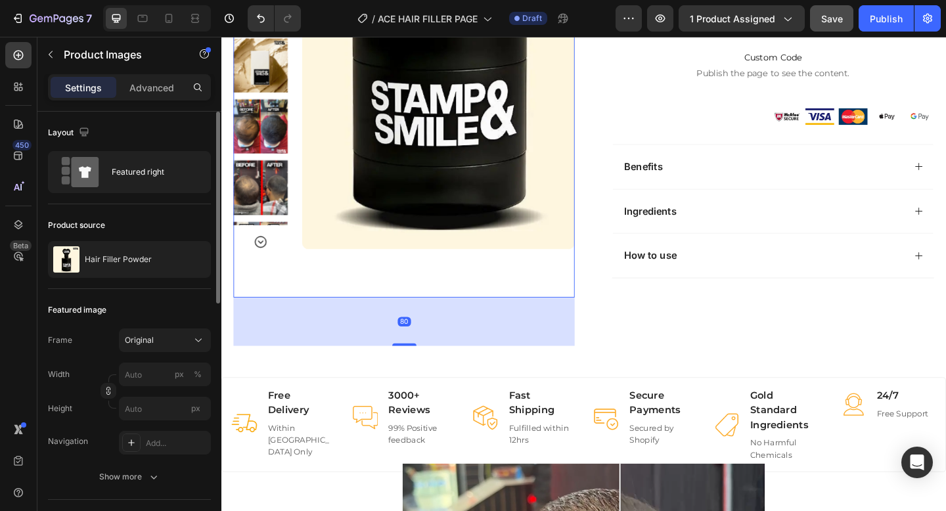
click at [265, 259] on icon "Carousel Next Arrow" at bounding box center [264, 260] width 13 height 13
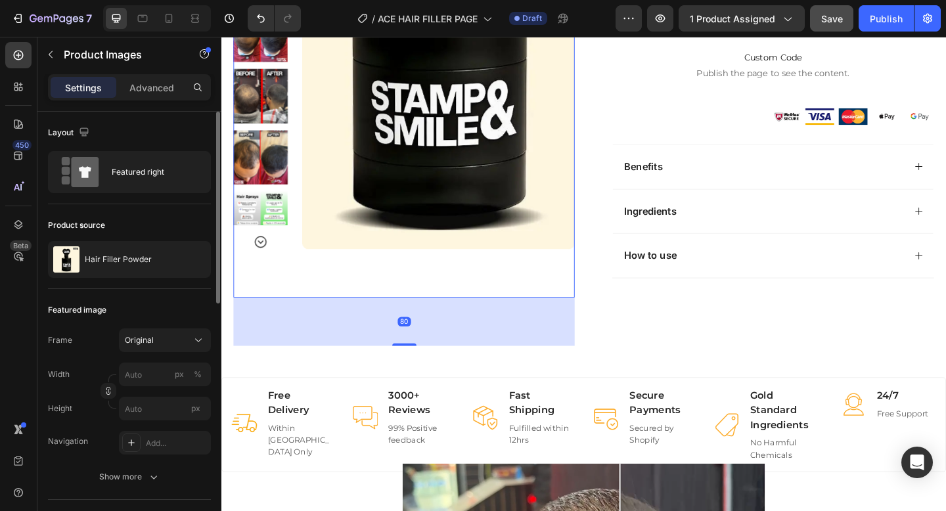
click at [265, 259] on icon "Carousel Next Arrow" at bounding box center [264, 260] width 13 height 13
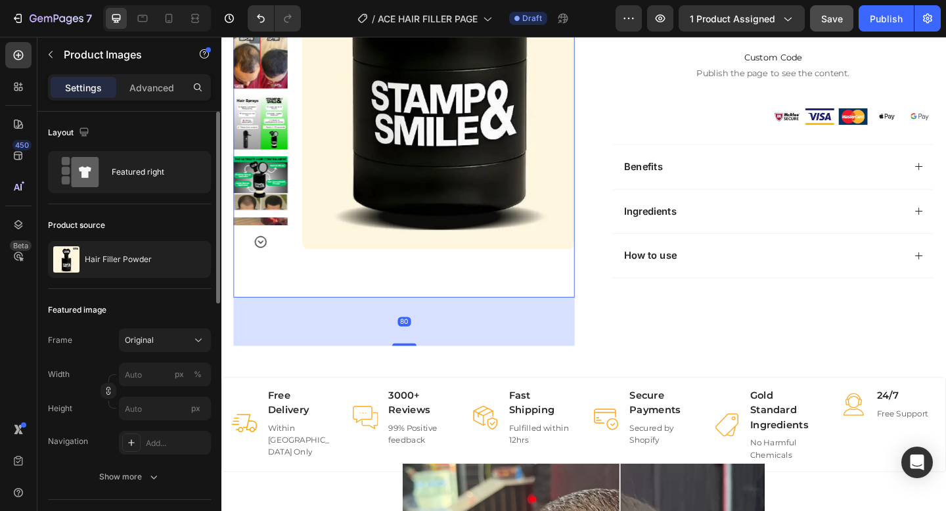
click at [265, 259] on icon "Carousel Next Arrow" at bounding box center [264, 260] width 13 height 13
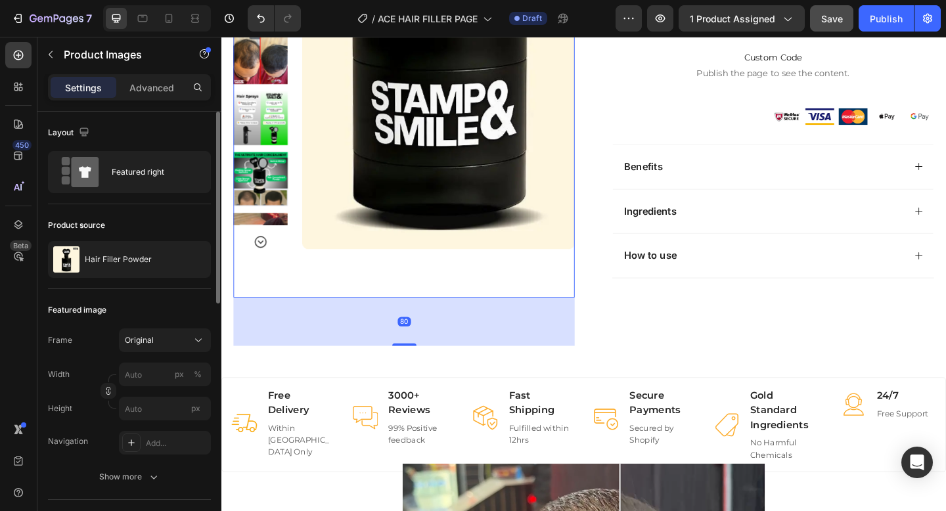
click at [265, 259] on icon "Carousel Next Arrow" at bounding box center [264, 260] width 13 height 13
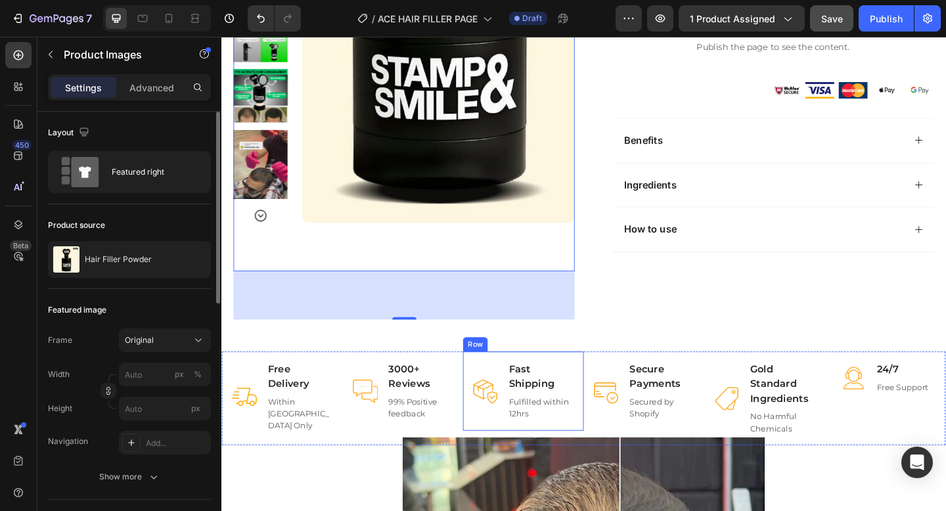
scroll to position [457, 0]
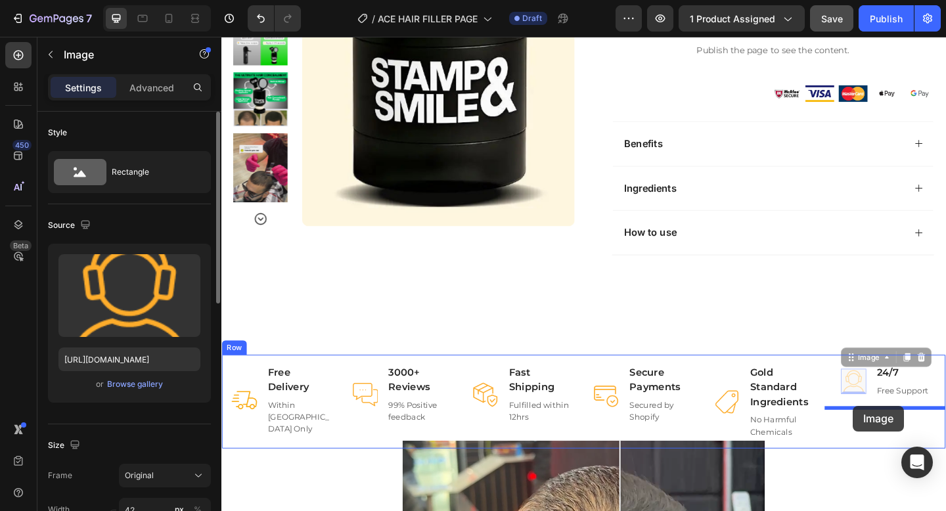
drag, startPoint x: 913, startPoint y: 415, endPoint x: 909, endPoint y: 438, distance: 22.8
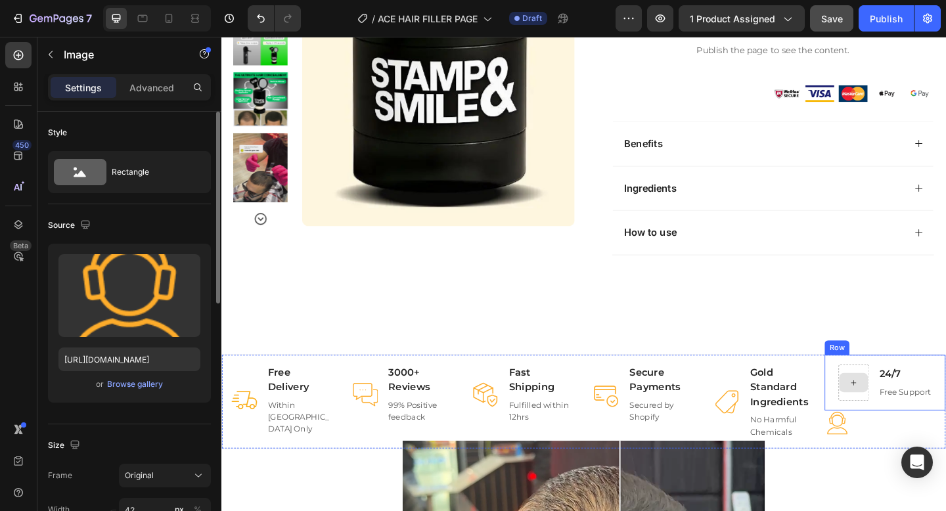
click at [915, 408] on div at bounding box center [910, 413] width 32 height 21
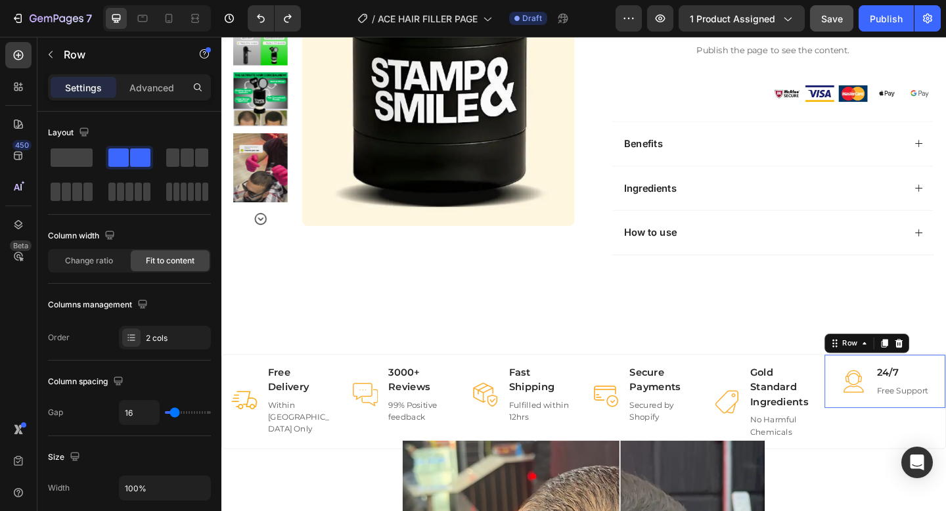
click at [888, 398] on div "Image 24/7 Text block Free Support Text block Row 0" at bounding box center [943, 412] width 131 height 58
click at [70, 154] on span at bounding box center [72, 157] width 42 height 18
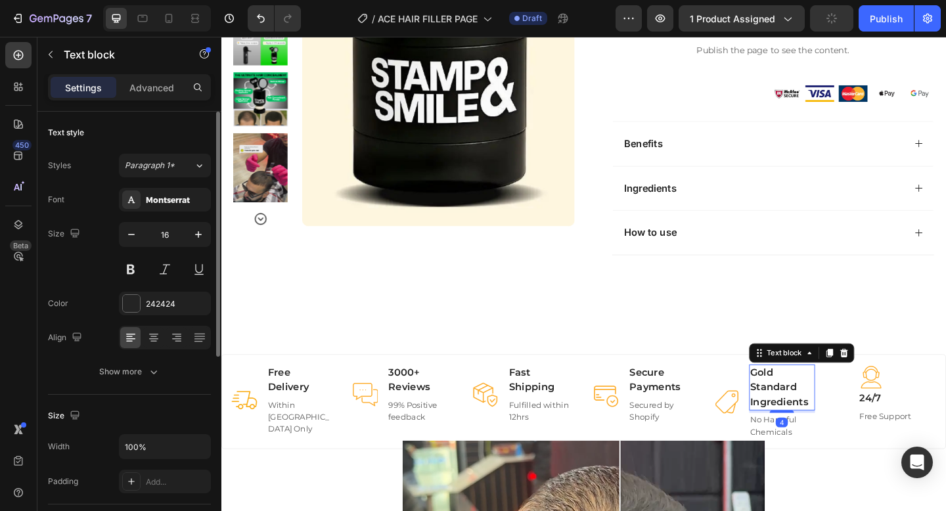
click at [839, 400] on p "Gold Standard Ingredients" at bounding box center [832, 418] width 70 height 47
click at [766, 398] on div "Image" at bounding box center [772, 434] width 28 height 81
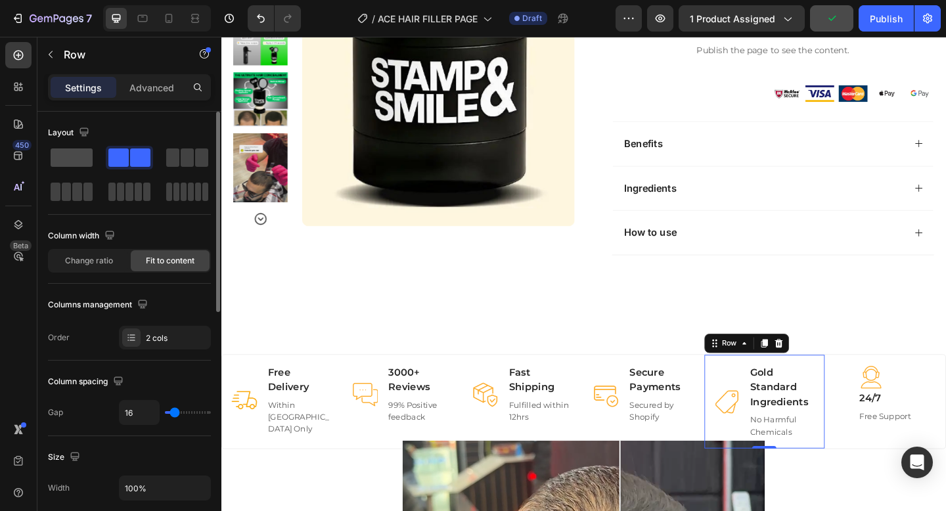
click at [68, 150] on span at bounding box center [72, 157] width 42 height 18
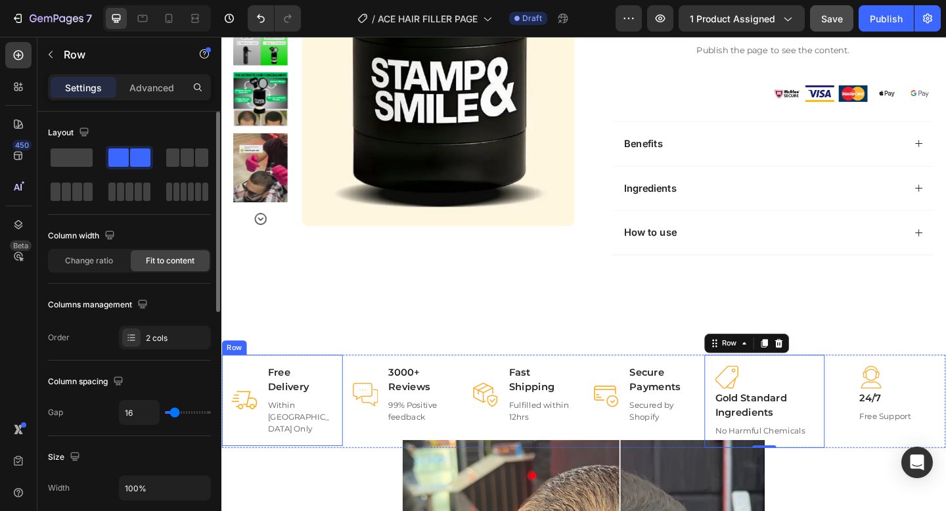
click at [246, 397] on div "Image" at bounding box center [247, 433] width 28 height 78
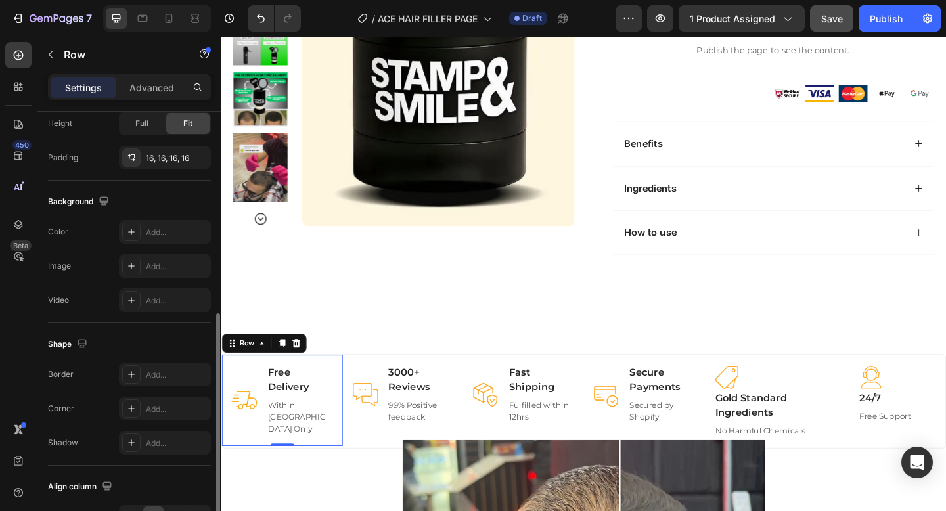
scroll to position [514, 0]
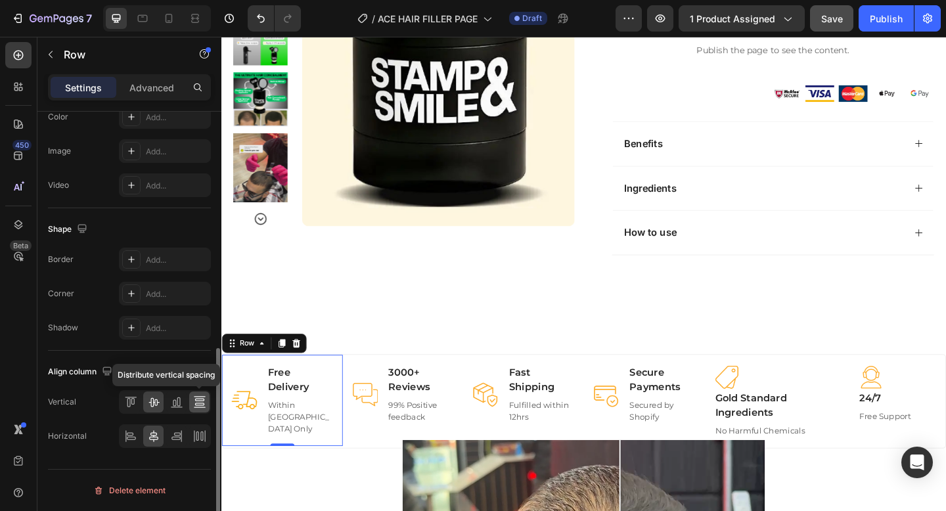
click at [194, 404] on icon at bounding box center [199, 402] width 13 height 13
click at [174, 404] on icon at bounding box center [176, 402] width 13 height 13
click at [175, 432] on icon at bounding box center [176, 433] width 7 height 3
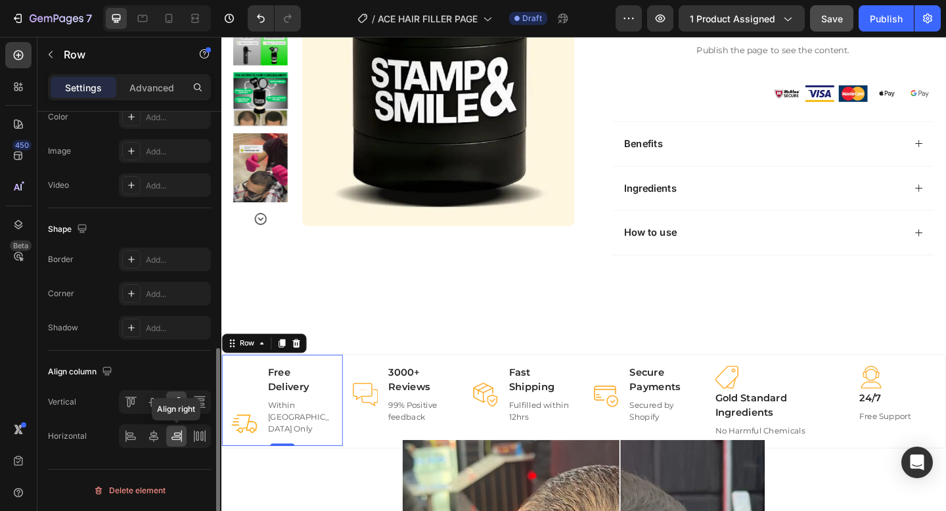
click at [175, 432] on icon at bounding box center [176, 433] width 7 height 3
click at [197, 409] on div at bounding box center [199, 402] width 20 height 21
click at [203, 440] on icon at bounding box center [199, 436] width 13 height 13
click at [202, 440] on icon at bounding box center [201, 436] width 3 height 9
click at [134, 436] on icon at bounding box center [130, 436] width 13 height 13
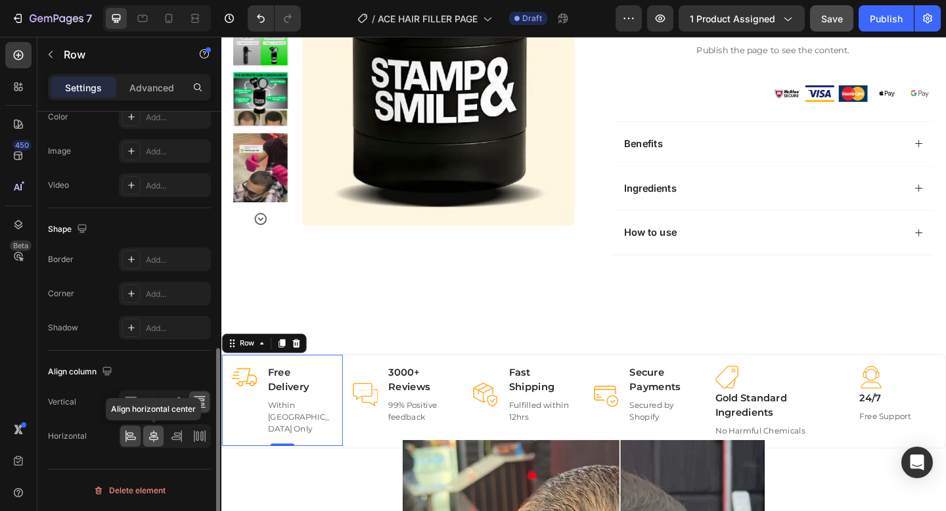
click at [150, 438] on icon at bounding box center [153, 436] width 13 height 13
click at [114, 432] on div "Horizontal Align left" at bounding box center [129, 436] width 163 height 24
click at [128, 405] on icon at bounding box center [130, 402] width 13 height 13
click at [160, 404] on div at bounding box center [153, 402] width 20 height 21
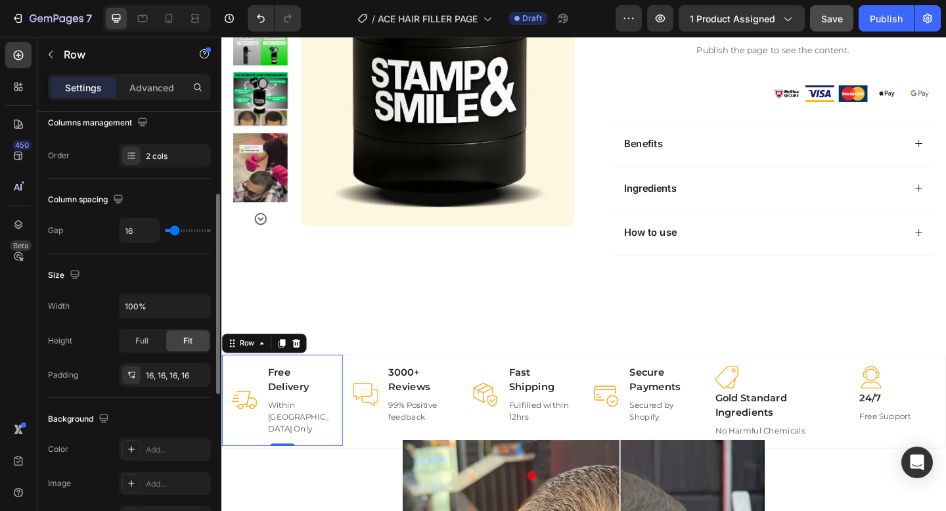
scroll to position [181, 0]
click at [134, 376] on icon at bounding box center [131, 376] width 11 height 11
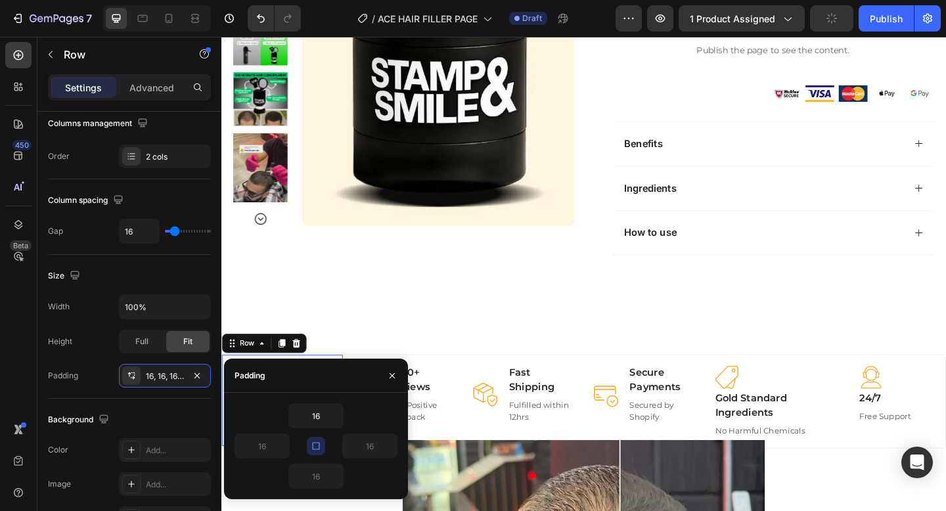
drag, startPoint x: 315, startPoint y: 445, endPoint x: 315, endPoint y: 455, distance: 9.2
click at [315, 455] on button "button" at bounding box center [316, 446] width 18 height 18
click at [332, 480] on icon "button" at bounding box center [336, 476] width 11 height 11
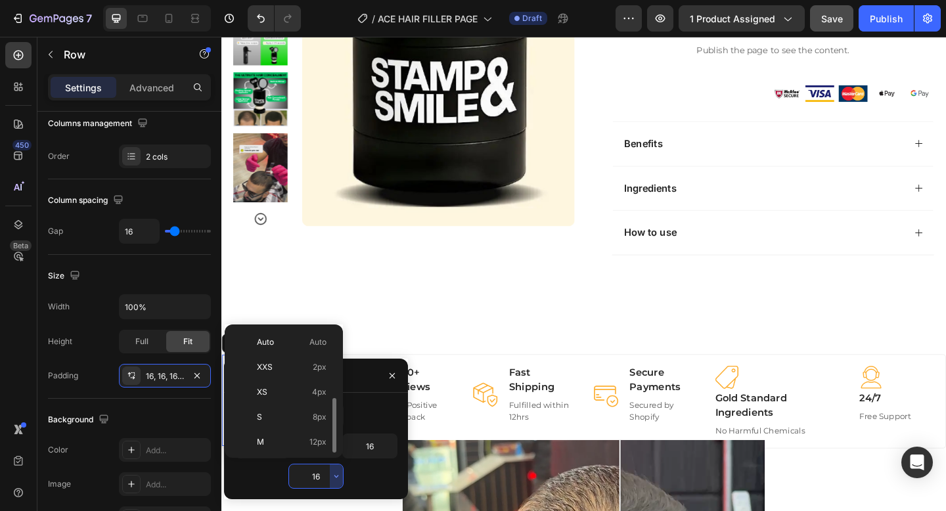
scroll to position [47, 0]
click at [307, 457] on div "XL 24px" at bounding box center [281, 469] width 102 height 25
type input "24"
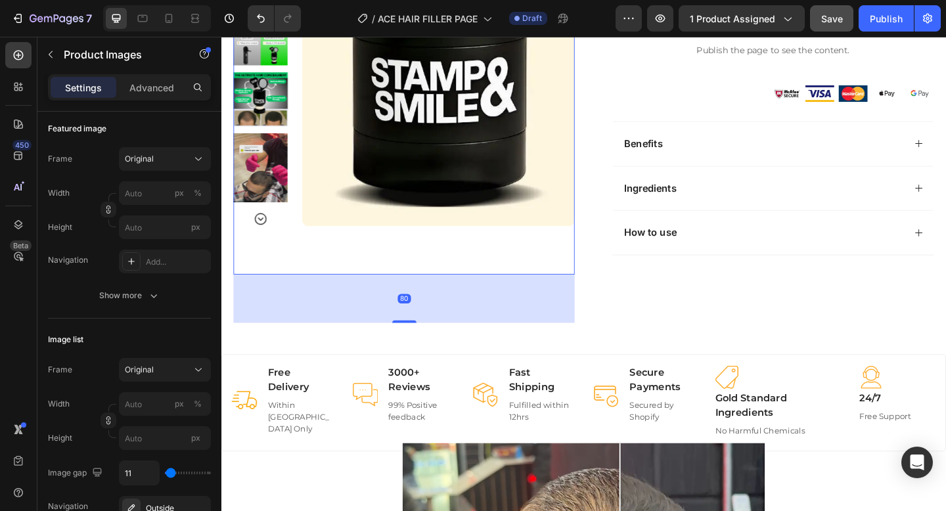
scroll to position [0, 0]
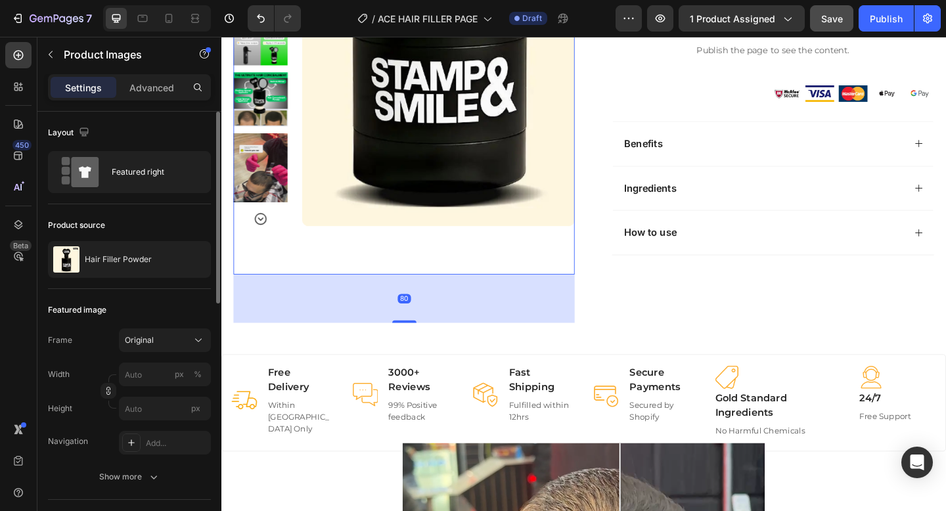
click at [330, 335] on div "80" at bounding box center [420, 322] width 371 height 53
click at [305, 413] on p "Free Delivery" at bounding box center [307, 411] width 70 height 32
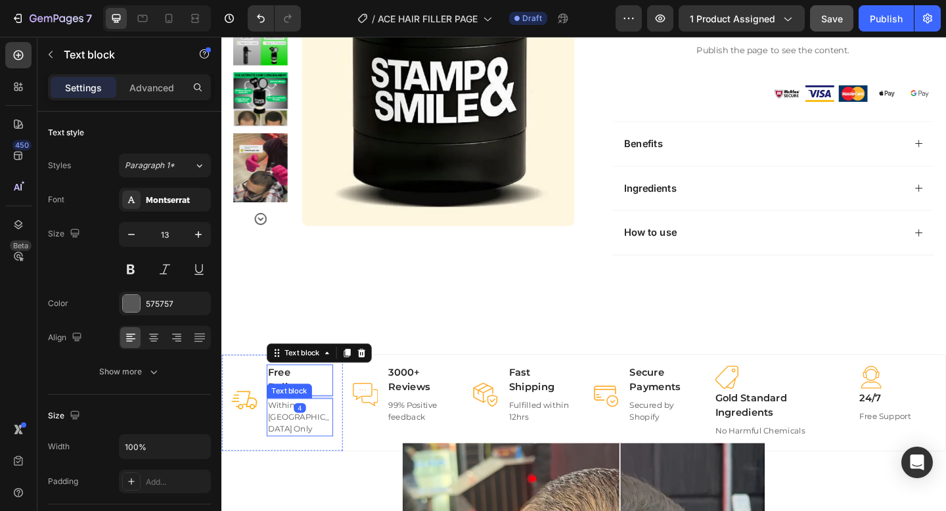
click at [286, 445] on div "Within [GEOGRAPHIC_DATA] Only" at bounding box center [307, 450] width 72 height 41
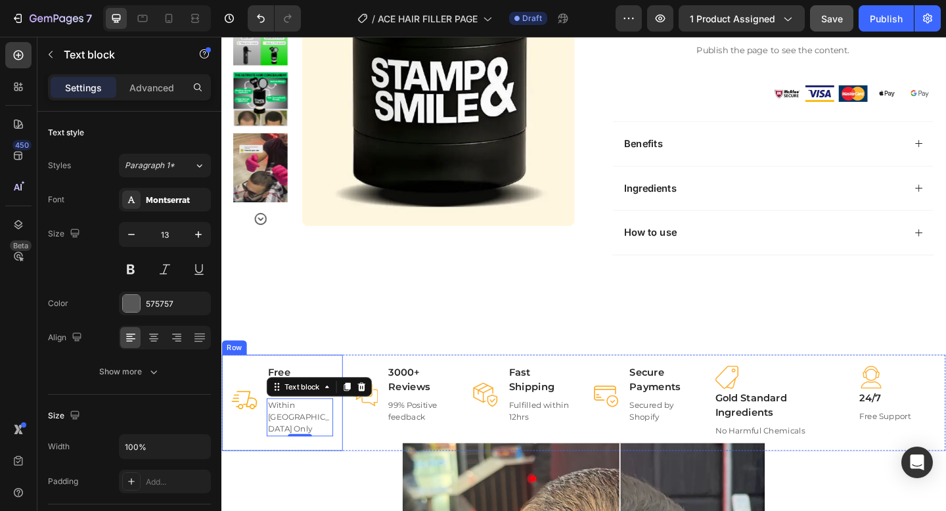
click at [271, 447] on div "Image Free Delivery Text block Within UK Only Text block 0 Row" at bounding box center [287, 435] width 131 height 104
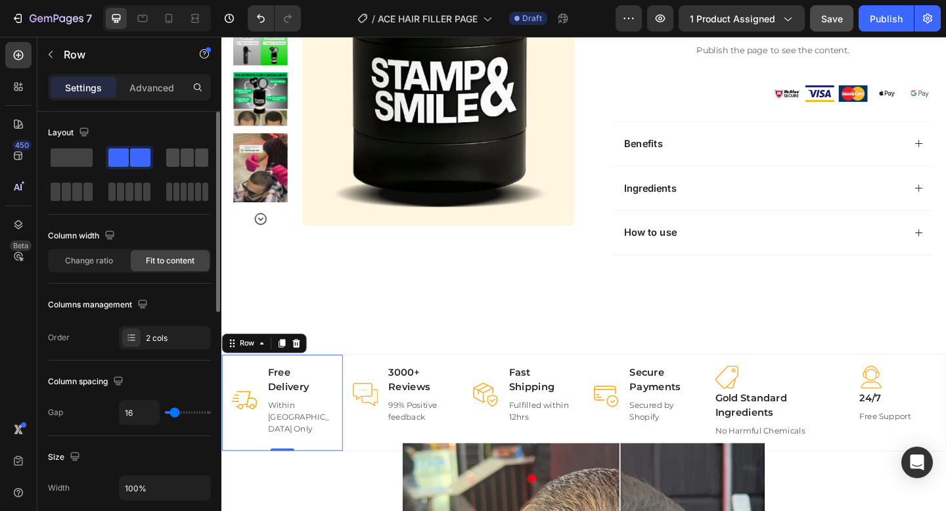
click at [180, 162] on div at bounding box center [187, 157] width 42 height 18
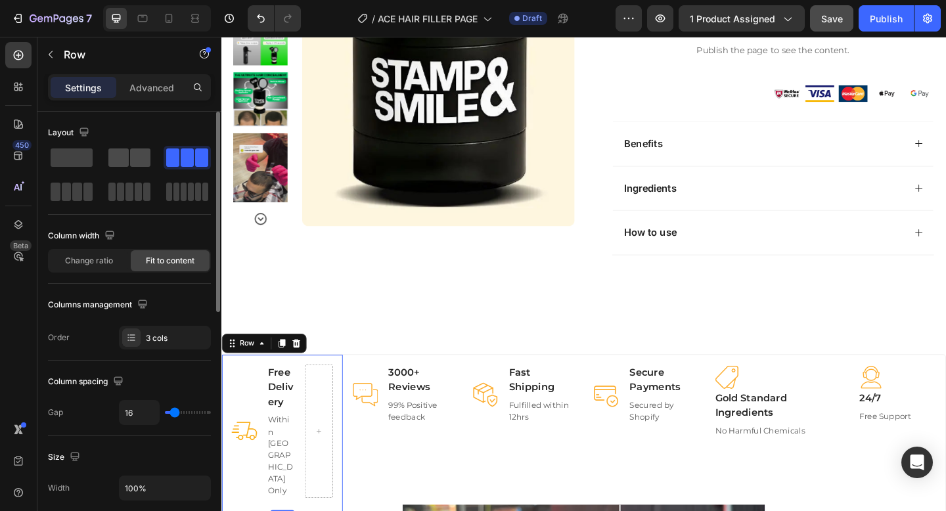
click at [129, 164] on div at bounding box center [129, 157] width 42 height 18
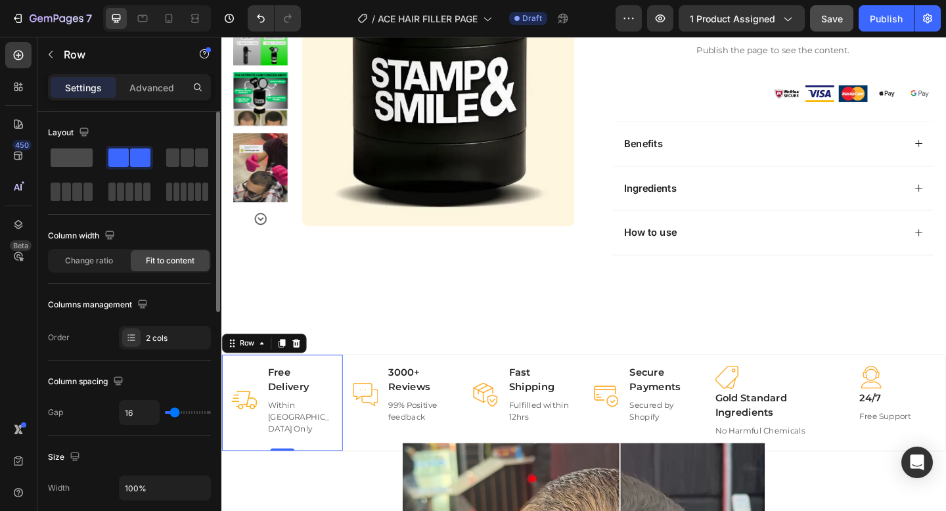
click at [77, 155] on span at bounding box center [72, 157] width 42 height 18
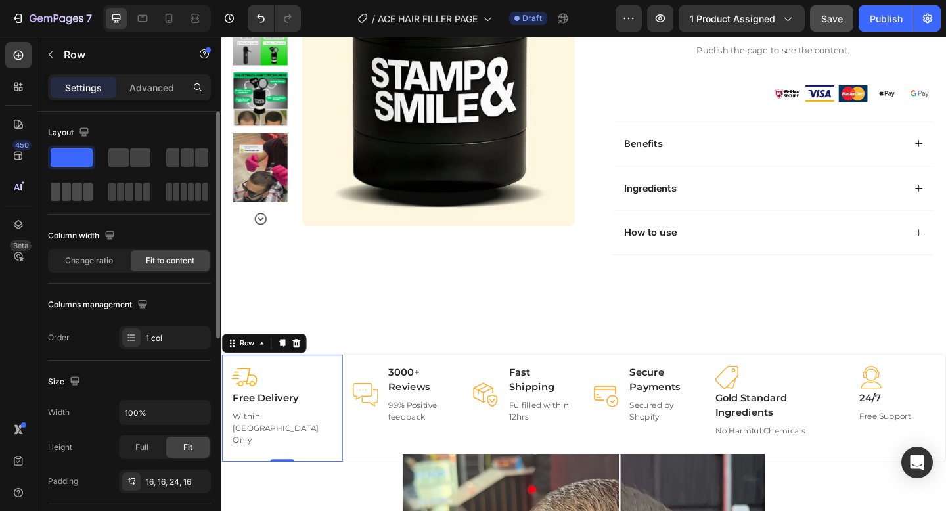
click at [77, 186] on span at bounding box center [77, 192] width 10 height 18
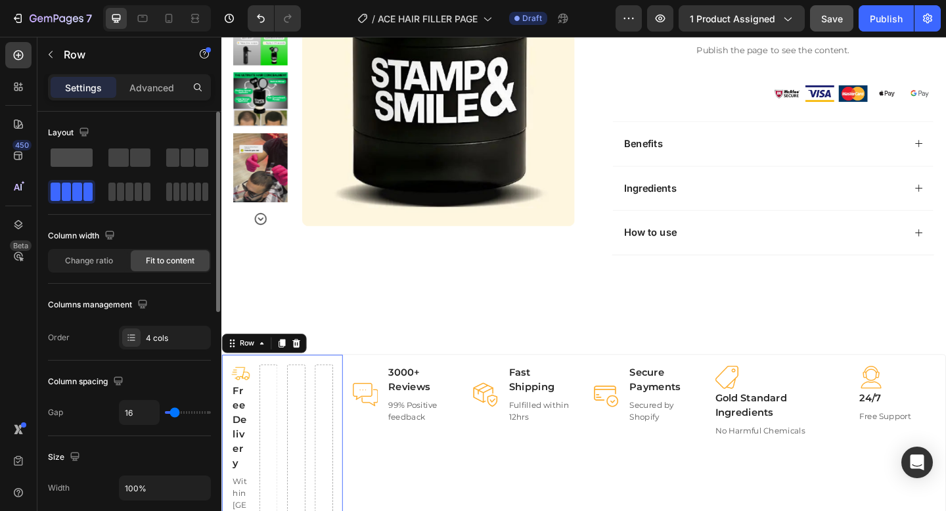
click at [81, 154] on span at bounding box center [72, 157] width 42 height 18
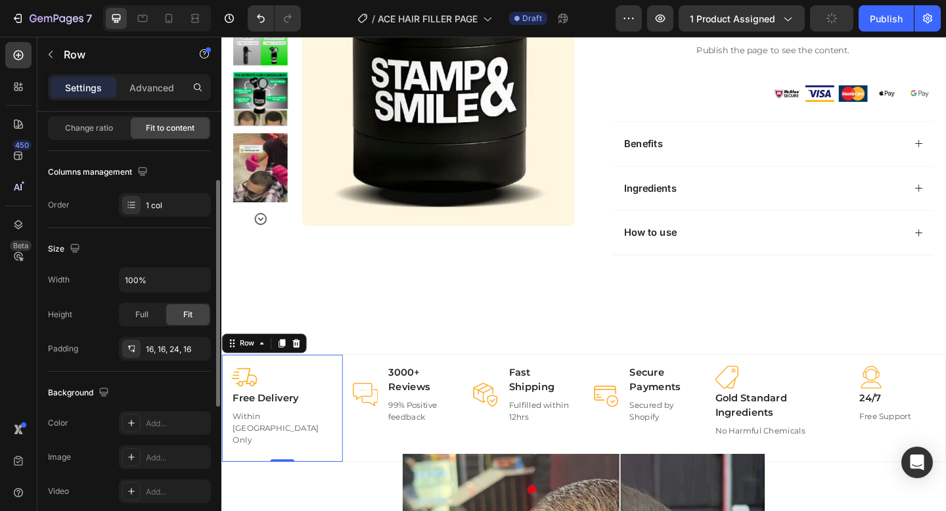
scroll to position [143, 0]
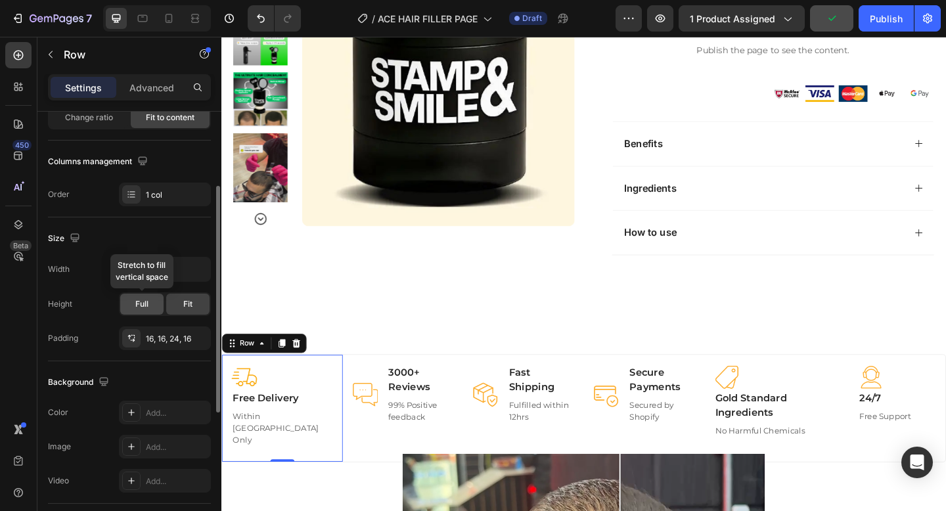
click at [144, 303] on span "Full" at bounding box center [141, 304] width 13 height 12
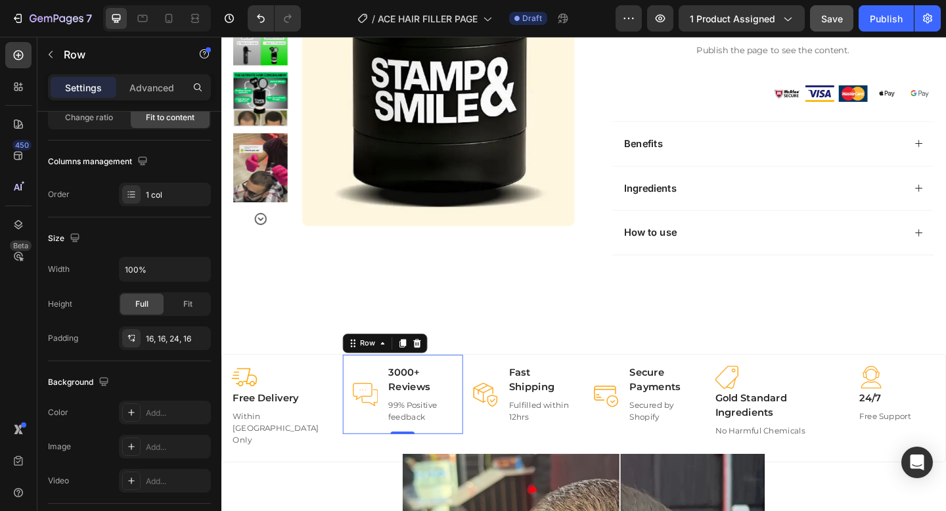
click at [373, 400] on div "Image" at bounding box center [378, 426] width 28 height 65
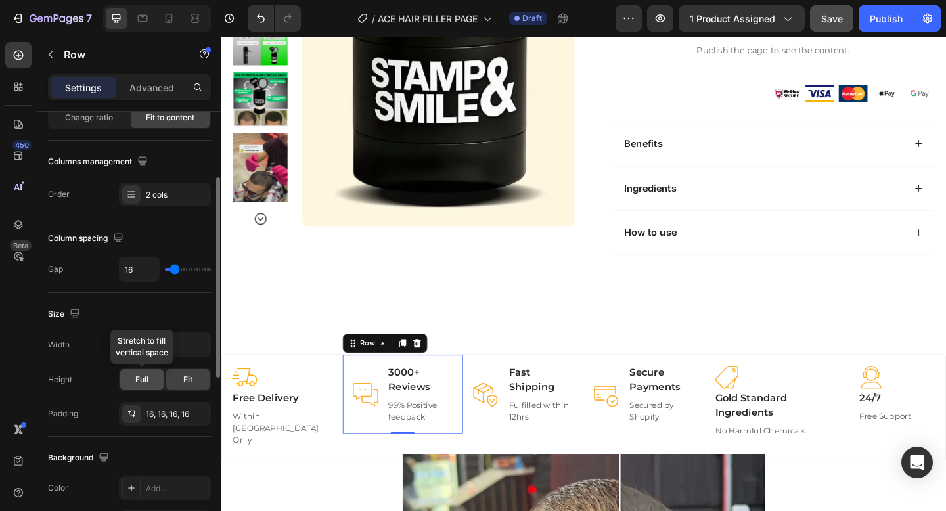
click at [145, 385] on span "Full" at bounding box center [141, 380] width 13 height 12
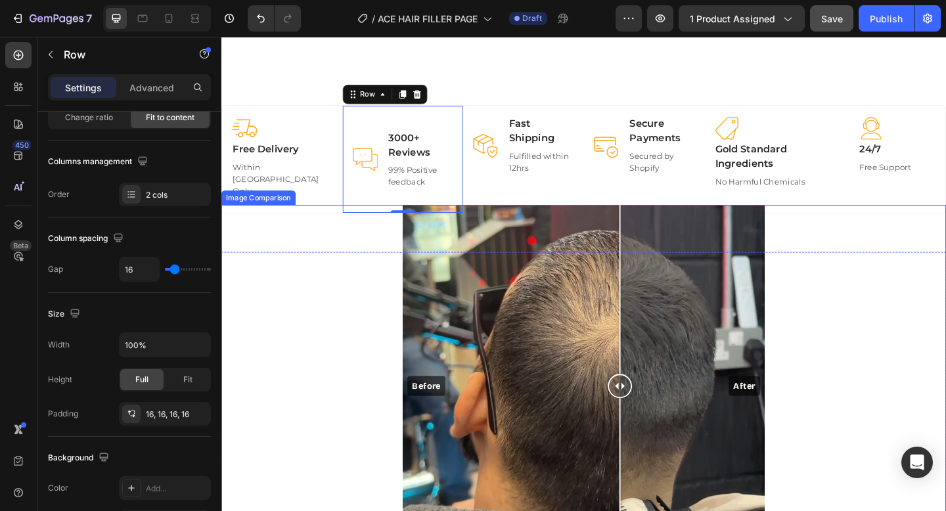
scroll to position [760, 0]
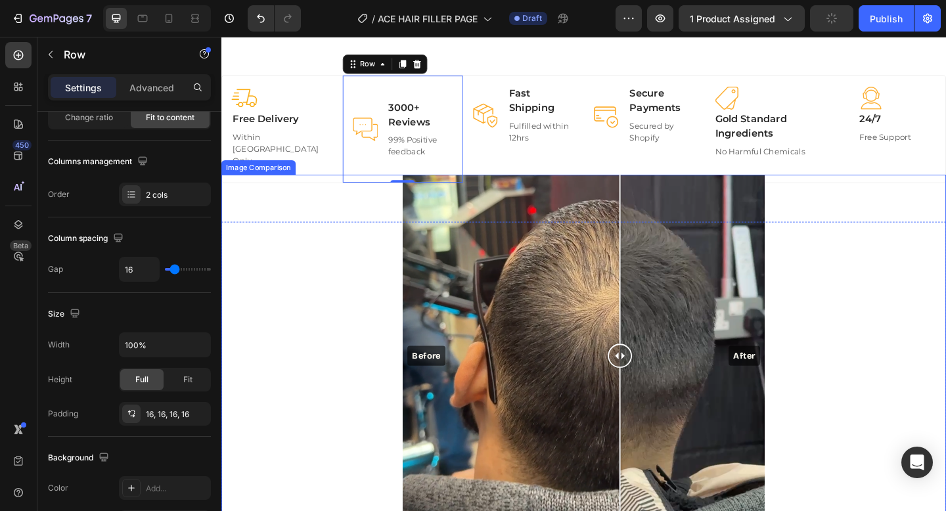
click at [336, 206] on div "Before After" at bounding box center [615, 384] width 788 height 394
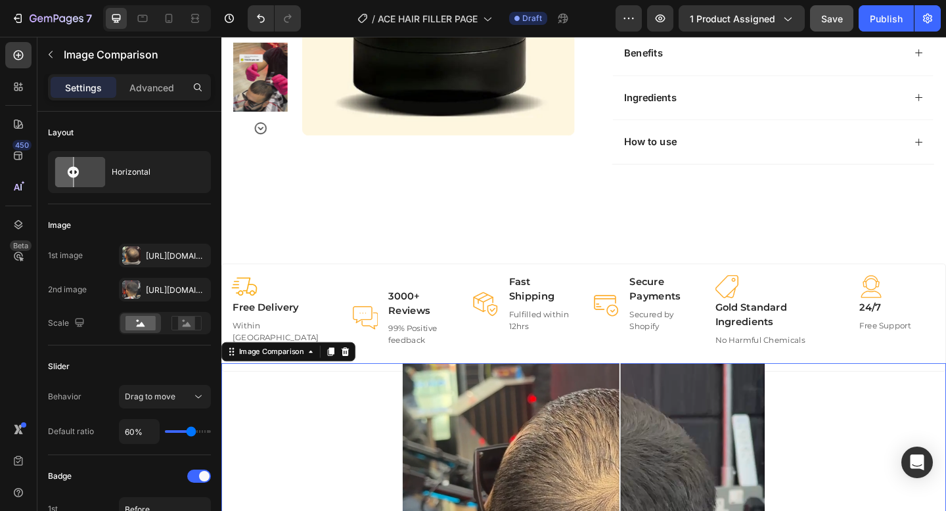
scroll to position [552, 0]
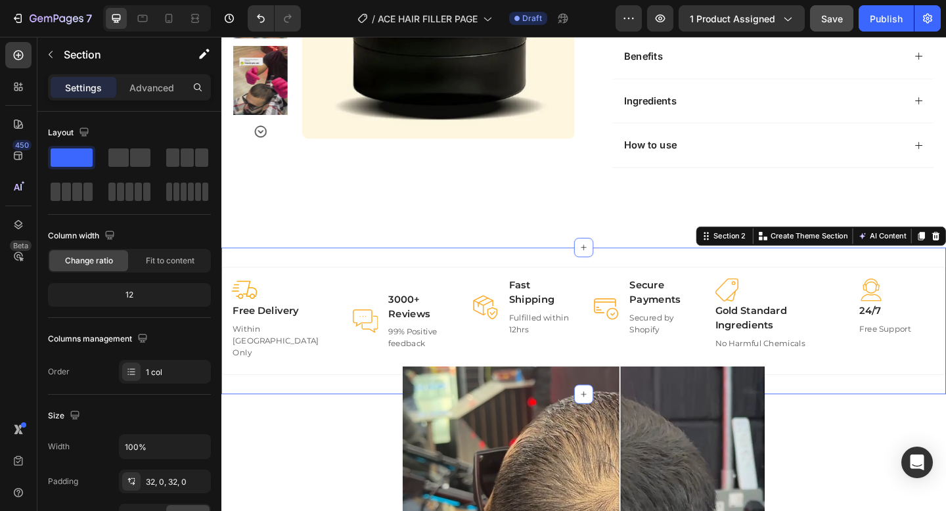
click at [558, 275] on div "Image Free Delivery Text block Within UK Only Text block Row Image 3000+ Review…" at bounding box center [615, 346] width 788 height 160
click at [622, 415] on div at bounding box center [615, 425] width 21 height 21
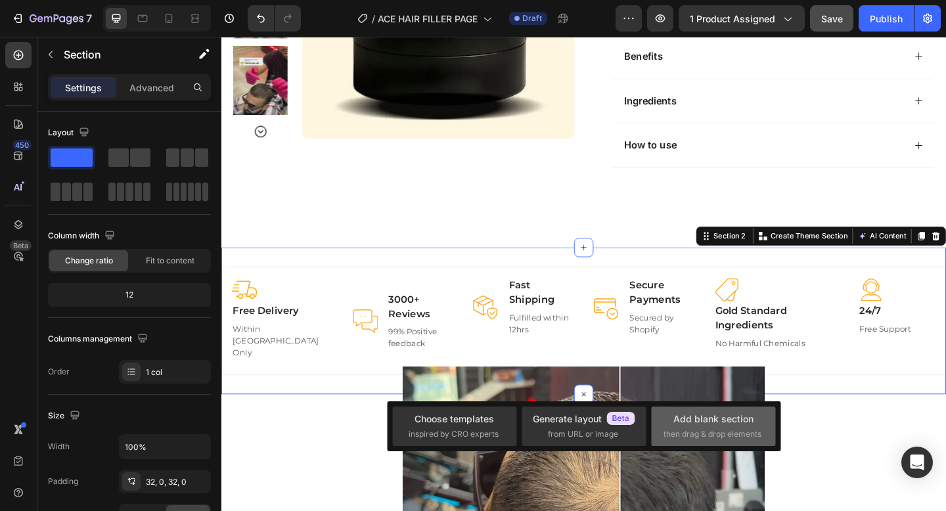
click at [704, 434] on span "then drag & drop elements" at bounding box center [713, 434] width 98 height 12
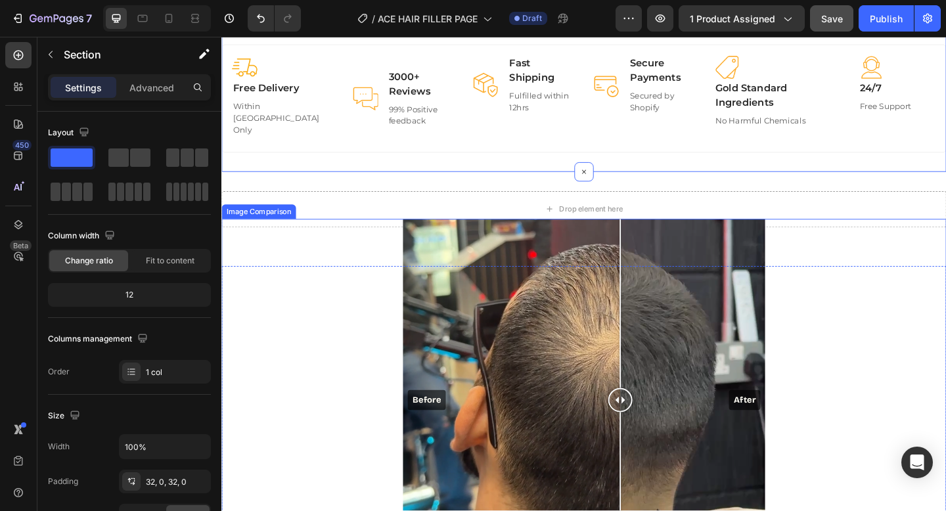
scroll to position [812, 0]
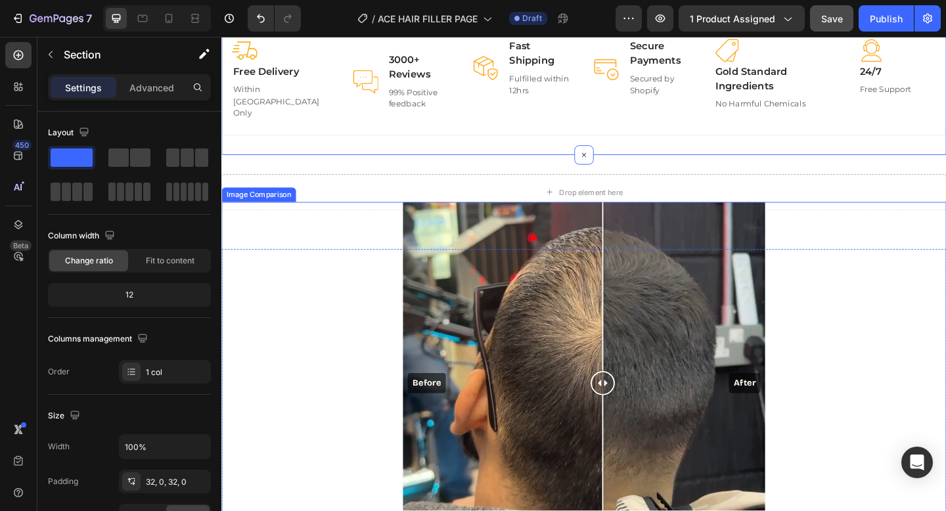
drag, startPoint x: 660, startPoint y: 405, endPoint x: 635, endPoint y: 408, distance: 25.1
click at [635, 408] on div at bounding box center [636, 414] width 26 height 26
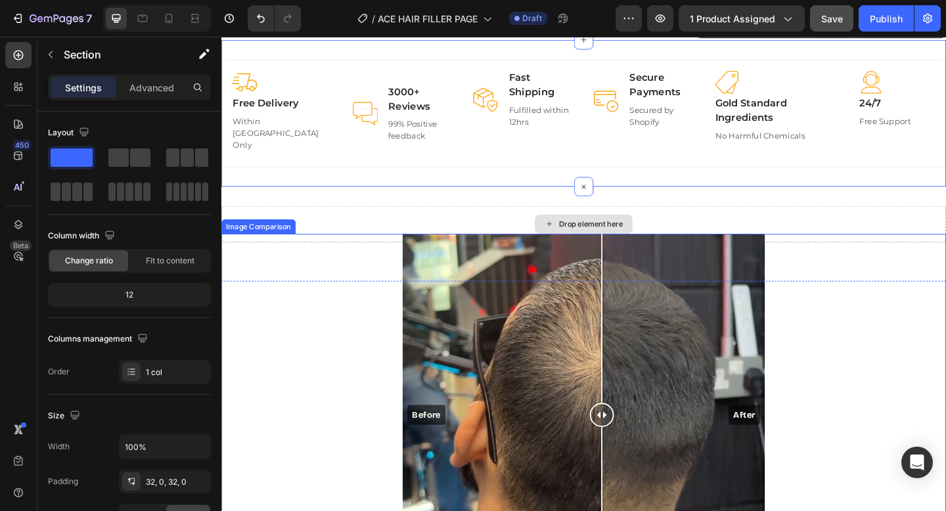
scroll to position [610, 0]
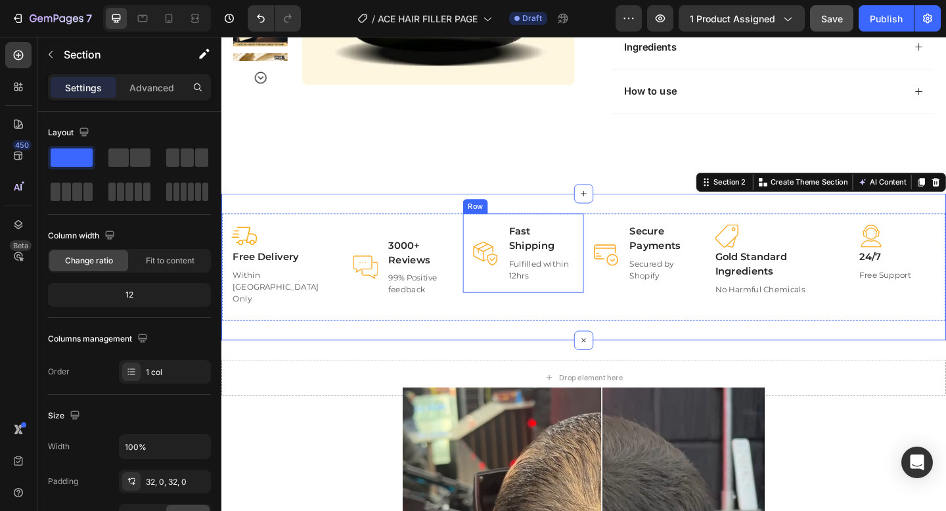
click at [519, 240] on div "Image" at bounding box center [509, 272] width 28 height 65
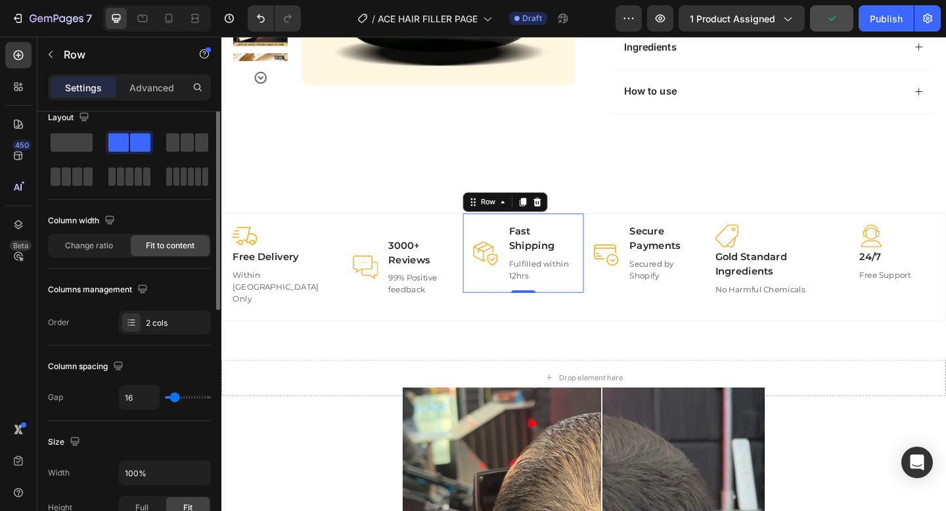
scroll to position [17, 0]
click at [130, 317] on icon at bounding box center [131, 320] width 11 height 11
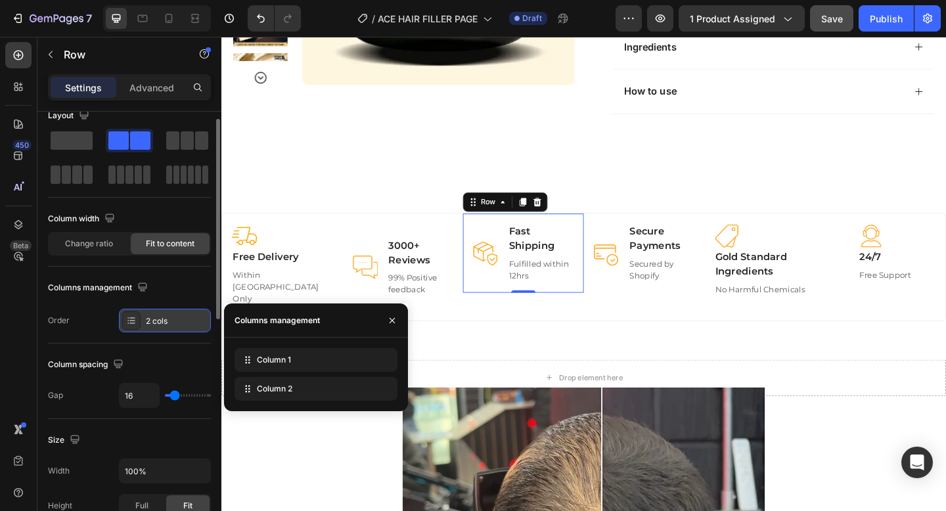
click at [130, 317] on icon at bounding box center [131, 320] width 11 height 11
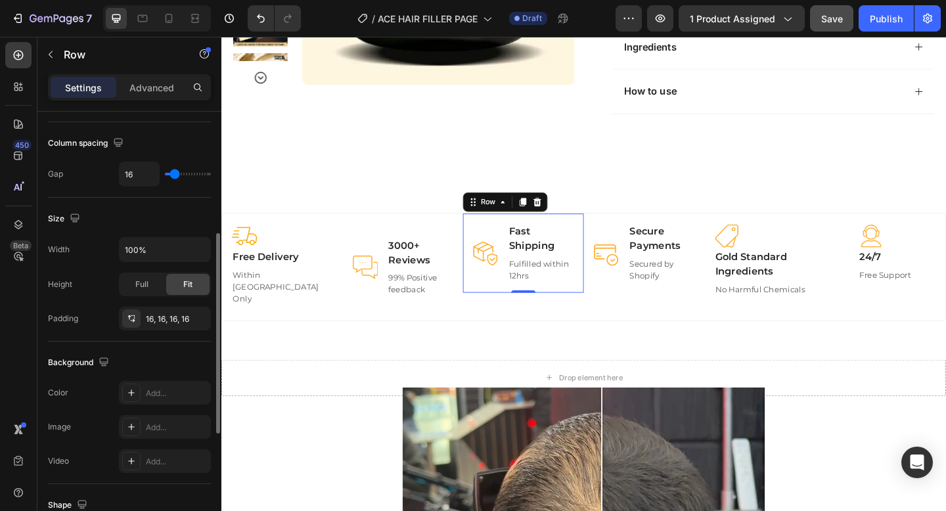
scroll to position [247, 0]
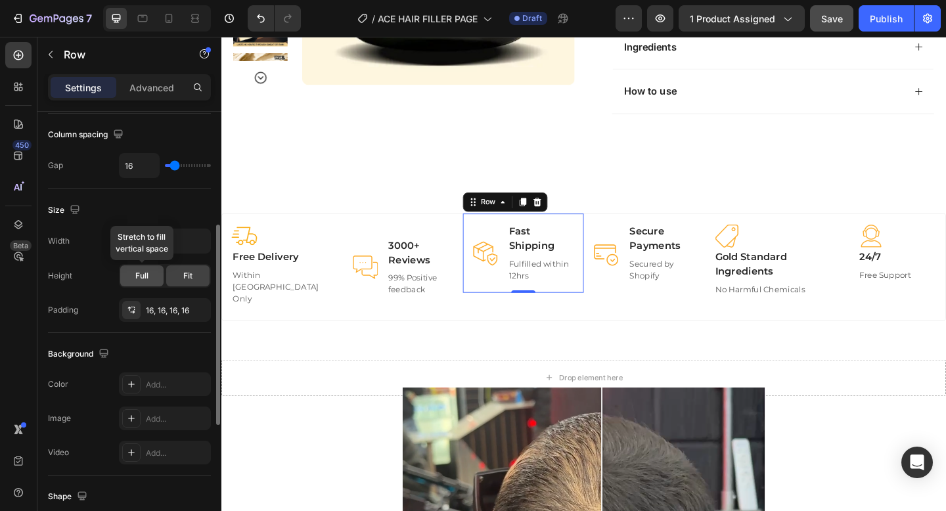
click at [133, 270] on div "Full" at bounding box center [141, 275] width 43 height 21
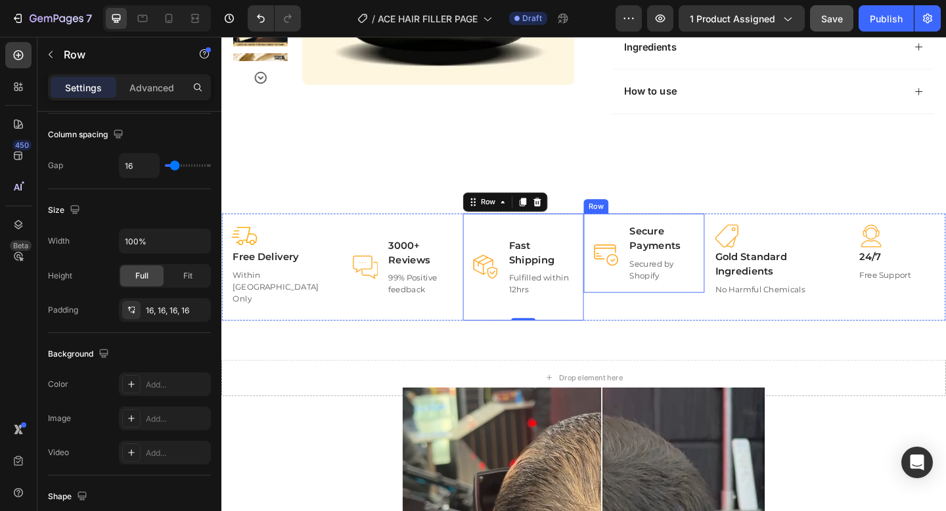
click at [643, 241] on div "Image" at bounding box center [640, 272] width 28 height 65
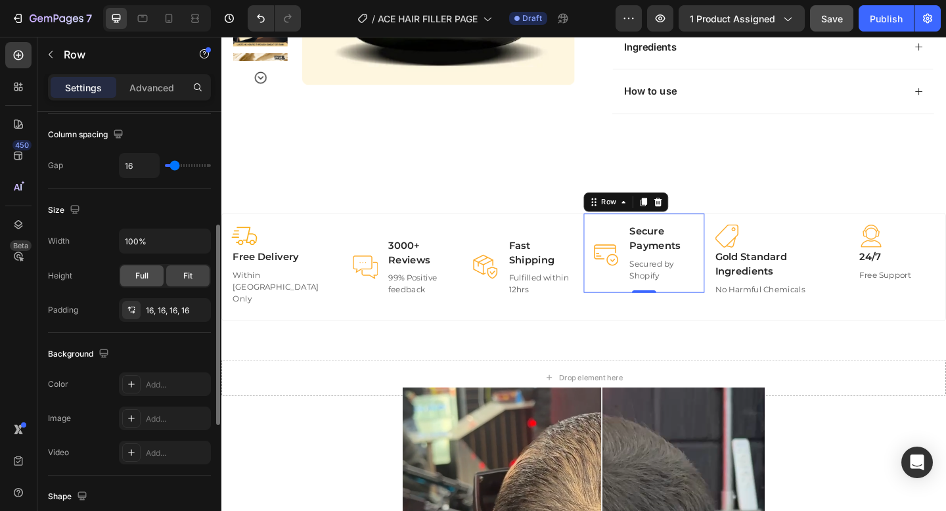
click at [154, 284] on div "Full" at bounding box center [141, 275] width 43 height 21
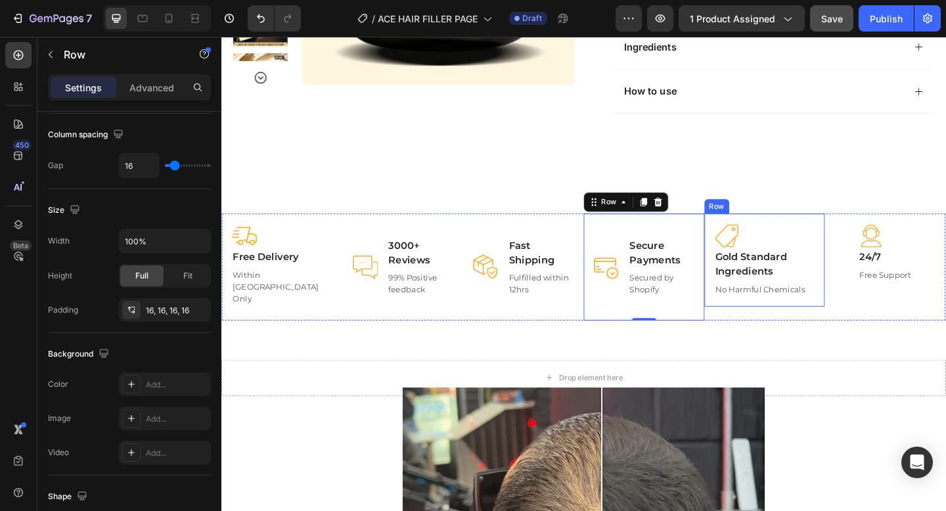
click at [752, 239] on div "Image Gold Standard Ingredients Text block No Harmful Chemicals Text block Row" at bounding box center [812, 279] width 131 height 101
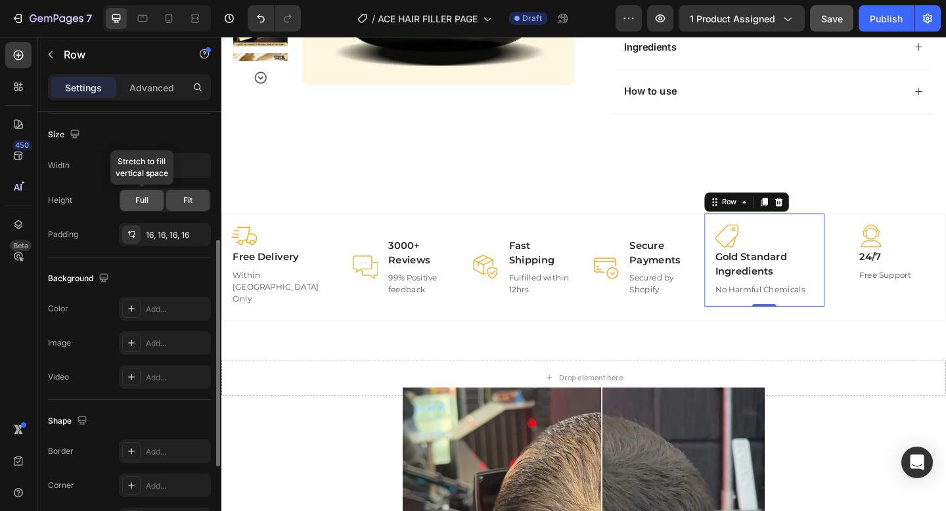
click at [149, 196] on div "Full" at bounding box center [141, 200] width 43 height 21
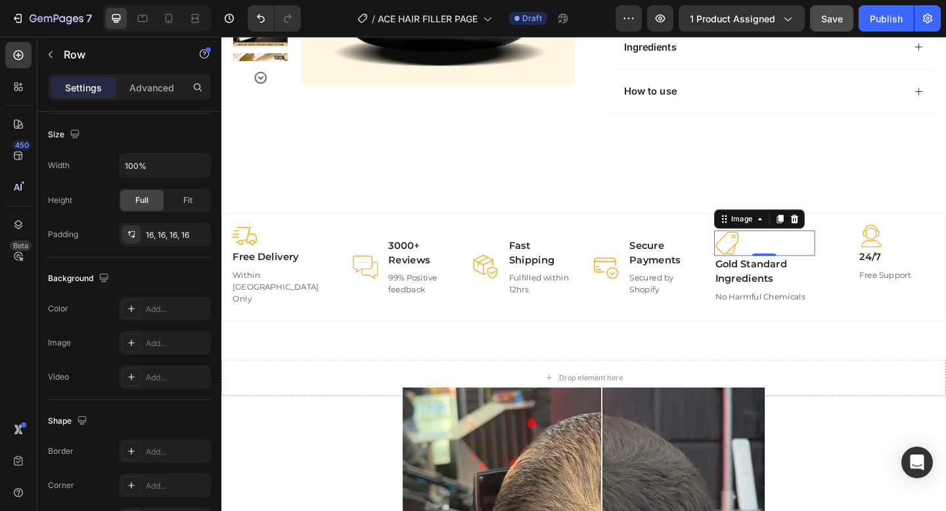
click at [824, 248] on div at bounding box center [813, 262] width 110 height 28
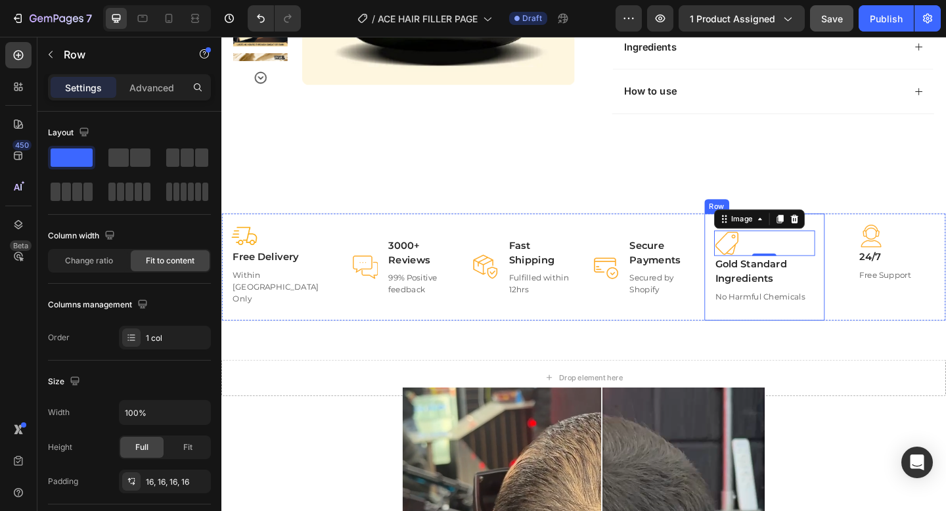
click at [751, 277] on div "Image 0 Gold Standard Ingredients Text block No Harmful Chemicals Text block Row" at bounding box center [812, 287] width 131 height 116
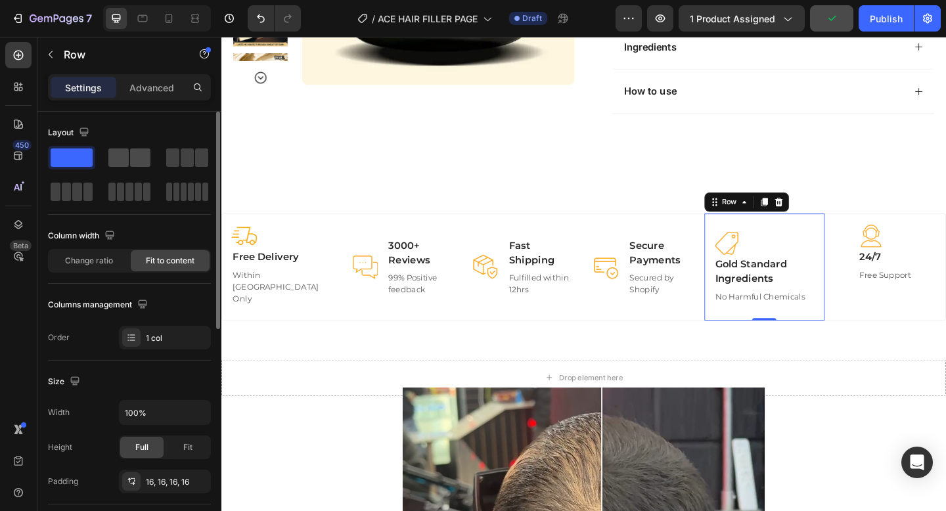
click at [131, 156] on span at bounding box center [140, 157] width 20 height 18
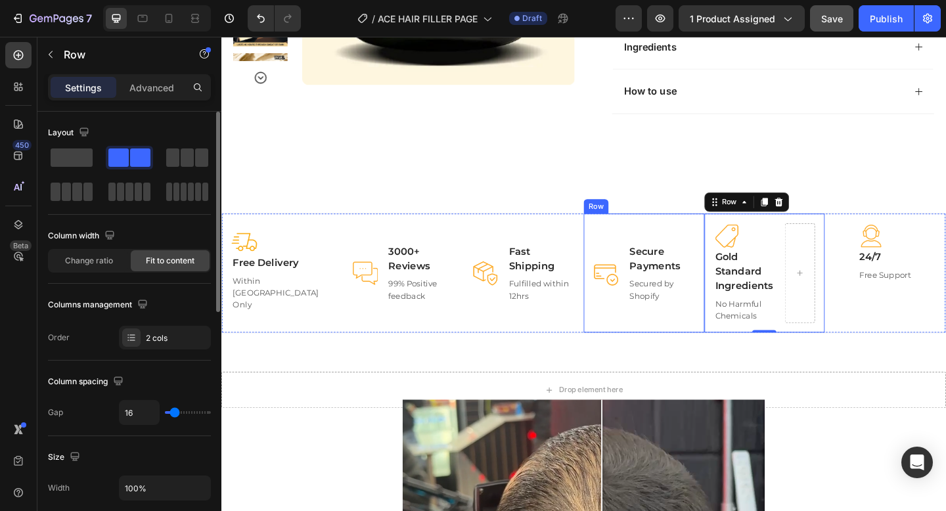
click at [652, 317] on div "Image" at bounding box center [640, 294] width 28 height 108
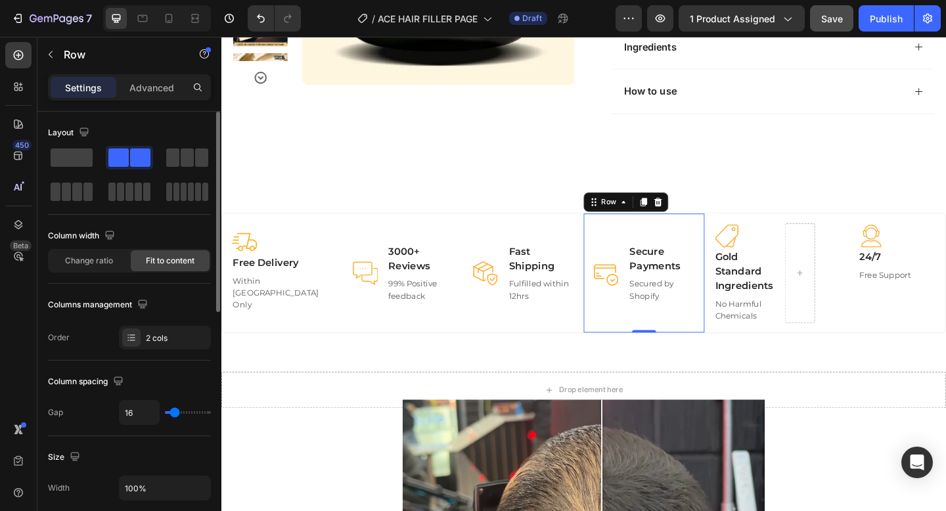
click at [649, 338] on div "Image" at bounding box center [640, 294] width 28 height 108
click at [670, 279] on p "Secure Payments" at bounding box center [701, 279] width 70 height 32
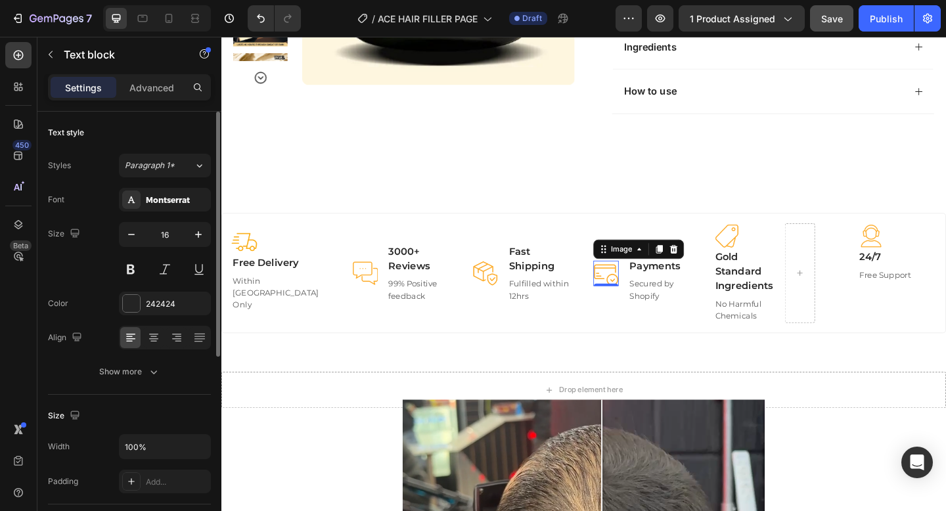
click at [641, 290] on img at bounding box center [640, 295] width 28 height 28
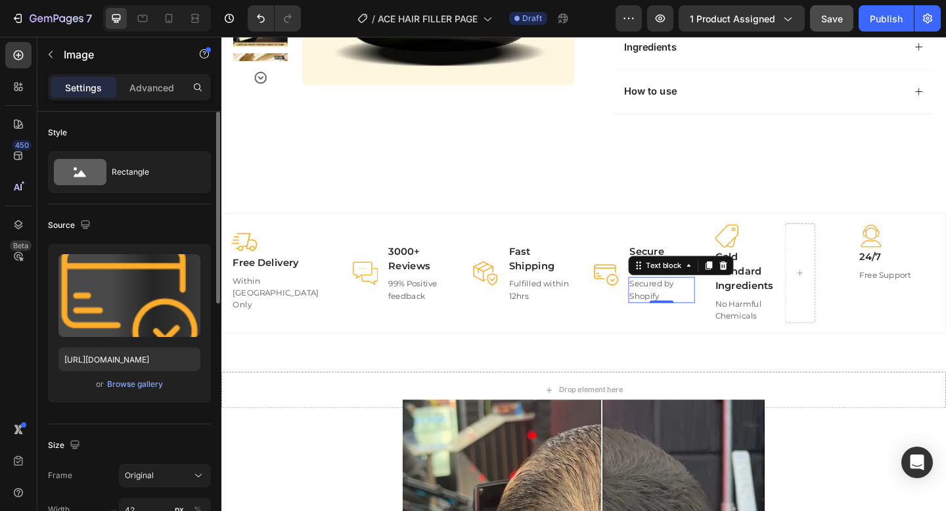
click at [675, 303] on p "Secured by Shopify" at bounding box center [701, 313] width 70 height 26
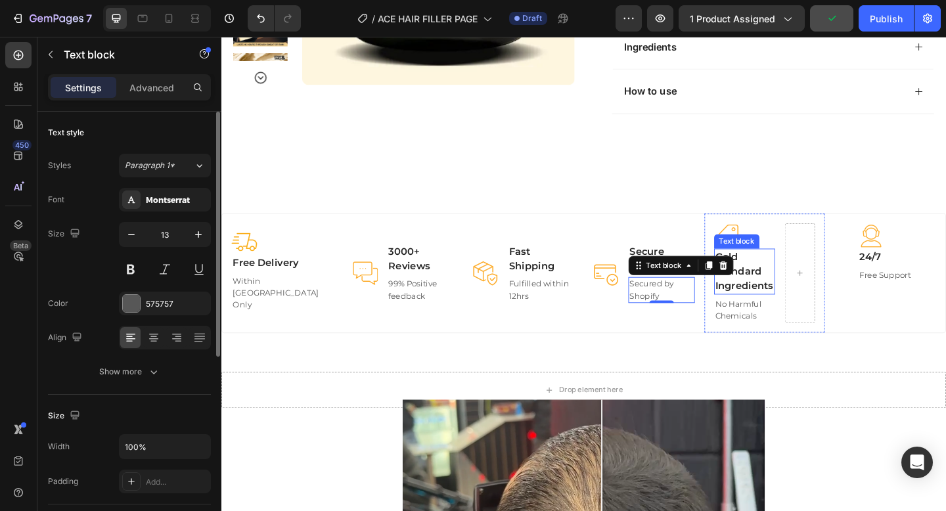
click at [794, 274] on p "Gold Standard Ingredients" at bounding box center [791, 292] width 64 height 47
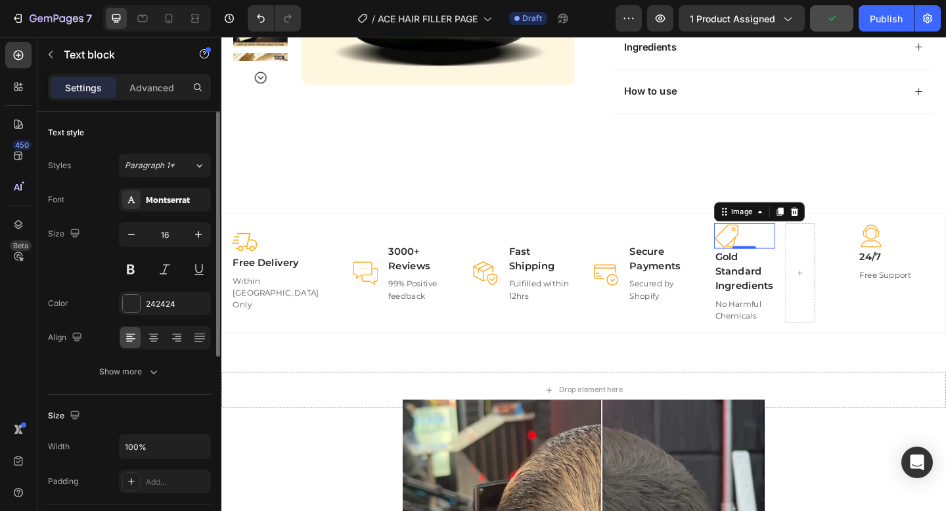
click at [777, 241] on img at bounding box center [772, 254] width 28 height 28
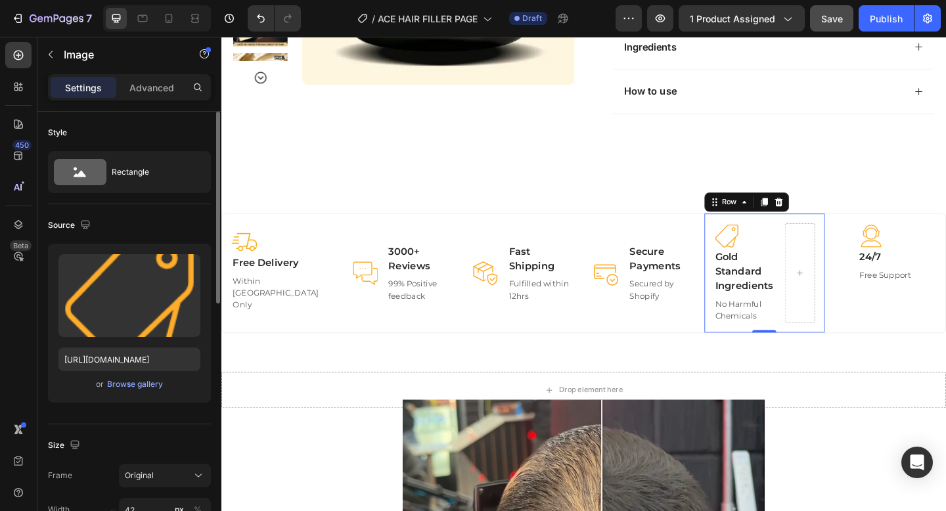
click at [753, 350] on div "Image Gold Standard Ingredients Text block No Harmful Chemicals Text block Row 0" at bounding box center [812, 293] width 131 height 129
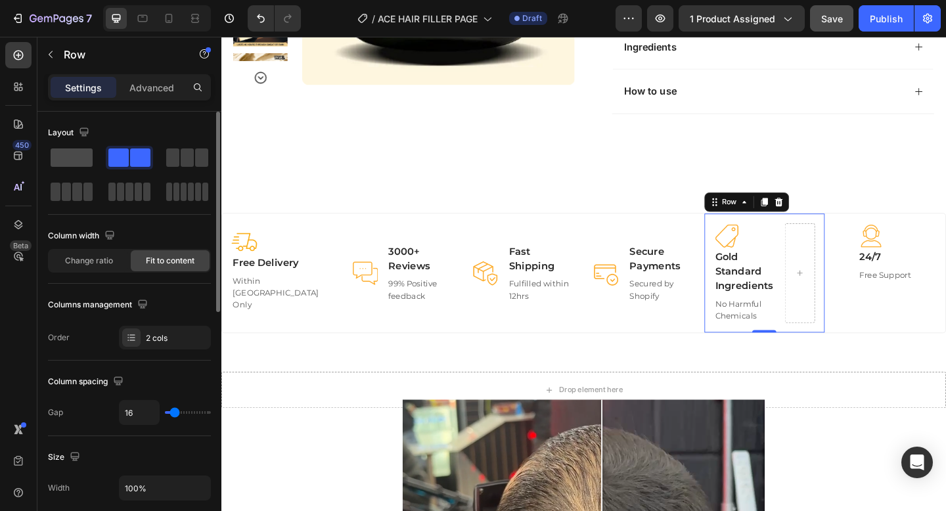
click at [83, 163] on span at bounding box center [72, 157] width 42 height 18
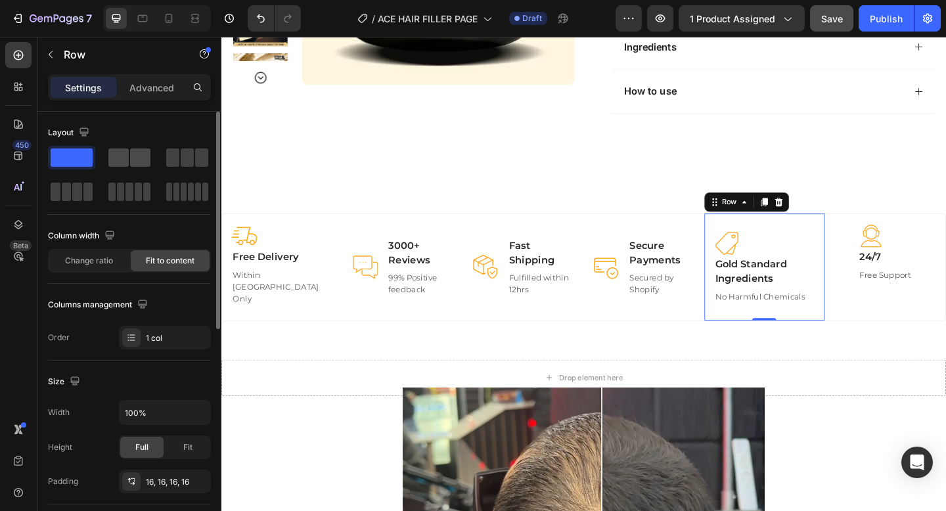
click at [124, 162] on span at bounding box center [118, 157] width 20 height 18
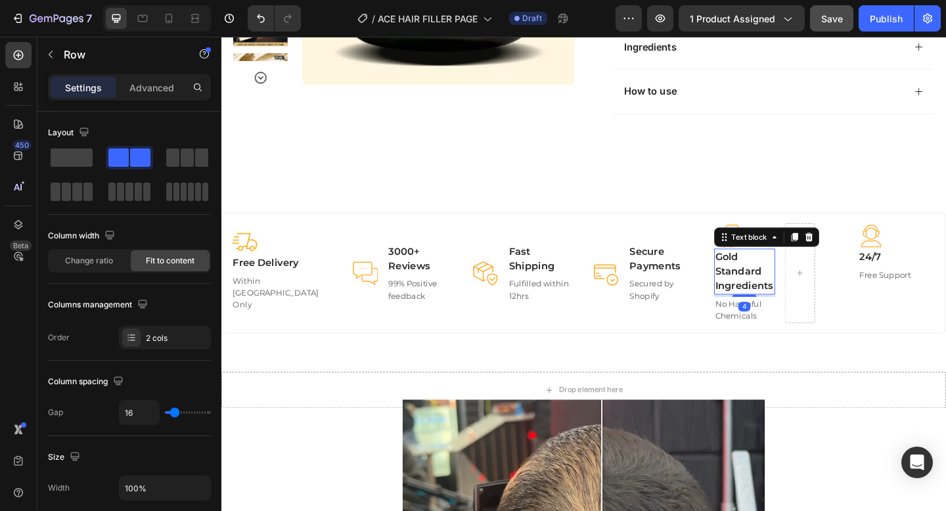
click at [779, 292] on p "Gold Standard Ingredients" at bounding box center [791, 292] width 64 height 47
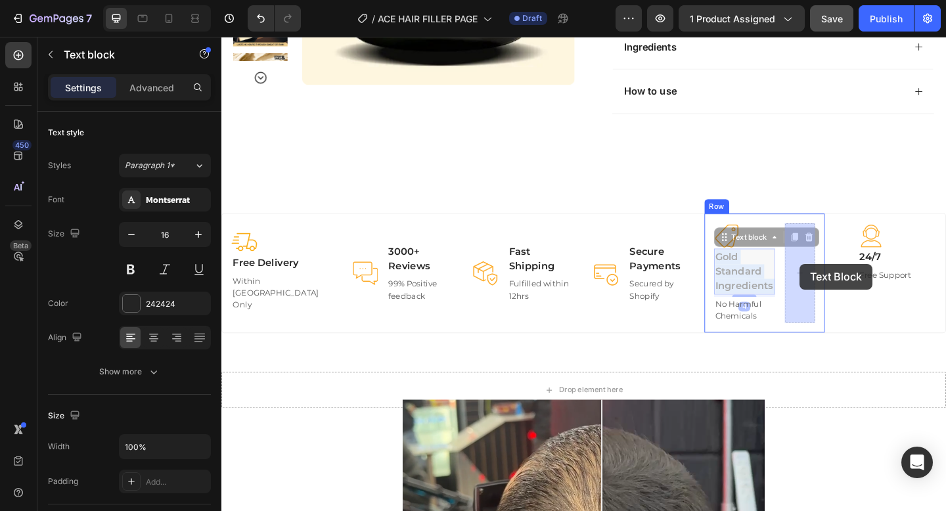
drag, startPoint x: 777, startPoint y: 290, endPoint x: 850, endPoint y: 284, distance: 73.8
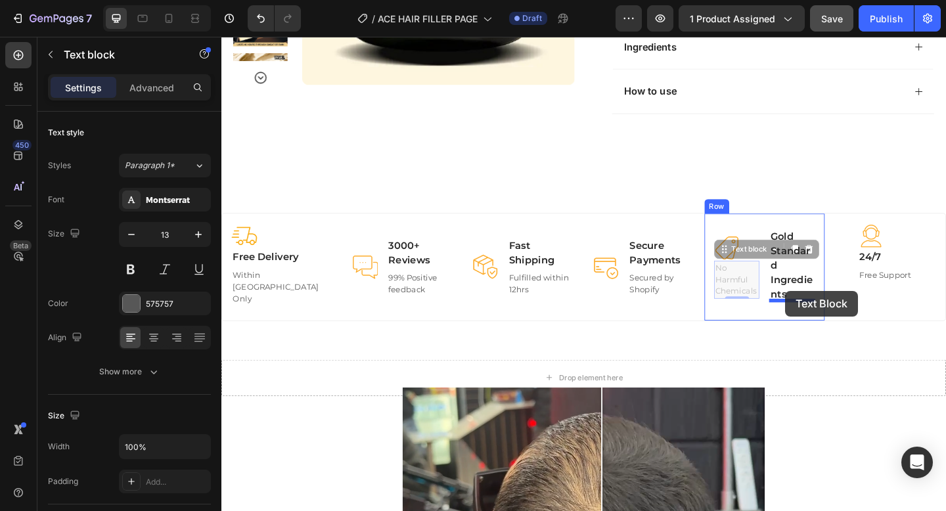
drag, startPoint x: 775, startPoint y: 298, endPoint x: 834, endPoint y: 313, distance: 61.0
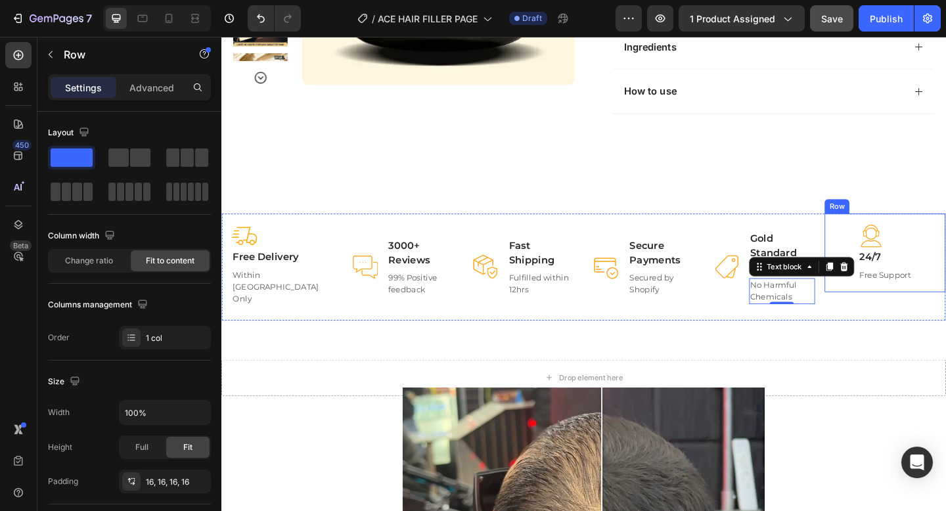
click at [945, 243] on div "Image 24/7 Text block Free Support Text block Row" at bounding box center [943, 271] width 131 height 85
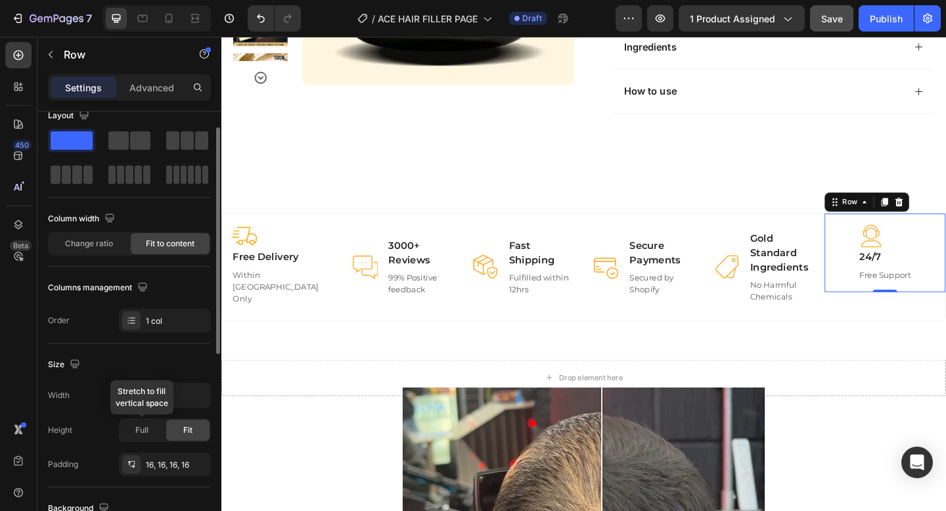
scroll to position [22, 0]
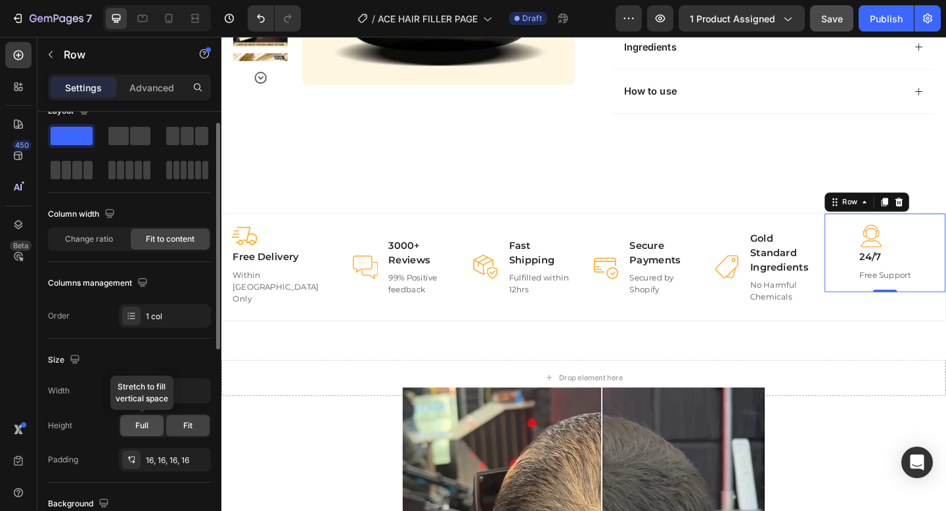
click at [141, 422] on span "Full" at bounding box center [141, 426] width 13 height 12
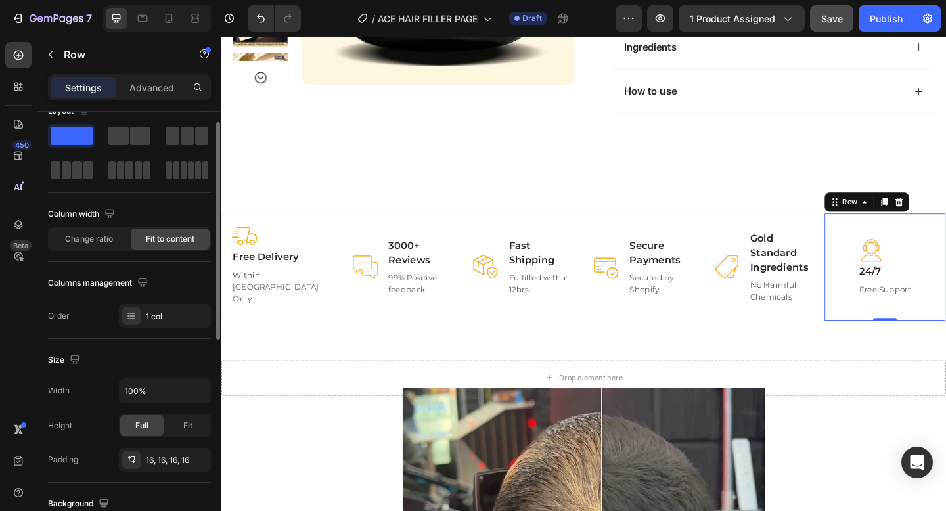
scroll to position [0, 0]
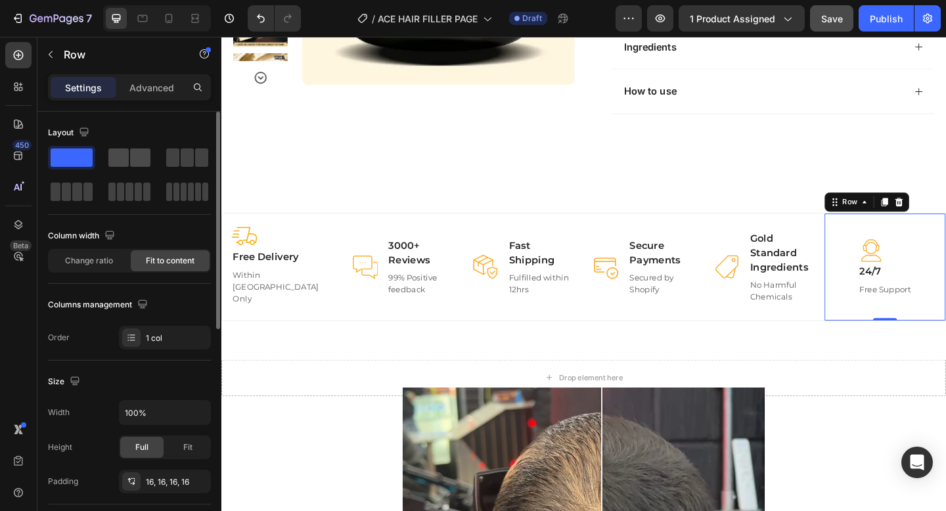
click at [129, 154] on div at bounding box center [129, 157] width 42 height 18
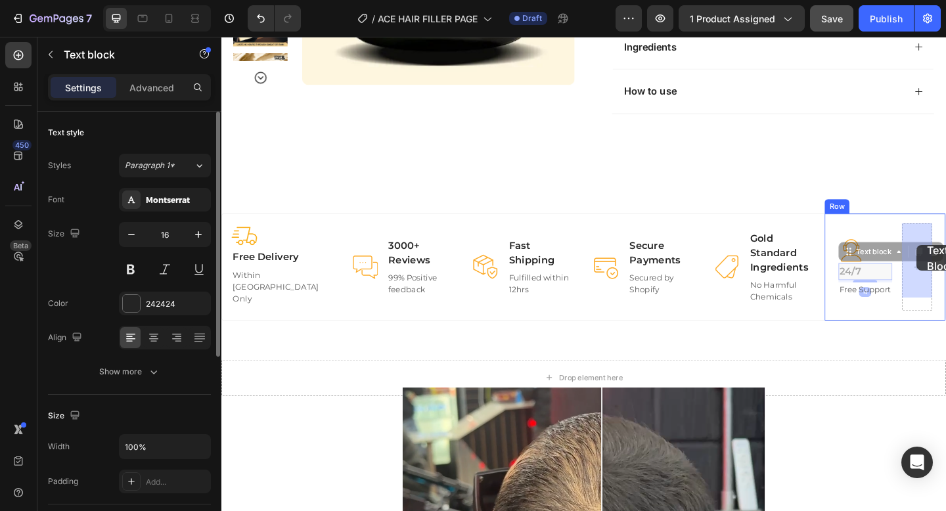
drag, startPoint x: 906, startPoint y: 282, endPoint x: 978, endPoint y: 263, distance: 73.9
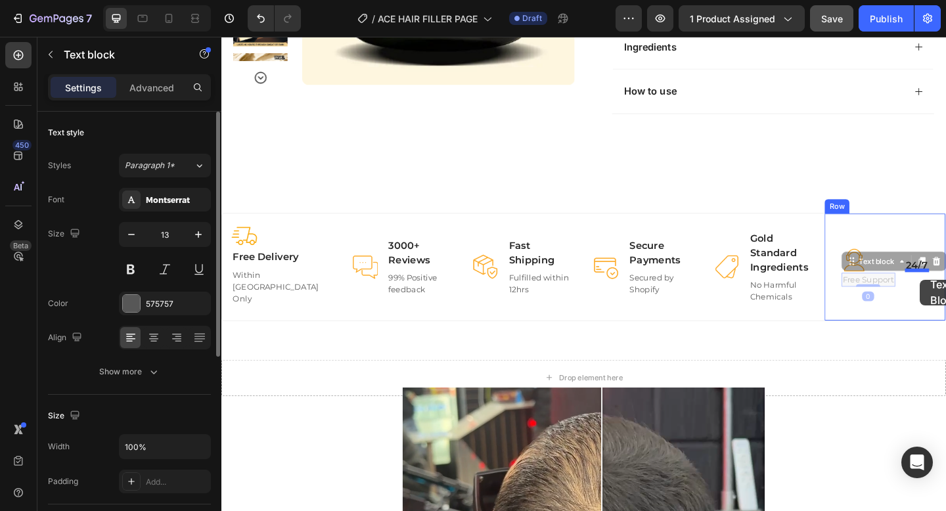
drag, startPoint x: 927, startPoint y: 296, endPoint x: 981, endPoint y: 301, distance: 54.1
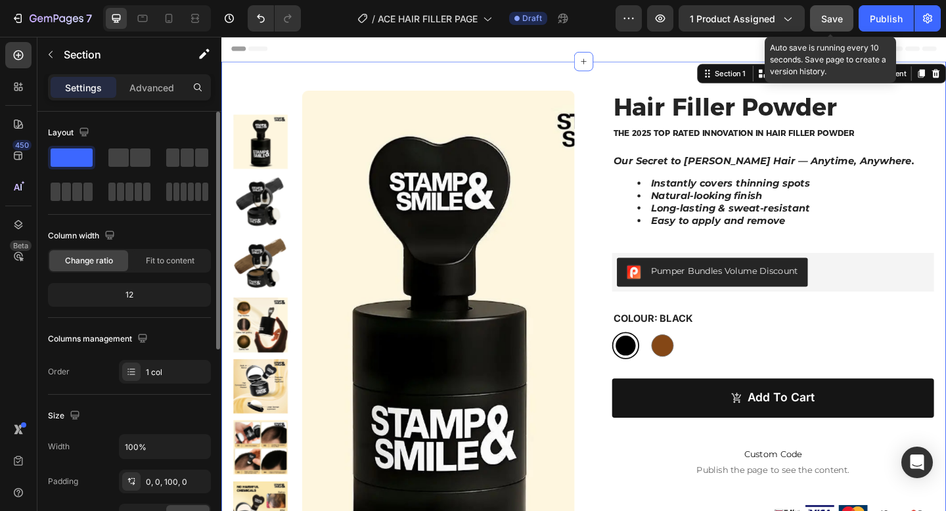
click at [825, 18] on span "Save" at bounding box center [832, 18] width 22 height 11
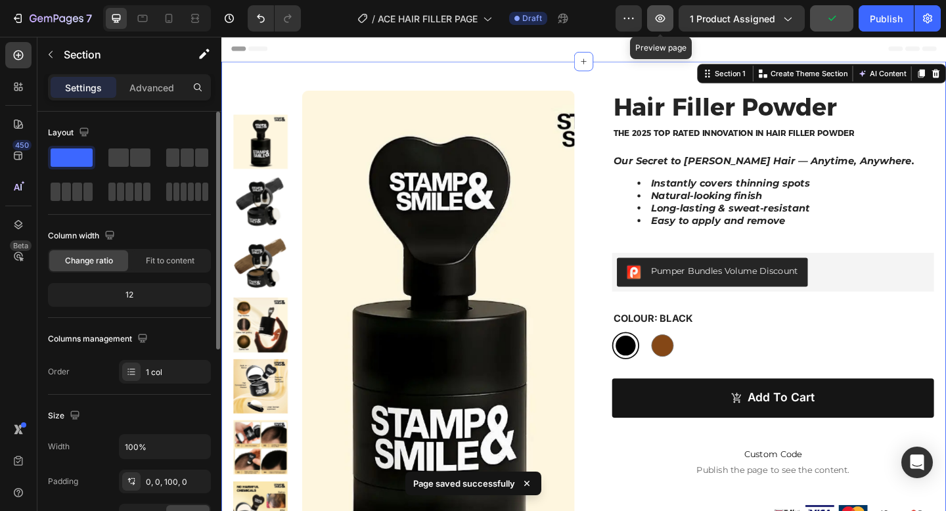
click at [658, 16] on icon "button" at bounding box center [661, 18] width 10 height 8
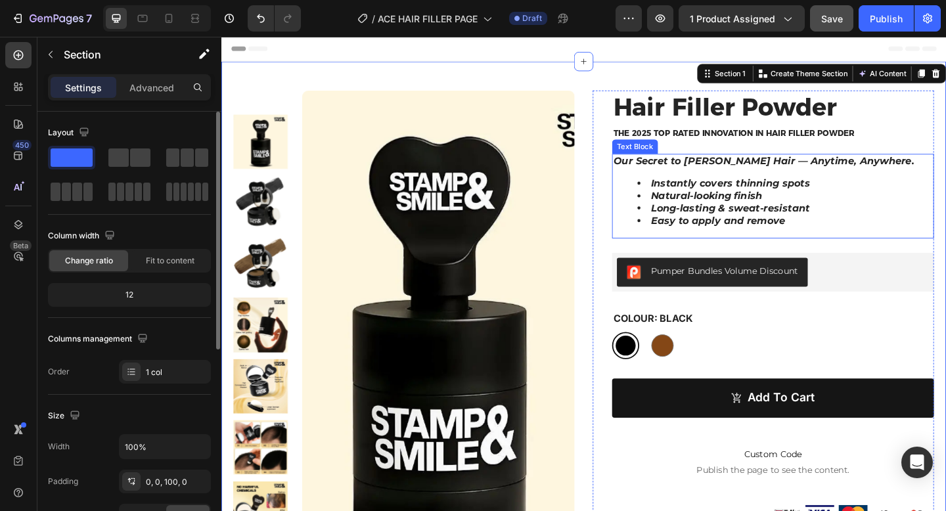
click at [730, 210] on li "Natural-looking finish" at bounding box center [834, 211] width 321 height 14
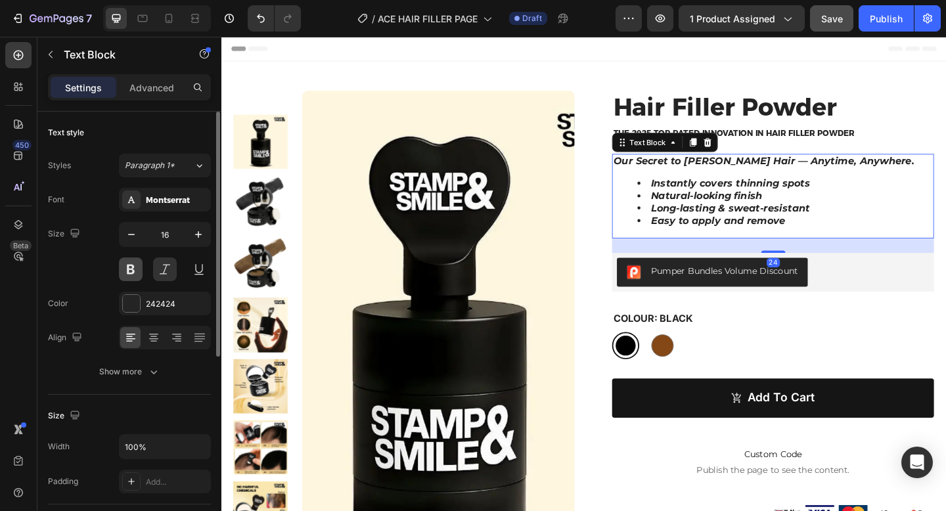
click at [131, 270] on button at bounding box center [131, 270] width 24 height 24
click at [160, 270] on button at bounding box center [165, 270] width 24 height 24
click at [130, 275] on button at bounding box center [131, 270] width 24 height 24
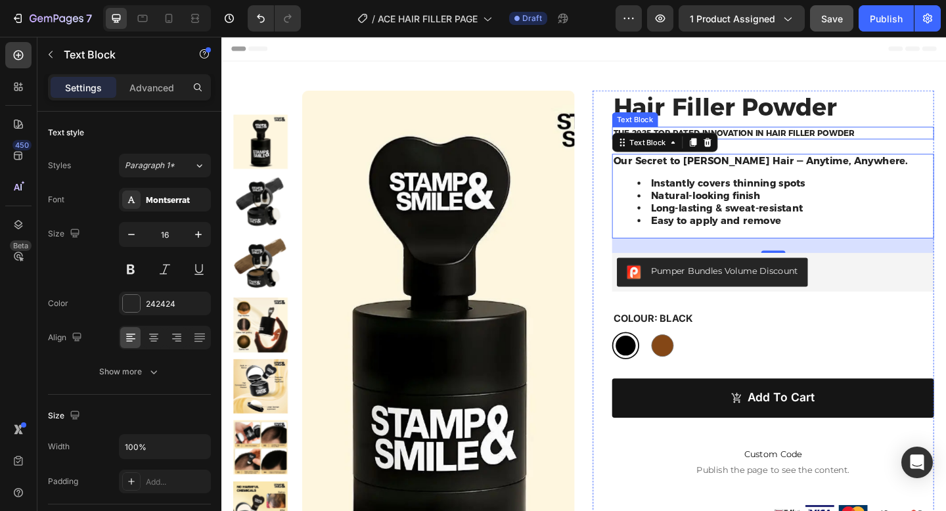
click at [800, 137] on p "The 2025 Top Rated Innovation in hair filler powder" at bounding box center [822, 141] width 348 height 11
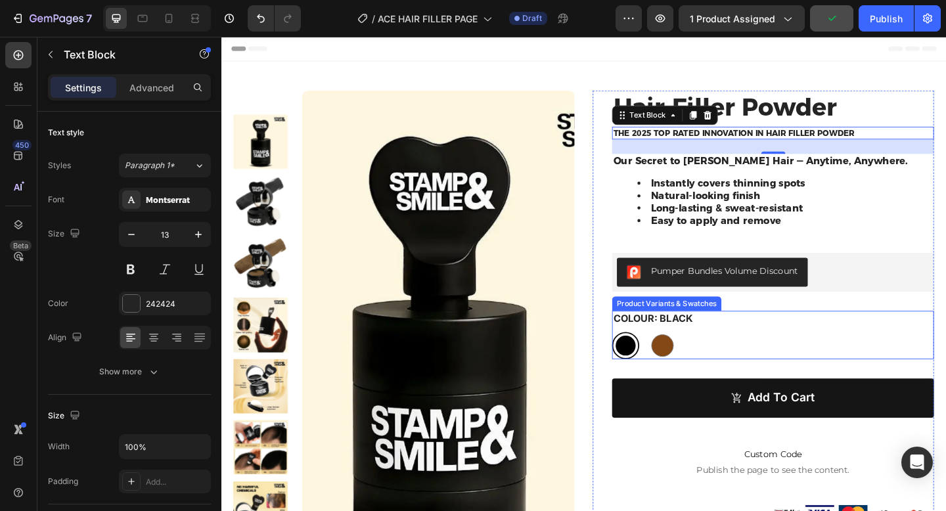
click at [717, 340] on legend "Colour: Black" at bounding box center [691, 343] width 89 height 16
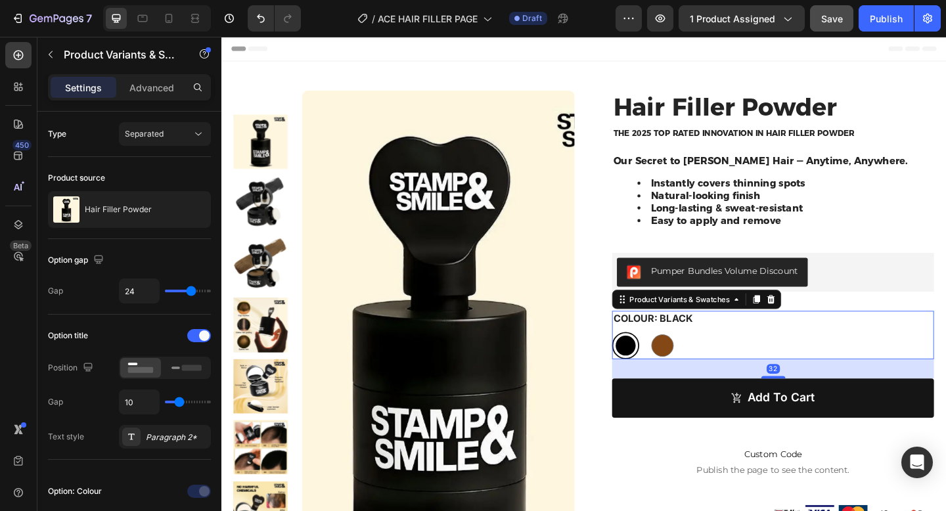
click at [717, 340] on legend "Colour: Black" at bounding box center [691, 343] width 89 height 16
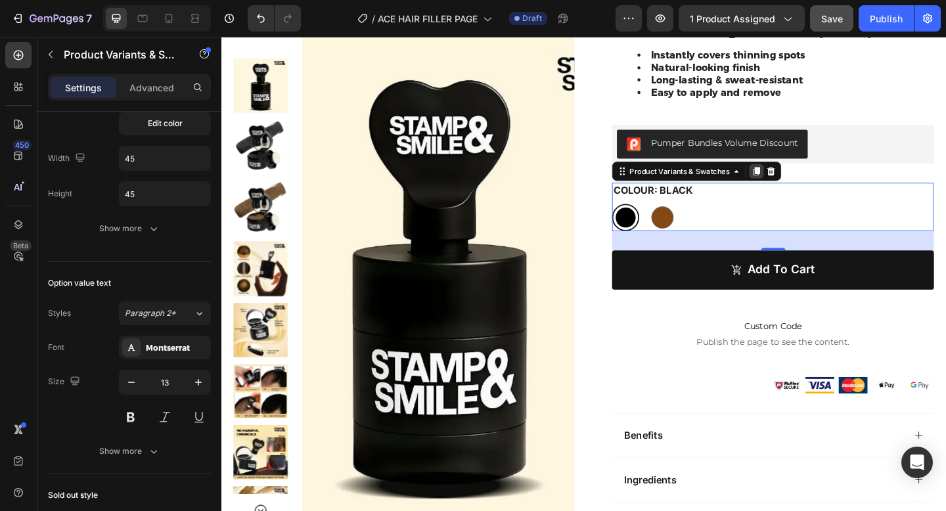
scroll to position [145, 0]
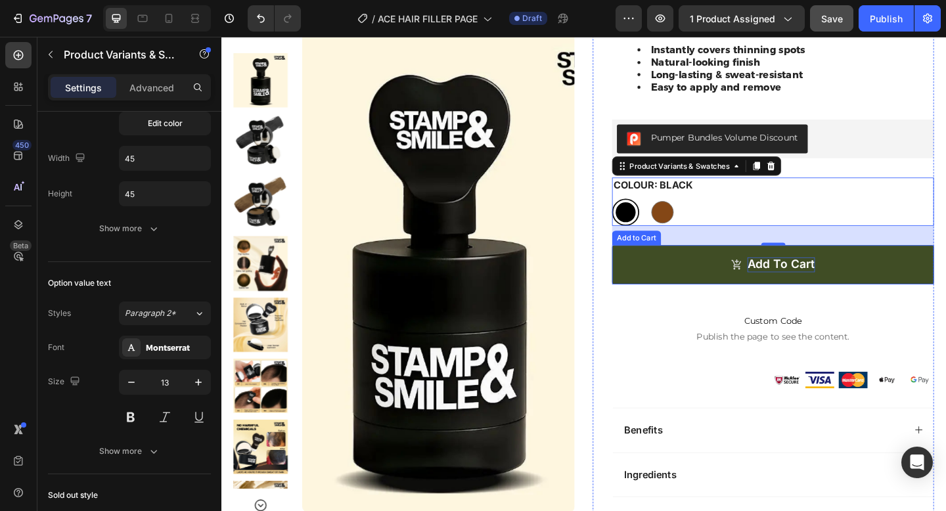
click at [828, 286] on div "Add to cart" at bounding box center [831, 285] width 74 height 16
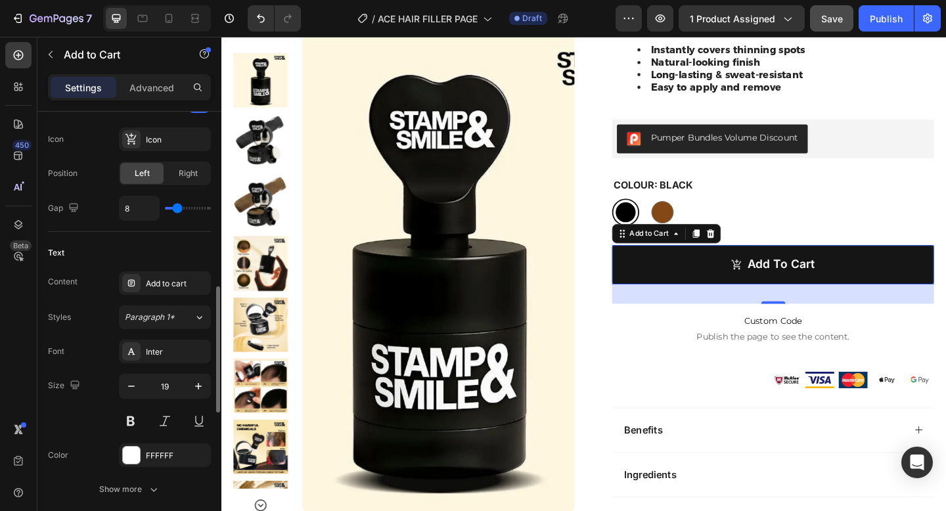
scroll to position [575, 0]
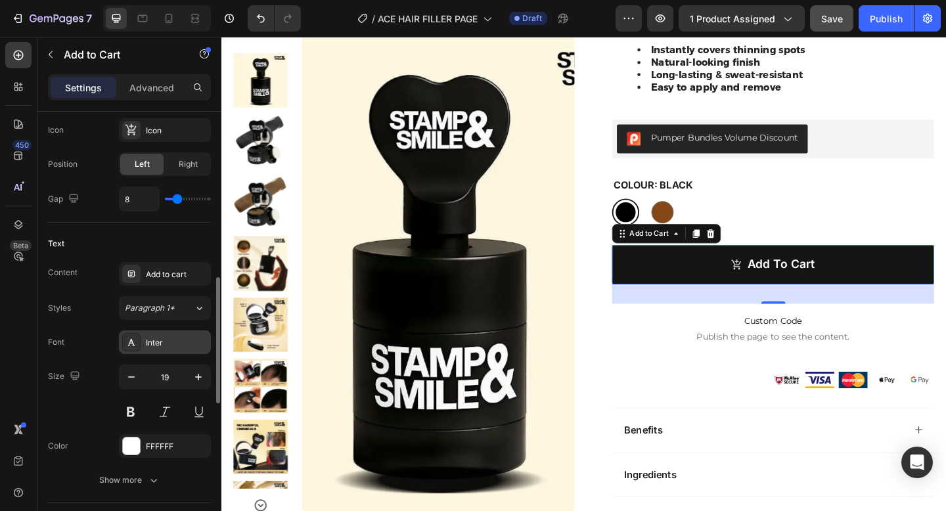
click at [156, 338] on div "Inter" at bounding box center [177, 343] width 62 height 12
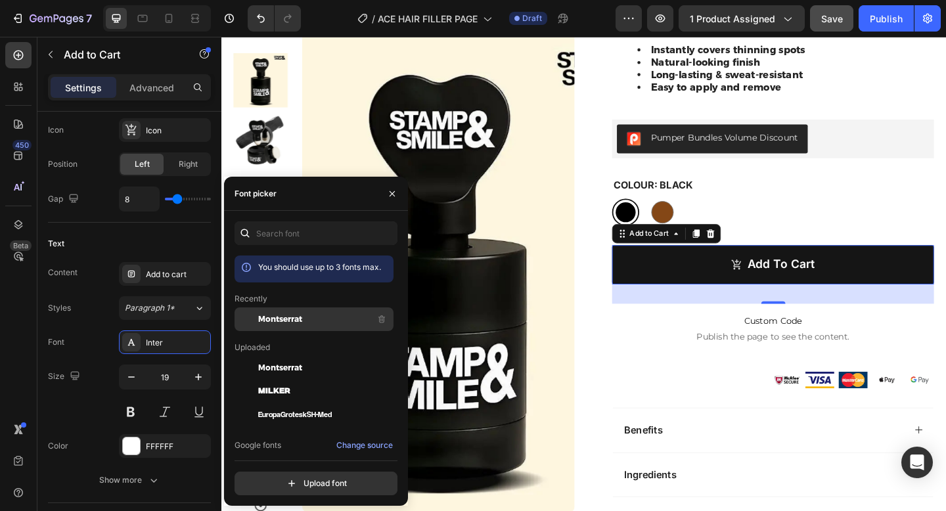
click at [281, 403] on div "Montserrat" at bounding box center [314, 415] width 159 height 24
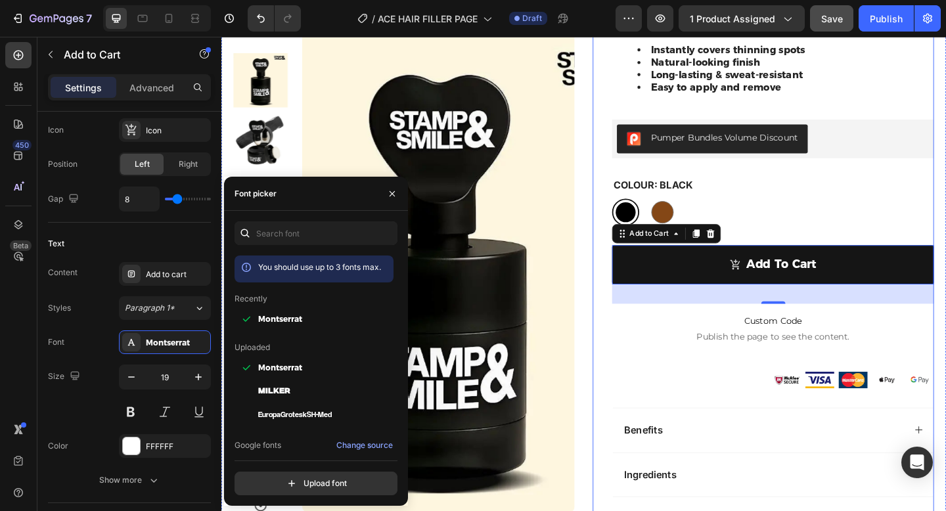
click at [662, 384] on div "Hair Filler Powder Product Title The 2025 Top Rated Innovation in hair filler p…" at bounding box center [822, 278] width 350 height 657
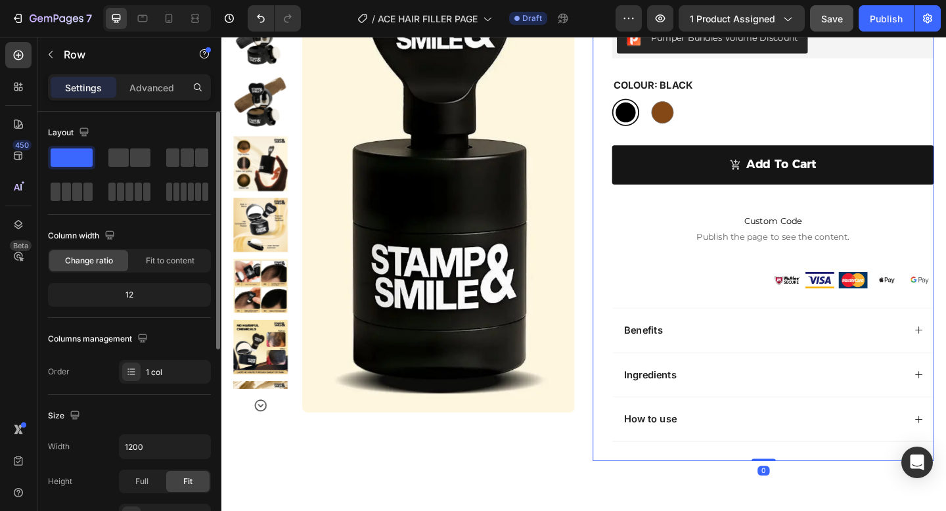
scroll to position [323, 0]
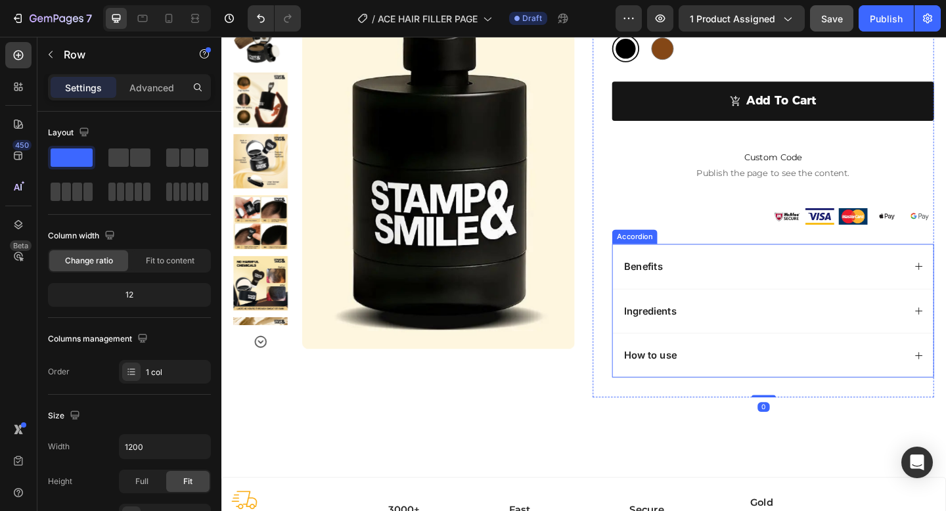
click at [689, 284] on p "Benefits" at bounding box center [681, 287] width 42 height 14
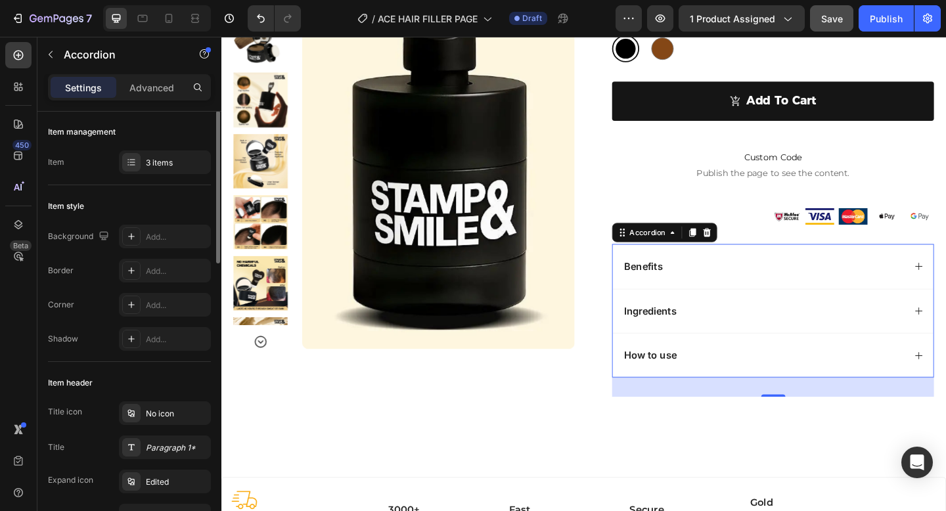
scroll to position [0, 0]
click at [683, 287] on p "Benefits" at bounding box center [681, 287] width 42 height 14
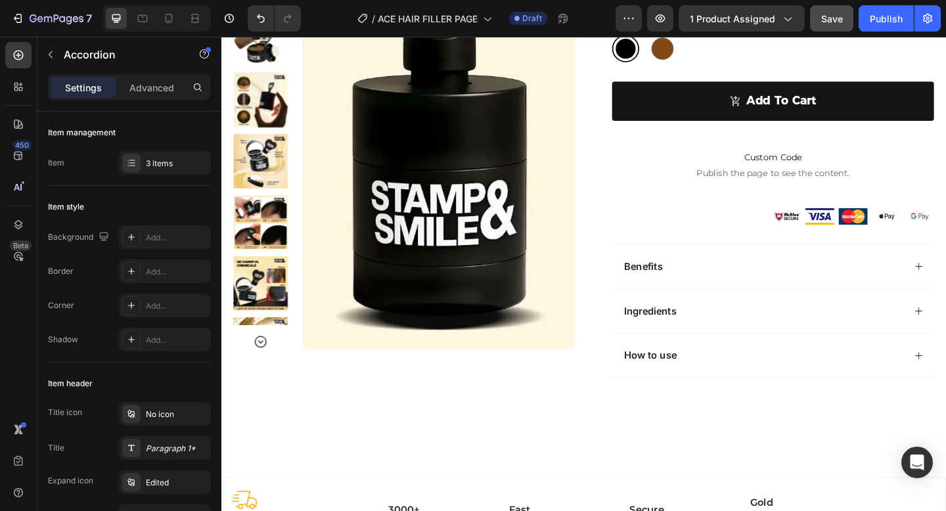
click at [738, 271] on div "Benefits" at bounding box center [821, 286] width 349 height 49
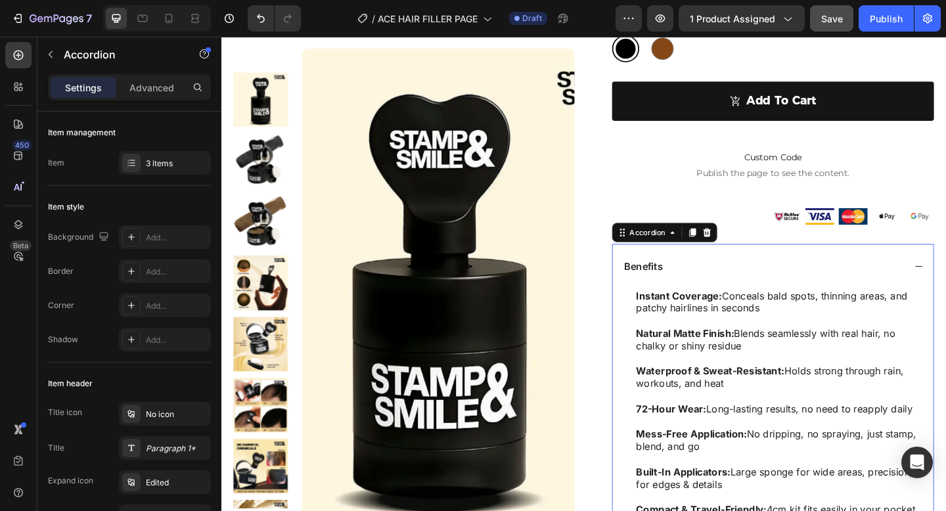
click at [714, 287] on div "Benefits" at bounding box center [811, 287] width 307 height 18
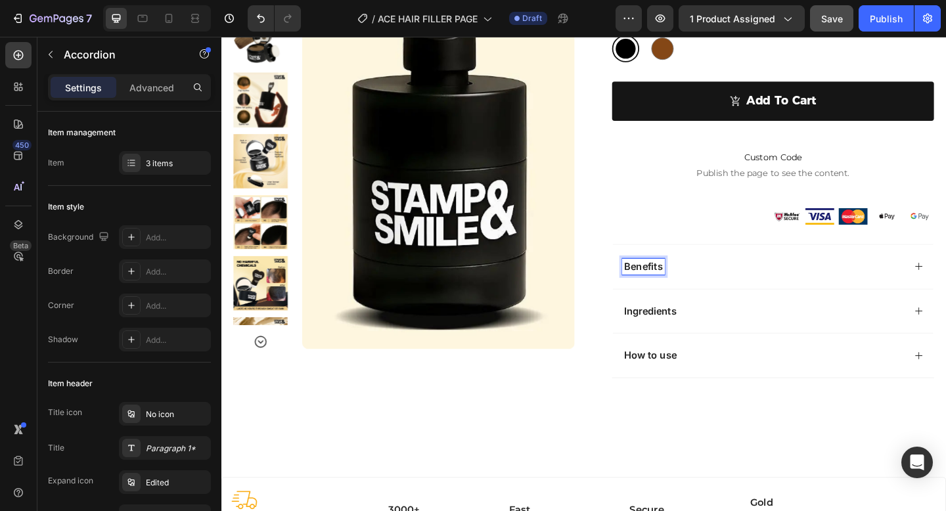
click at [665, 288] on p "Benefits" at bounding box center [681, 287] width 42 height 14
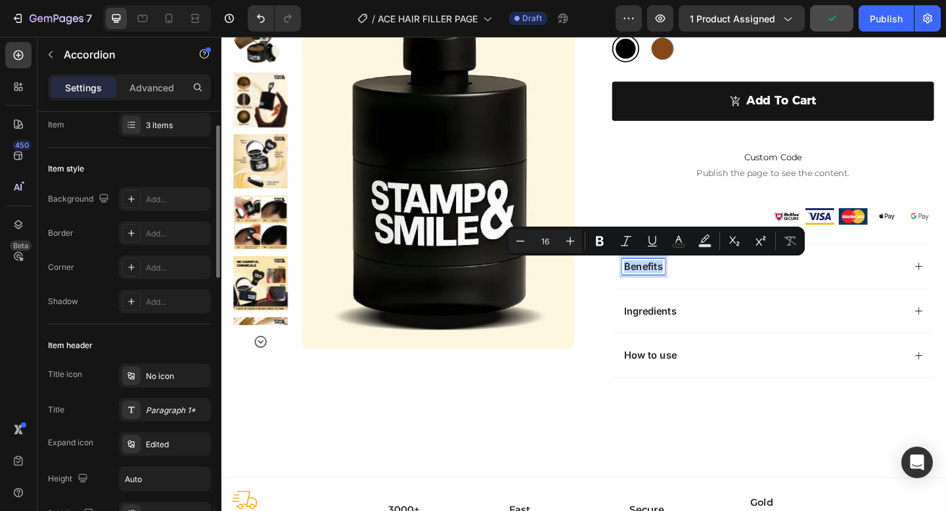
scroll to position [37, 0]
click at [175, 414] on div "Paragraph 1*" at bounding box center [177, 412] width 62 height 12
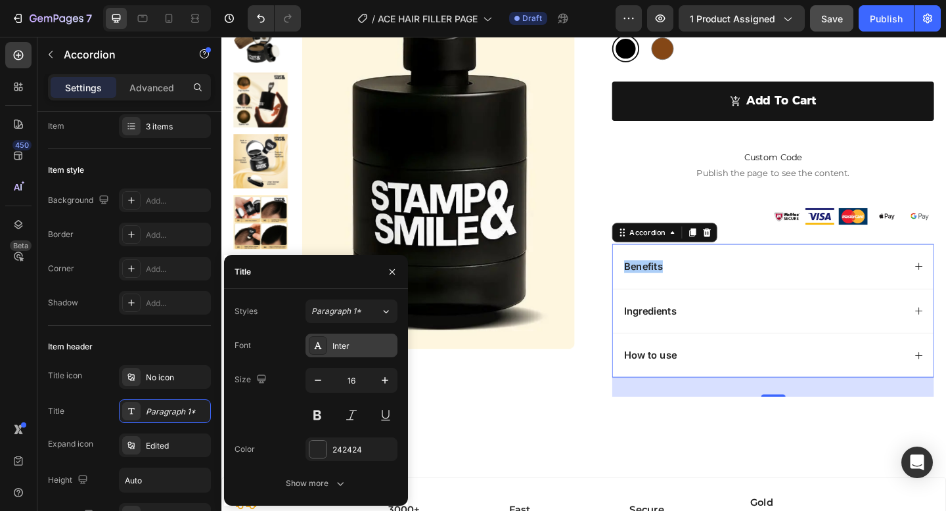
click at [367, 340] on div "Inter" at bounding box center [363, 346] width 62 height 12
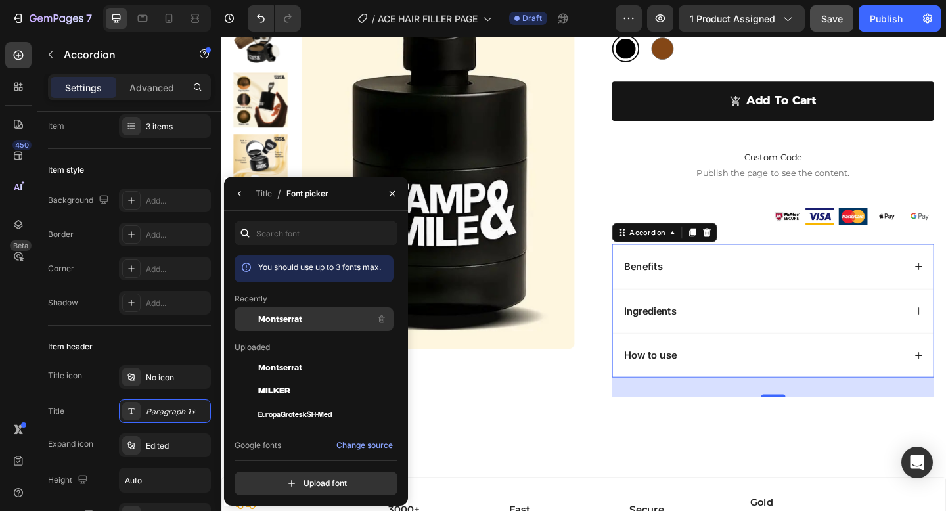
click at [295, 314] on span "Montserrat" at bounding box center [280, 319] width 44 height 12
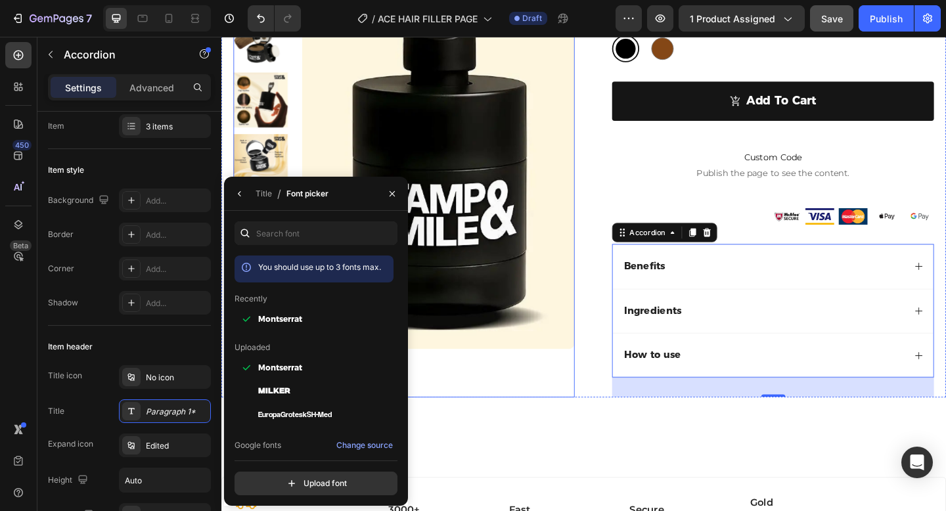
click at [537, 418] on div "Product Images" at bounding box center [420, 139] width 371 height 579
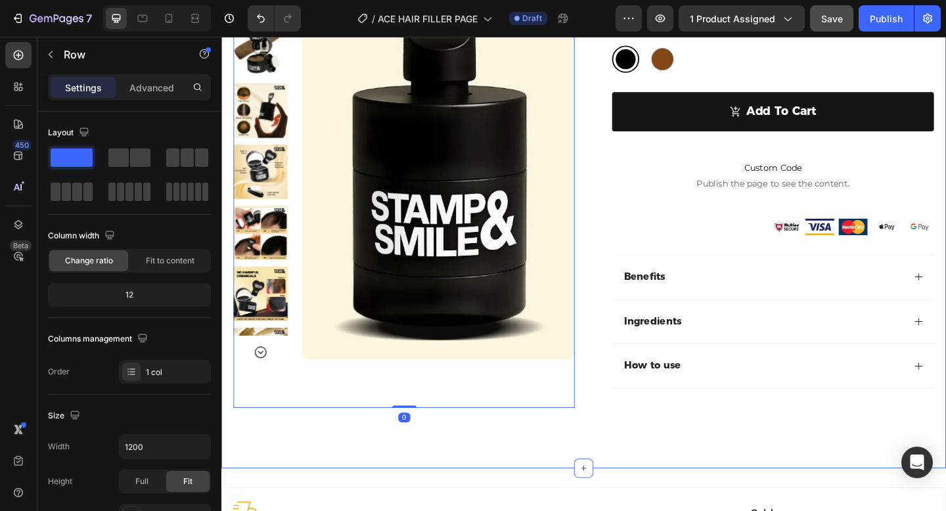
scroll to position [309, 0]
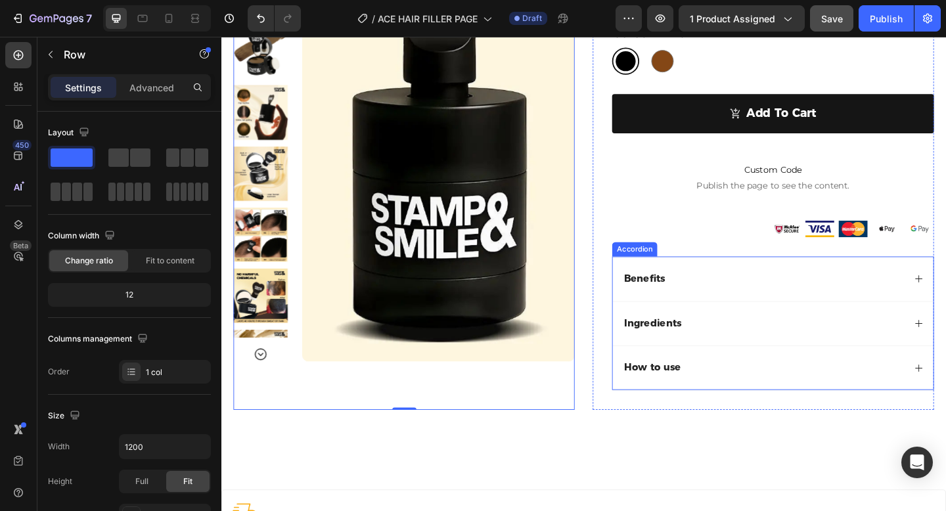
click at [775, 301] on div "Benefits" at bounding box center [811, 301] width 307 height 18
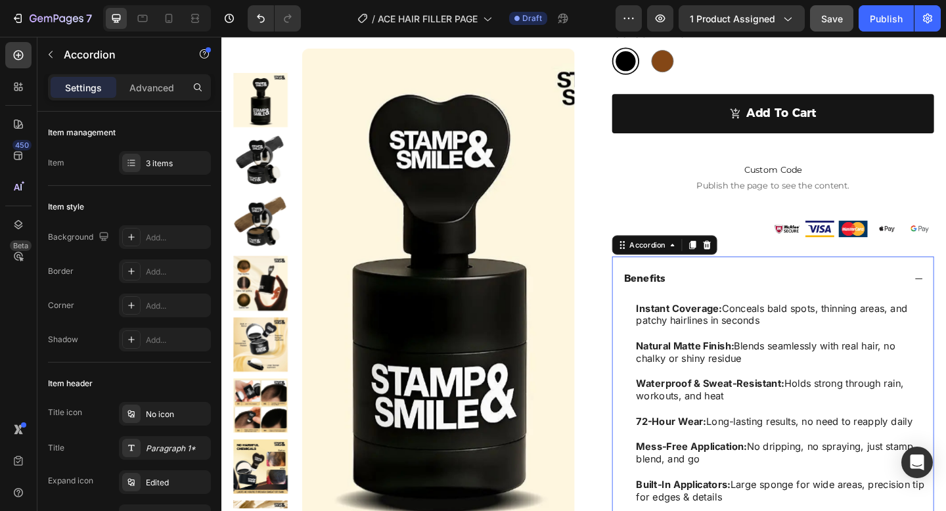
click at [775, 301] on div "Benefits" at bounding box center [811, 301] width 307 height 18
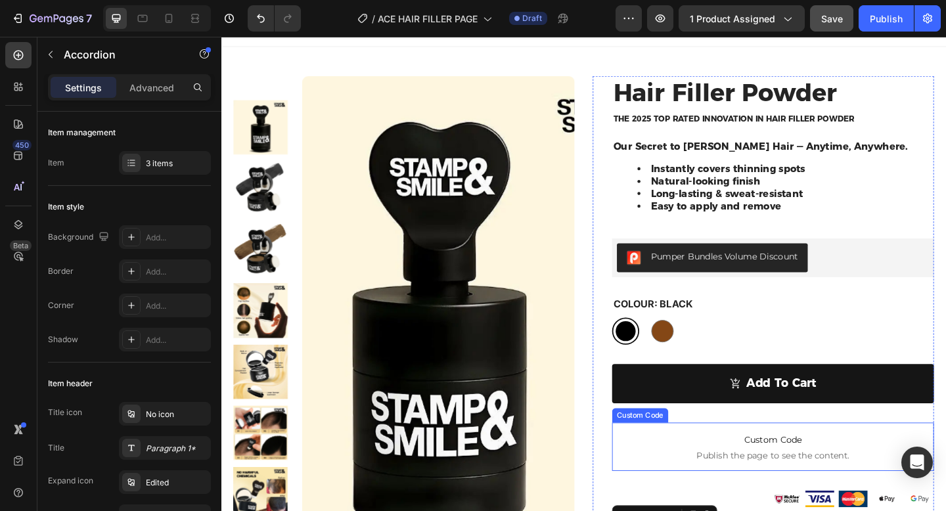
scroll to position [0, 0]
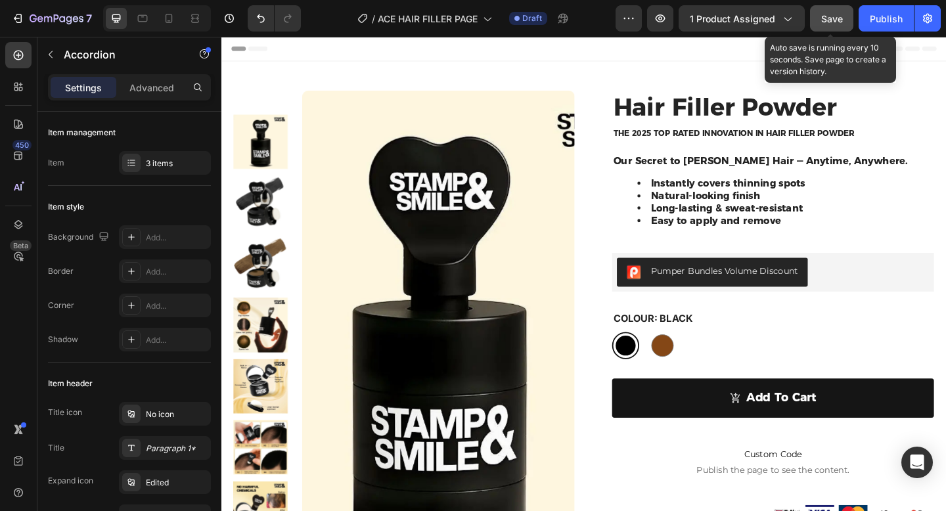
click at [836, 15] on span "Save" at bounding box center [832, 18] width 22 height 11
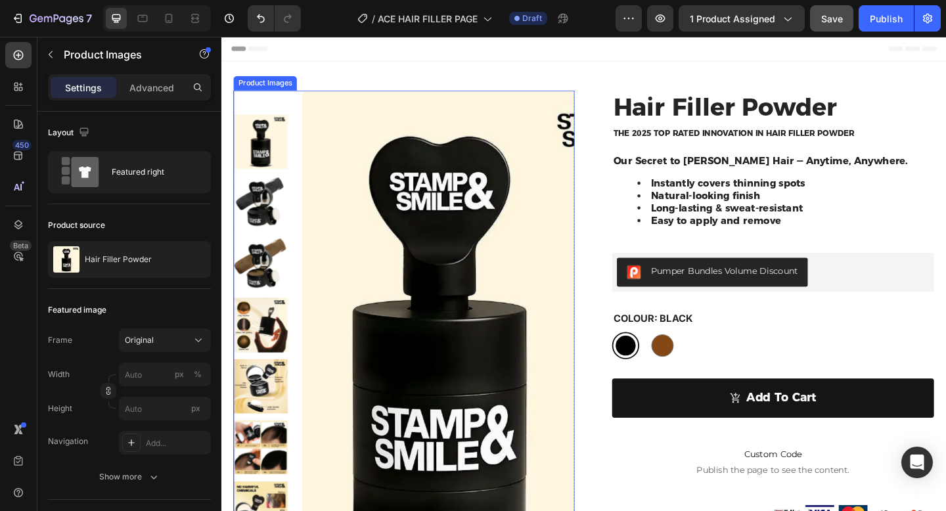
click at [260, 161] on img at bounding box center [264, 151] width 59 height 59
click at [260, 161] on div at bounding box center [264, 151] width 59 height 59
click at [415, 185] on img at bounding box center [457, 358] width 296 height 526
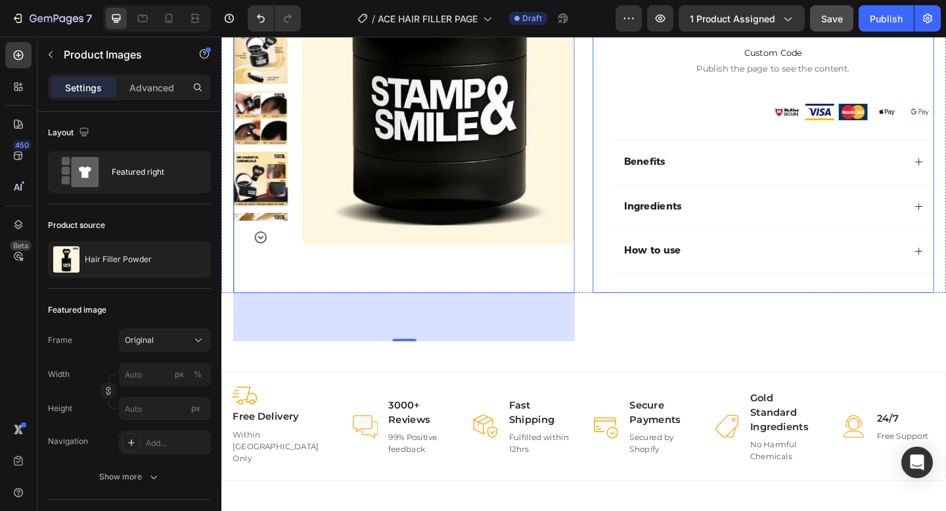
scroll to position [439, 0]
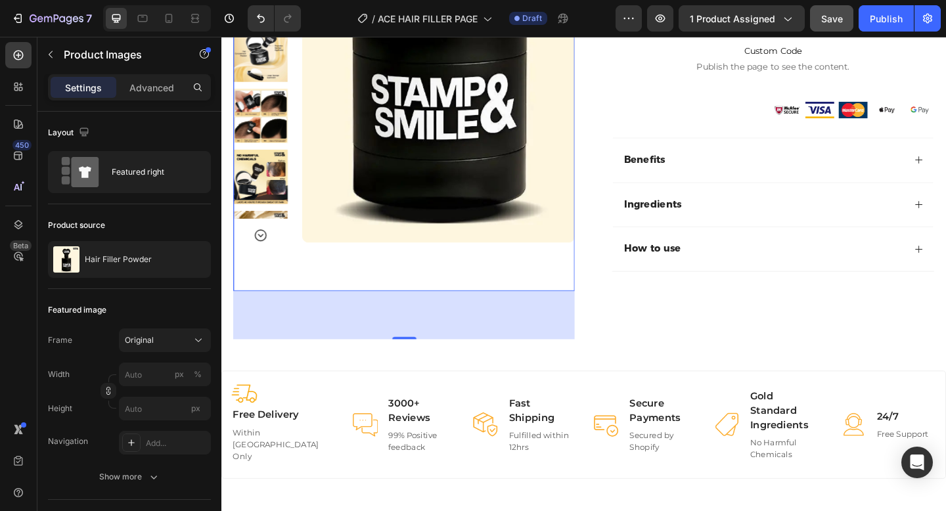
click at [530, 334] on div "80" at bounding box center [420, 339] width 371 height 53
click at [380, 352] on div "80" at bounding box center [420, 339] width 371 height 53
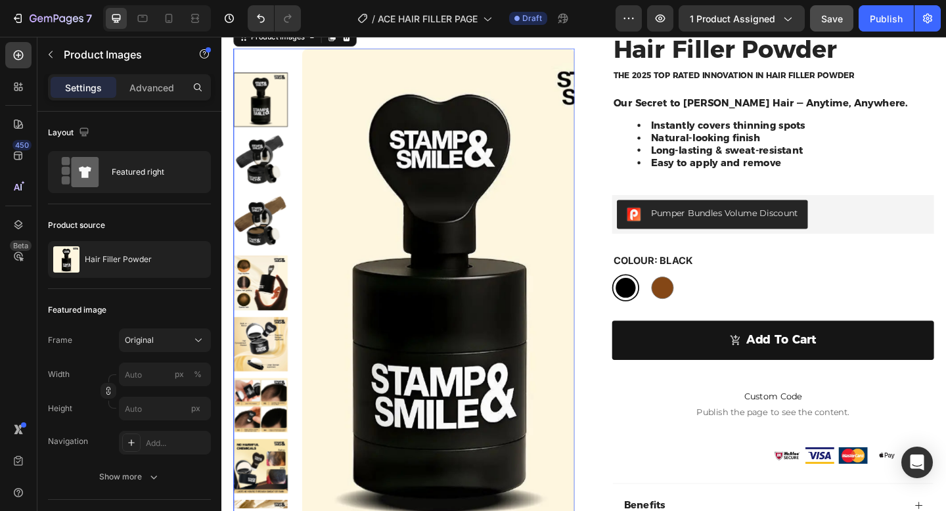
scroll to position [0, 0]
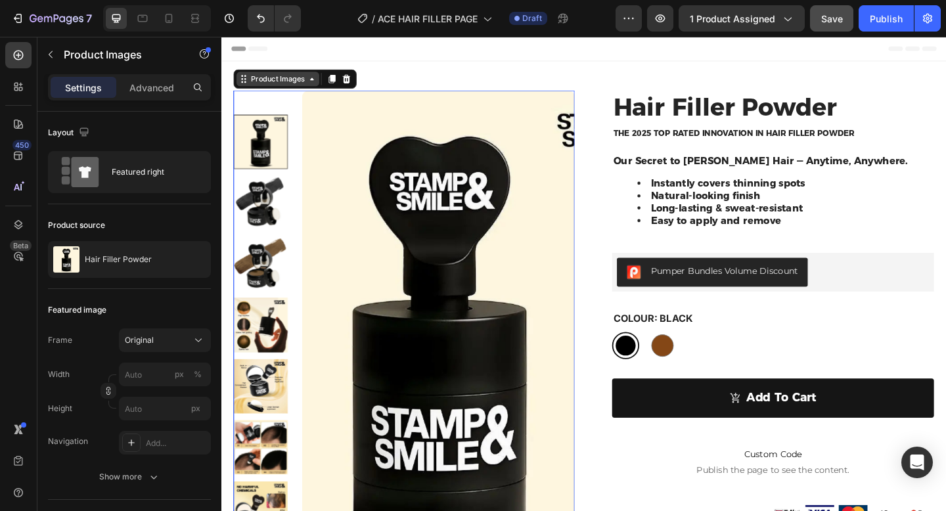
click at [296, 86] on div "Product Images" at bounding box center [283, 83] width 64 height 12
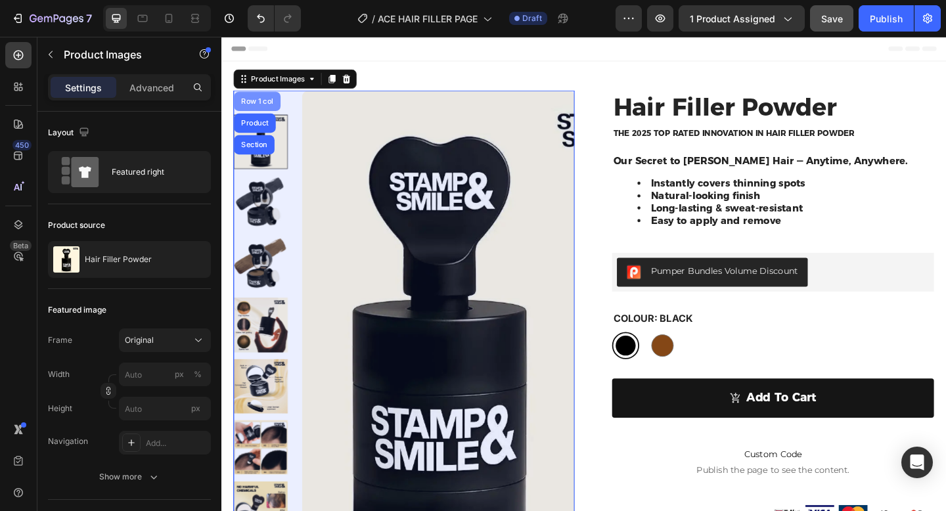
click at [265, 105] on div "Row 1 col" at bounding box center [260, 107] width 40 height 8
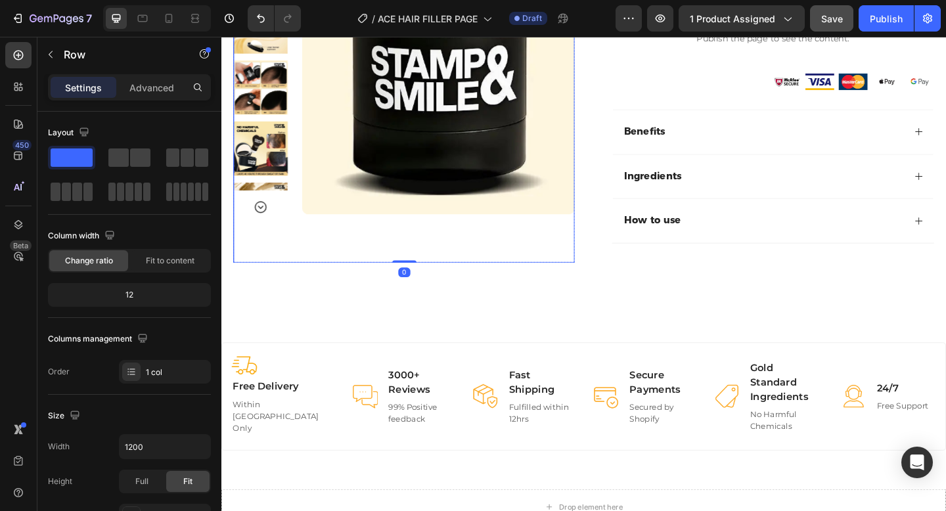
scroll to position [473, 0]
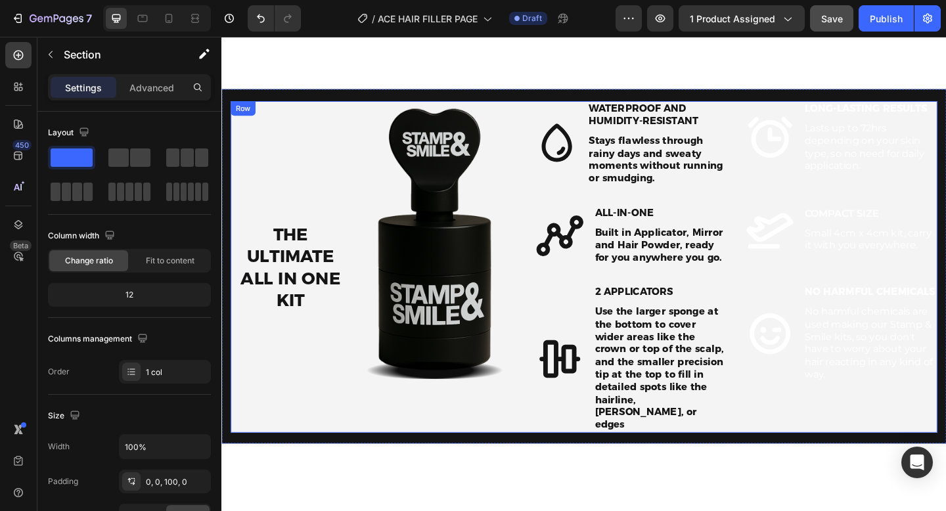
scroll to position [1350, 0]
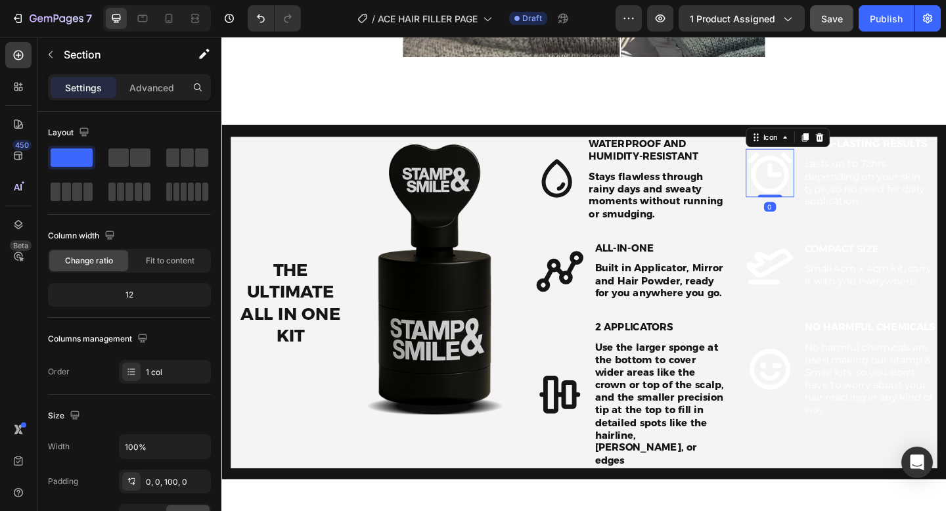
click at [819, 185] on icon at bounding box center [818, 185] width 48 height 45
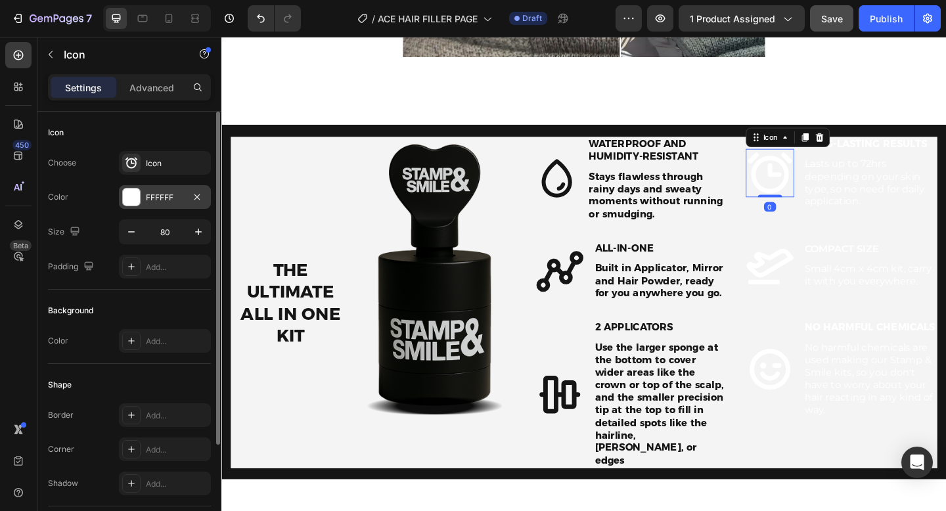
click at [160, 193] on div "FFFFFF" at bounding box center [165, 198] width 38 height 12
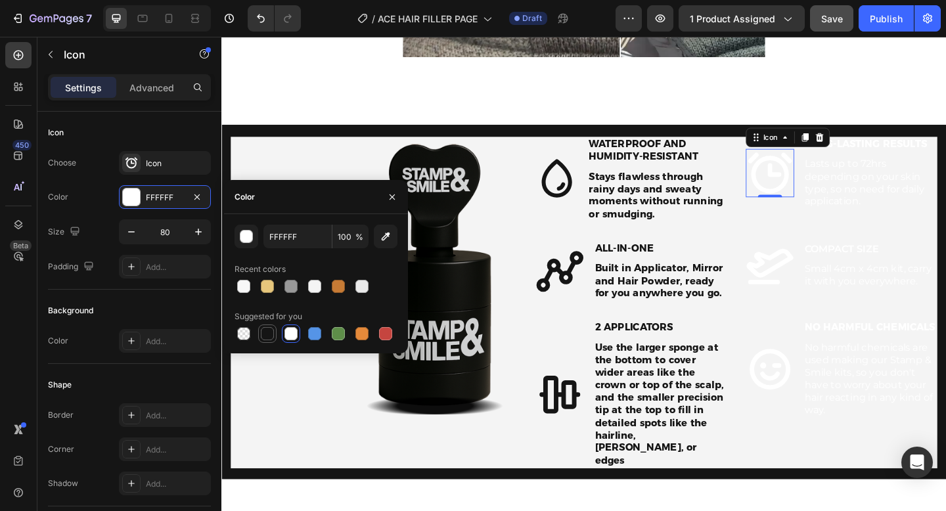
click at [267, 331] on div at bounding box center [267, 333] width 13 height 13
type input "151515"
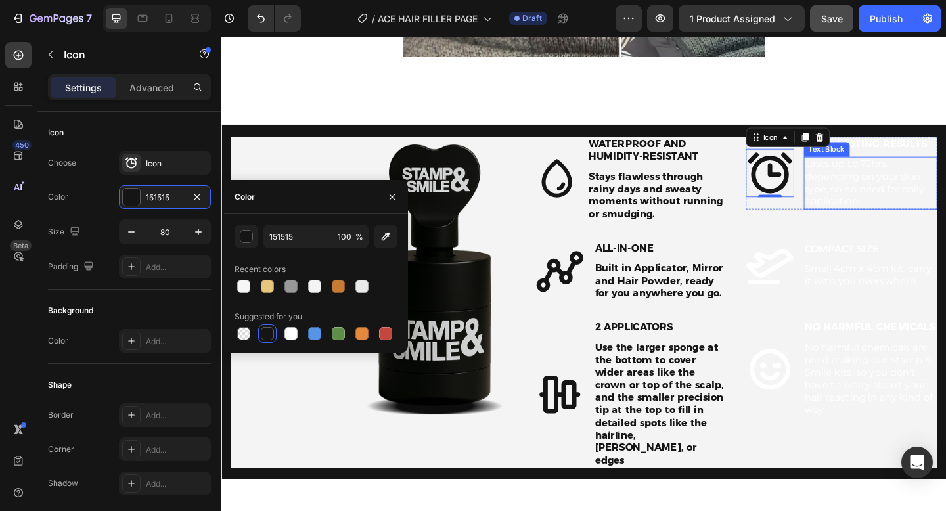
click at [890, 185] on p "Lasts up to 72hrs depending on your skin type, so no need for daily application." at bounding box center [927, 196] width 143 height 55
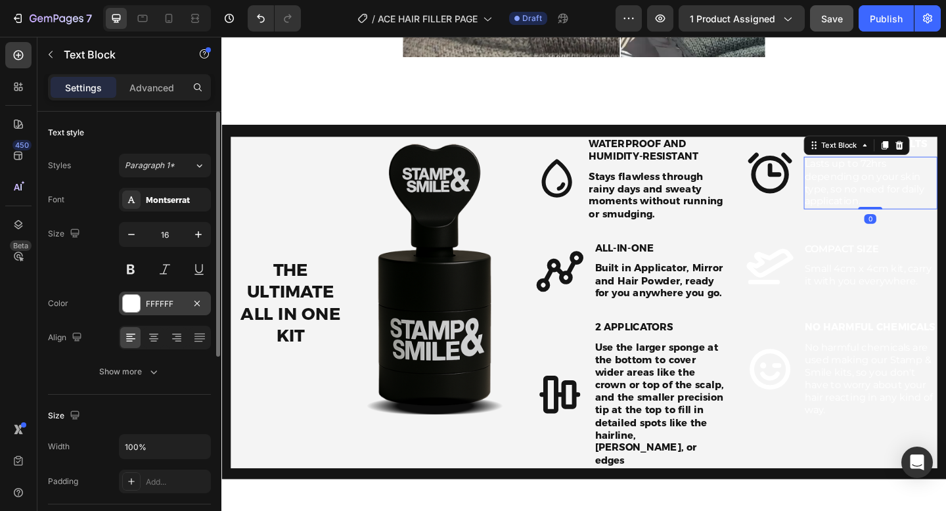
click at [154, 300] on div "FFFFFF" at bounding box center [165, 304] width 38 height 12
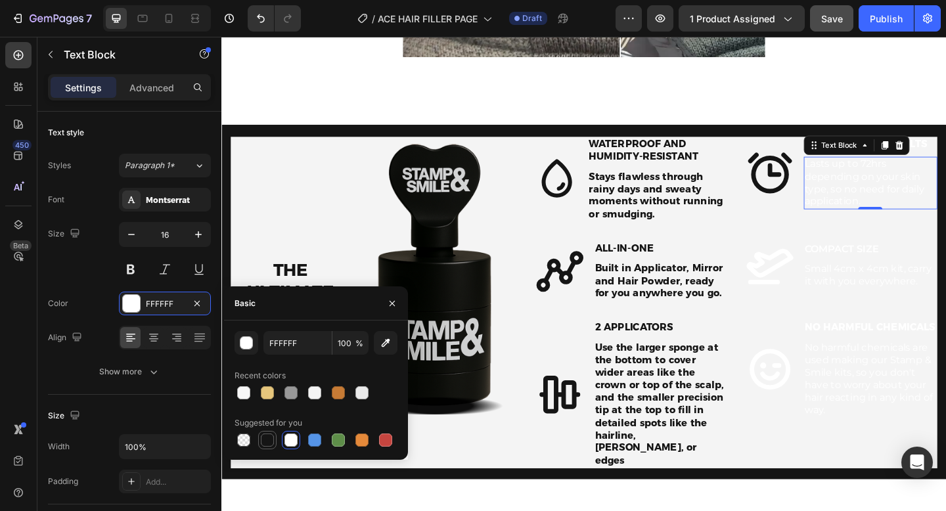
click at [265, 447] on div at bounding box center [268, 440] width 16 height 16
type input "151515"
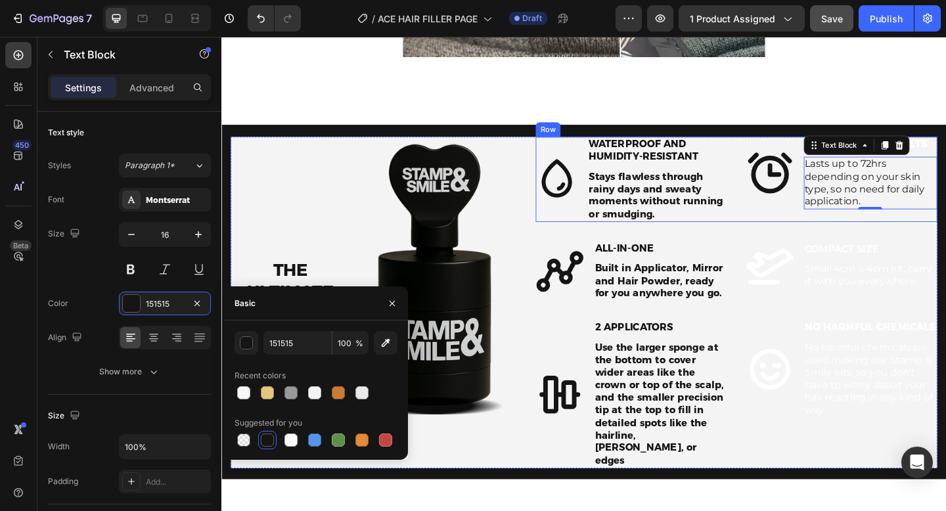
scroll to position [1342, 0]
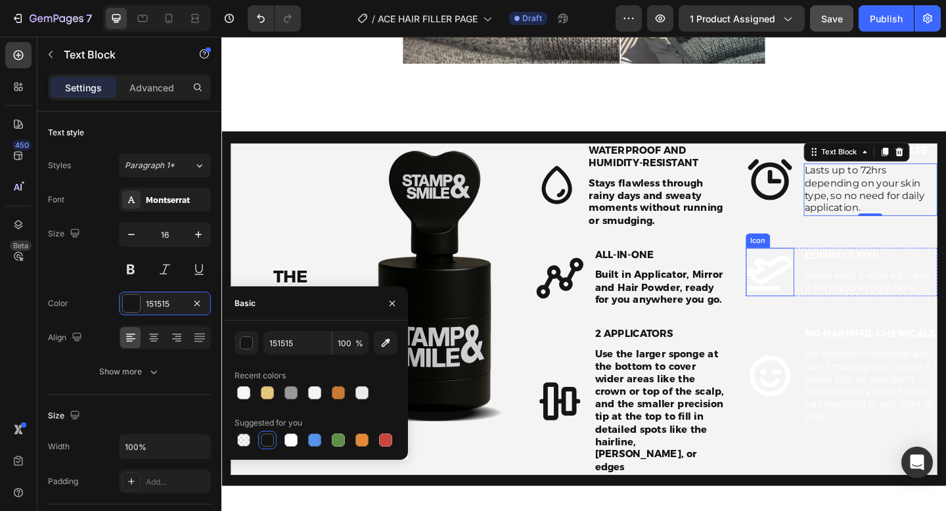
click at [826, 285] on icon at bounding box center [818, 293] width 53 height 53
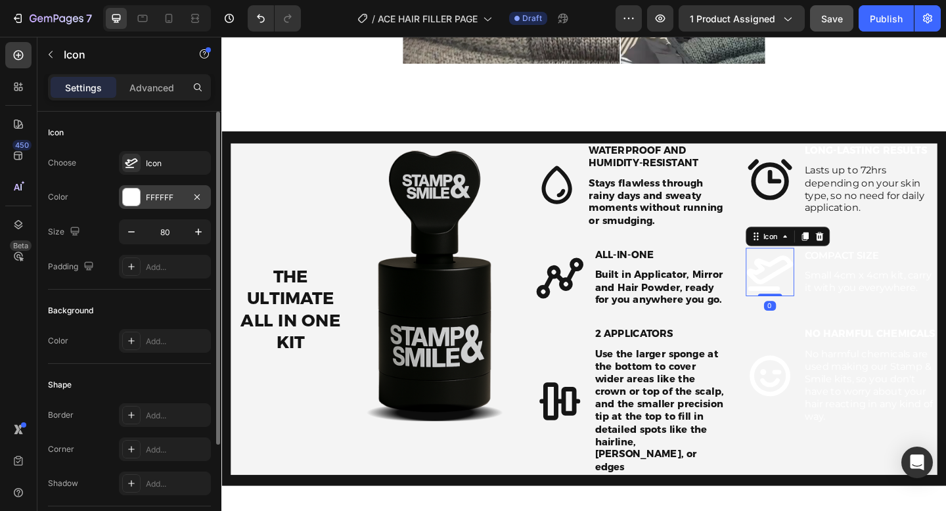
click at [157, 199] on div "FFFFFF" at bounding box center [165, 198] width 38 height 12
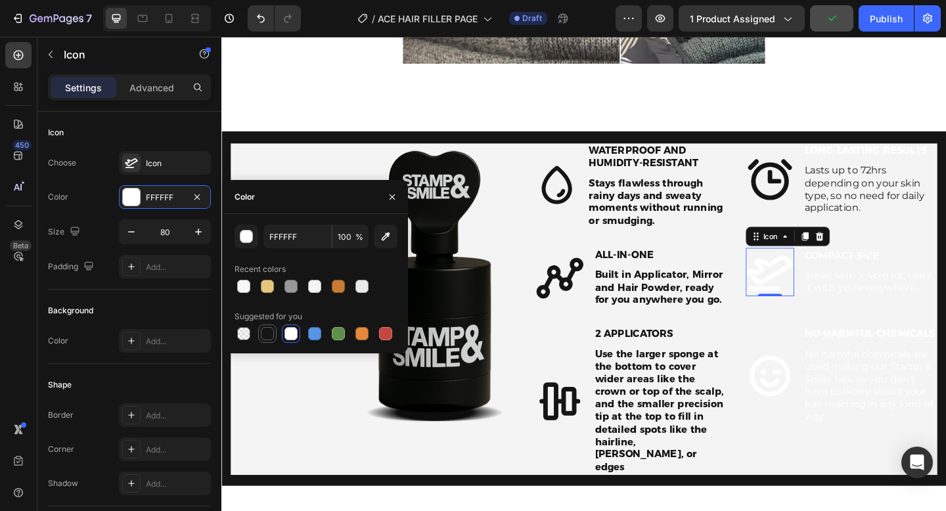
click at [271, 329] on div at bounding box center [267, 333] width 13 height 13
type input "151515"
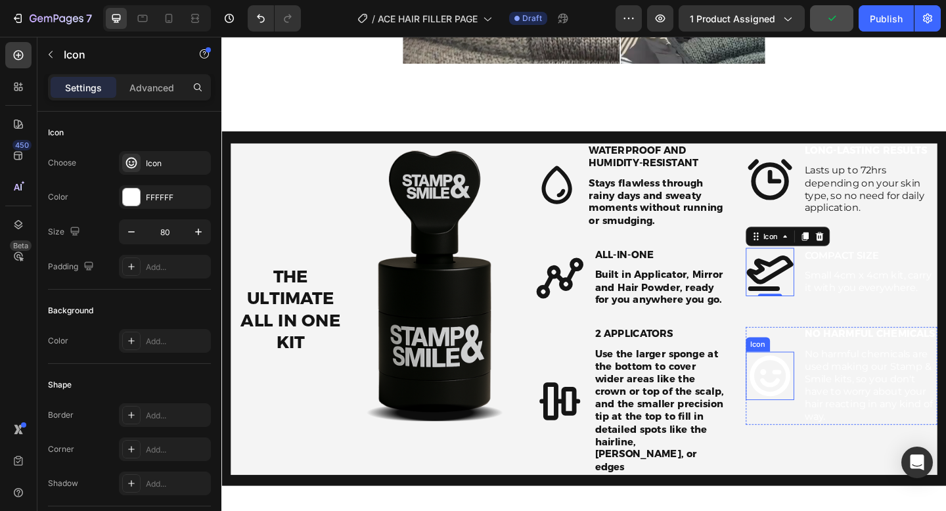
click at [825, 405] on icon at bounding box center [818, 406] width 53 height 53
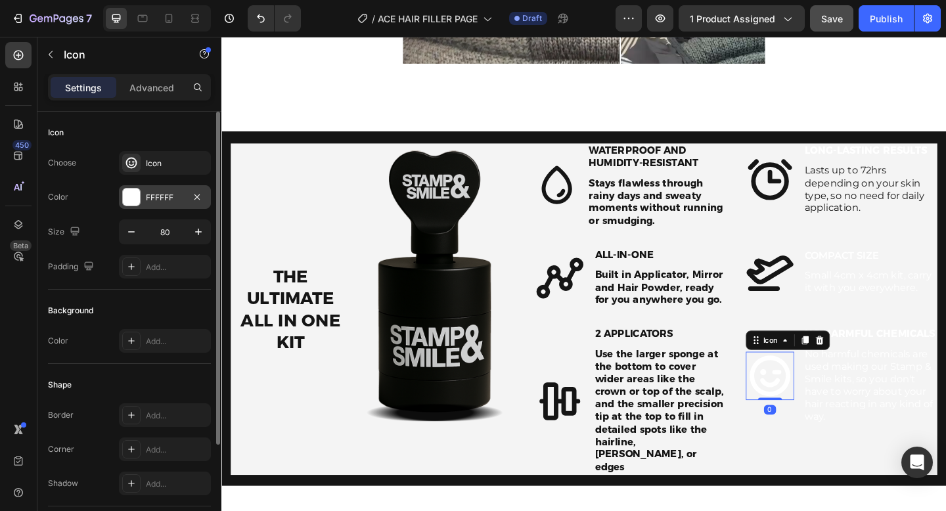
click at [150, 201] on div "FFFFFF" at bounding box center [165, 198] width 38 height 12
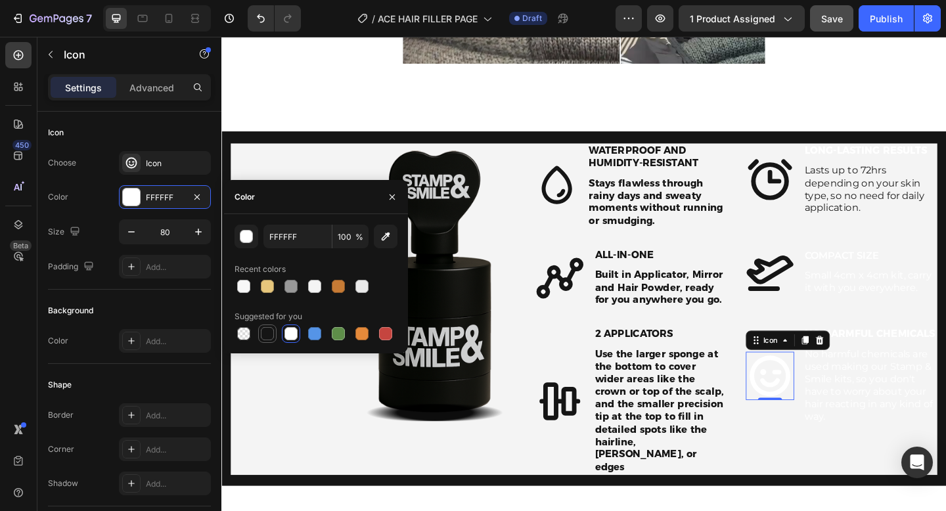
click at [265, 335] on div at bounding box center [267, 333] width 13 height 13
type input "151515"
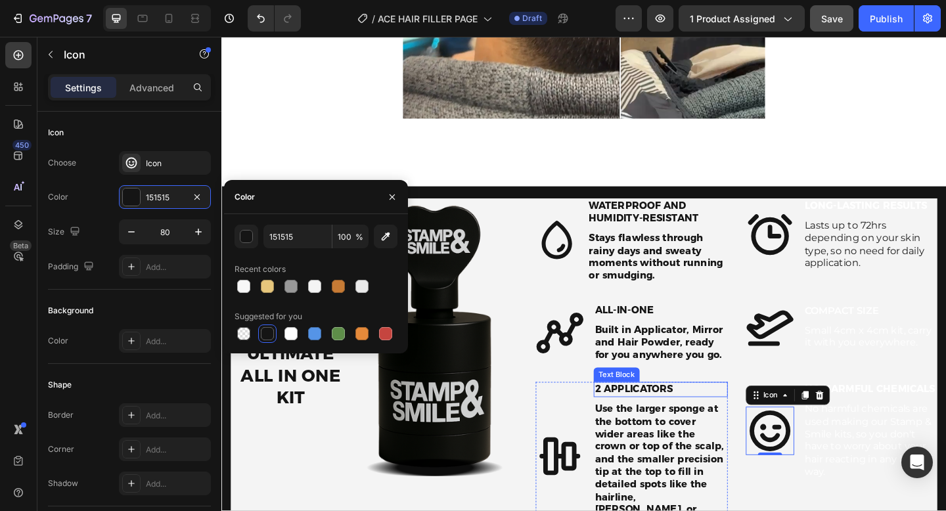
scroll to position [1266, 0]
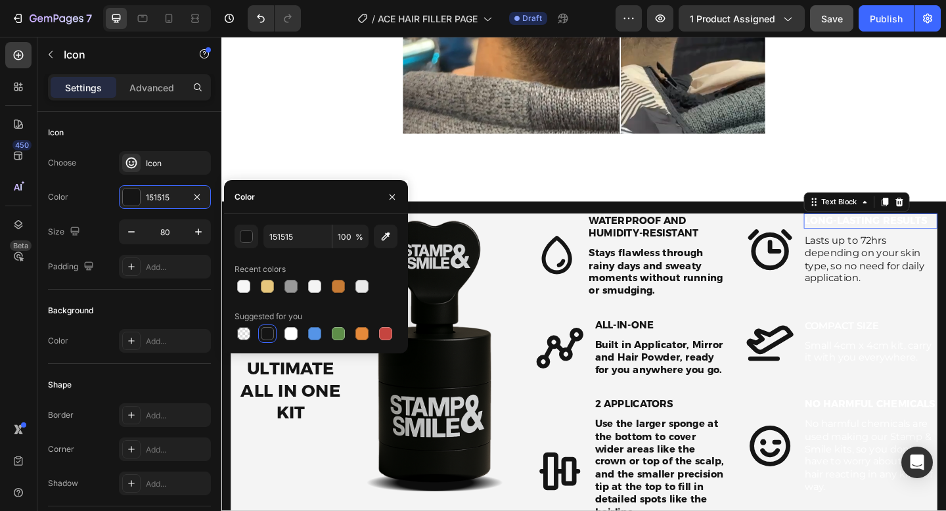
click at [919, 241] on strong "Long-Lasting Results" at bounding box center [922, 237] width 133 height 12
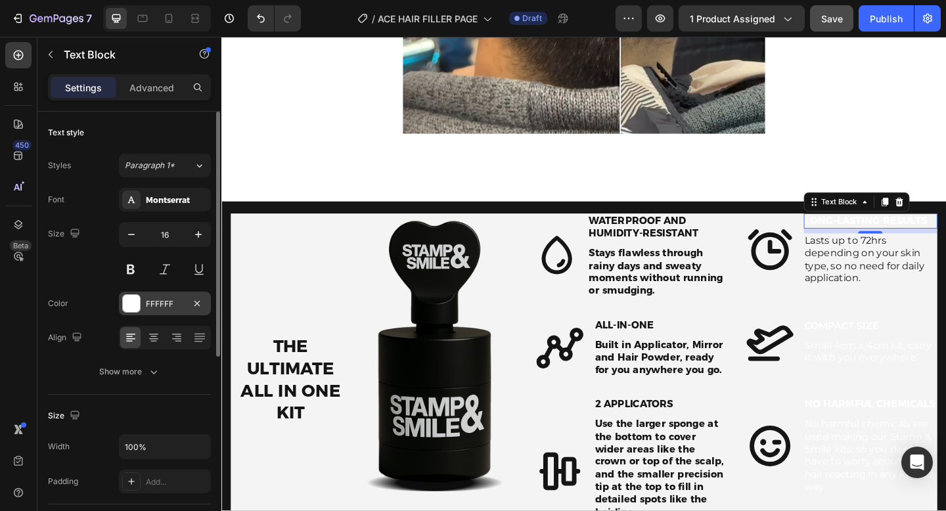
click at [146, 298] on div "FFFFFF" at bounding box center [165, 304] width 38 height 12
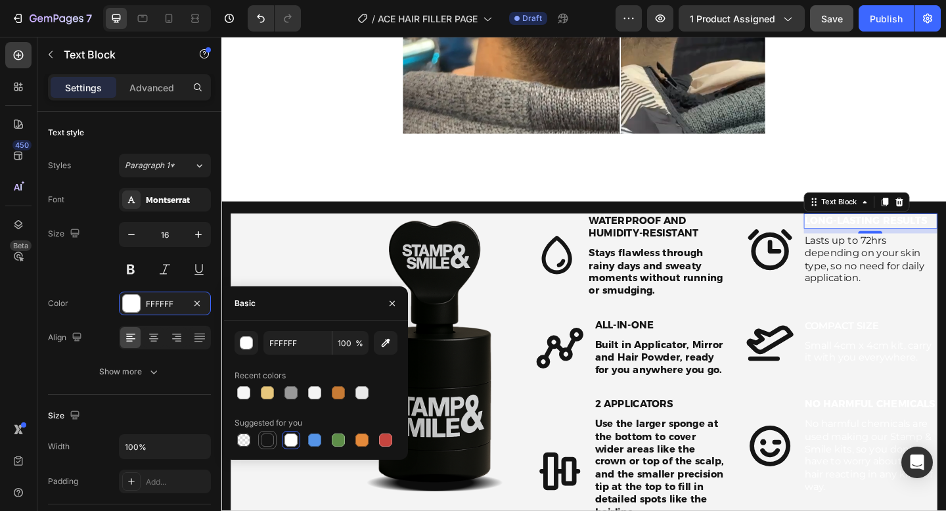
click at [269, 442] on div at bounding box center [267, 440] width 13 height 13
type input "151515"
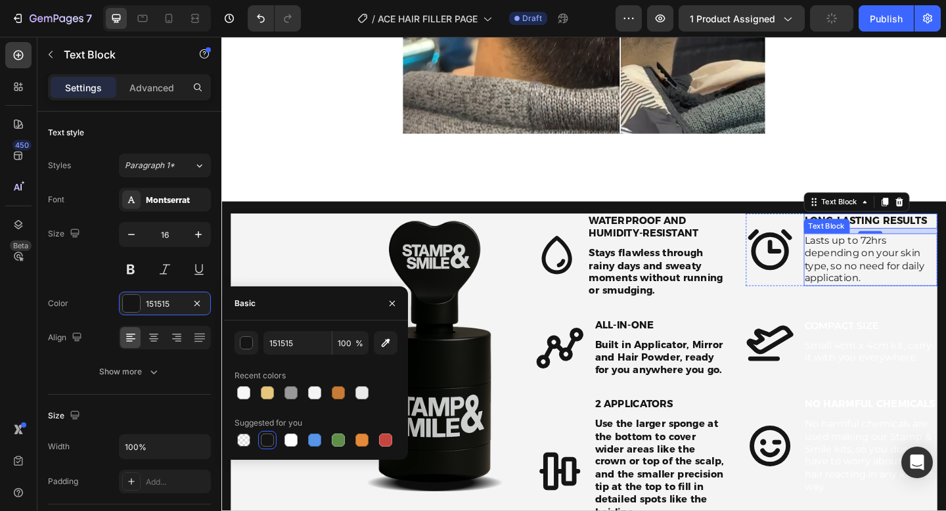
click at [909, 275] on p "Lasts up to 72hrs depending on your skin type, so no need for daily application." at bounding box center [927, 279] width 143 height 55
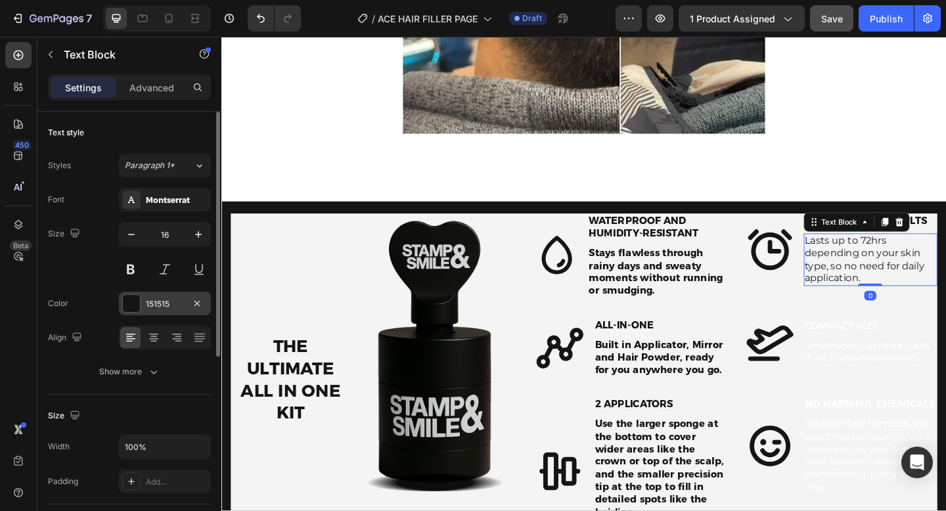
click at [166, 309] on div "151515" at bounding box center [165, 304] width 92 height 24
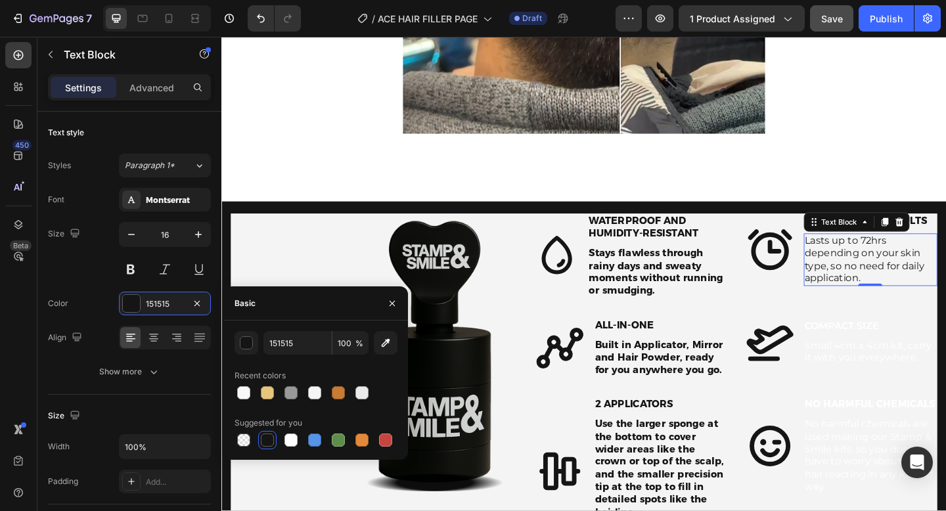
click at [265, 437] on div at bounding box center [267, 440] width 13 height 13
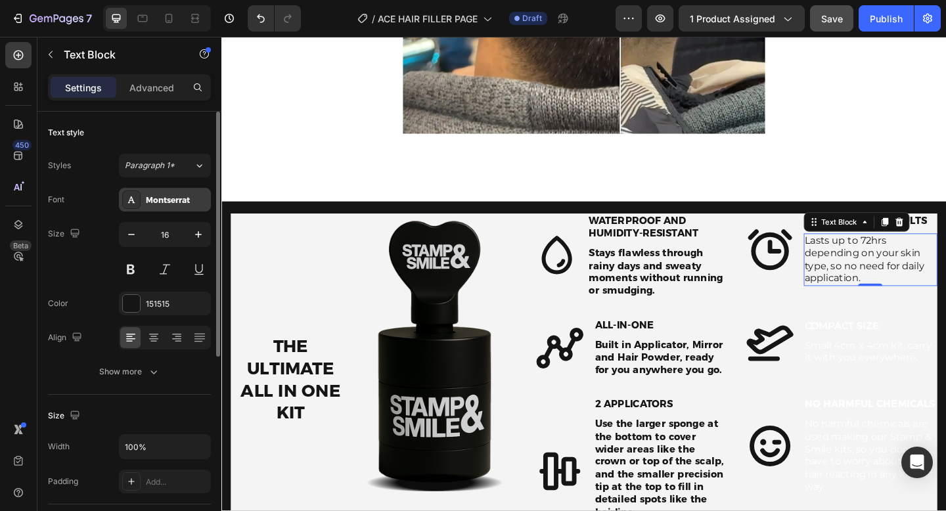
click at [154, 200] on div "Montserrat" at bounding box center [177, 200] width 62 height 12
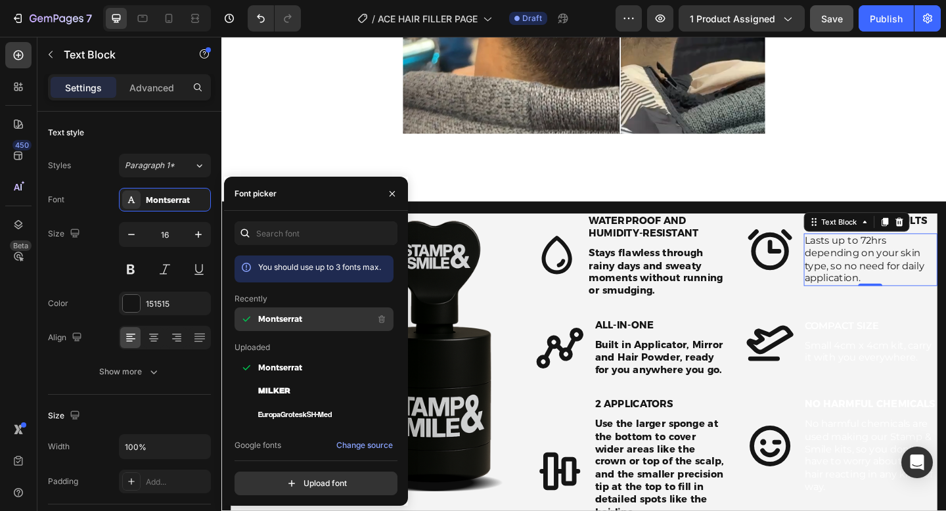
click at [279, 403] on div "Montserrat" at bounding box center [314, 415] width 159 height 24
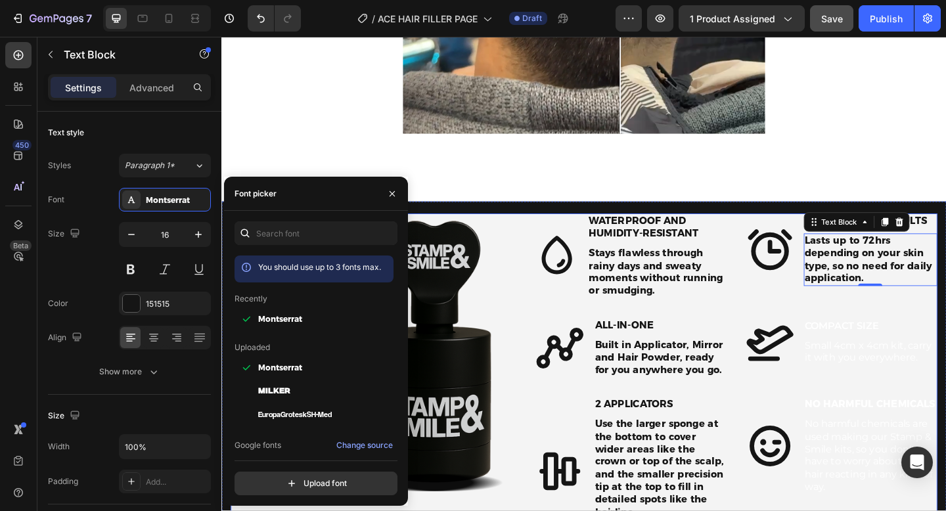
click at [902, 338] on div "Icon Waterproof and Humidity-Resistant Text Block Stays flawless through rainy …" at bounding box center [781, 409] width 437 height 361
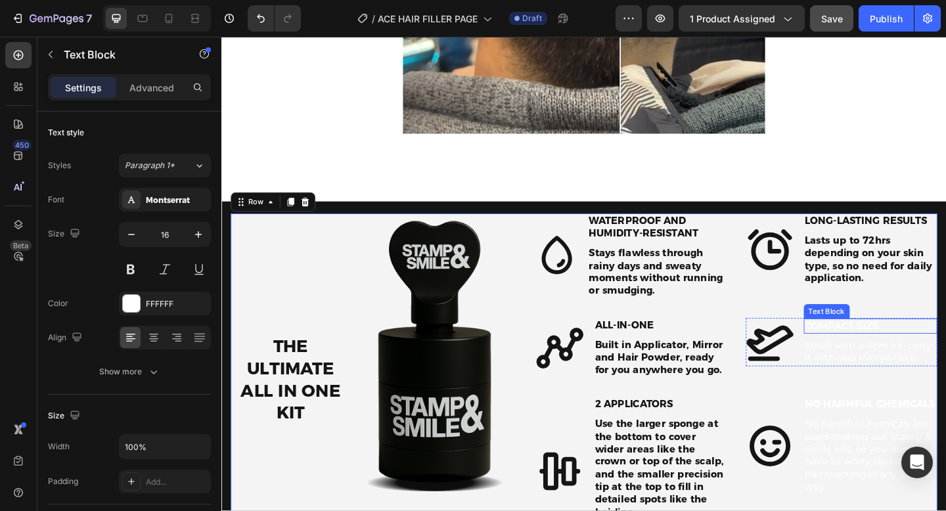
click at [899, 346] on p "COMPACT SIZE" at bounding box center [927, 352] width 143 height 14
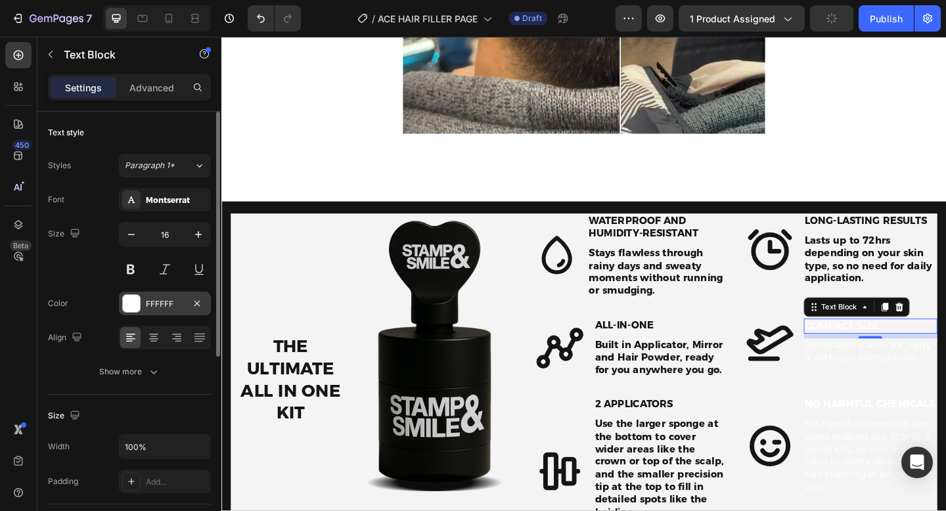
click at [150, 312] on div "FFFFFF" at bounding box center [165, 304] width 92 height 24
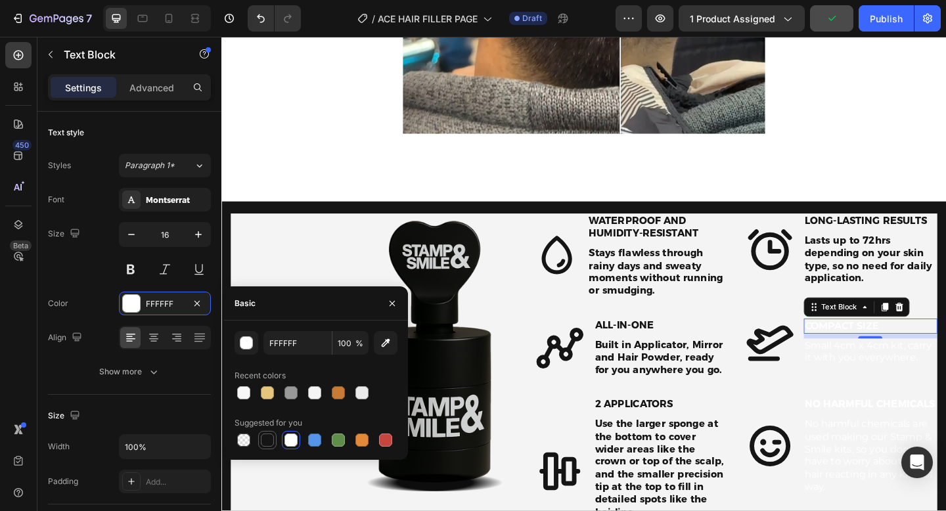
click at [271, 438] on div at bounding box center [267, 440] width 13 height 13
type input "151515"
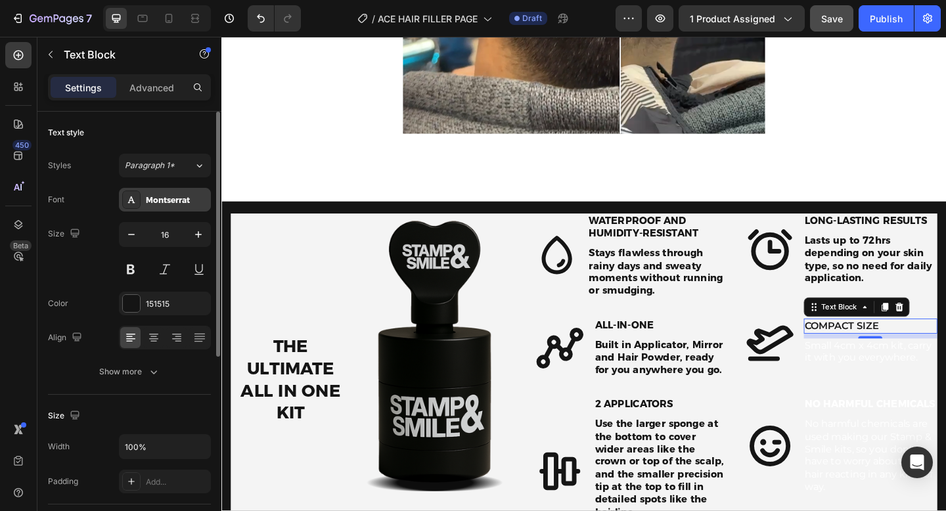
click at [193, 201] on div "Montserrat" at bounding box center [177, 200] width 62 height 12
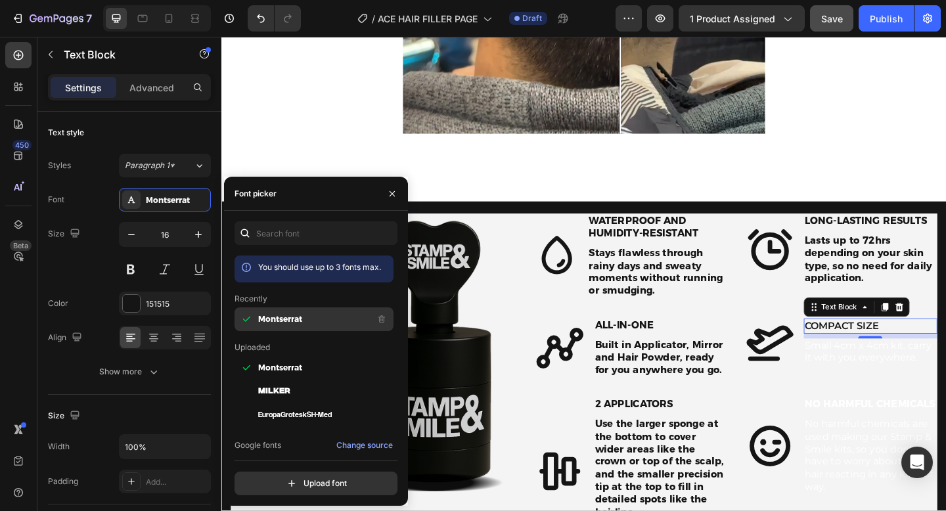
click at [298, 315] on span "Montserrat" at bounding box center [280, 319] width 44 height 12
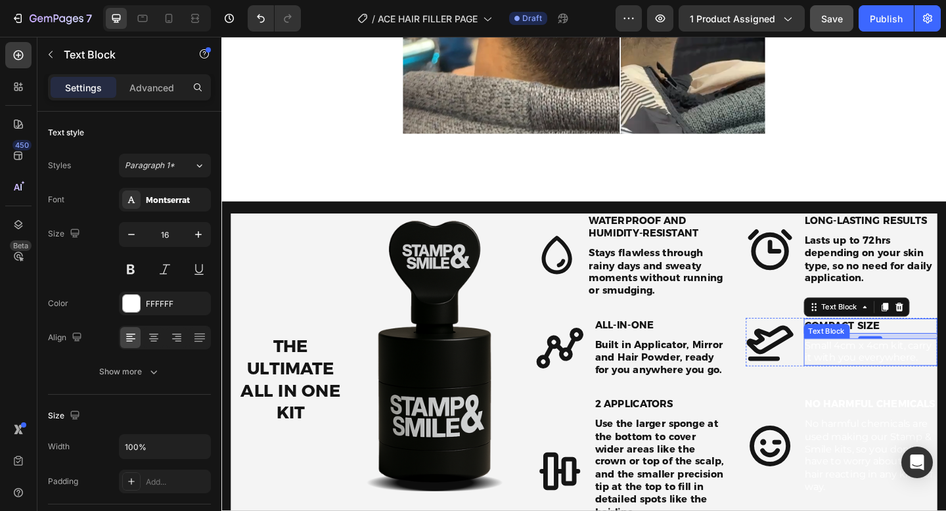
click at [905, 383] on p "Small 4cm x 4cm kit, carry it with you everywhere." at bounding box center [927, 381] width 143 height 28
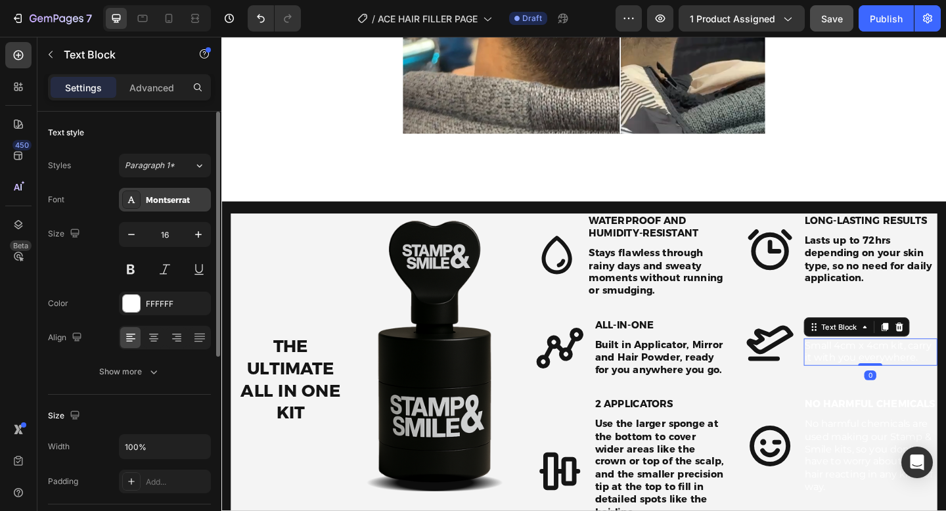
click at [128, 196] on icon at bounding box center [131, 199] width 11 height 11
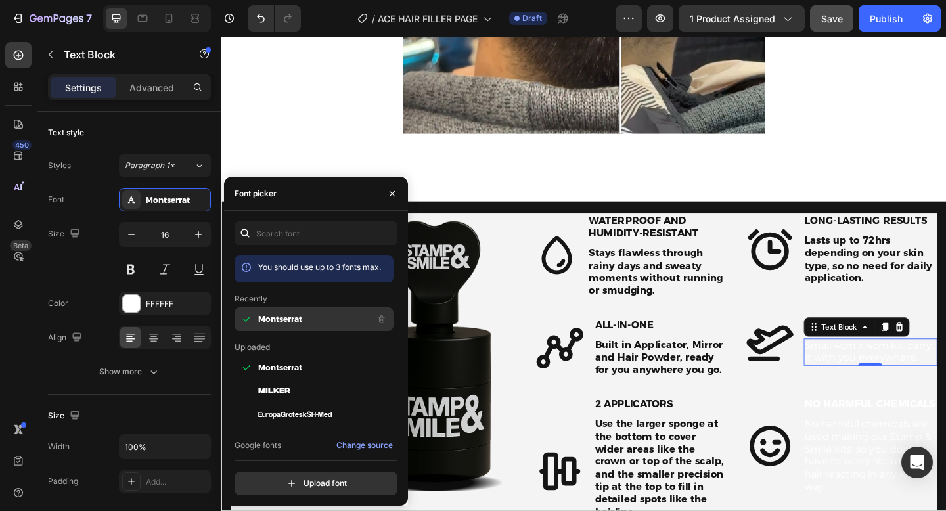
click at [287, 319] on span "Montserrat" at bounding box center [280, 319] width 44 height 12
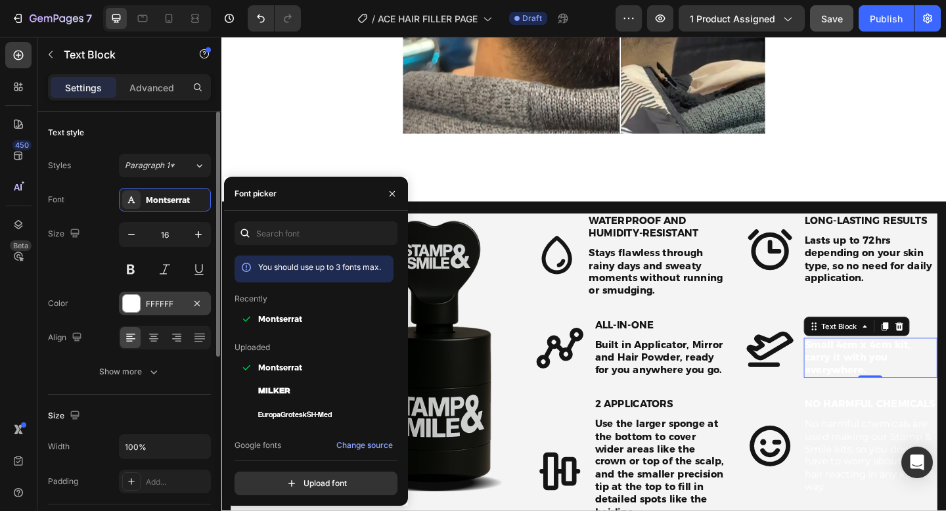
click at [166, 303] on div "FFFFFF" at bounding box center [165, 304] width 38 height 12
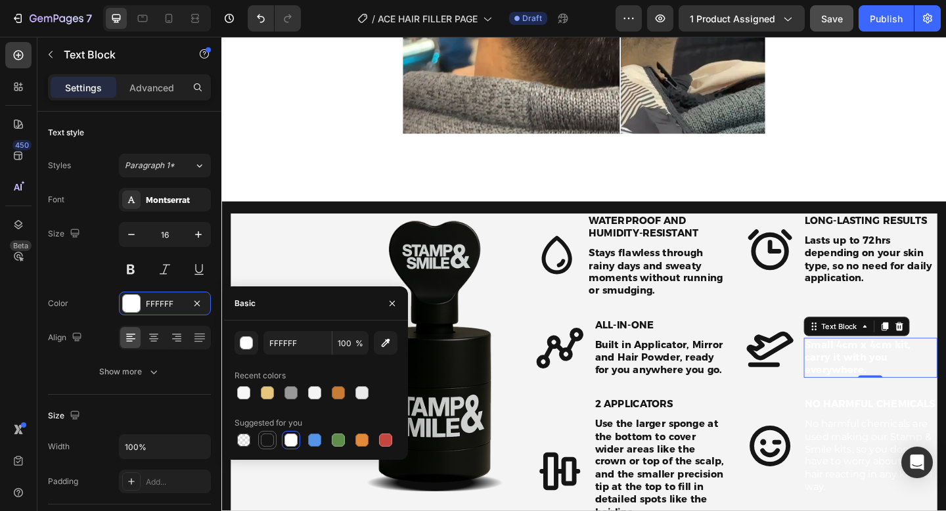
click at [271, 437] on div at bounding box center [267, 440] width 13 height 13
type input "151515"
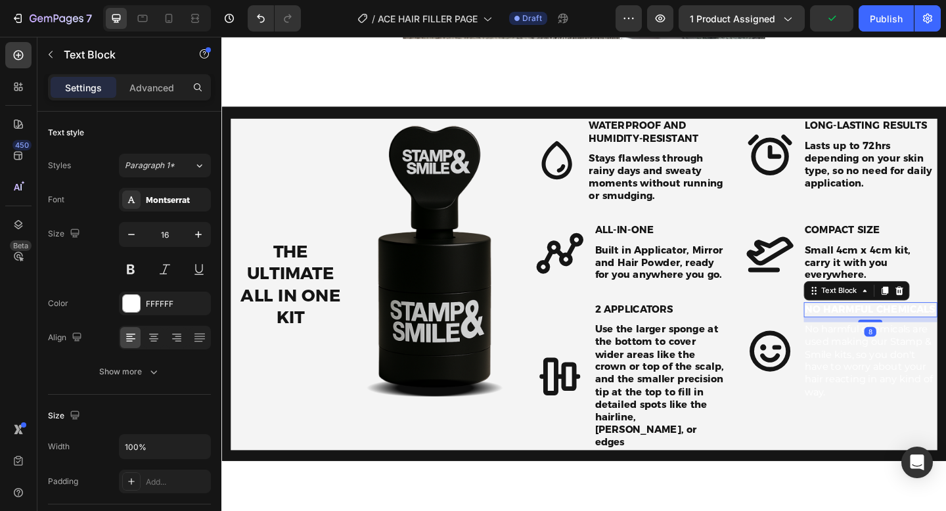
scroll to position [1371, 0]
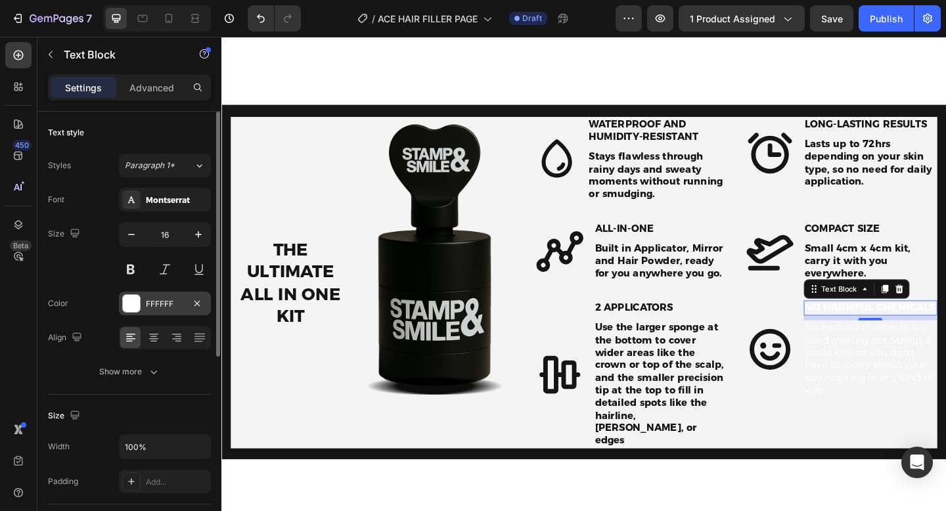
click at [154, 302] on div "FFFFFF" at bounding box center [165, 304] width 38 height 12
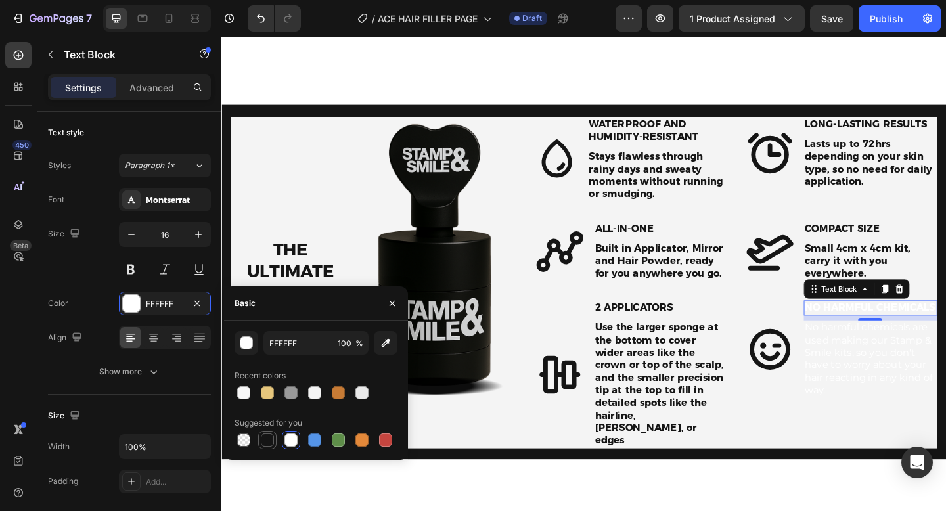
click at [261, 436] on div at bounding box center [267, 440] width 13 height 13
type input "151515"
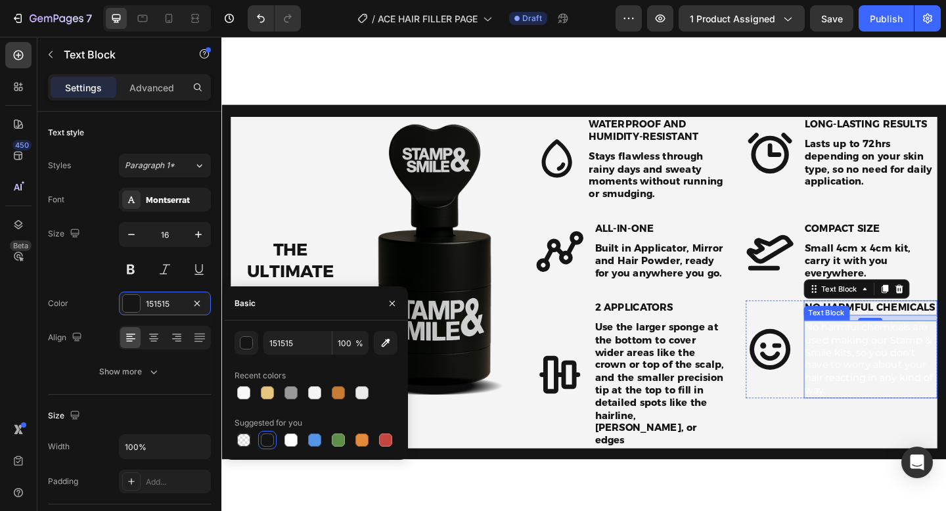
click at [885, 374] on p "No harmful chemicals are used making our Stamp & Smile kits, so you don't have …" at bounding box center [927, 388] width 143 height 82
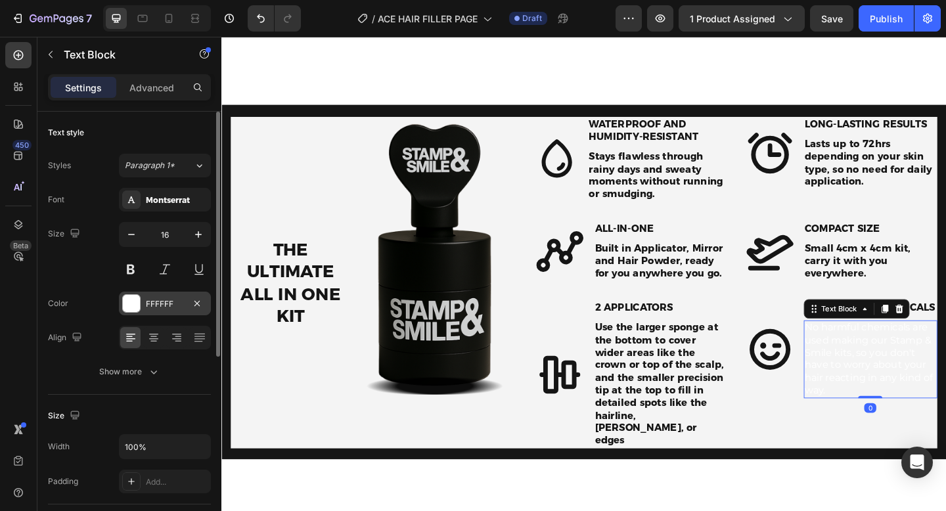
click at [135, 300] on div at bounding box center [131, 303] width 17 height 17
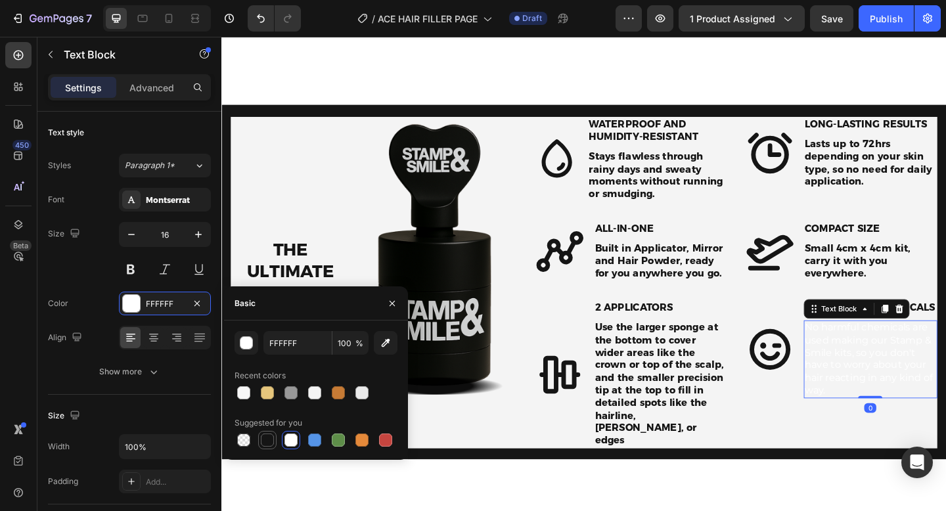
click at [271, 436] on div at bounding box center [267, 440] width 13 height 13
type input "151515"
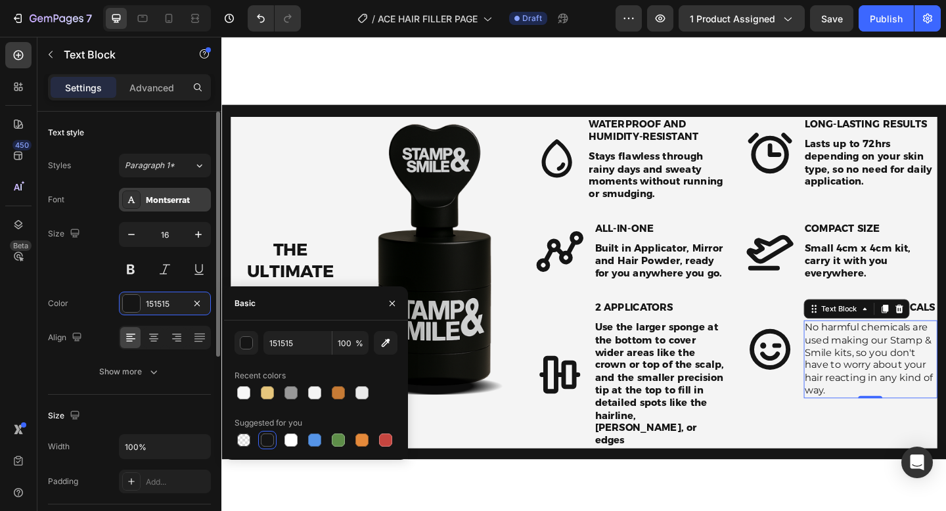
click at [169, 188] on div "Montserrat" at bounding box center [165, 200] width 92 height 24
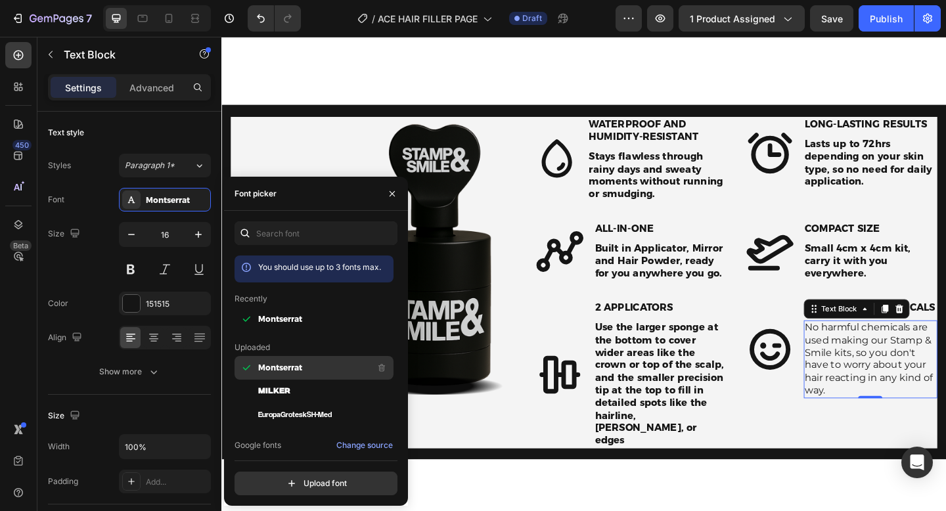
click at [274, 365] on span "Montserrat" at bounding box center [280, 368] width 44 height 12
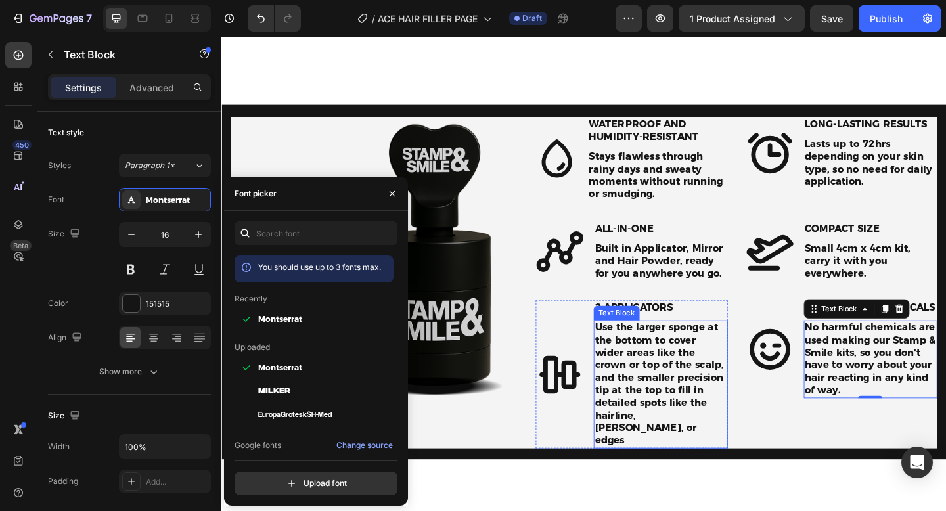
click at [731, 373] on p "Use the larger sponge at the bottom to cover wider areas like the crown or top …" at bounding box center [698, 415] width 143 height 137
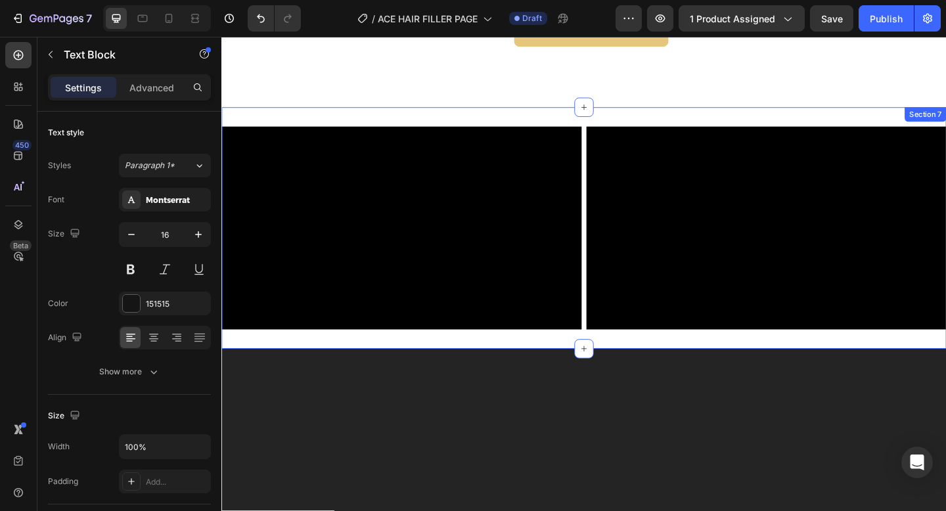
scroll to position [2205, 0]
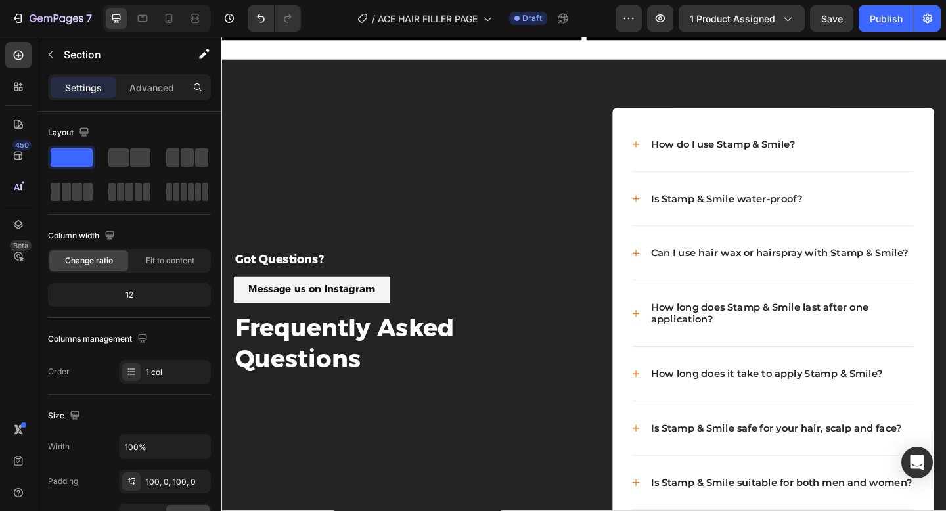
scroll to position [2369, 0]
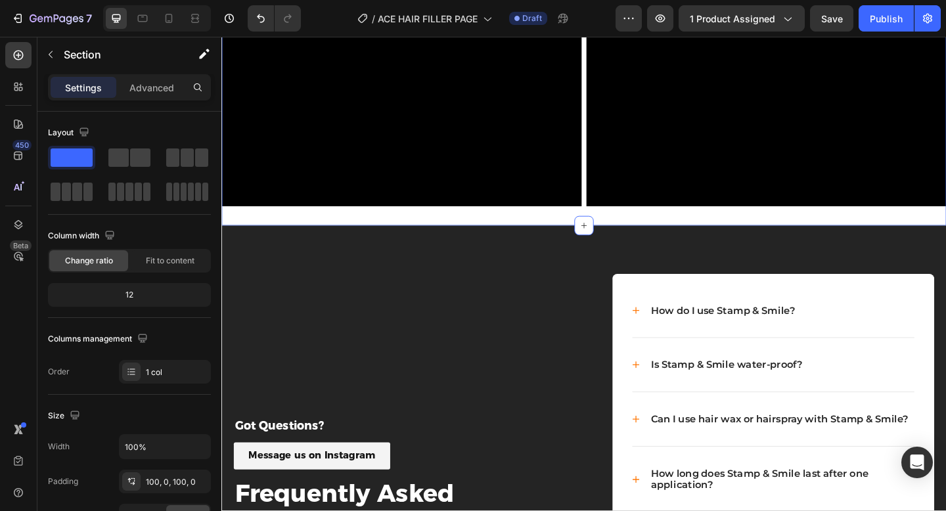
click at [297, 162] on div "Video Video Row Section 7 Create Theme Section AI Content Write with GemAI What…" at bounding box center [615, 111] width 788 height 262
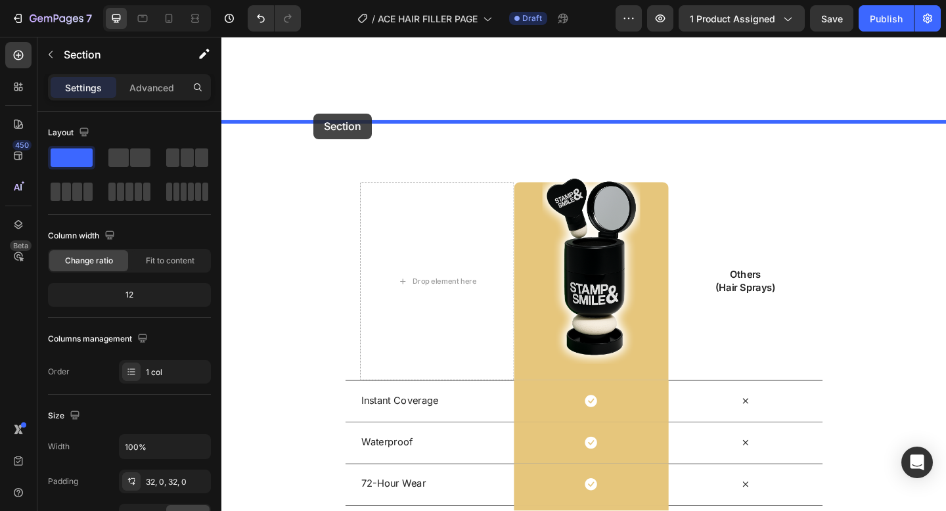
scroll to position [1721, 0]
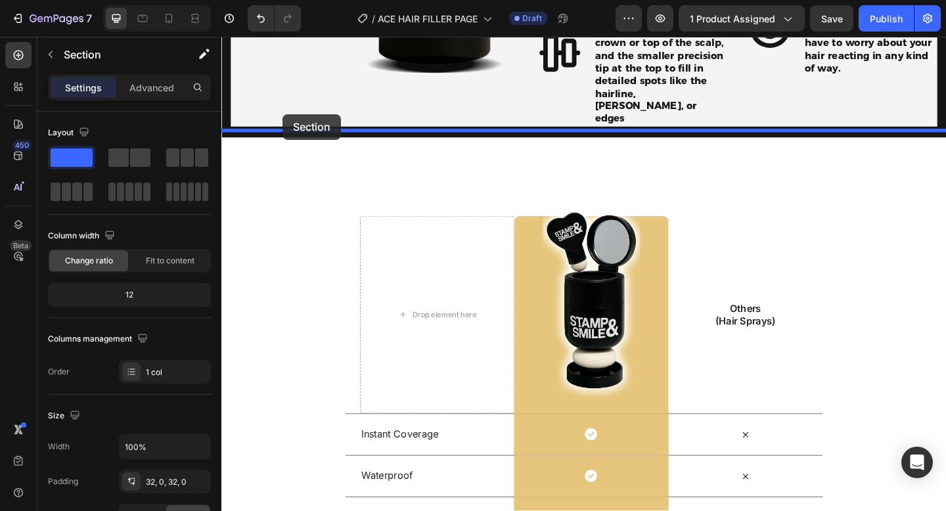
drag, startPoint x: 297, startPoint y: 162, endPoint x: 288, endPoint y: 122, distance: 41.6
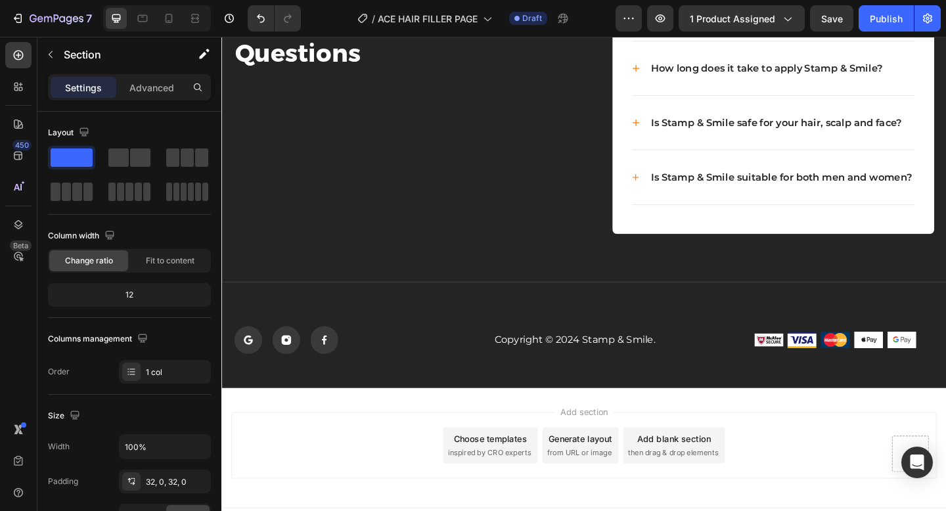
scroll to position [3081, 0]
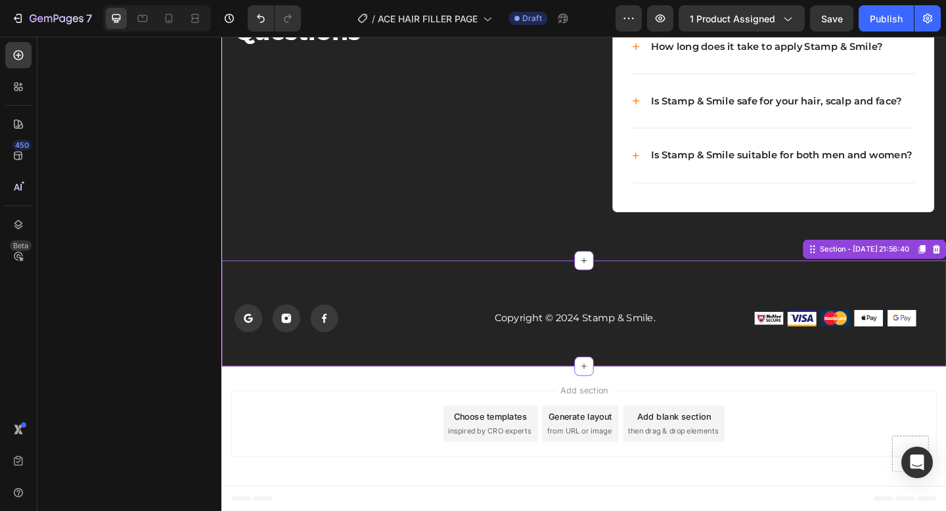
click at [287, 342] on icon at bounding box center [291, 343] width 11 height 11
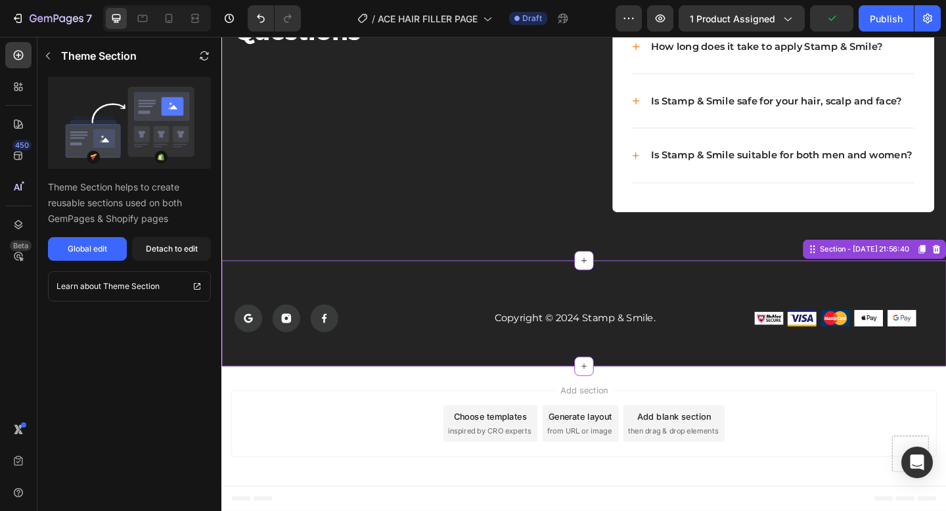
click at [332, 353] on rect at bounding box center [333, 343] width 30 height 30
click at [88, 251] on div "Global edit" at bounding box center [87, 249] width 39 height 12
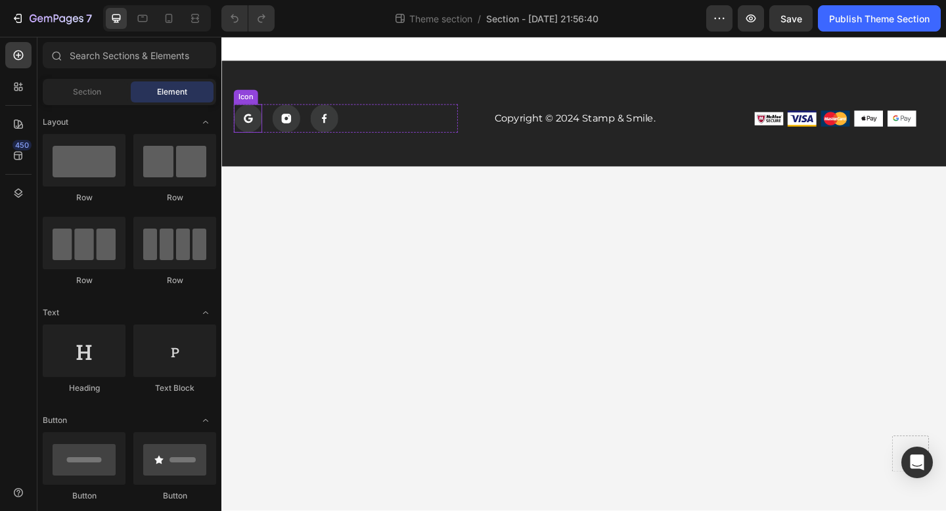
click at [253, 136] on rect at bounding box center [250, 126] width 30 height 30
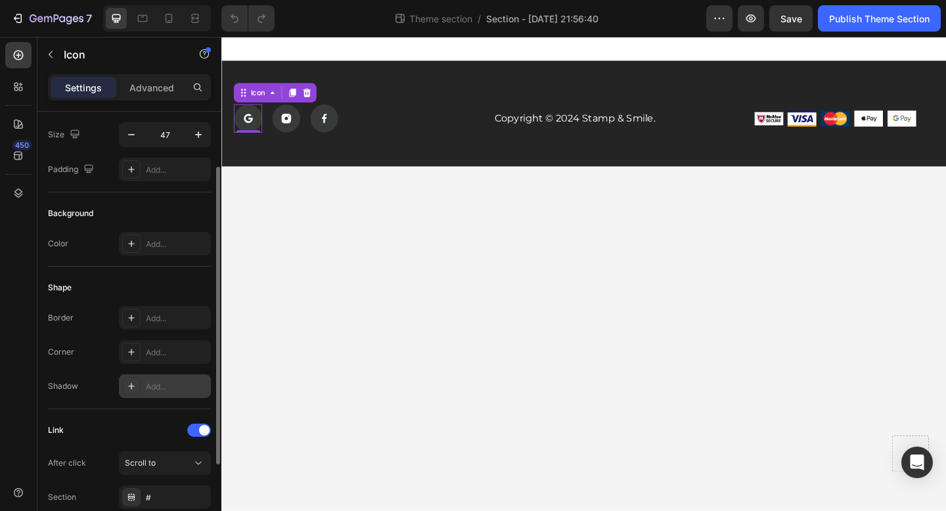
scroll to position [91, 0]
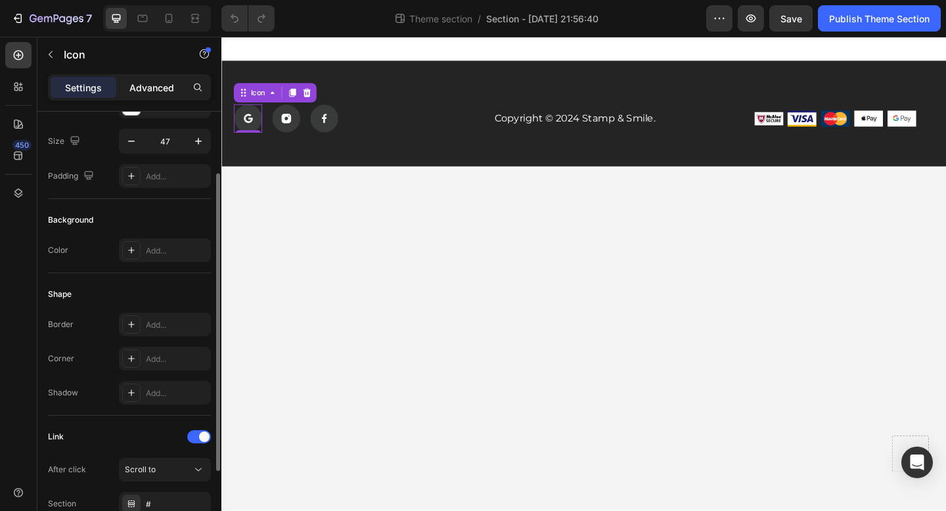
click at [156, 86] on p "Advanced" at bounding box center [151, 88] width 45 height 14
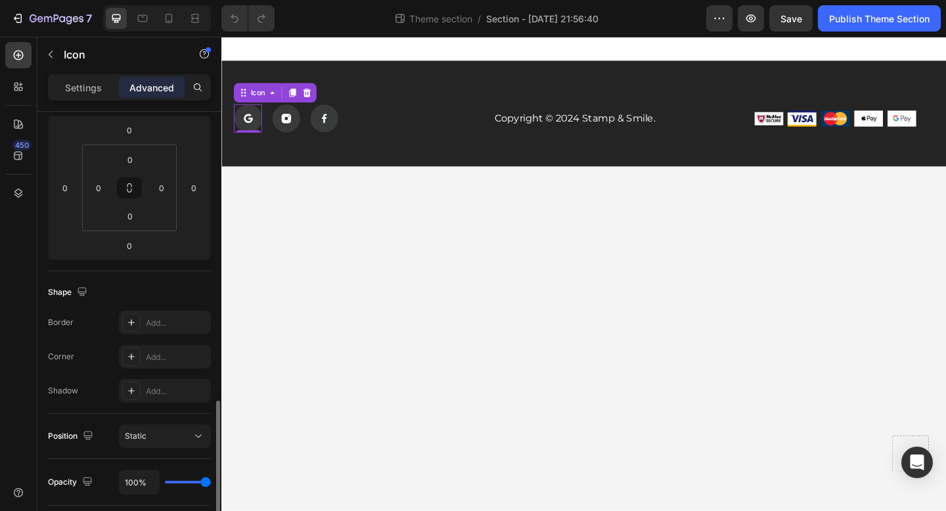
scroll to position [0, 0]
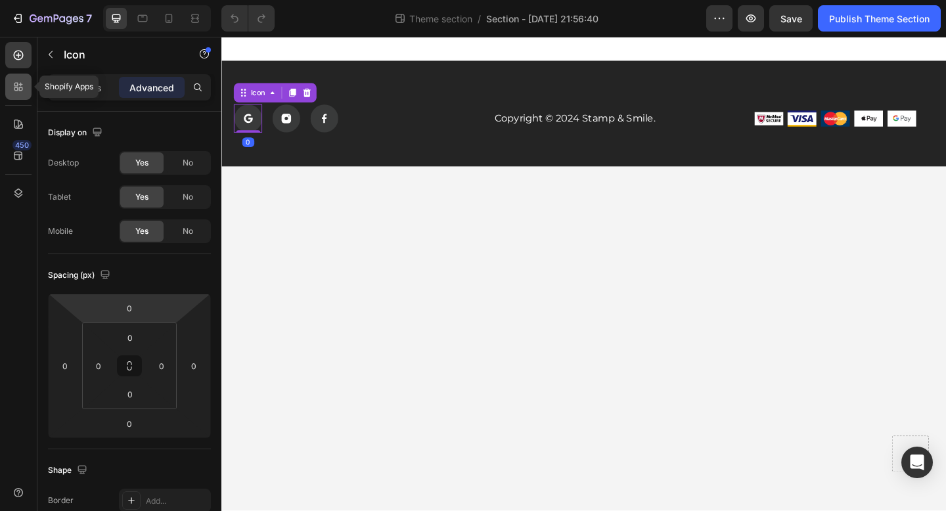
click at [19, 82] on icon at bounding box center [18, 86] width 13 height 13
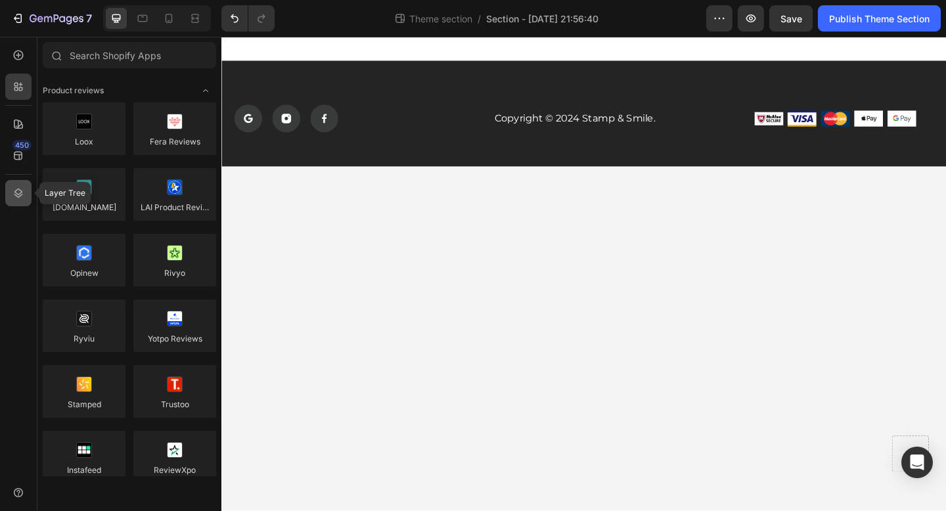
click at [12, 194] on icon at bounding box center [18, 193] width 13 height 13
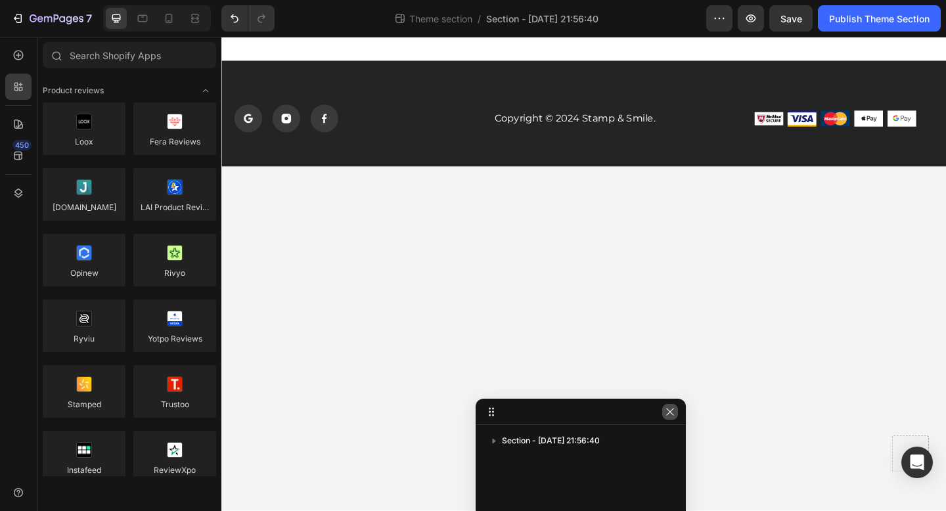
click at [668, 415] on icon "button" at bounding box center [670, 412] width 11 height 11
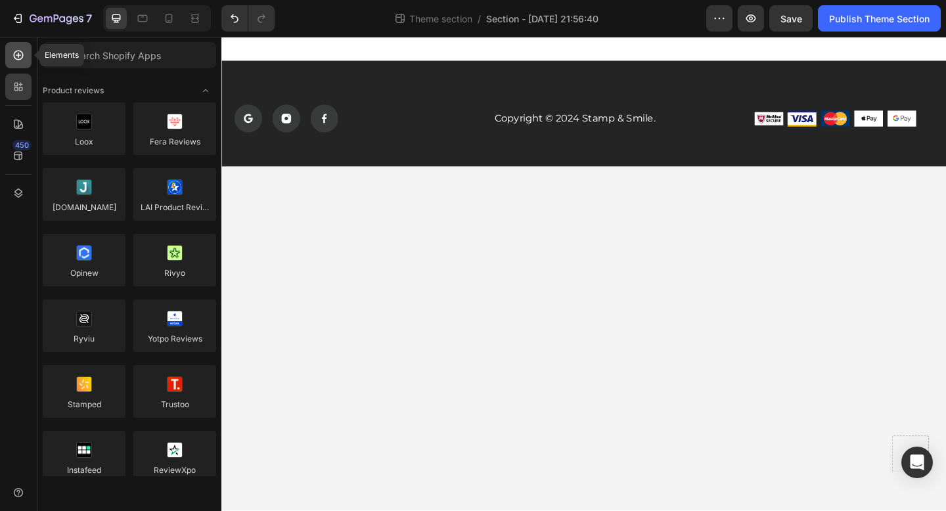
click at [12, 60] on icon at bounding box center [18, 55] width 13 height 13
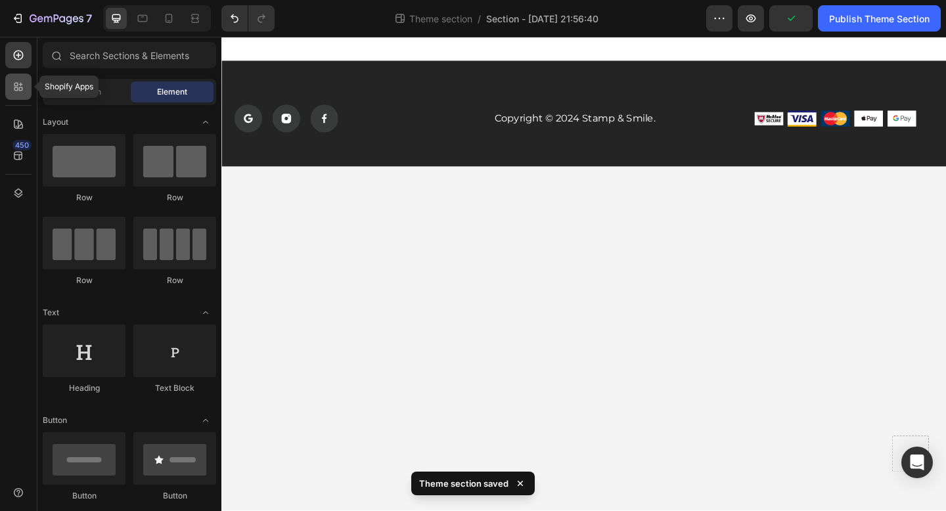
click at [18, 95] on div at bounding box center [18, 87] width 26 height 26
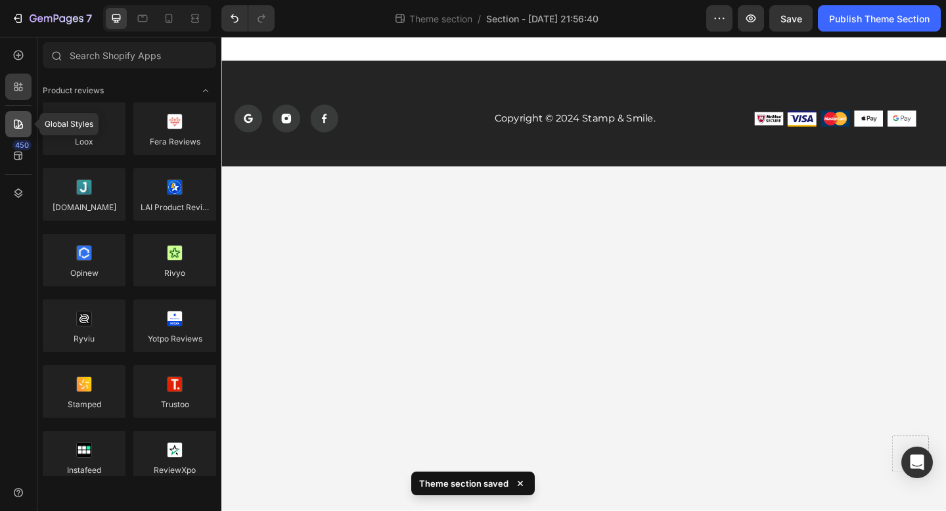
click at [18, 119] on icon at bounding box center [18, 124] width 13 height 13
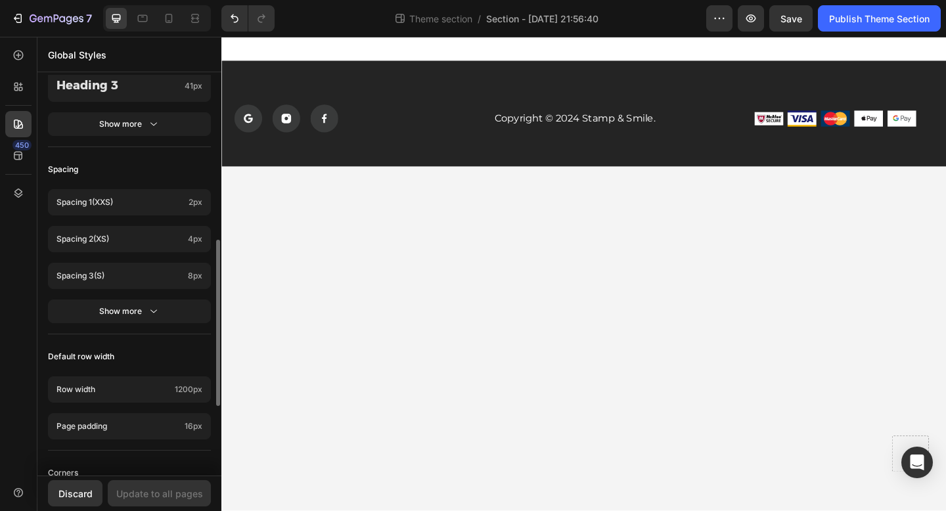
scroll to position [415, 0]
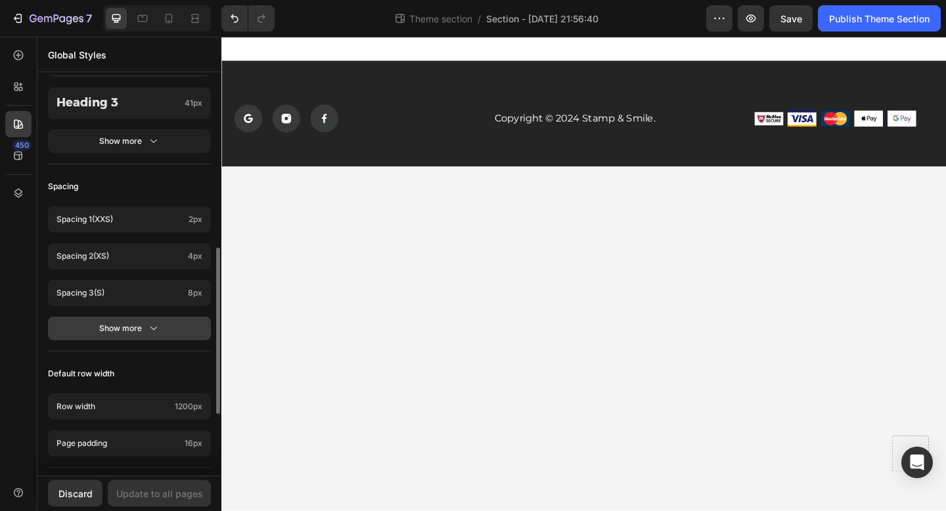
click at [92, 322] on button "Show more" at bounding box center [129, 329] width 163 height 24
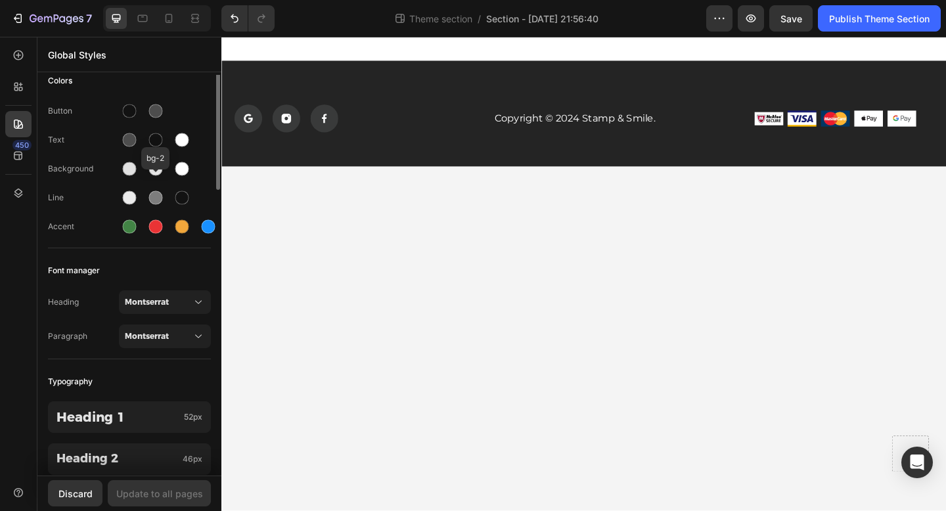
scroll to position [0, 0]
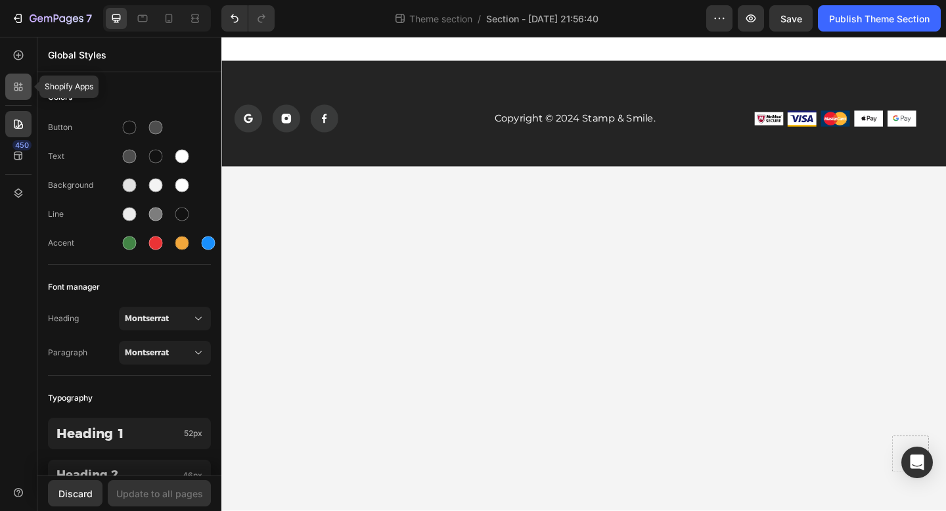
click at [5, 80] on div at bounding box center [18, 87] width 26 height 26
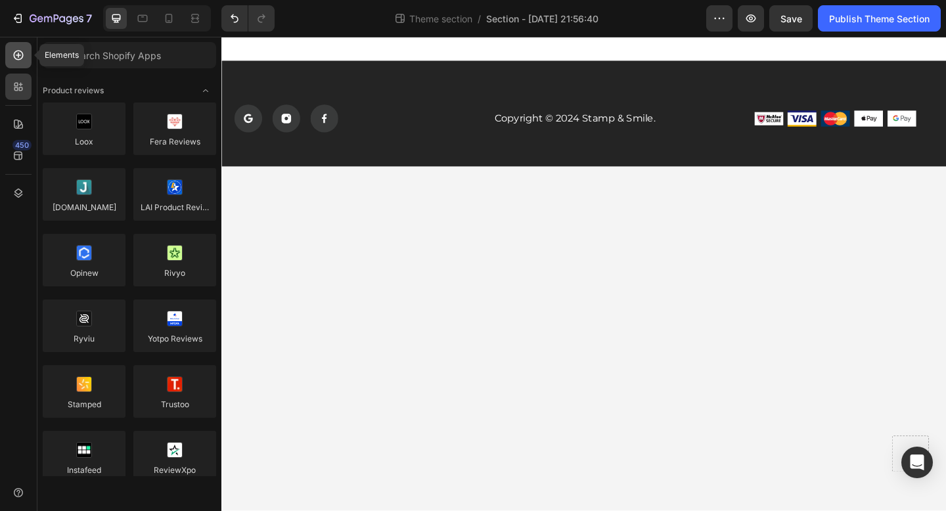
click at [17, 55] on icon at bounding box center [18, 55] width 13 height 13
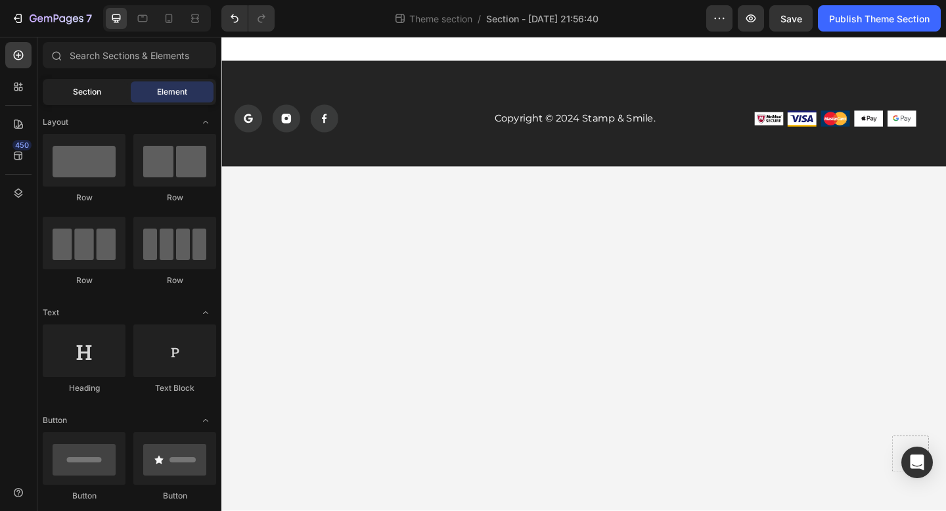
click at [100, 95] on span "Section" at bounding box center [87, 92] width 28 height 12
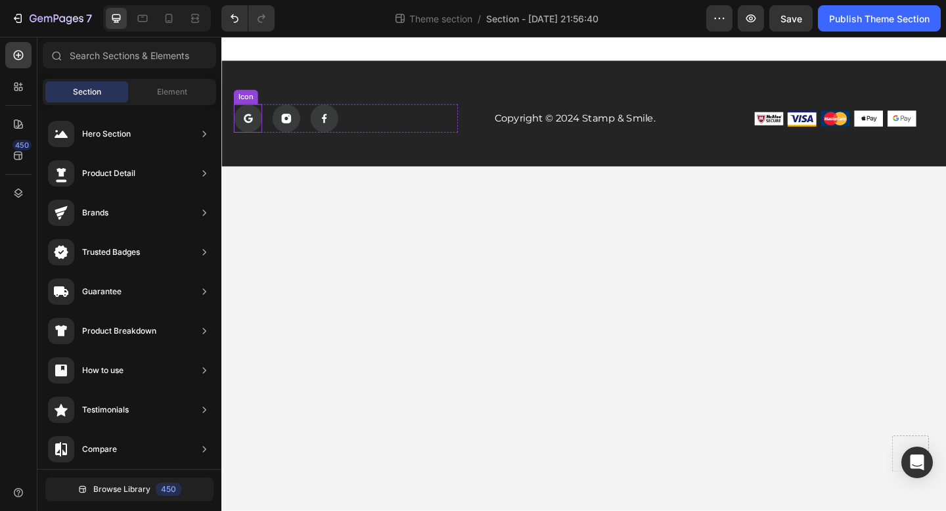
click at [249, 122] on icon at bounding box center [250, 123] width 8 height 4
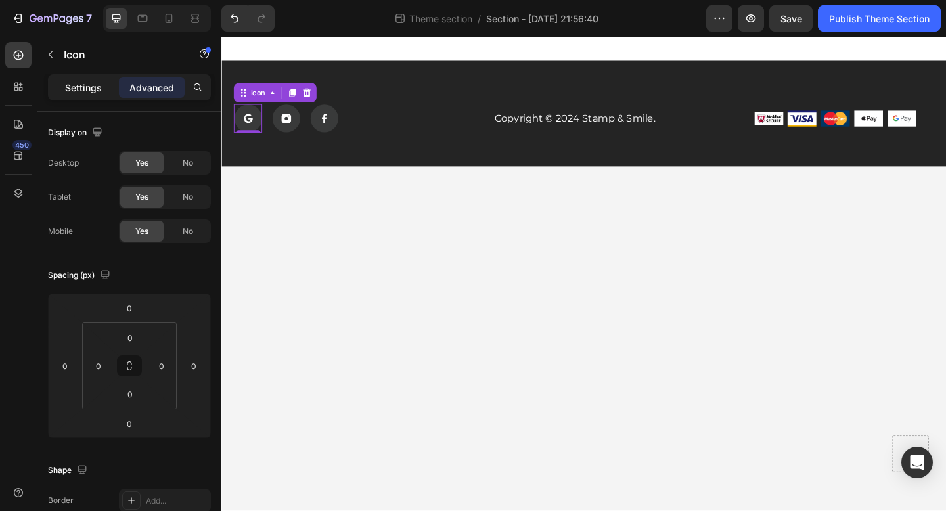
click at [60, 91] on div "Settings" at bounding box center [84, 87] width 66 height 21
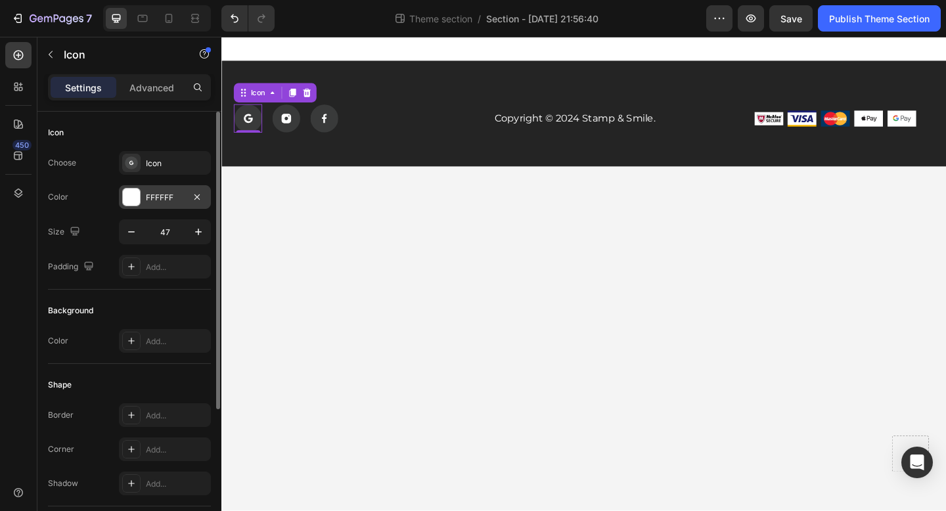
click at [171, 193] on div "FFFFFF" at bounding box center [165, 198] width 38 height 12
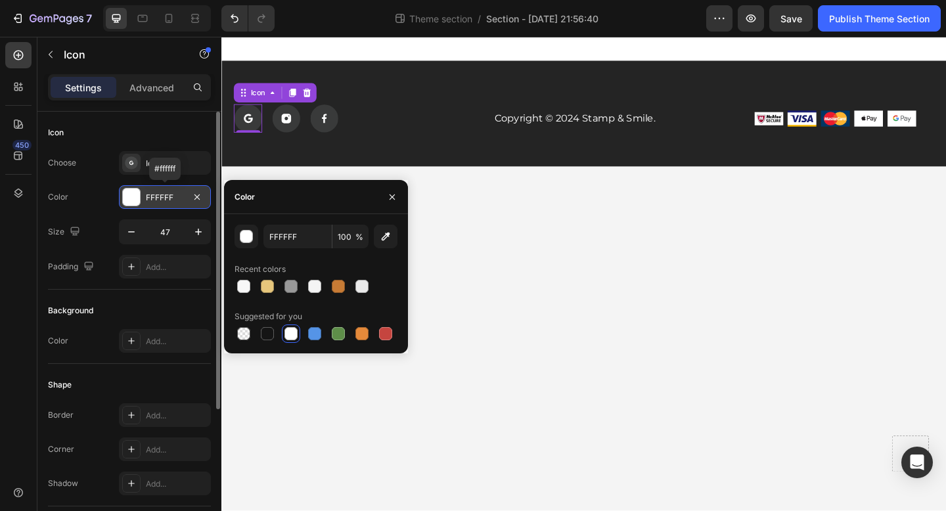
click at [171, 193] on div "FFFFFF" at bounding box center [165, 198] width 38 height 12
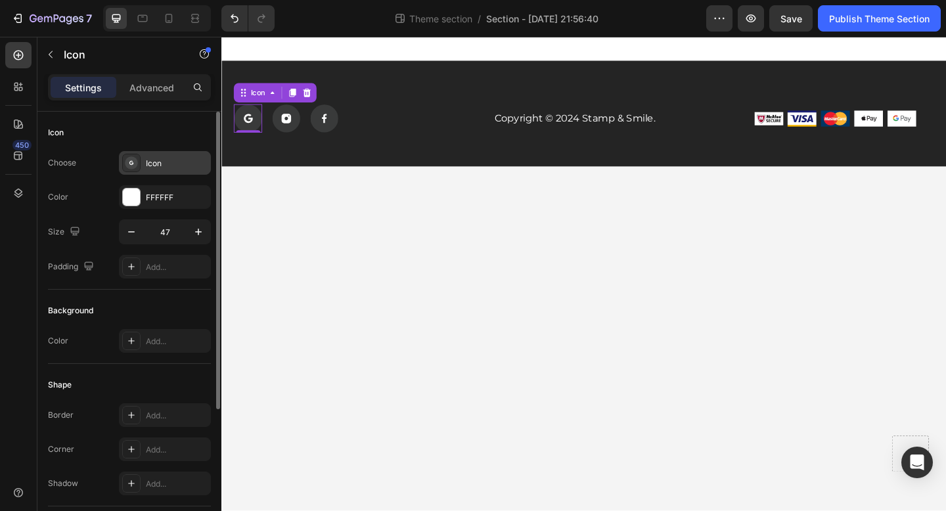
click at [147, 164] on div "Icon" at bounding box center [177, 164] width 62 height 12
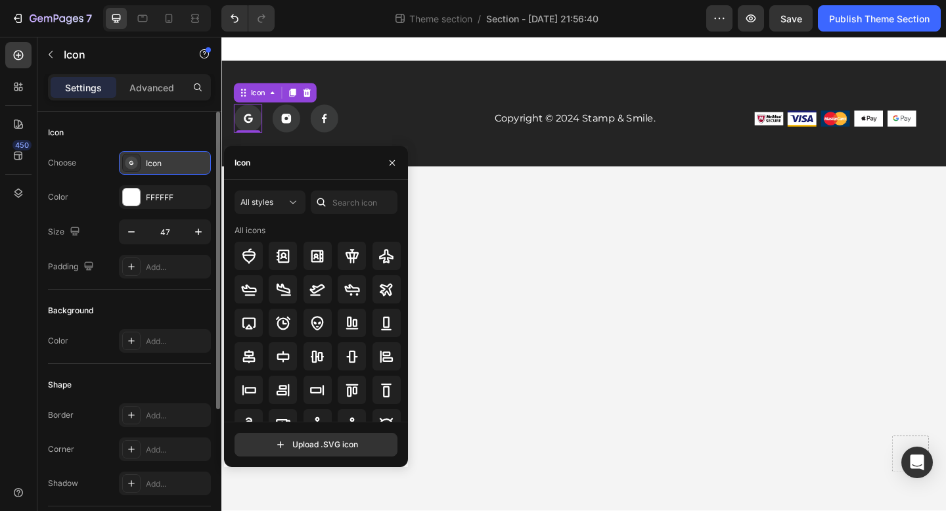
click at [147, 164] on div "Icon" at bounding box center [177, 164] width 62 height 12
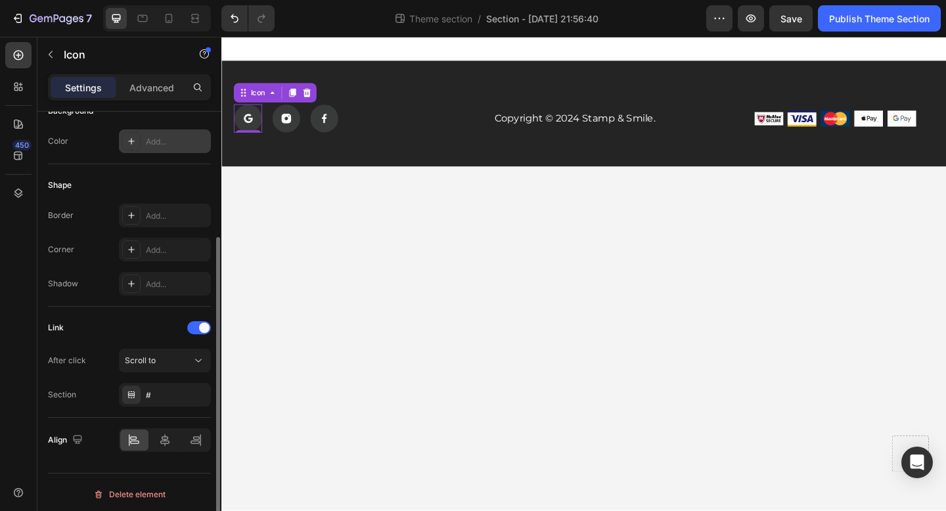
scroll to position [204, 0]
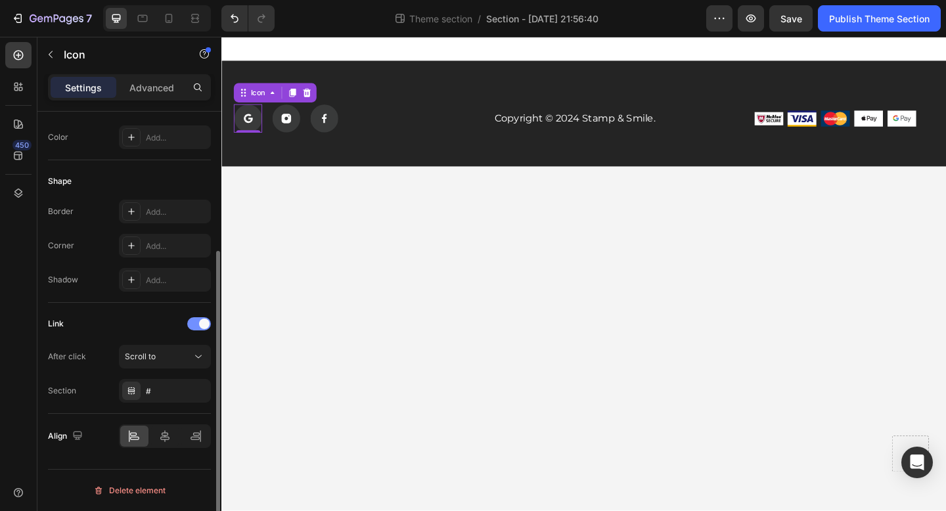
click at [204, 319] on span at bounding box center [204, 324] width 11 height 11
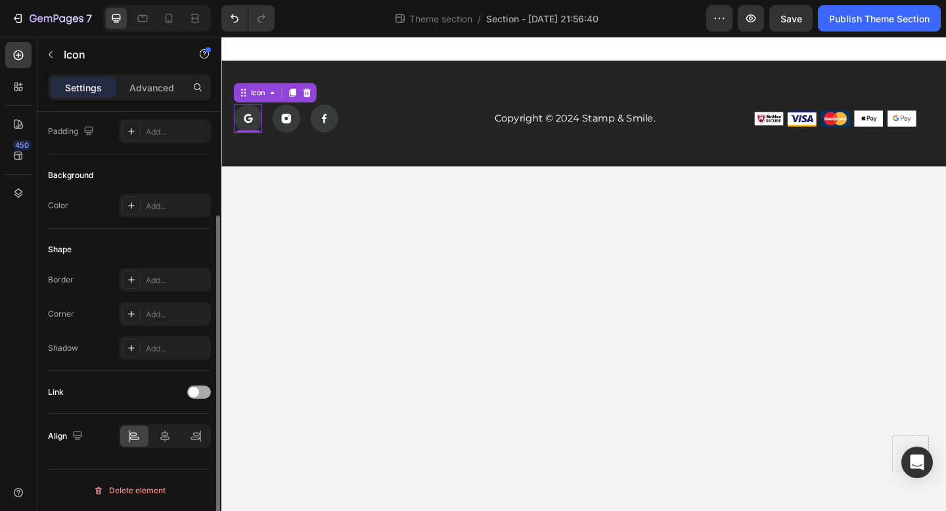
scroll to position [135, 0]
click at [195, 395] on span at bounding box center [194, 392] width 11 height 11
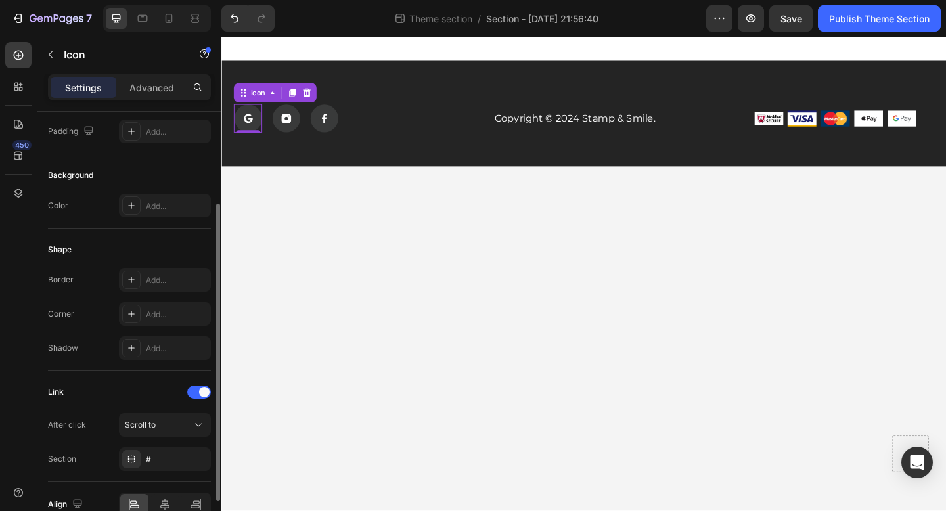
scroll to position [204, 0]
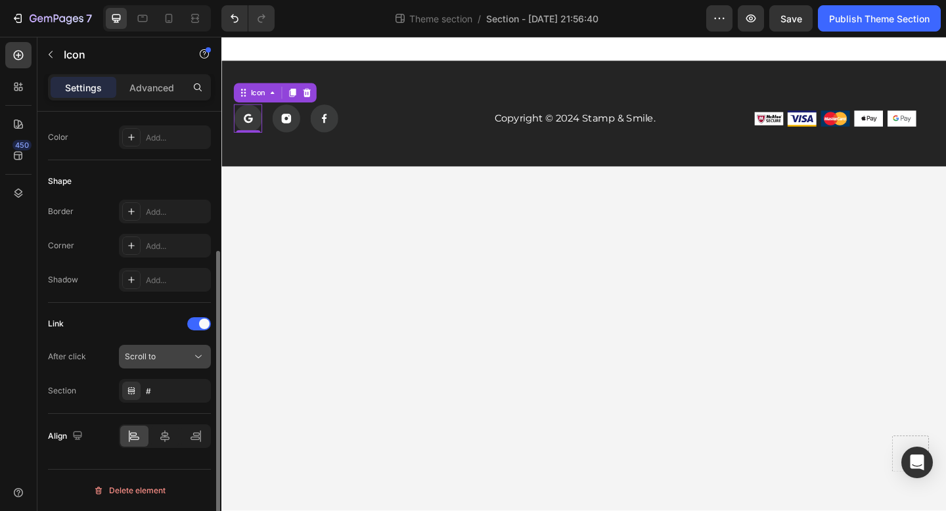
click at [145, 364] on button "Scroll to" at bounding box center [165, 357] width 92 height 24
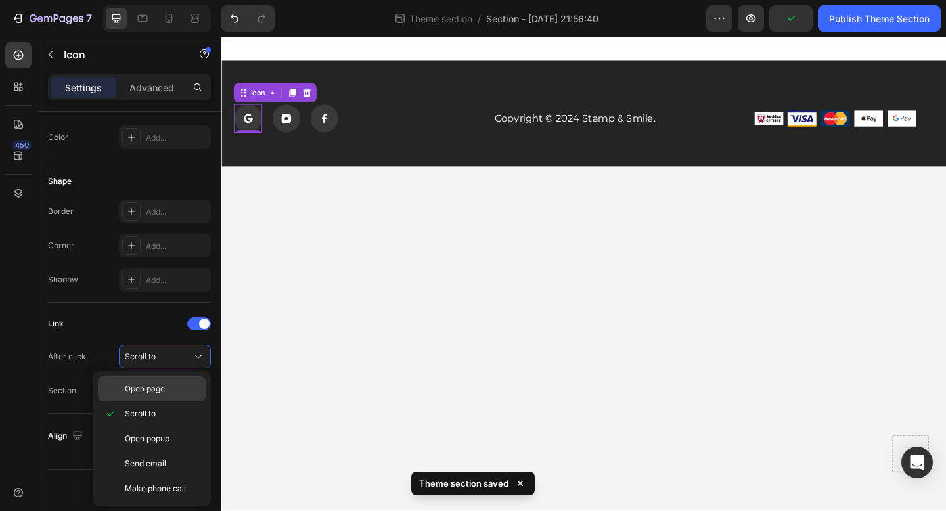
click at [177, 389] on p "Open page" at bounding box center [162, 389] width 75 height 12
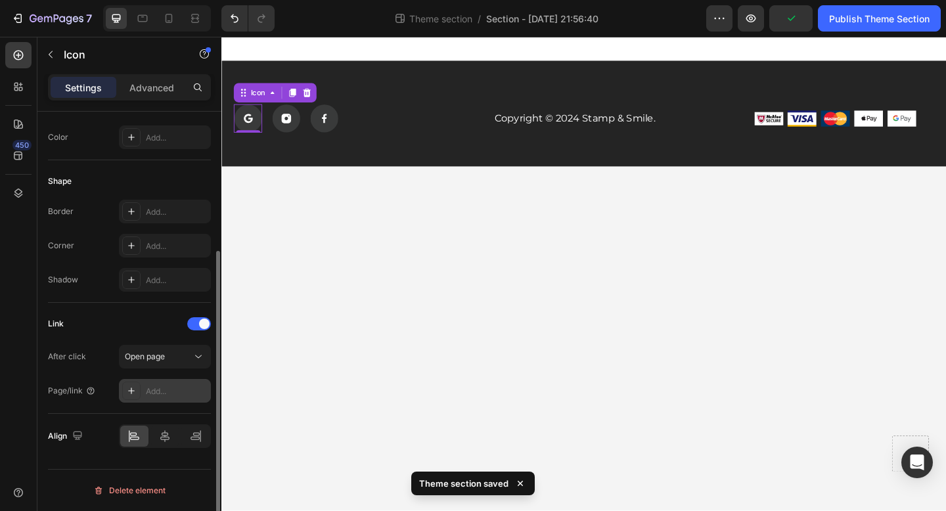
click at [157, 389] on div "Add..." at bounding box center [177, 392] width 62 height 12
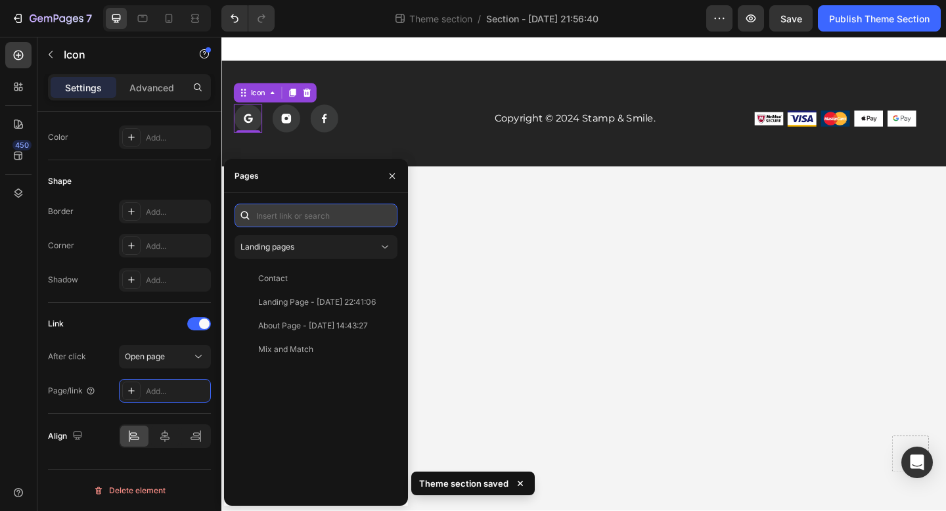
click at [319, 217] on input "text" at bounding box center [316, 216] width 163 height 24
click at [304, 219] on input "text" at bounding box center [316, 216] width 163 height 24
click at [293, 214] on input "text" at bounding box center [316, 216] width 163 height 24
paste input "https://www.stampsmile.com/"
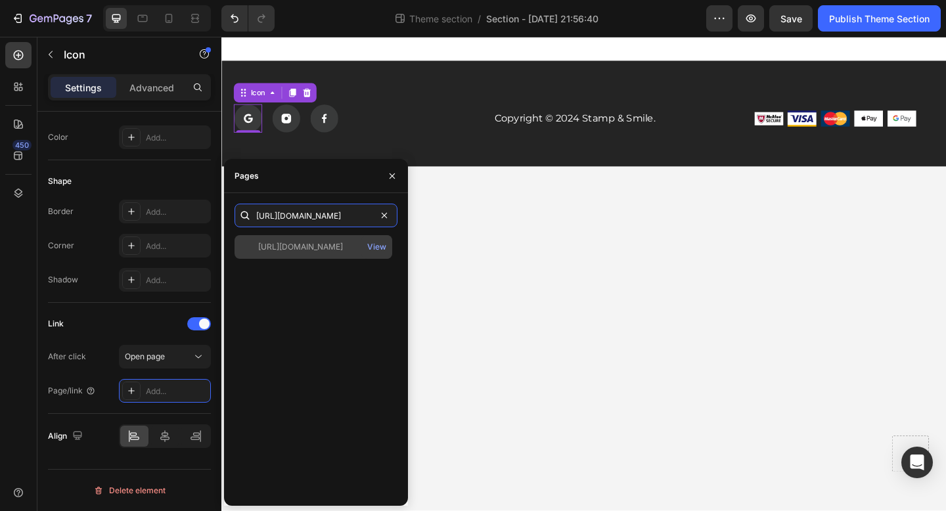
type input "https://www.stampsmile.com/"
click at [323, 245] on div "https://www.stampsmile.com/" at bounding box center [300, 247] width 85 height 12
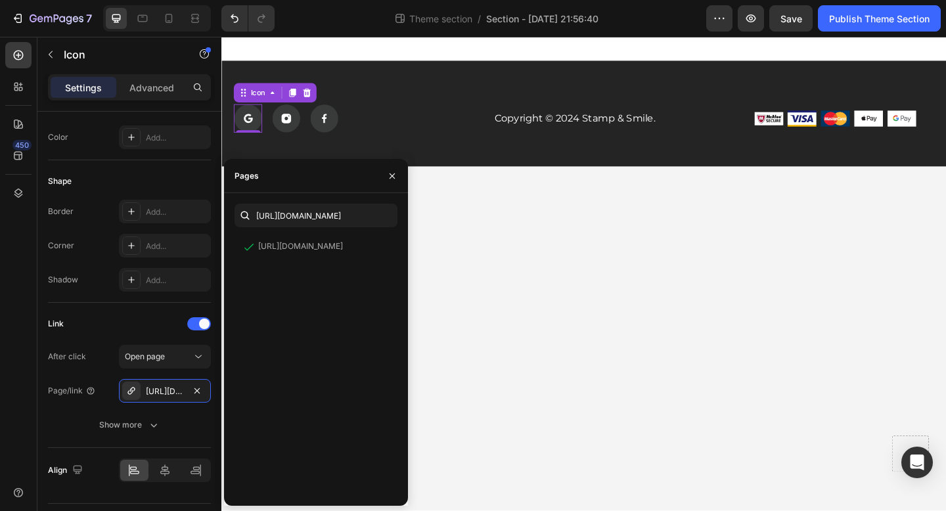
click at [445, 342] on body "Icon 0 Icon Icon Row Copyright © 2024 Stamp & Smile. Text Block Image Image Ima…" at bounding box center [615, 295] width 788 height 516
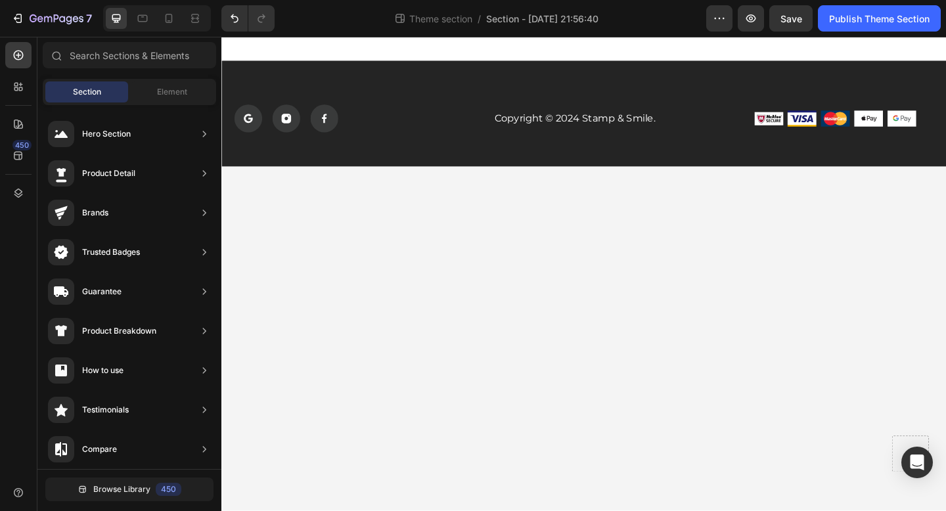
click at [422, 314] on body "Icon Icon Icon Row Copyright © 2024 Stamp & Smile. Text Block Image Image Image…" at bounding box center [615, 295] width 788 height 516
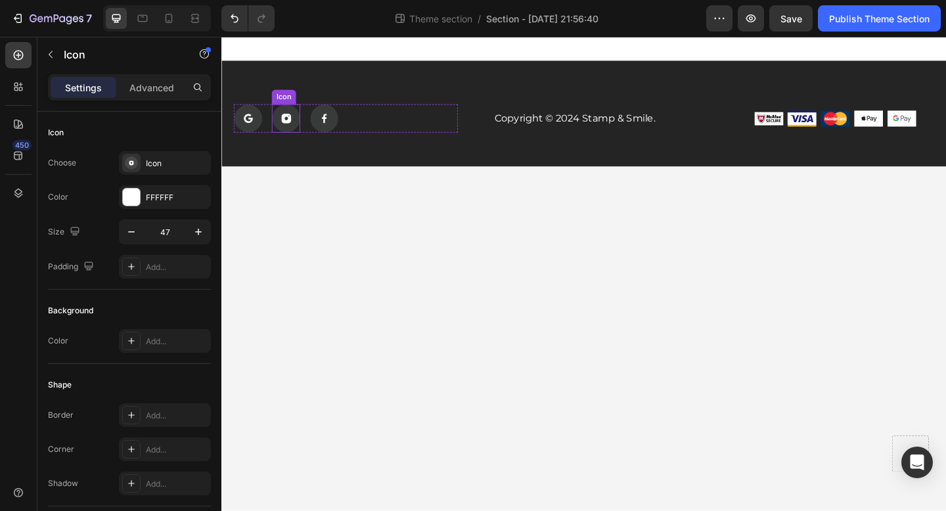
click at [294, 126] on icon at bounding box center [291, 126] width 11 height 11
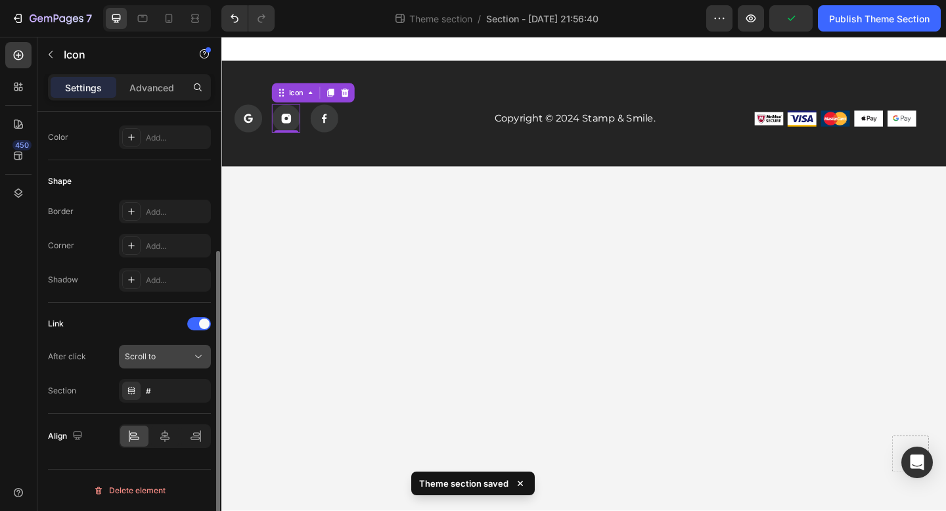
click at [147, 362] on span "Scroll to" at bounding box center [140, 357] width 31 height 12
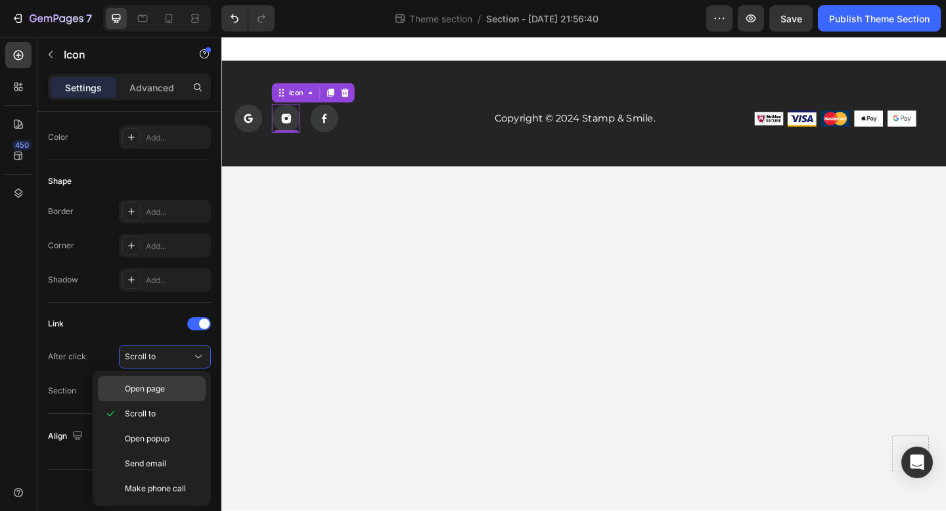
click at [147, 383] on span "Open page" at bounding box center [145, 389] width 40 height 12
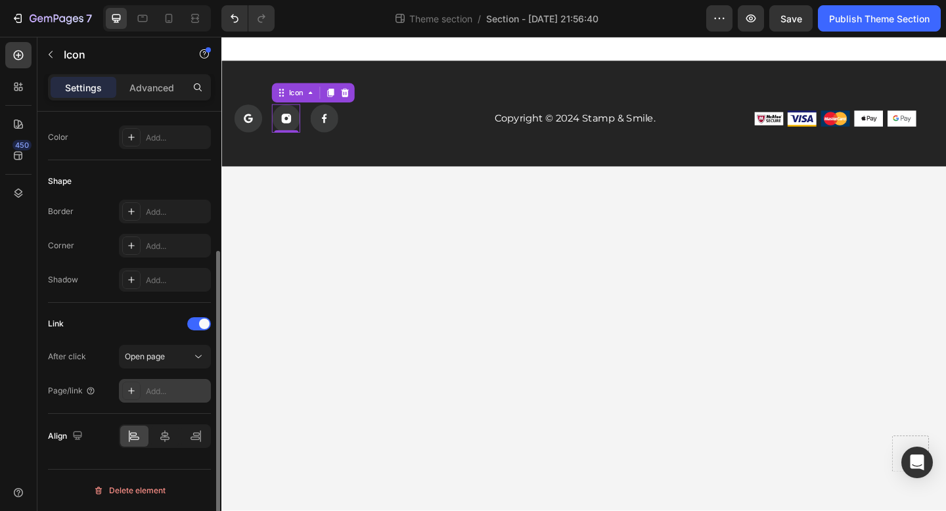
click at [130, 388] on icon at bounding box center [131, 391] width 11 height 11
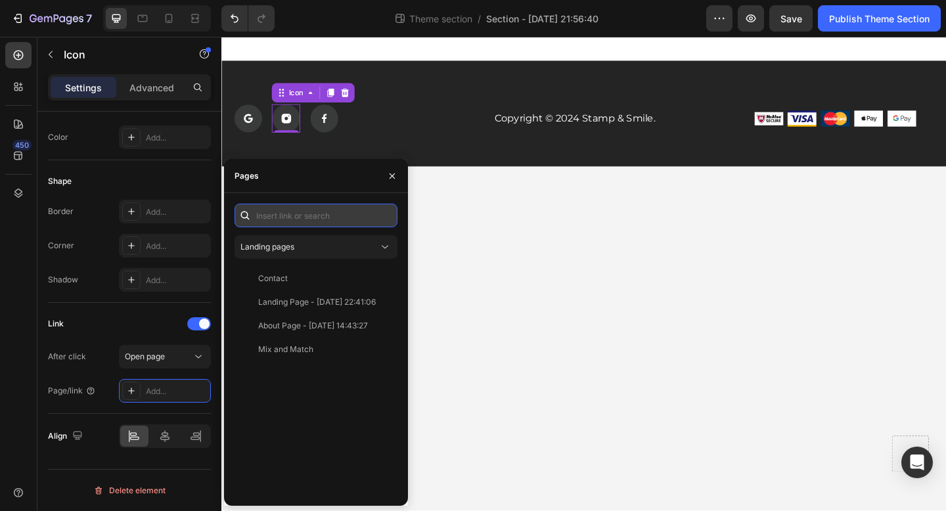
click at [305, 215] on input "text" at bounding box center [316, 216] width 163 height 24
paste input "https://www.instagram.com/stampndsmile/?hl=en"
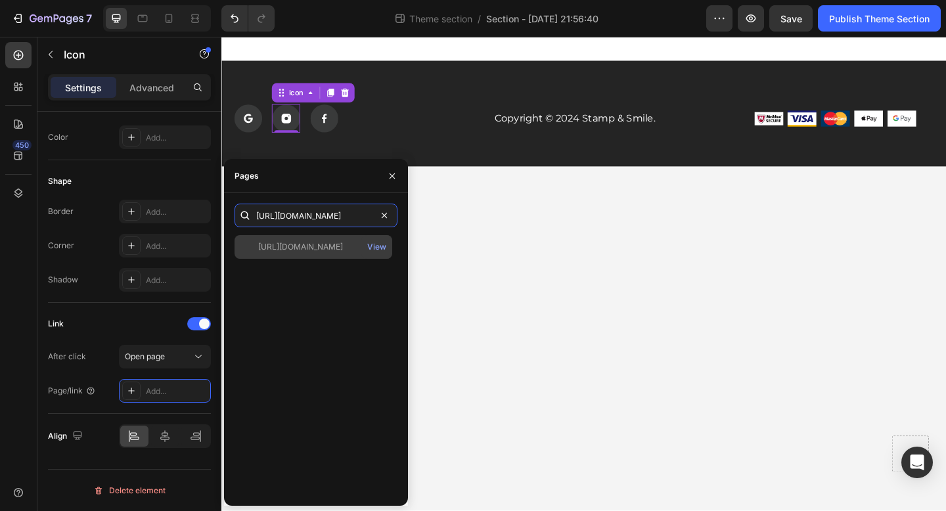
type input "https://www.instagram.com/stampndsmile/?hl=en"
click at [338, 245] on div "https://www.instagram.com/stampndsmile/?hl=en" at bounding box center [300, 247] width 85 height 12
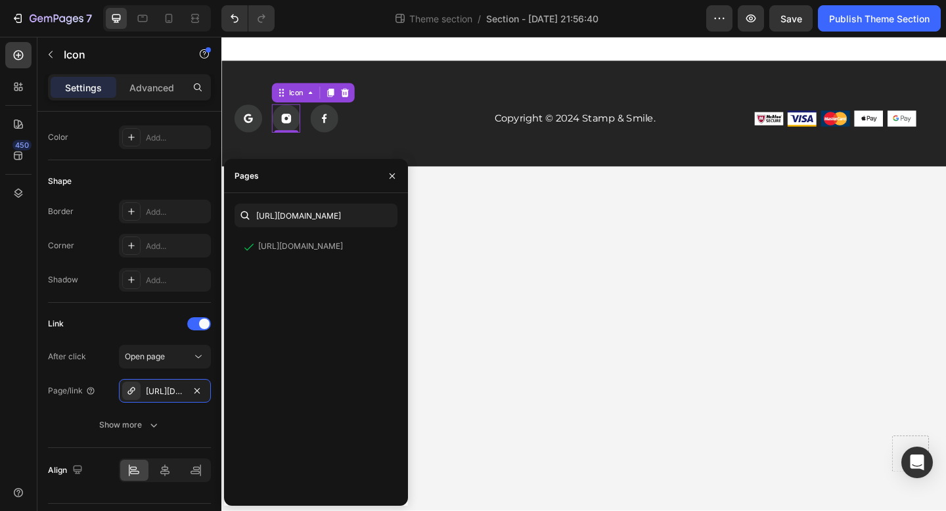
click at [488, 315] on body "Icon Icon 0 Icon Row Copyright © 2024 Stamp & Smile. Text Block Image Image Ima…" at bounding box center [615, 295] width 788 height 516
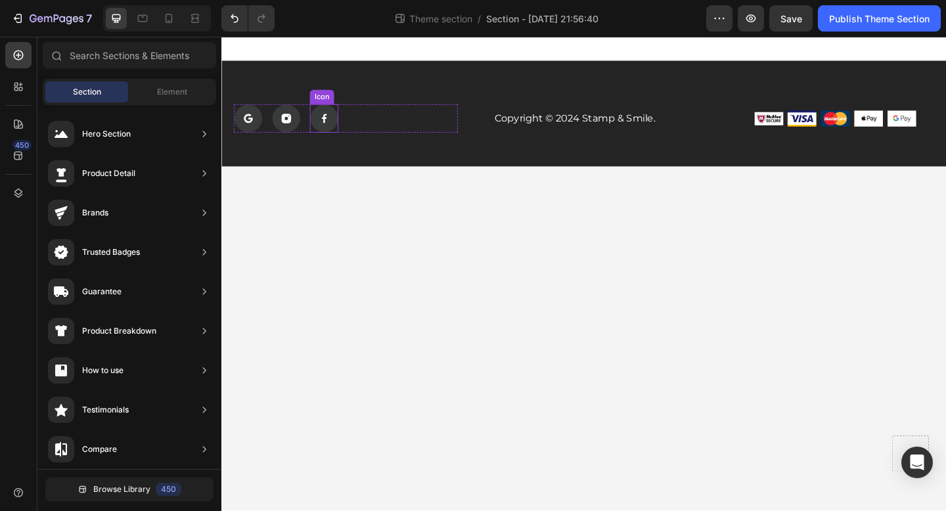
click at [337, 124] on rect at bounding box center [333, 126] width 30 height 30
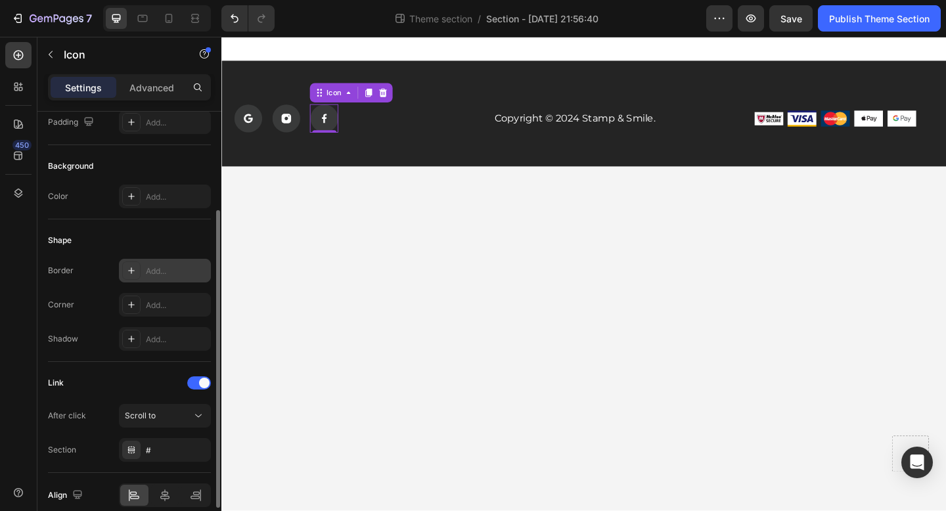
scroll to position [148, 0]
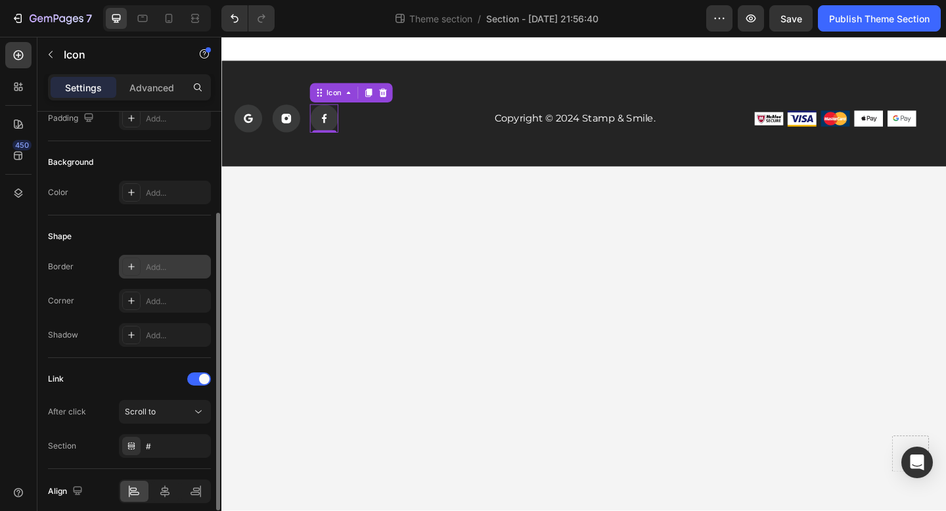
click at [155, 417] on div "Scroll to" at bounding box center [158, 412] width 67 height 12
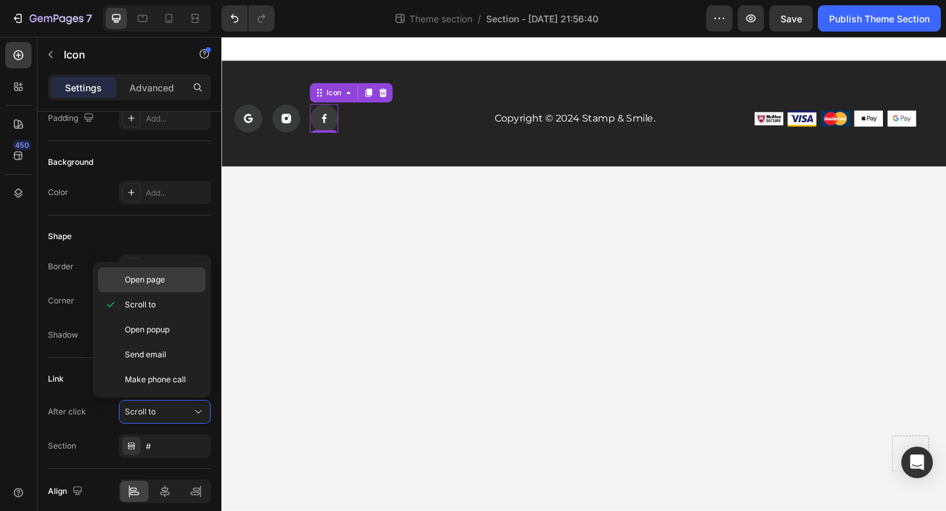
click at [167, 281] on p "Open page" at bounding box center [162, 280] width 75 height 12
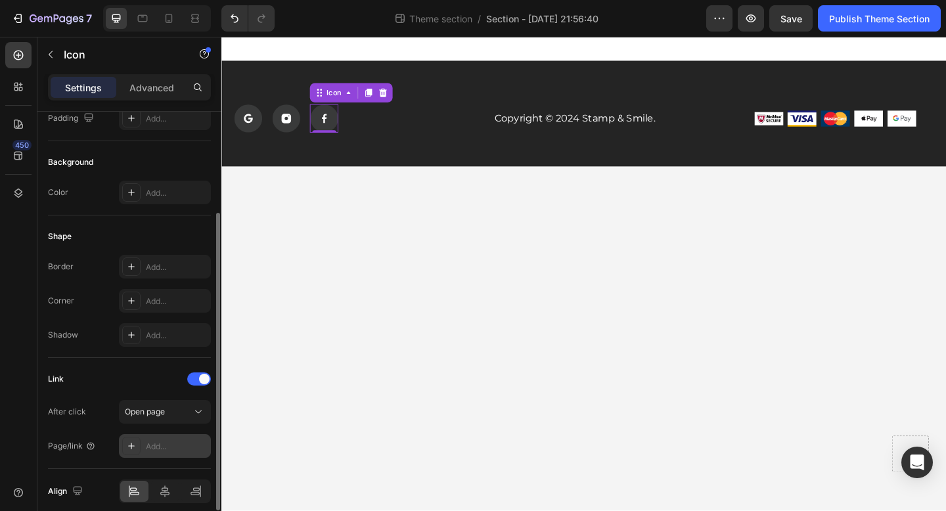
click at [147, 449] on div "Add..." at bounding box center [177, 447] width 62 height 12
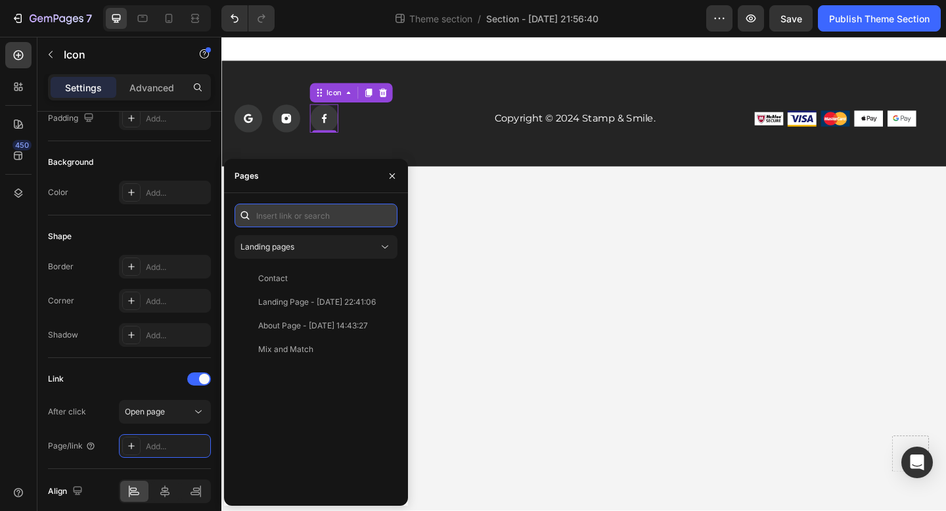
click at [323, 223] on input "text" at bounding box center [316, 216] width 163 height 24
paste input "https://www.facebook.com/p/Stamp-Smile-61564778593712/"
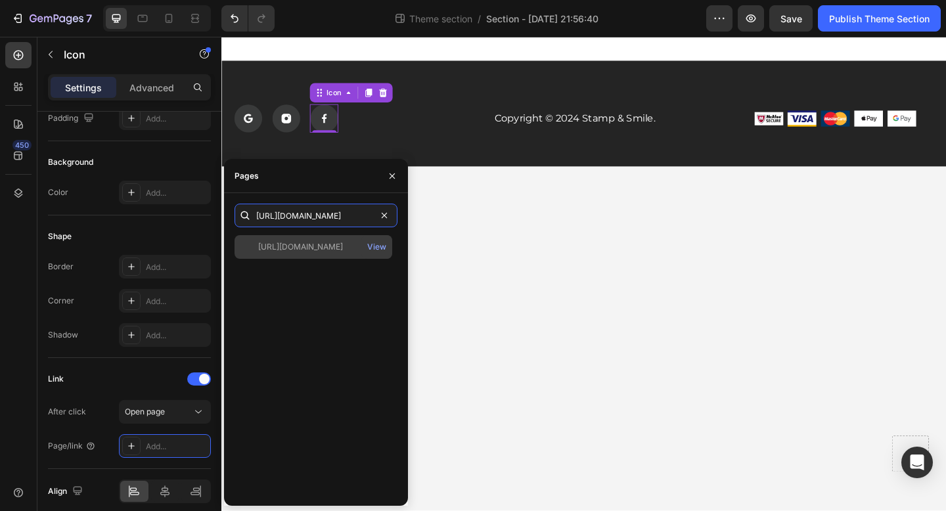
type input "https://www.facebook.com/p/Stamp-Smile-61564778593712/"
click at [308, 242] on div "https://www.facebook.com/p/Stamp-Smile-61564778593712/" at bounding box center [300, 247] width 85 height 12
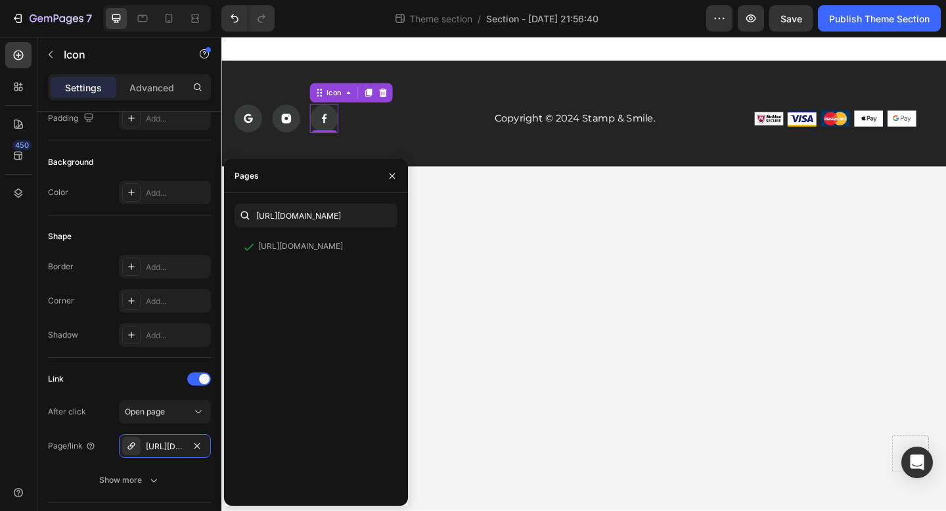
click at [463, 245] on body "Icon Icon Icon 0 Row Copyright © 2024 Stamp & Smile. Text Block Image Image Ima…" at bounding box center [615, 295] width 788 height 516
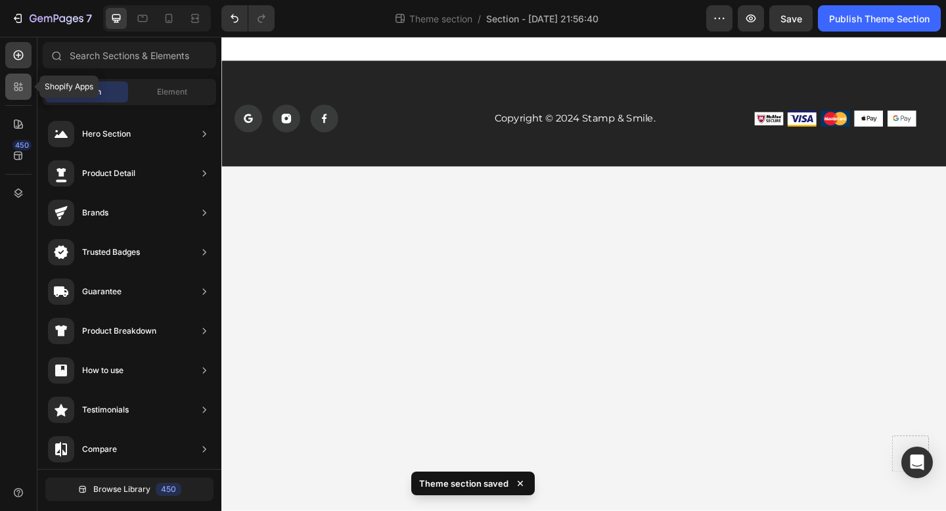
click at [18, 83] on icon at bounding box center [18, 86] width 13 height 13
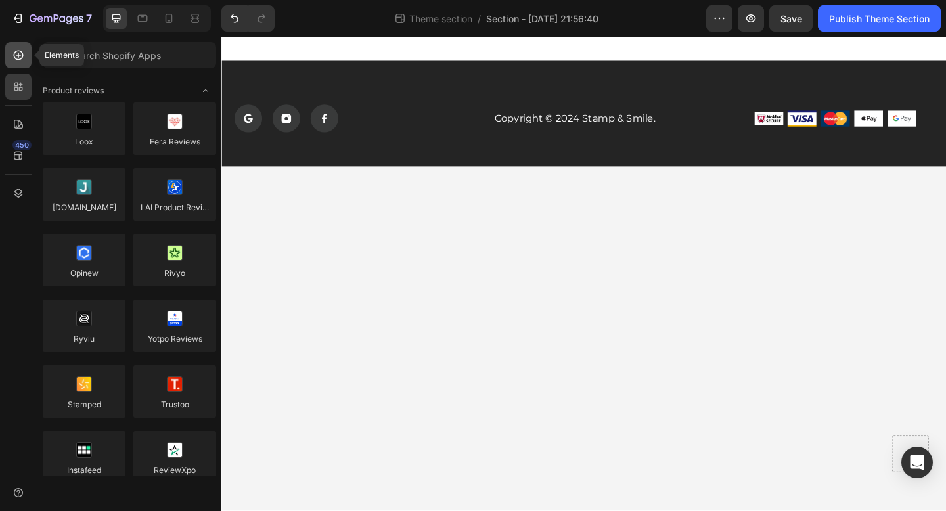
click at [16, 62] on div at bounding box center [18, 55] width 26 height 26
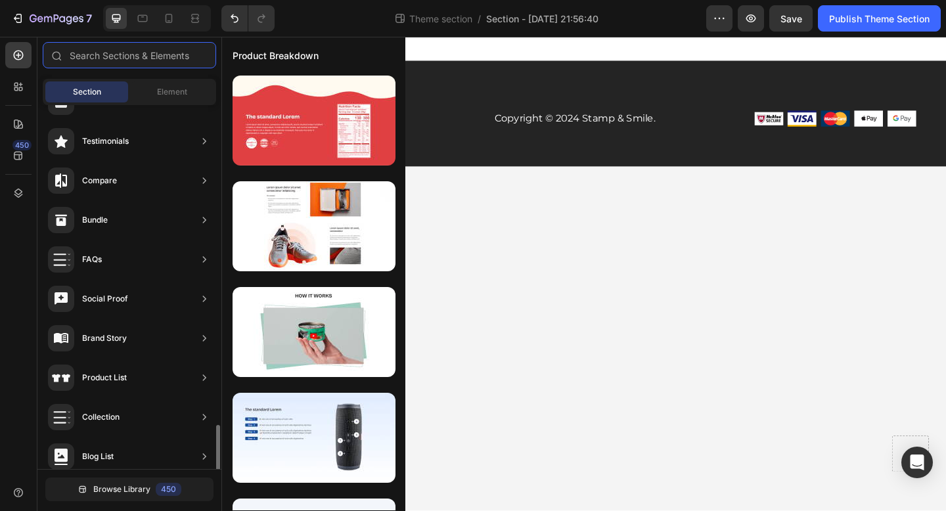
scroll to position [398, 0]
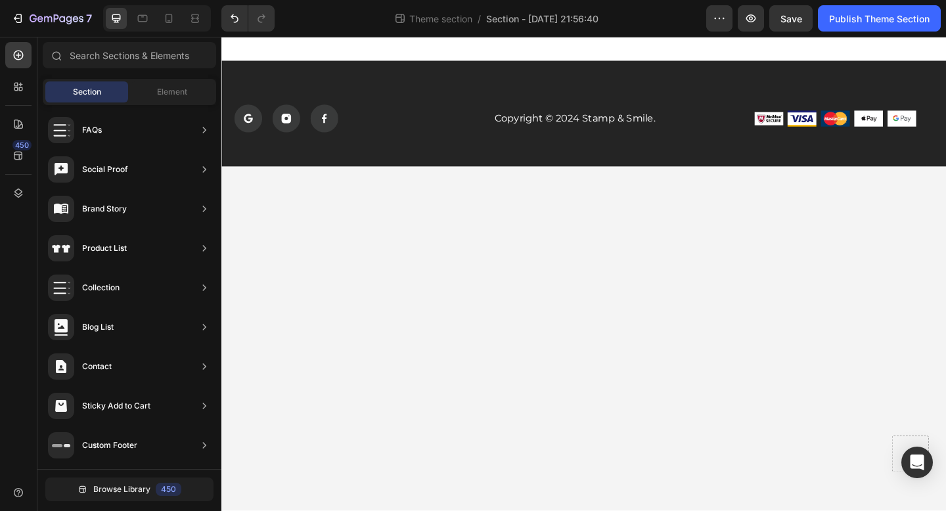
click at [617, 349] on body "Icon Icon Icon Row Copyright © 2024 Stamp & Smile. Text Block Image Image Image…" at bounding box center [615, 295] width 788 height 516
click at [357, 226] on body "Icon Icon Icon Row Copyright © 2024 Stamp & Smile. Text Block Image Image Image…" at bounding box center [615, 295] width 788 height 516
click at [381, 139] on div "Icon Icon Icon Row" at bounding box center [357, 125] width 244 height 31
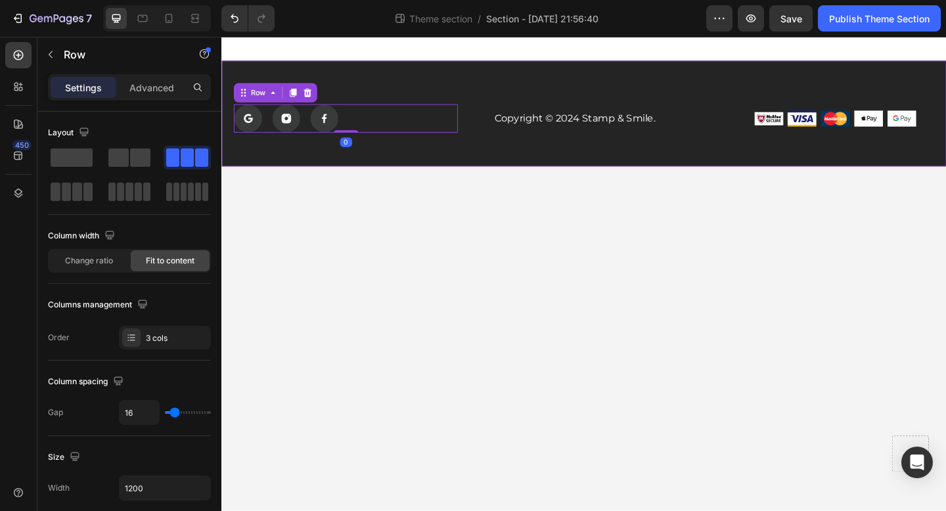
click at [384, 150] on div "Icon Icon Icon Row 0 Copyright © 2024 Stamp & Smile. Text Block Image Image Ima…" at bounding box center [615, 120] width 788 height 115
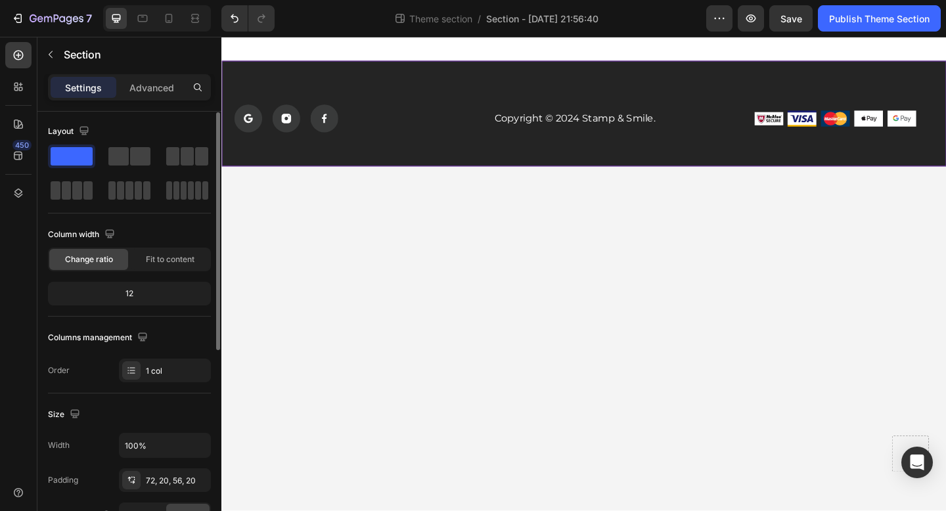
scroll to position [0, 0]
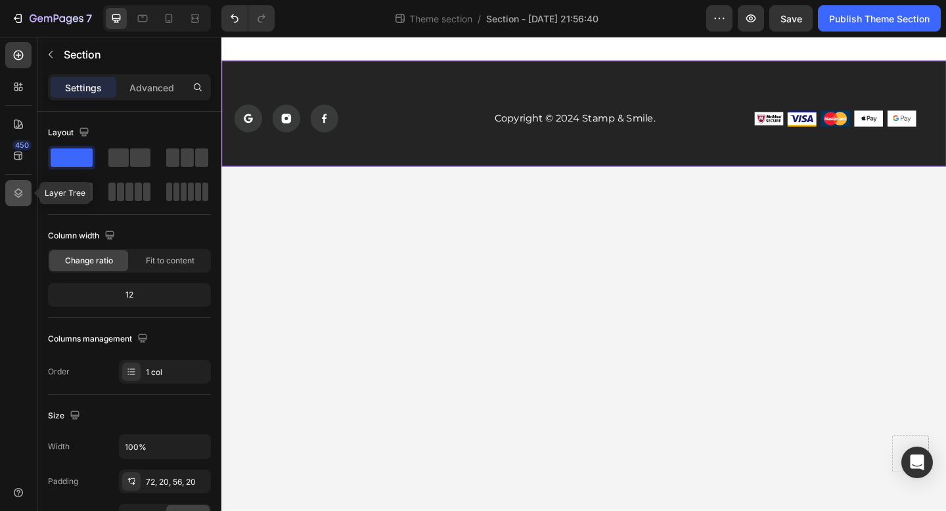
click at [16, 199] on icon at bounding box center [18, 193] width 13 height 13
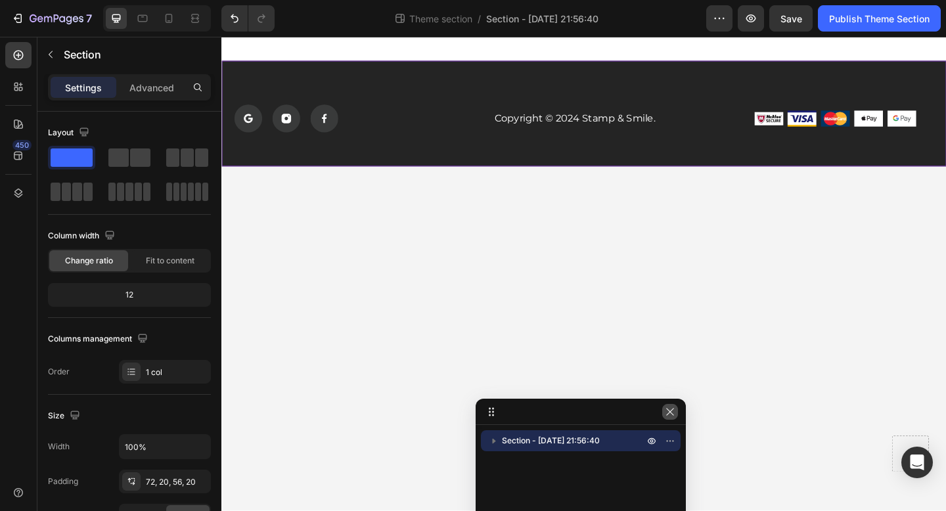
click at [670, 415] on icon "button" at bounding box center [670, 412] width 11 height 11
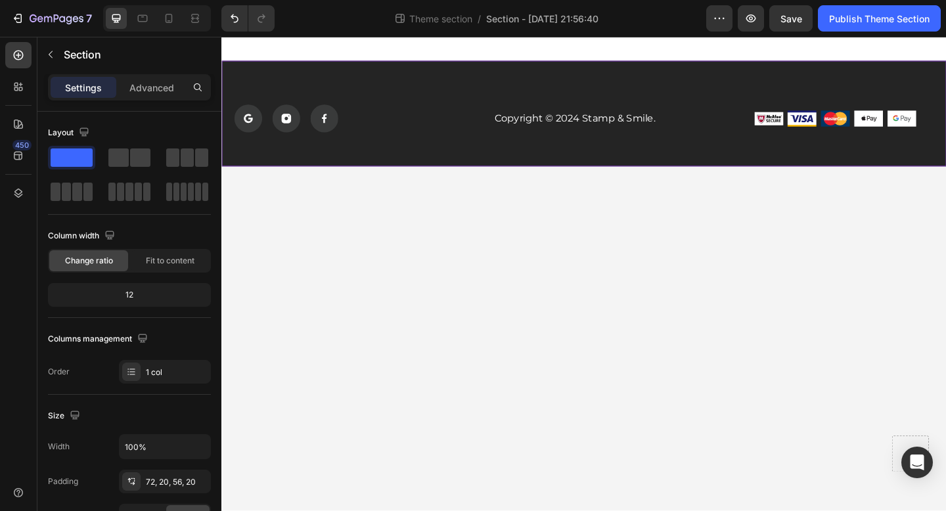
click at [552, 279] on body "Icon Icon Icon Row Copyright © 2024 Stamp & Smile. Text Block Image Image Image…" at bounding box center [615, 295] width 788 height 516
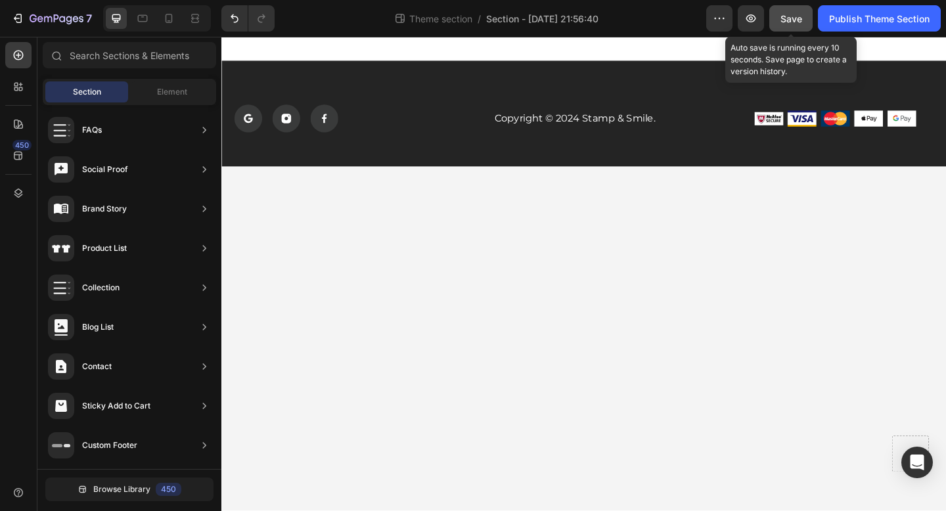
click at [794, 23] on span "Save" at bounding box center [792, 18] width 22 height 11
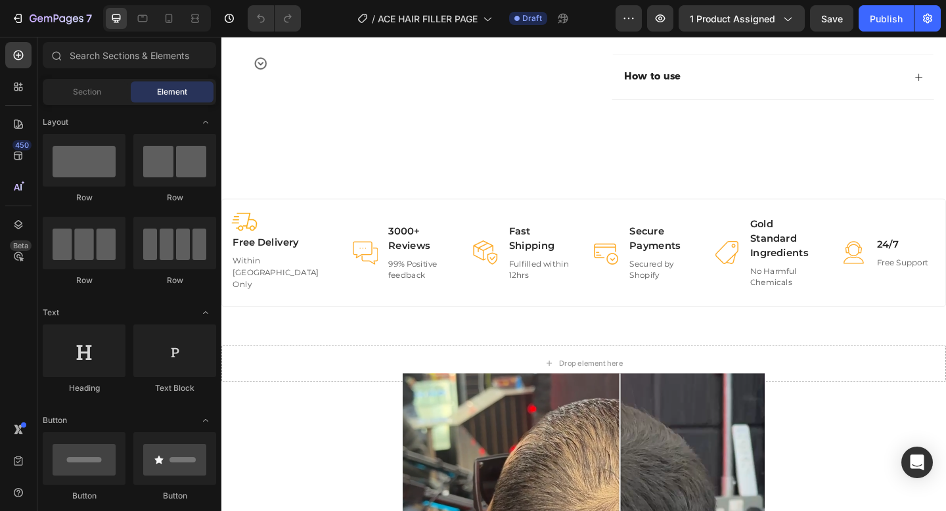
scroll to position [558, 0]
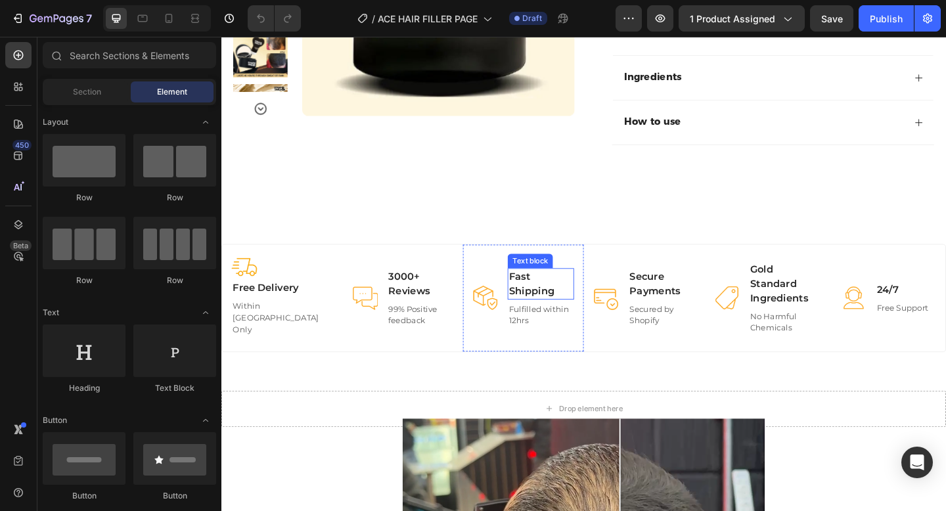
click at [551, 322] on p "Fast Shipping" at bounding box center [569, 306] width 70 height 32
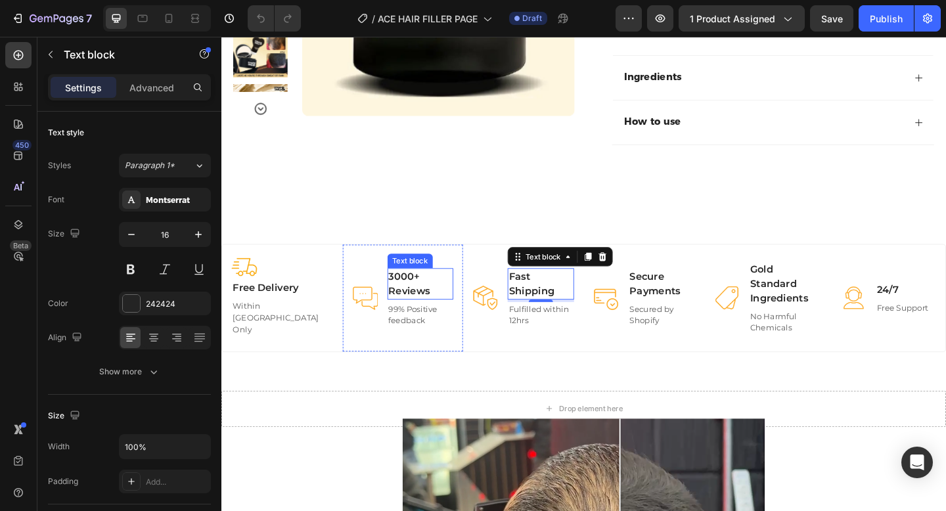
click at [431, 322] on p "3000+ Reviews" at bounding box center [438, 306] width 70 height 32
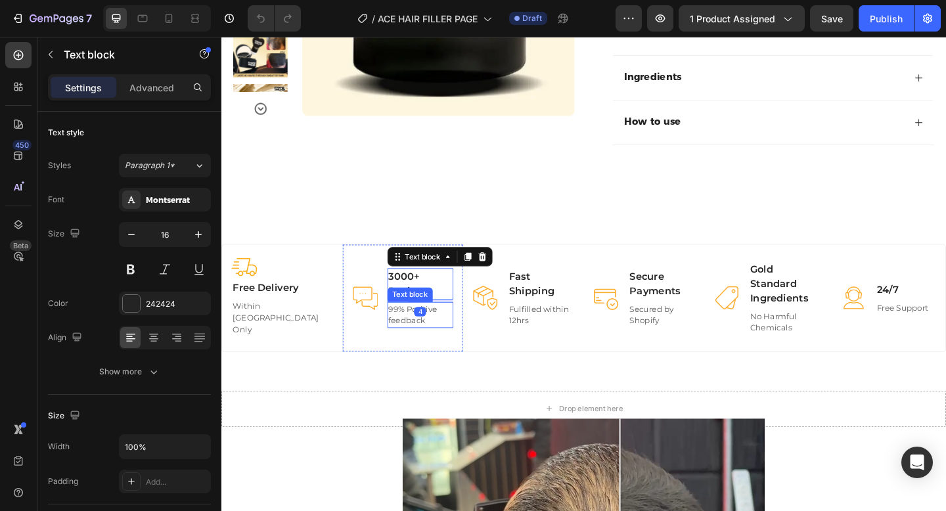
click at [424, 353] on p "99% Positive feedback" at bounding box center [438, 340] width 70 height 26
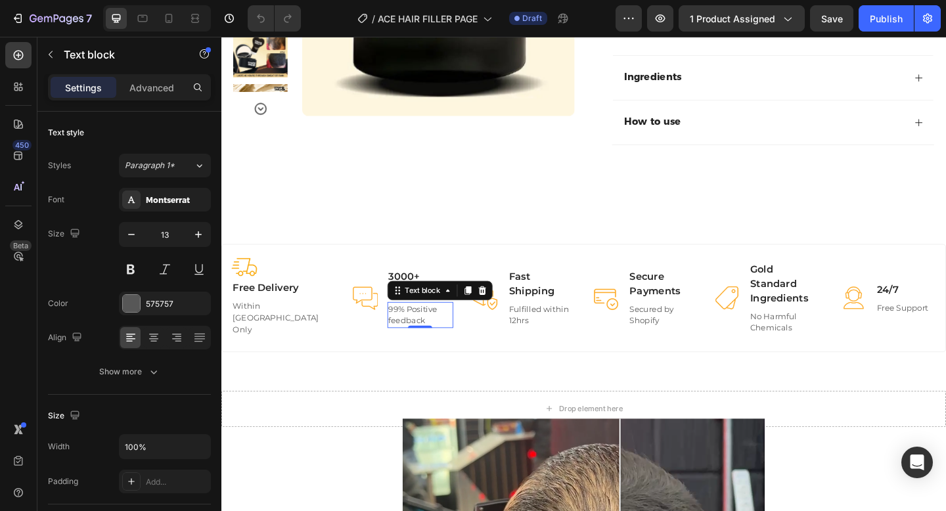
click at [424, 353] on p "99% Positive feedback" at bounding box center [438, 340] width 70 height 26
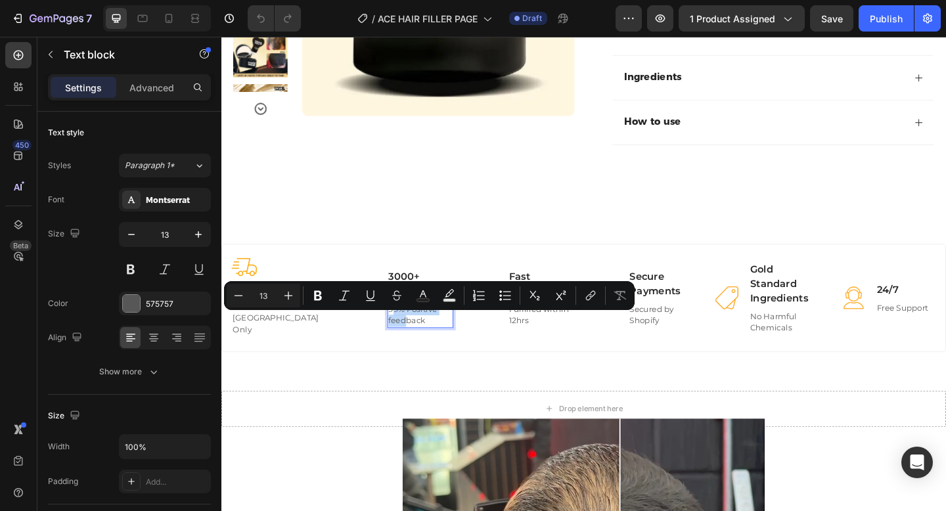
drag, startPoint x: 424, startPoint y: 353, endPoint x: 407, endPoint y: 346, distance: 17.7
click at [407, 346] on p "99% Positive feedback" at bounding box center [438, 340] width 70 height 26
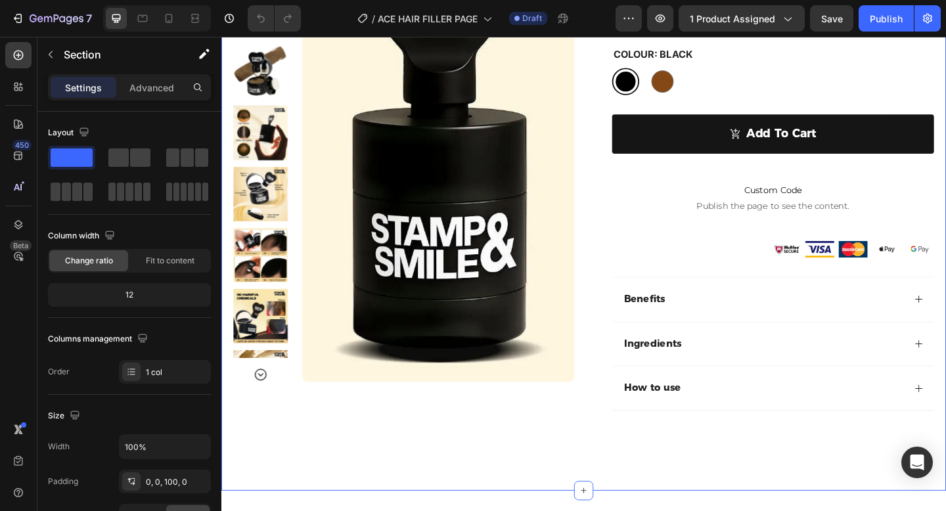
scroll to position [0, 0]
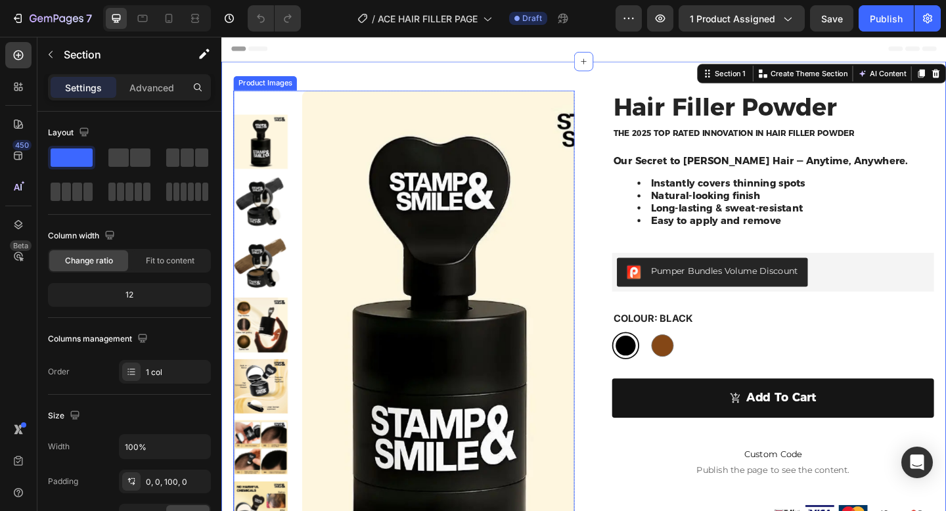
click at [362, 187] on img at bounding box center [457, 358] width 296 height 526
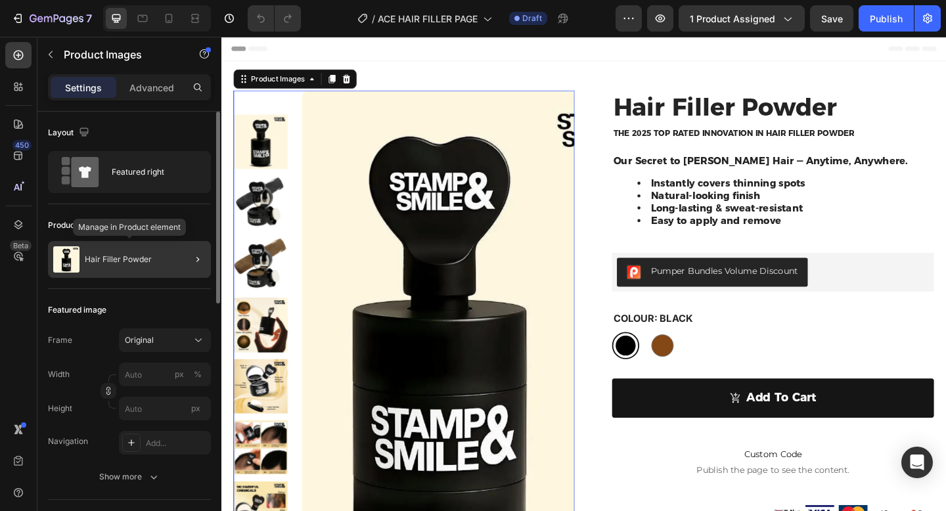
click at [128, 256] on p "Hair Filler Powder" at bounding box center [118, 259] width 67 height 9
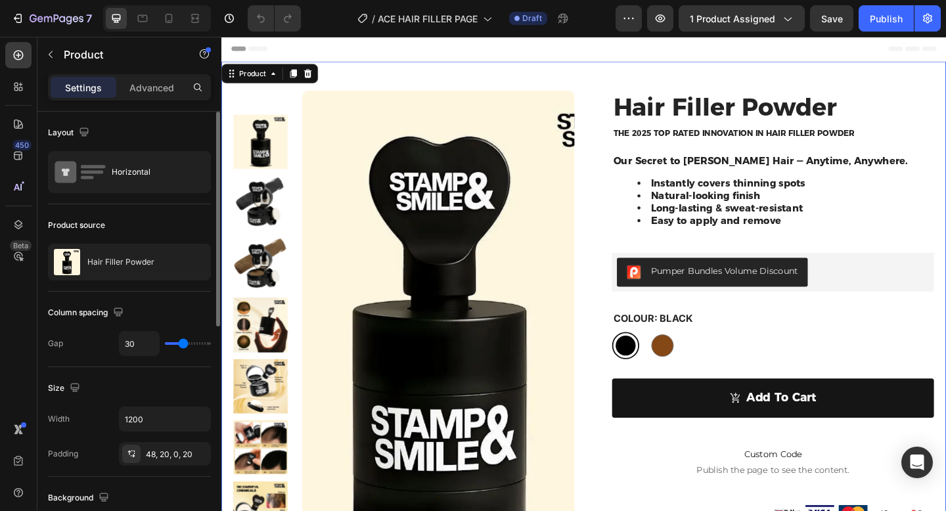
click at [162, 217] on div "Product source" at bounding box center [129, 225] width 163 height 21
click at [532, 58] on div "Header" at bounding box center [615, 50] width 767 height 26
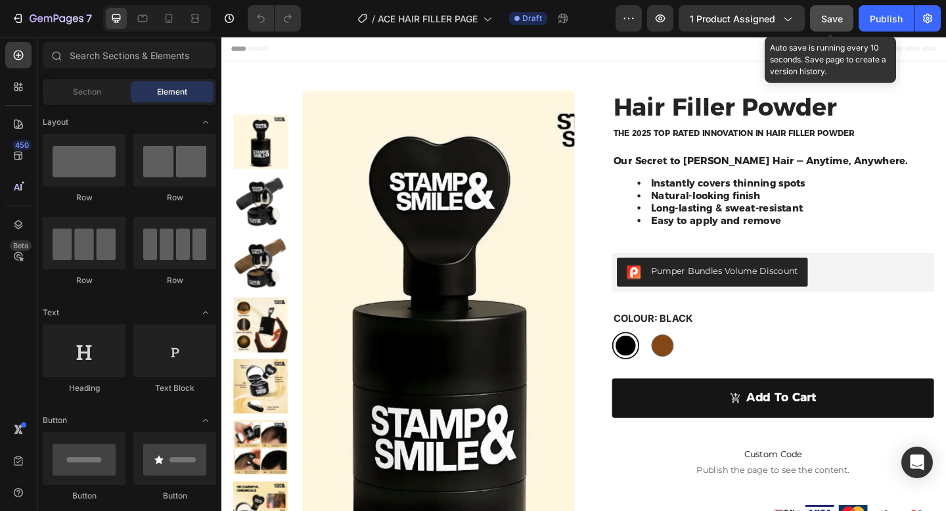
click at [828, 25] on div "Save" at bounding box center [832, 19] width 22 height 14
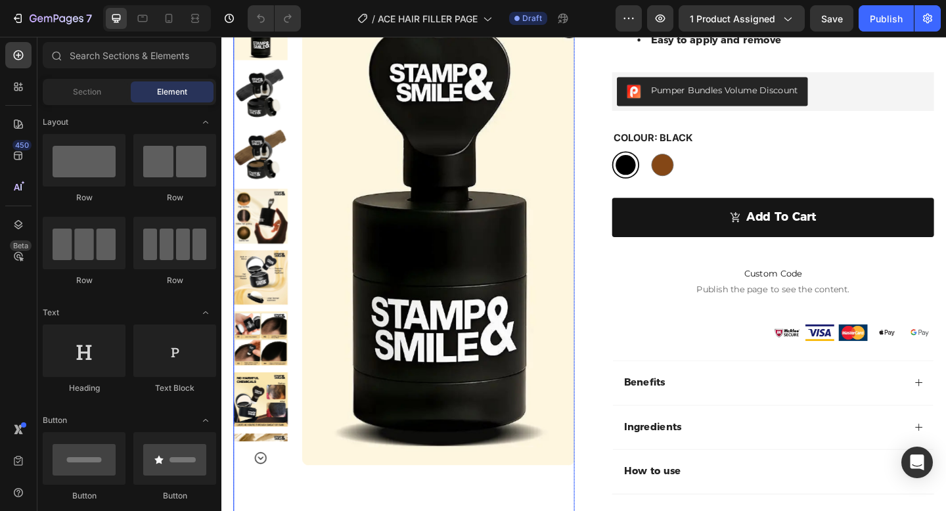
scroll to position [193, 0]
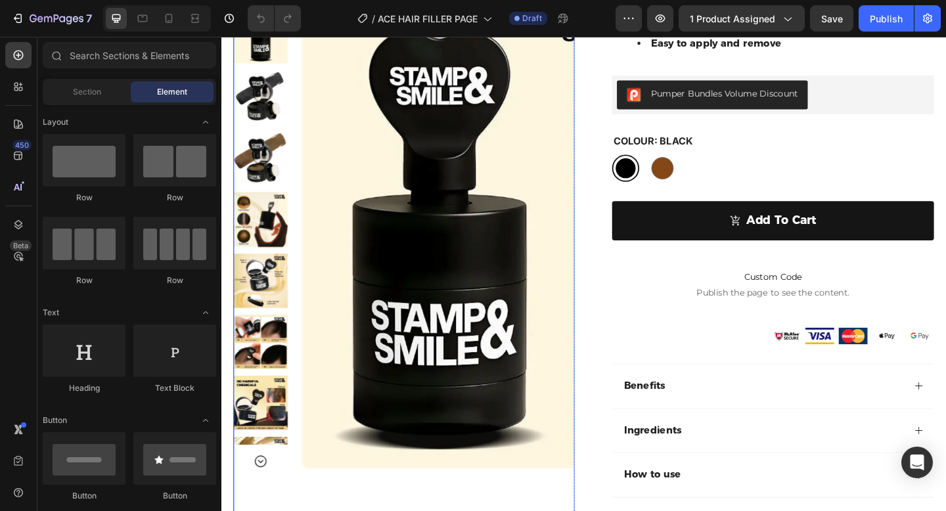
click at [266, 300] on img at bounding box center [264, 302] width 59 height 59
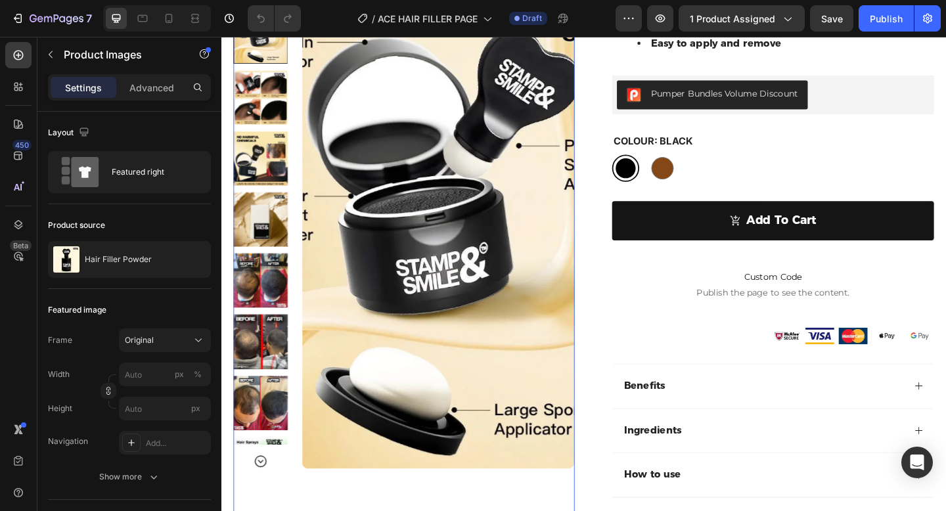
click at [274, 302] on img at bounding box center [264, 302] width 59 height 59
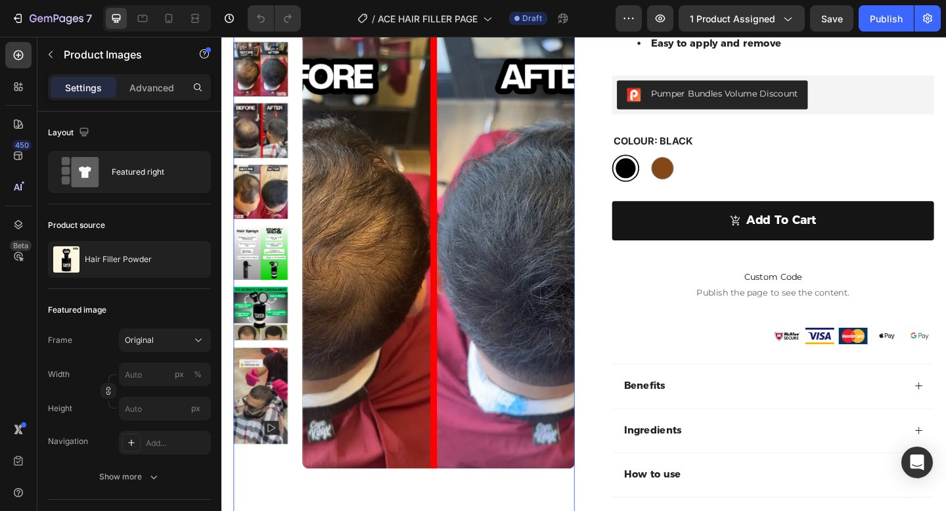
click at [277, 322] on img at bounding box center [264, 338] width 59 height 59
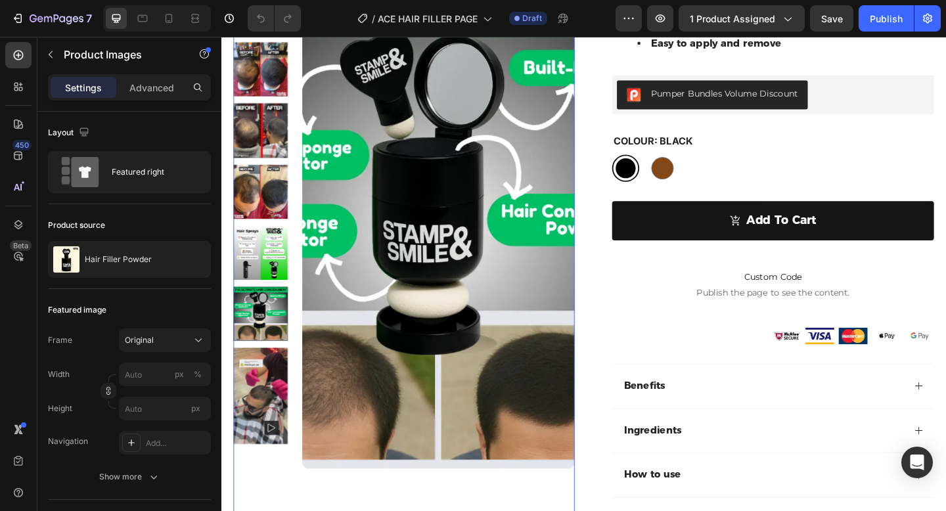
click at [277, 269] on img at bounding box center [264, 271] width 59 height 59
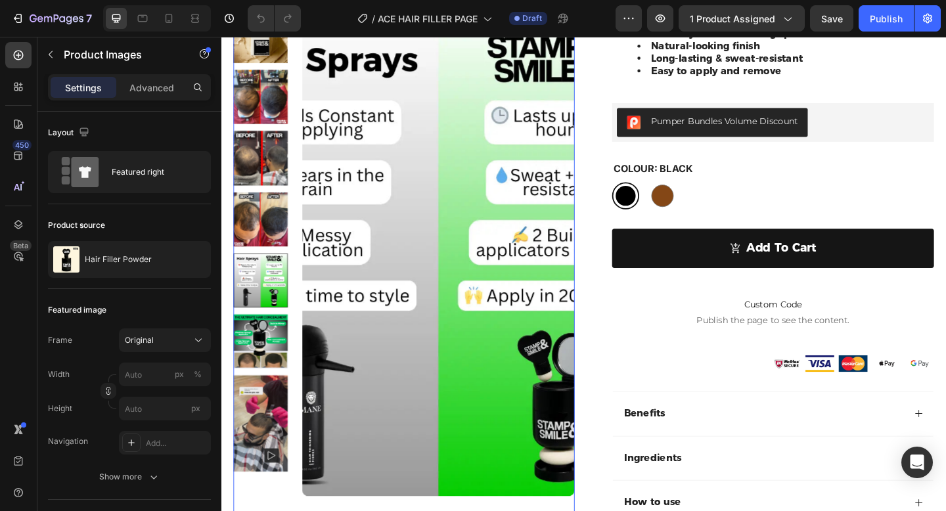
scroll to position [180, 0]
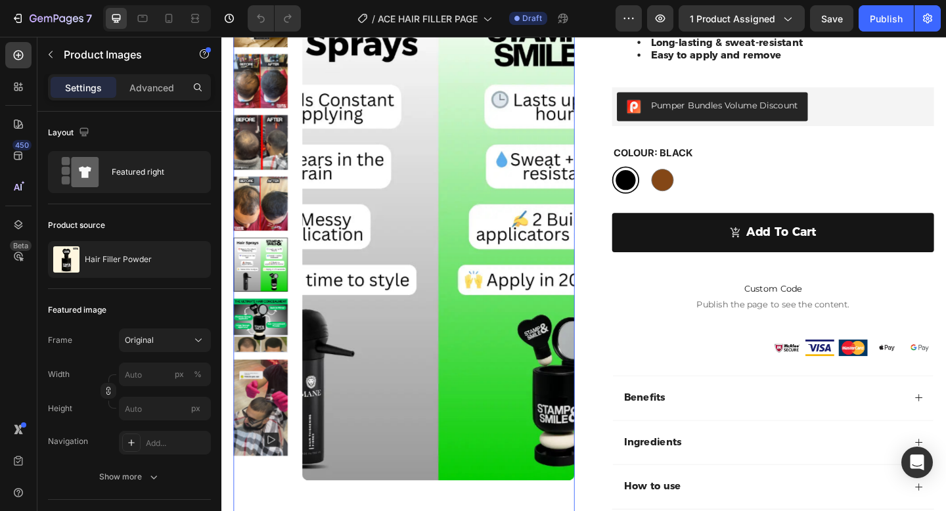
click at [267, 362] on img at bounding box center [264, 351] width 59 height 59
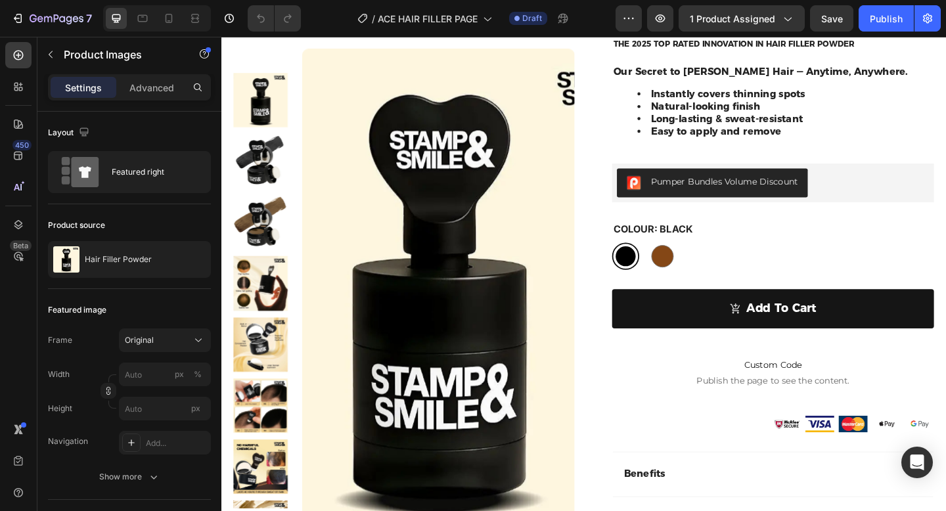
scroll to position [0, 0]
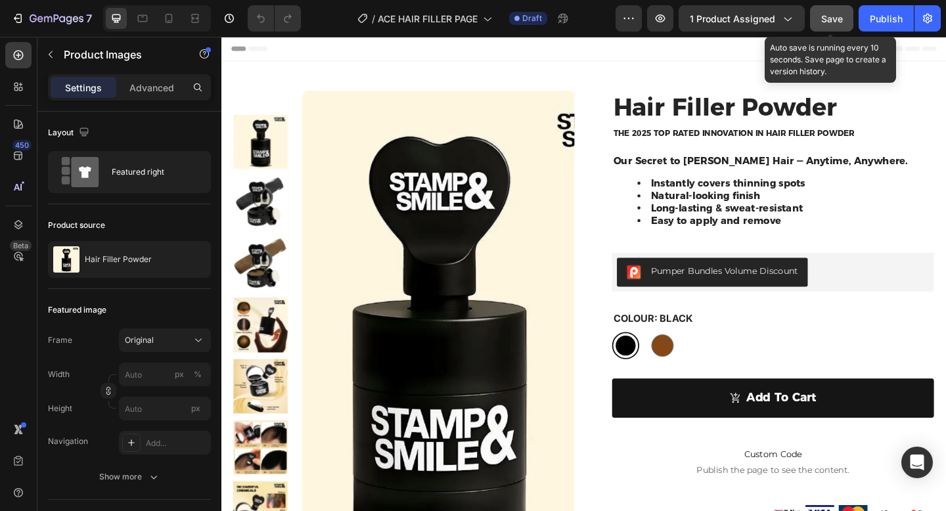
click at [826, 28] on button "Save" at bounding box center [831, 18] width 43 height 26
